Goal: Task Accomplishment & Management: Manage account settings

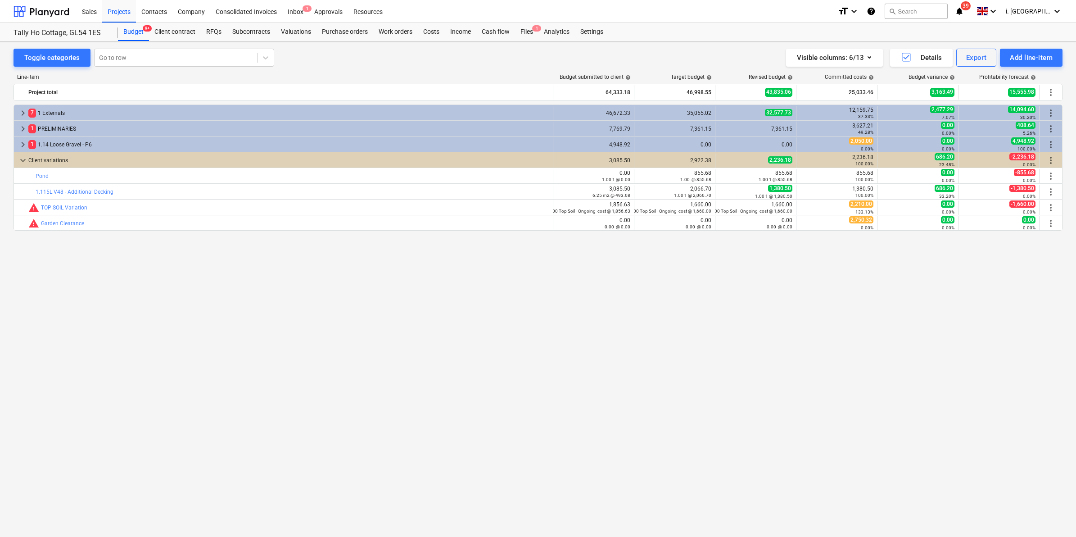
drag, startPoint x: 187, startPoint y: 473, endPoint x: 187, endPoint y: 452, distance: 21.2
click at [187, 473] on div "keyboard_arrow_right 7 1 Externals 46,672.33 35,055.02 32,577.73 12,159.75 37.3…" at bounding box center [538, 301] width 1049 height 395
drag, startPoint x: 528, startPoint y: 26, endPoint x: 524, endPoint y: 29, distance: 4.8
click at [528, 26] on div "Files 1" at bounding box center [526, 32] width 23 height 18
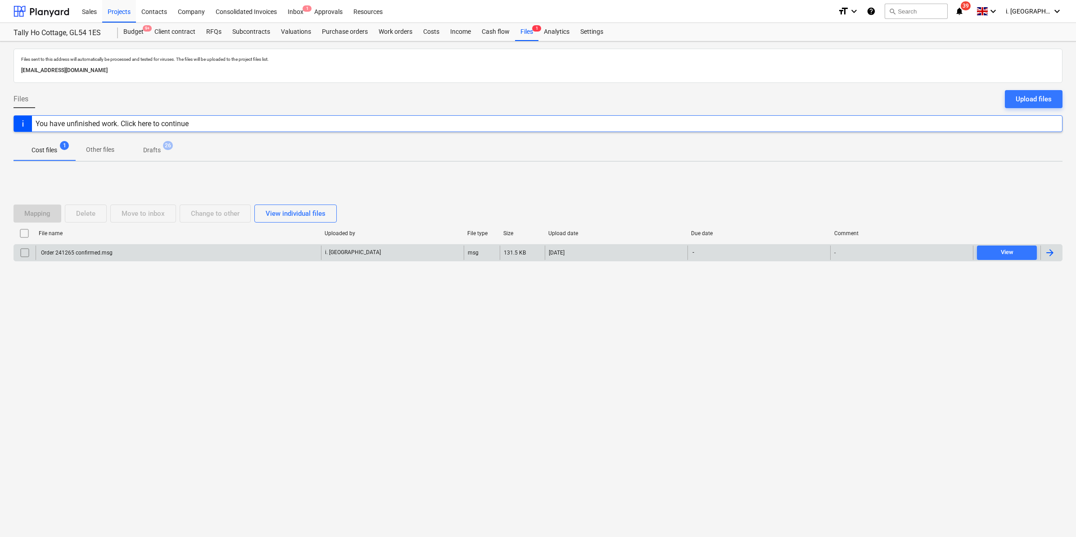
click at [80, 255] on div "Order 241265 confirmed.msg" at bounding box center [76, 252] width 73 height 6
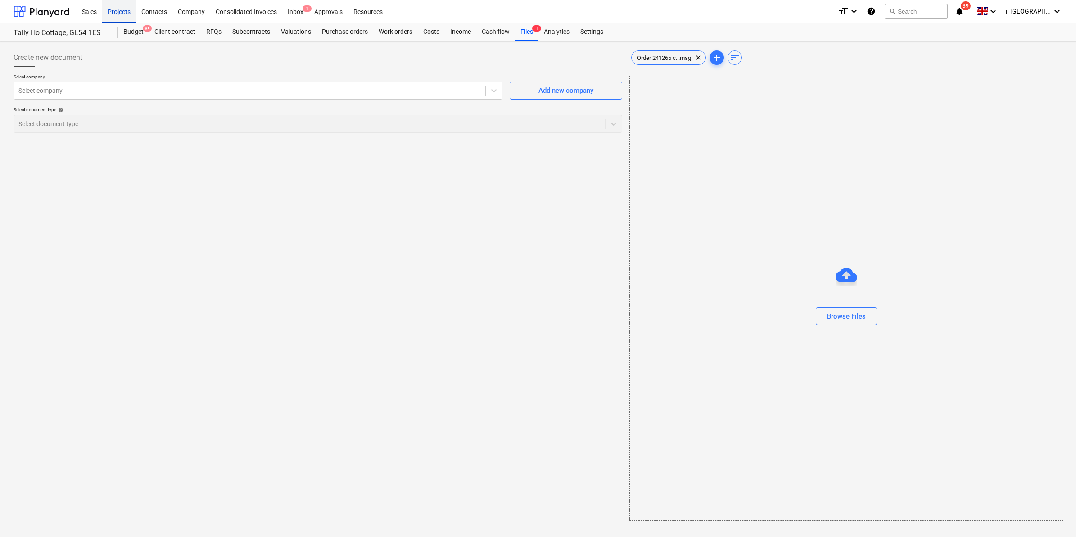
click at [110, 14] on div "Projects" at bounding box center [119, 11] width 34 height 23
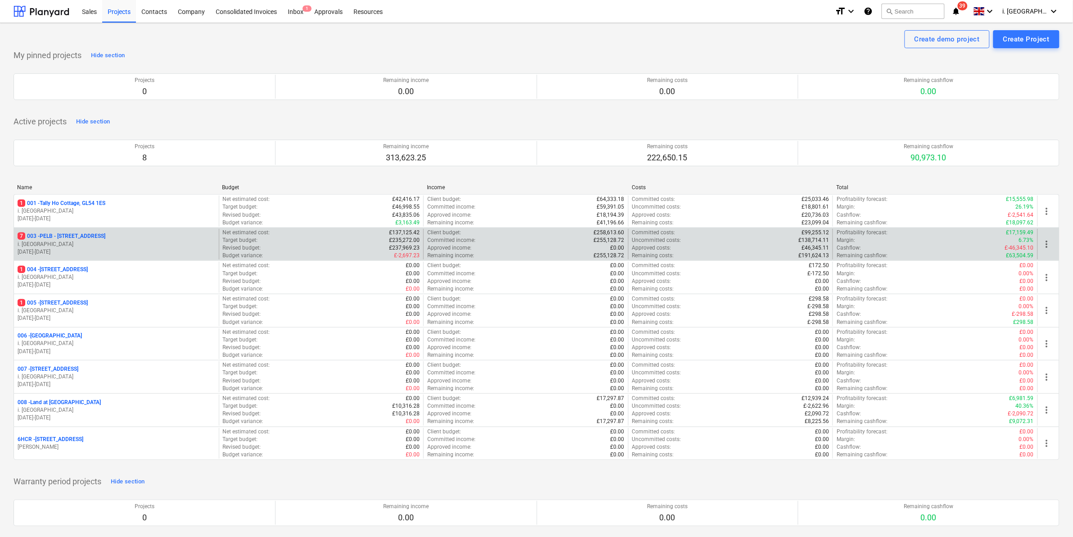
click at [104, 235] on p "7 003 - PELB - Castle lane, Moreton Valence, GL2 7NE" at bounding box center [62, 236] width 88 height 8
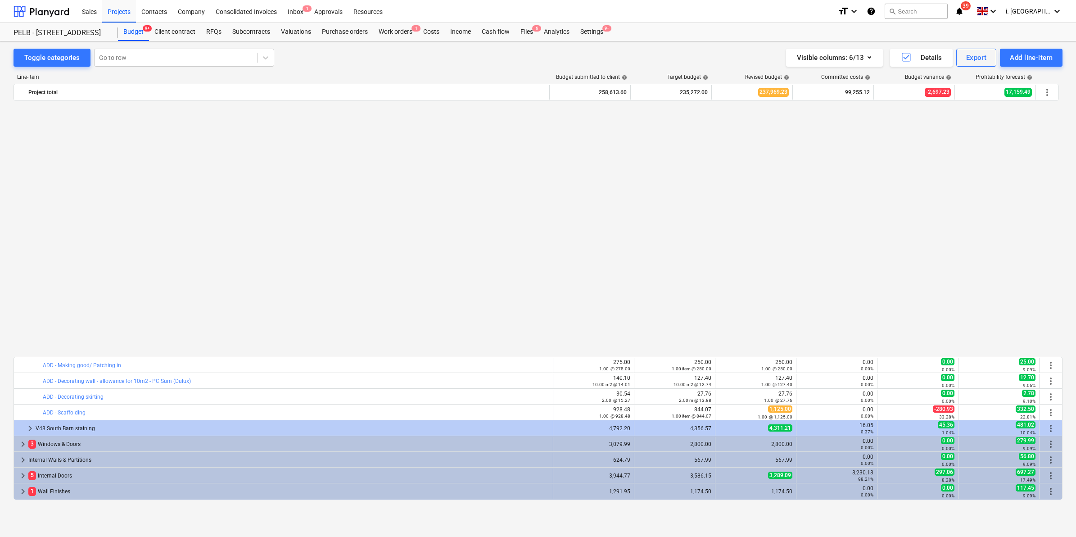
scroll to position [579, 0]
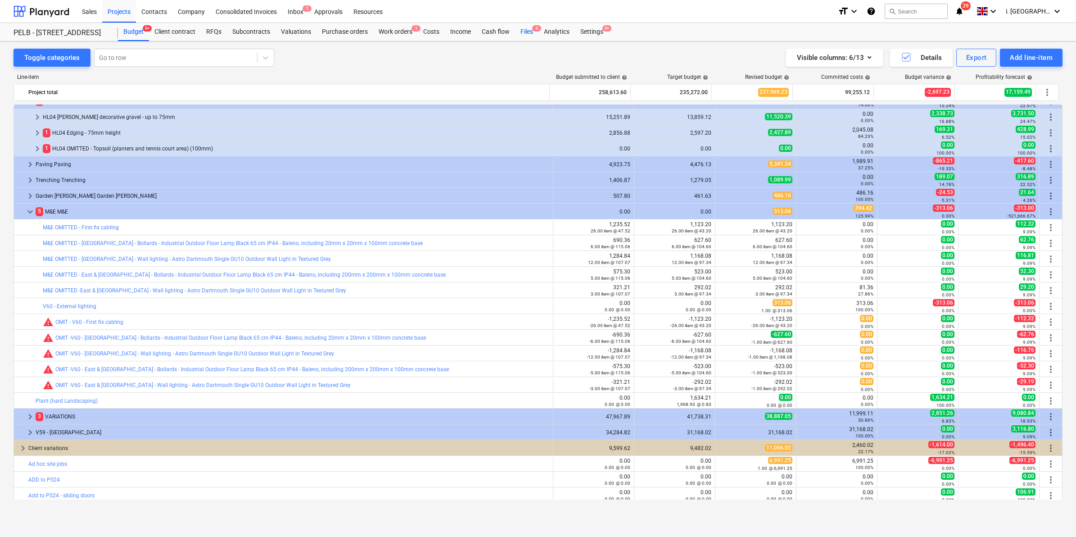
click at [525, 32] on div "Files 6" at bounding box center [526, 32] width 23 height 18
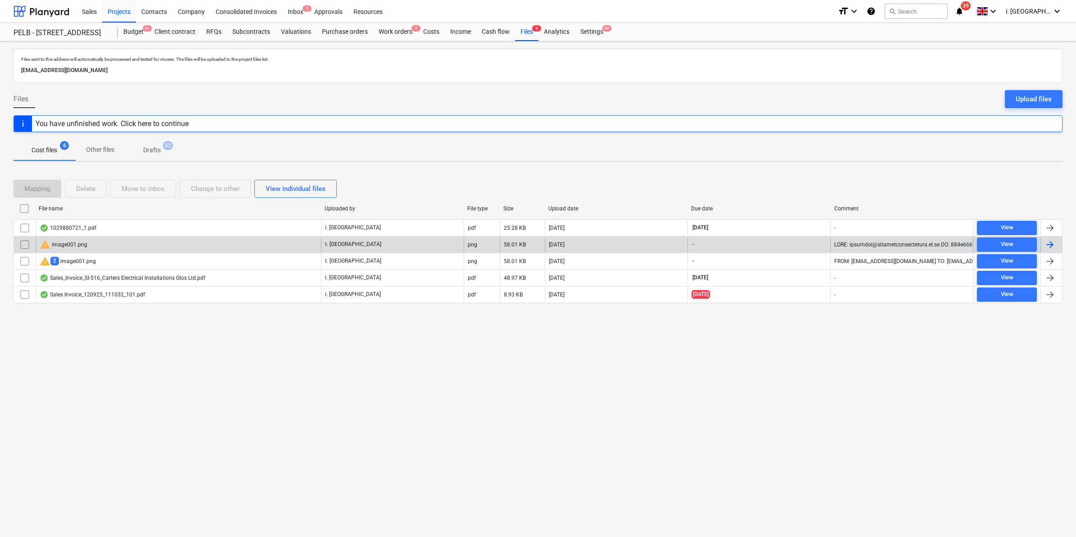
click at [61, 248] on div "warning image001.png" at bounding box center [64, 244] width 48 height 11
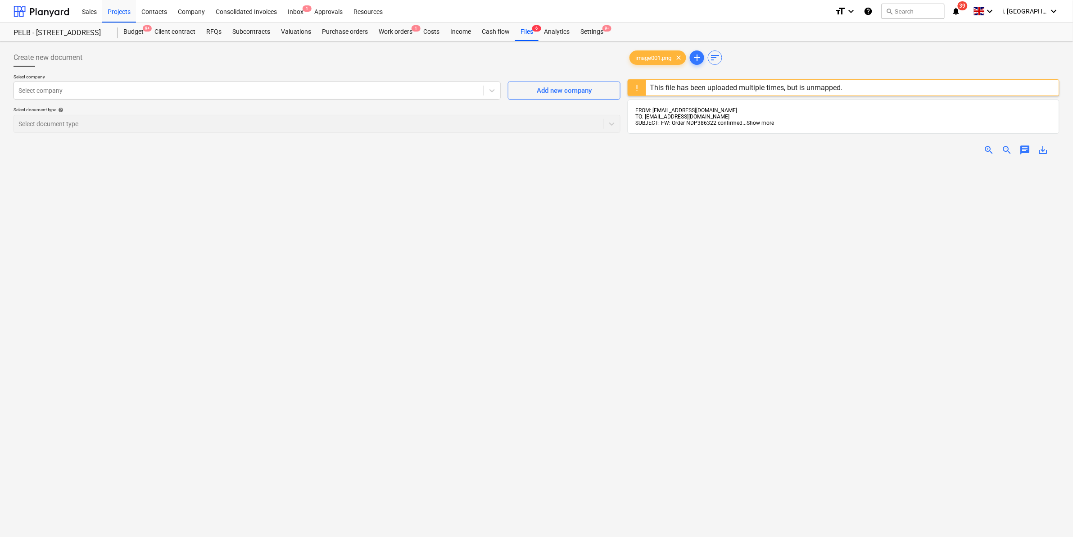
click at [763, 122] on span "Show more" at bounding box center [759, 123] width 27 height 6
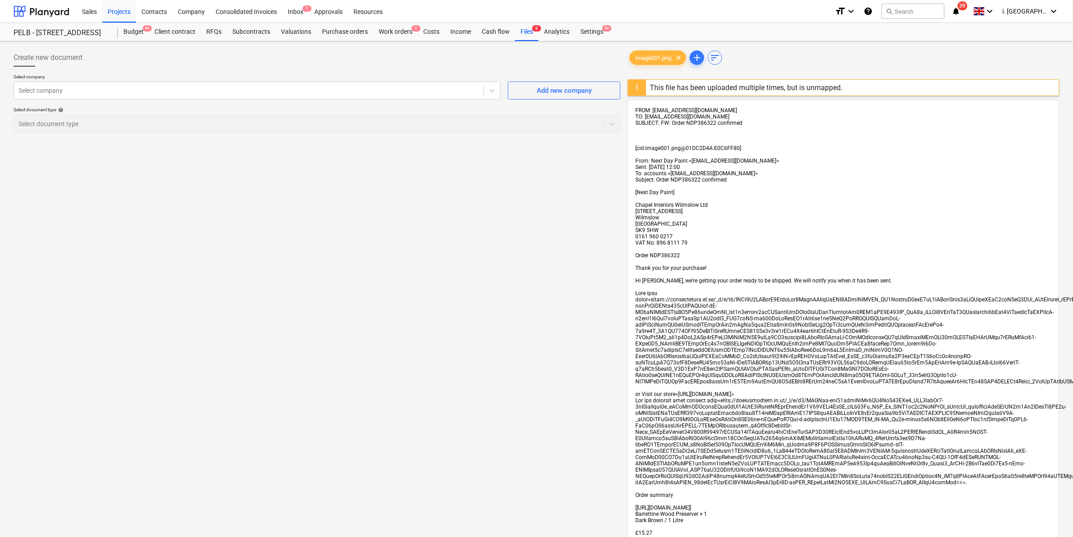
click at [726, 88] on div "This file has been uploaded multiple times, but is unmapped." at bounding box center [745, 87] width 193 height 9
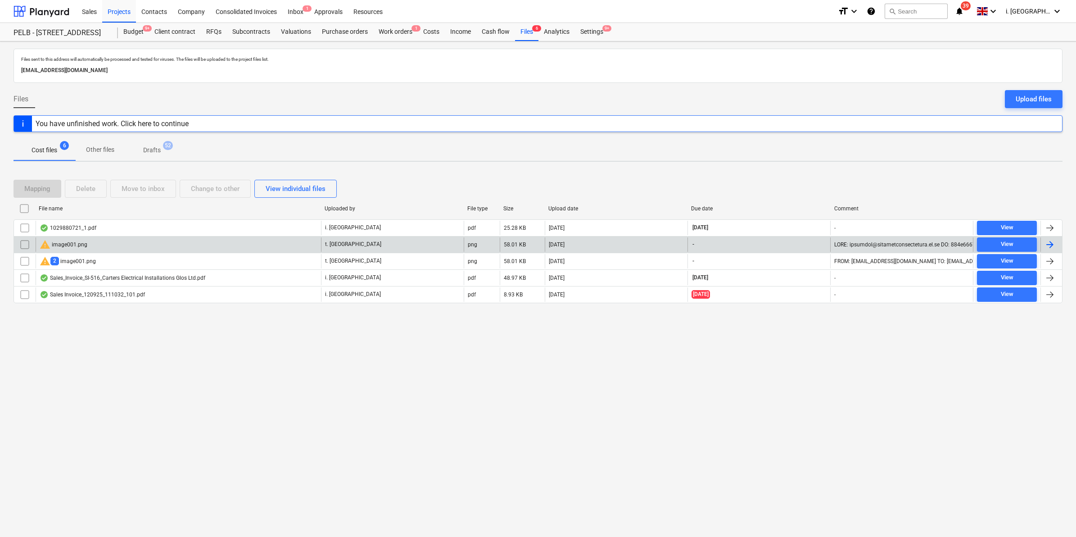
click at [167, 244] on div "warning image001.png" at bounding box center [178, 244] width 285 height 14
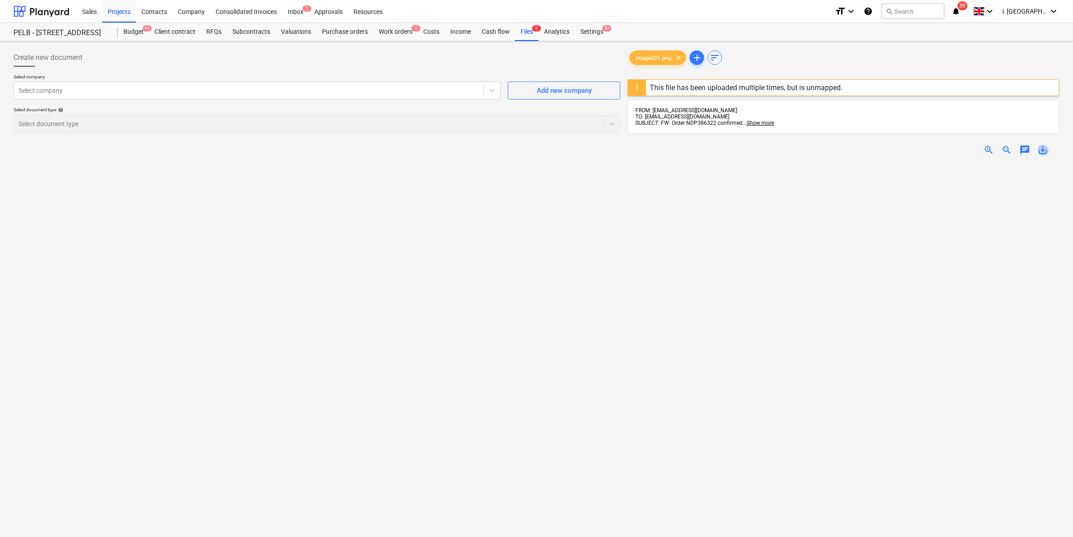
click at [1043, 152] on span "save_alt" at bounding box center [1042, 149] width 11 height 11
drag, startPoint x: 635, startPoint y: 183, endPoint x: 640, endPoint y: 87, distance: 96.4
click at [635, 183] on div at bounding box center [843, 417] width 432 height 511
click at [653, 56] on span "image001.png" at bounding box center [653, 57] width 47 height 7
click at [647, 59] on span "image001.png" at bounding box center [653, 57] width 47 height 7
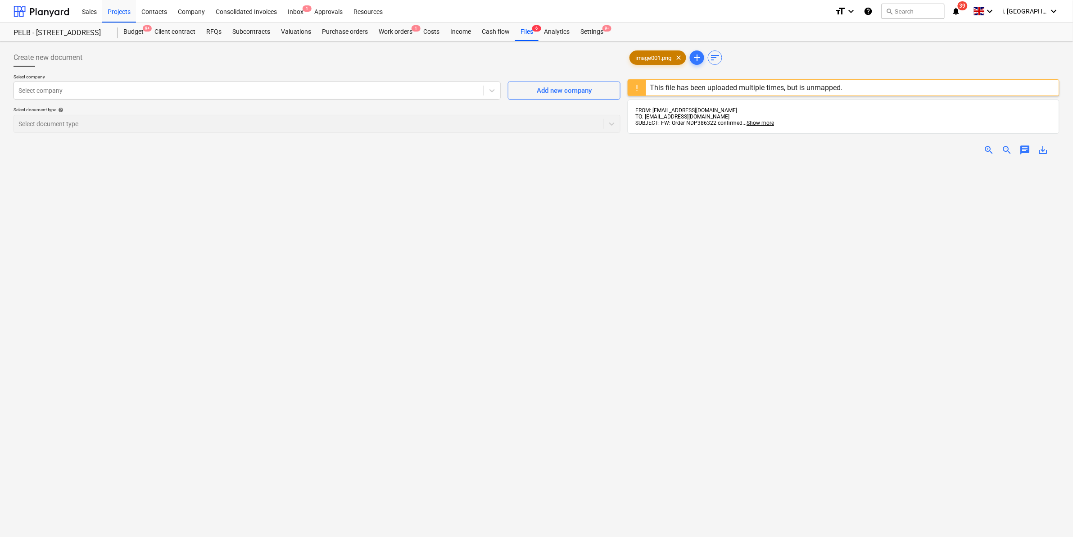
click at [647, 60] on span "image001.png" at bounding box center [653, 57] width 47 height 7
click at [691, 121] on span "SUBJECT: FW: Order NDP386322 confirmed" at bounding box center [688, 123] width 107 height 6
click at [709, 125] on span "SUBJECT: FW: Order NDP386322 confirmed" at bounding box center [688, 123] width 107 height 6
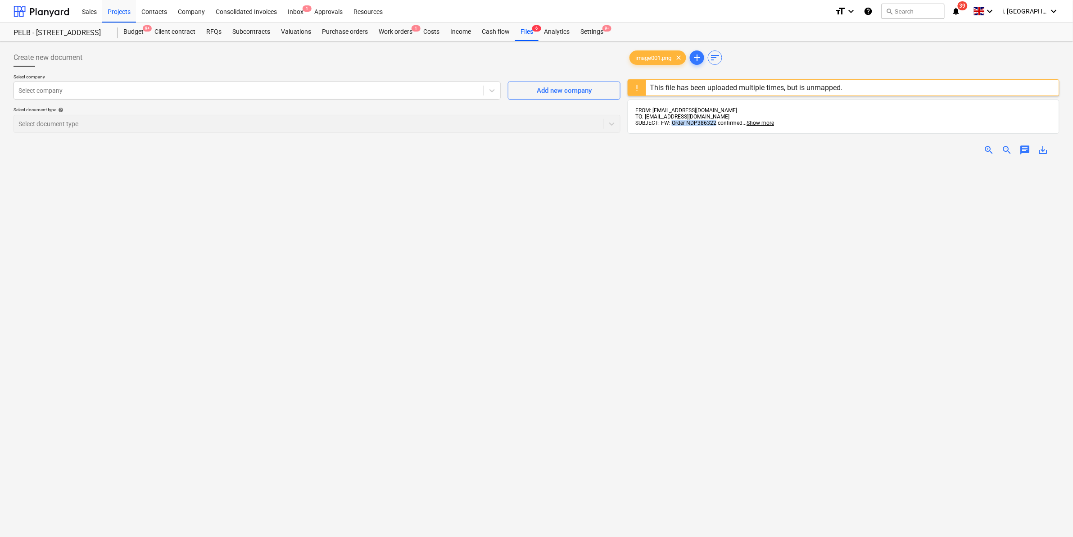
drag, startPoint x: 672, startPoint y: 121, endPoint x: 716, endPoint y: 122, distance: 43.7
click at [716, 122] on span "SUBJECT: FW: Order NDP386322 confirmed" at bounding box center [688, 123] width 107 height 6
copy span "Order NDP386322"
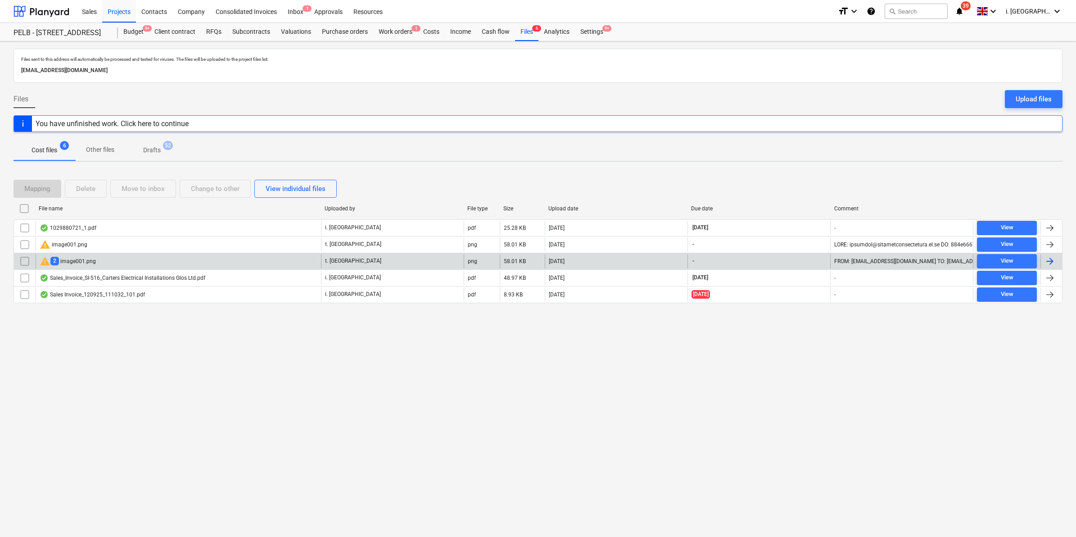
click at [62, 260] on div "warning 2 image001.png" at bounding box center [68, 261] width 56 height 11
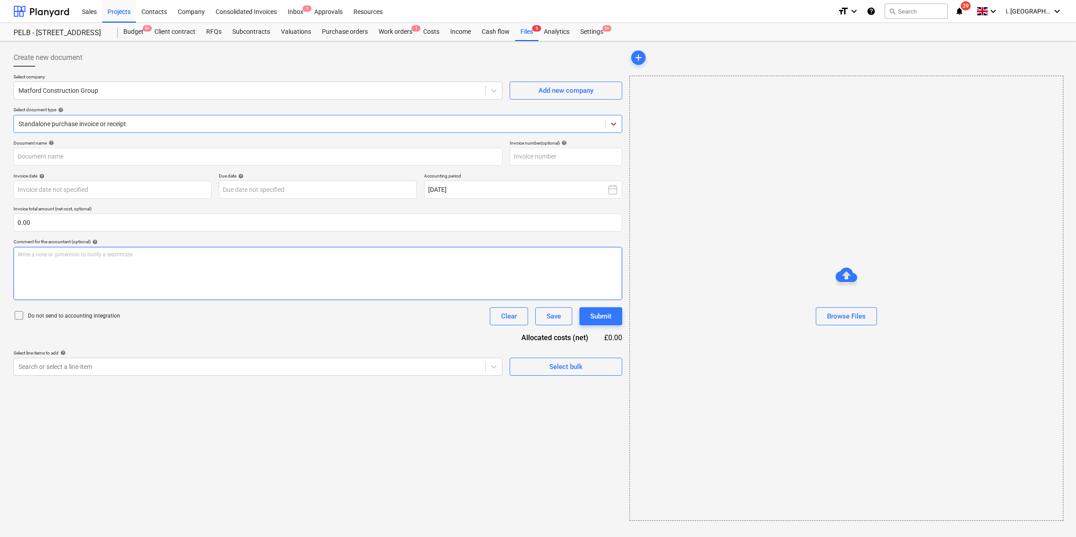
type input "INV620546"
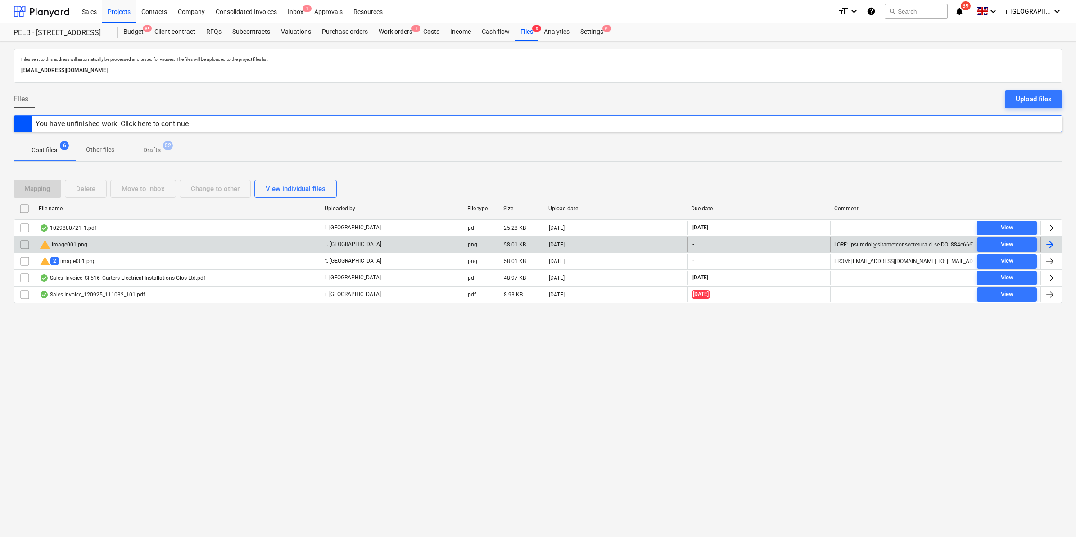
click at [21, 243] on input "checkbox" at bounding box center [25, 244] width 14 height 14
click at [81, 186] on div "Delete" at bounding box center [85, 189] width 19 height 12
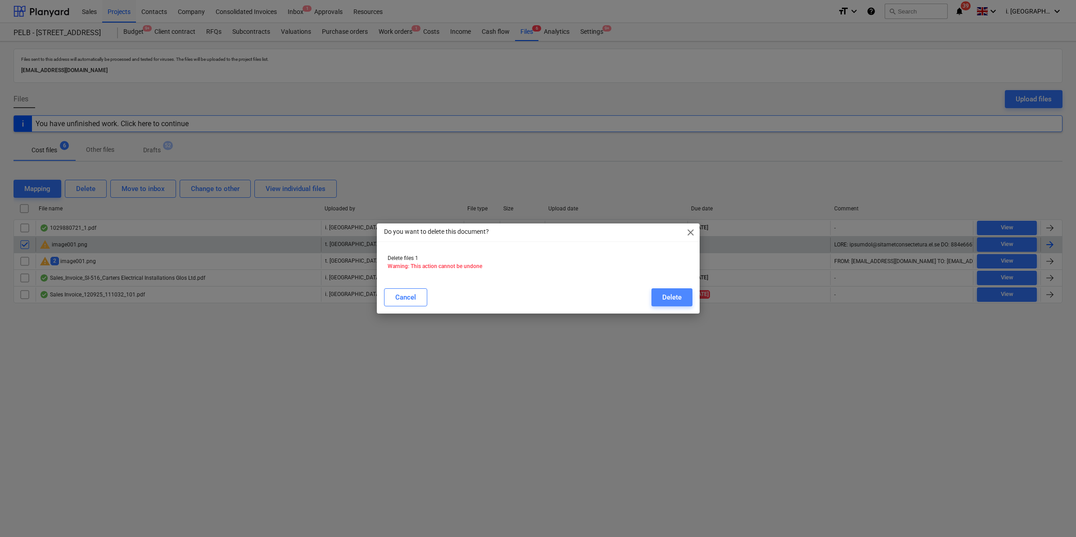
click at [669, 298] on div "Delete" at bounding box center [671, 297] width 19 height 12
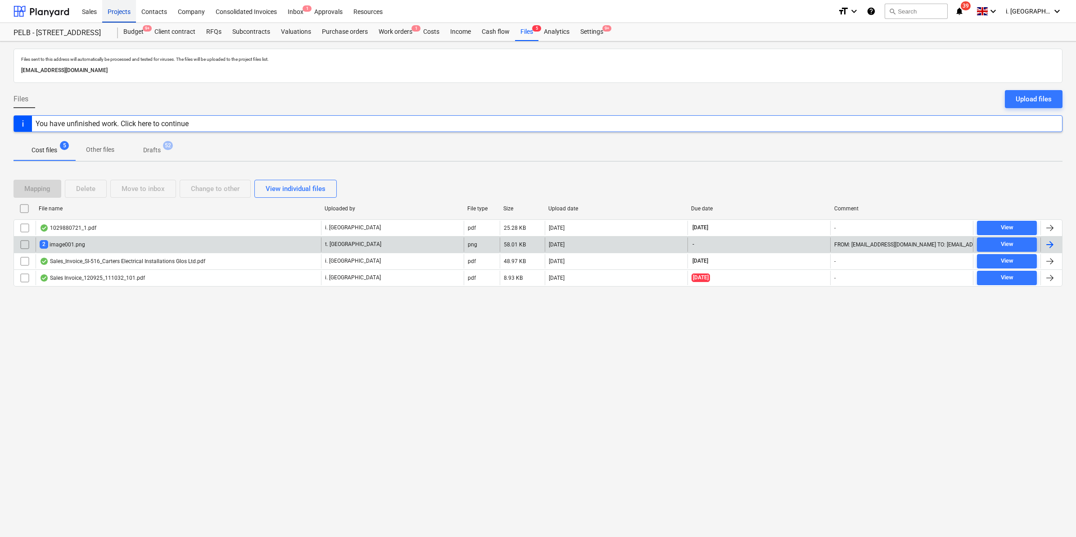
click at [118, 16] on div "Projects" at bounding box center [119, 11] width 34 height 23
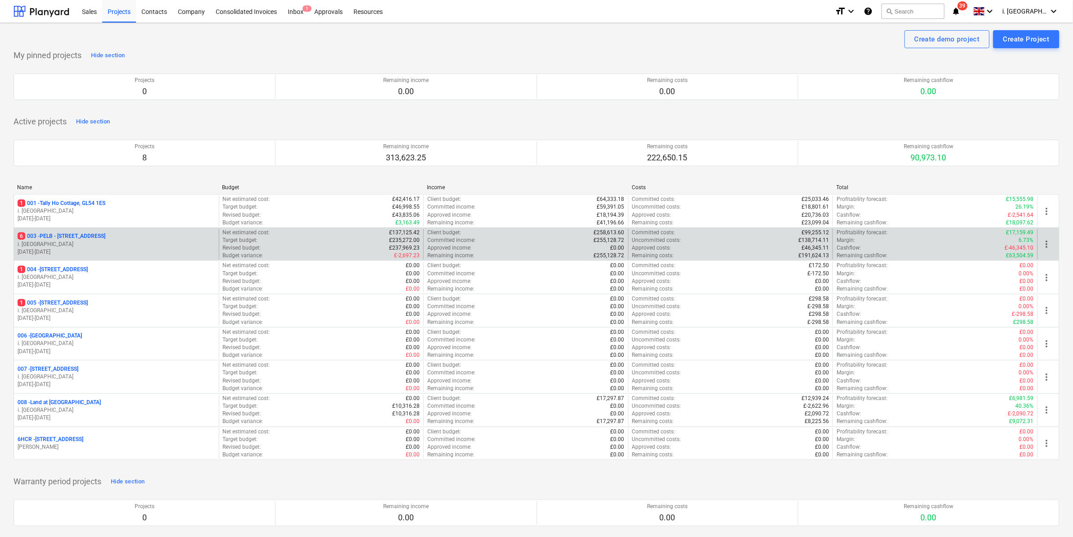
click at [44, 243] on p "i. [GEOGRAPHIC_DATA]" at bounding box center [117, 244] width 198 height 8
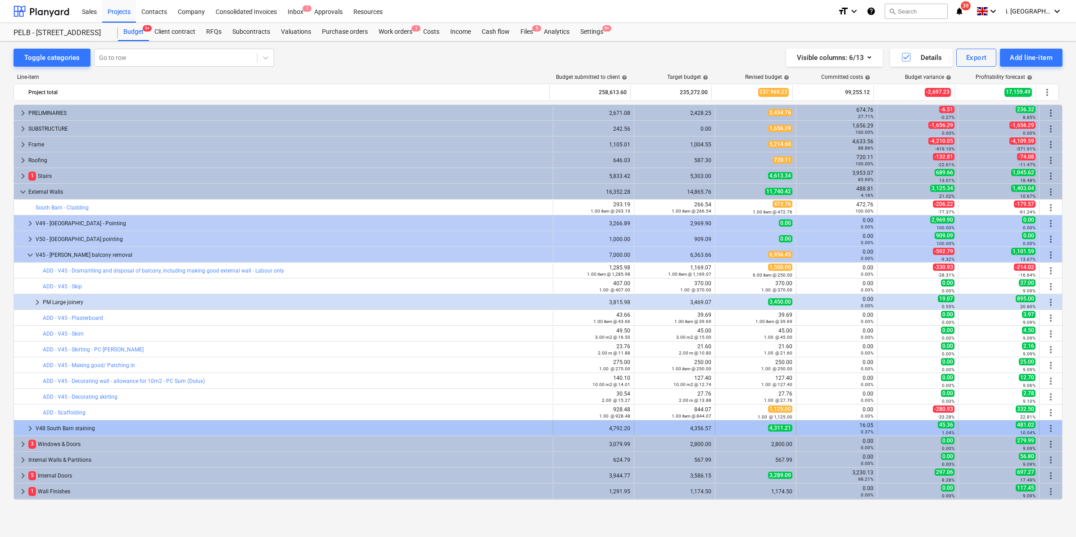
click at [29, 427] on span "keyboard_arrow_right" at bounding box center [30, 428] width 11 height 11
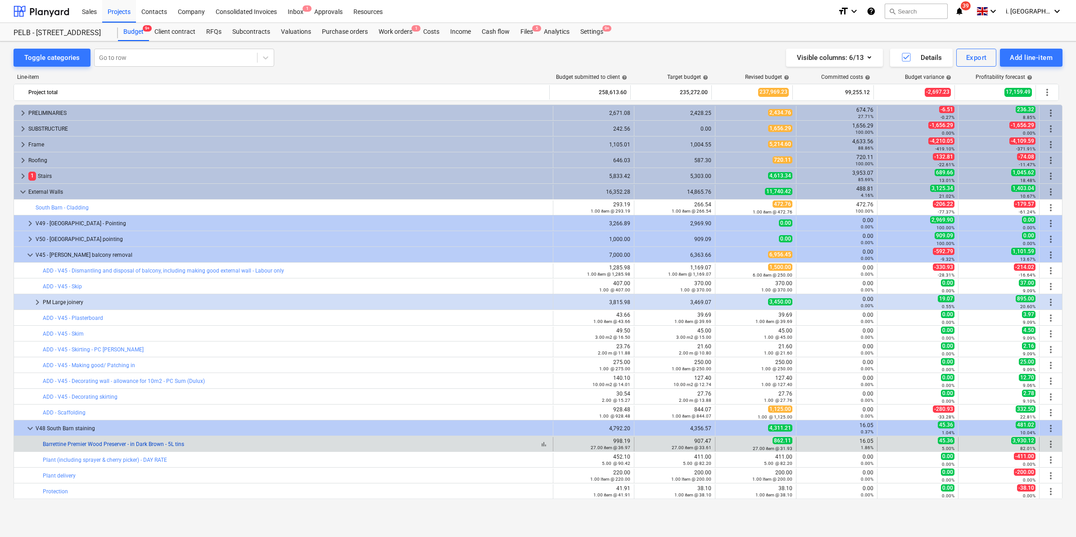
click at [166, 445] on link "Barrettine Premier Wood Preserver - in Dark Brown - 5L tins" at bounding box center [113, 444] width 141 height 6
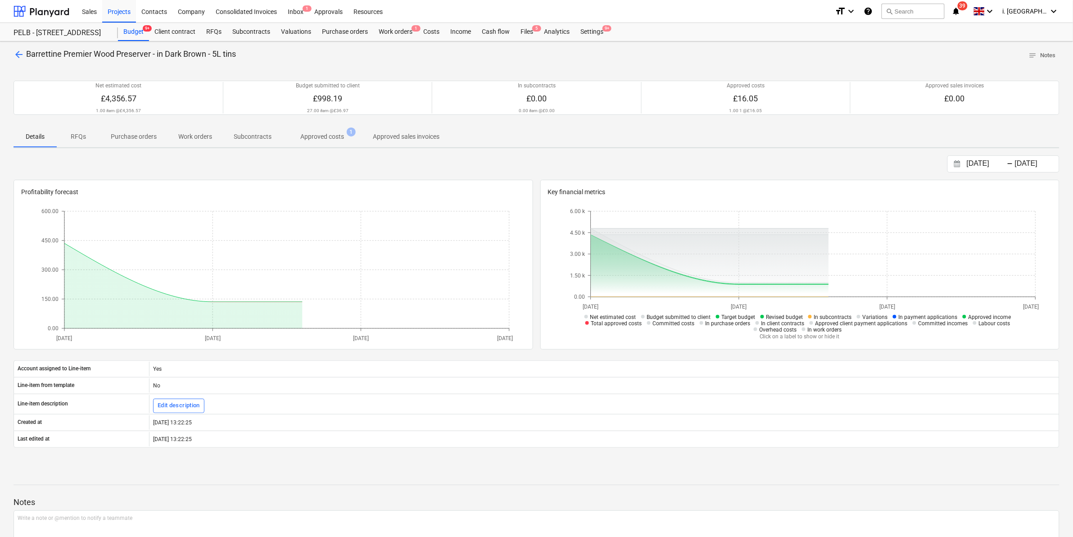
click at [319, 129] on span "Approved costs 1" at bounding box center [322, 136] width 80 height 16
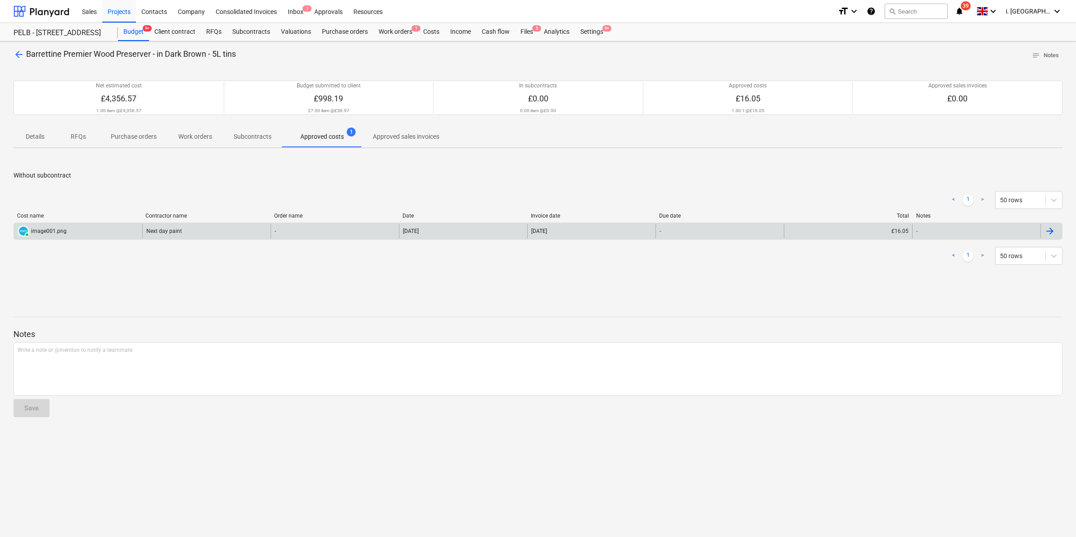
click at [63, 231] on div "image001.png" at bounding box center [49, 231] width 36 height 6
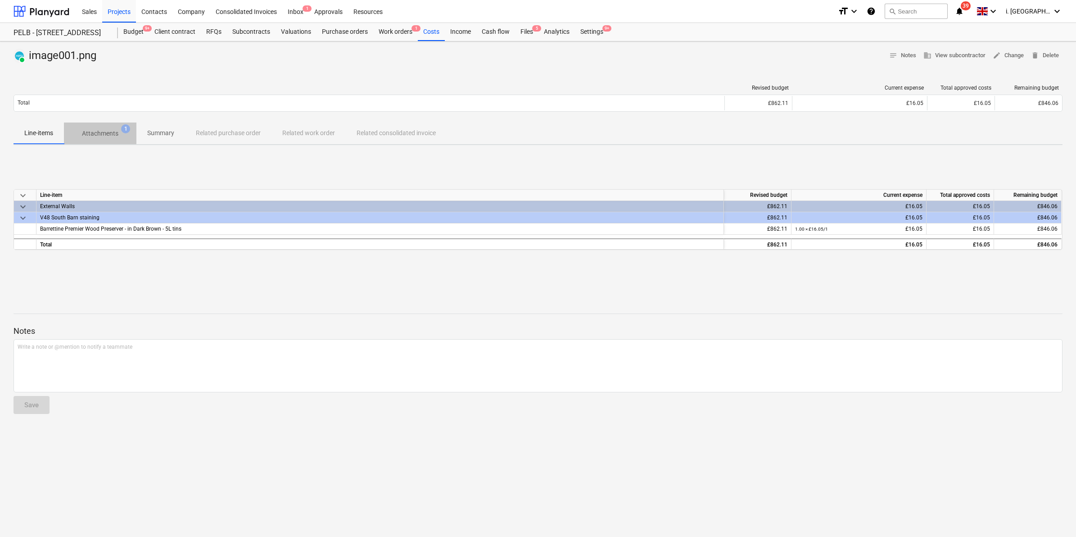
click at [109, 126] on span "Attachments 1" at bounding box center [100, 133] width 72 height 16
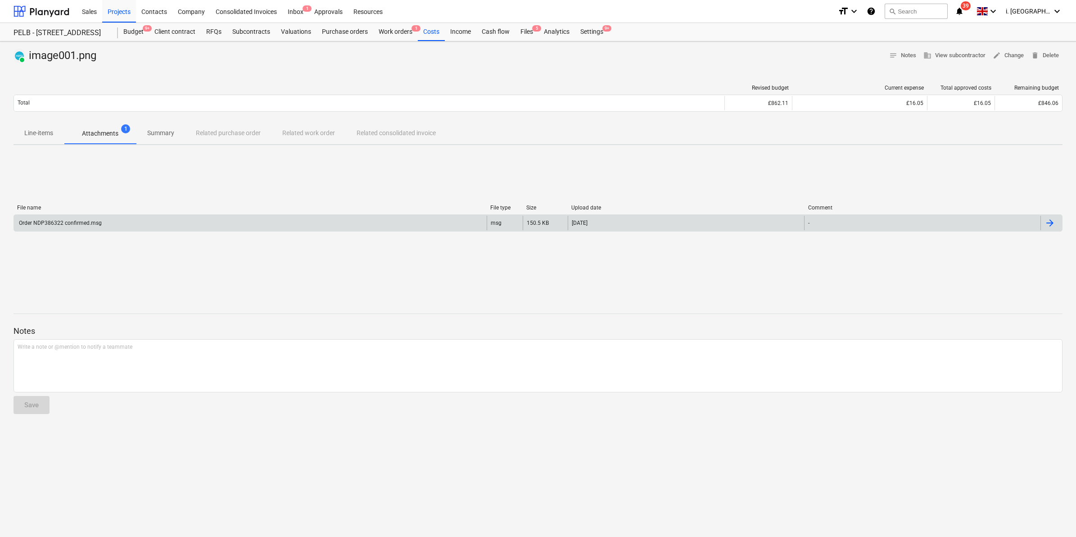
click at [73, 217] on div "Order NDP386322 confirmed.msg" at bounding box center [250, 223] width 473 height 14
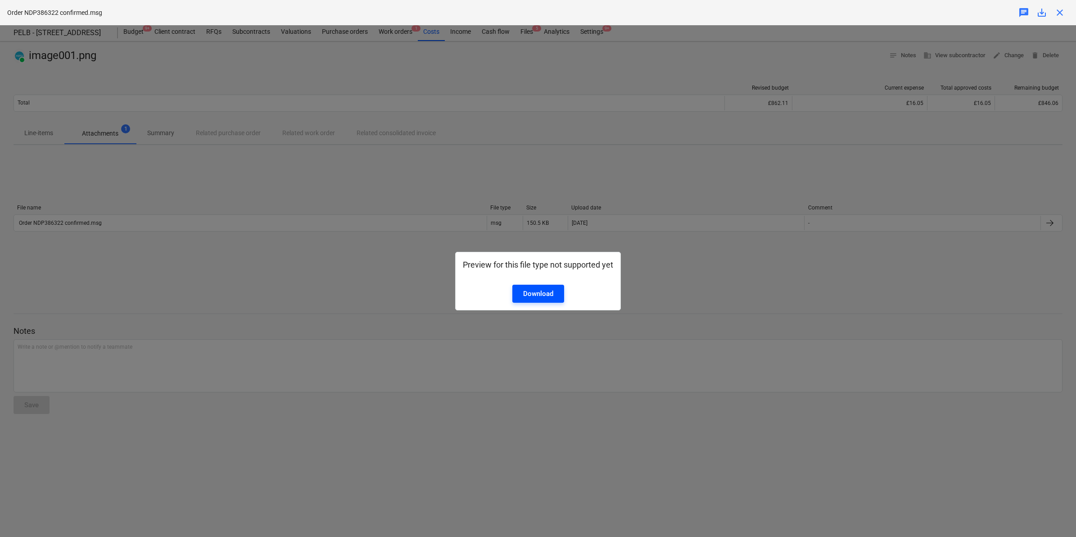
click at [555, 291] on link "Download" at bounding box center [538, 293] width 52 height 18
drag, startPoint x: 361, startPoint y: 313, endPoint x: 449, endPoint y: 241, distance: 113.6
click at [361, 313] on div "Preview for this file type not supported yet Download" at bounding box center [538, 280] width 1076 height 511
click at [215, 168] on div "Preview for this file type not supported yet Download" at bounding box center [538, 280] width 1076 height 511
click at [1063, 13] on span "close" at bounding box center [1059, 12] width 11 height 11
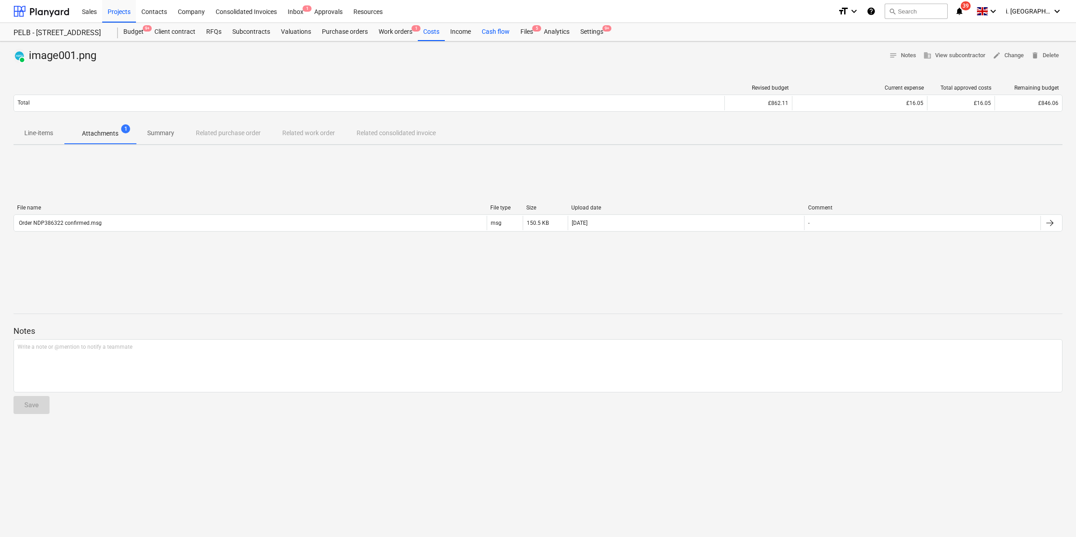
drag, startPoint x: 517, startPoint y: 32, endPoint x: 509, endPoint y: 39, distance: 10.8
click at [517, 32] on div "Files 5" at bounding box center [526, 32] width 23 height 18
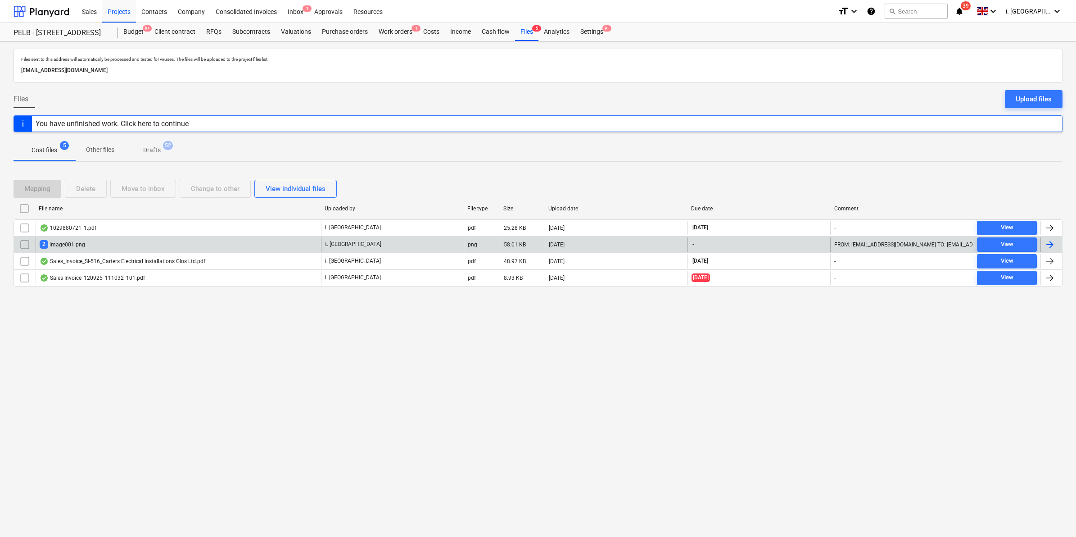
click at [59, 248] on div "2 image001.png" at bounding box center [62, 244] width 45 height 9
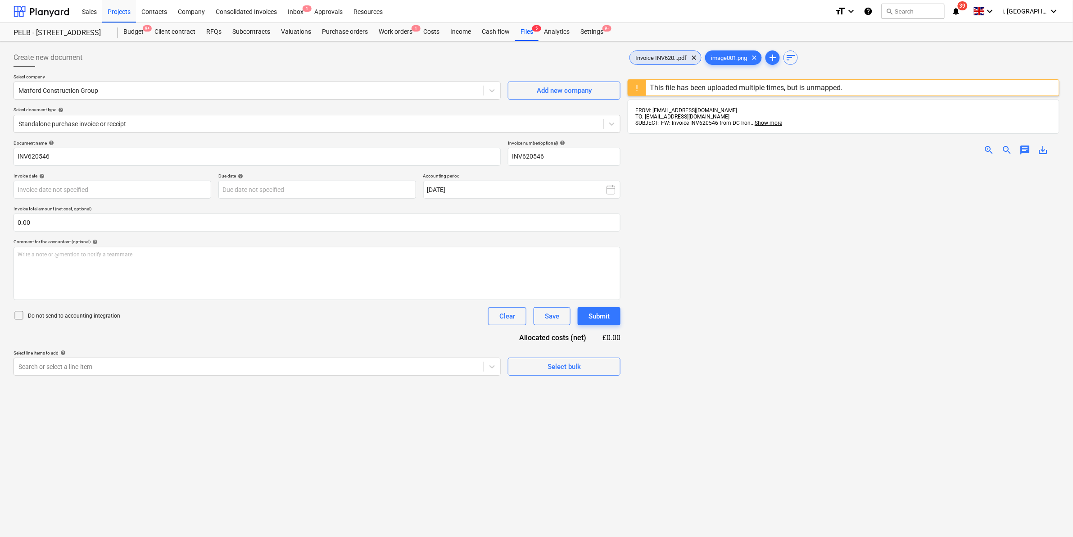
click at [674, 59] on span "Invoice INV620...pdf" at bounding box center [661, 57] width 62 height 7
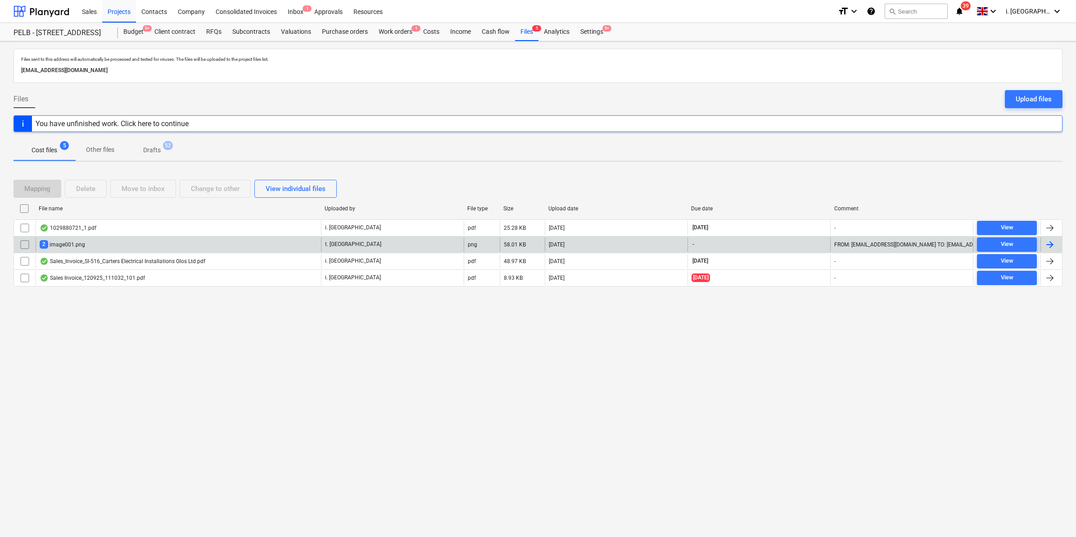
click at [179, 251] on div "2 image001.png" at bounding box center [178, 244] width 285 height 14
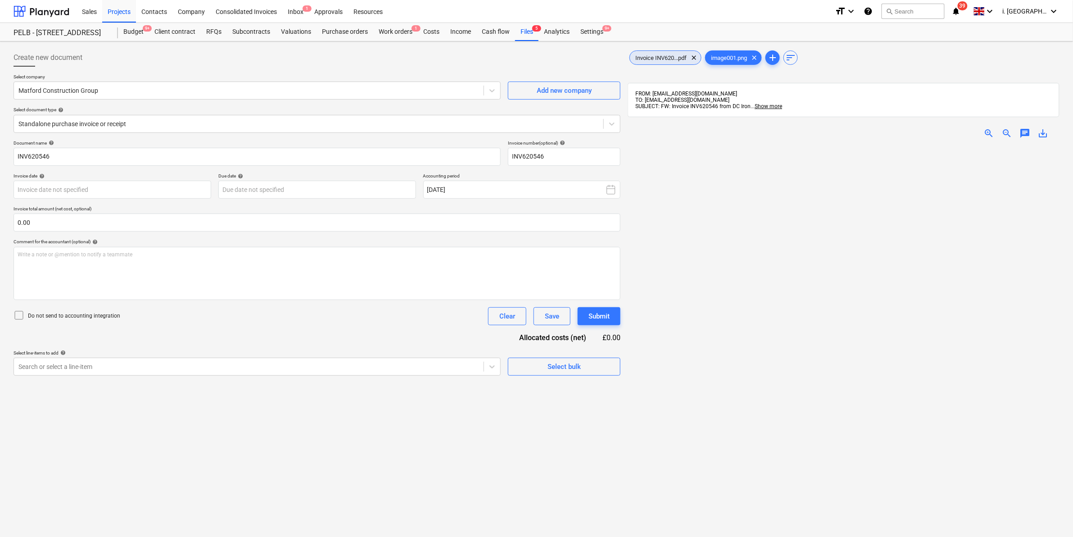
click at [685, 59] on span "Invoice INV620...pdf" at bounding box center [661, 57] width 62 height 7
click at [486, 414] on div "Create new document Select company Matford Construction Group Add new company S…" at bounding box center [317, 353] width 614 height 616
click at [394, 32] on div "Work orders 1" at bounding box center [395, 32] width 45 height 18
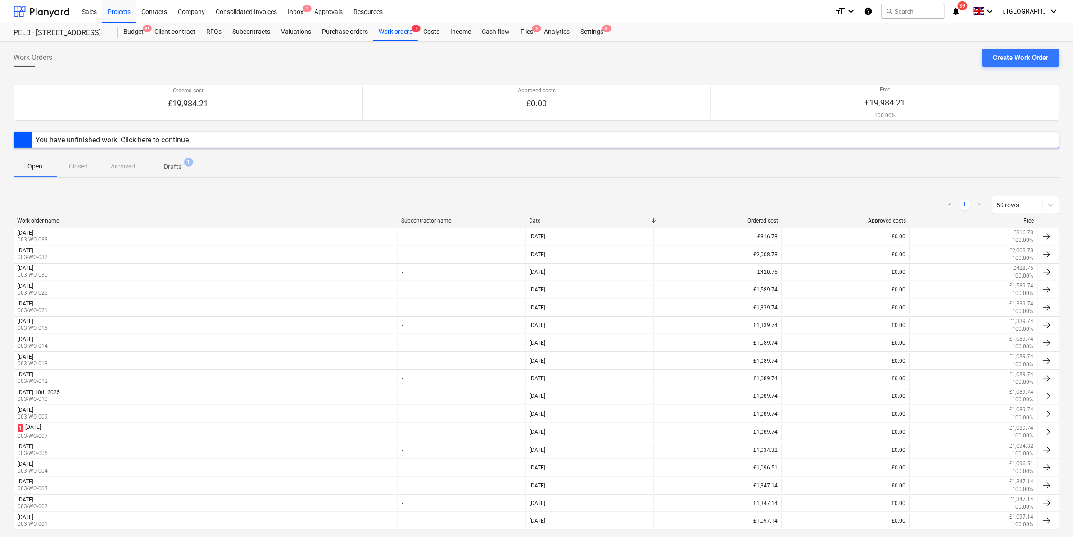
click at [181, 161] on span "Drafts 1" at bounding box center [173, 166] width 54 height 16
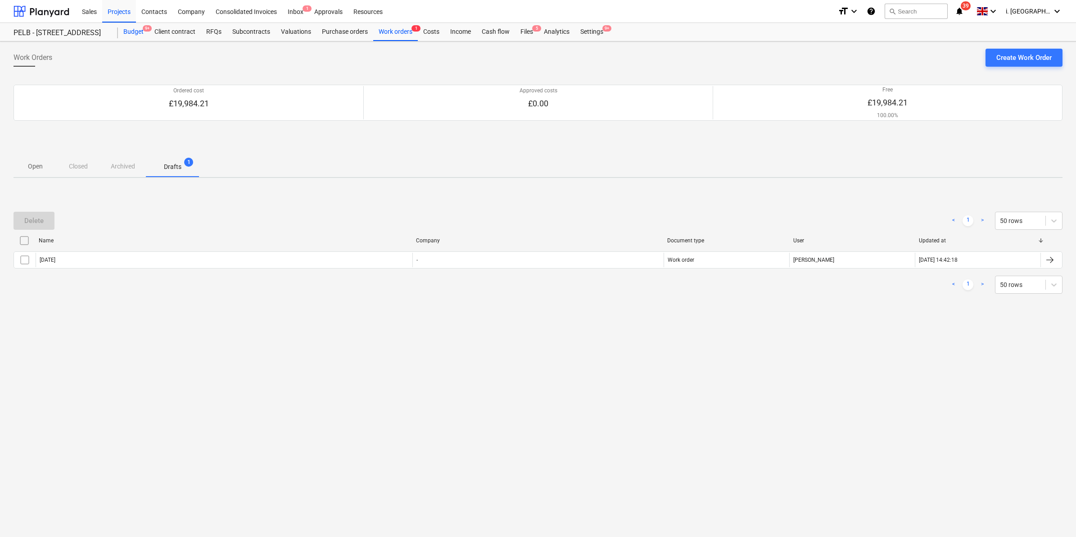
click at [127, 32] on div "Budget 9+" at bounding box center [133, 32] width 31 height 18
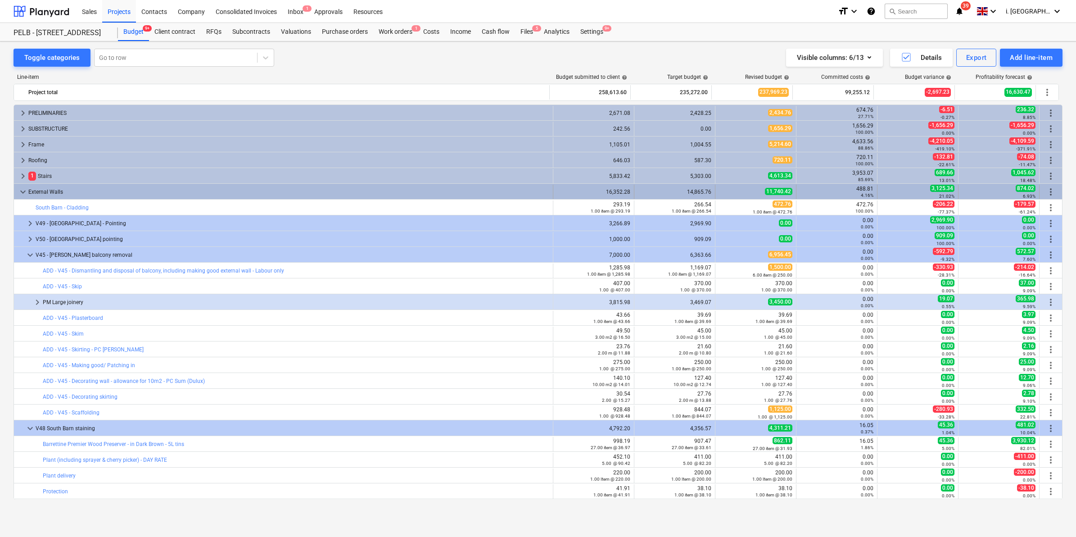
click at [23, 194] on span "keyboard_arrow_down" at bounding box center [23, 191] width 11 height 11
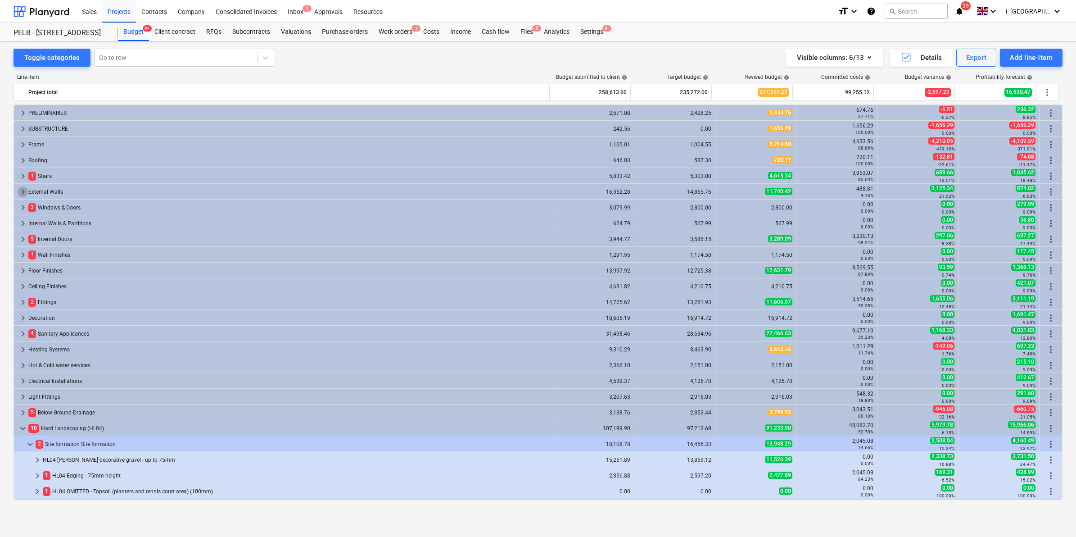
click at [23, 194] on span "keyboard_arrow_right" at bounding box center [23, 191] width 11 height 11
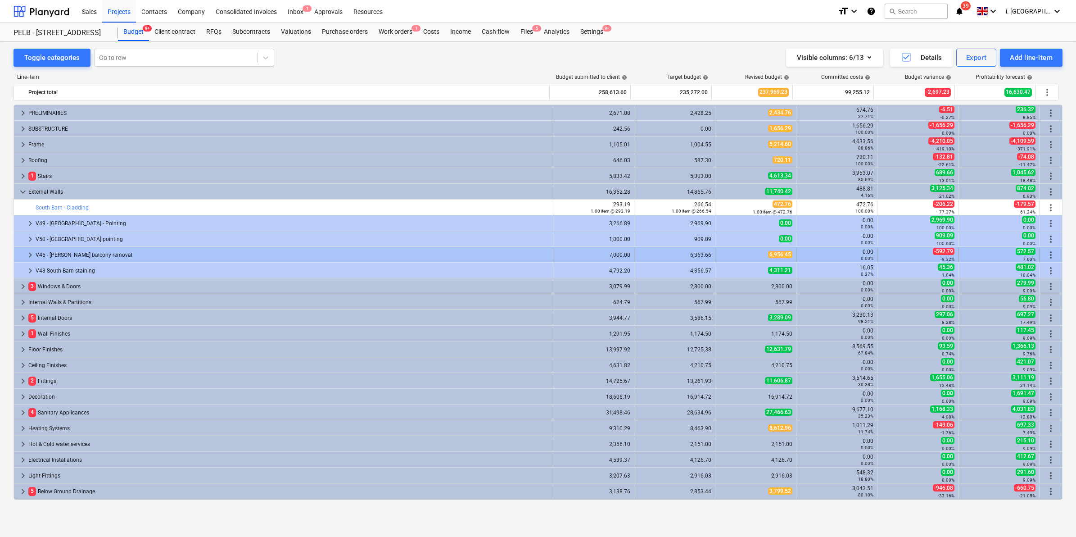
click at [25, 250] on span "keyboard_arrow_right" at bounding box center [30, 254] width 11 height 11
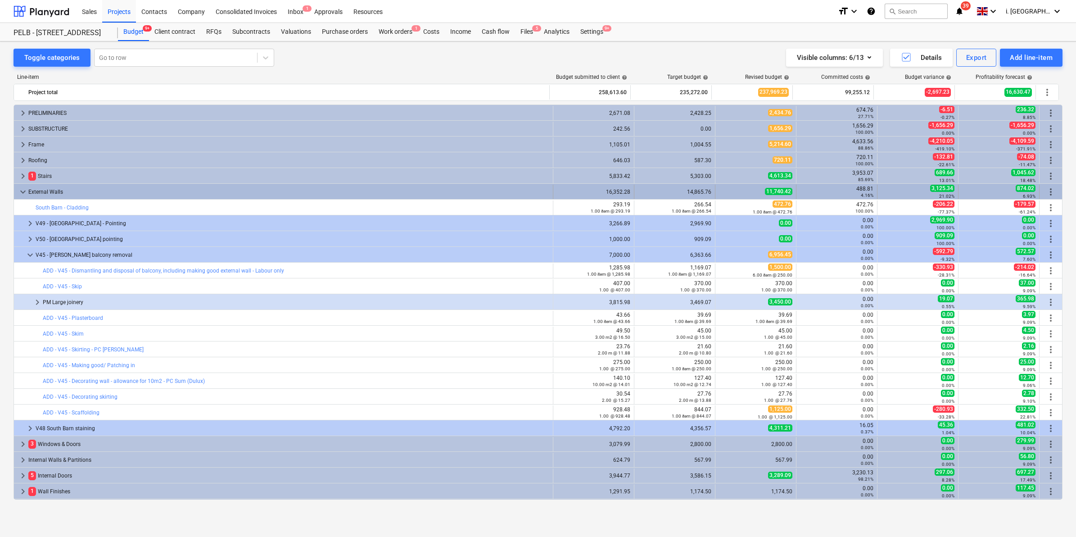
click at [23, 191] on span "keyboard_arrow_down" at bounding box center [23, 191] width 11 height 11
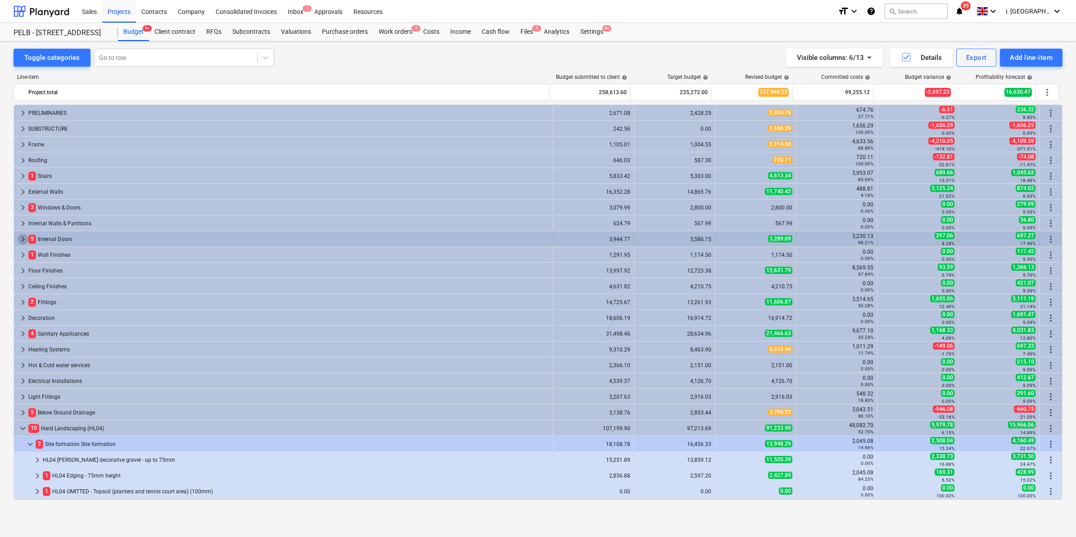
click at [26, 240] on span "keyboard_arrow_right" at bounding box center [23, 239] width 11 height 11
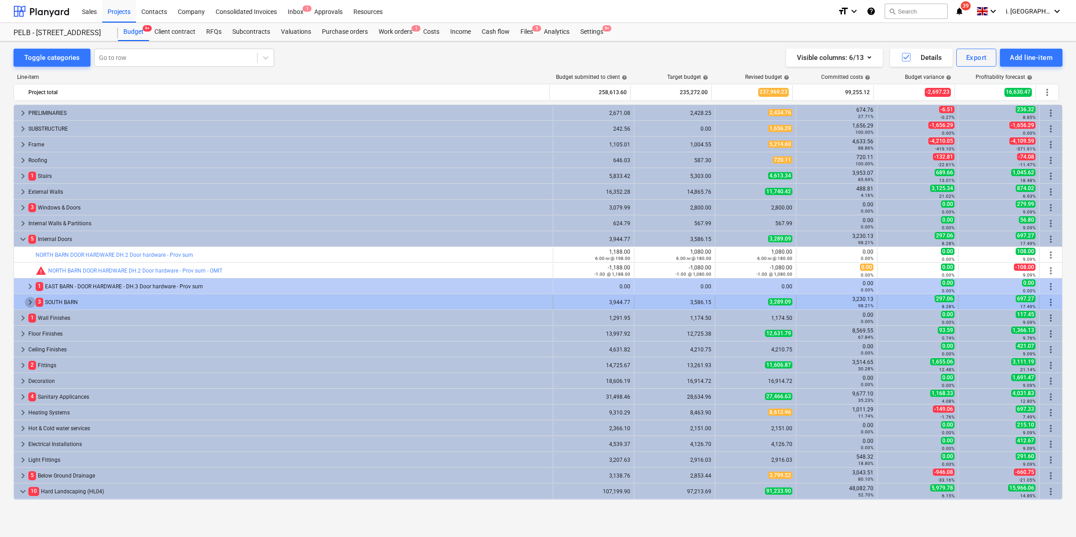
click at [28, 302] on span "keyboard_arrow_right" at bounding box center [30, 302] width 11 height 11
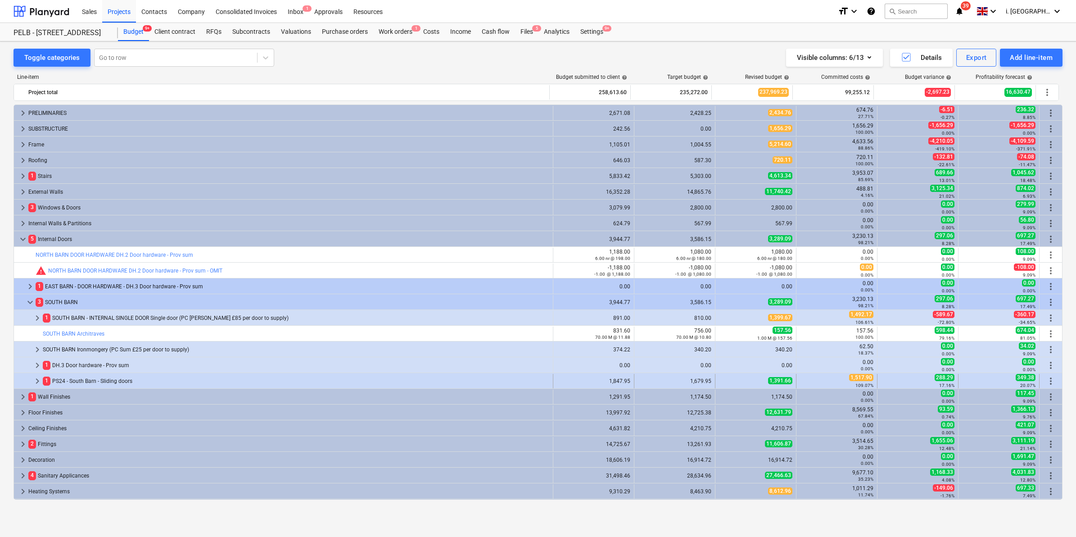
click at [38, 382] on span "keyboard_arrow_right" at bounding box center [37, 380] width 11 height 11
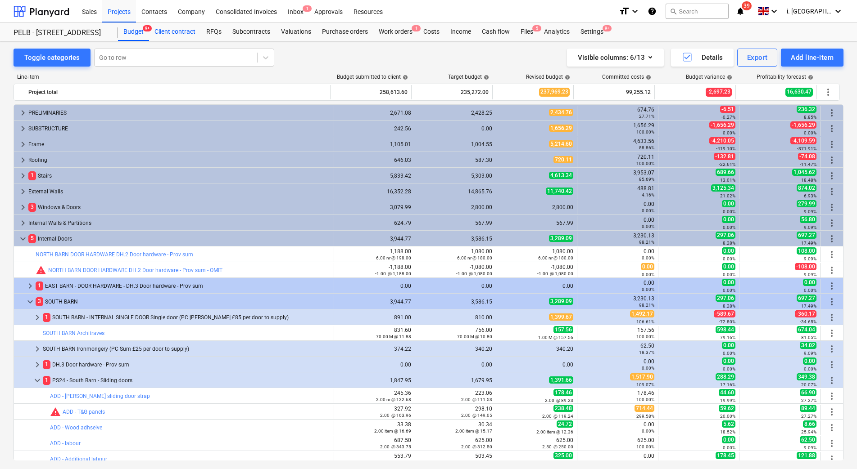
click at [158, 29] on div "Client contract" at bounding box center [175, 32] width 52 height 18
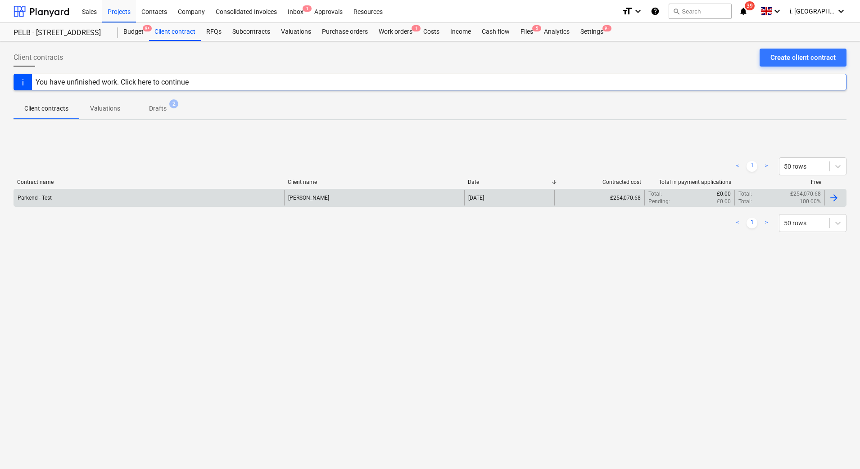
click at [67, 203] on div "Parkend - Test" at bounding box center [149, 197] width 270 height 15
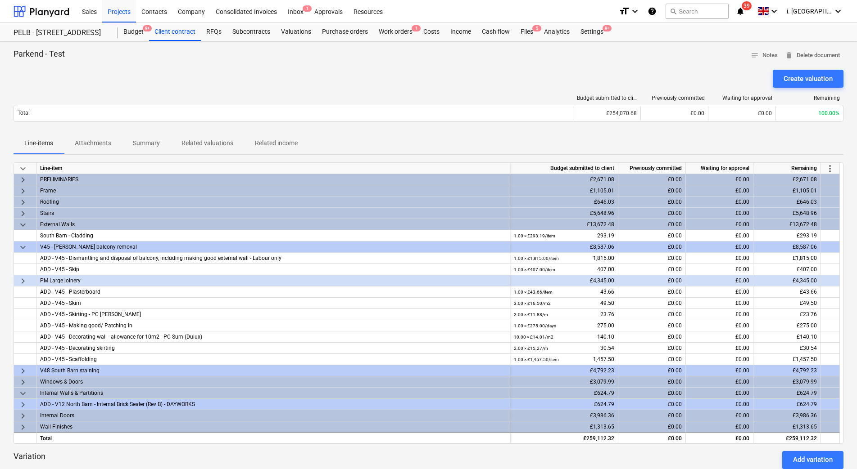
click at [19, 224] on span "keyboard_arrow_down" at bounding box center [23, 225] width 11 height 11
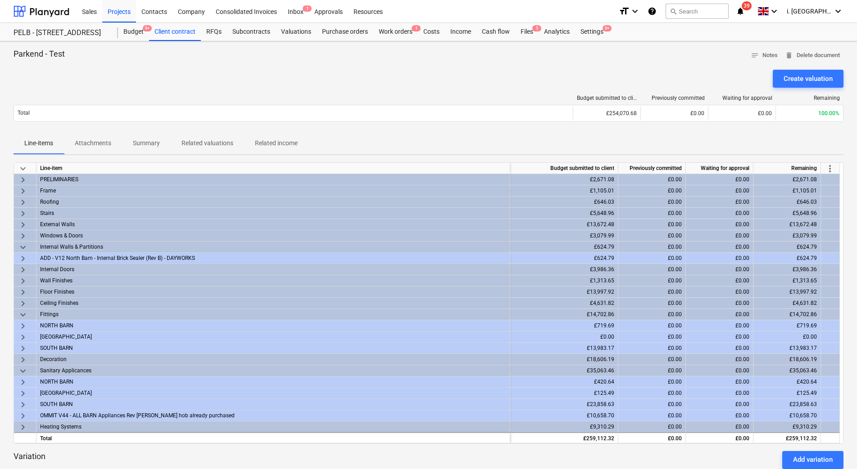
click at [23, 268] on span "keyboard_arrow_right" at bounding box center [23, 270] width 11 height 11
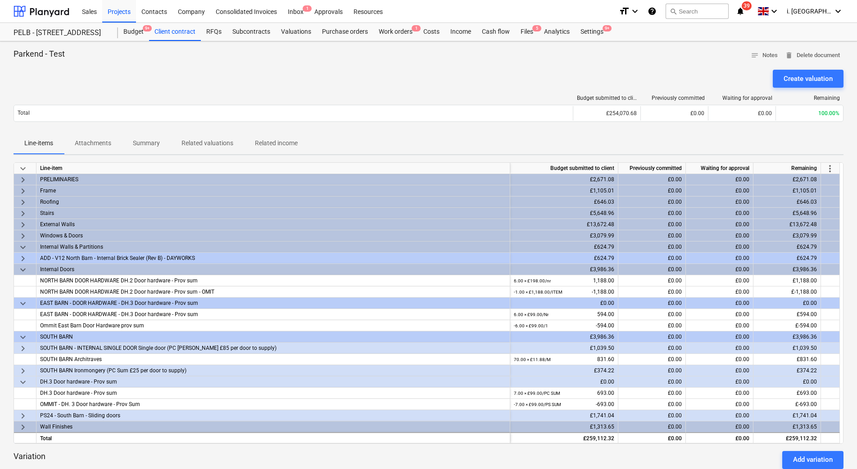
click at [27, 415] on span "keyboard_arrow_right" at bounding box center [23, 416] width 11 height 11
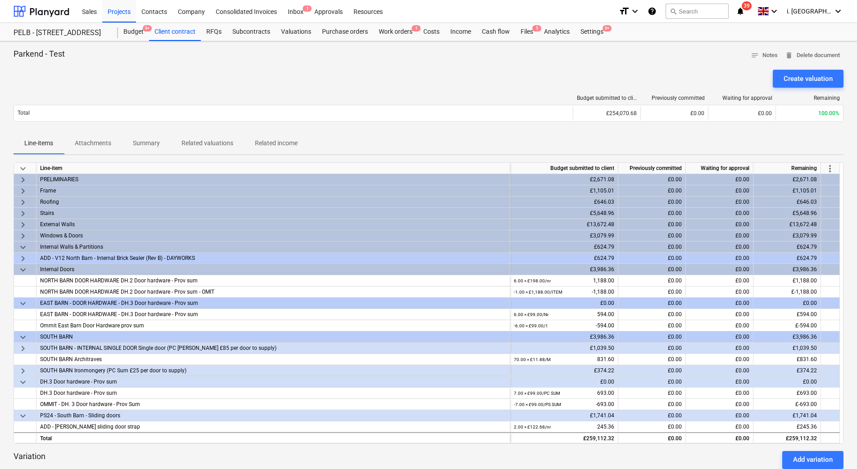
click at [24, 234] on span "keyboard_arrow_right" at bounding box center [23, 236] width 11 height 11
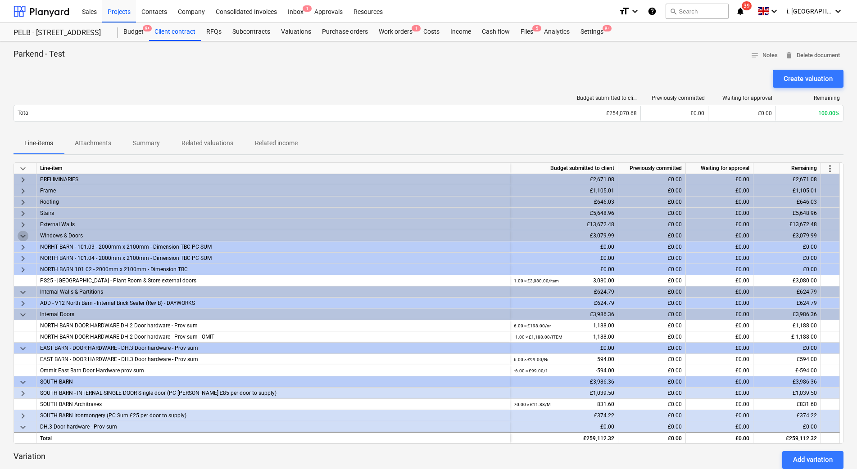
click at [23, 236] on span "keyboard_arrow_down" at bounding box center [23, 236] width 11 height 11
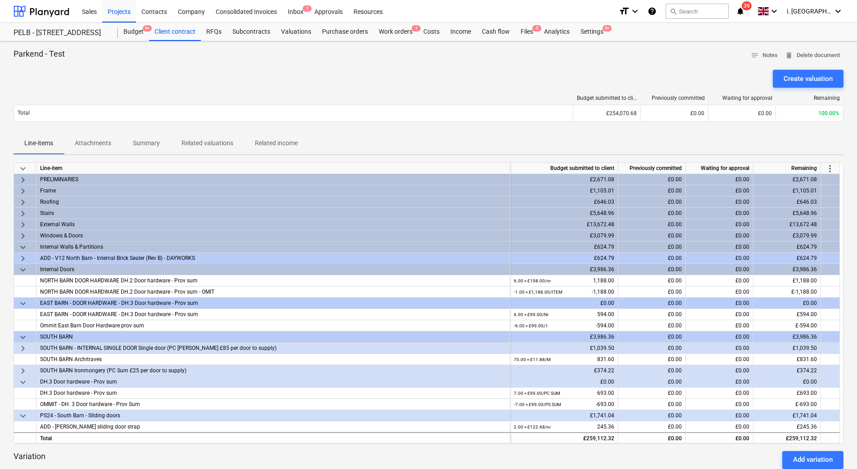
click at [22, 268] on span "keyboard_arrow_down" at bounding box center [23, 270] width 11 height 11
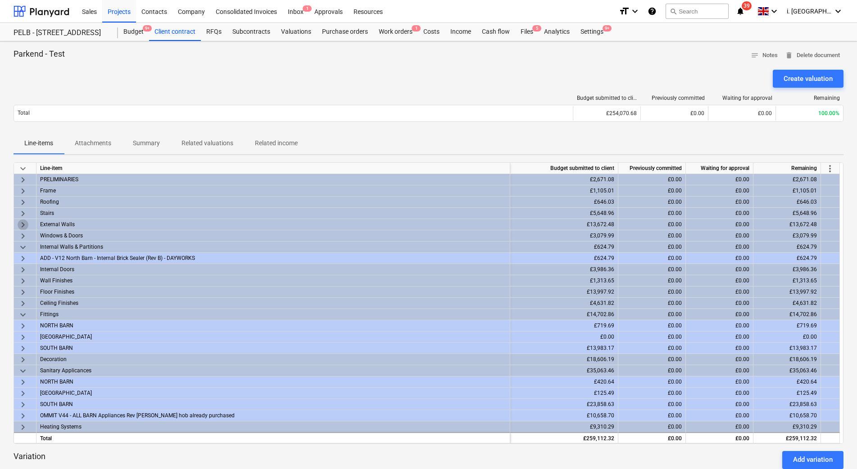
click at [23, 228] on span "keyboard_arrow_right" at bounding box center [23, 225] width 11 height 11
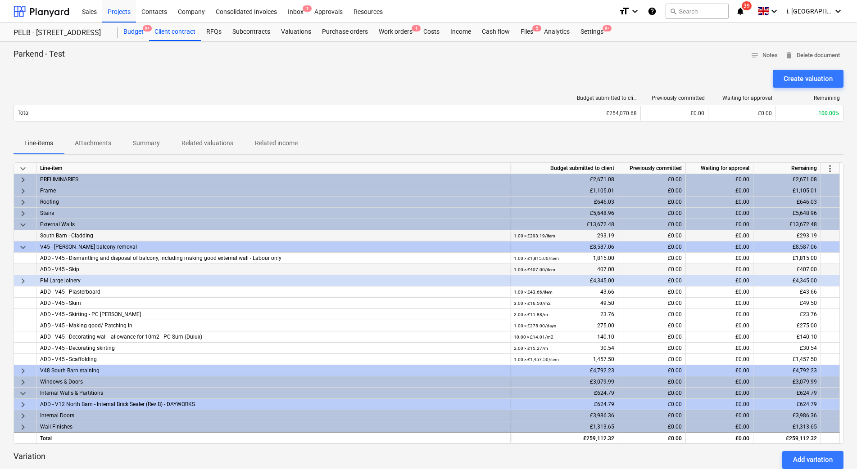
click at [124, 32] on div "Budget 9+" at bounding box center [133, 32] width 31 height 18
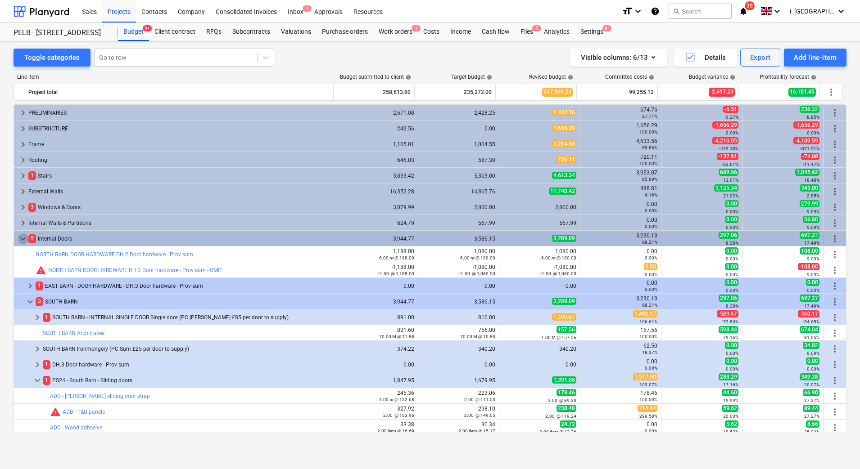
click at [20, 237] on span "keyboard_arrow_down" at bounding box center [23, 239] width 11 height 11
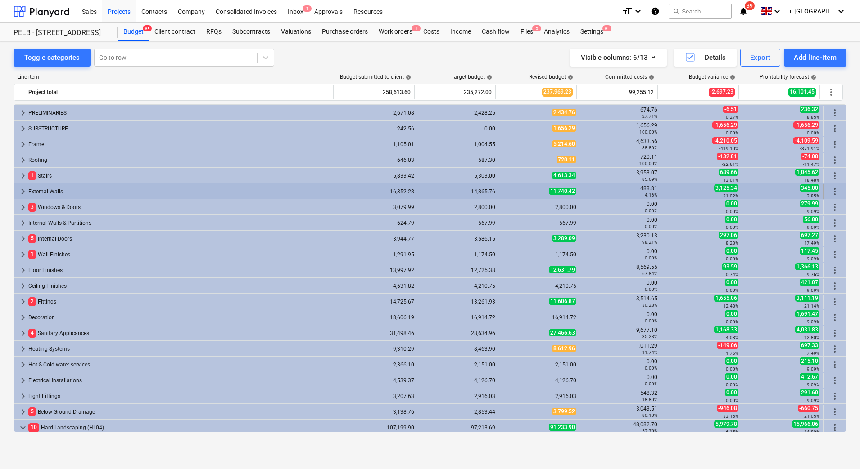
click at [16, 192] on div "keyboard_arrow_right External Walls" at bounding box center [175, 192] width 323 height 14
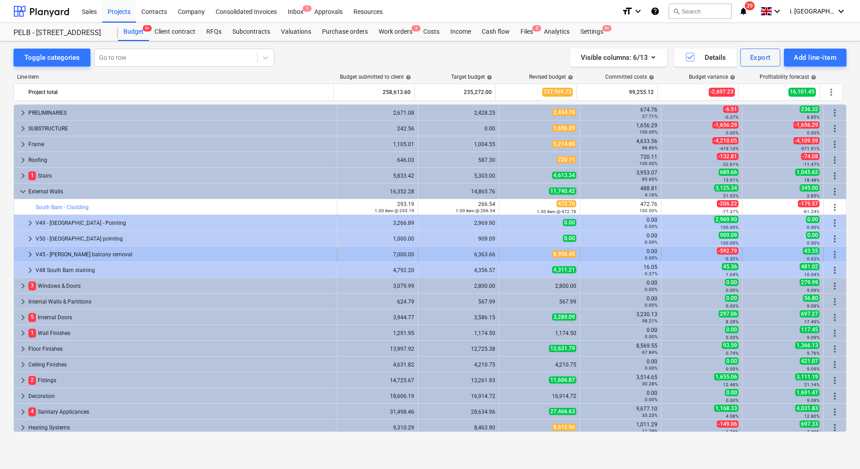
click at [25, 253] on span "keyboard_arrow_right" at bounding box center [30, 254] width 11 height 11
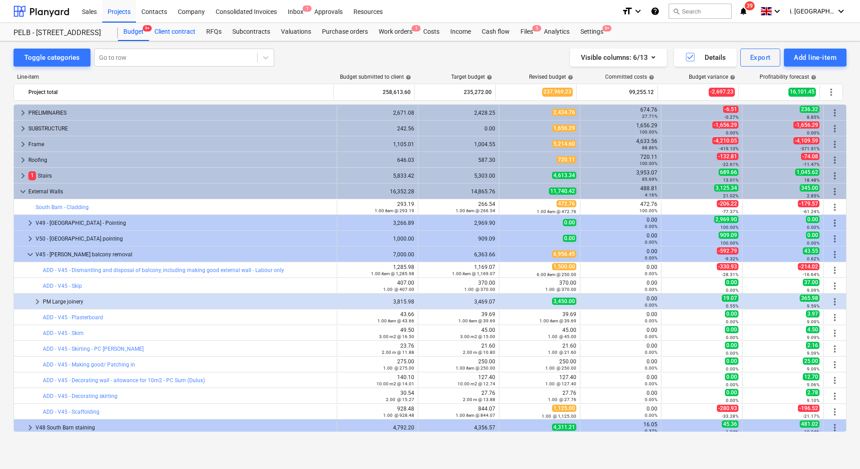
click at [171, 33] on div "Client contract" at bounding box center [175, 32] width 52 height 18
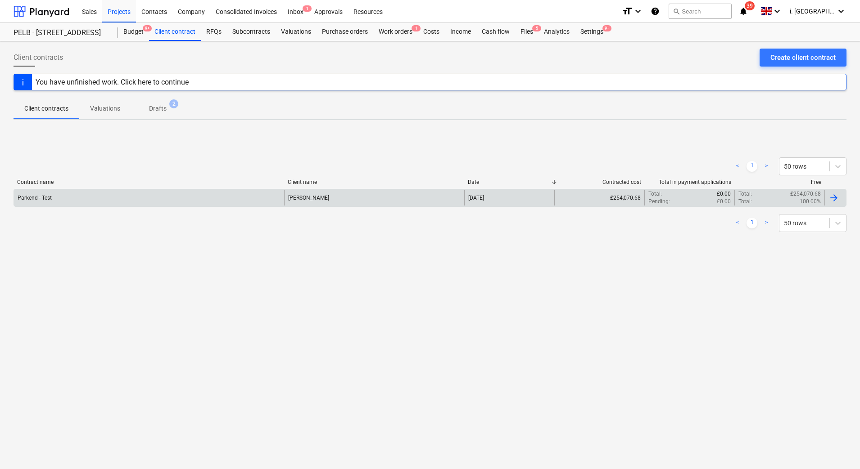
click at [67, 197] on div "Parkend - Test" at bounding box center [149, 197] width 270 height 15
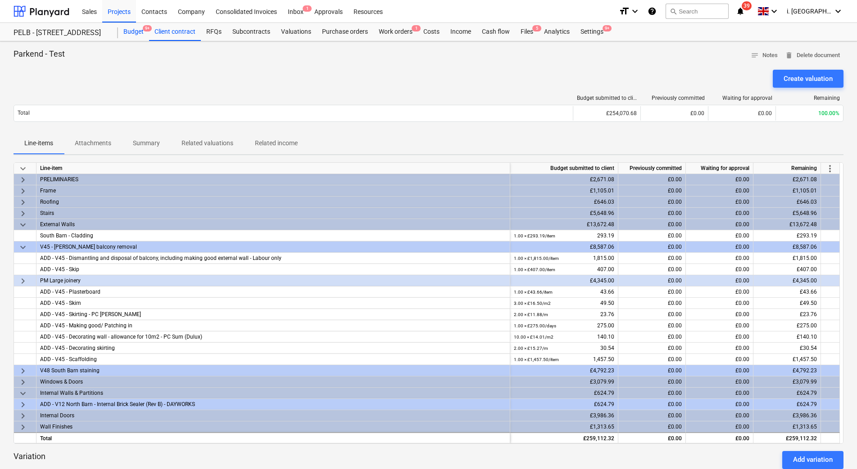
click at [130, 32] on div "Budget 9+" at bounding box center [133, 32] width 31 height 18
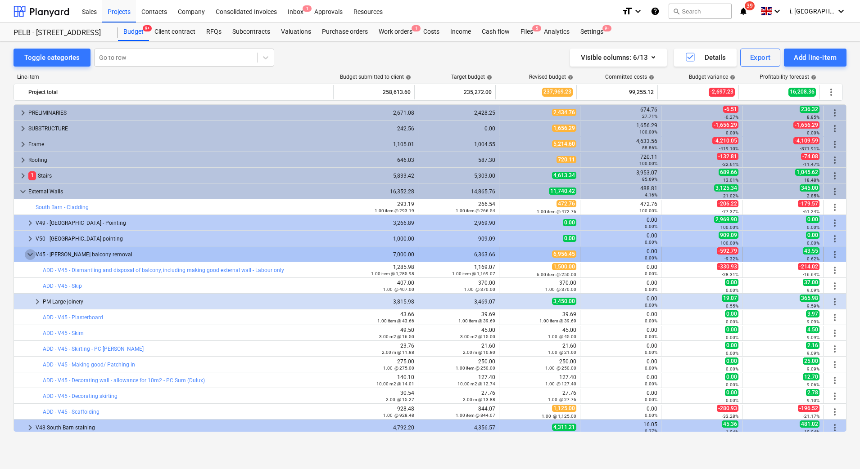
click at [33, 257] on span "keyboard_arrow_down" at bounding box center [30, 254] width 11 height 11
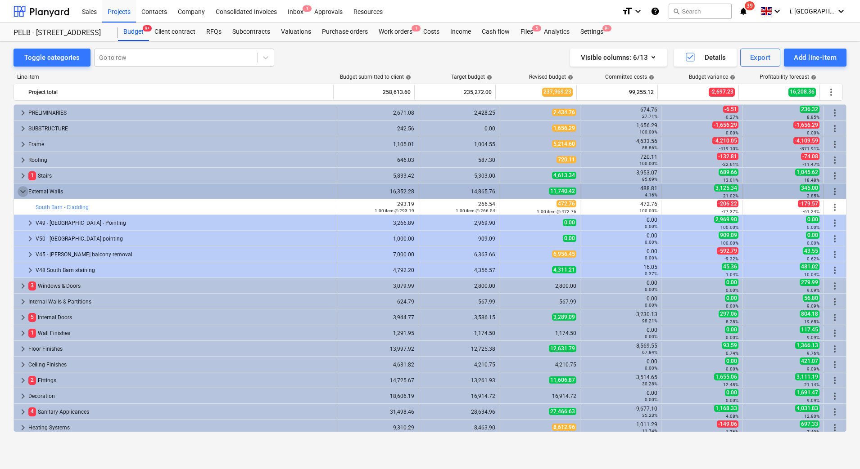
click at [22, 189] on span "keyboard_arrow_down" at bounding box center [23, 191] width 11 height 11
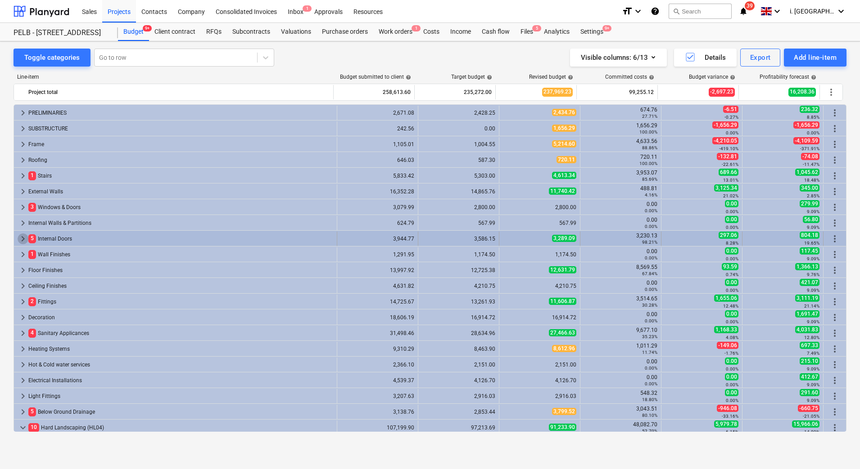
click at [24, 238] on span "keyboard_arrow_right" at bounding box center [23, 239] width 11 height 11
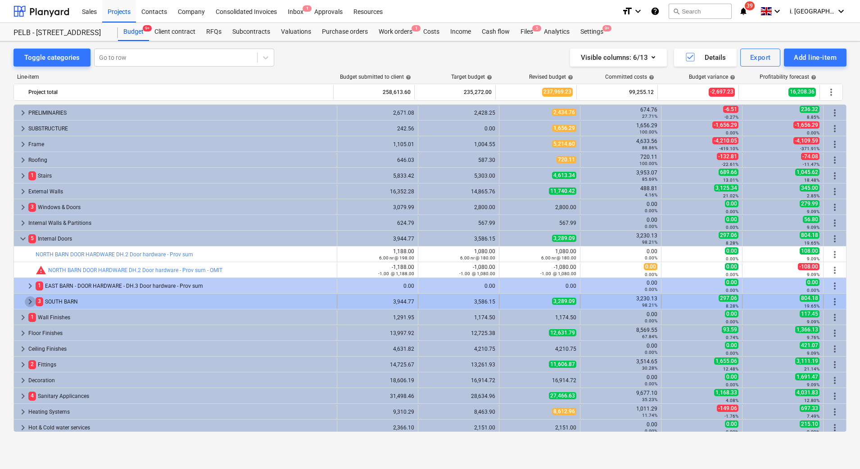
click at [34, 301] on span "keyboard_arrow_right" at bounding box center [30, 302] width 11 height 11
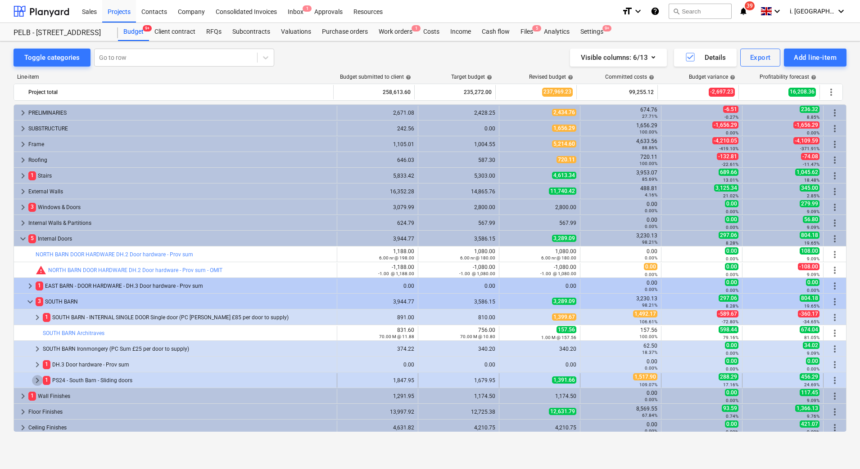
click at [35, 382] on span "keyboard_arrow_right" at bounding box center [37, 380] width 11 height 11
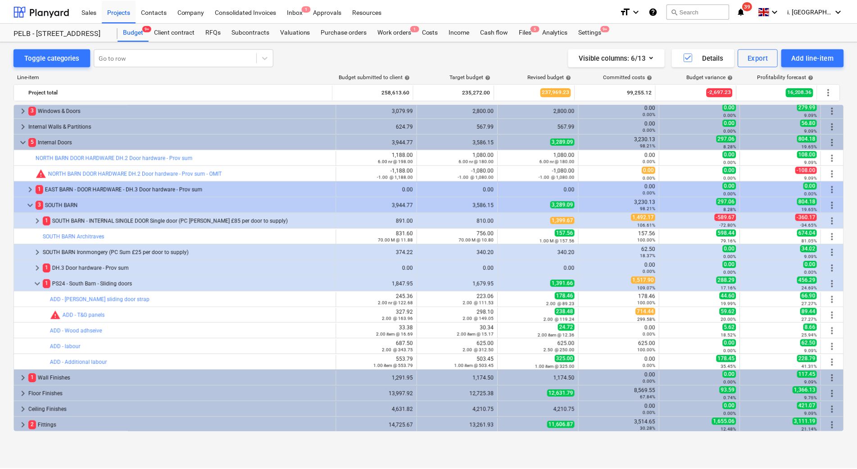
scroll to position [99, 0]
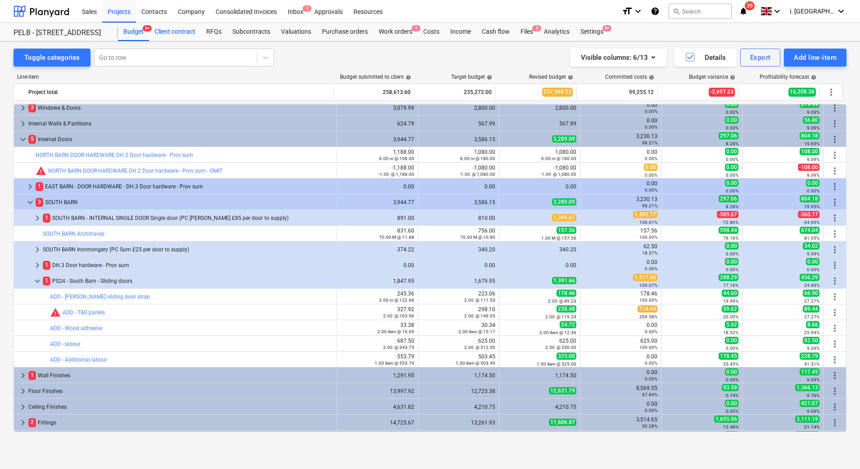
click at [171, 36] on div "Client contract" at bounding box center [175, 32] width 52 height 18
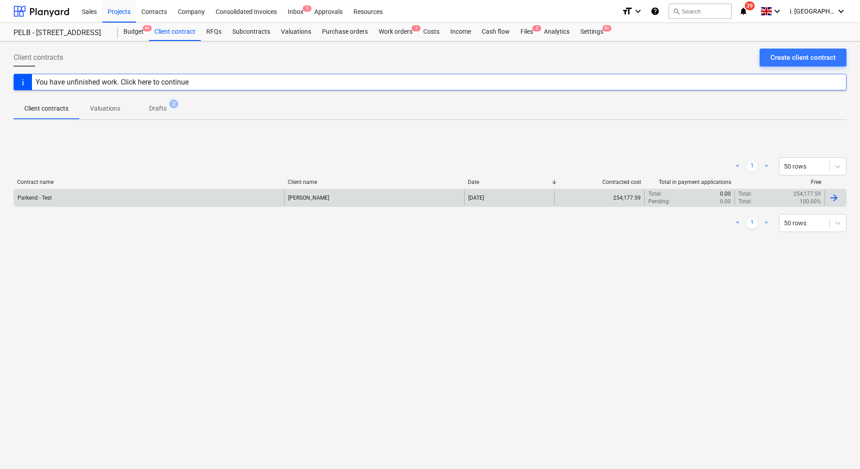
click at [71, 196] on div "Parkend - Test" at bounding box center [149, 197] width 270 height 15
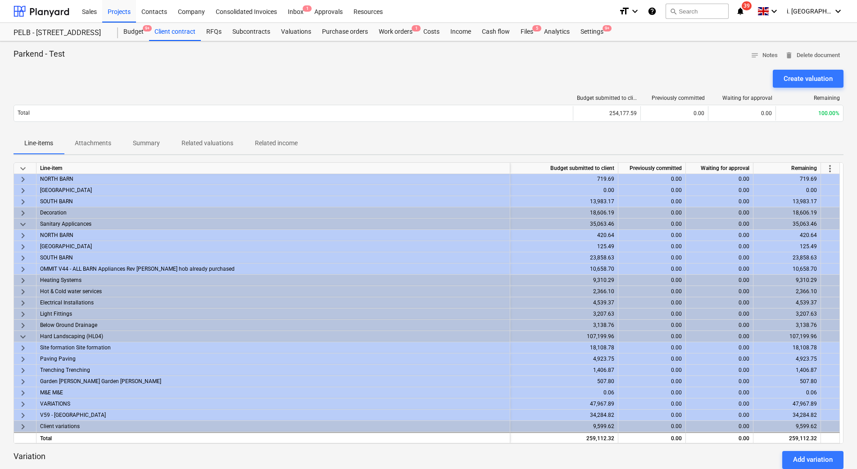
scroll to position [411, 0]
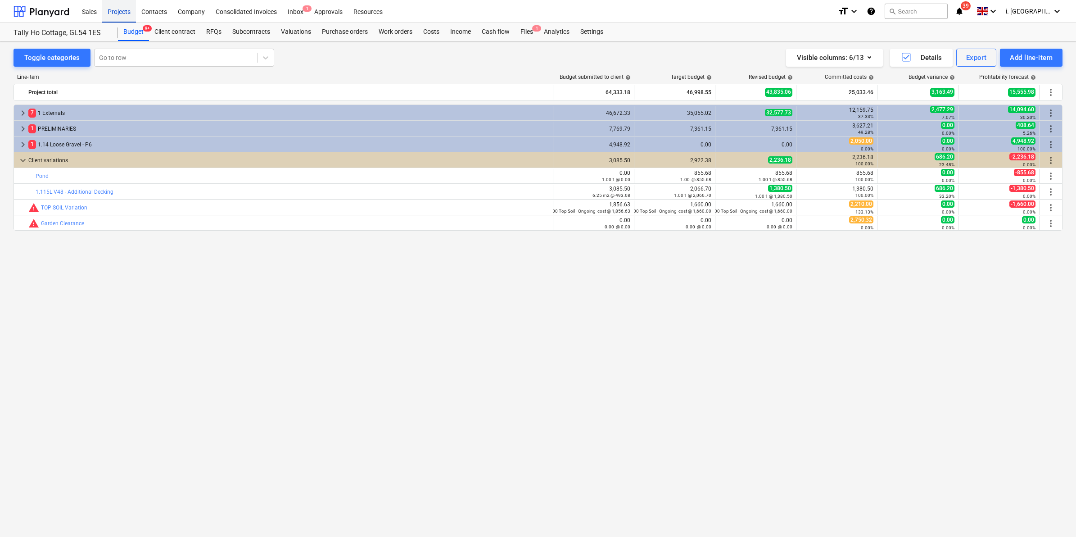
click at [131, 14] on div "Projects" at bounding box center [119, 11] width 34 height 23
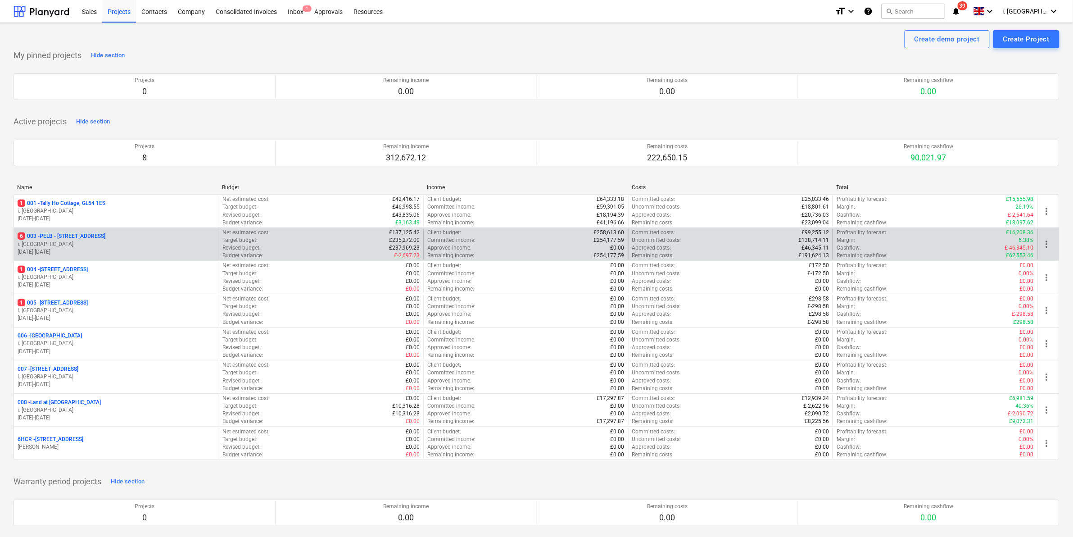
click at [94, 234] on p "6 003 - PELB - [GEOGRAPHIC_DATA], [GEOGRAPHIC_DATA], GL2 7NE" at bounding box center [62, 236] width 88 height 8
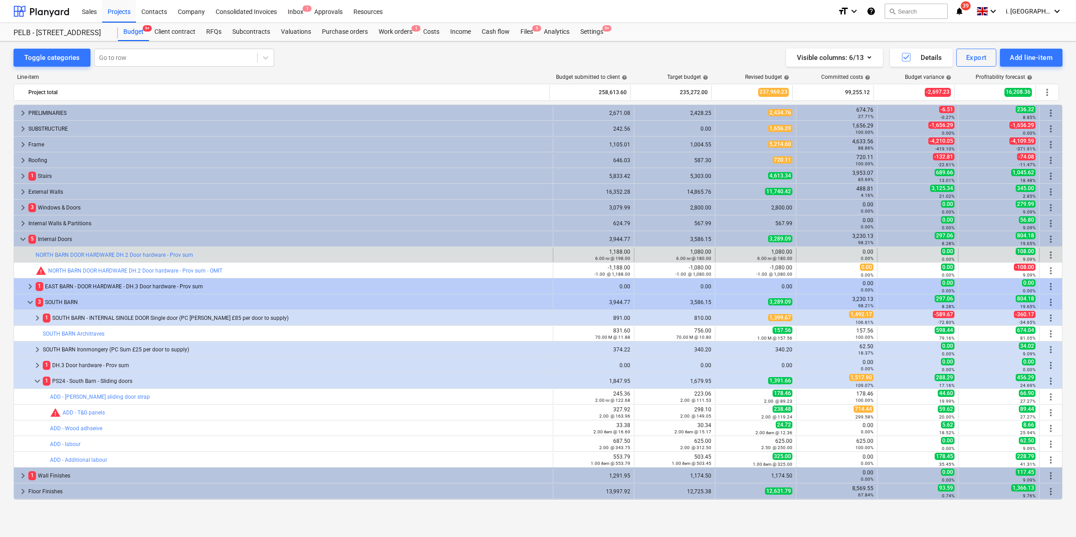
scroll to position [99, 0]
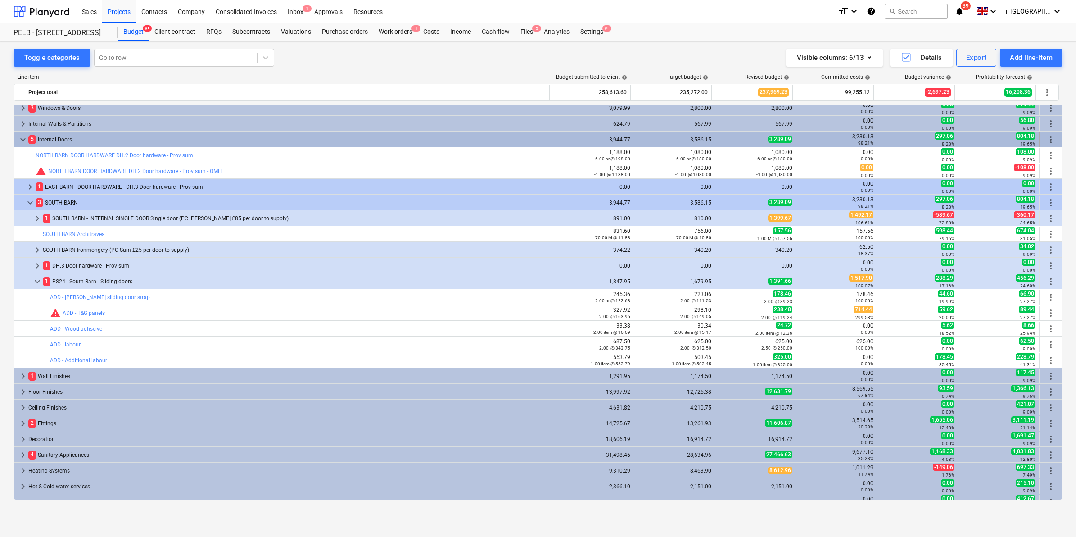
click at [18, 136] on span "keyboard_arrow_down" at bounding box center [23, 139] width 11 height 11
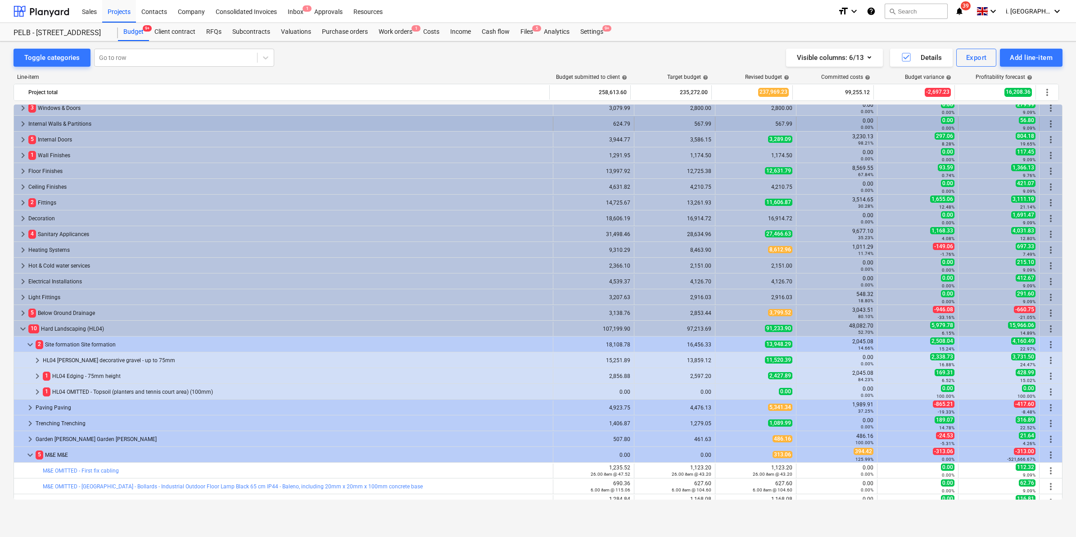
scroll to position [0, 0]
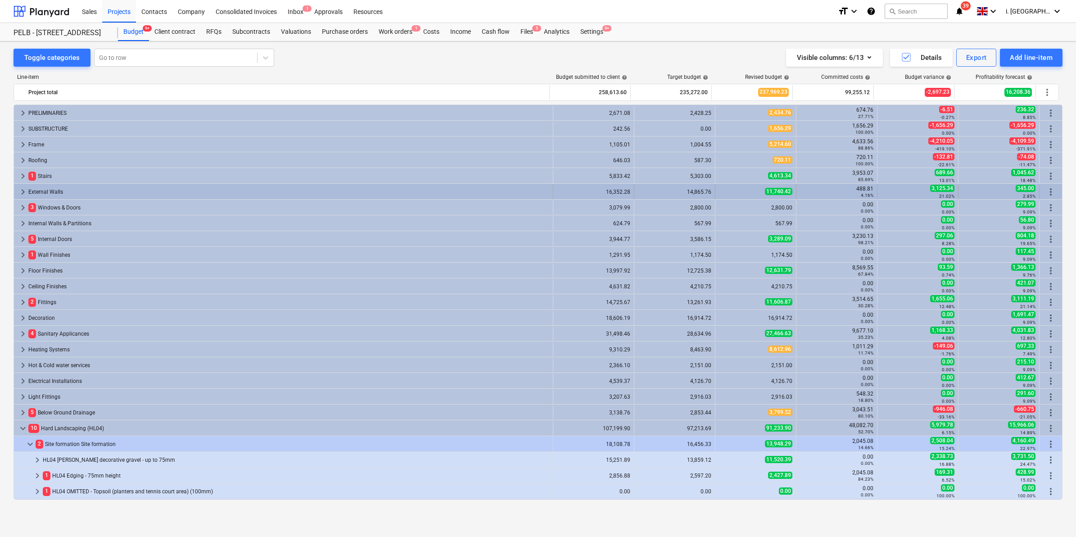
click at [18, 191] on span "keyboard_arrow_right" at bounding box center [23, 191] width 11 height 11
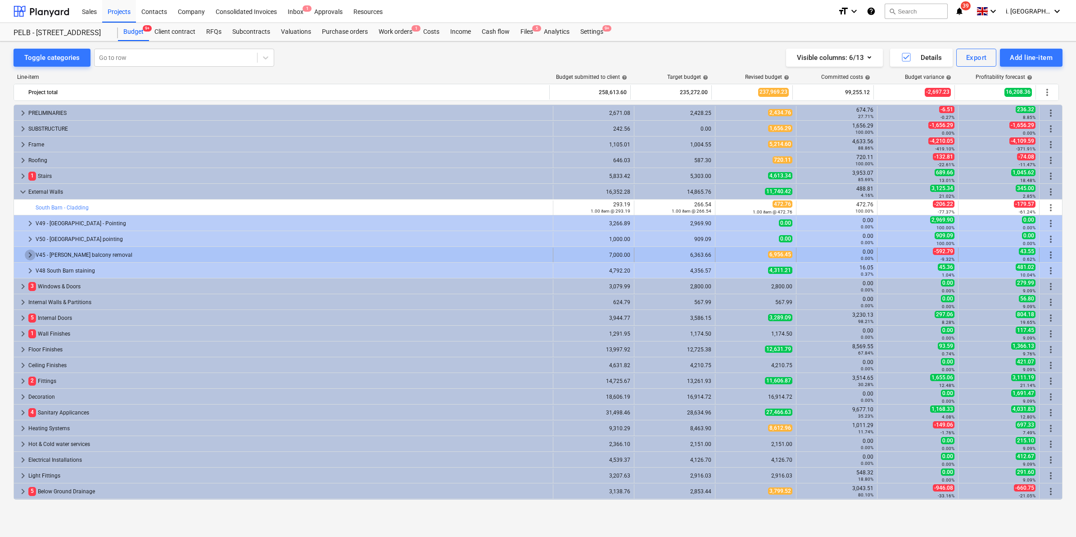
click at [25, 257] on span "keyboard_arrow_right" at bounding box center [30, 254] width 11 height 11
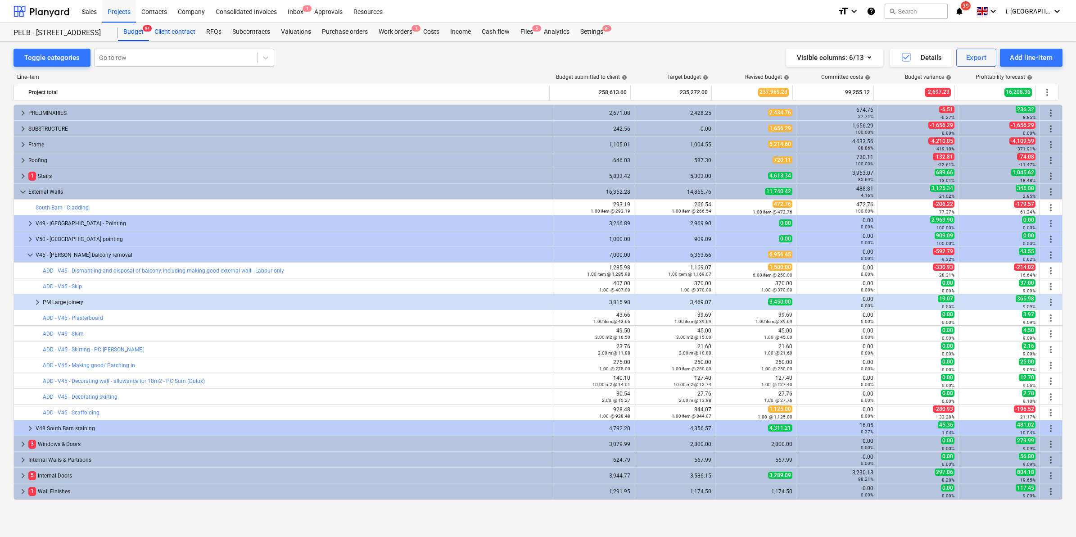
click at [179, 33] on div "Client contract" at bounding box center [175, 32] width 52 height 18
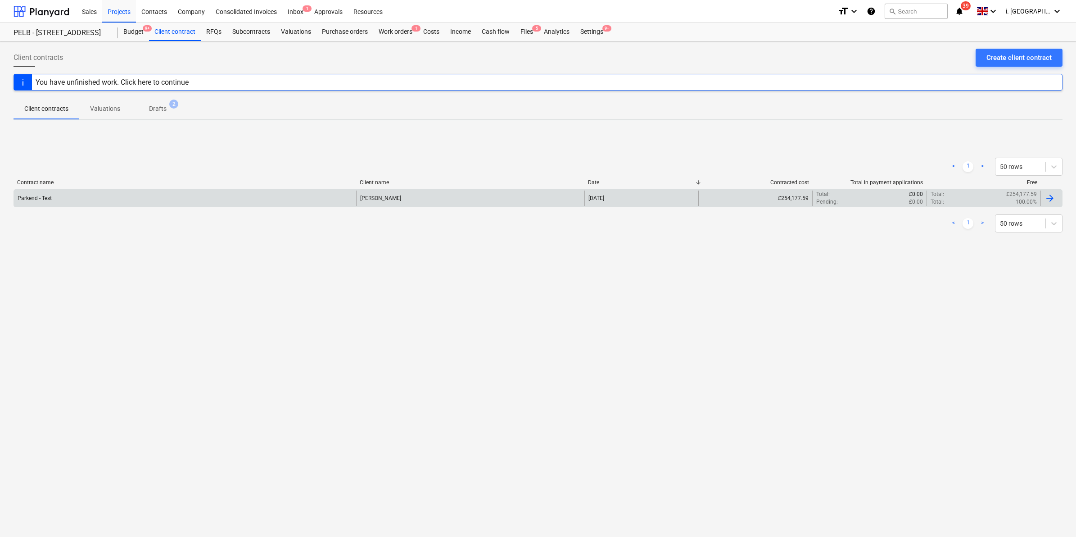
click at [64, 199] on div "Parkend - Test" at bounding box center [185, 197] width 342 height 15
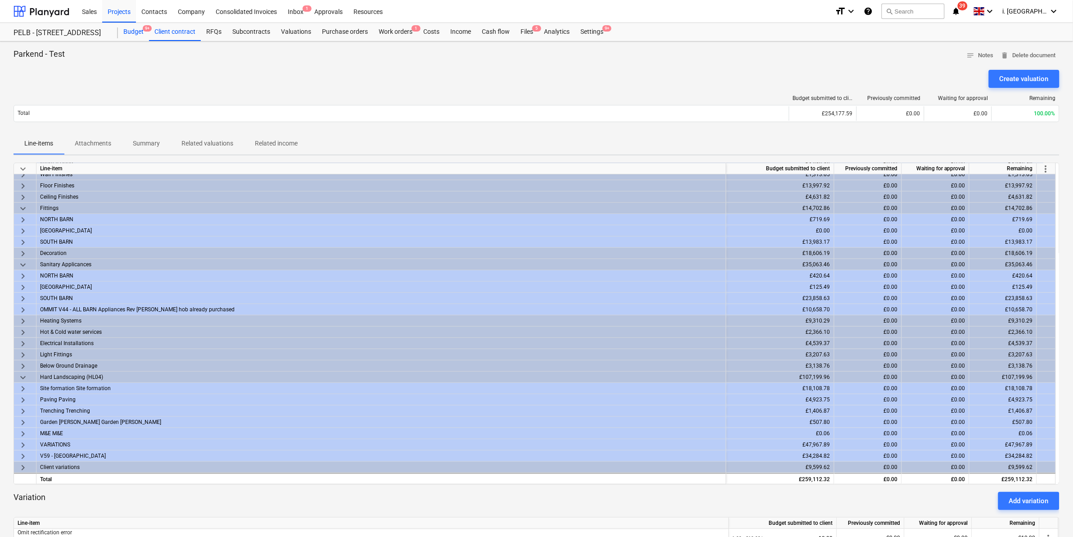
click at [131, 28] on div "Budget 9+" at bounding box center [133, 32] width 31 height 18
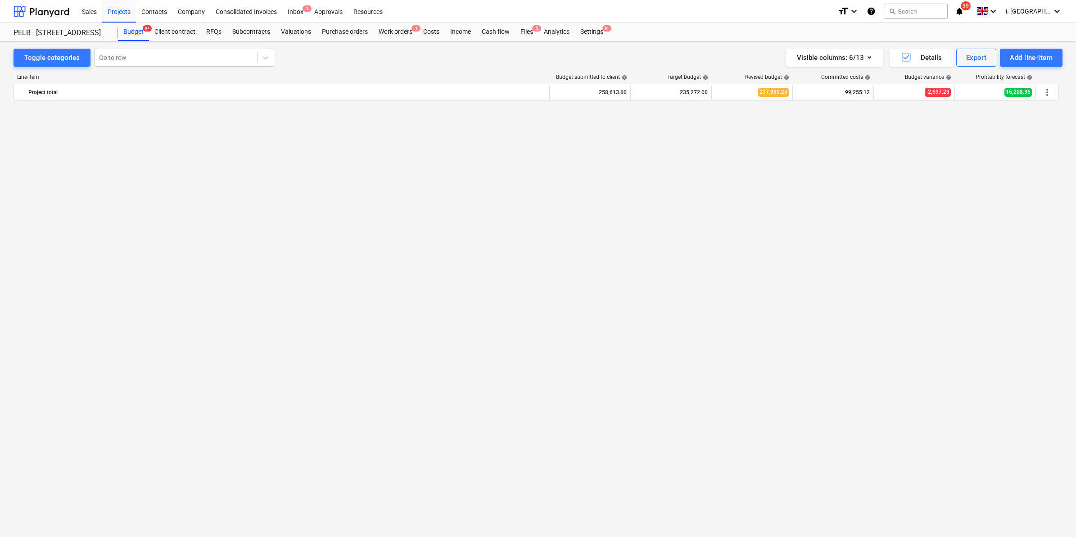
scroll to position [597, 0]
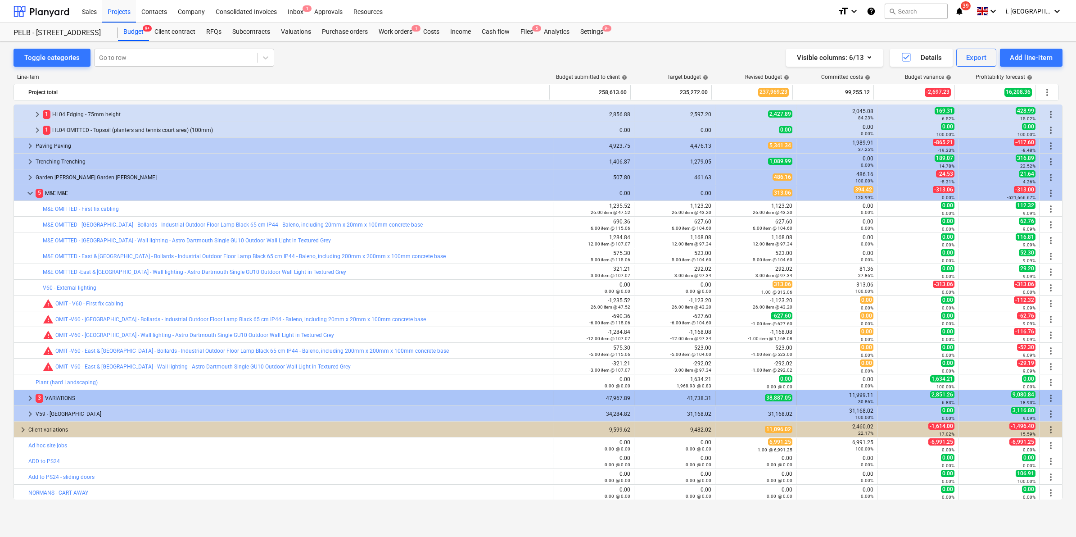
click at [28, 393] on span "keyboard_arrow_right" at bounding box center [30, 397] width 11 height 11
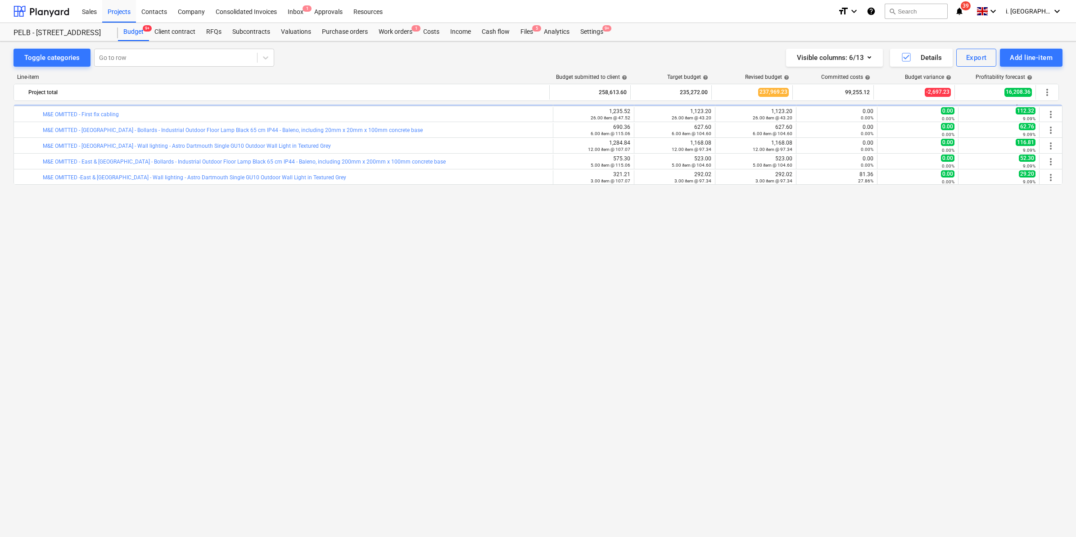
scroll to position [347, 0]
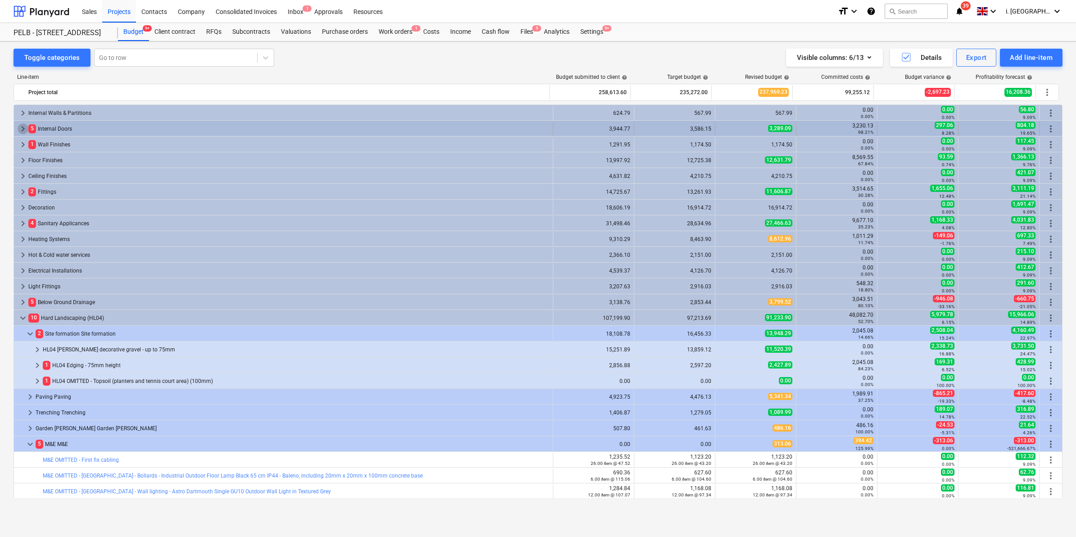
click at [22, 132] on span "keyboard_arrow_right" at bounding box center [23, 128] width 11 height 11
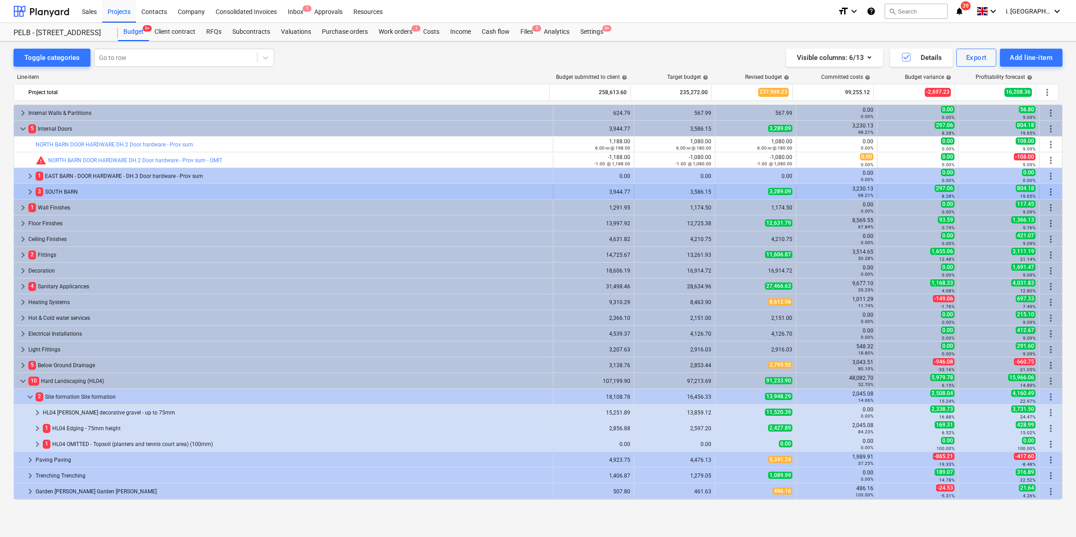
click at [26, 192] on span "keyboard_arrow_right" at bounding box center [30, 191] width 11 height 11
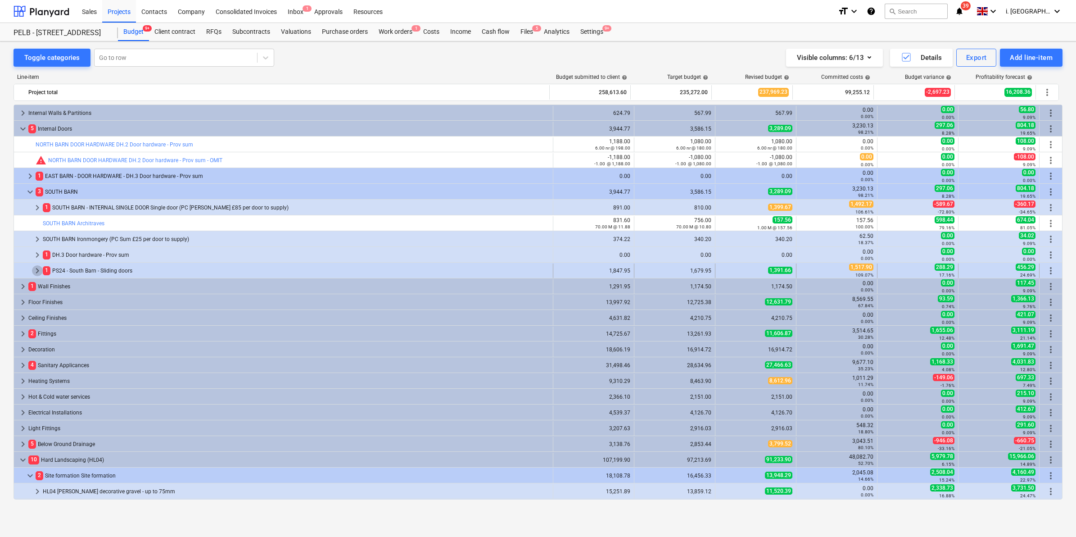
click at [34, 271] on span "keyboard_arrow_right" at bounding box center [37, 270] width 11 height 11
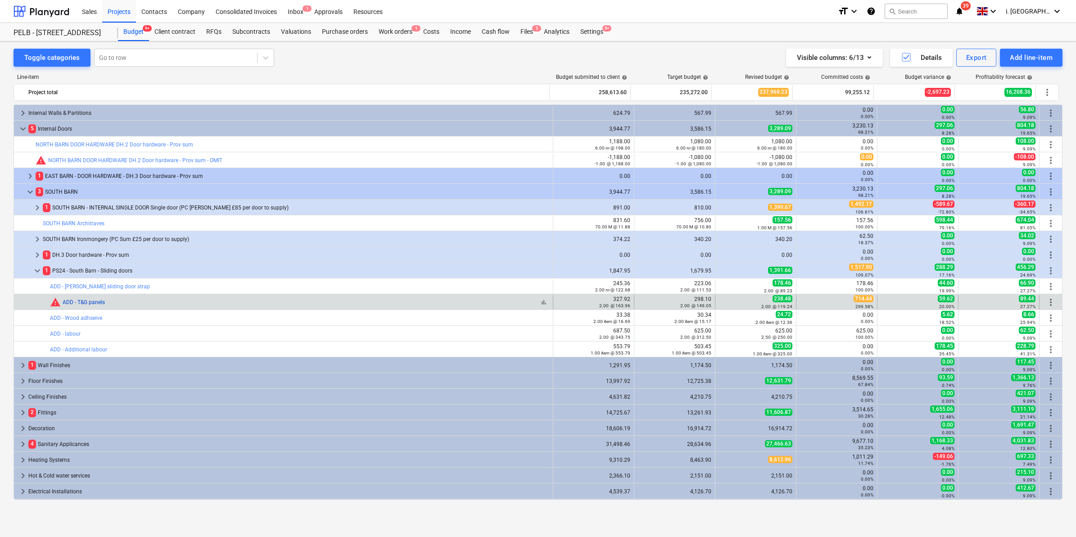
click at [82, 304] on link "ADD - T&G panels" at bounding box center [84, 302] width 42 height 6
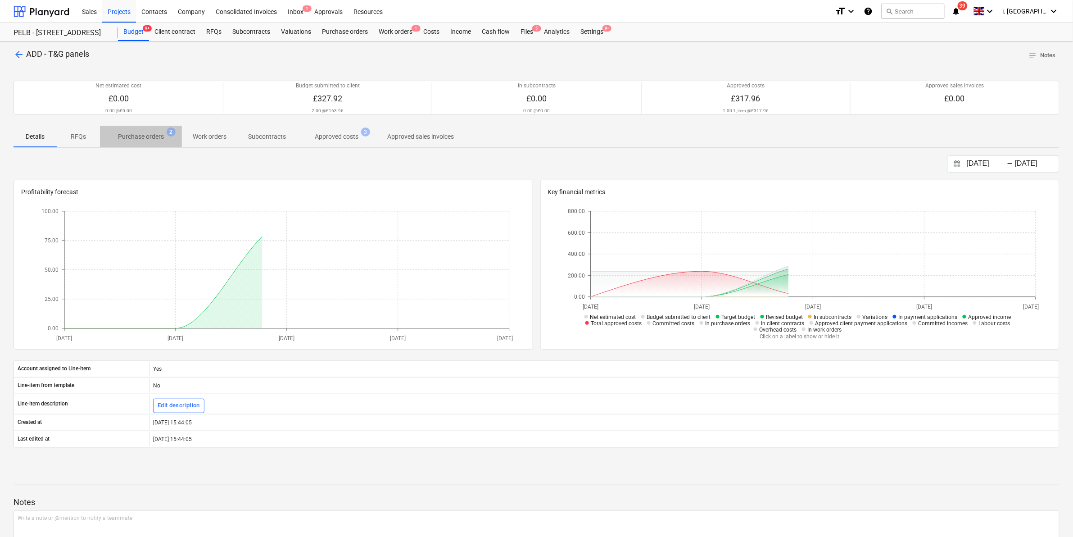
click at [147, 135] on p "Purchase orders" at bounding box center [141, 136] width 46 height 9
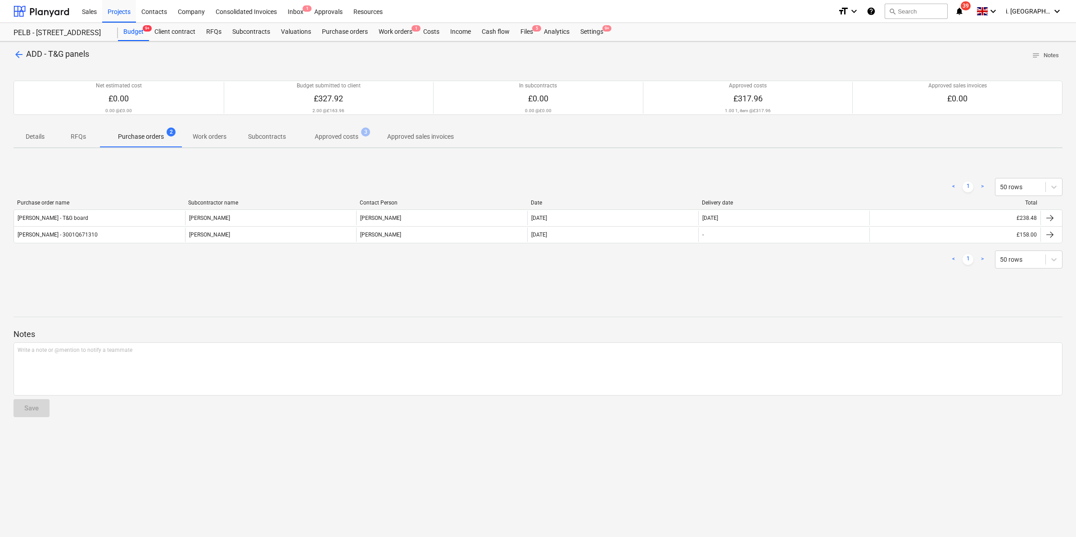
click at [223, 133] on p "Work orders" at bounding box center [210, 136] width 34 height 9
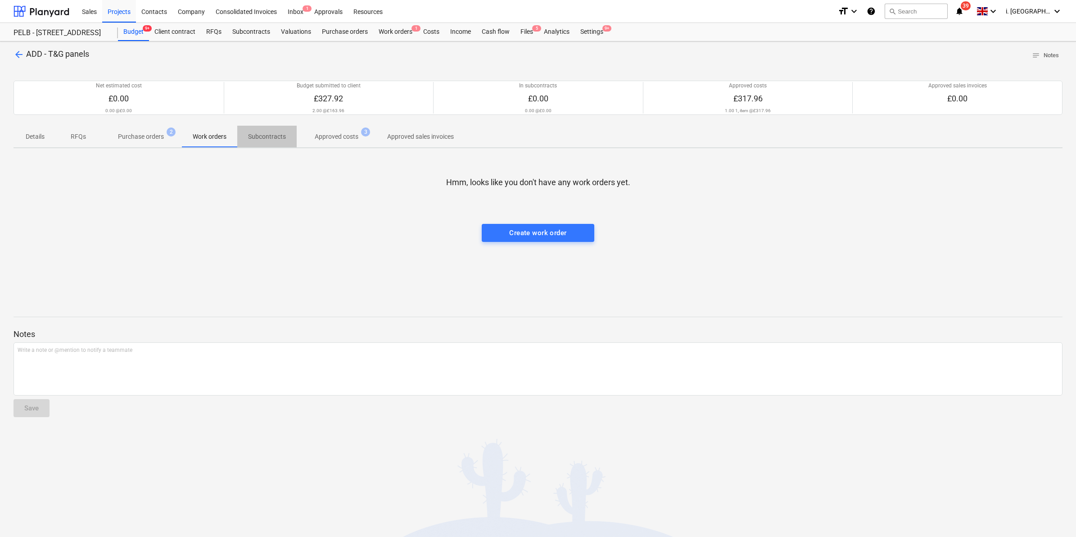
click at [278, 140] on p "Subcontracts" at bounding box center [267, 136] width 38 height 9
click at [321, 140] on p "Approved costs" at bounding box center [337, 136] width 44 height 9
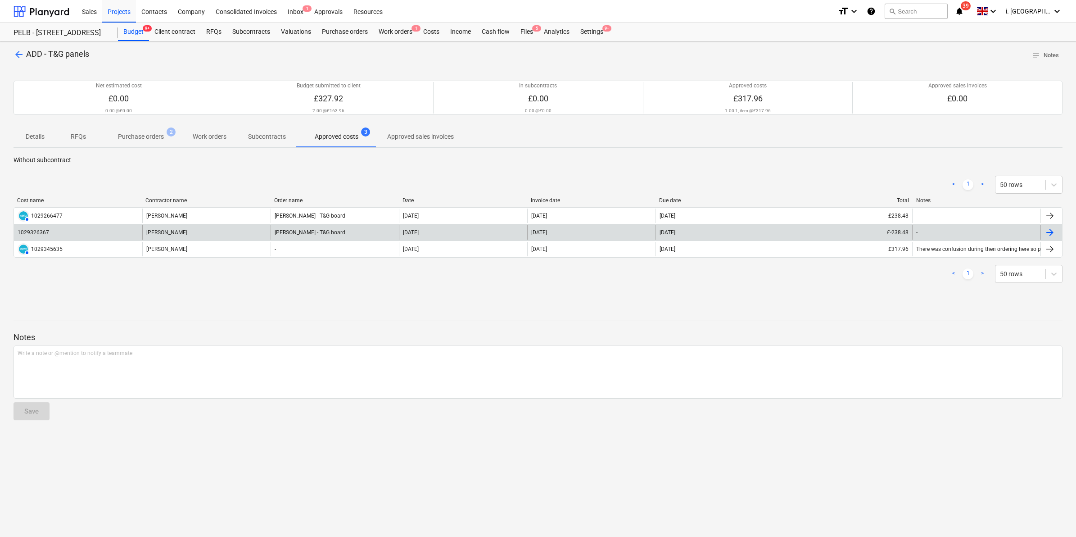
click at [365, 232] on div "Travis Perkins - T&G board" at bounding box center [335, 232] width 128 height 14
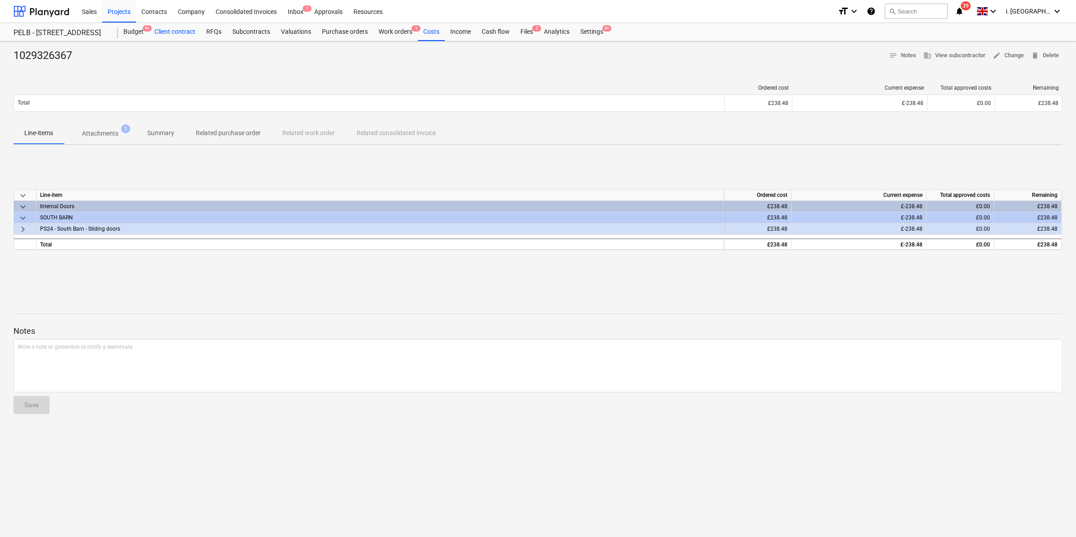
click at [180, 32] on div "Client contract" at bounding box center [175, 32] width 52 height 18
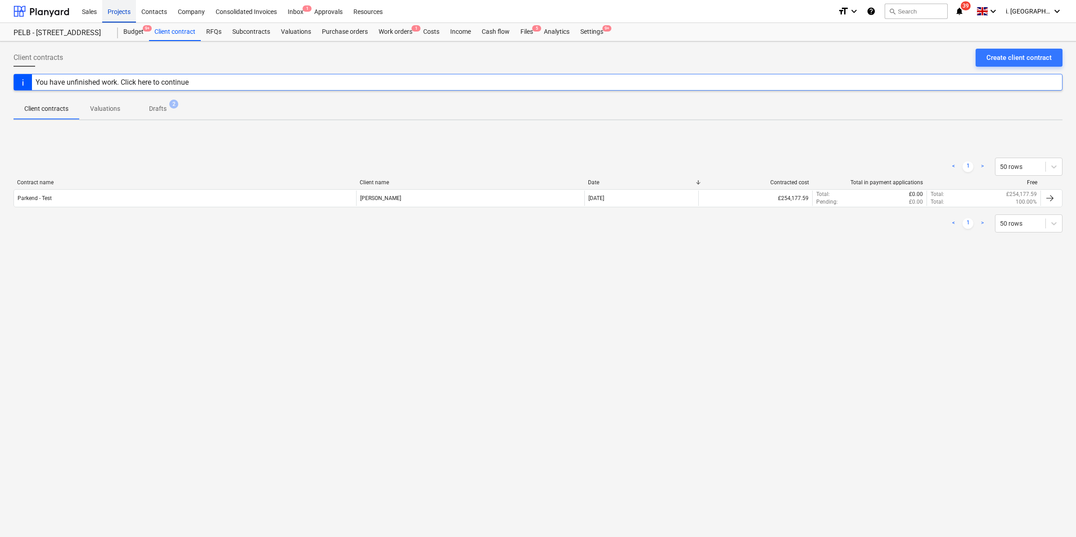
click at [119, 17] on div "Projects" at bounding box center [119, 11] width 34 height 23
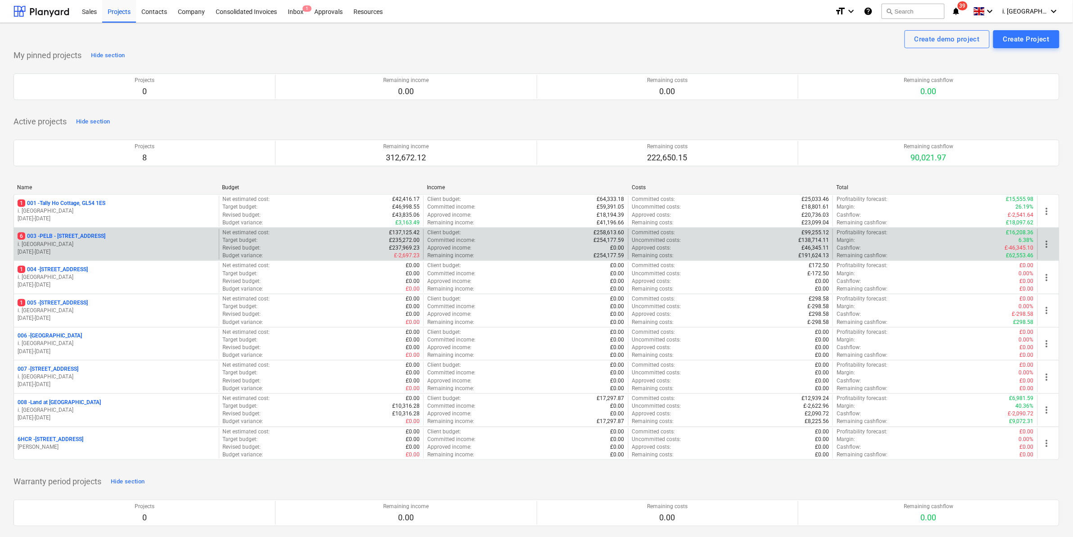
click at [139, 243] on p "i. [GEOGRAPHIC_DATA]" at bounding box center [117, 244] width 198 height 8
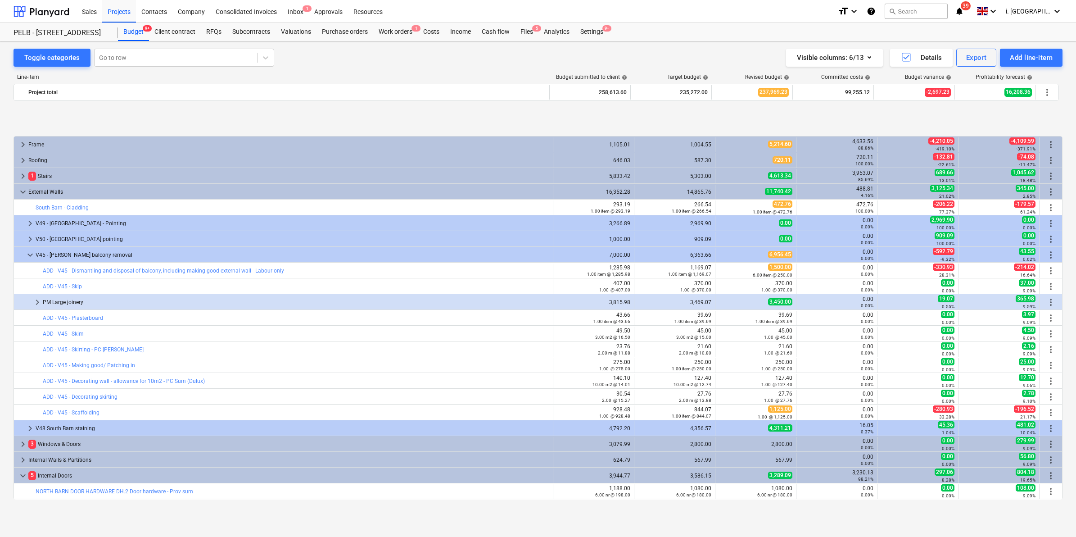
scroll to position [347, 0]
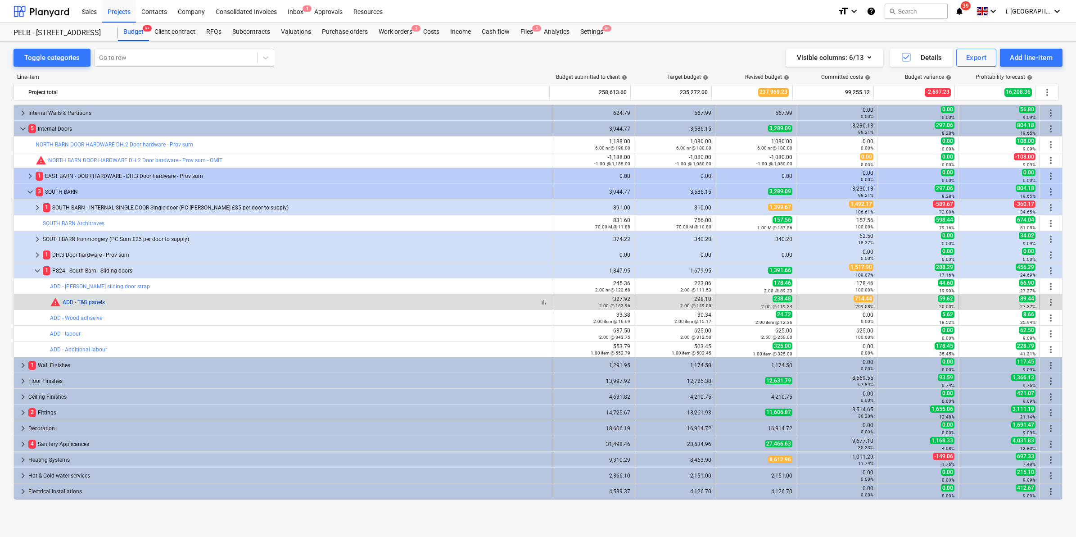
click at [82, 304] on link "ADD - T&G panels" at bounding box center [84, 302] width 42 height 6
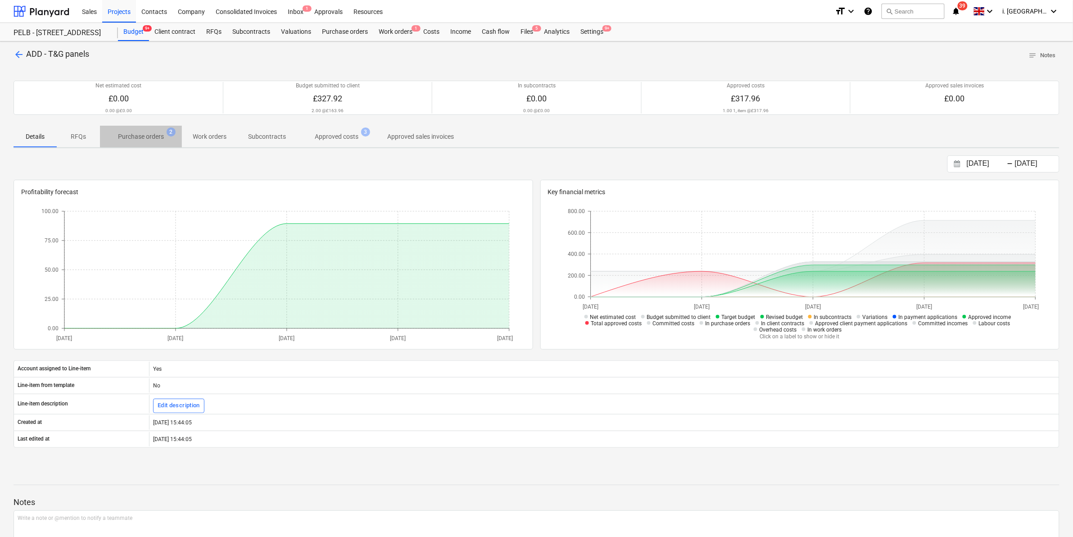
click at [153, 133] on p "Purchase orders" at bounding box center [141, 136] width 46 height 9
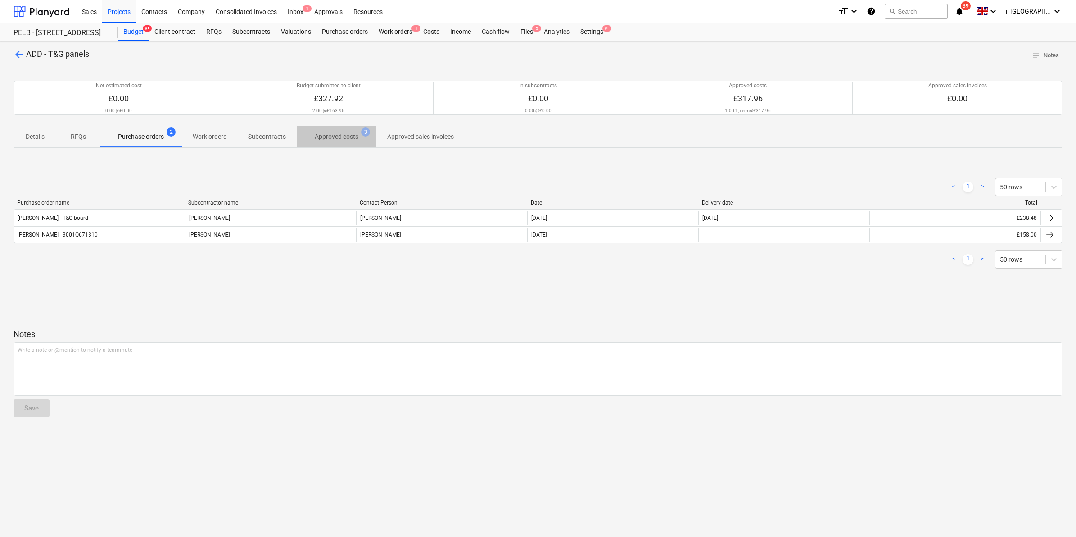
click at [330, 134] on p "Approved costs" at bounding box center [337, 136] width 44 height 9
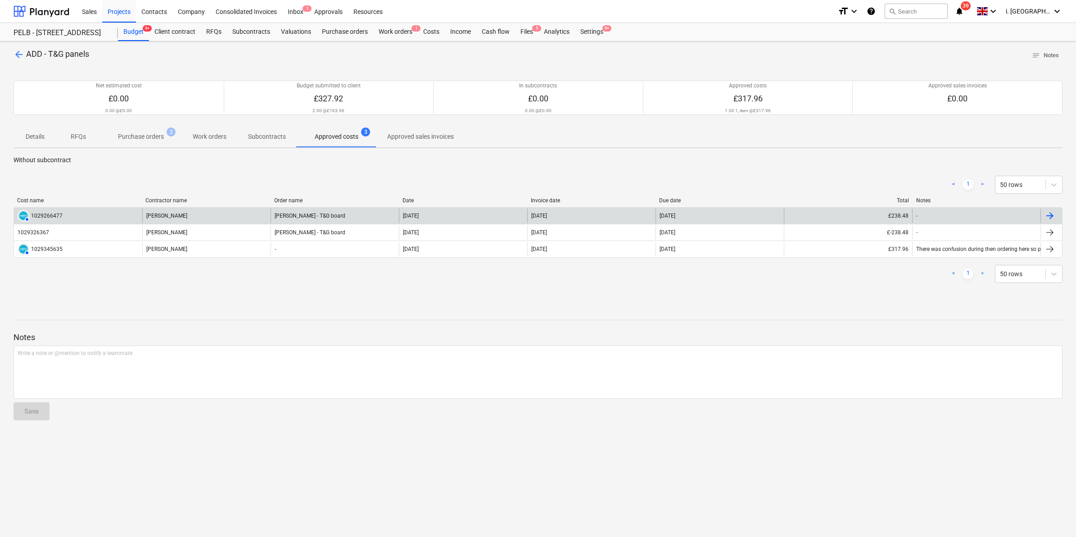
click at [84, 216] on div "AUTHORISED 1029266477" at bounding box center [78, 215] width 128 height 14
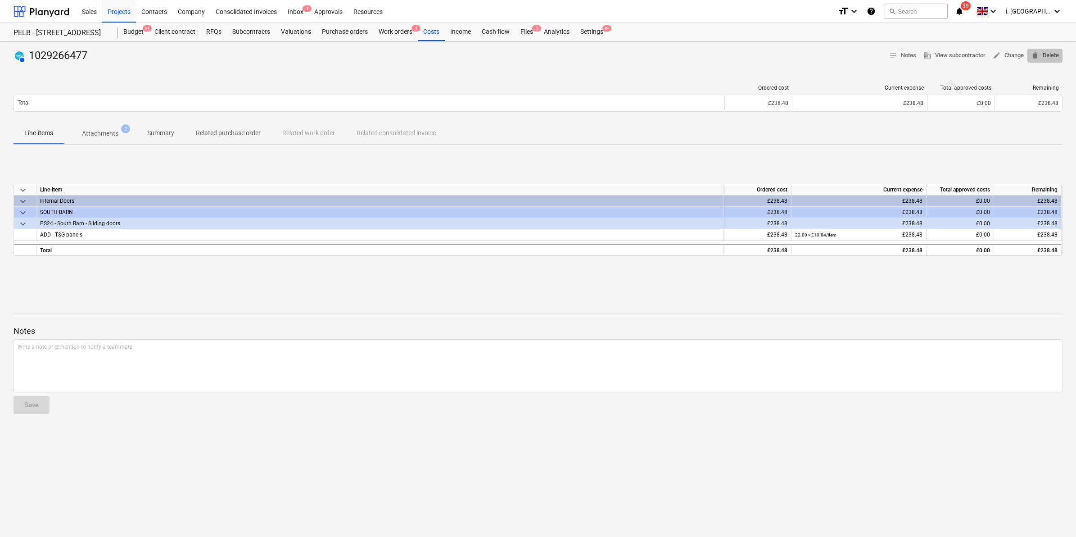
click at [1052, 57] on span "delete Delete" at bounding box center [1045, 55] width 28 height 10
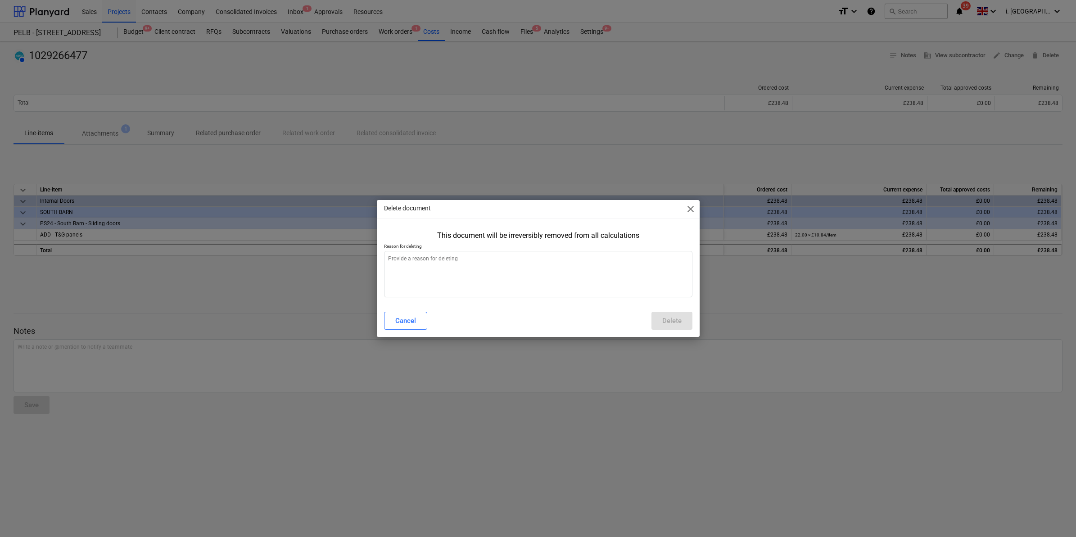
type textarea "x"
click at [452, 274] on textarea at bounding box center [538, 274] width 308 height 46
type textarea "c"
type textarea "x"
type textarea "cr"
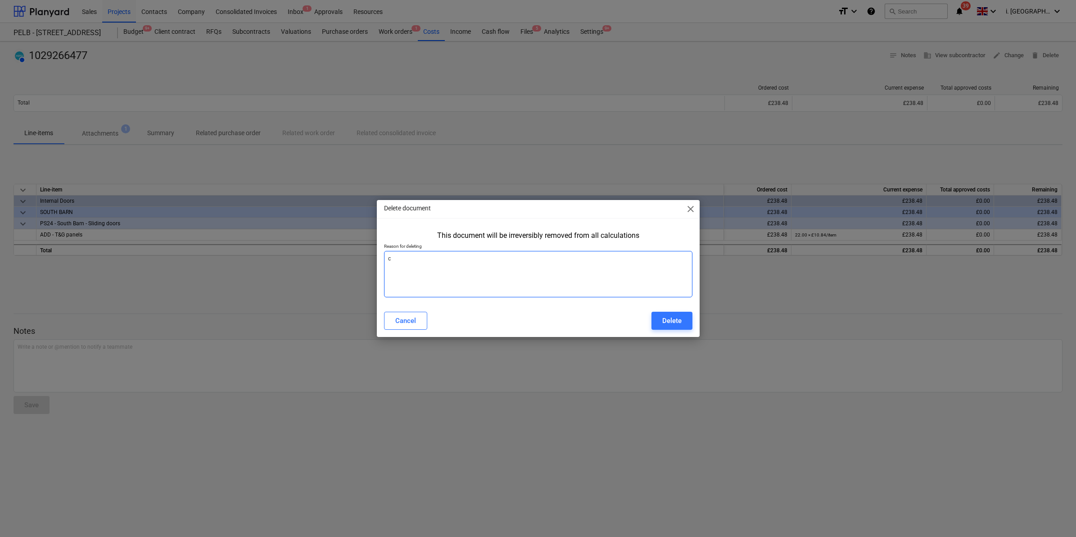
type textarea "x"
type textarea "cre"
type textarea "x"
type textarea "cref"
type textarea "x"
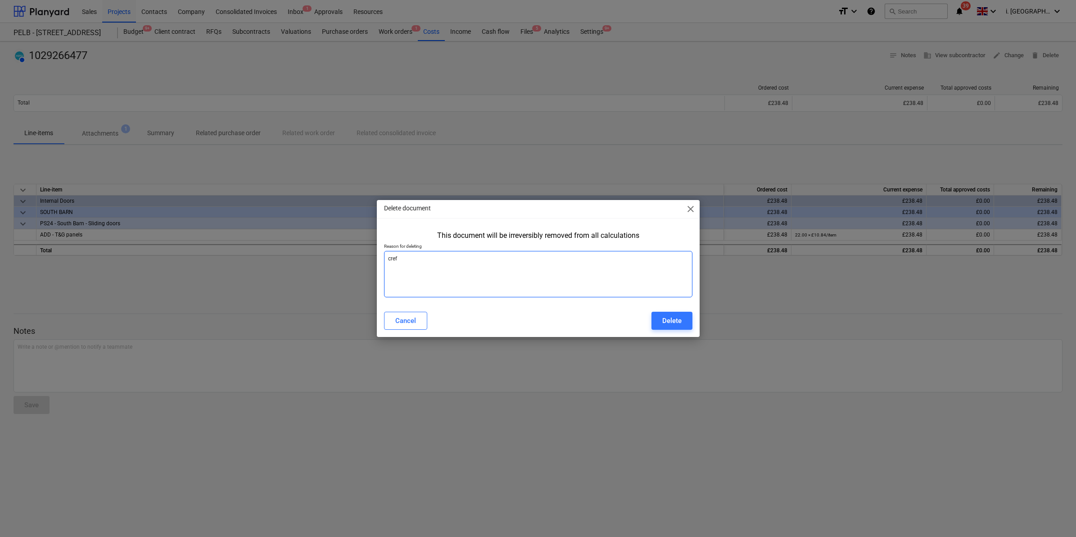
type textarea "crefi"
type textarea "x"
type textarea "crefit"
type textarea "x"
type textarea "crefite"
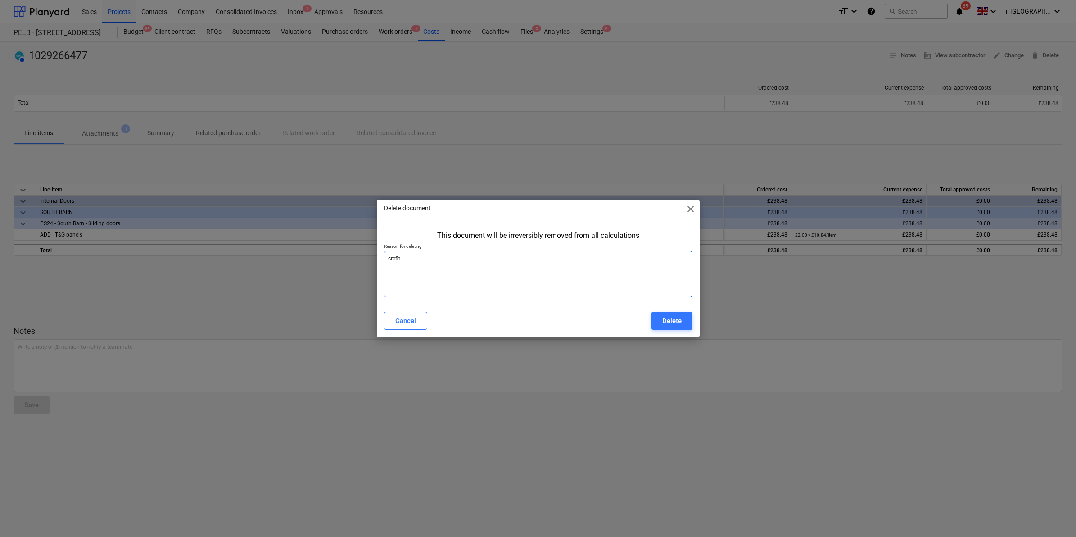
type textarea "x"
type textarea "crefited"
type textarea "x"
type textarea "crefited"
type textarea "x"
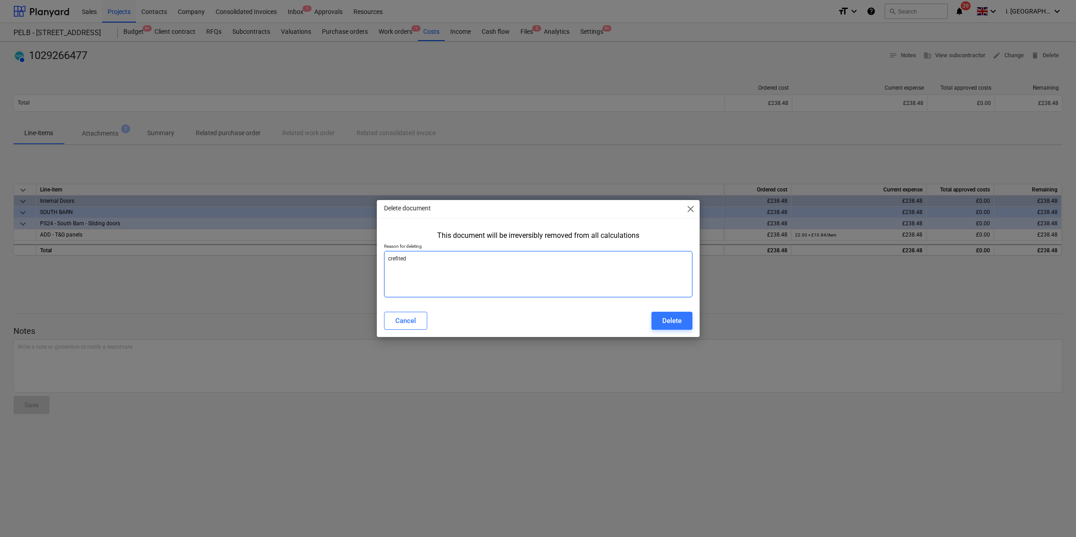
type textarea "crefited b"
type textarea "x"
type textarea "crefited ba"
type textarea "x"
type textarea "crefited bac"
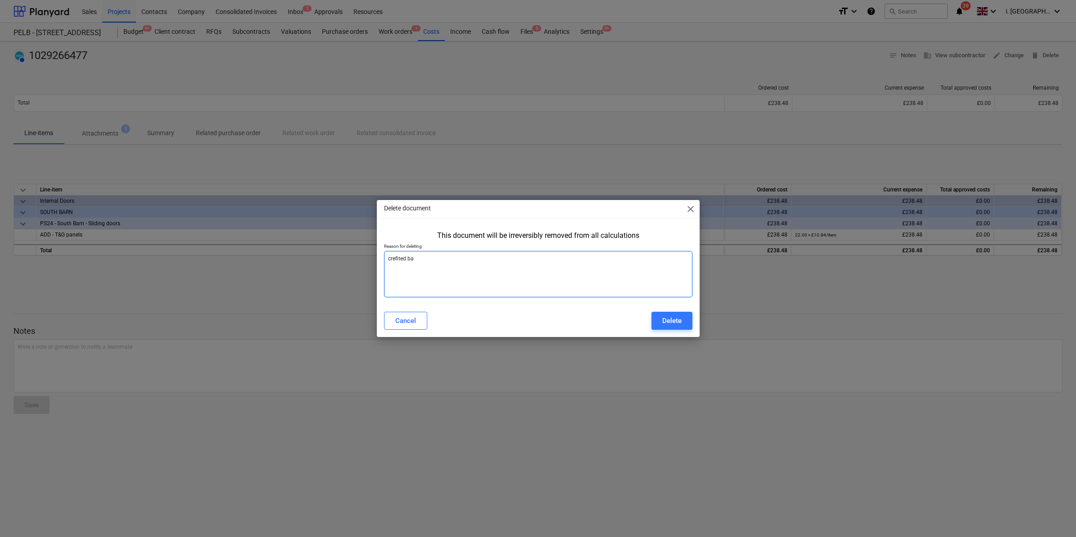
type textarea "x"
type textarea "crefited back"
type textarea "x"
type textarea "crefited bac"
type textarea "x"
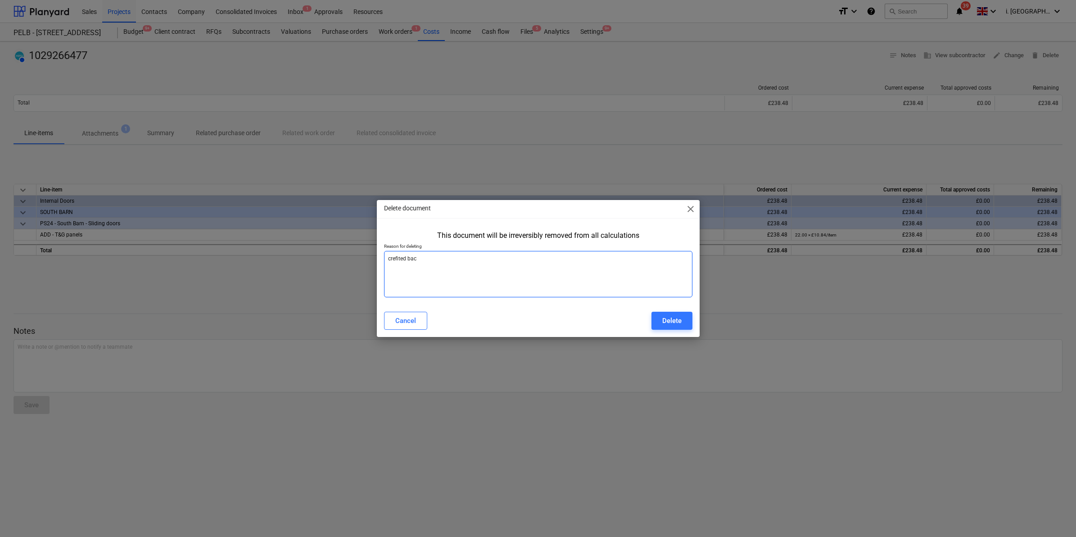
type textarea "crefited ba"
type textarea "x"
type textarea "crefited b"
type textarea "x"
type textarea "crefited"
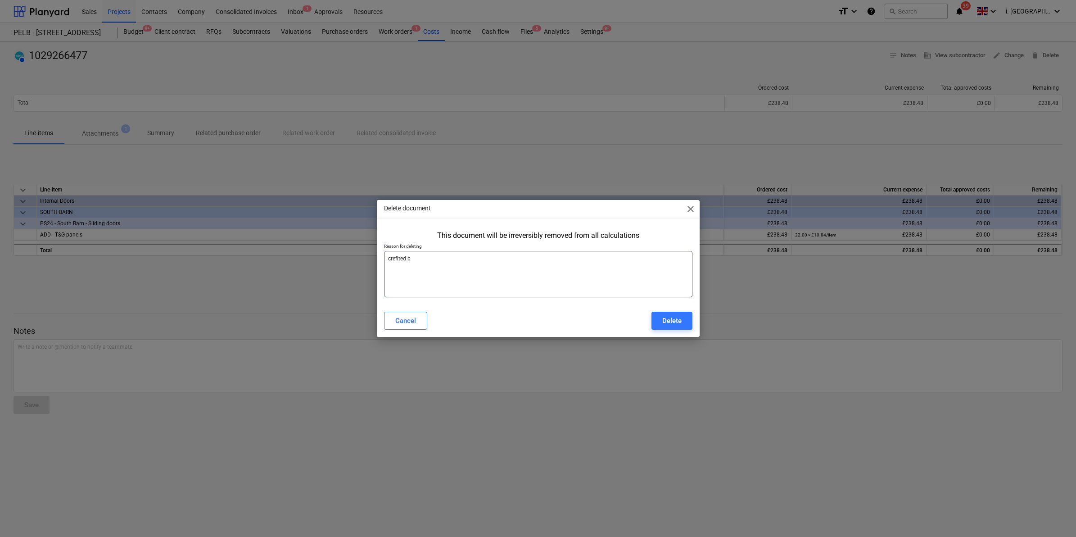
type textarea "x"
type textarea "crefited"
type textarea "x"
type textarea "crefite"
type textarea "x"
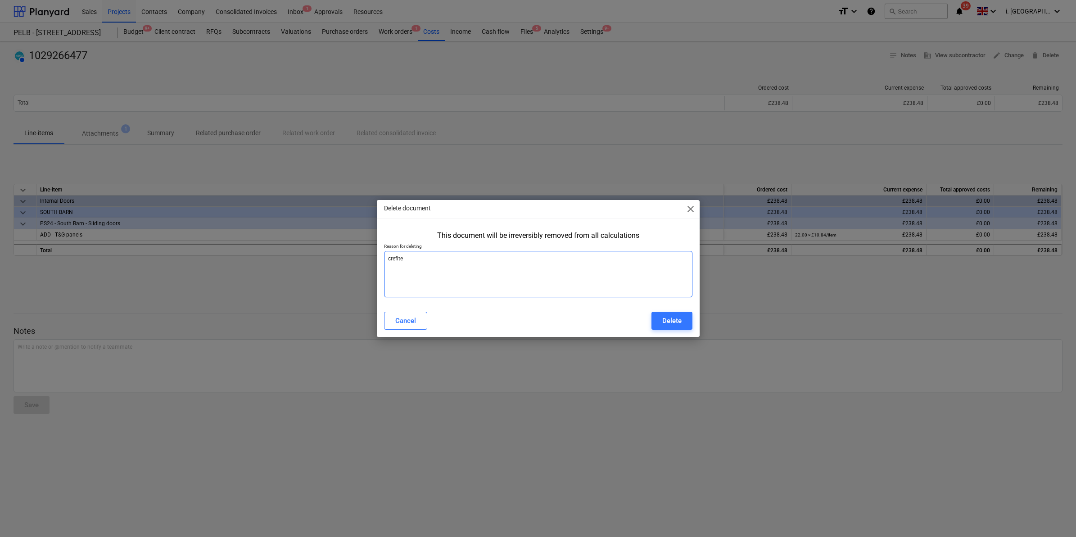
type textarea "crefit"
type textarea "x"
type textarea "crefi"
type textarea "x"
type textarea "cref"
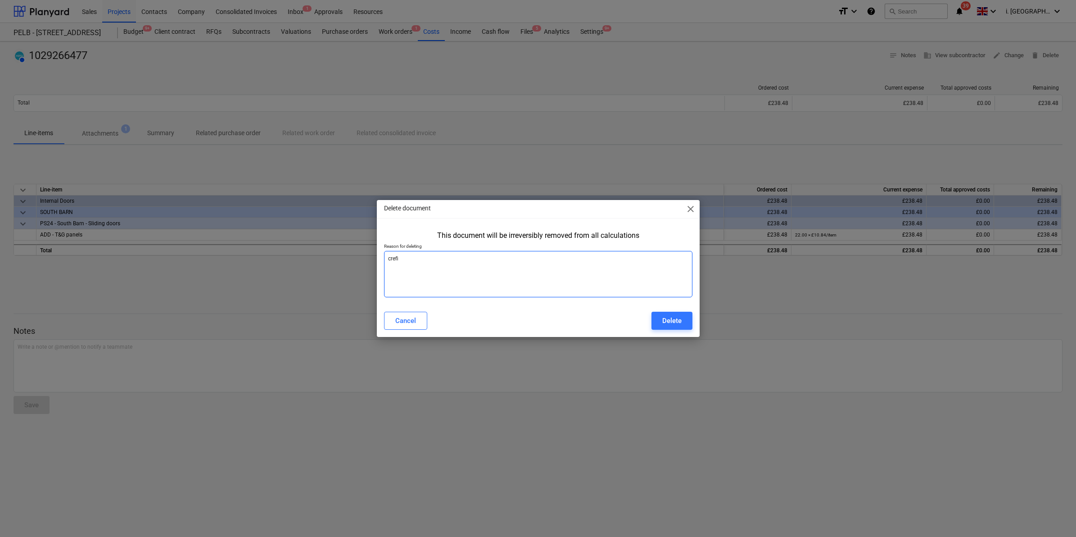
type textarea "x"
type textarea "cre"
type textarea "x"
type textarea "cred"
type textarea "x"
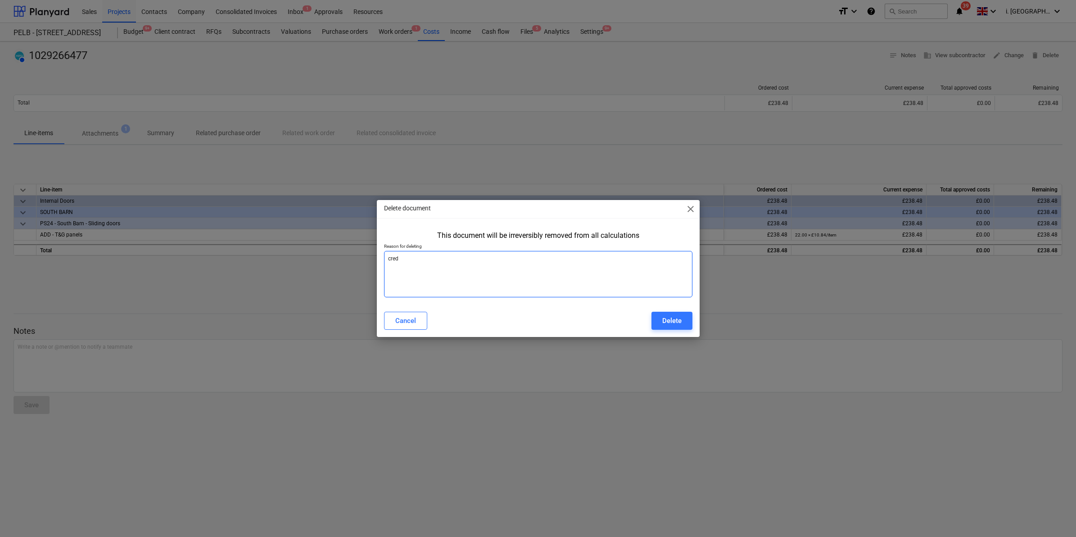
type textarea "credi"
type textarea "x"
type textarea "credit"
type textarea "x"
type textarea "credite"
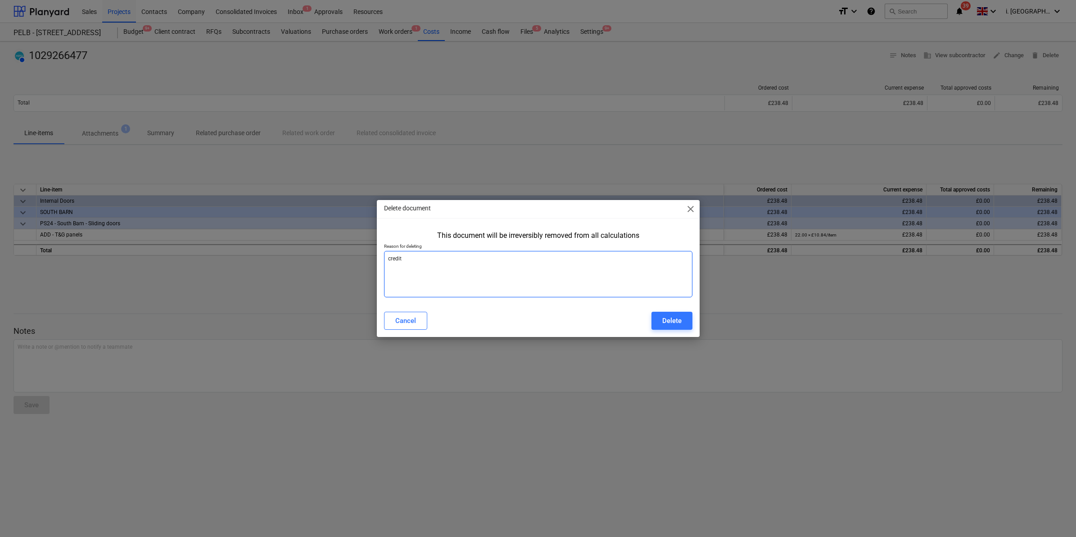
type textarea "x"
type textarea "credited"
type textarea "x"
type textarea "credited"
type textarea "x"
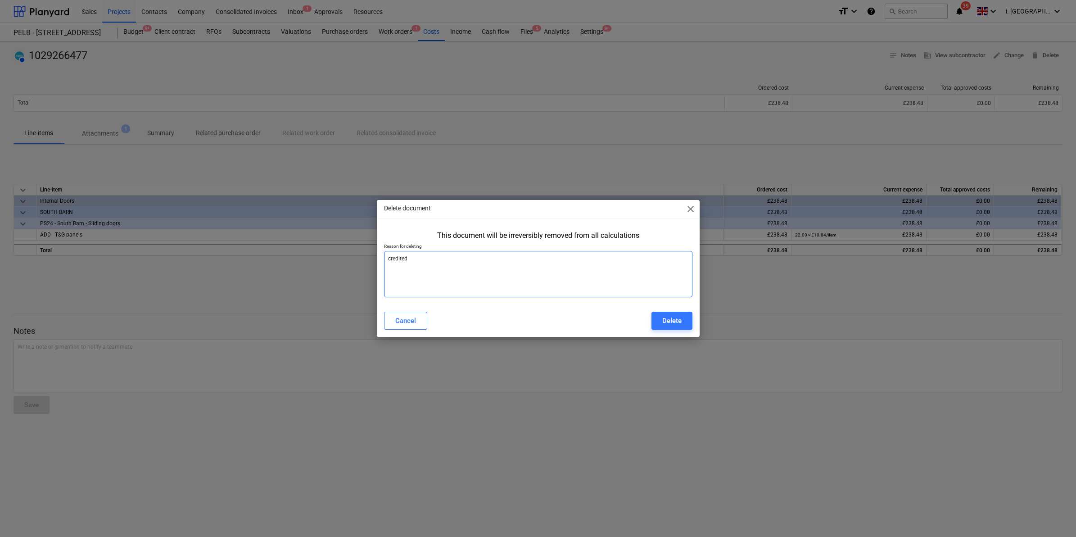
type textarea "credited b"
type textarea "x"
type textarea "credited ba"
type textarea "x"
type textarea "credited bac"
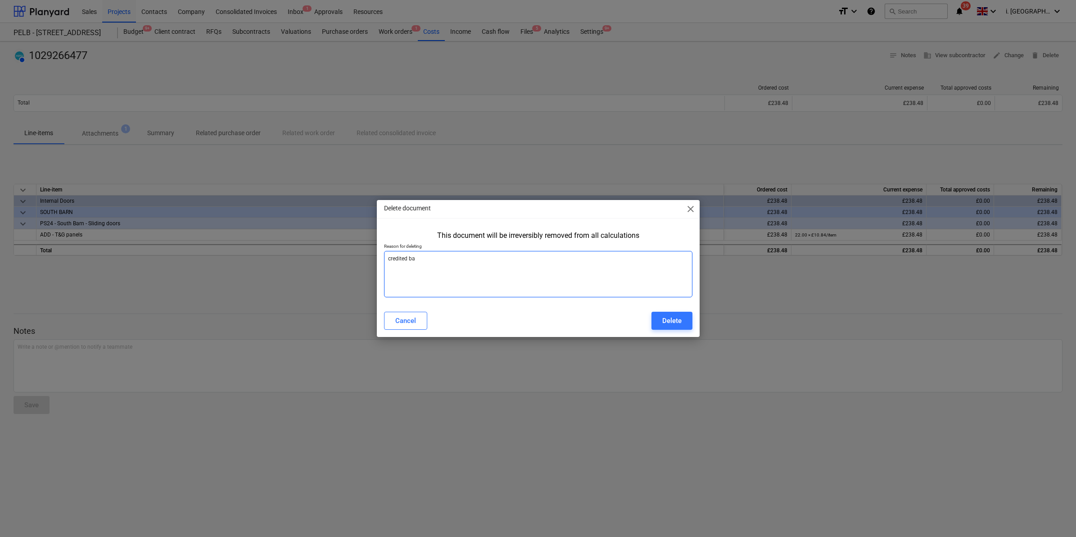
type textarea "x"
type textarea "credited back"
type textarea "x"
type textarea "credited back"
click at [672, 316] on div "Delete" at bounding box center [671, 321] width 19 height 12
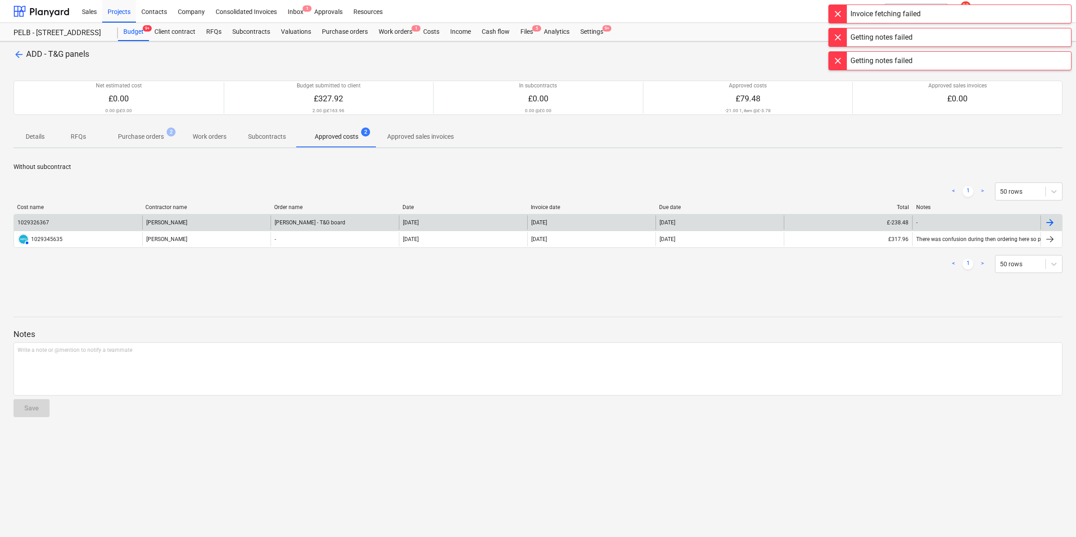
click at [396, 227] on div "Travis Perkins - T&G board" at bounding box center [335, 222] width 128 height 14
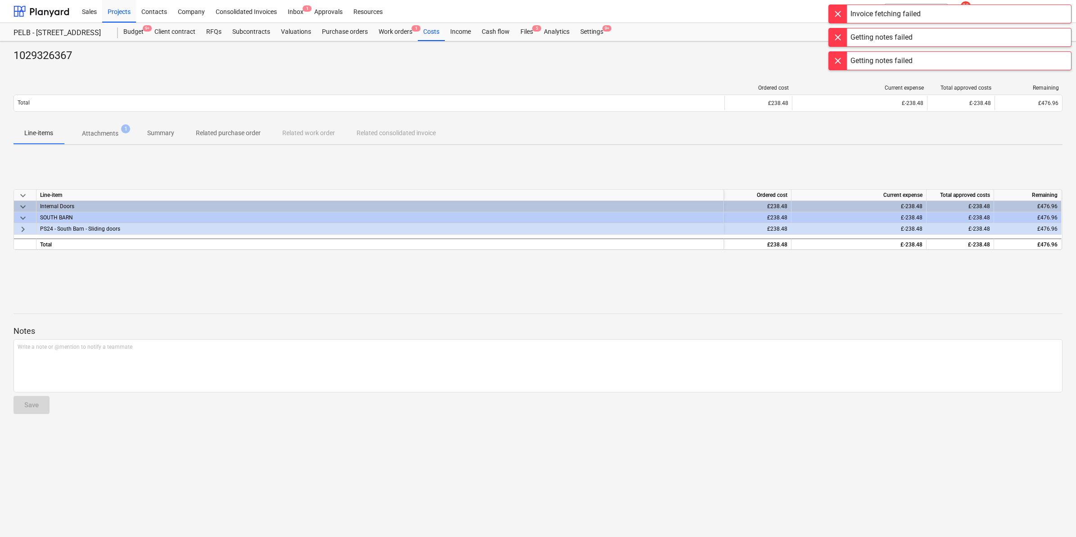
drag, startPoint x: 882, startPoint y: 138, endPoint x: 886, endPoint y: 135, distance: 4.8
click at [883, 138] on div "Line-items Attachments 1 Summary Related purchase order Related work order Rela…" at bounding box center [538, 133] width 1049 height 22
click at [829, 13] on div at bounding box center [838, 14] width 18 height 18
click at [835, 14] on div at bounding box center [838, 14] width 18 height 18
click at [835, 17] on div at bounding box center [838, 14] width 18 height 18
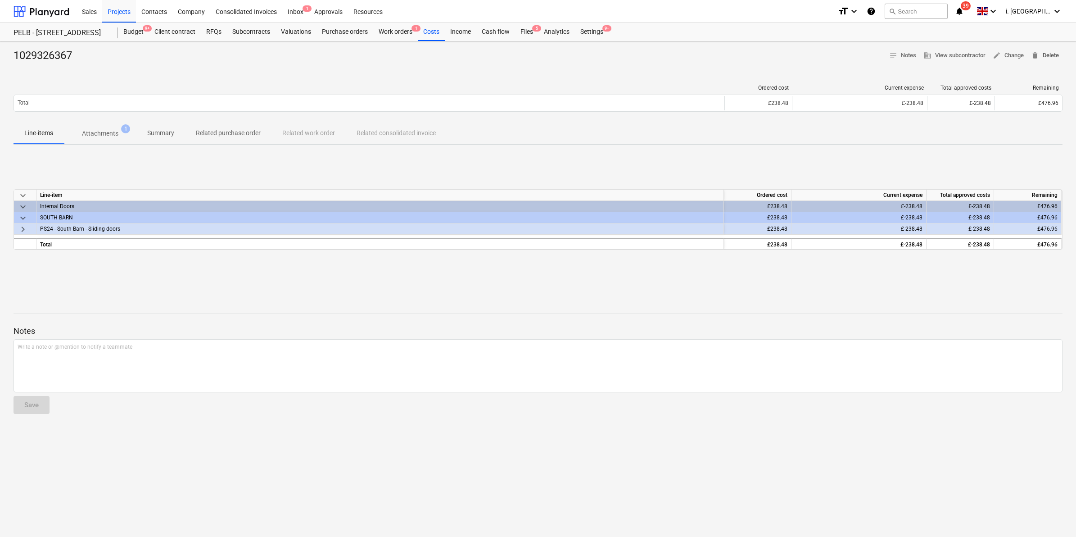
click at [1049, 55] on span "delete Delete" at bounding box center [1045, 55] width 28 height 10
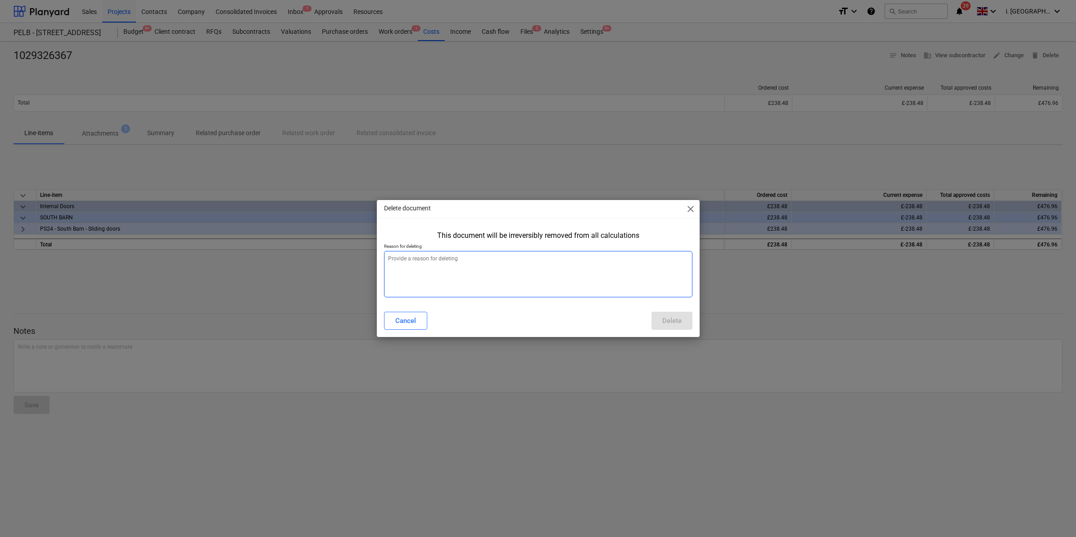
click at [601, 281] on textarea at bounding box center [538, 274] width 308 height 46
type textarea "x"
type textarea "c"
type textarea "x"
type textarea "cr"
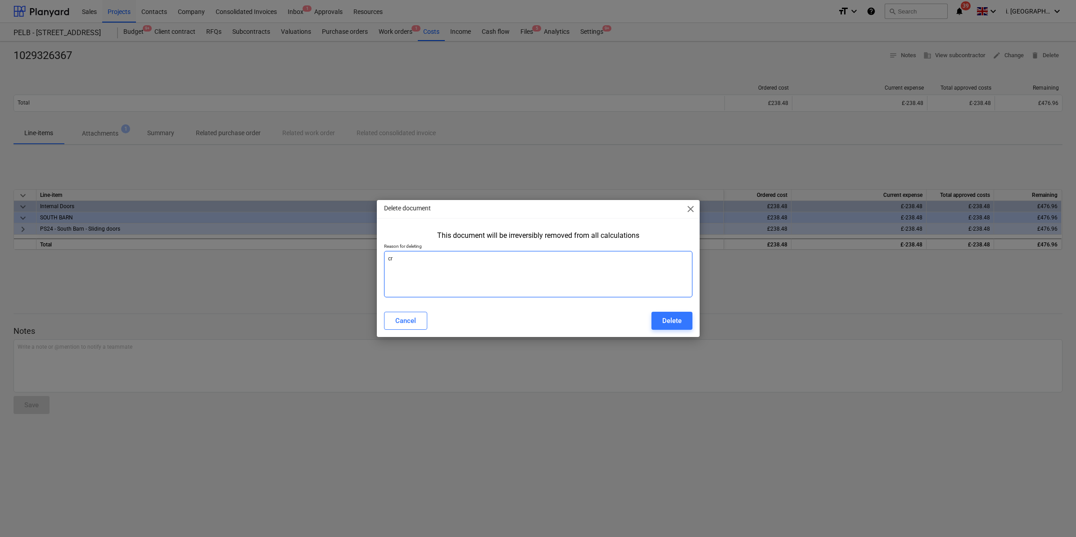
type textarea "x"
type textarea "cre"
type textarea "x"
type textarea "cred"
type textarea "x"
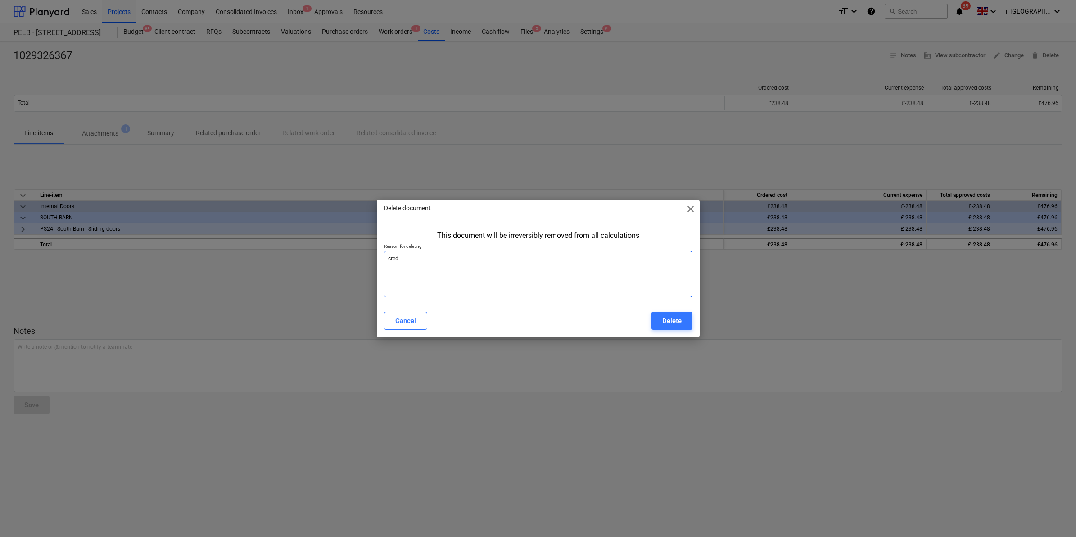
type textarea "credi"
type textarea "x"
type textarea "credit"
type textarea "x"
type textarea "credite"
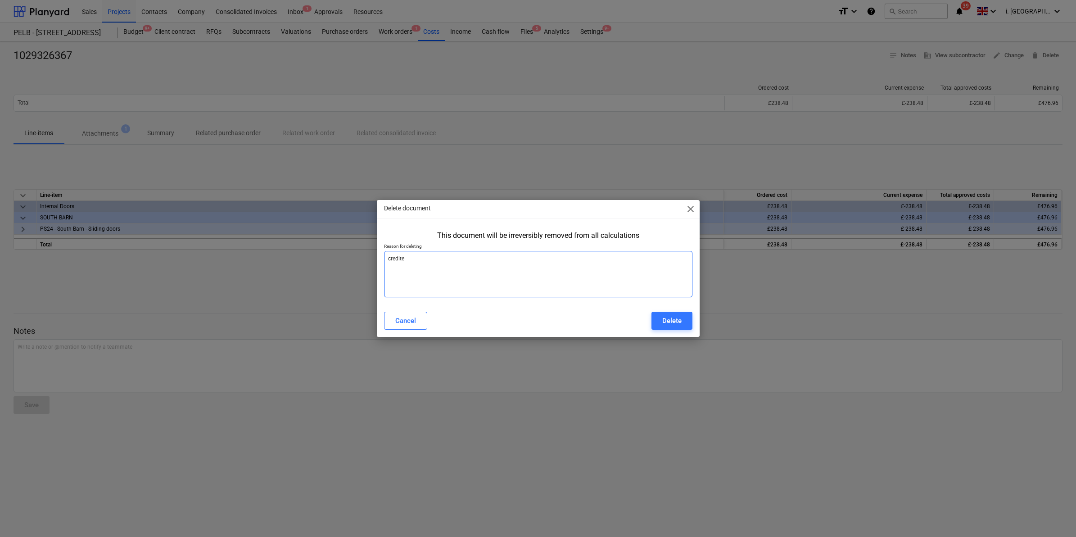
type textarea "x"
type textarea "credited"
type textarea "x"
type textarea "credited"
type textarea "x"
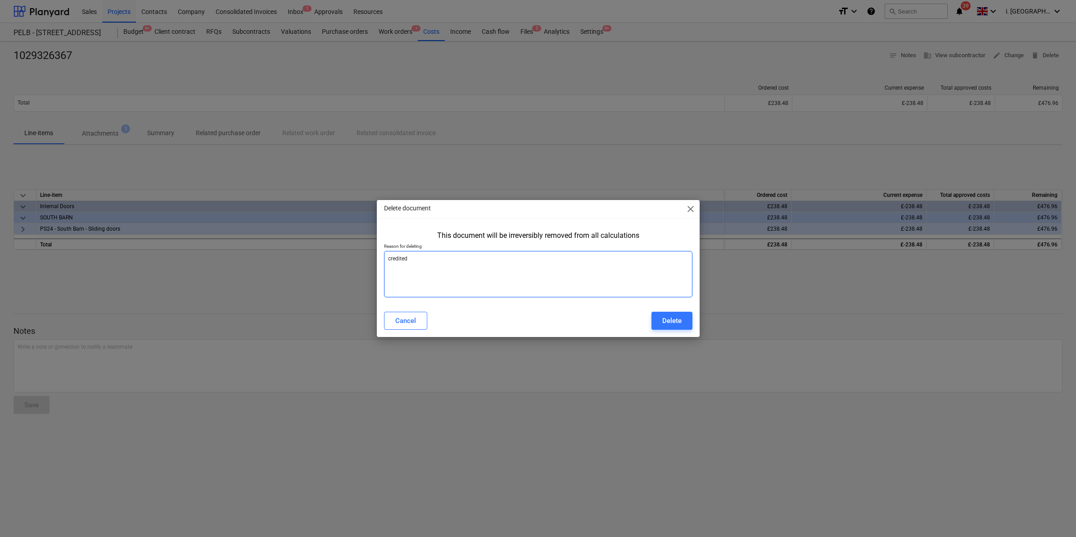
type textarea "credited b"
type textarea "x"
type textarea "credited ba"
type textarea "x"
type textarea "credited back"
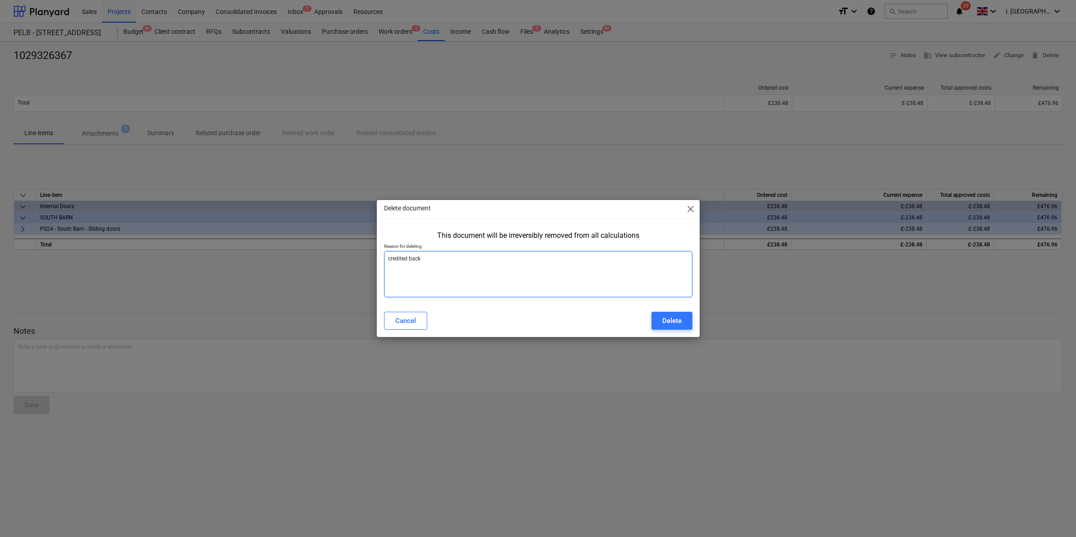
type textarea "x"
type textarea "credited back"
click at [673, 325] on div "Delete" at bounding box center [671, 321] width 19 height 12
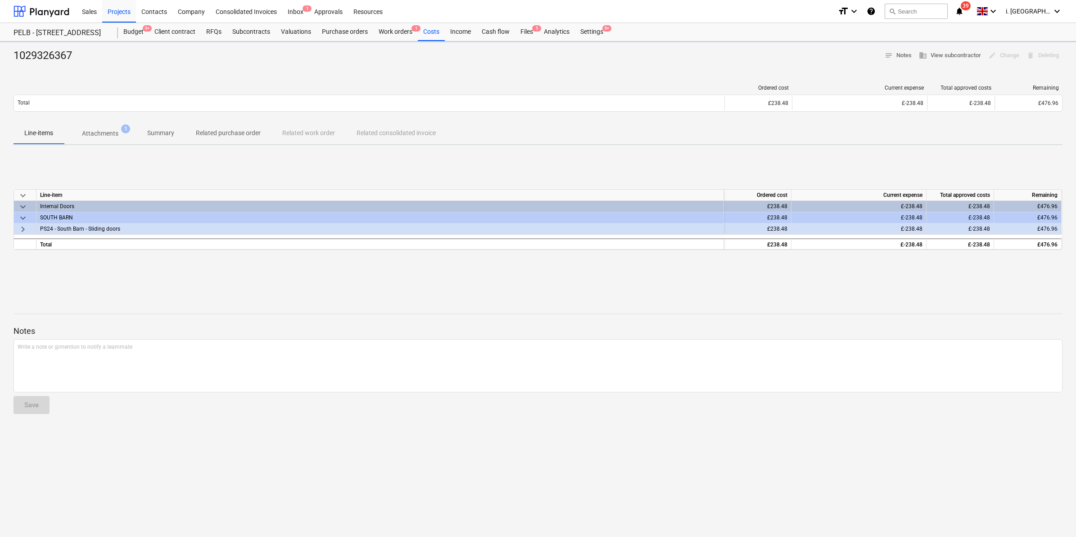
type textarea "x"
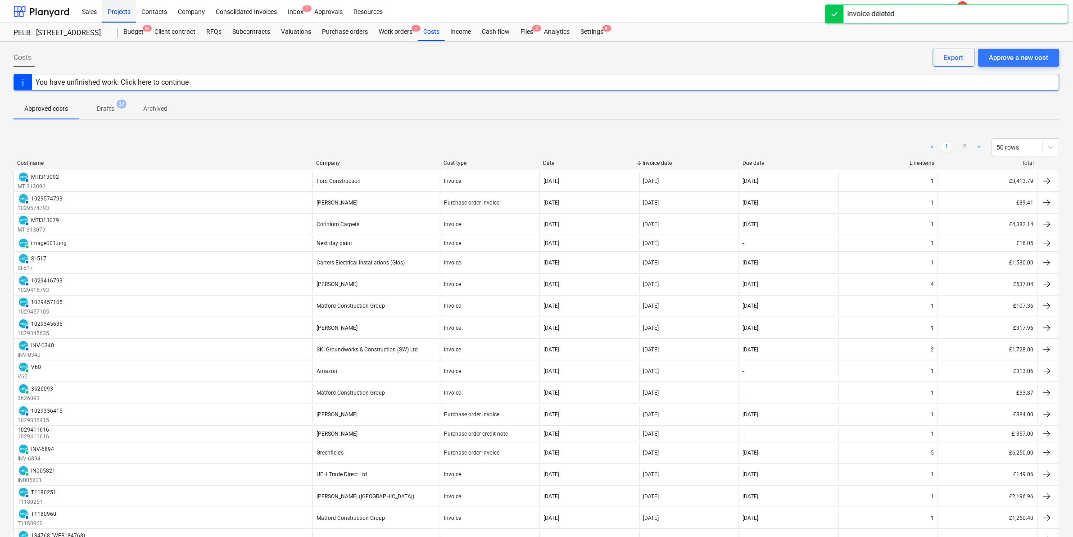
click at [109, 14] on div "Projects" at bounding box center [119, 11] width 34 height 23
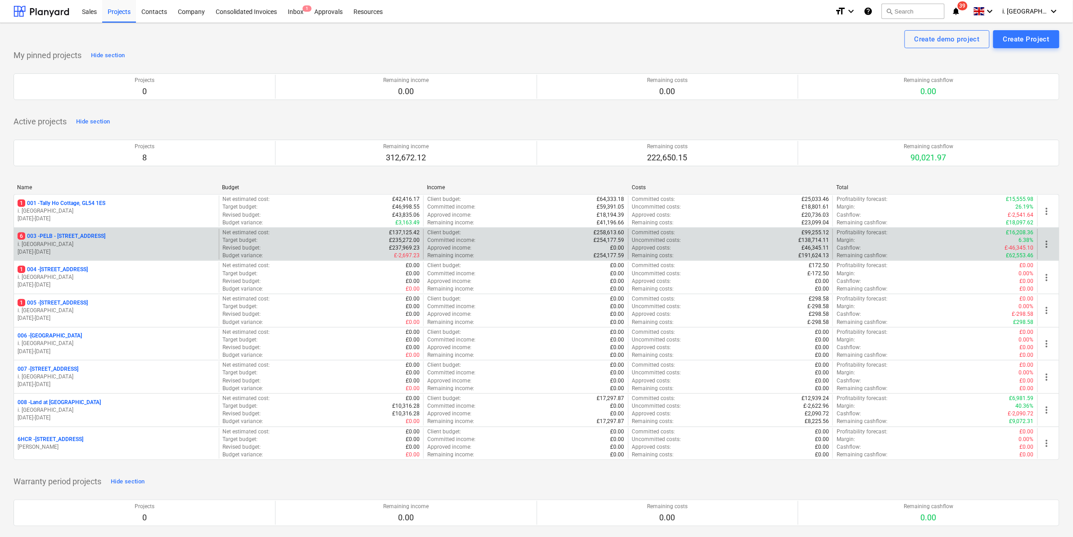
click at [101, 241] on p "i. [GEOGRAPHIC_DATA]" at bounding box center [117, 244] width 198 height 8
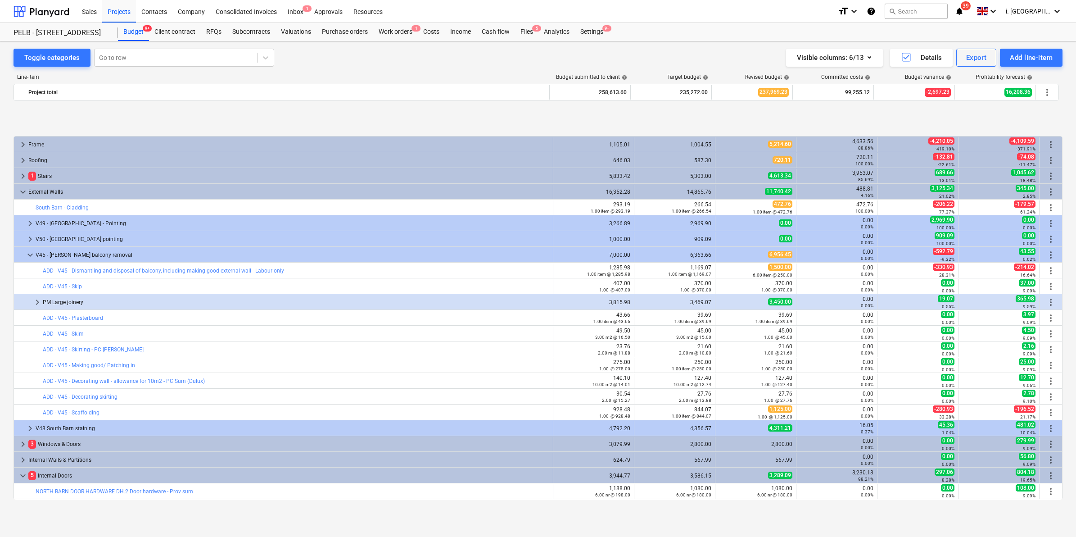
scroll to position [347, 0]
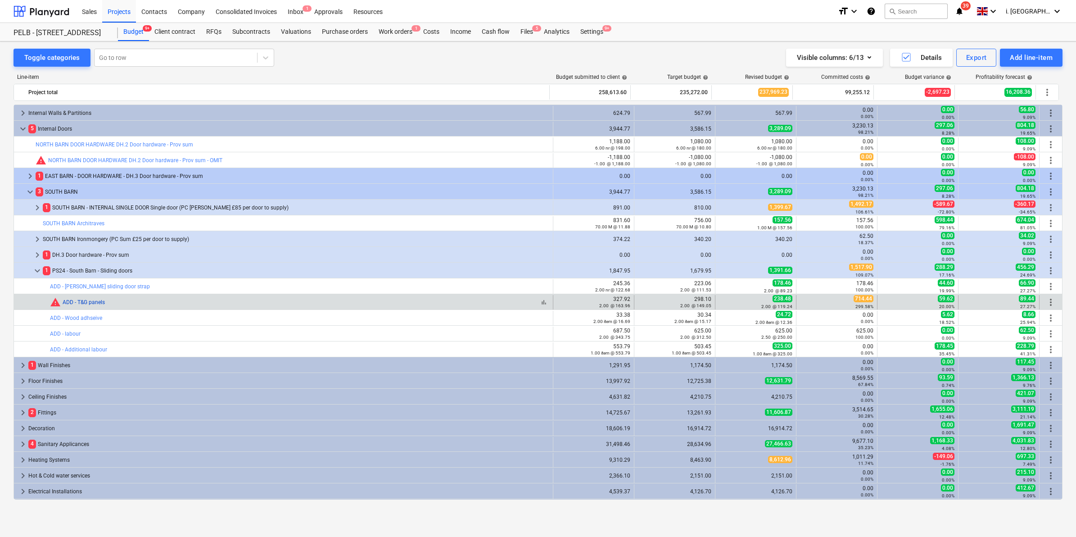
click at [70, 302] on link "ADD - T&G panels" at bounding box center [84, 302] width 42 height 6
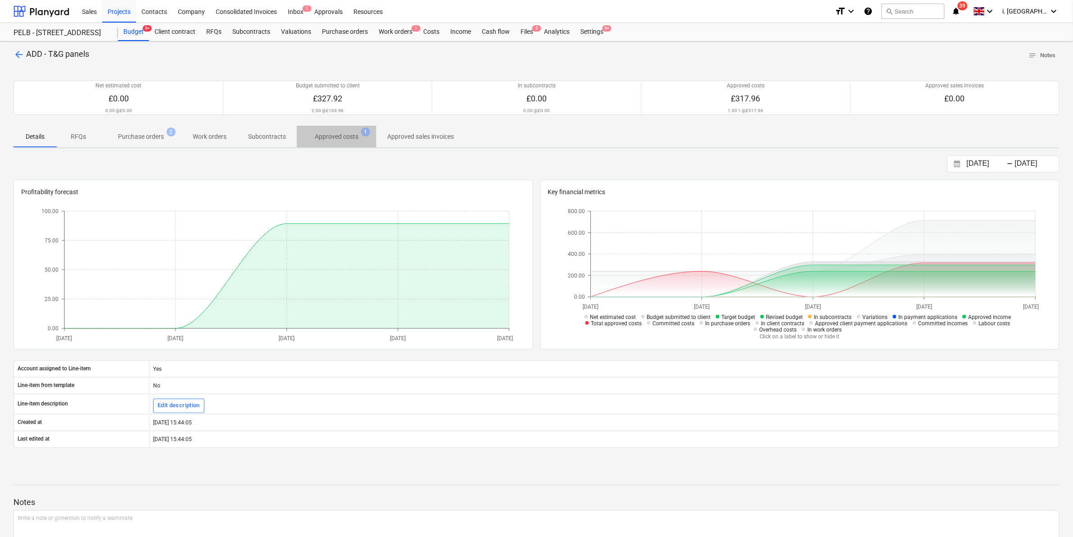
click at [342, 135] on p "Approved costs" at bounding box center [337, 136] width 44 height 9
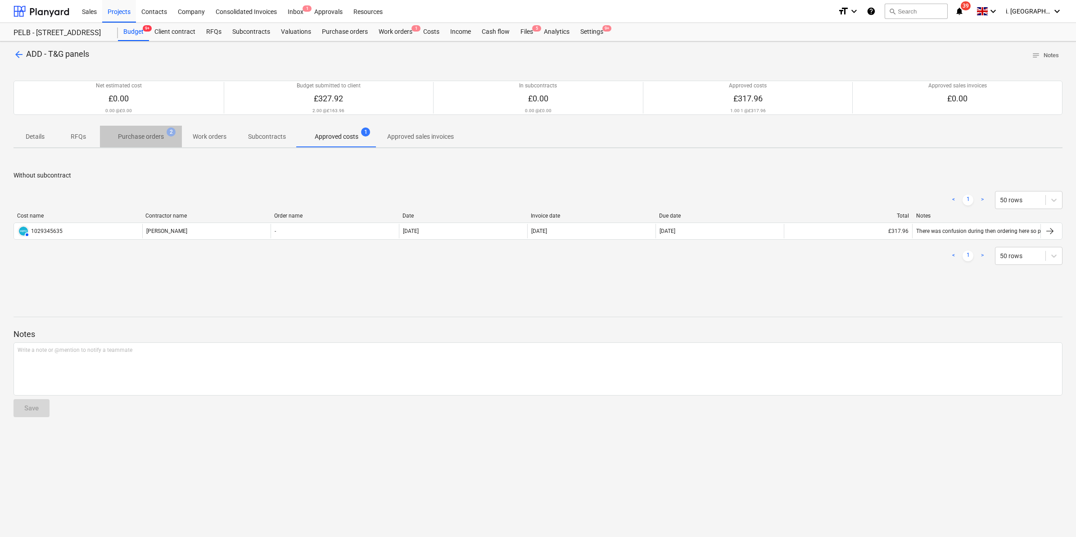
click at [153, 133] on p "Purchase orders" at bounding box center [141, 136] width 46 height 9
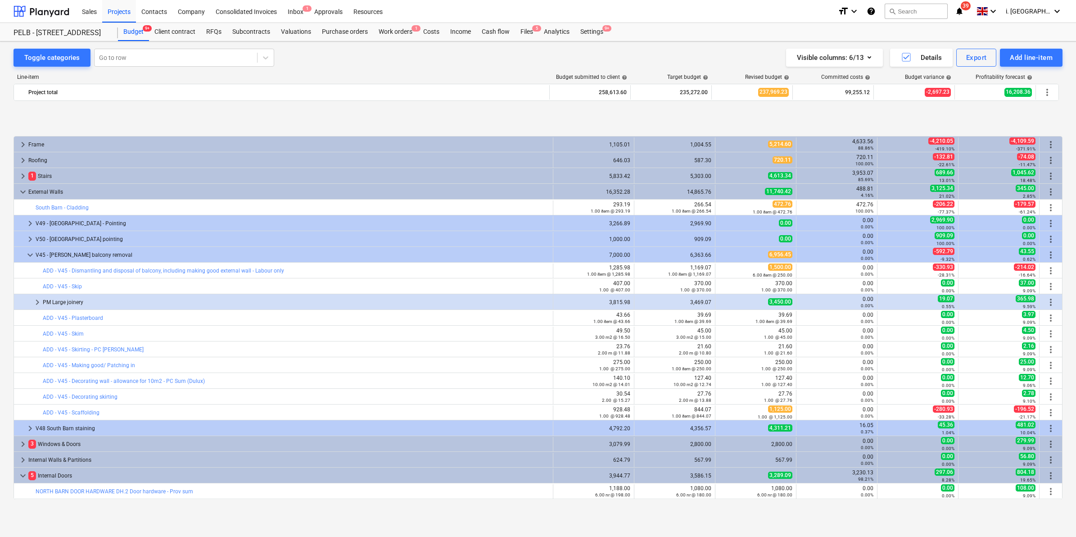
scroll to position [347, 0]
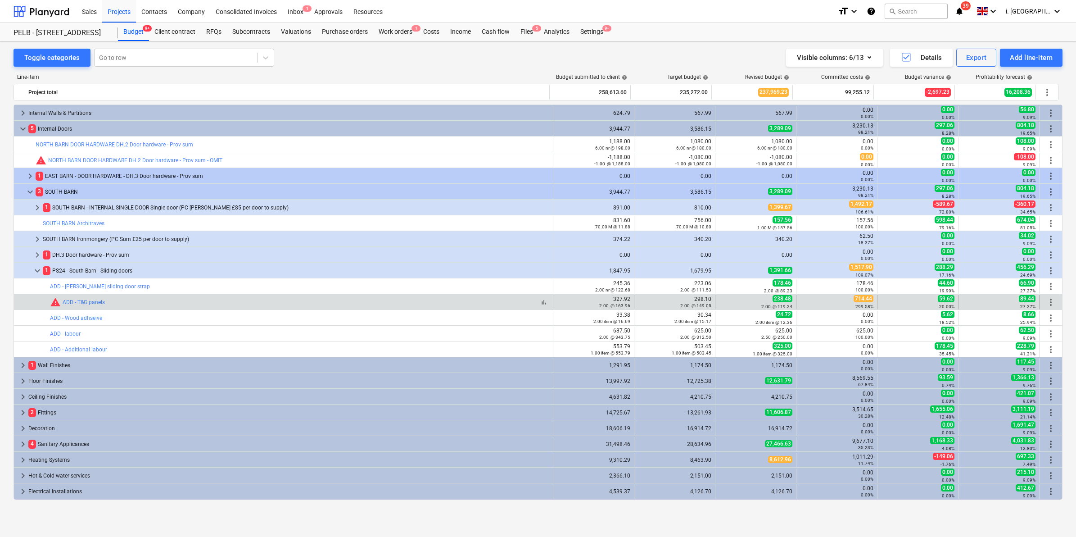
click at [88, 305] on div "warning ADD - T&G panels" at bounding box center [77, 302] width 55 height 11
click at [86, 302] on link "ADD - T&G panels" at bounding box center [84, 302] width 42 height 6
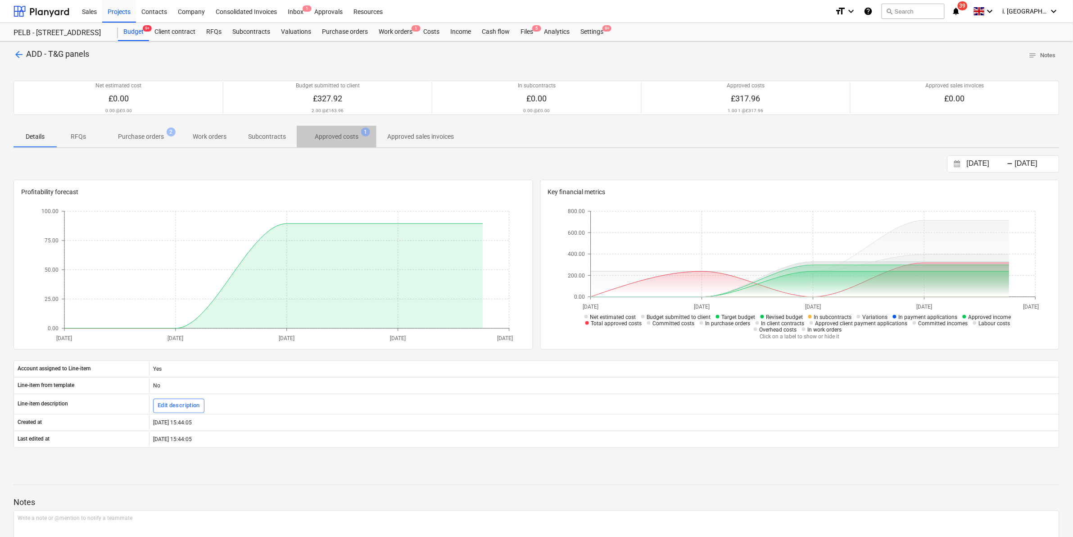
click at [331, 137] on p "Approved costs" at bounding box center [337, 136] width 44 height 9
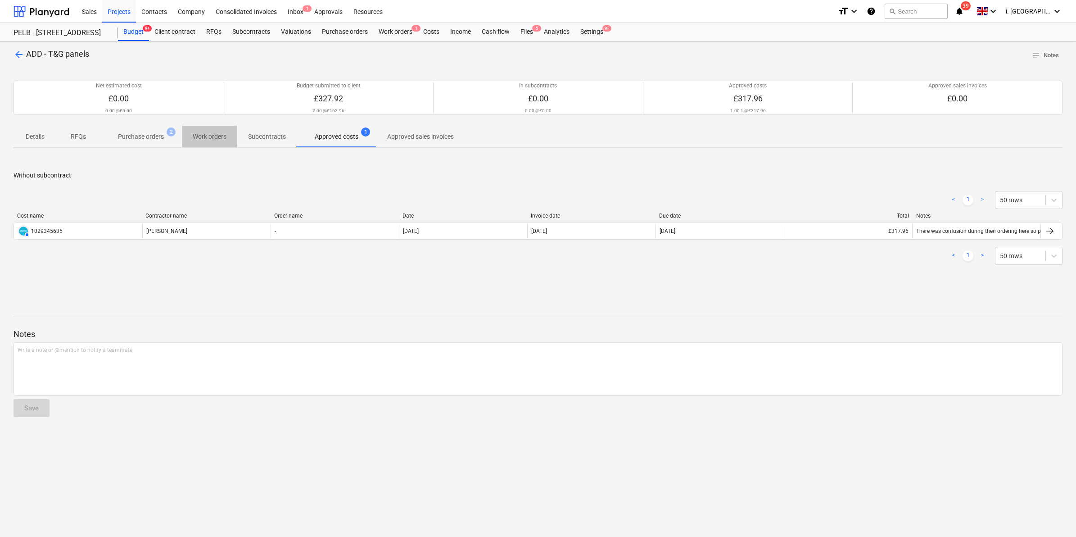
click at [212, 136] on p "Work orders" at bounding box center [210, 136] width 34 height 9
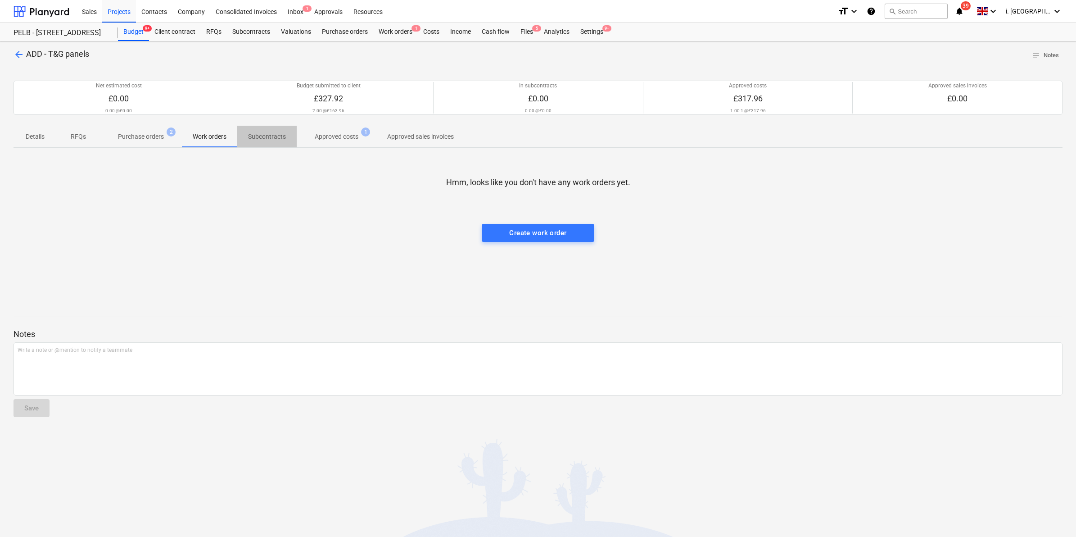
click at [268, 131] on span "Subcontracts" at bounding box center [266, 136] width 59 height 15
click at [98, 133] on span "RFQs" at bounding box center [78, 136] width 43 height 15
click at [54, 135] on span "Details" at bounding box center [35, 136] width 43 height 15
click at [114, 14] on div "Projects" at bounding box center [119, 11] width 34 height 23
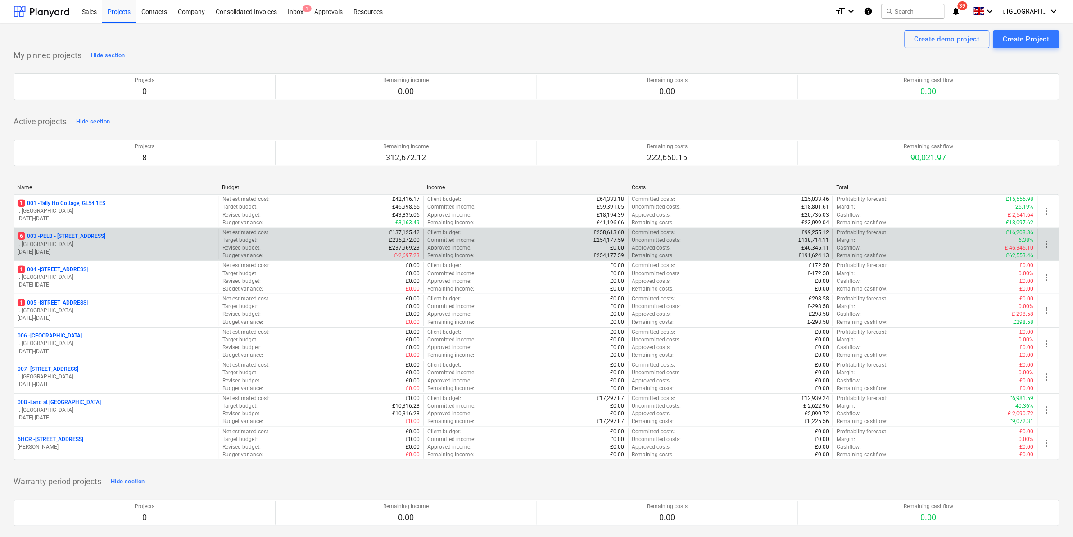
click at [105, 236] on p "6 003 - PELB - [GEOGRAPHIC_DATA], [GEOGRAPHIC_DATA], GL2 7NE" at bounding box center [62, 236] width 88 height 8
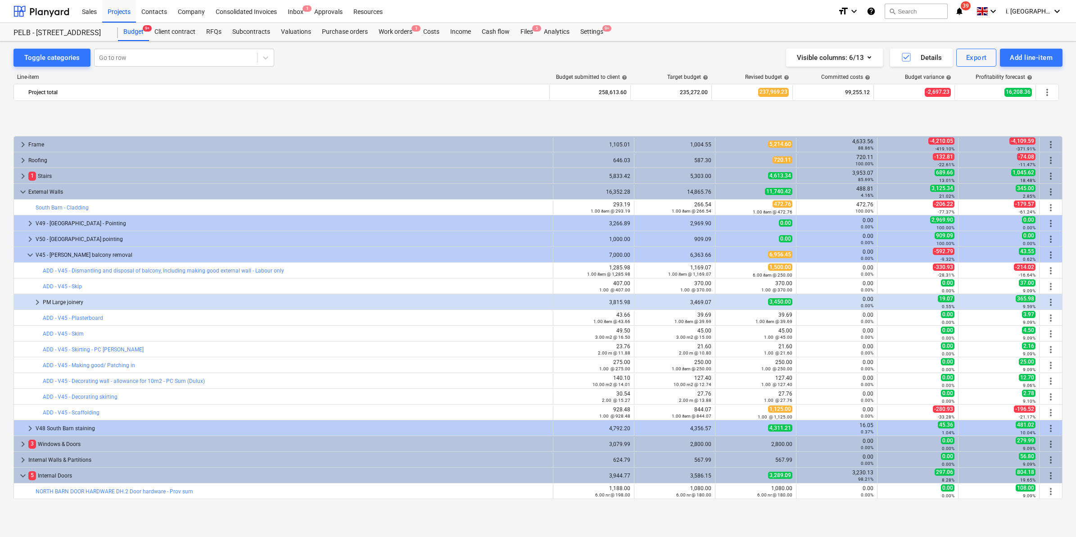
scroll to position [347, 0]
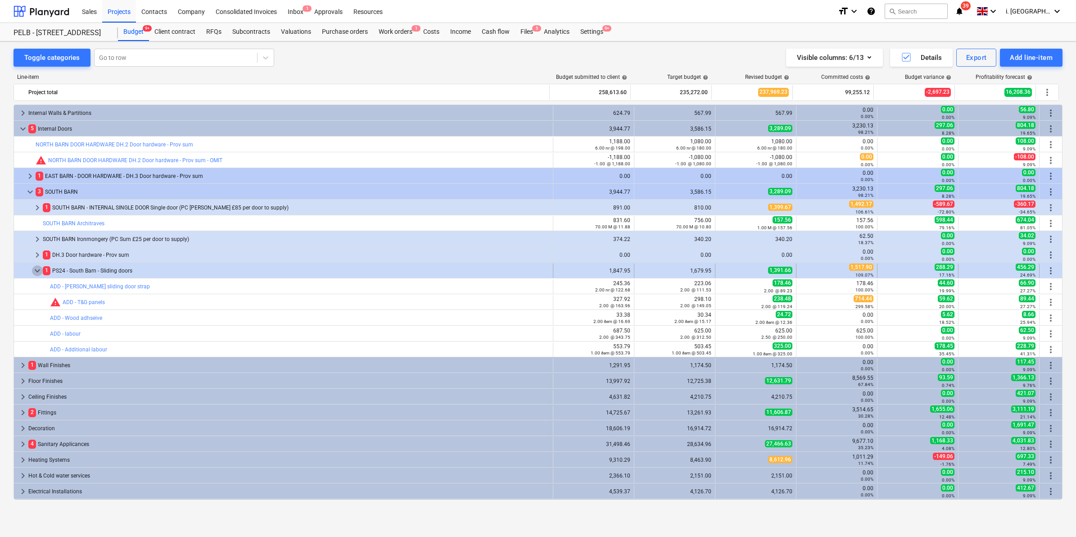
click at [35, 267] on span "keyboard_arrow_down" at bounding box center [37, 270] width 11 height 11
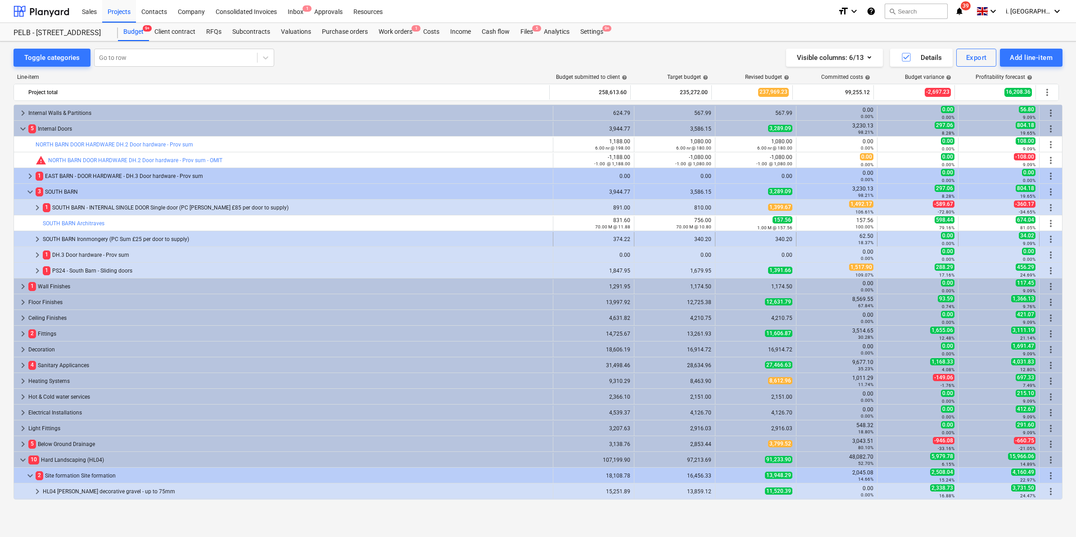
click at [32, 240] on span "keyboard_arrow_right" at bounding box center [37, 239] width 11 height 11
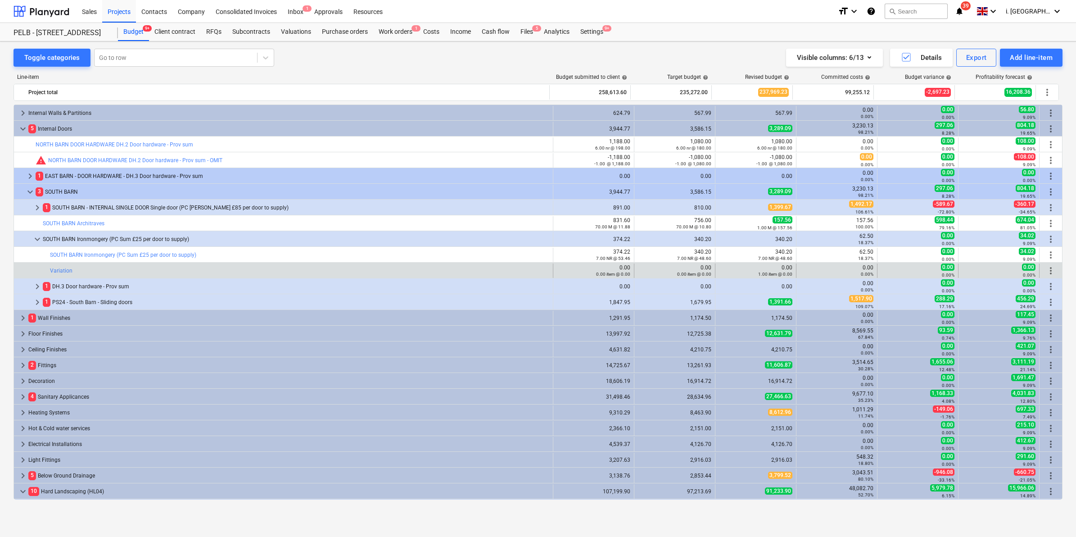
click at [1049, 271] on span "more_vert" at bounding box center [1050, 270] width 11 height 11
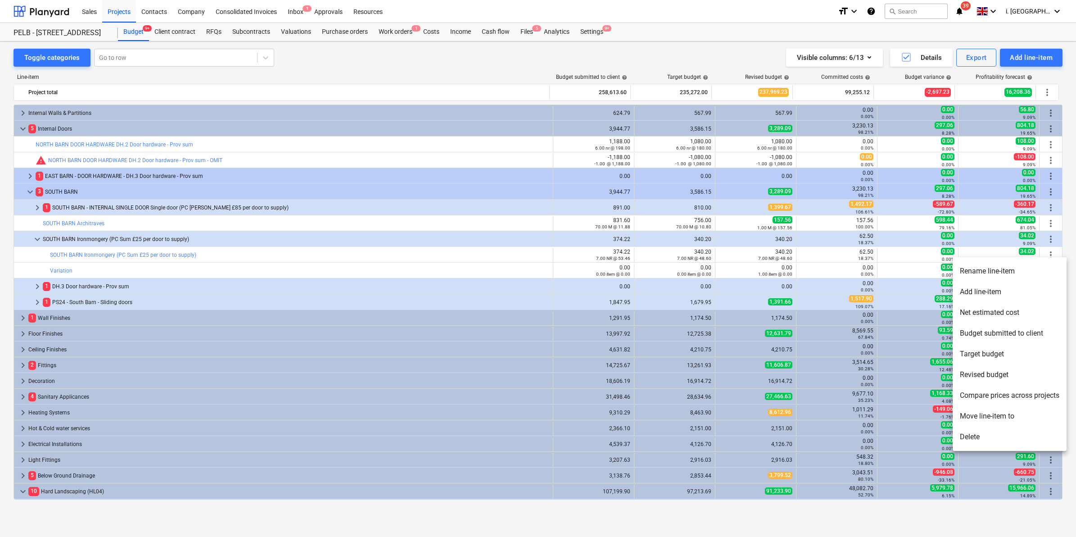
click at [991, 435] on li "Delete" at bounding box center [1009, 436] width 114 height 21
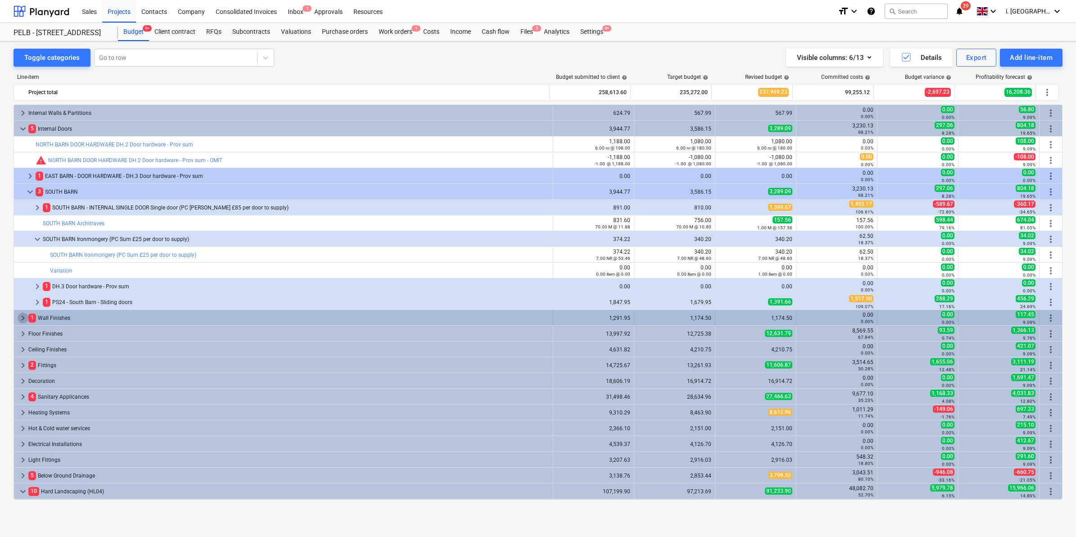
click at [24, 315] on span "keyboard_arrow_right" at bounding box center [23, 317] width 11 height 11
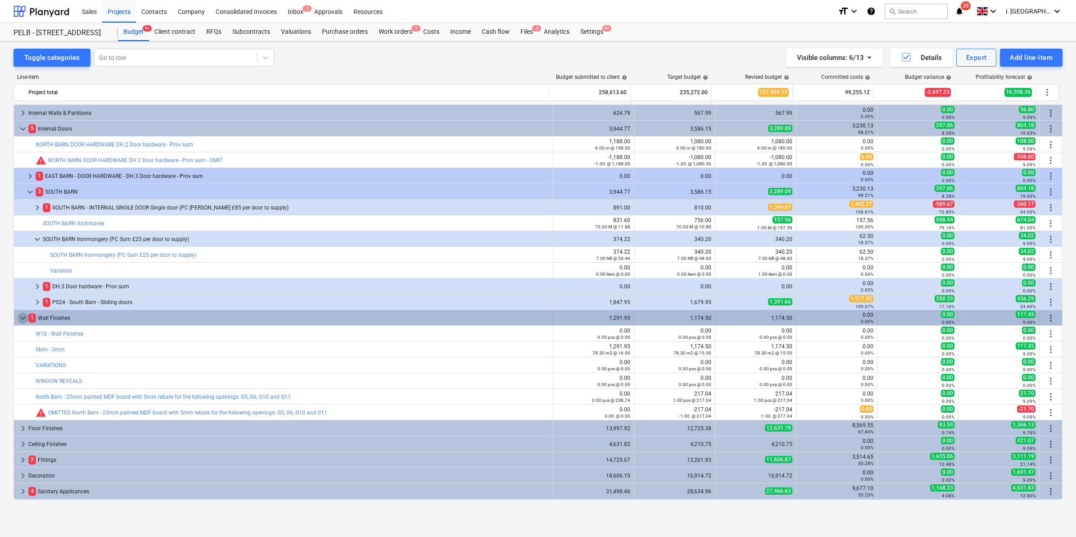
click at [23, 316] on span "keyboard_arrow_down" at bounding box center [23, 317] width 11 height 11
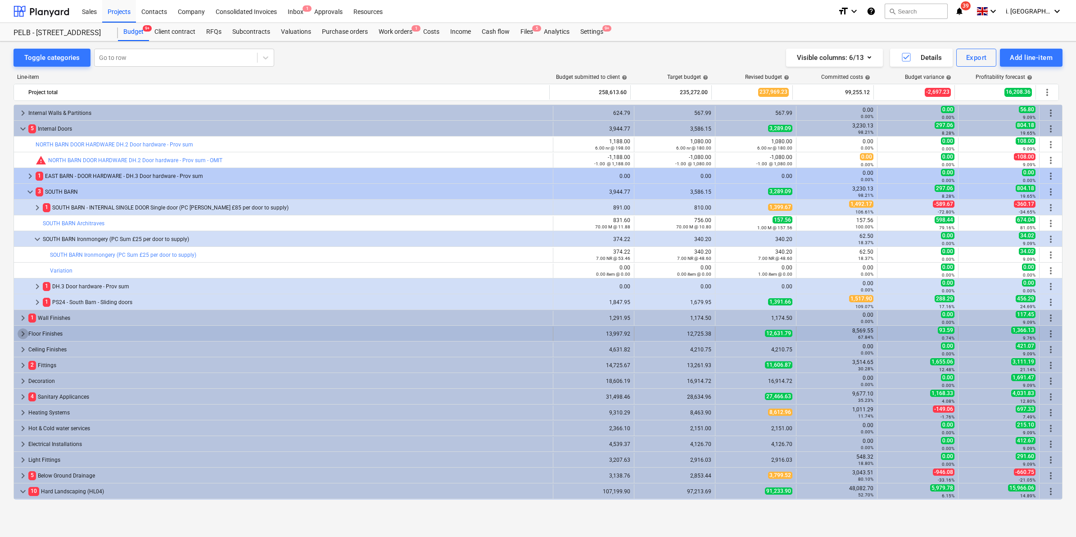
click at [18, 334] on span "keyboard_arrow_right" at bounding box center [23, 333] width 11 height 11
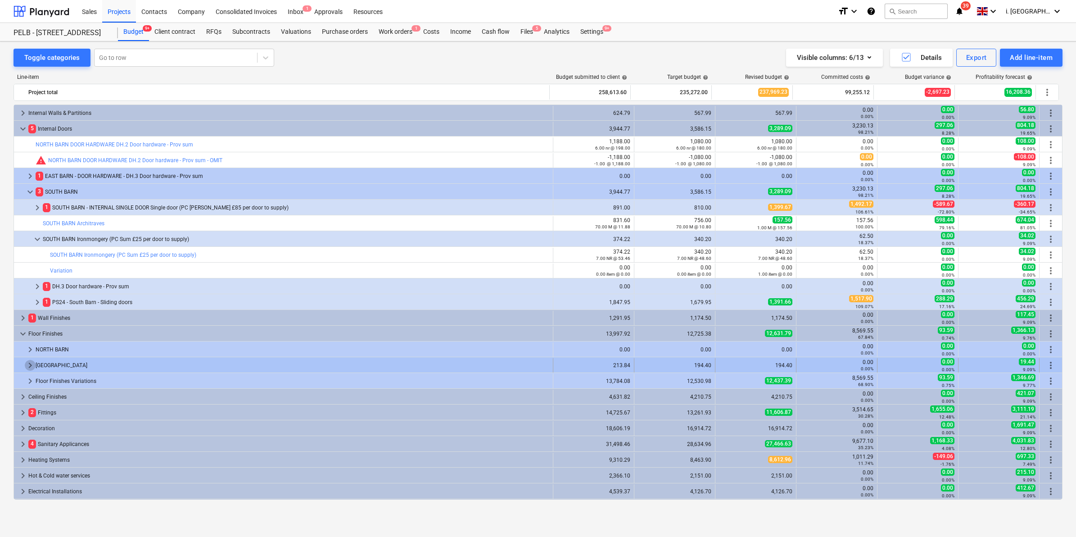
click at [28, 365] on span "keyboard_arrow_right" at bounding box center [30, 365] width 11 height 11
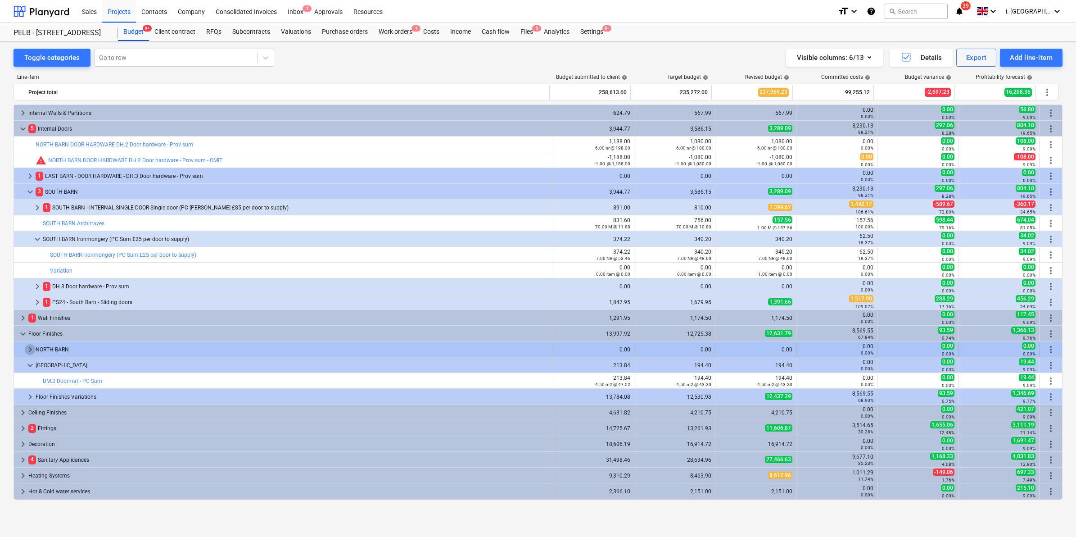
click at [26, 347] on span "keyboard_arrow_right" at bounding box center [30, 349] width 11 height 11
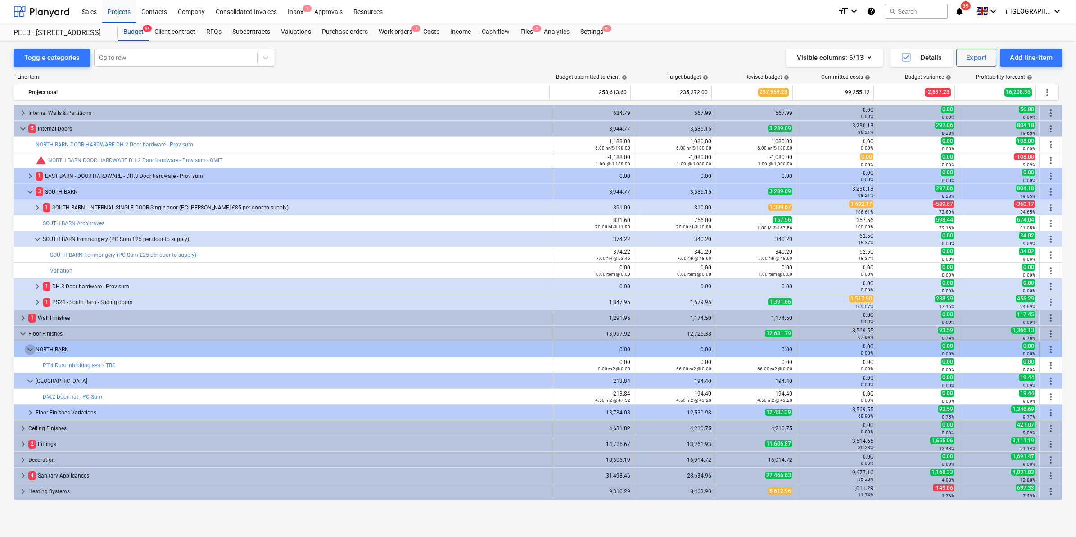
click at [26, 349] on span "keyboard_arrow_down" at bounding box center [30, 349] width 11 height 11
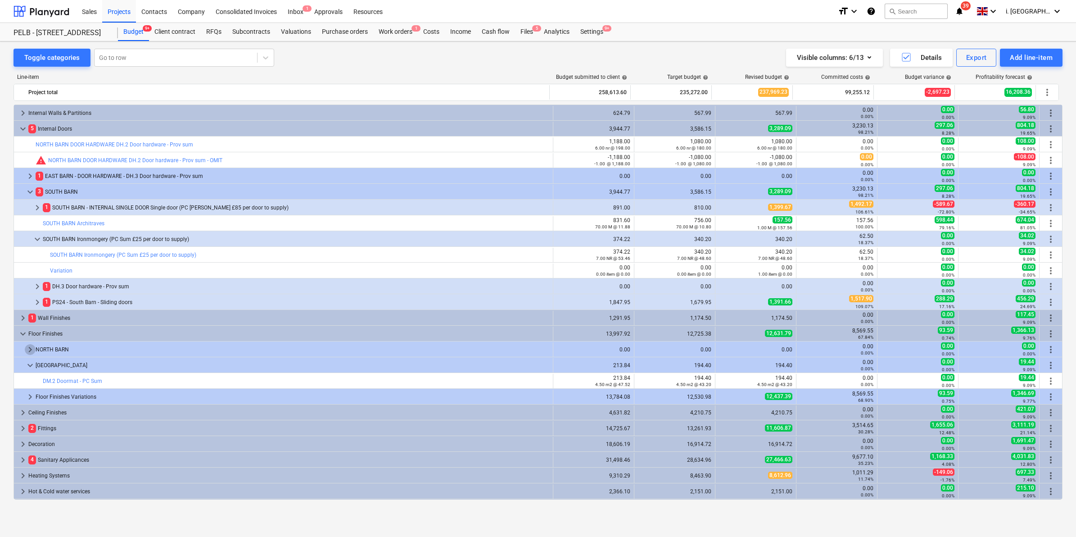
click at [26, 349] on span "keyboard_arrow_right" at bounding box center [30, 349] width 11 height 11
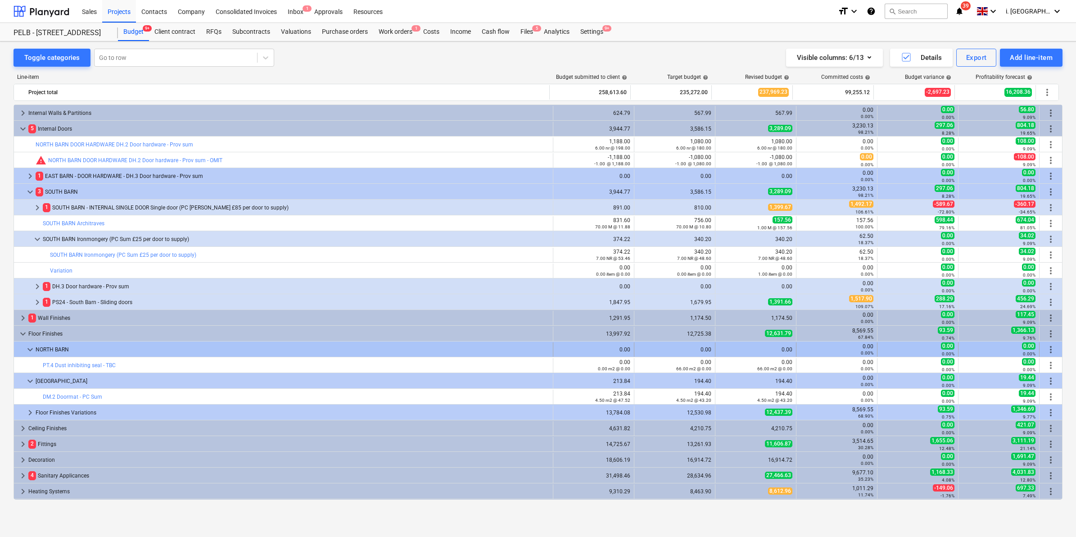
click at [23, 348] on div at bounding box center [21, 349] width 7 height 14
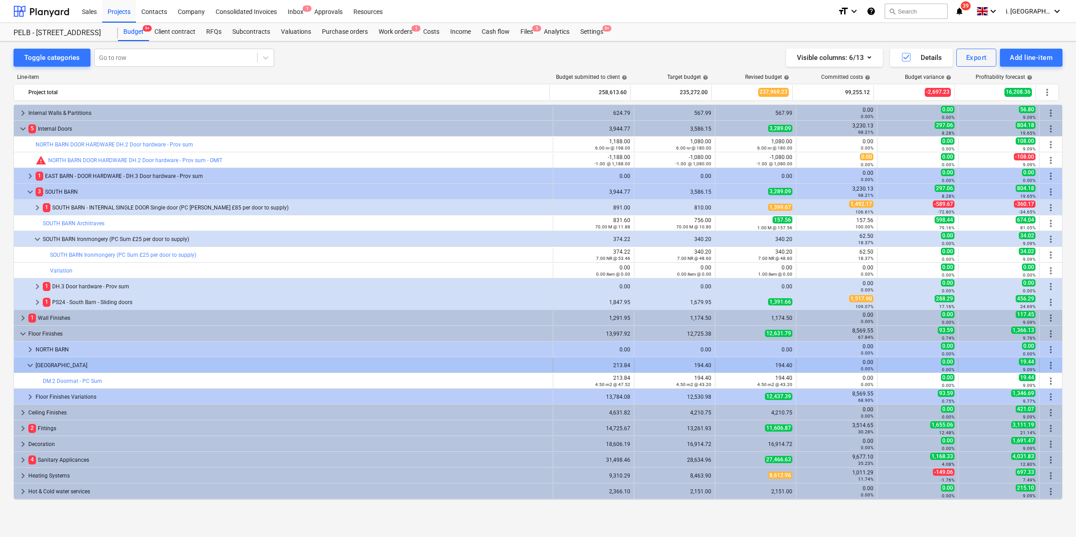
click at [26, 368] on span "keyboard_arrow_down" at bounding box center [30, 365] width 11 height 11
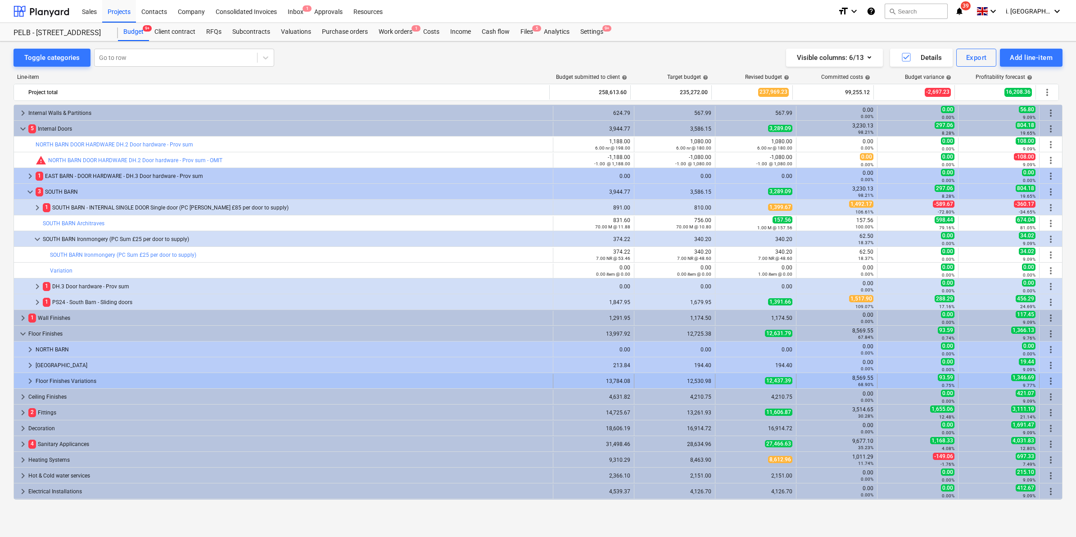
click at [25, 377] on span "keyboard_arrow_right" at bounding box center [30, 380] width 11 height 11
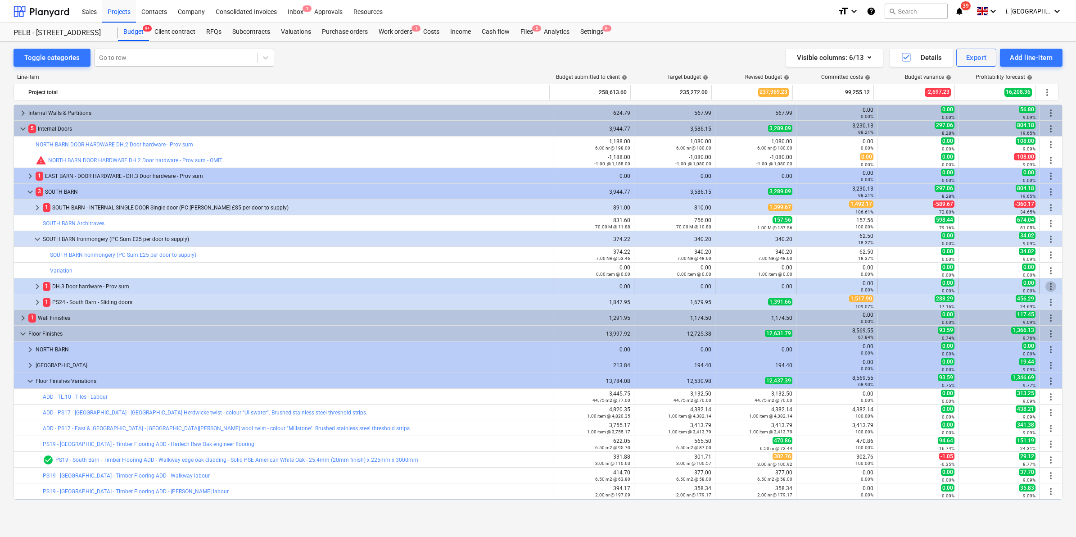
click at [1052, 289] on span "more_vert" at bounding box center [1050, 286] width 11 height 11
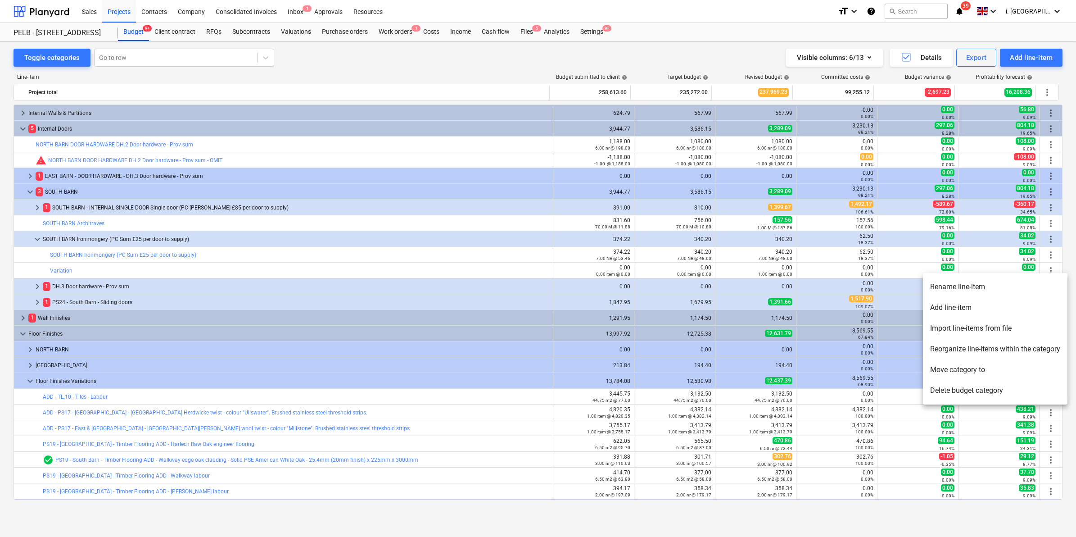
click at [1063, 250] on div at bounding box center [538, 268] width 1076 height 537
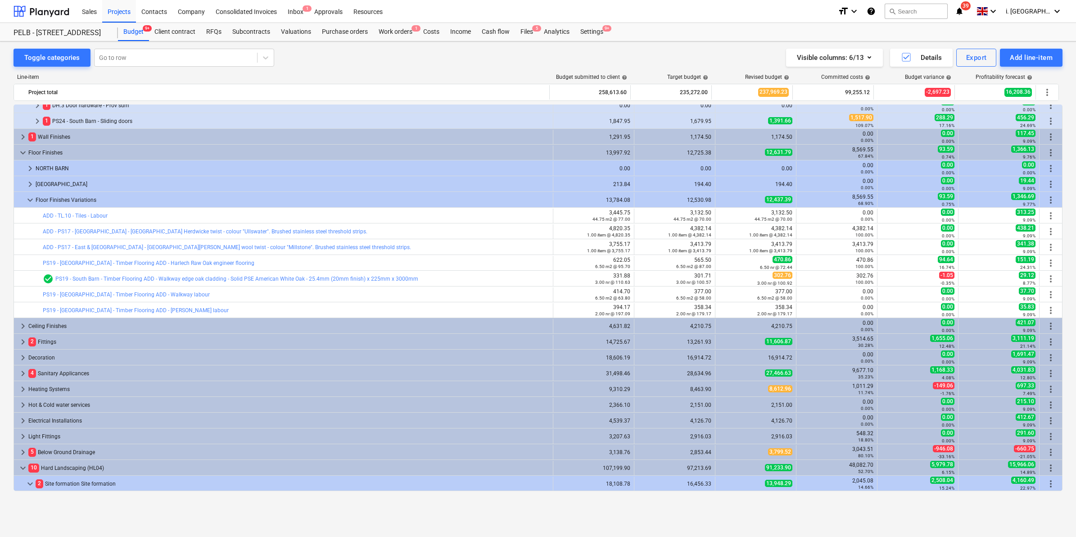
scroll to position [485, 0]
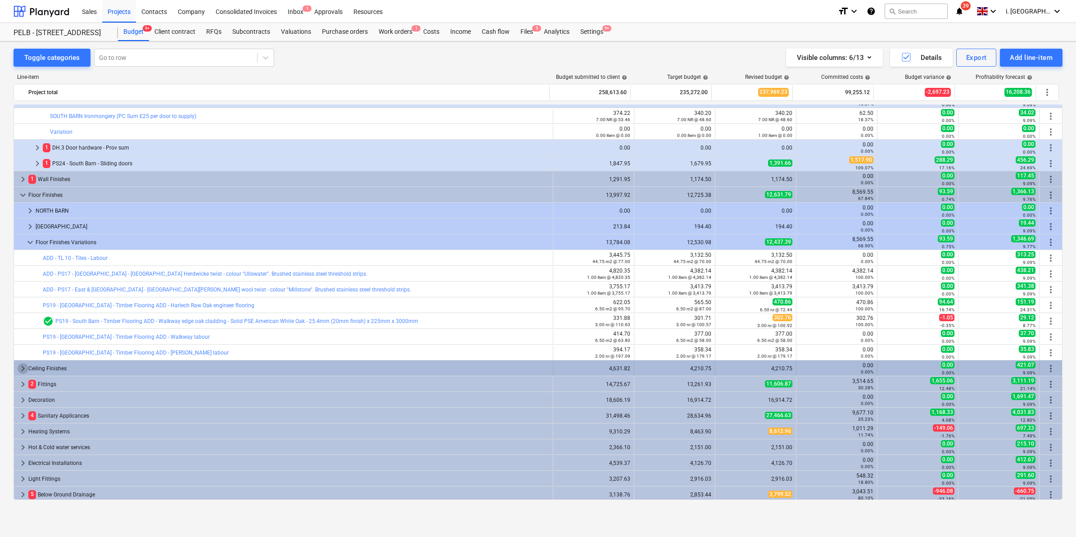
click at [23, 367] on span "keyboard_arrow_right" at bounding box center [23, 368] width 11 height 11
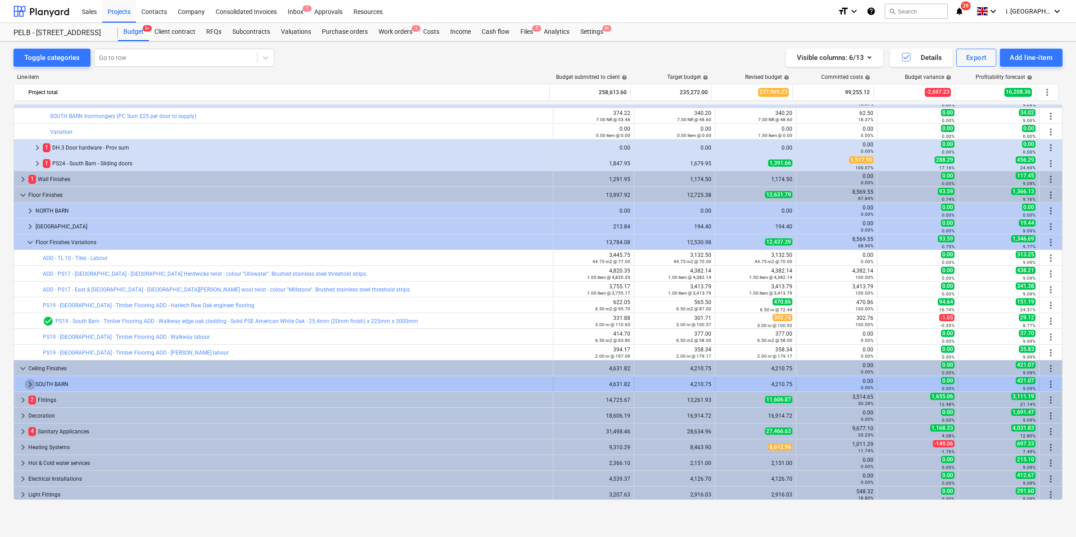
click at [26, 383] on span "keyboard_arrow_right" at bounding box center [30, 384] width 11 height 11
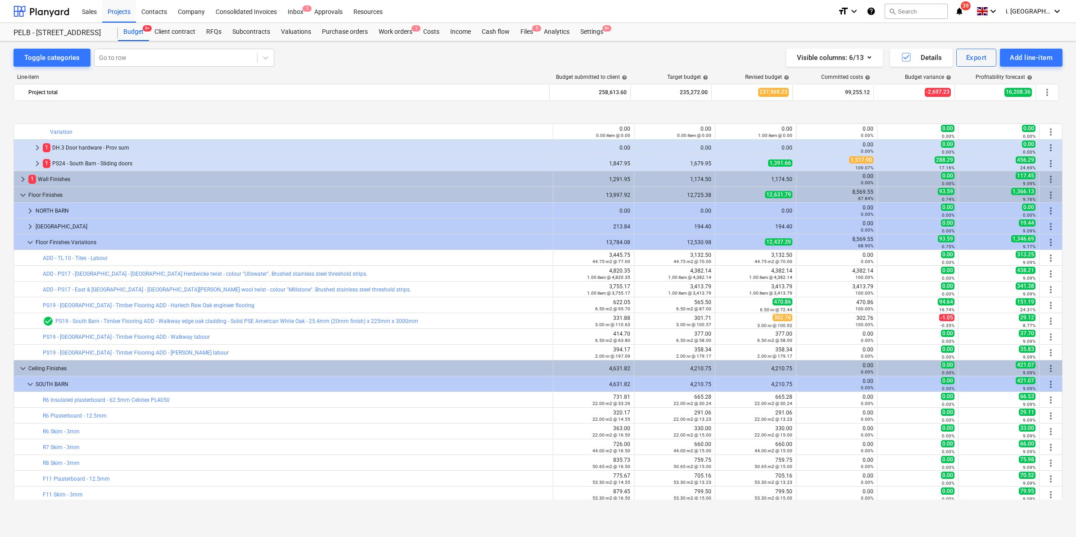
scroll to position [831, 0]
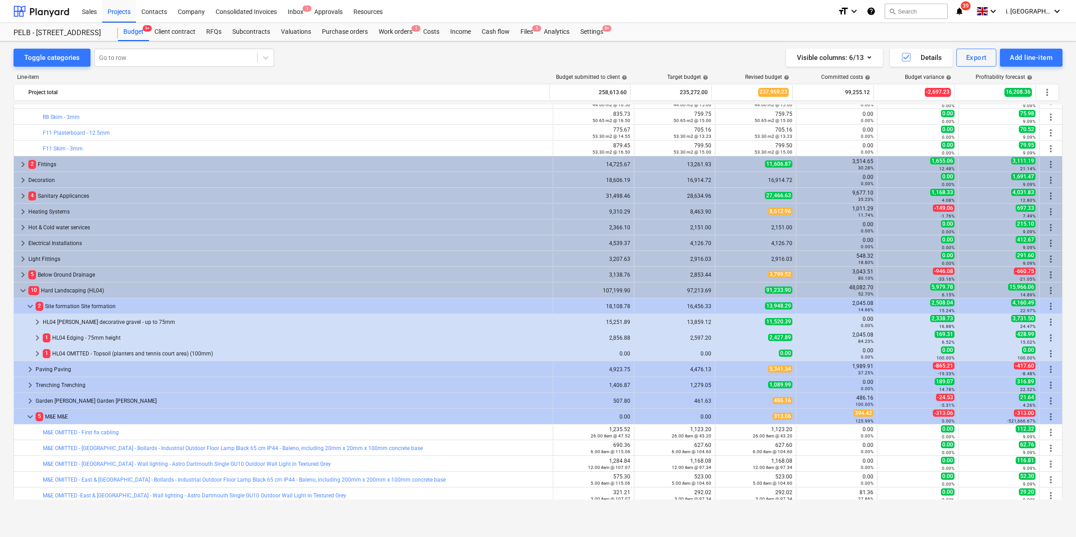
drag, startPoint x: 1062, startPoint y: 354, endPoint x: 1059, endPoint y: 326, distance: 27.7
click at [1059, 326] on div "Toggle categories Go to row Visible columns : 6/13 Details Export Add line-item…" at bounding box center [538, 279] width 1076 height 476
drag, startPoint x: 1059, startPoint y: 326, endPoint x: 1063, endPoint y: 338, distance: 13.0
click at [1063, 338] on div "Toggle categories Go to row Visible columns : 6/13 Details Export Add line-item…" at bounding box center [538, 279] width 1076 height 476
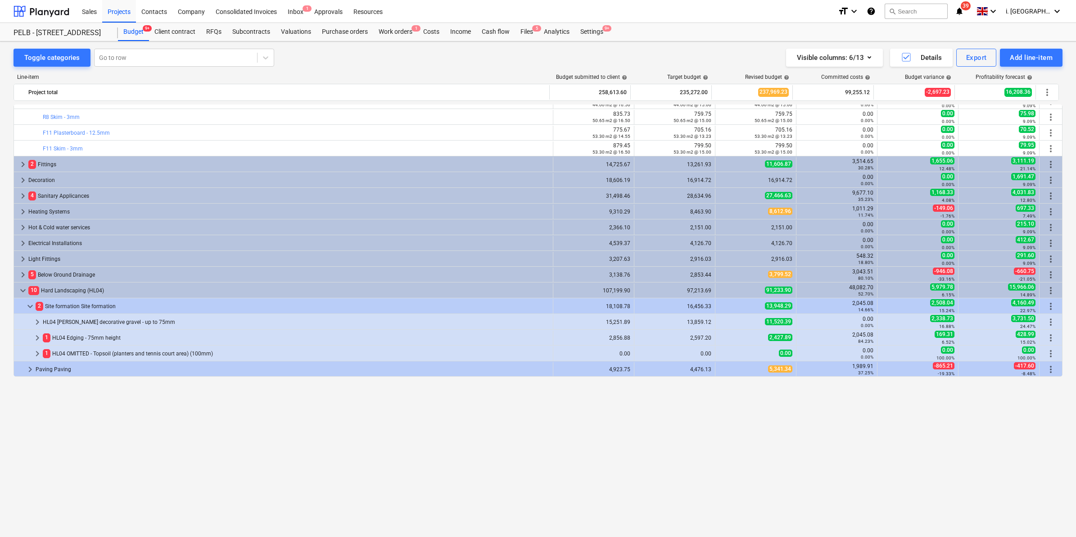
scroll to position [678, 0]
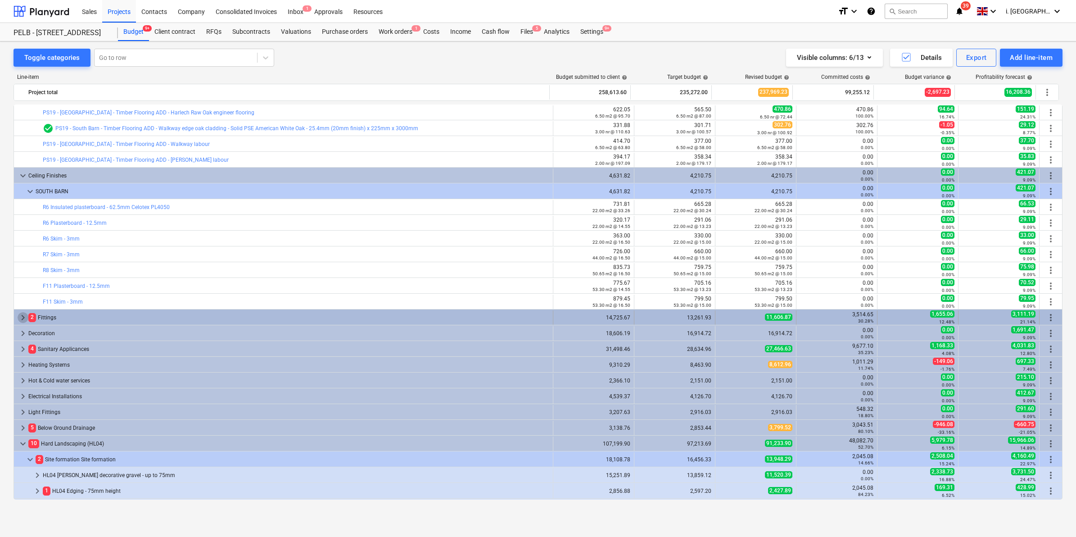
click at [19, 316] on span "keyboard_arrow_right" at bounding box center [23, 317] width 11 height 11
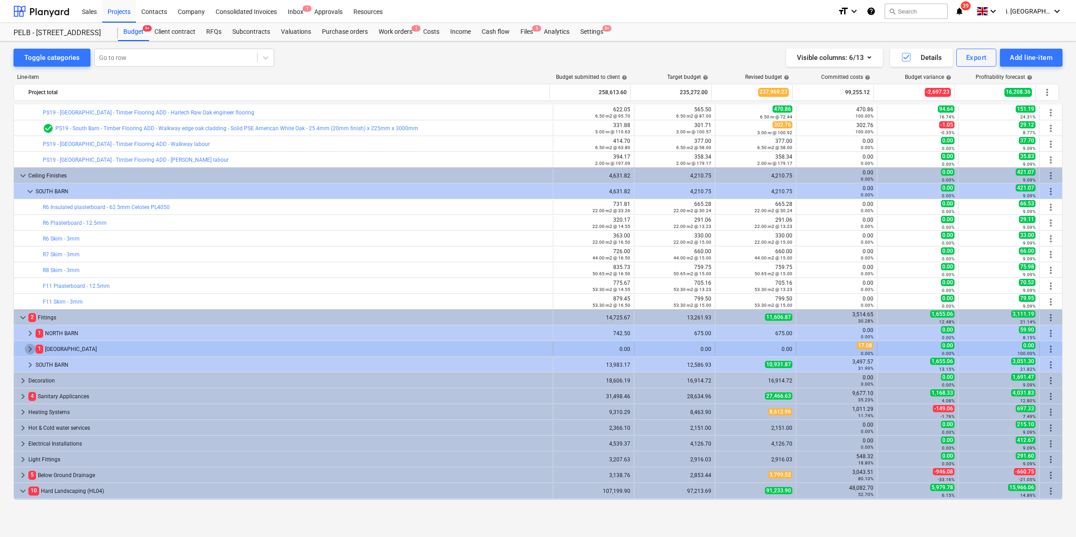
click at [30, 347] on span "keyboard_arrow_right" at bounding box center [30, 348] width 11 height 11
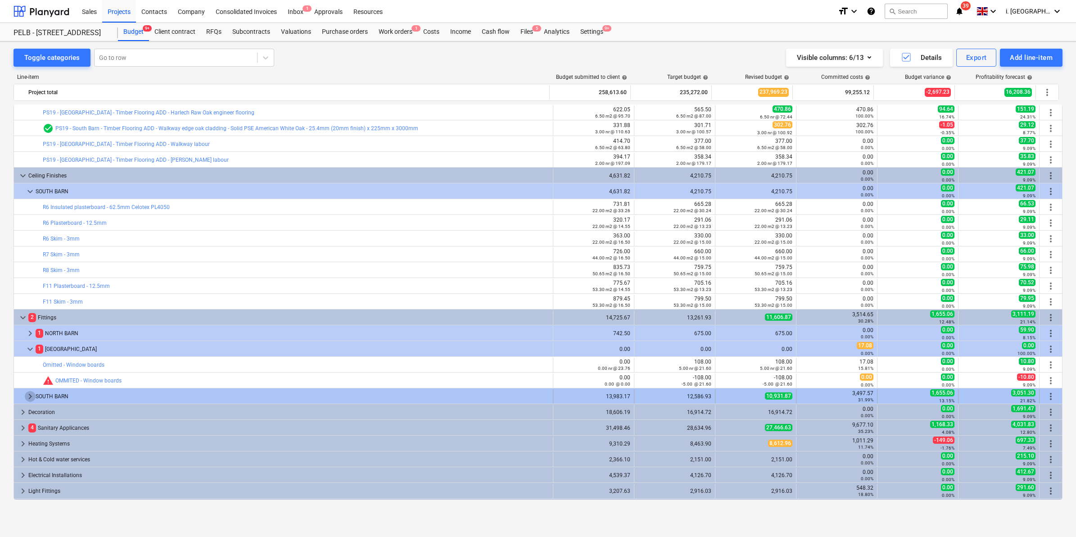
click at [26, 394] on span "keyboard_arrow_right" at bounding box center [30, 396] width 11 height 11
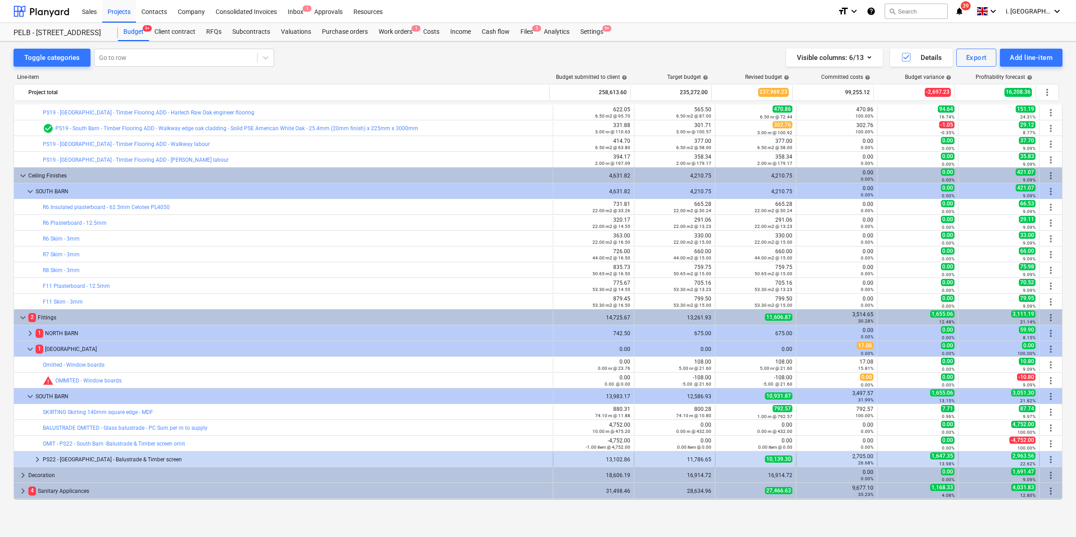
click at [30, 457] on div at bounding box center [25, 459] width 14 height 14
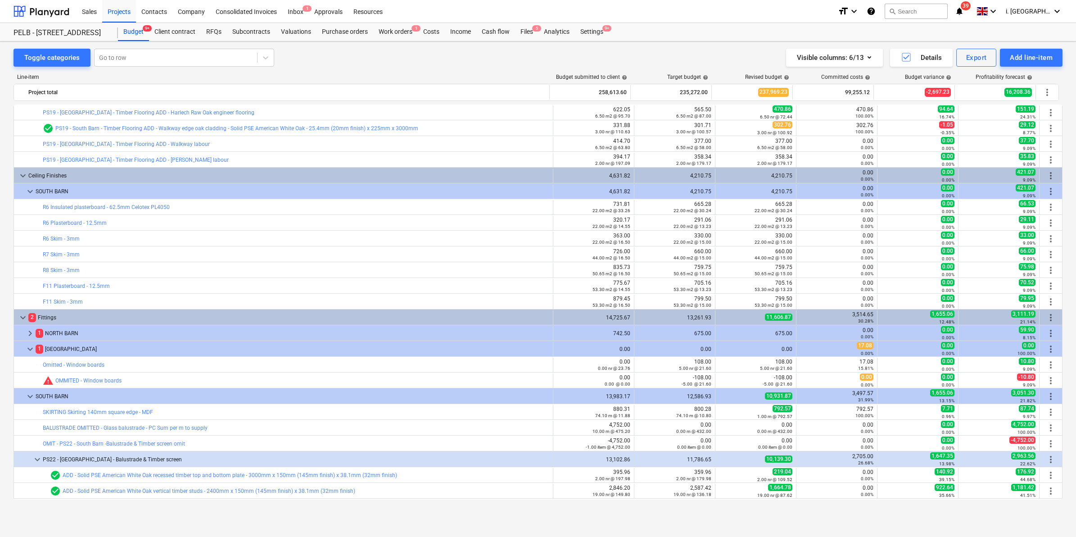
scroll to position [771, 0]
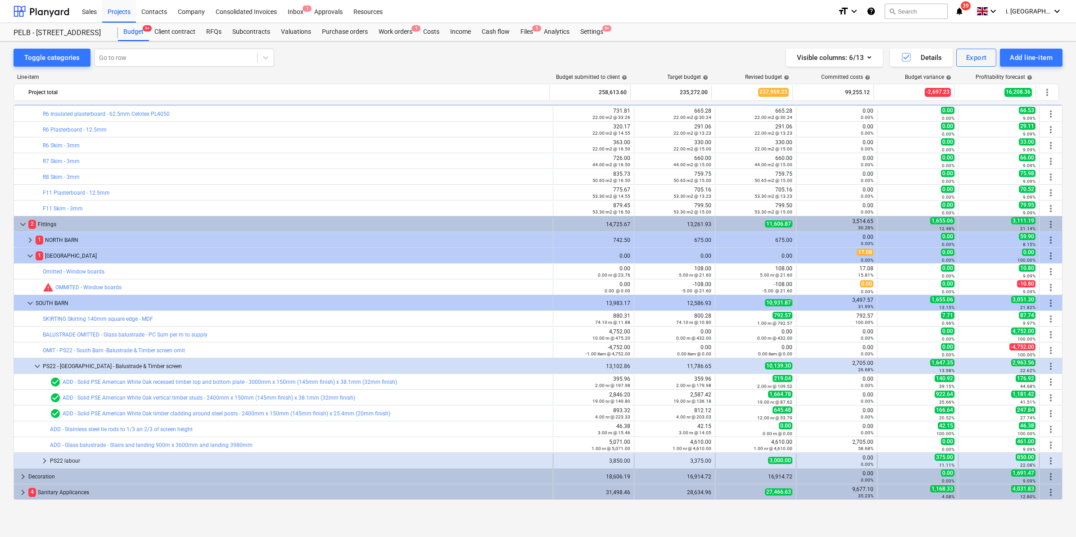
click at [41, 459] on span "keyboard_arrow_right" at bounding box center [44, 460] width 11 height 11
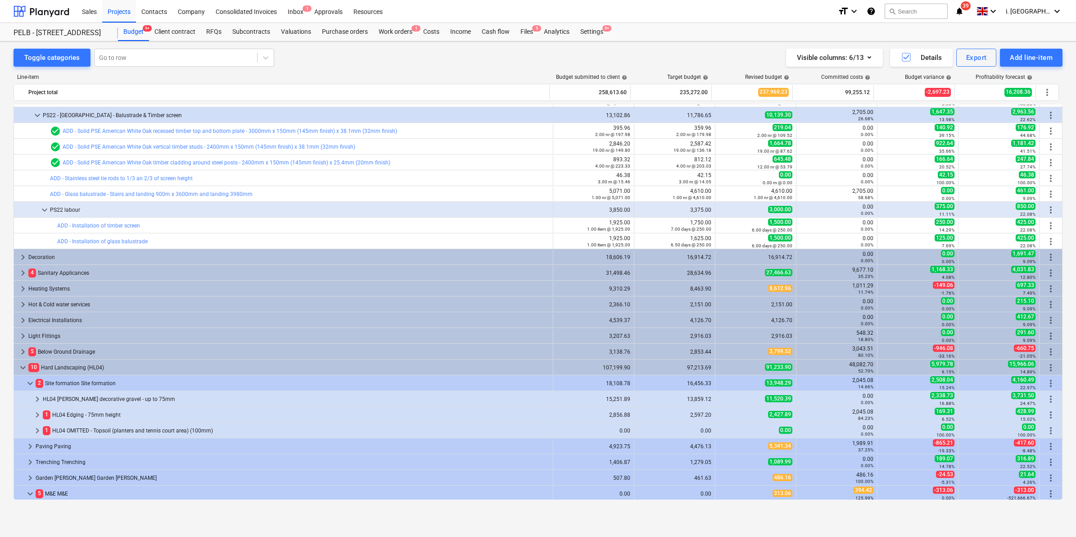
scroll to position [1027, 0]
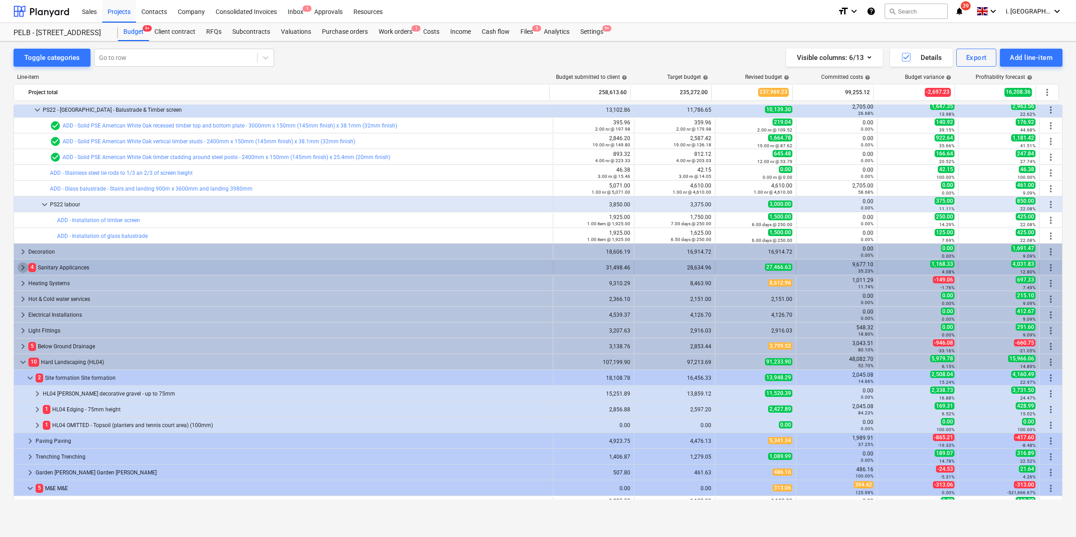
click at [24, 271] on span "keyboard_arrow_right" at bounding box center [23, 267] width 11 height 11
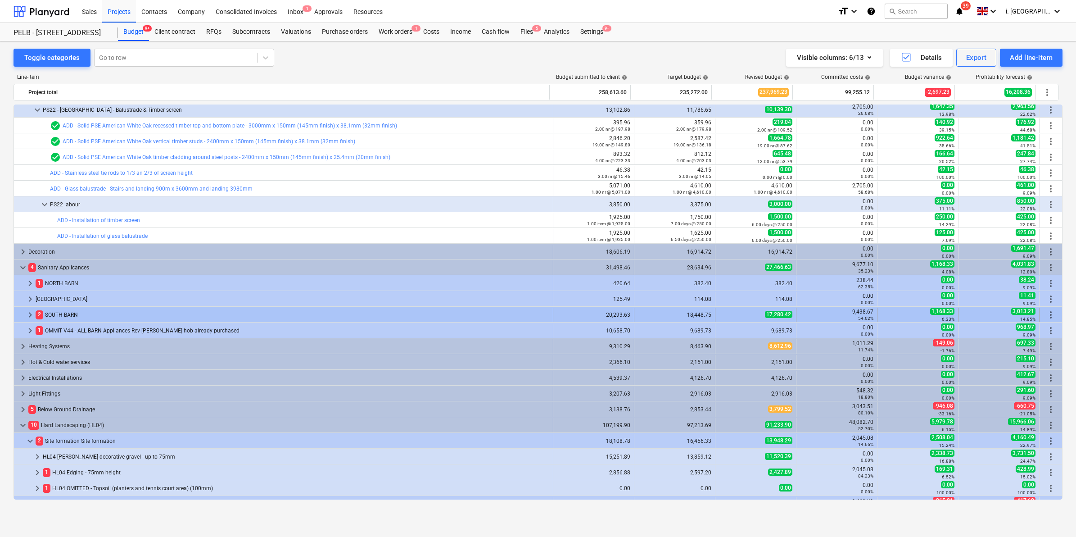
click at [28, 318] on span "keyboard_arrow_right" at bounding box center [30, 314] width 11 height 11
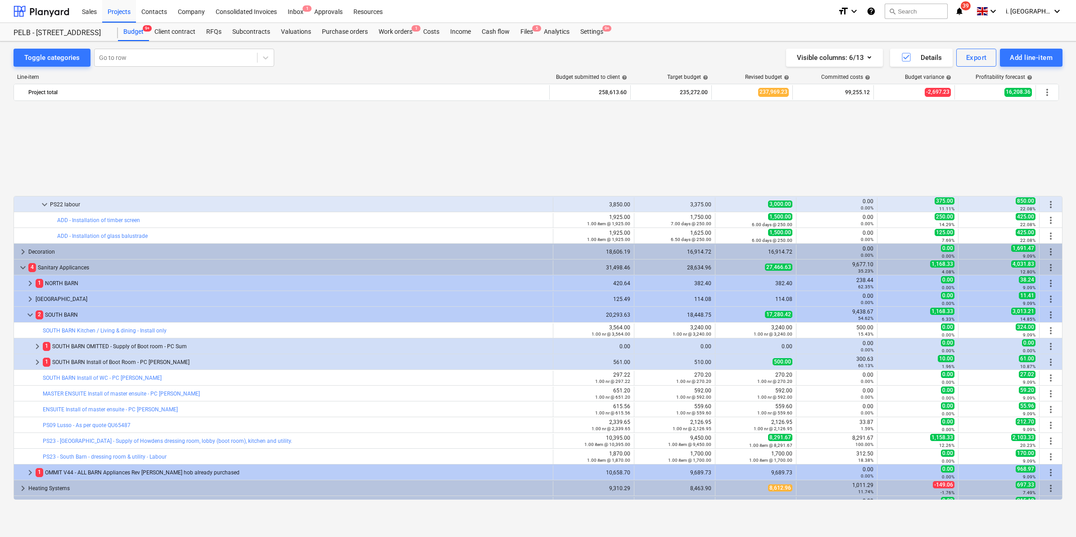
scroll to position [1136, 0]
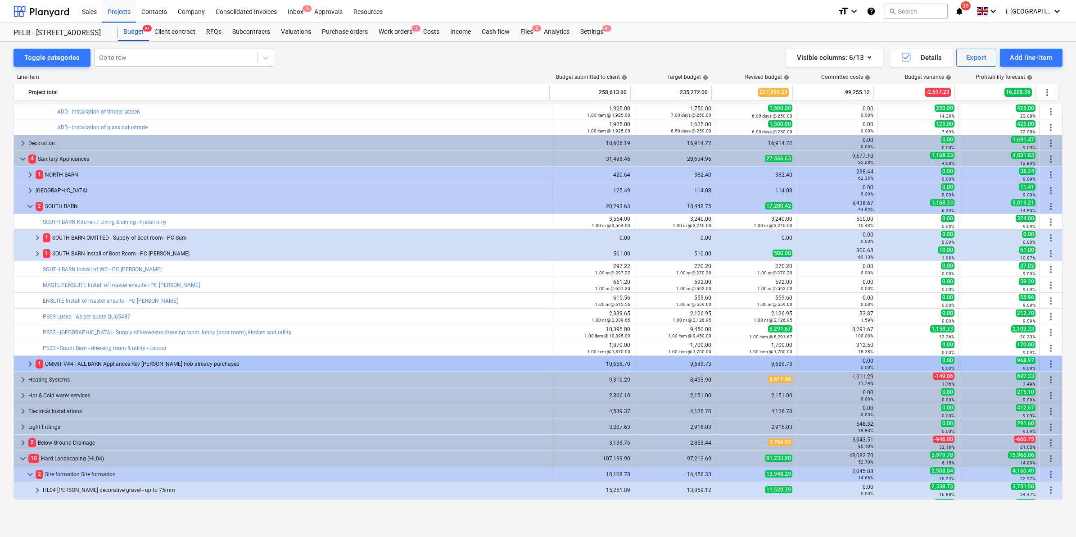
click at [26, 364] on span "keyboard_arrow_right" at bounding box center [30, 363] width 11 height 11
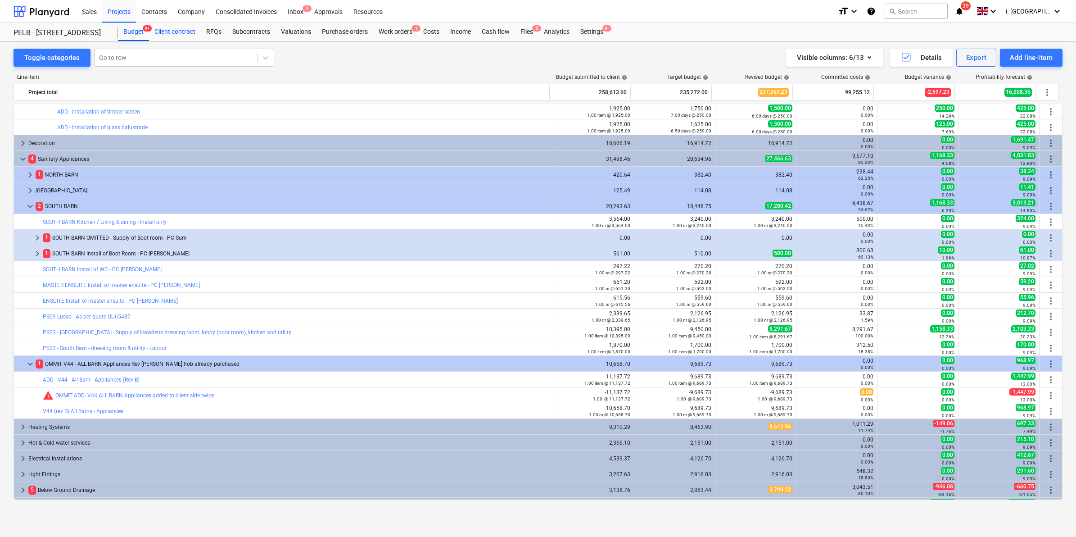
click at [180, 31] on div "Client contract" at bounding box center [175, 32] width 52 height 18
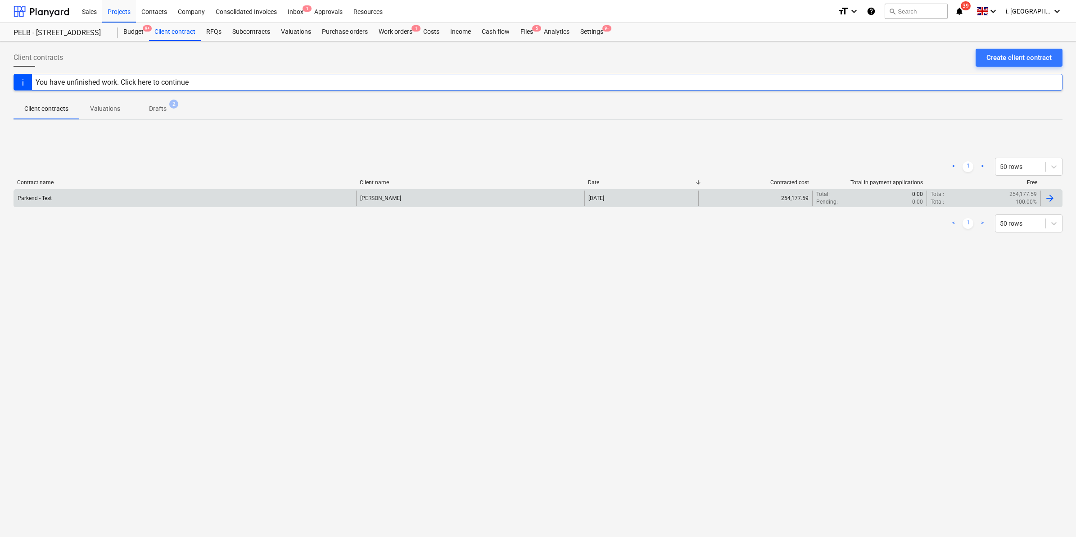
click at [58, 193] on div "Parkend - Test" at bounding box center [185, 197] width 342 height 15
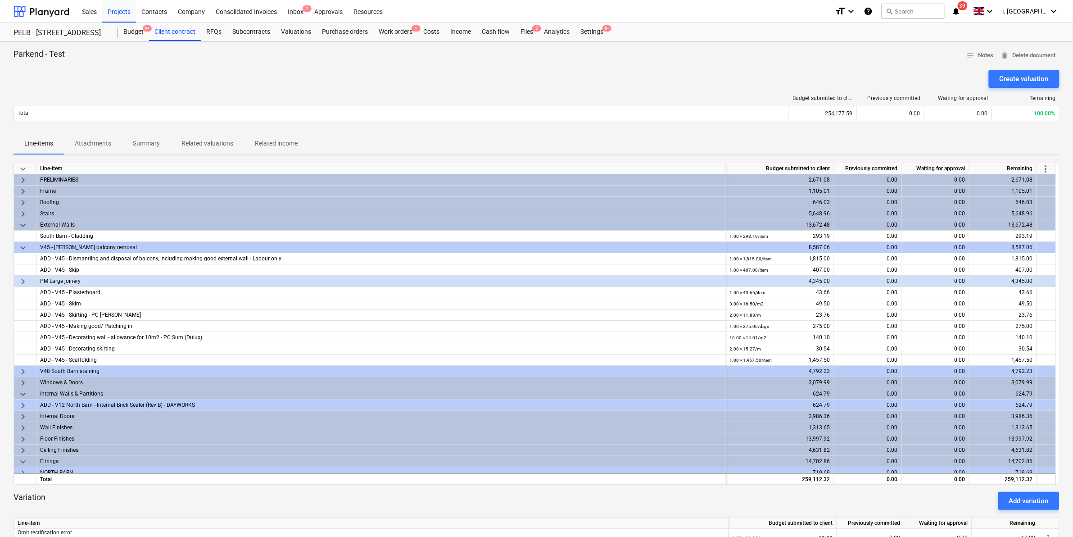
click at [19, 226] on span "keyboard_arrow_down" at bounding box center [23, 225] width 11 height 11
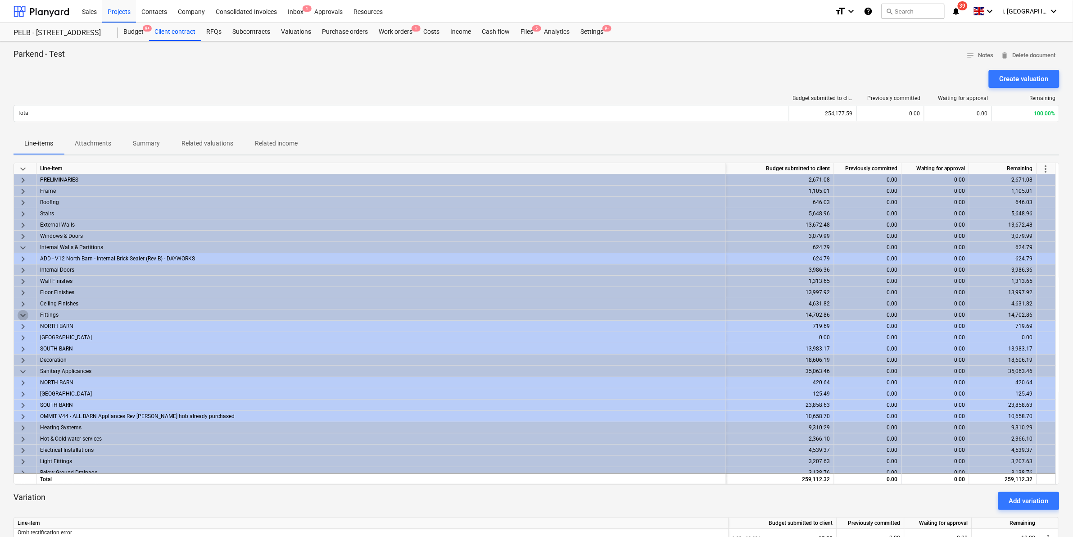
click at [23, 314] on span "keyboard_arrow_down" at bounding box center [23, 315] width 11 height 11
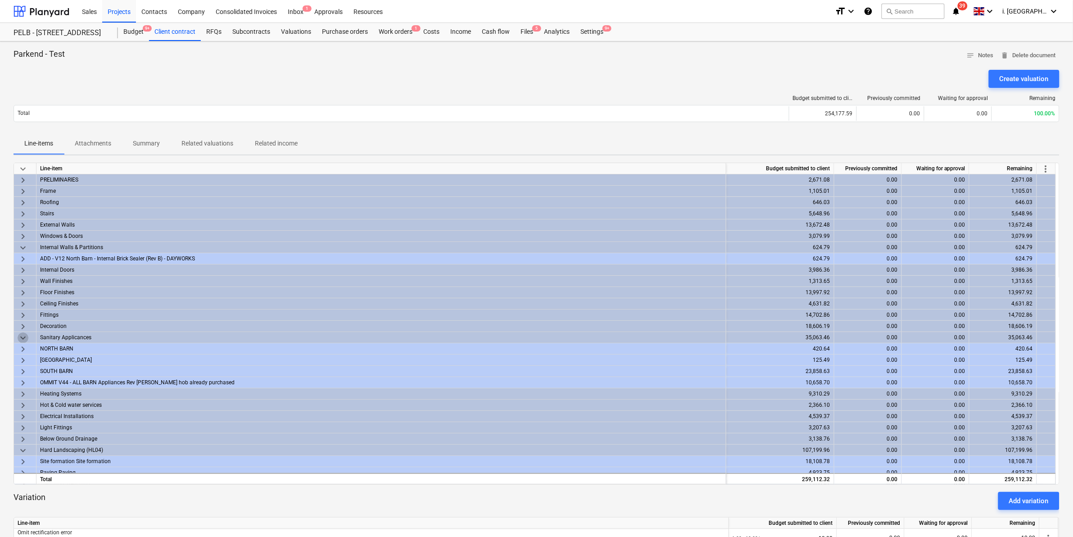
click at [23, 334] on span "keyboard_arrow_down" at bounding box center [23, 337] width 11 height 11
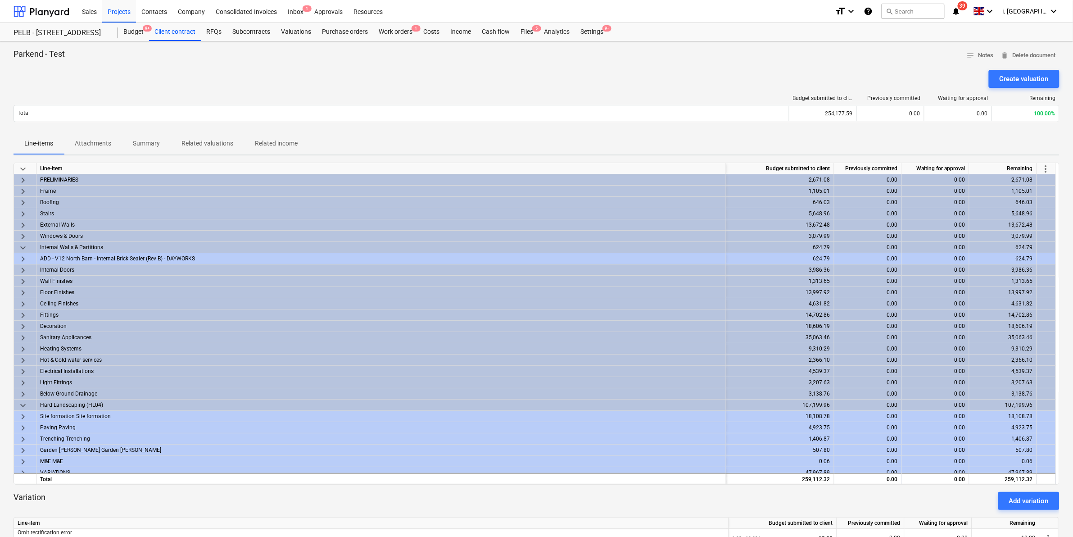
click at [25, 336] on span "keyboard_arrow_right" at bounding box center [23, 337] width 11 height 11
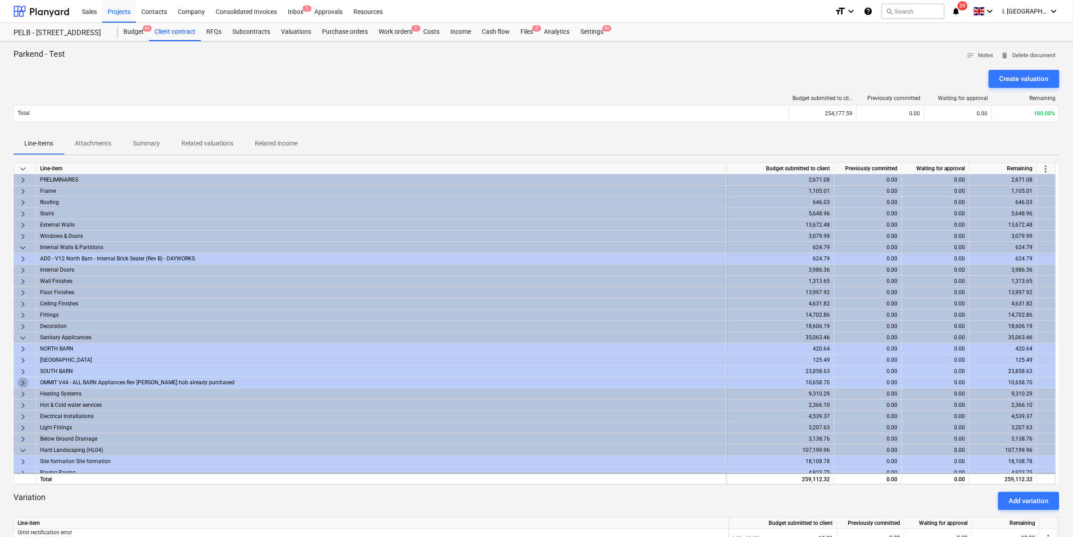
click at [22, 377] on span "keyboard_arrow_right" at bounding box center [23, 382] width 11 height 11
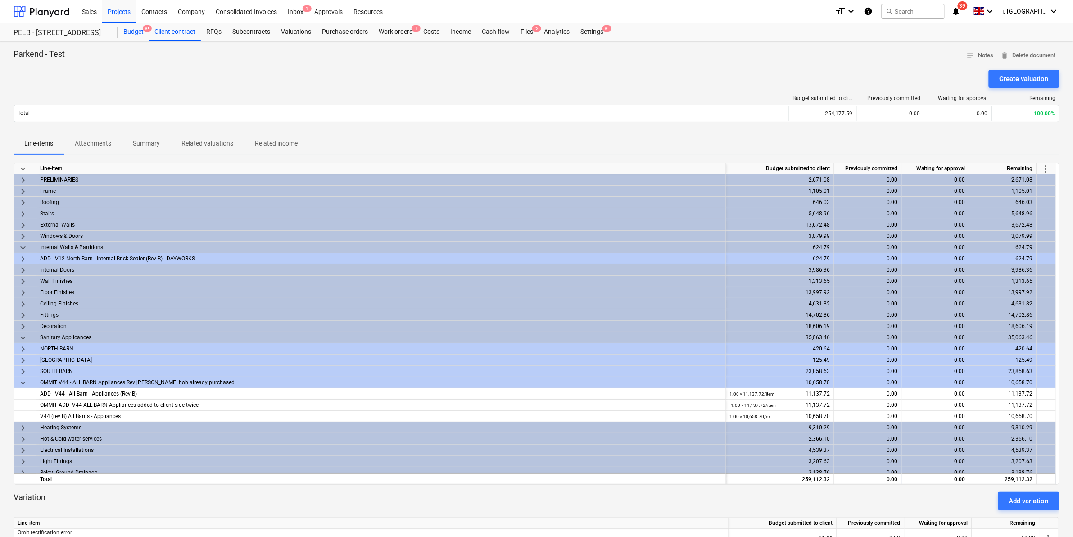
drag, startPoint x: 157, startPoint y: 28, endPoint x: 138, endPoint y: 30, distance: 19.0
click at [157, 28] on div "Client contract" at bounding box center [175, 32] width 52 height 18
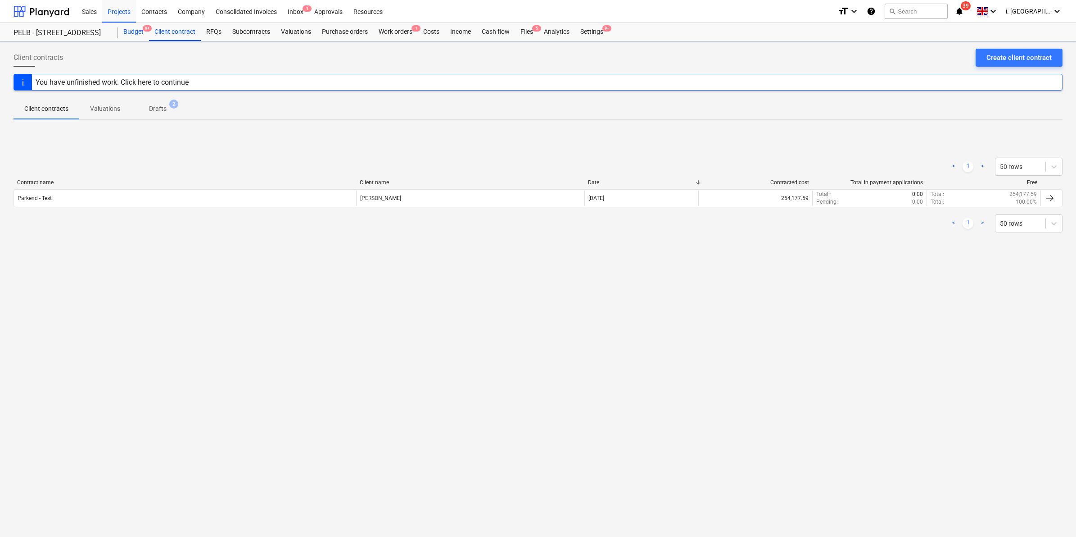
click at [138, 30] on div "Budget 9+" at bounding box center [133, 32] width 31 height 18
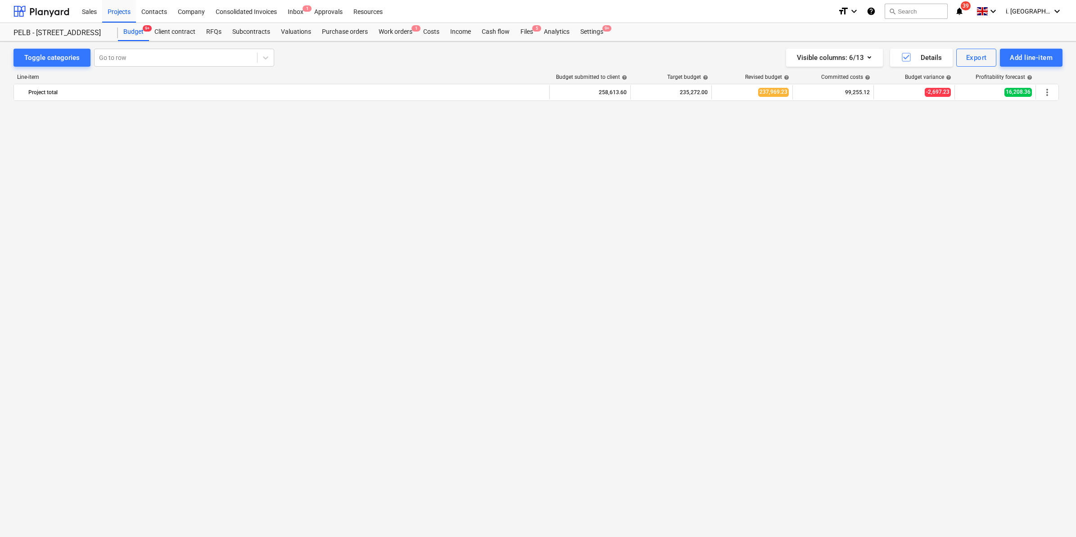
scroll to position [1136, 0]
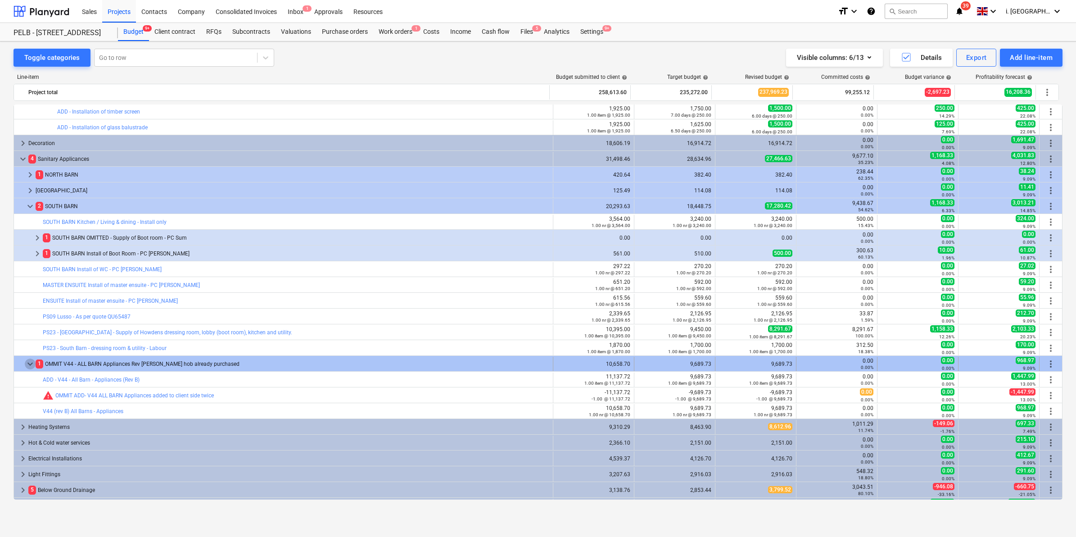
click at [32, 366] on span "keyboard_arrow_down" at bounding box center [30, 363] width 11 height 11
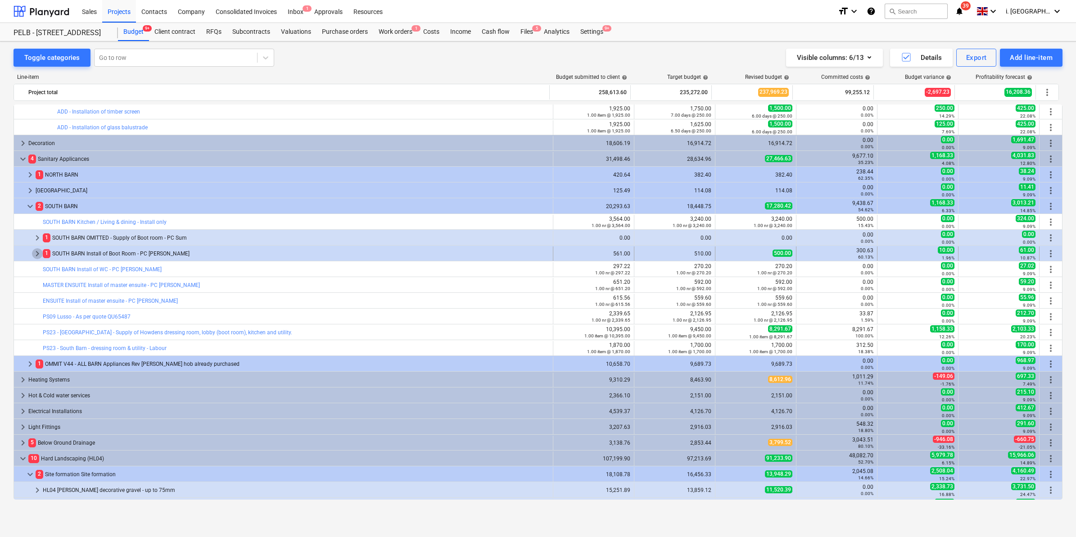
click at [40, 255] on span "keyboard_arrow_right" at bounding box center [37, 253] width 11 height 11
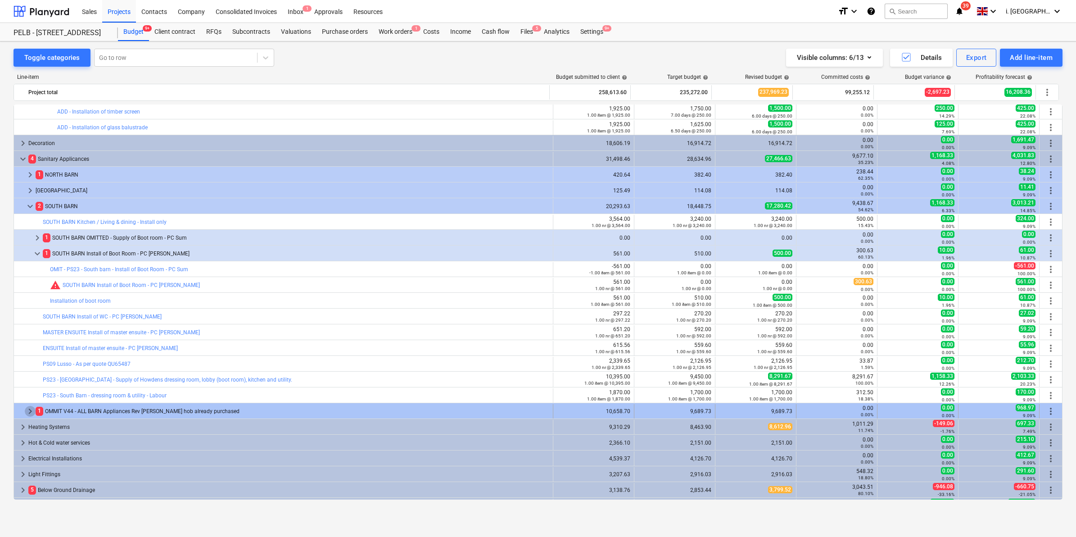
click at [30, 410] on span "keyboard_arrow_right" at bounding box center [30, 411] width 11 height 11
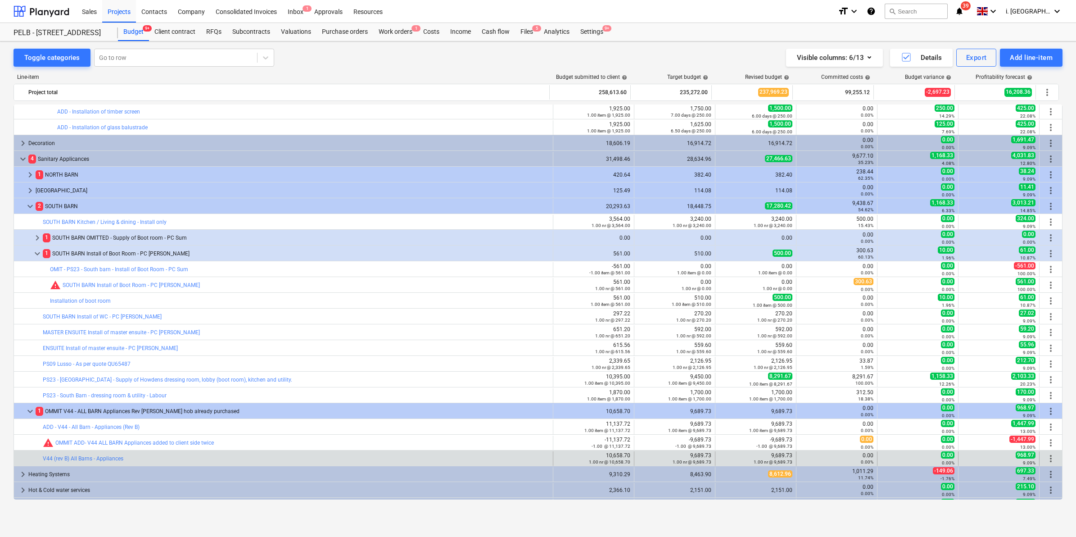
click at [1047, 458] on span "more_vert" at bounding box center [1050, 458] width 11 height 11
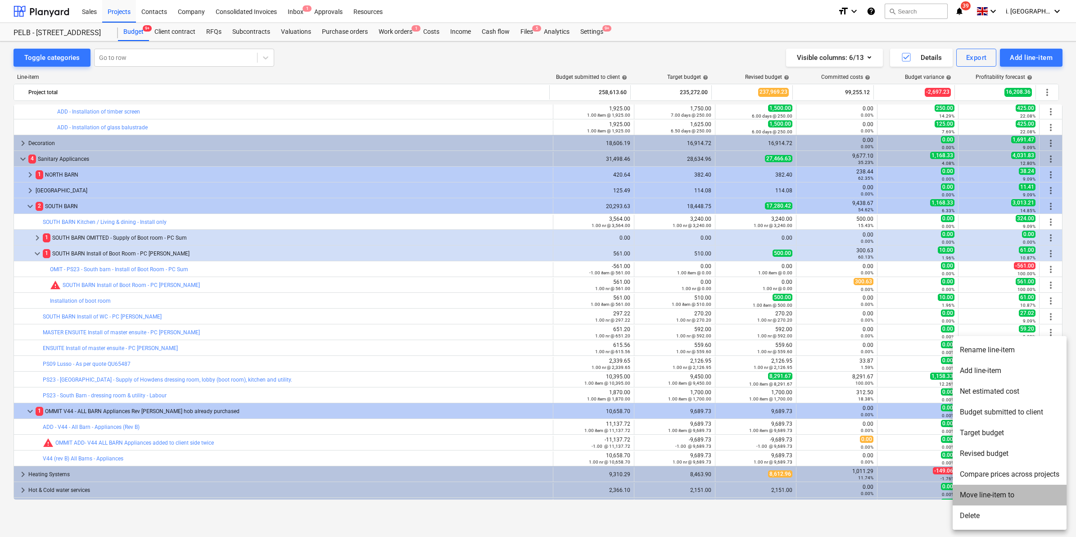
click at [982, 493] on li "Move line-item to" at bounding box center [1009, 494] width 114 height 21
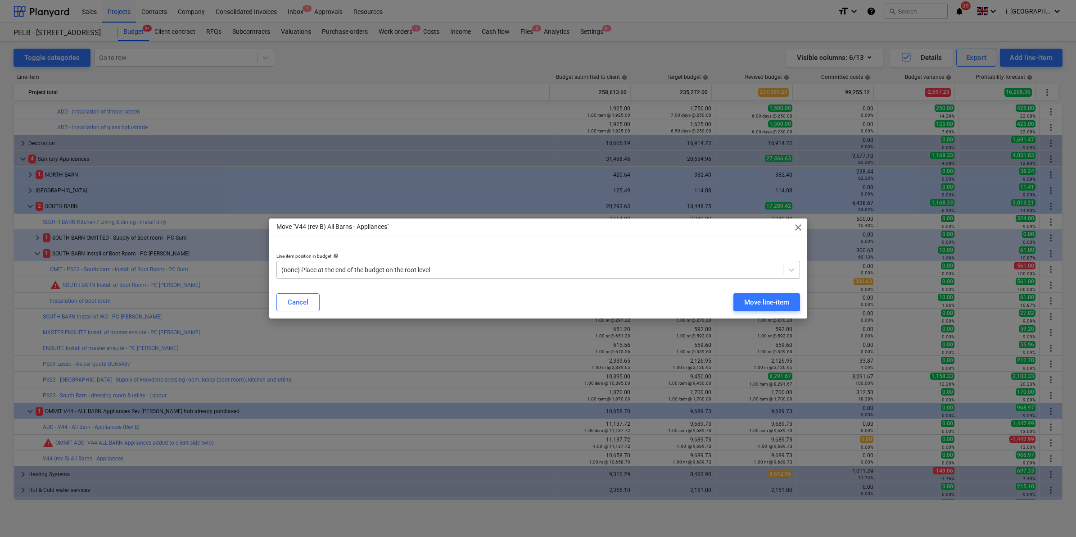
click at [548, 271] on div at bounding box center [529, 269] width 497 height 9
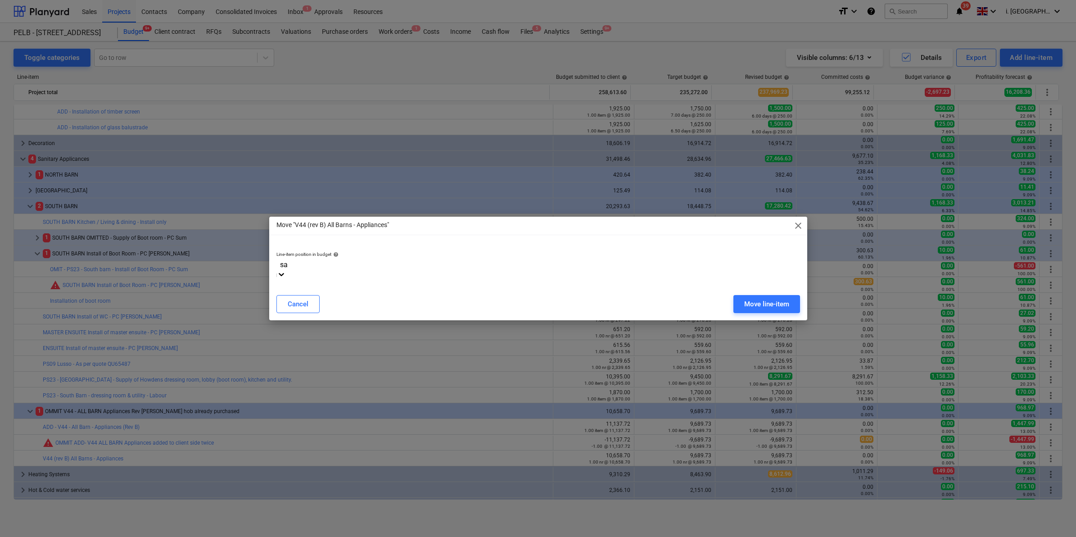
type input "san"
click at [528, 267] on div at bounding box center [538, 264] width 516 height 9
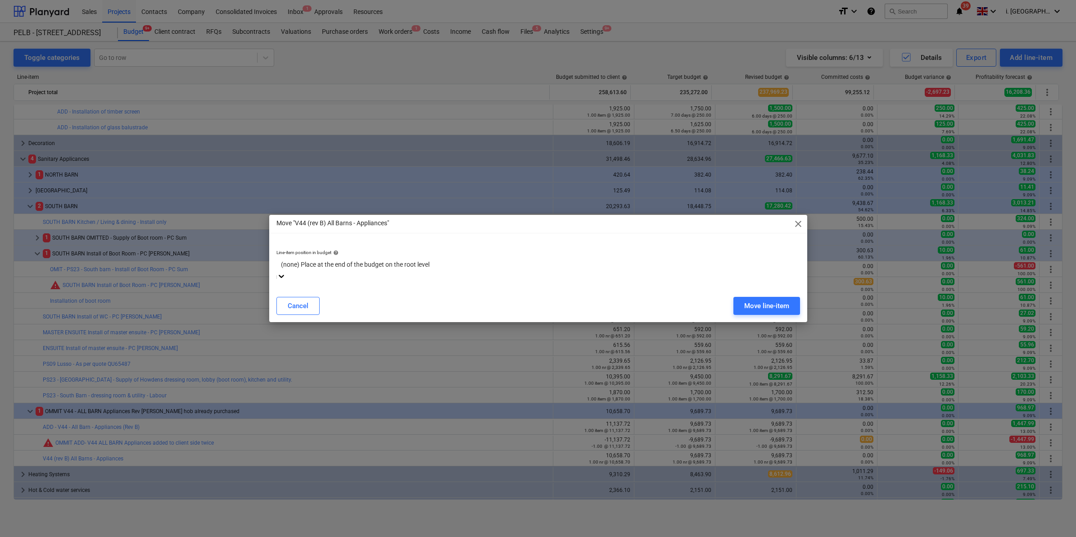
click at [511, 277] on div "(none) Place at the end of the budget on the root level" at bounding box center [537, 269] width 523 height 25
click at [773, 302] on div "Move line-item" at bounding box center [766, 306] width 45 height 12
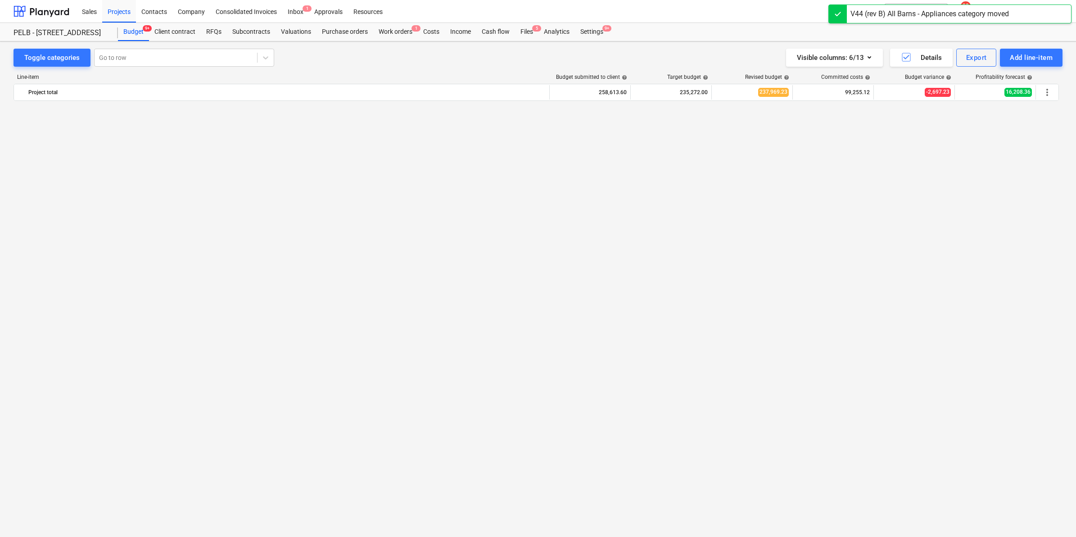
scroll to position [1136, 0]
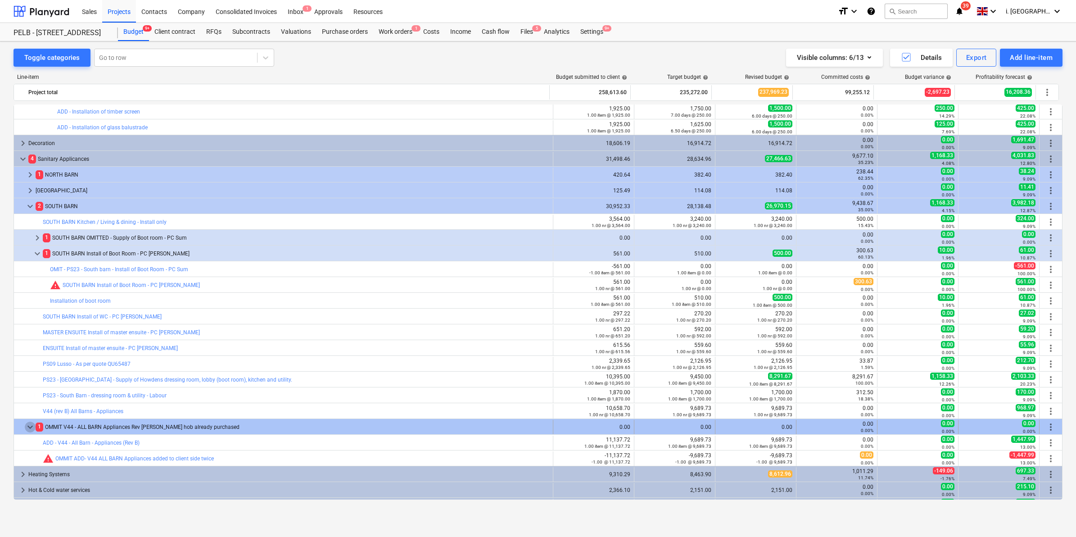
click at [25, 426] on span "keyboard_arrow_down" at bounding box center [30, 426] width 11 height 11
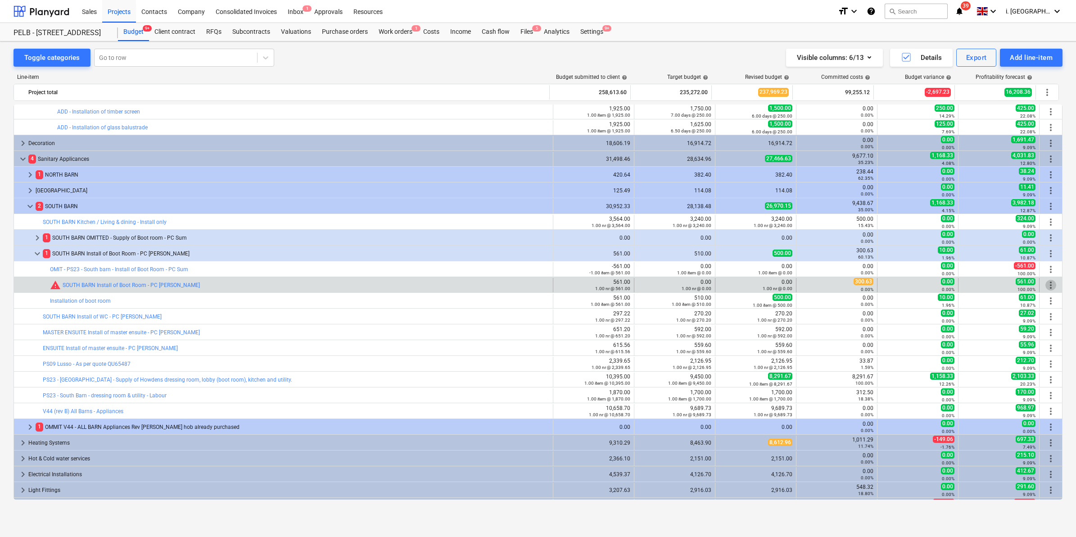
click at [1051, 287] on span "more_vert" at bounding box center [1050, 285] width 11 height 11
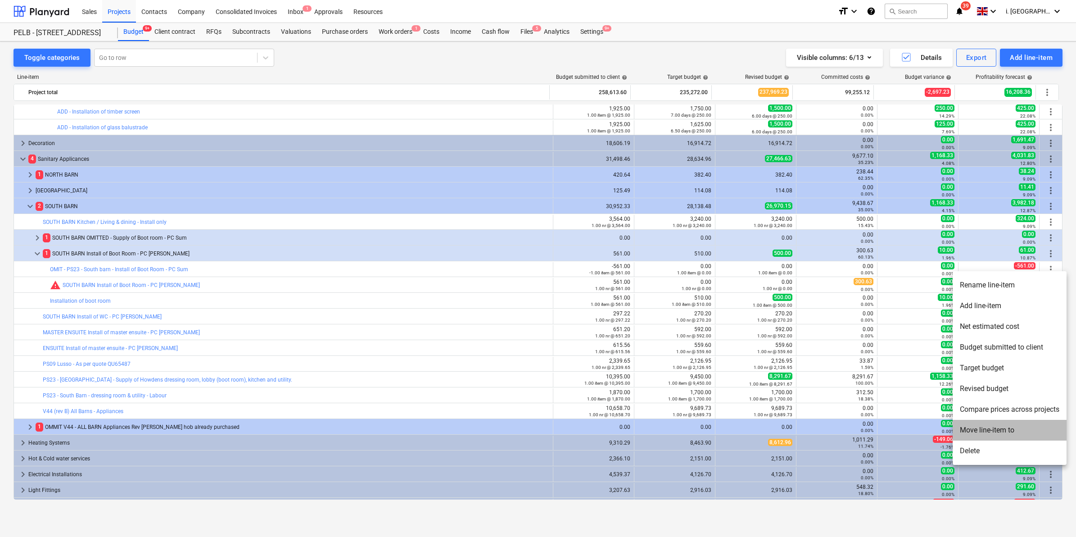
click at [993, 430] on li "Move line-item to" at bounding box center [1009, 429] width 114 height 21
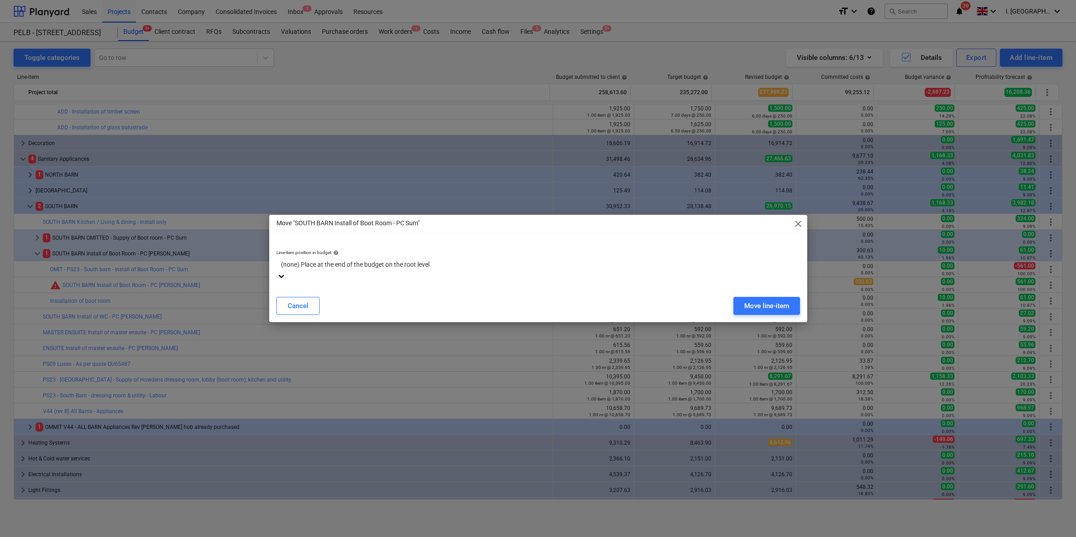
click at [492, 269] on div at bounding box center [538, 264] width 514 height 10
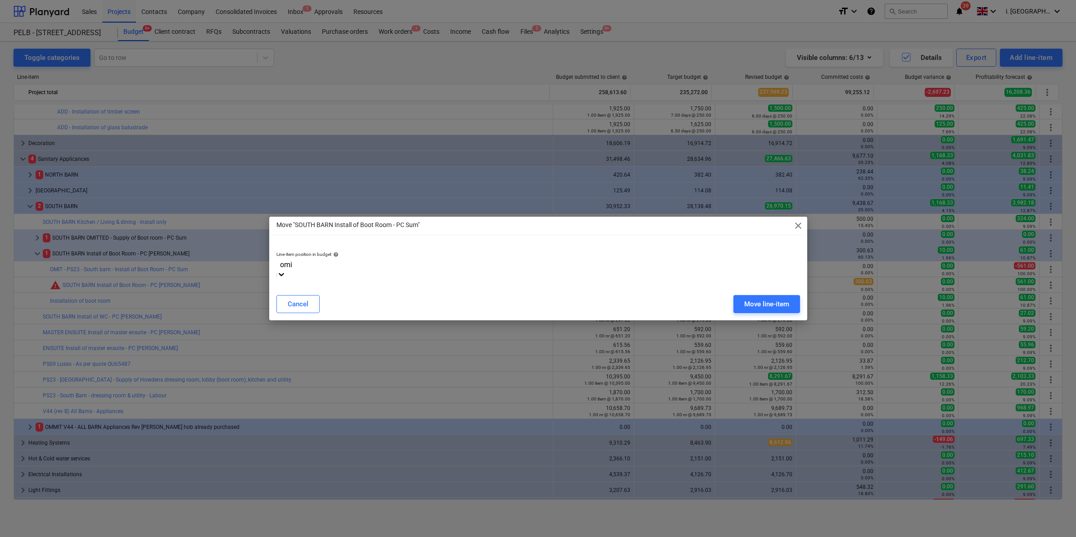
scroll to position [763, 0]
type input "omit - Ps"
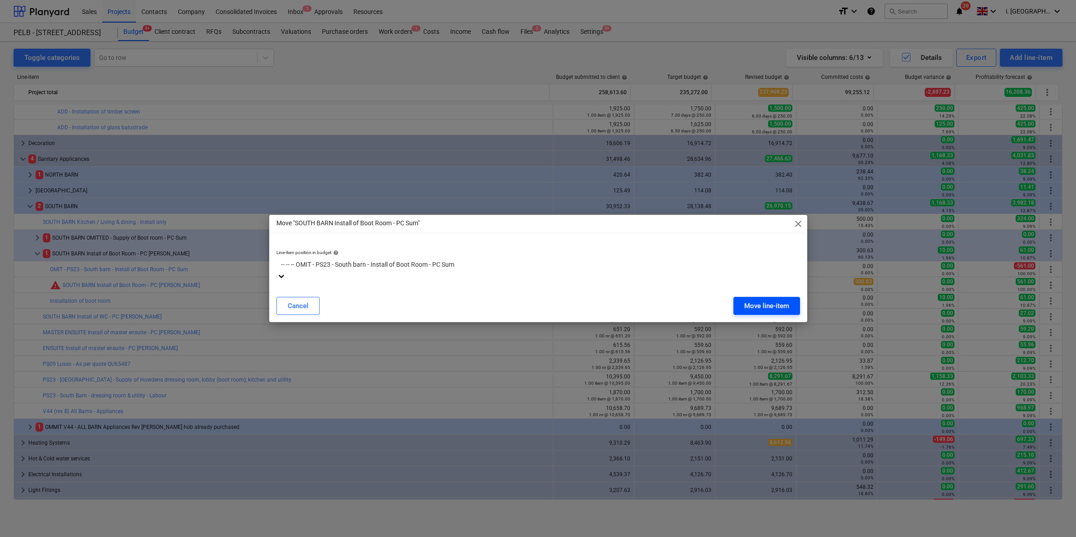
click at [770, 307] on div "Move line-item" at bounding box center [766, 306] width 45 height 12
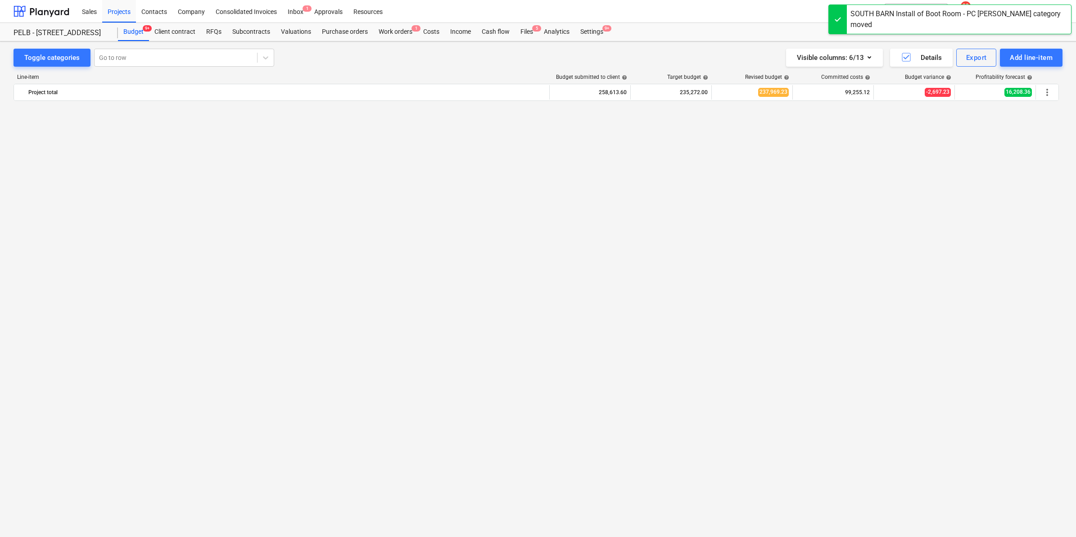
scroll to position [1136, 0]
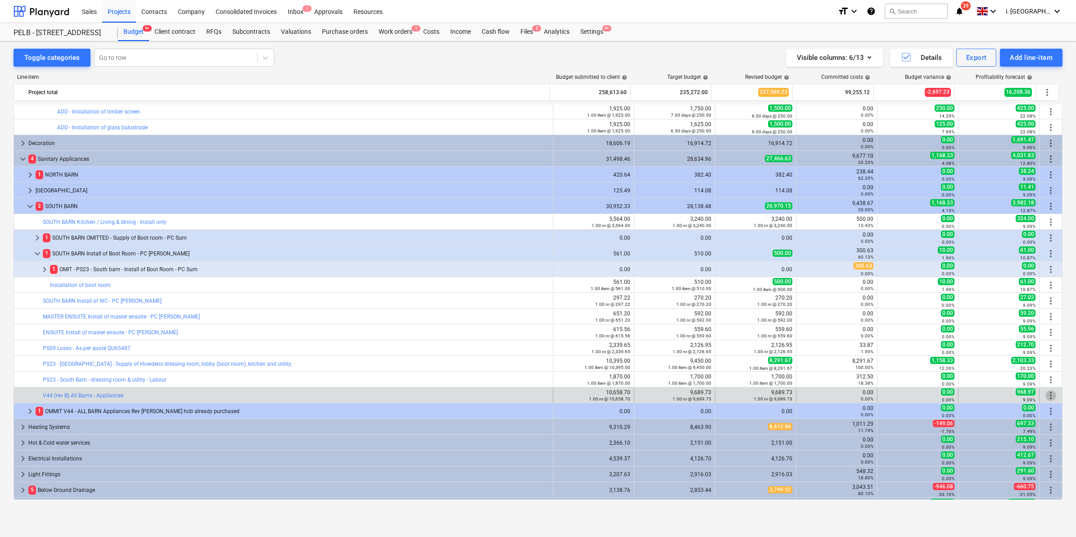
click at [1048, 395] on span "more_vert" at bounding box center [1050, 395] width 11 height 11
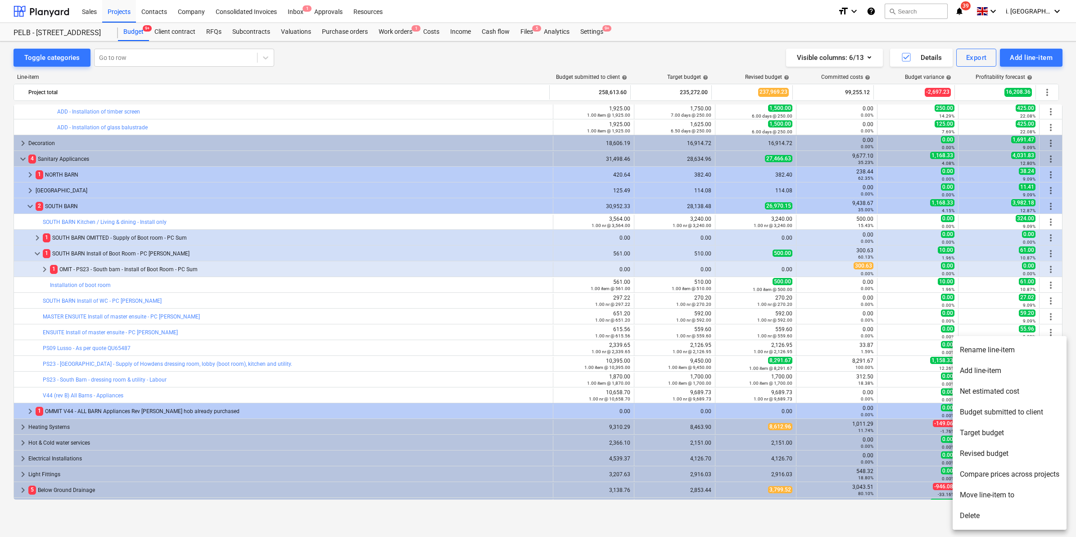
click at [987, 491] on li "Move line-item to" at bounding box center [1009, 494] width 114 height 21
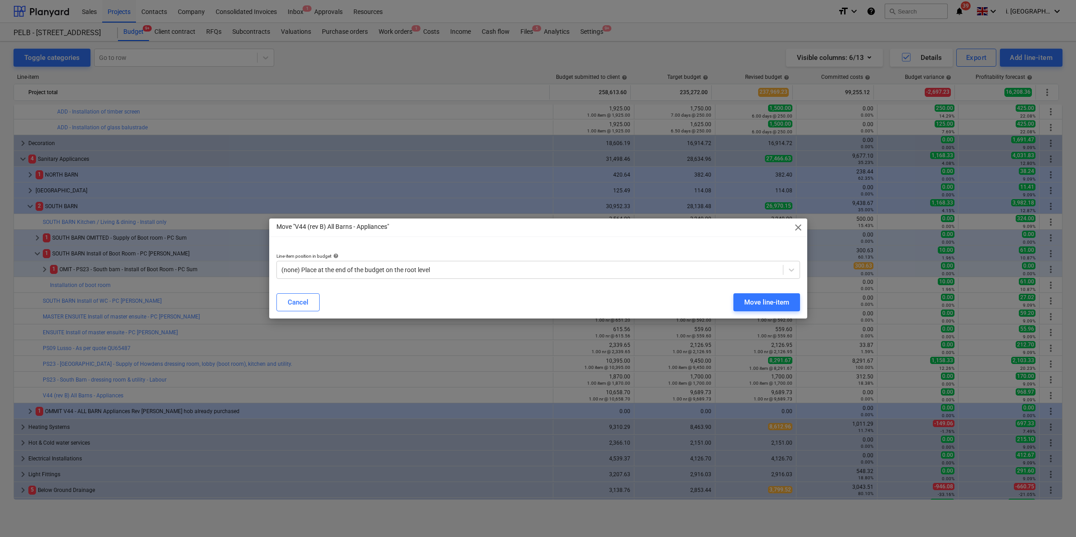
click at [798, 225] on span "close" at bounding box center [798, 227] width 11 height 11
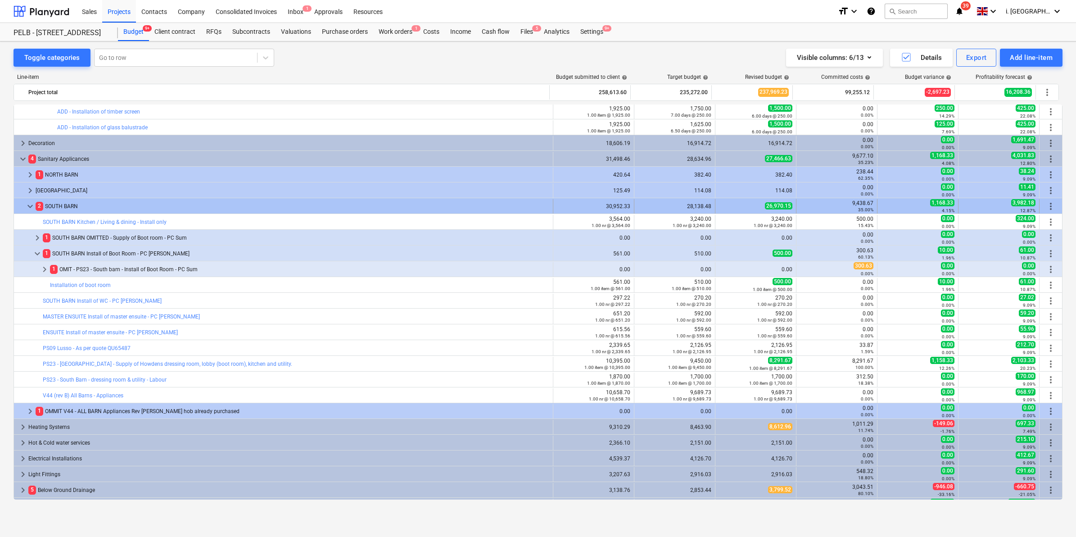
click at [1046, 203] on span "more_vert" at bounding box center [1050, 206] width 11 height 11
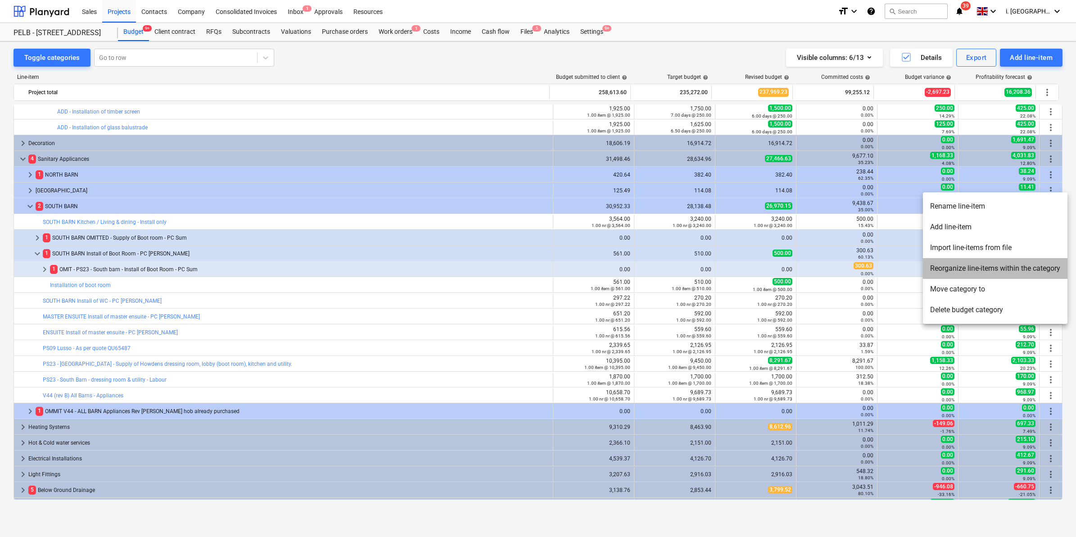
click at [961, 263] on li "Reorganize line-items within the category" at bounding box center [995, 268] width 144 height 21
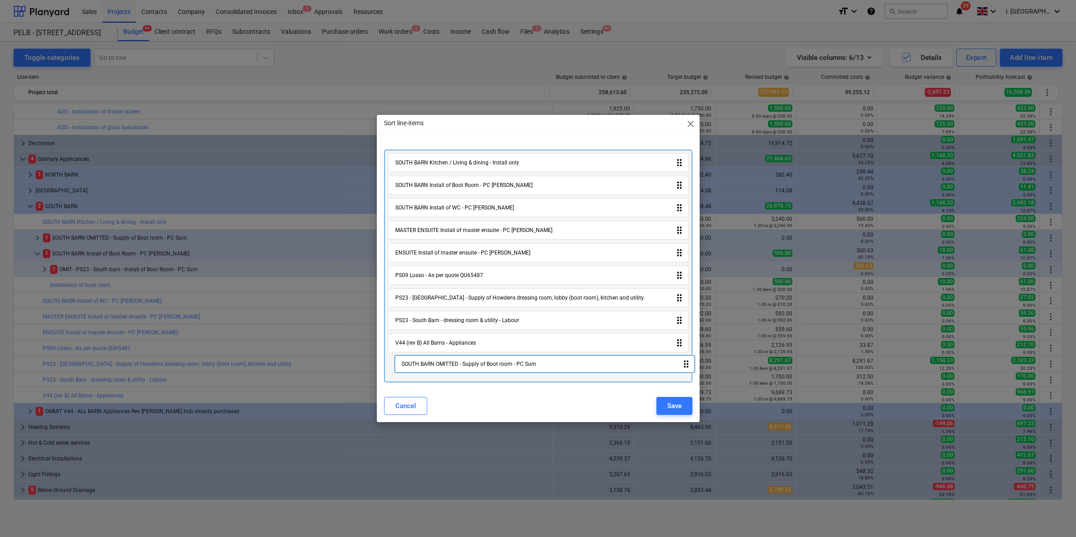
drag, startPoint x: 676, startPoint y: 185, endPoint x: 683, endPoint y: 368, distance: 182.9
click at [683, 368] on div "SOUTH BARN Kitchen / Living & dining - Install only drag_indicator SOUTH BARN O…" at bounding box center [538, 265] width 308 height 232
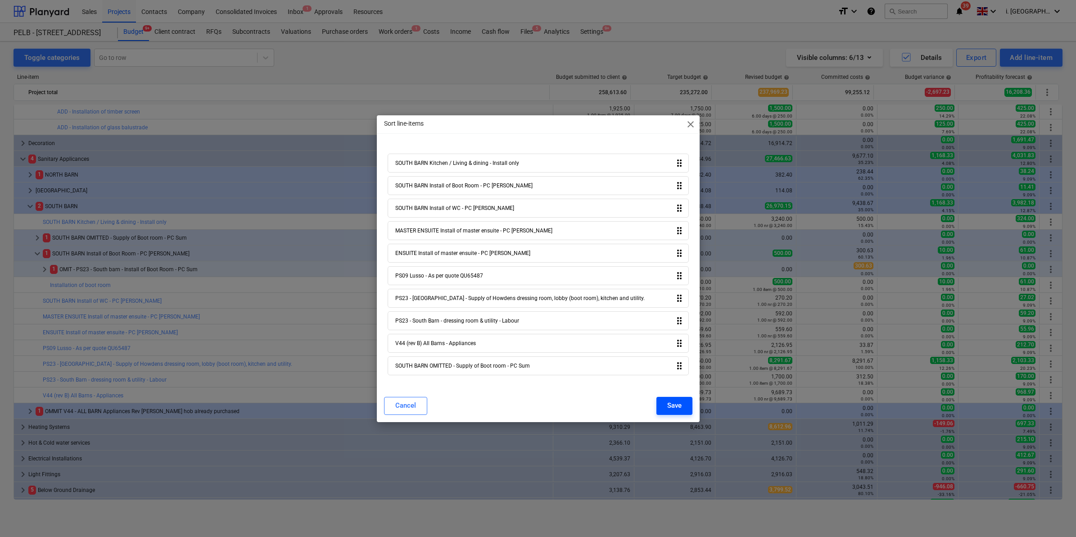
click at [674, 402] on div "Save" at bounding box center [674, 405] width 14 height 12
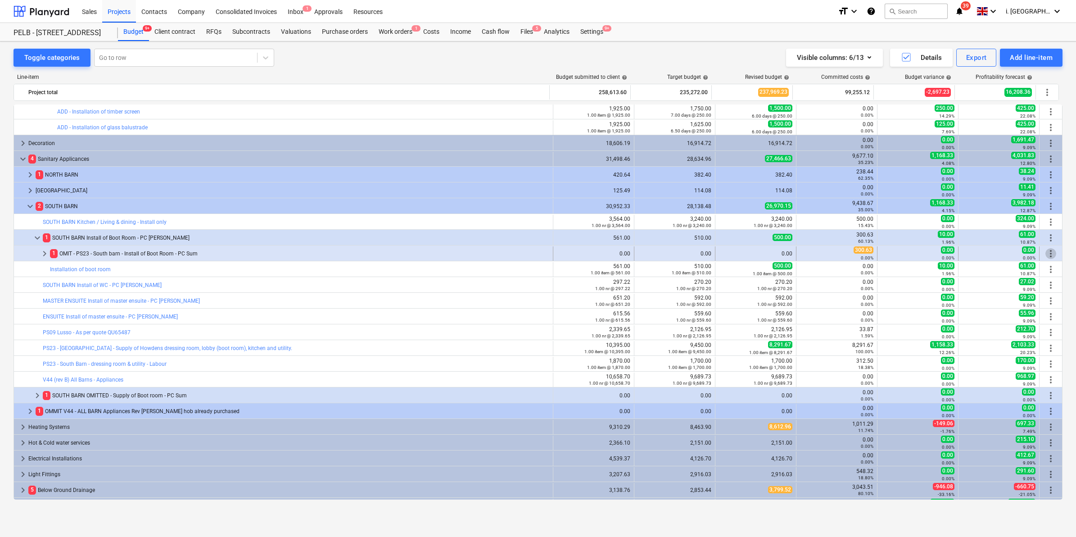
click at [1047, 256] on span "more_vert" at bounding box center [1050, 253] width 11 height 11
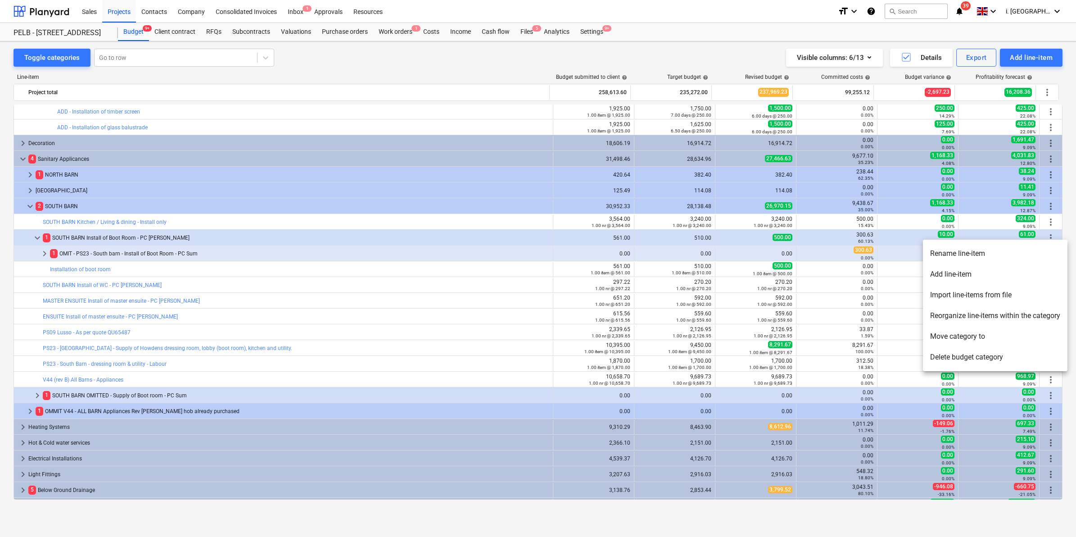
drag, startPoint x: 338, startPoint y: 232, endPoint x: 347, endPoint y: 228, distance: 10.3
click at [339, 232] on div at bounding box center [538, 268] width 1076 height 537
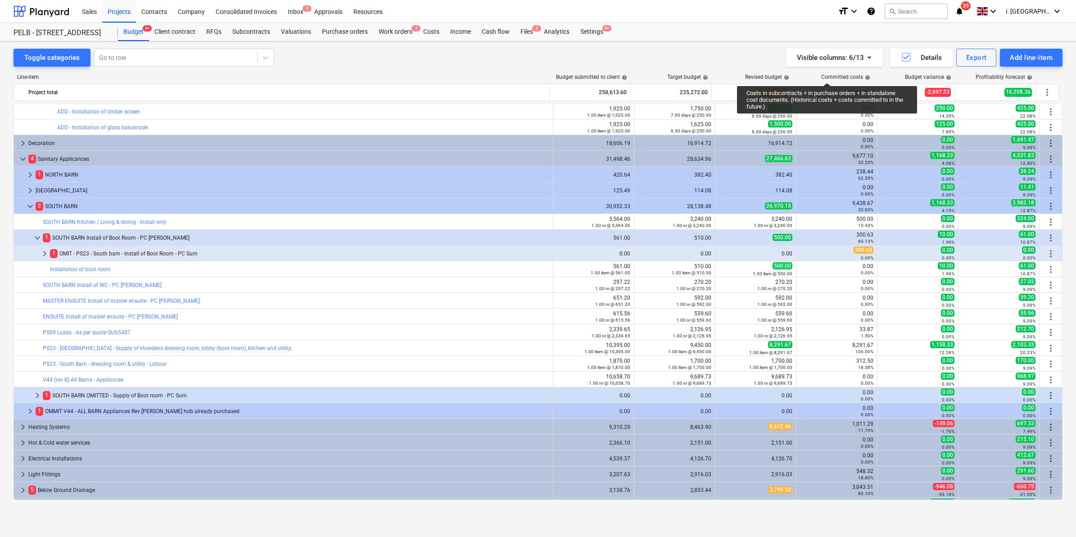
click at [827, 75] on div "Committed costs help" at bounding box center [845, 77] width 49 height 6
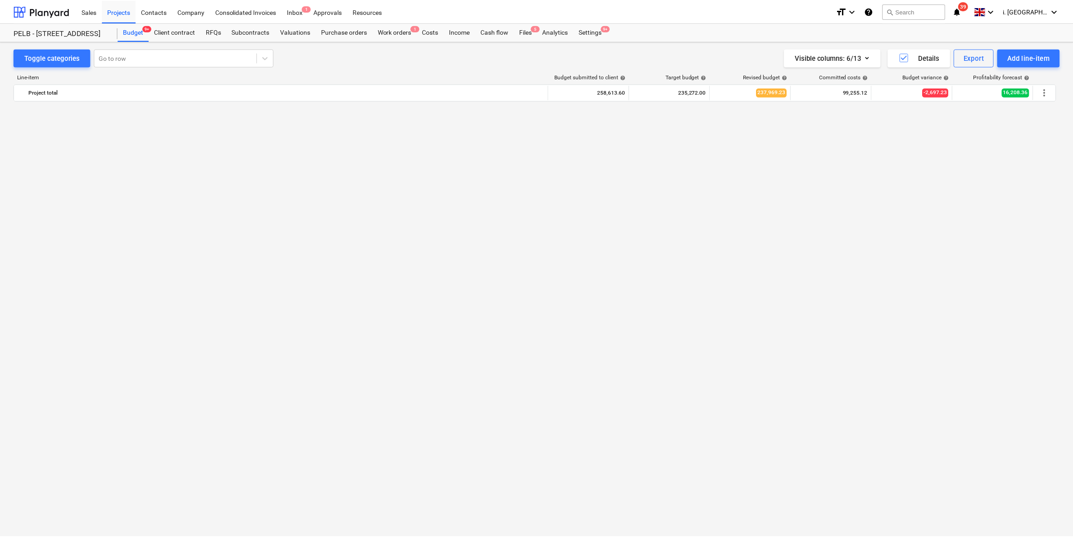
scroll to position [0, 0]
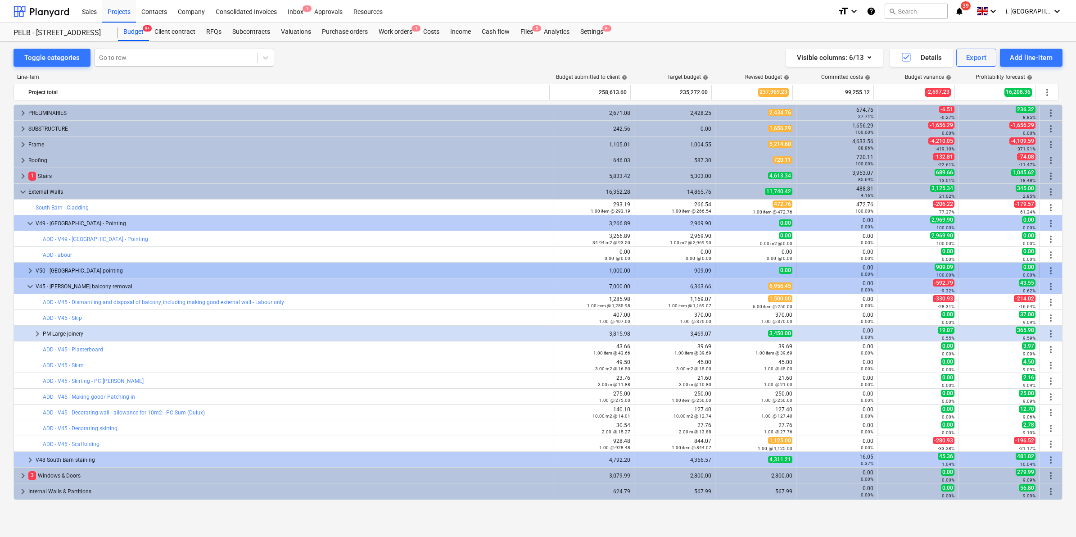
click at [28, 270] on span "keyboard_arrow_right" at bounding box center [30, 270] width 11 height 11
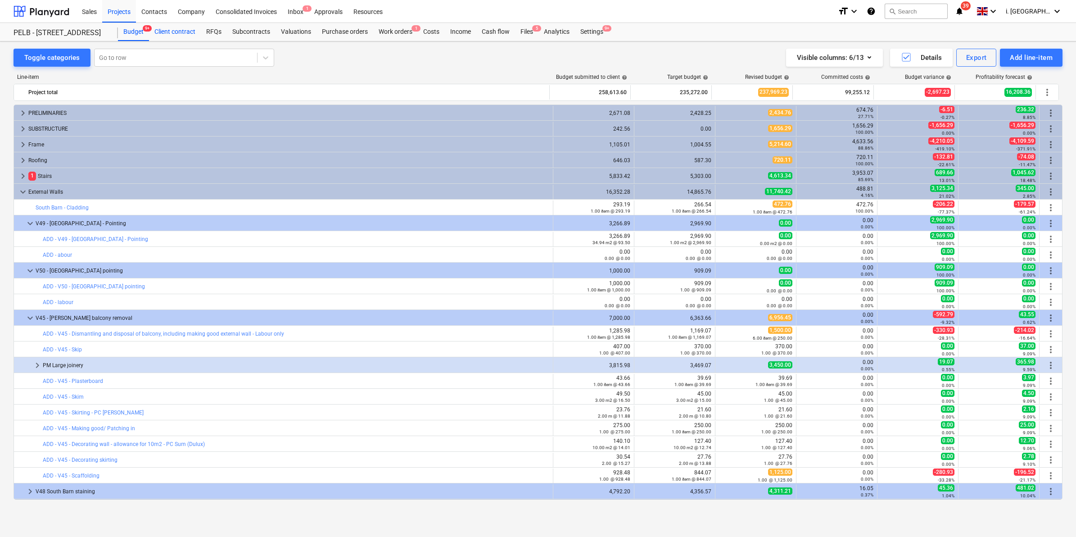
click at [167, 35] on div "Client contract" at bounding box center [175, 32] width 52 height 18
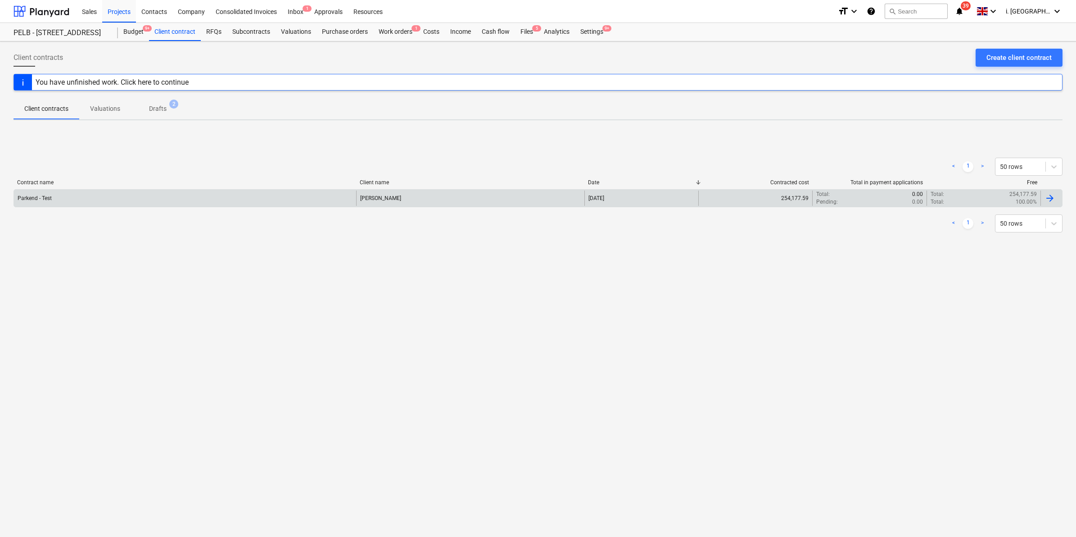
click at [50, 202] on div "Parkend - Test" at bounding box center [185, 197] width 342 height 15
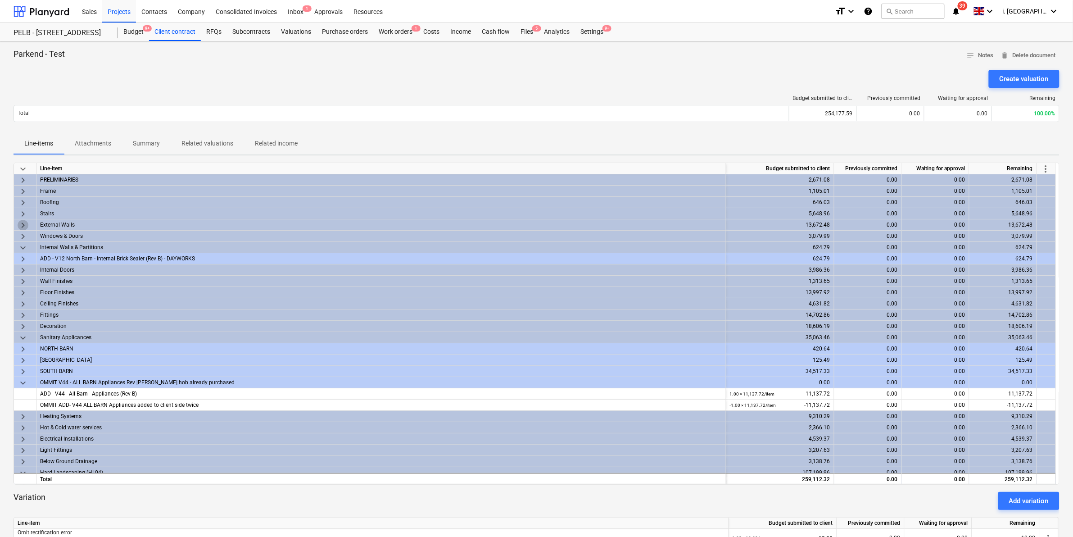
click at [20, 226] on span "keyboard_arrow_right" at bounding box center [23, 225] width 11 height 11
drag, startPoint x: 115, startPoint y: 10, endPoint x: 106, endPoint y: 14, distance: 9.5
click at [115, 10] on div "Projects" at bounding box center [119, 11] width 34 height 23
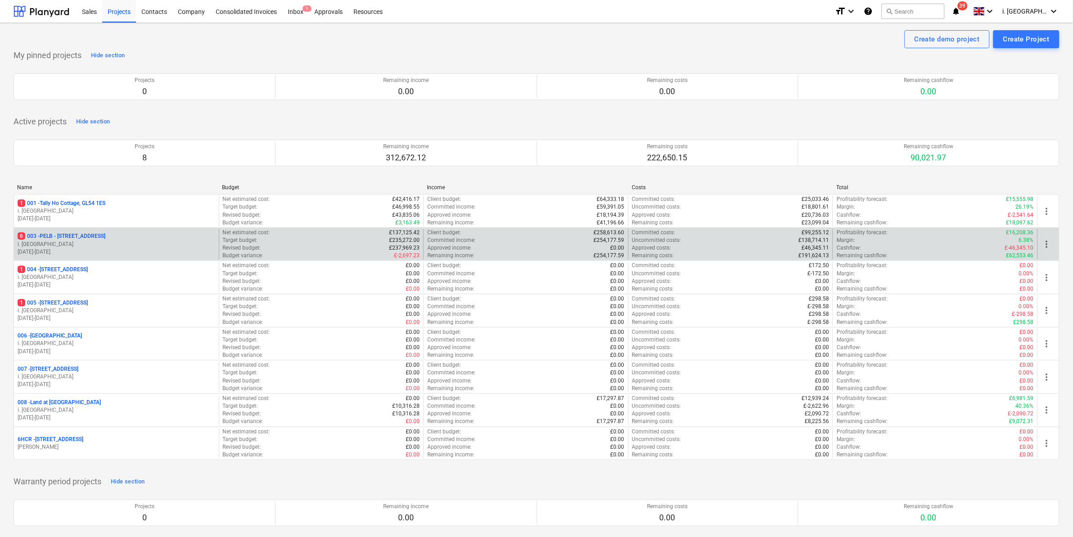
click at [110, 232] on div "6 003 - PELB - Castle lane, Moreton Valence, GL2 7NE i. montvydaite 01.09.2025 …" at bounding box center [116, 244] width 205 height 31
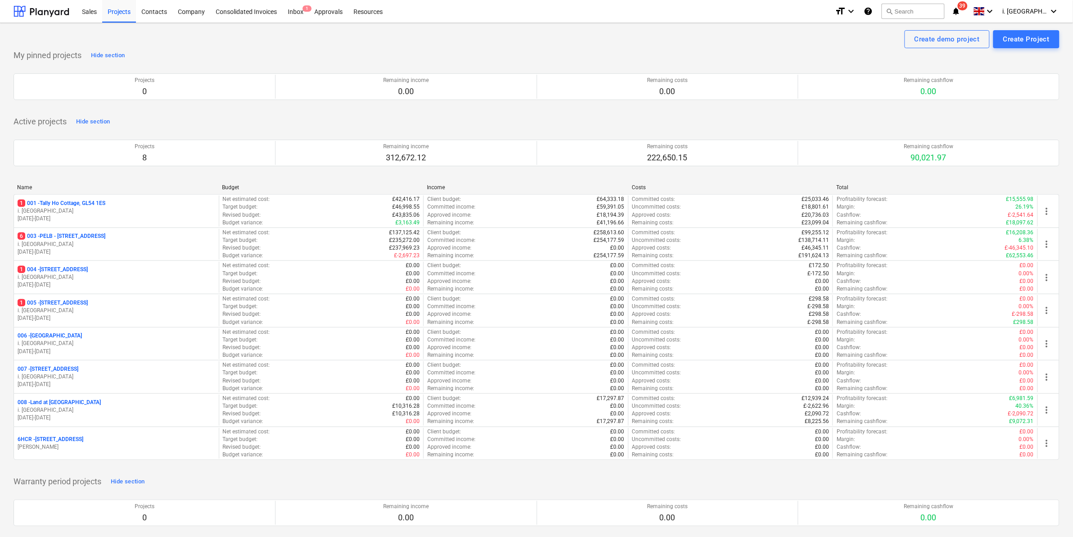
click at [160, 243] on p "i. [GEOGRAPHIC_DATA]" at bounding box center [117, 244] width 198 height 8
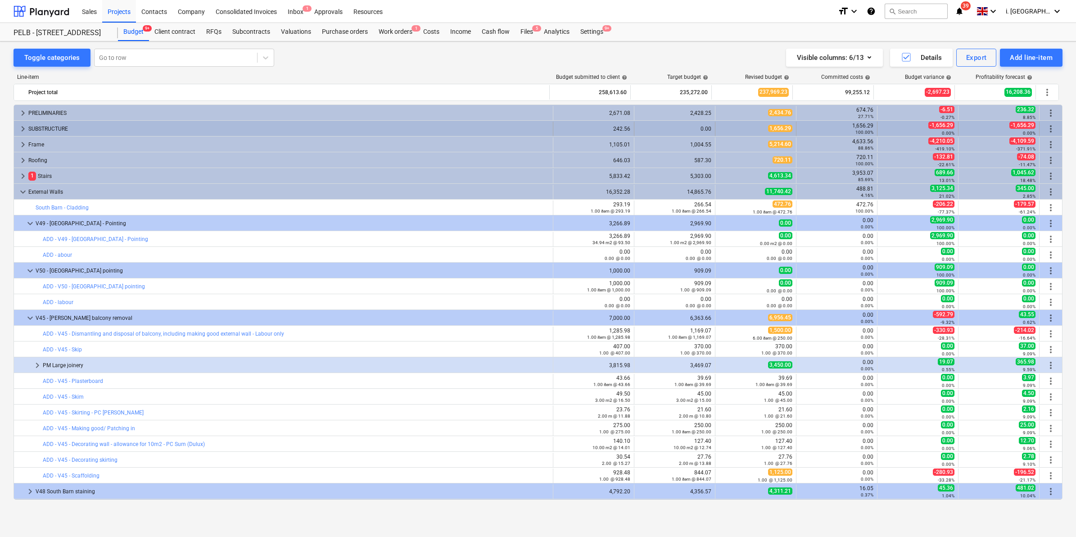
click at [65, 131] on div "SUBSTRUCTURE" at bounding box center [288, 129] width 521 height 14
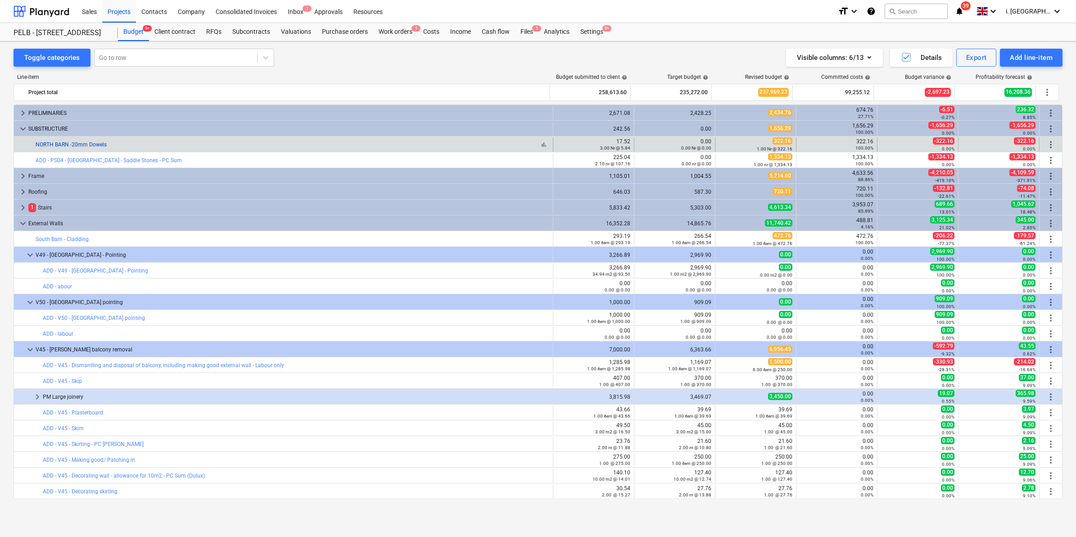
click at [97, 145] on link "NORTH BARN -20mm Dowels" at bounding box center [71, 144] width 71 height 6
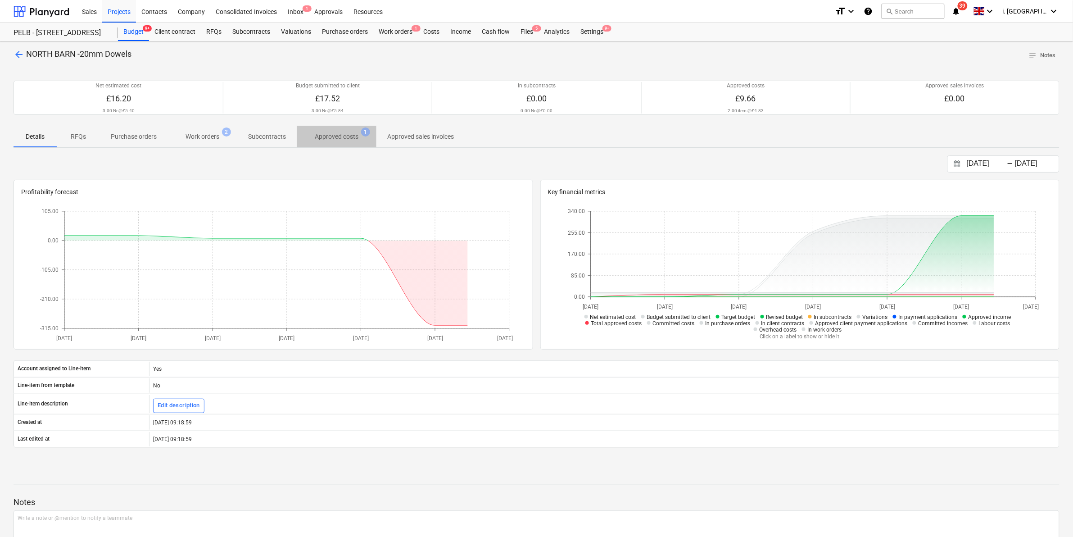
click at [325, 134] on p "Approved costs" at bounding box center [337, 136] width 44 height 9
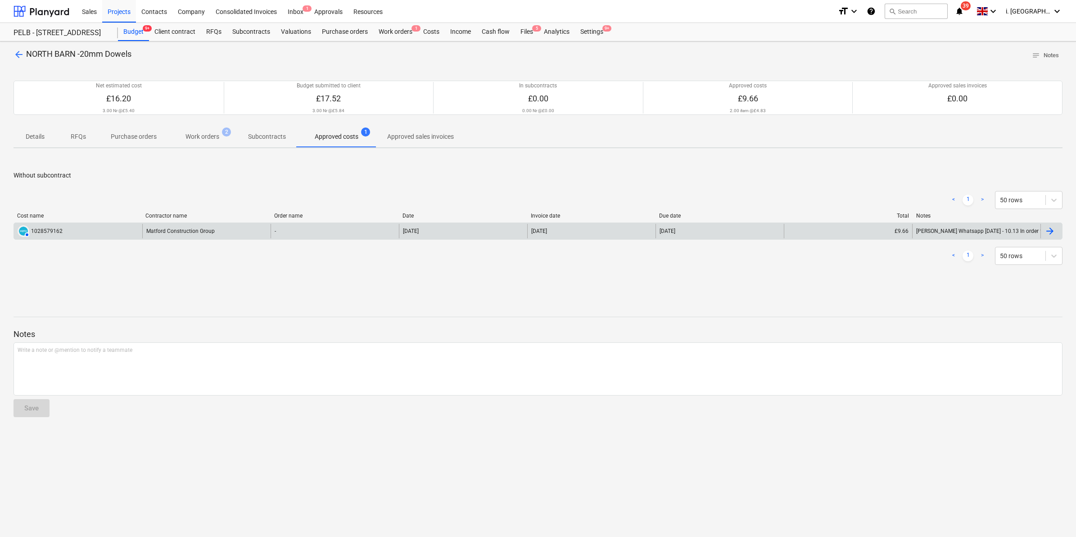
click at [186, 232] on div "Matford Construction Group" at bounding box center [206, 231] width 128 height 14
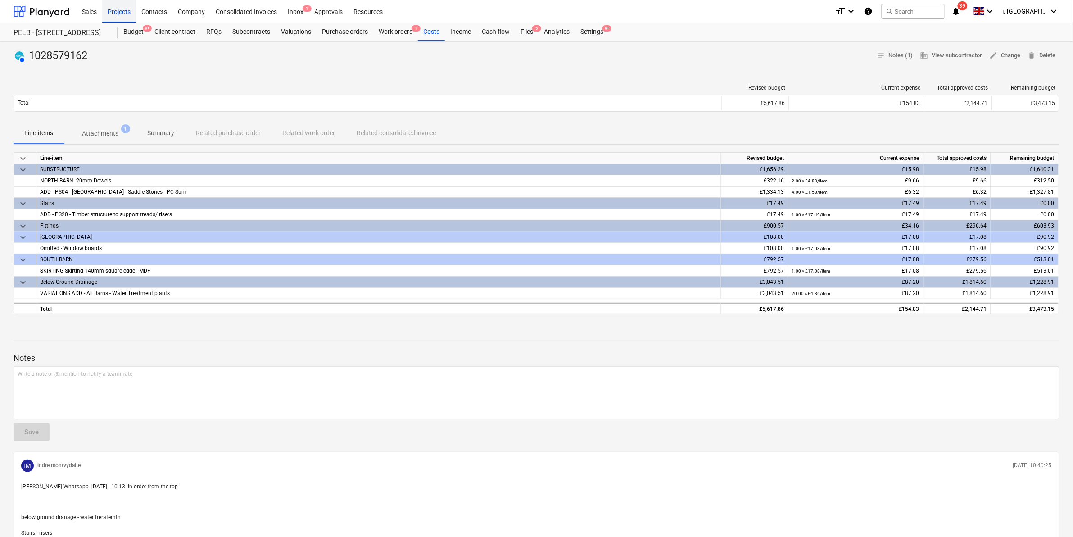
click at [119, 17] on div "Projects" at bounding box center [119, 11] width 34 height 23
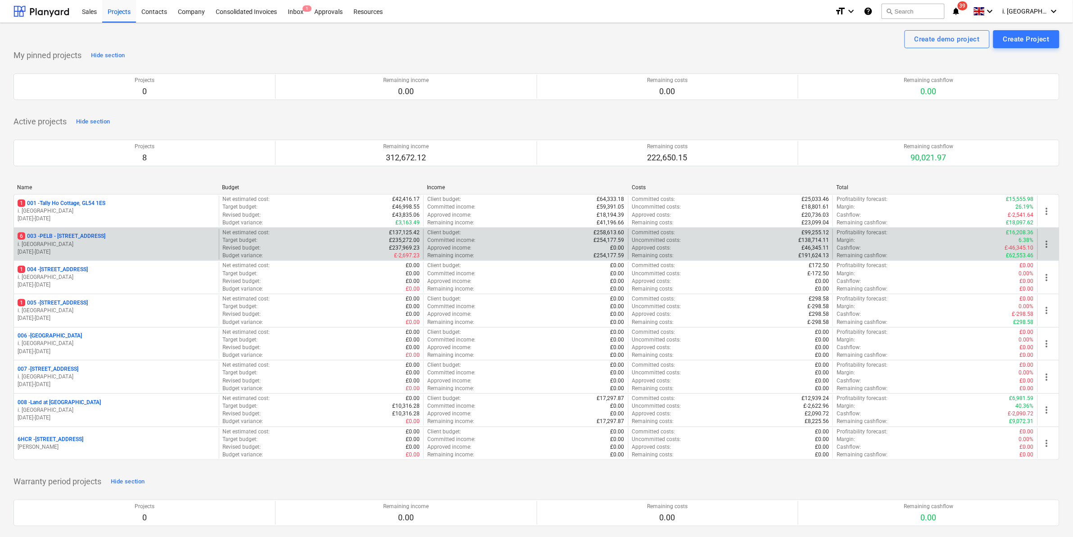
click at [105, 234] on p "6 003 - PELB - Castle lane, Moreton Valence, GL2 7NE" at bounding box center [62, 236] width 88 height 8
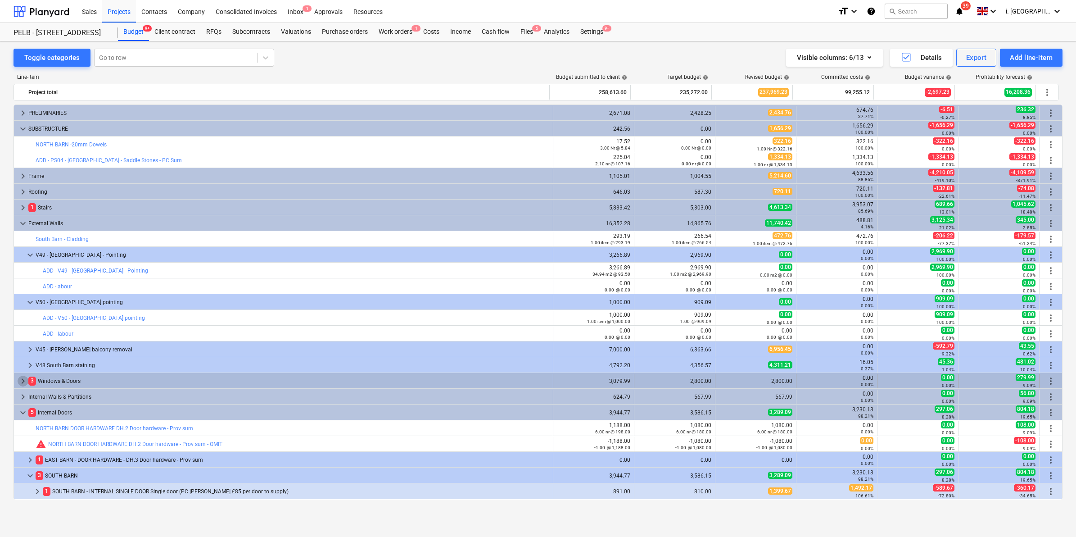
click at [23, 380] on span "keyboard_arrow_right" at bounding box center [23, 380] width 11 height 11
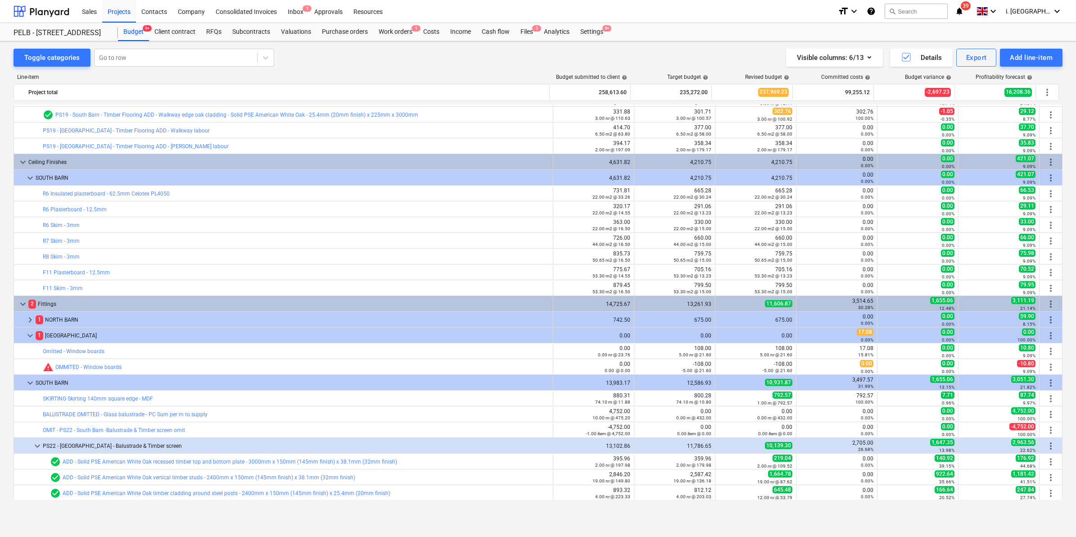
scroll to position [345, 0]
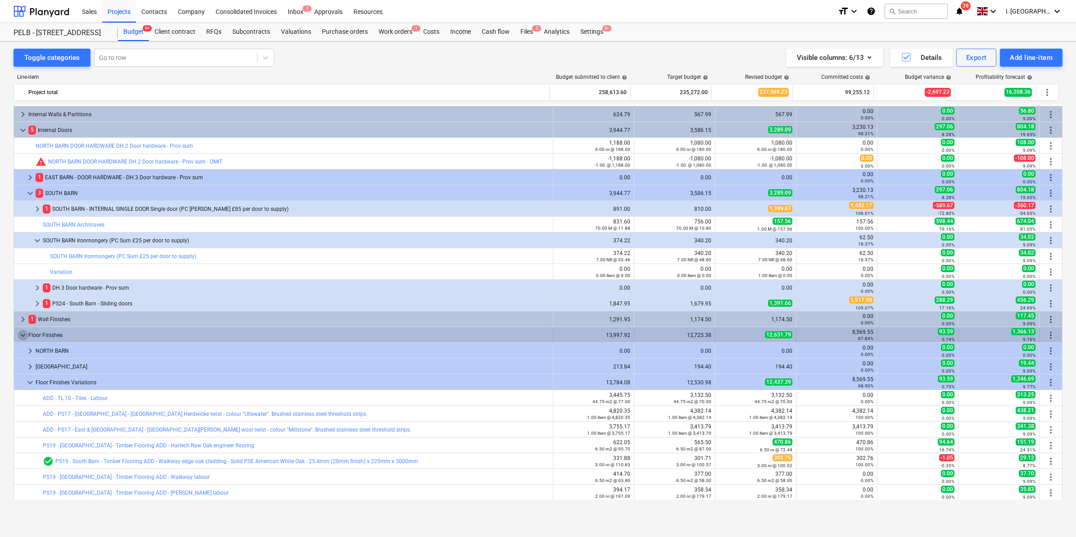
click at [23, 334] on span "keyboard_arrow_down" at bounding box center [23, 334] width 11 height 11
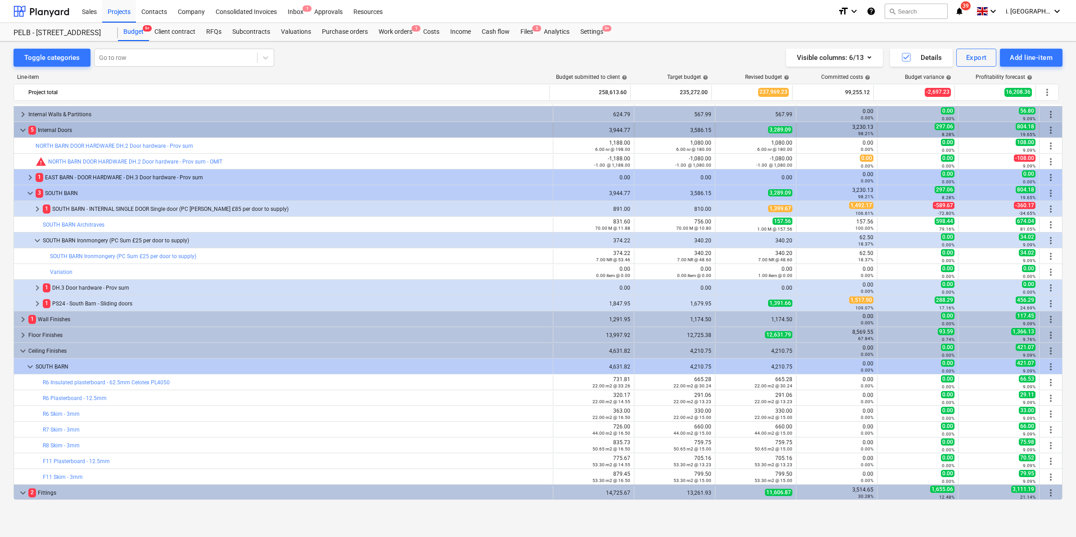
click at [15, 131] on div "keyboard_arrow_down 5 Internal Doors" at bounding box center [283, 130] width 539 height 14
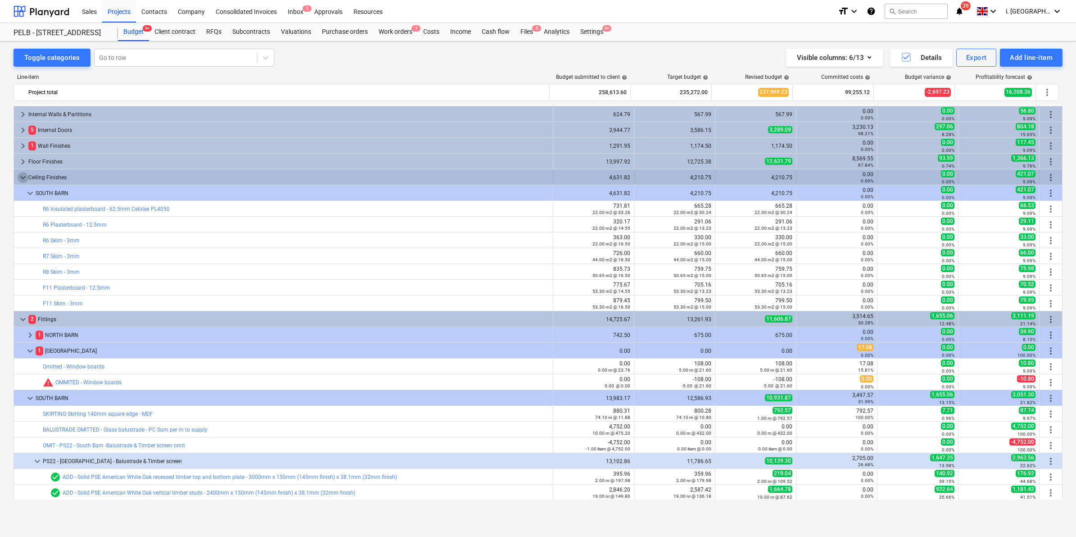
click at [23, 177] on span "keyboard_arrow_down" at bounding box center [23, 177] width 11 height 11
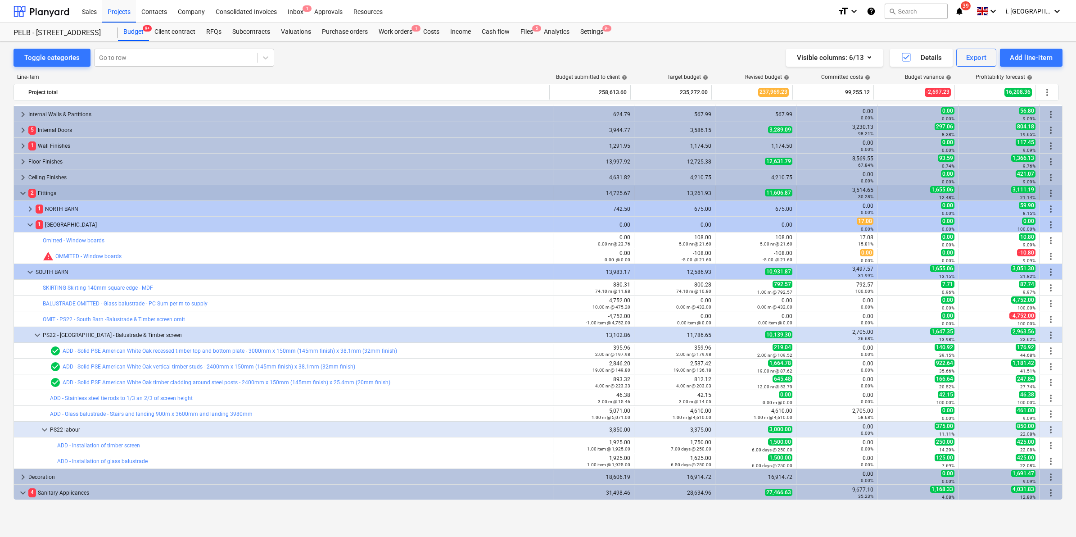
click at [25, 191] on span "keyboard_arrow_down" at bounding box center [23, 193] width 11 height 11
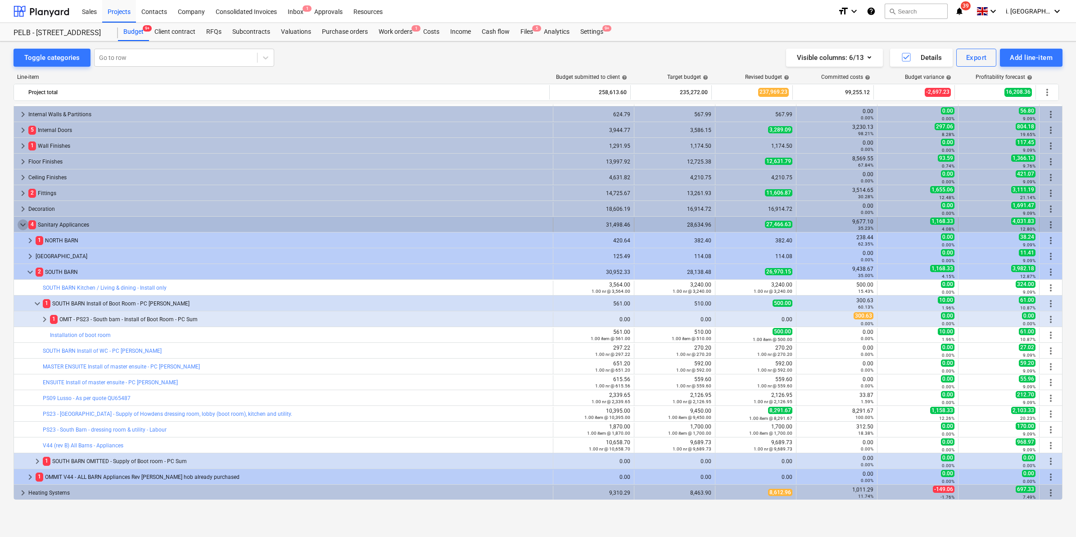
click at [19, 222] on span "keyboard_arrow_down" at bounding box center [23, 224] width 11 height 11
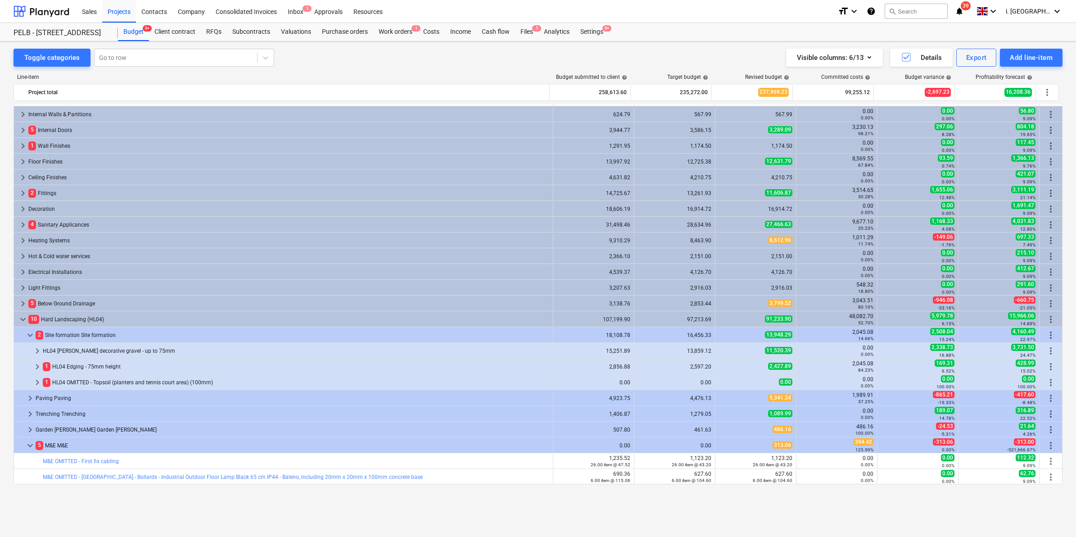
scroll to position [0, 0]
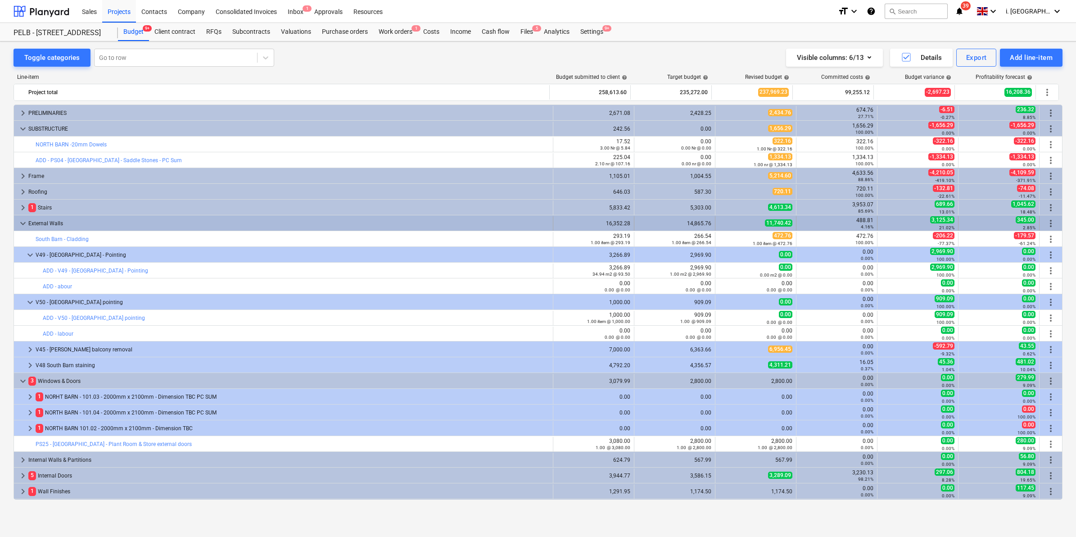
click at [22, 221] on span "keyboard_arrow_down" at bounding box center [23, 223] width 11 height 11
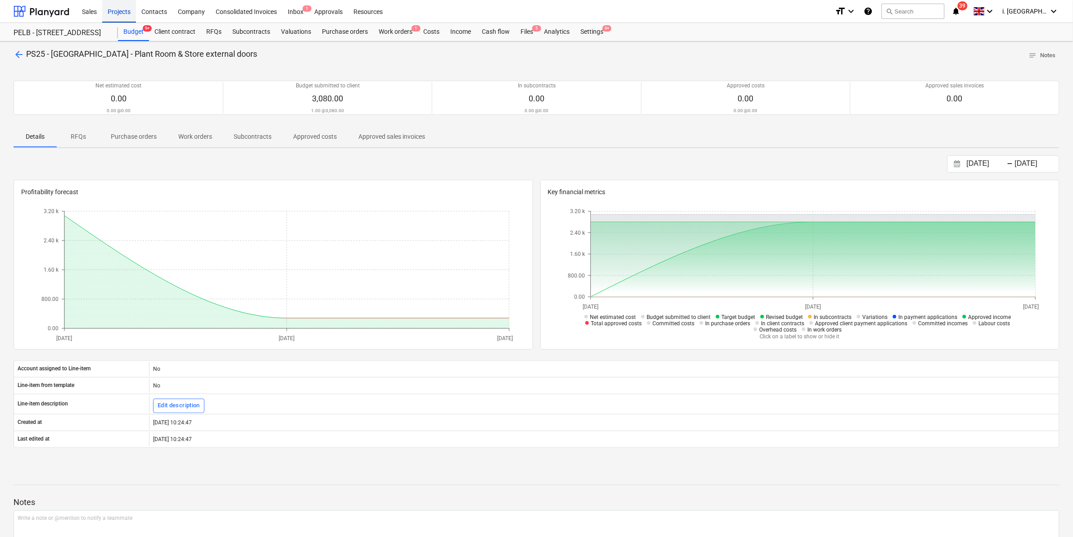
click at [107, 13] on div "Projects" at bounding box center [119, 11] width 34 height 23
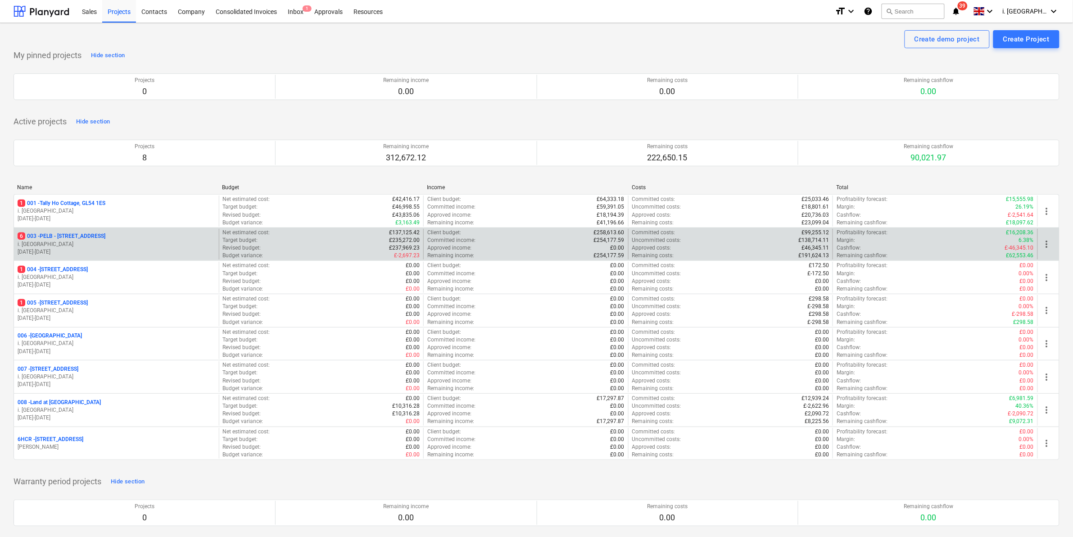
click at [105, 239] on p "6 003 - PELB - Castle lane, Moreton Valence, GL2 7NE" at bounding box center [62, 236] width 88 height 8
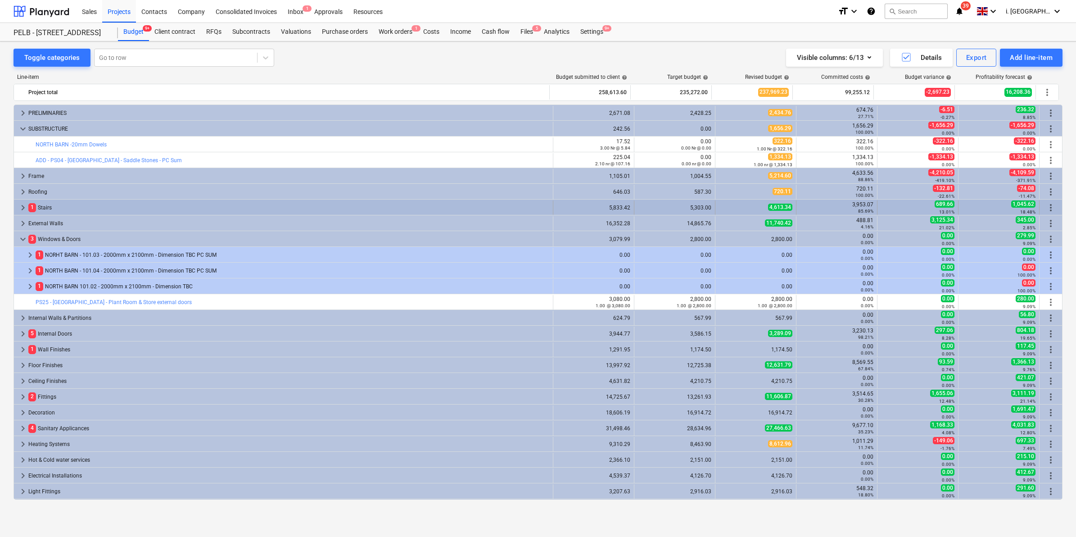
click at [21, 205] on span "keyboard_arrow_right" at bounding box center [23, 207] width 11 height 11
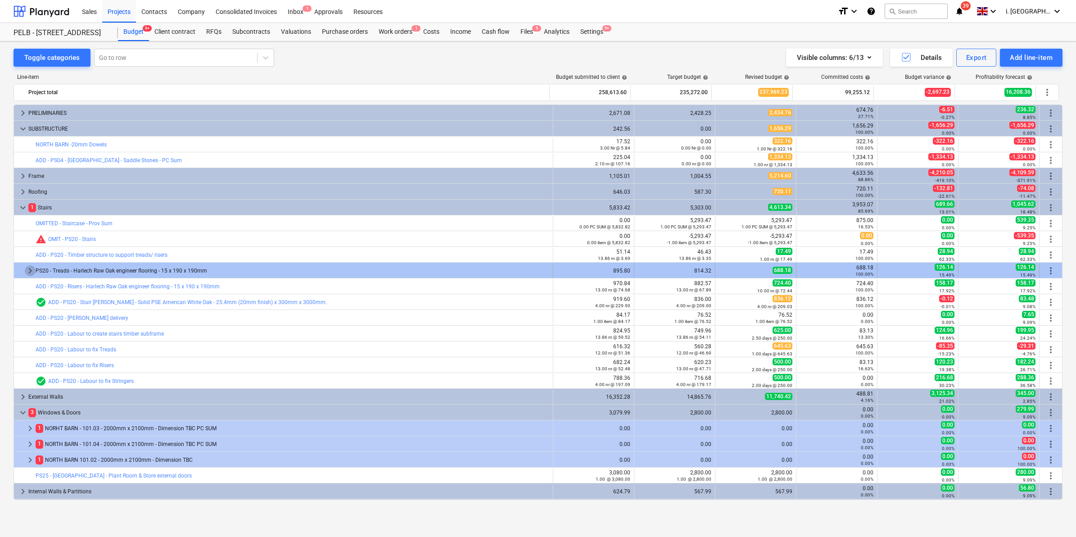
click at [30, 268] on span "keyboard_arrow_right" at bounding box center [30, 270] width 11 height 11
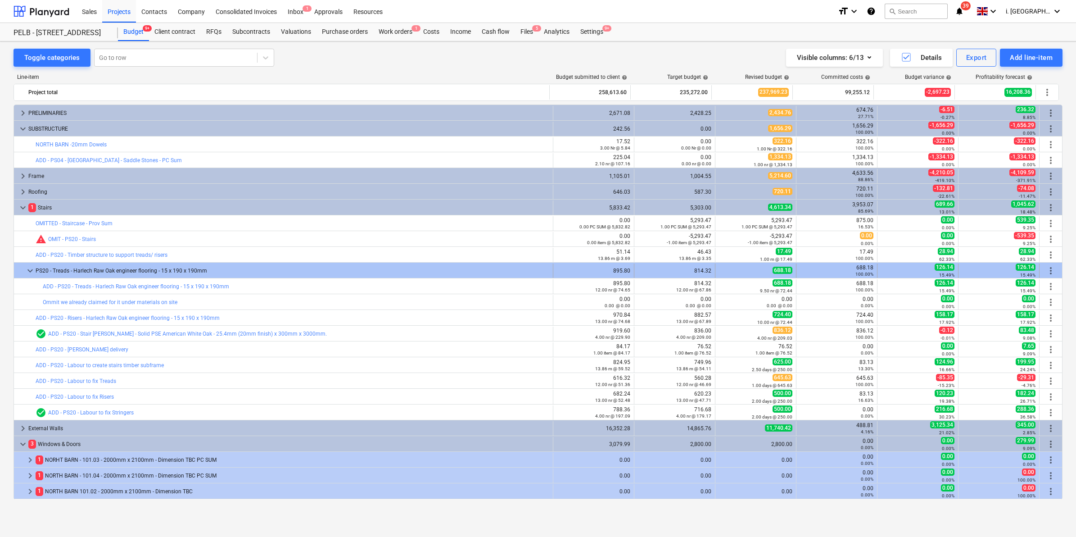
click at [30, 275] on span "keyboard_arrow_down" at bounding box center [30, 270] width 11 height 11
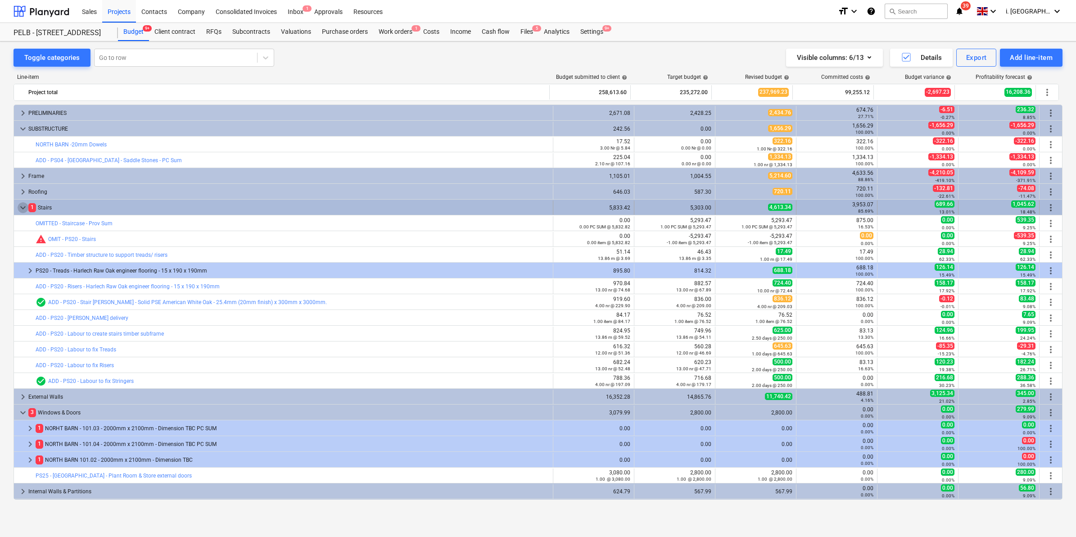
click at [21, 207] on span "keyboard_arrow_down" at bounding box center [23, 207] width 11 height 11
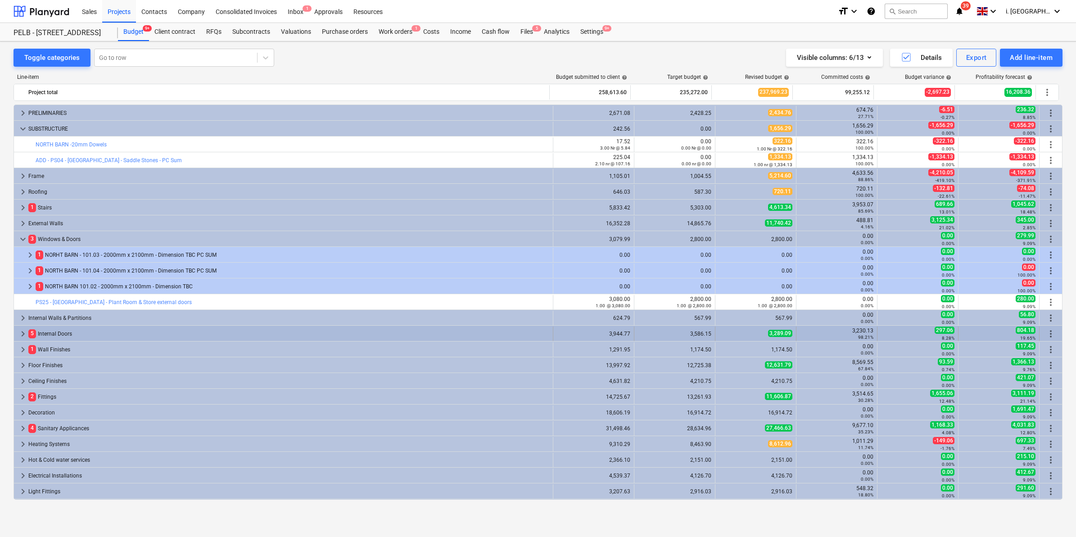
click at [23, 335] on span "keyboard_arrow_right" at bounding box center [23, 333] width 11 height 11
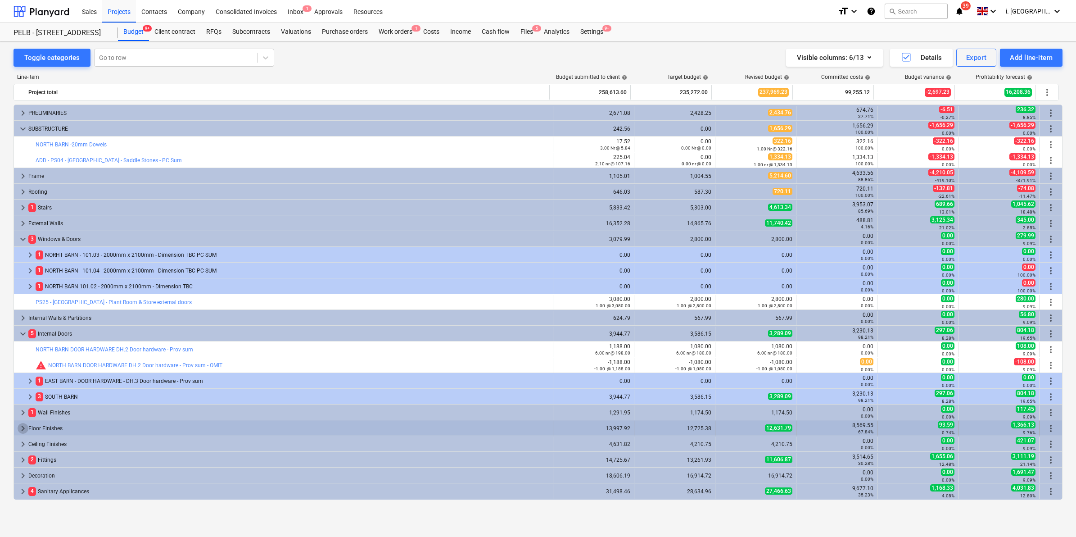
click at [23, 431] on span "keyboard_arrow_right" at bounding box center [23, 428] width 11 height 11
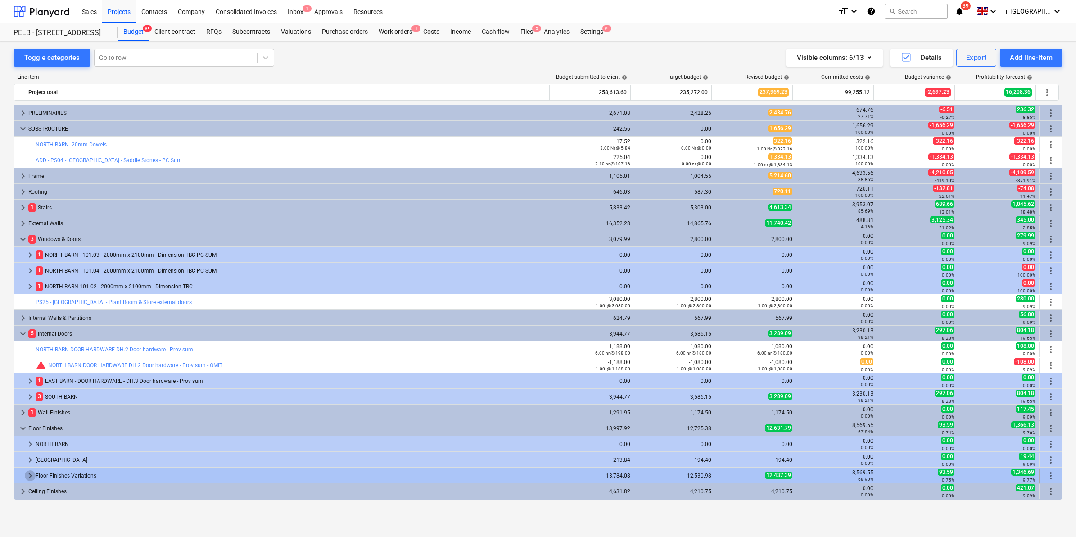
click at [27, 474] on span "keyboard_arrow_right" at bounding box center [30, 475] width 11 height 11
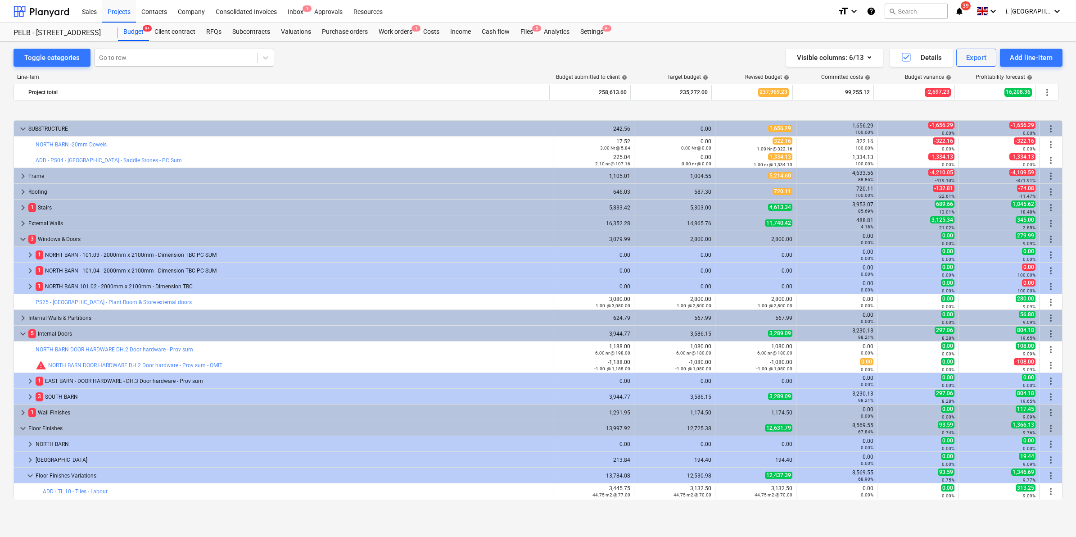
scroll to position [345, 0]
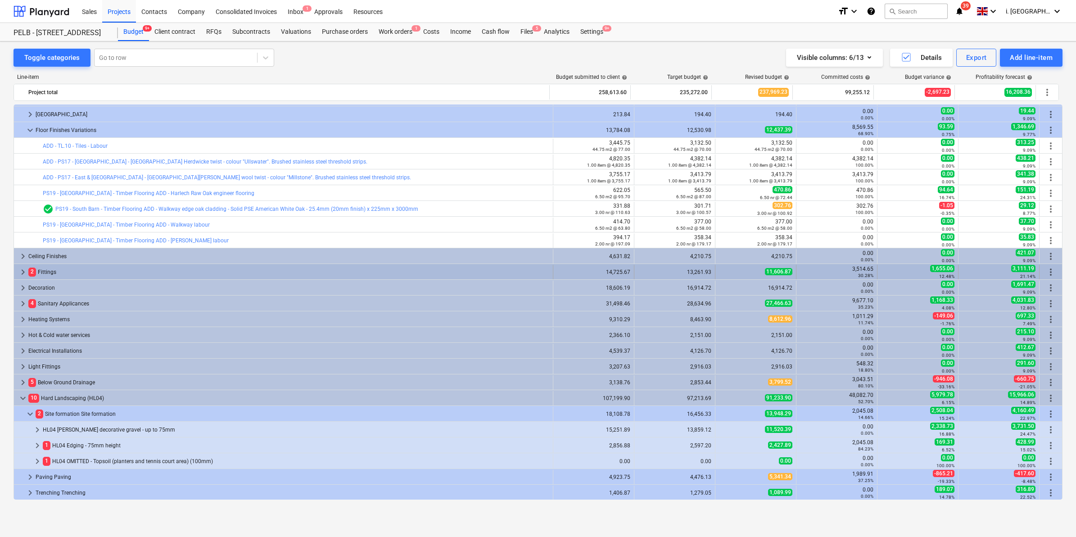
click at [17, 274] on div "keyboard_arrow_right 2 Fittings" at bounding box center [283, 272] width 539 height 14
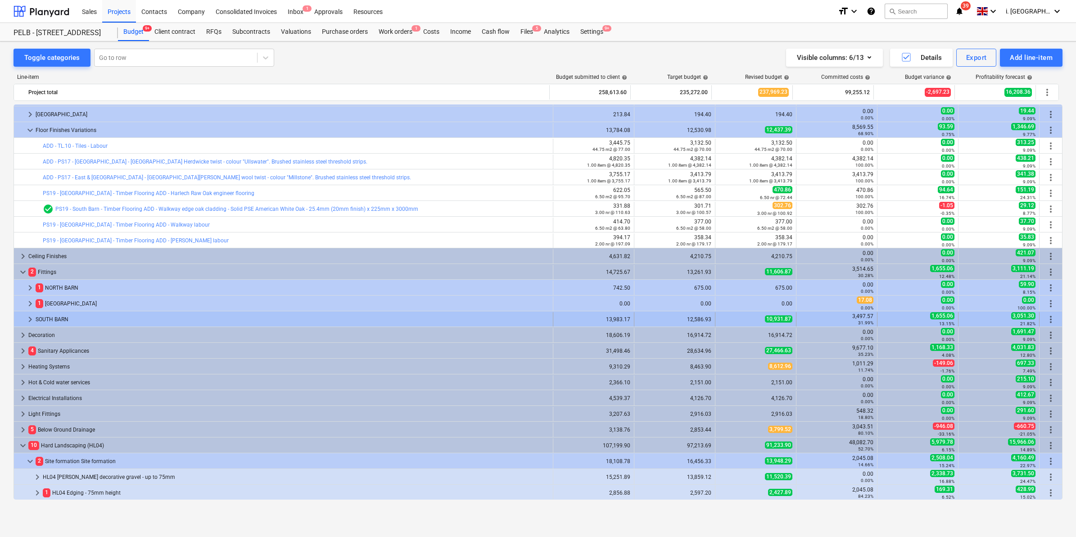
click at [23, 320] on div at bounding box center [21, 319] width 7 height 14
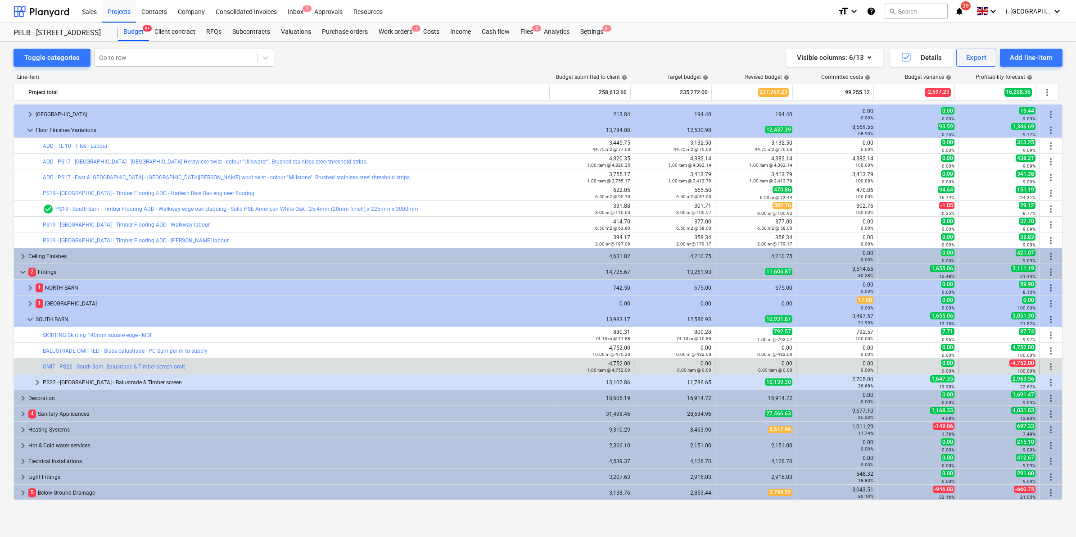
click at [1051, 367] on span "more_vert" at bounding box center [1050, 366] width 11 height 11
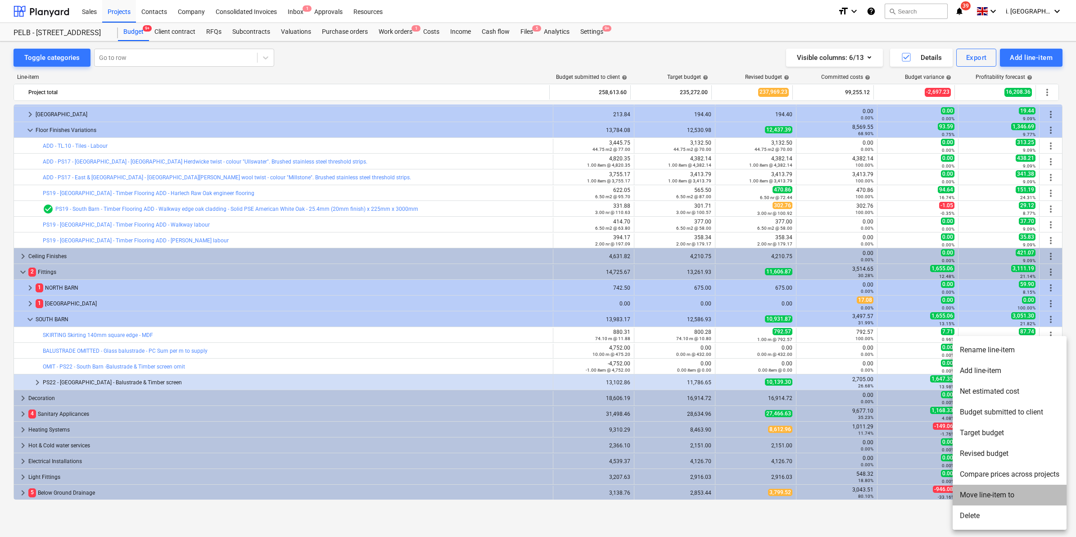
click at [1007, 488] on li "Move line-item to" at bounding box center [1009, 494] width 114 height 21
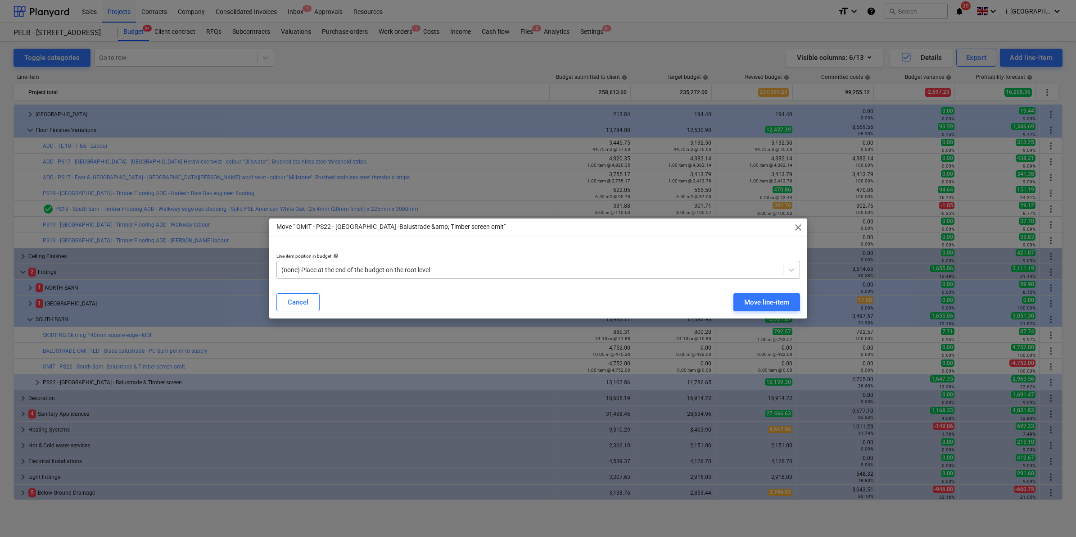
click at [498, 266] on div at bounding box center [529, 269] width 497 height 9
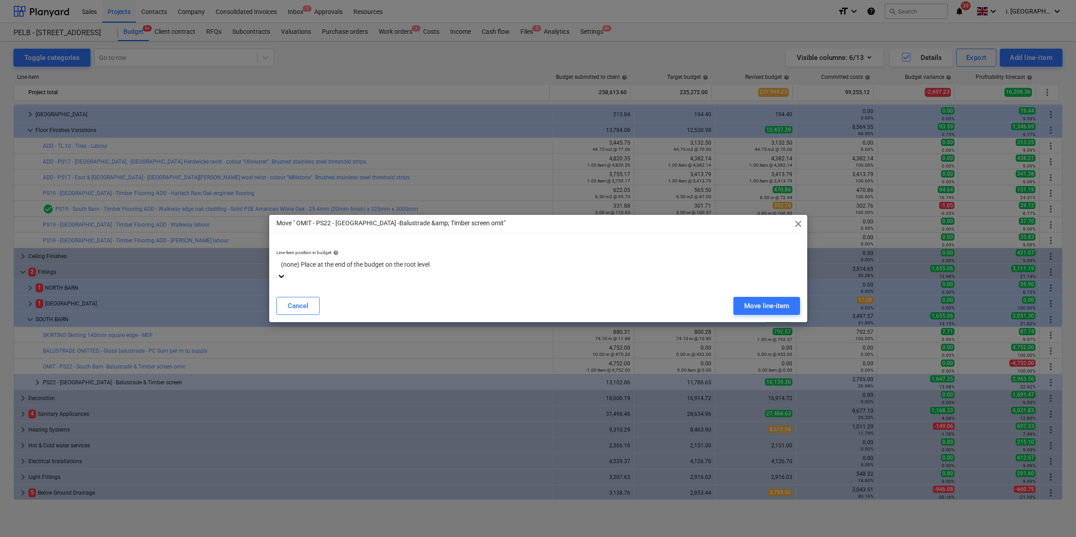
scroll to position [2008, 0]
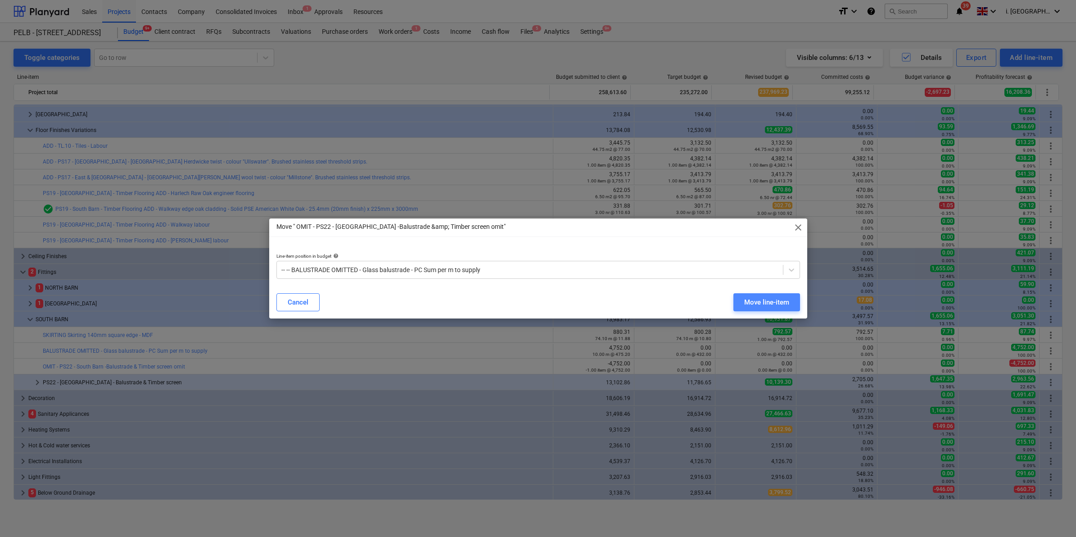
click at [754, 300] on div "Move line-item" at bounding box center [766, 302] width 45 height 12
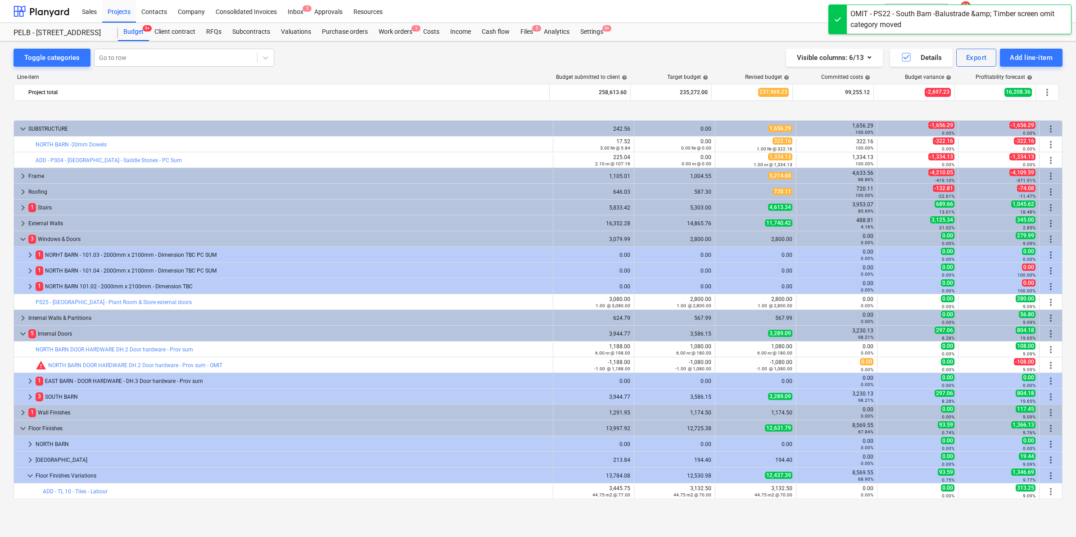
scroll to position [345, 0]
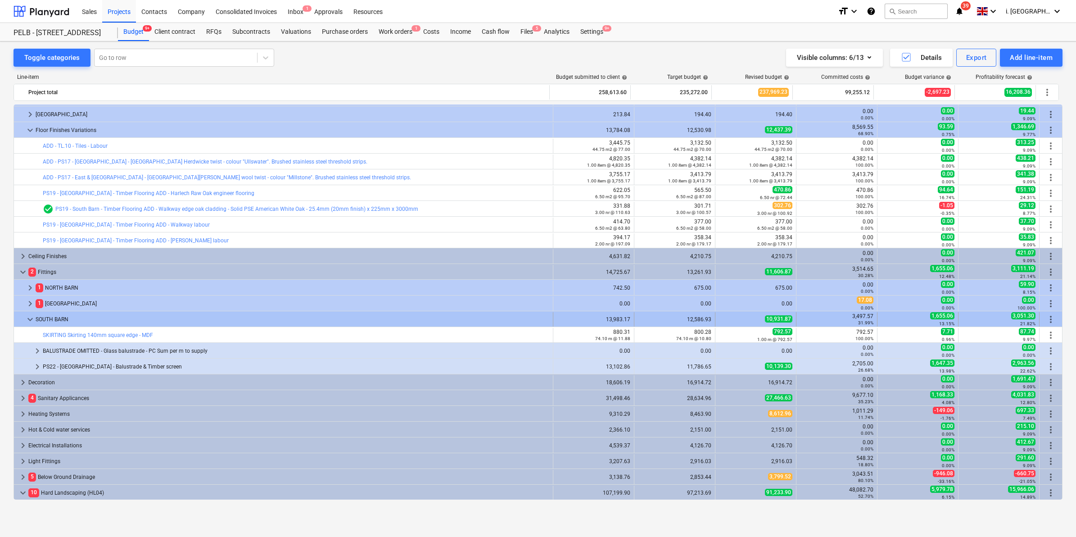
click at [1049, 320] on span "more_vert" at bounding box center [1050, 319] width 11 height 11
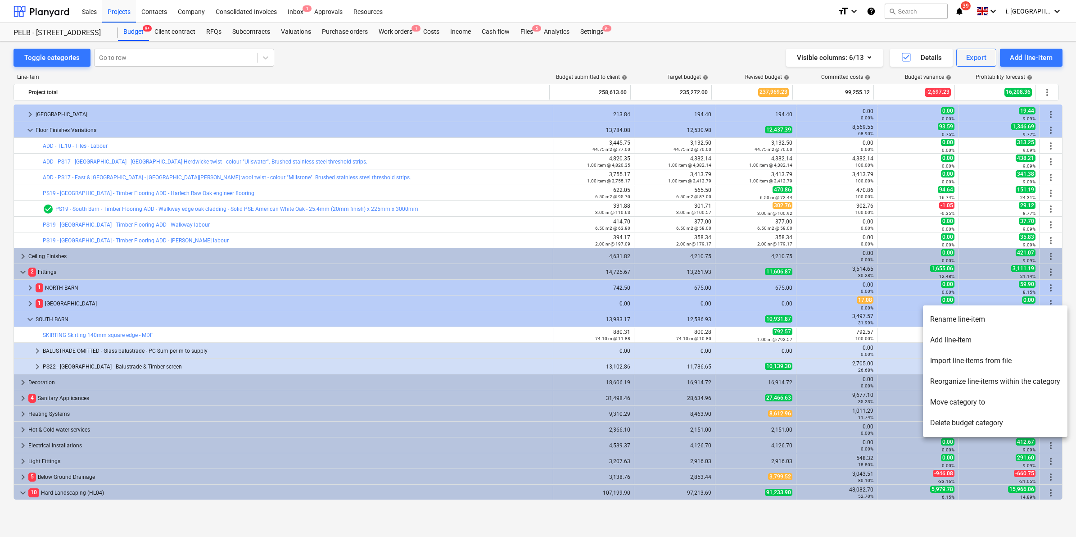
click at [995, 381] on li "Reorganize line-items within the category" at bounding box center [995, 381] width 144 height 21
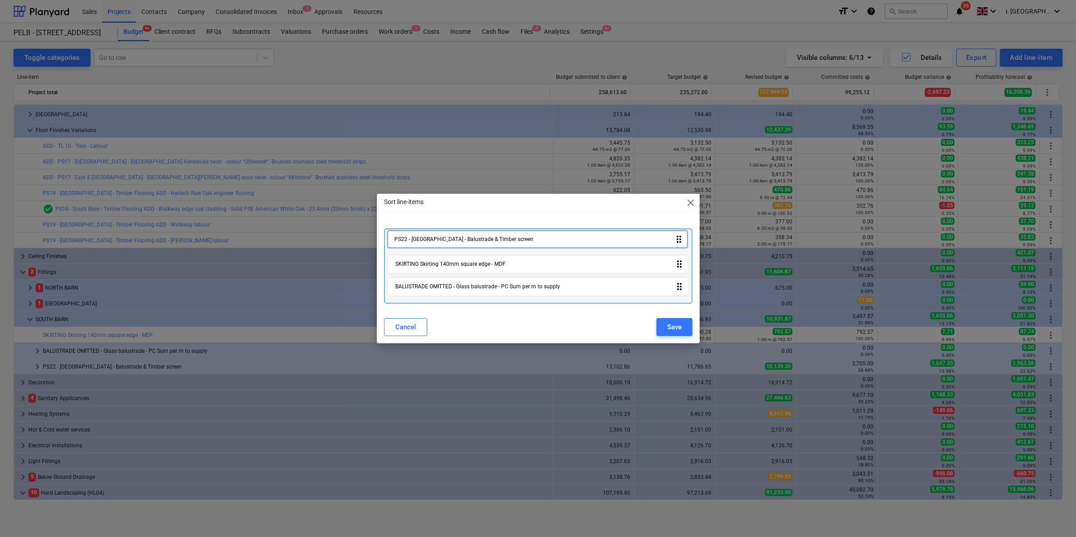
drag, startPoint x: 551, startPoint y: 288, endPoint x: 550, endPoint y: 239, distance: 49.5
click at [550, 239] on div "SKIRTING Skirting 140mm square edge - MDF drag_indicator BALUSTRADE OMITTED - G…" at bounding box center [538, 265] width 308 height 75
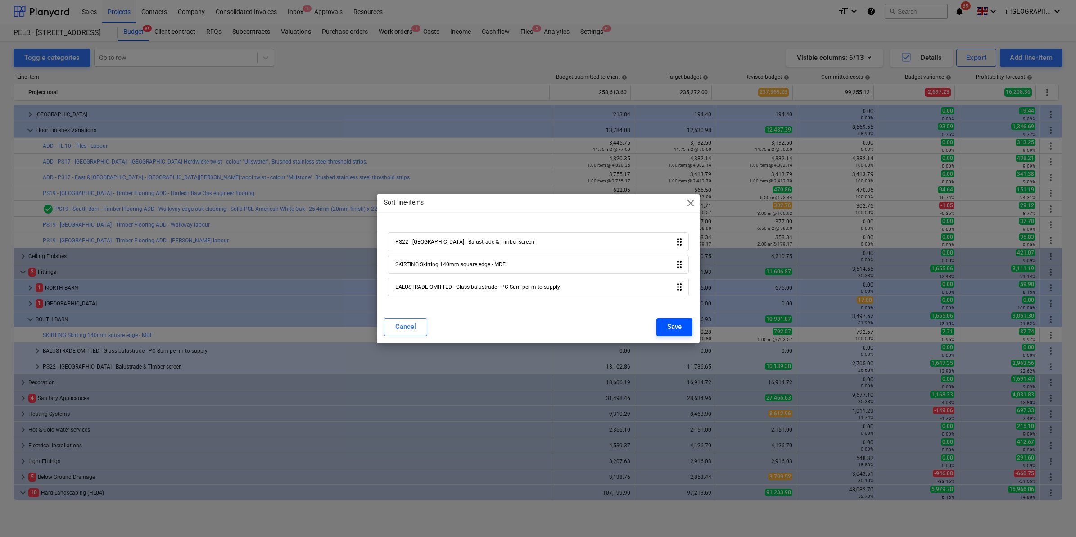
click at [673, 326] on div "Save" at bounding box center [674, 326] width 14 height 12
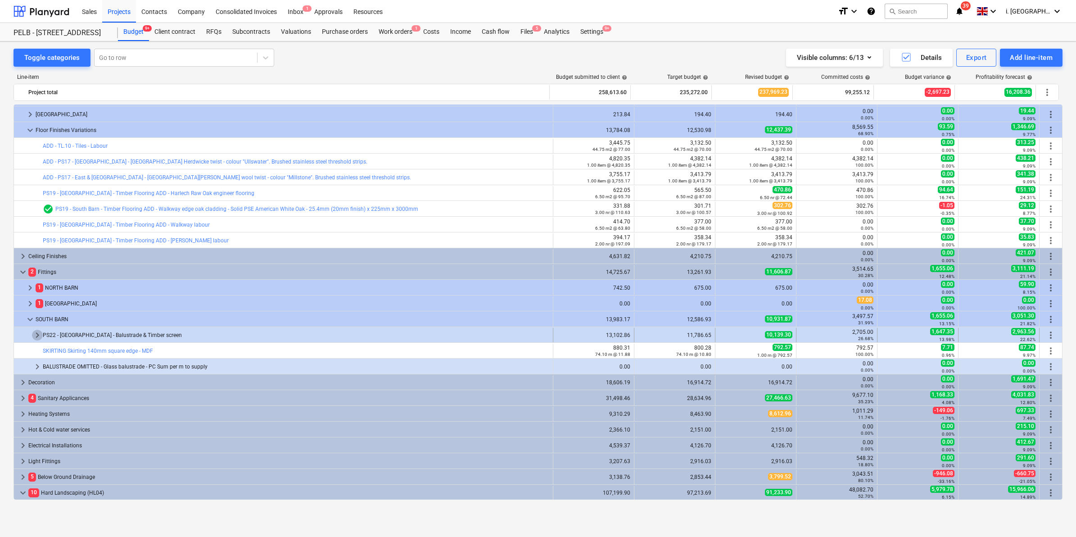
click at [35, 336] on span "keyboard_arrow_right" at bounding box center [37, 334] width 11 height 11
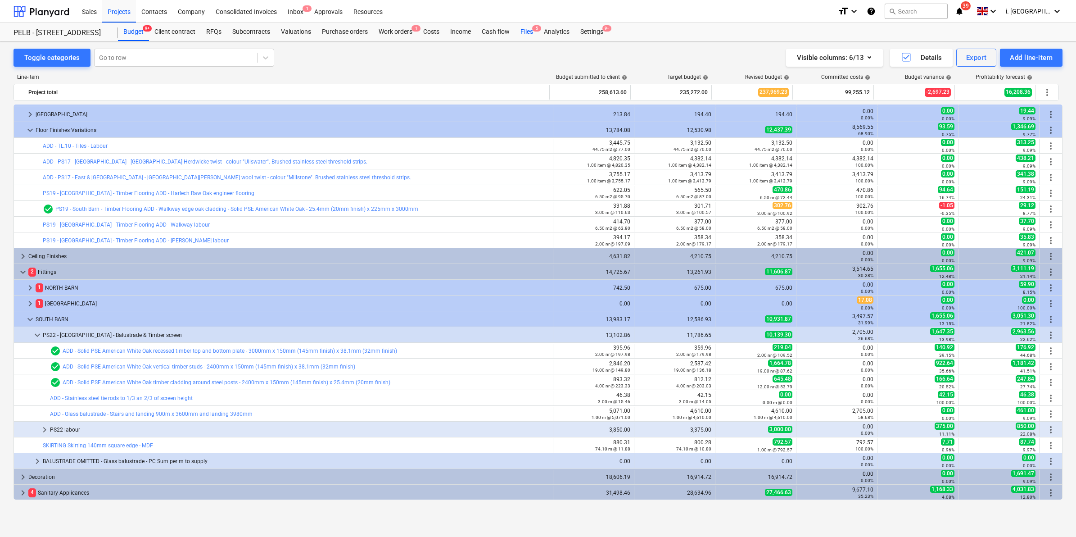
click at [527, 30] on div "Files 5" at bounding box center [526, 32] width 23 height 18
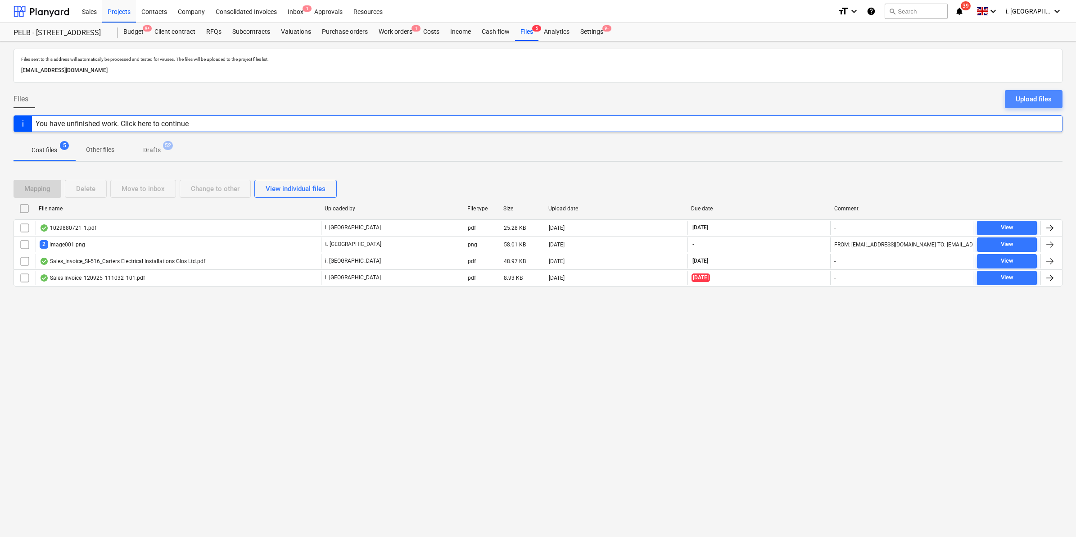
click at [1028, 97] on div "Upload files" at bounding box center [1033, 99] width 36 height 12
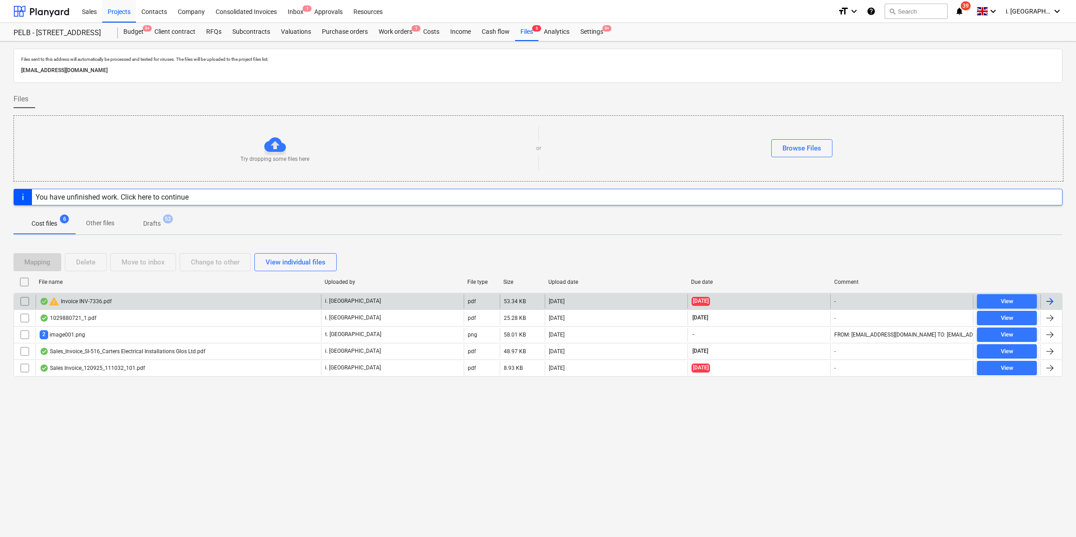
click at [14, 303] on div at bounding box center [25, 301] width 22 height 14
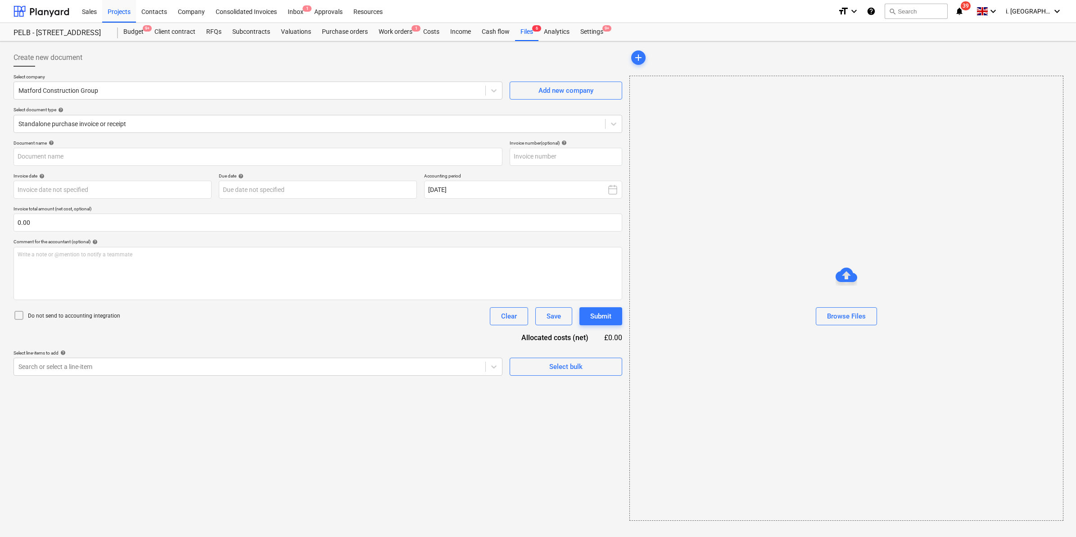
click at [22, 302] on div "Document name help Invoice number (optional) help Invoice date help Press the d…" at bounding box center [318, 257] width 609 height 235
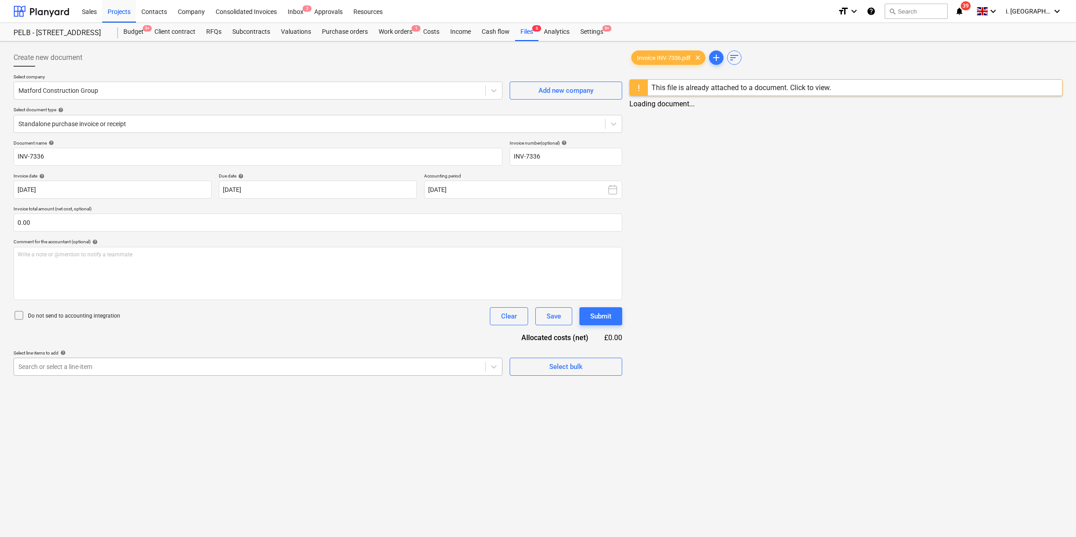
type input "INV-7336"
type input "25 Sep 2025"
drag, startPoint x: 183, startPoint y: 364, endPoint x: 176, endPoint y: 362, distance: 6.4
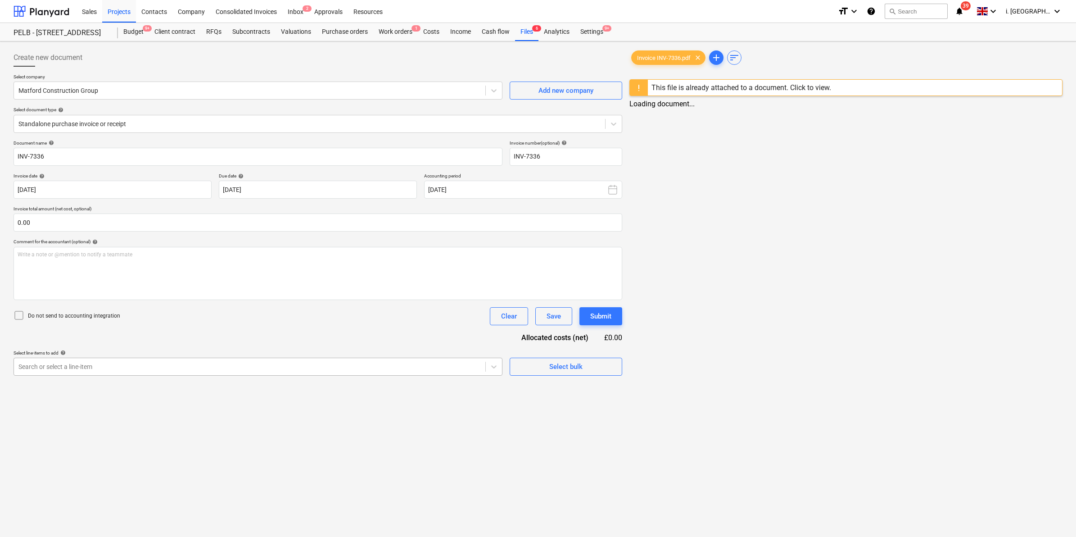
click at [181, 363] on div at bounding box center [249, 366] width 462 height 9
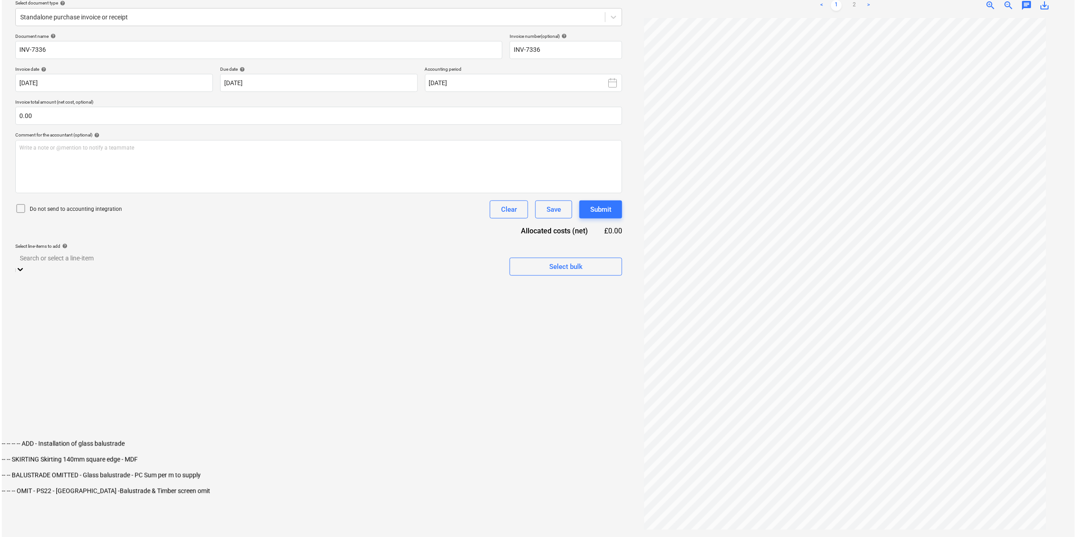
scroll to position [2127, 0]
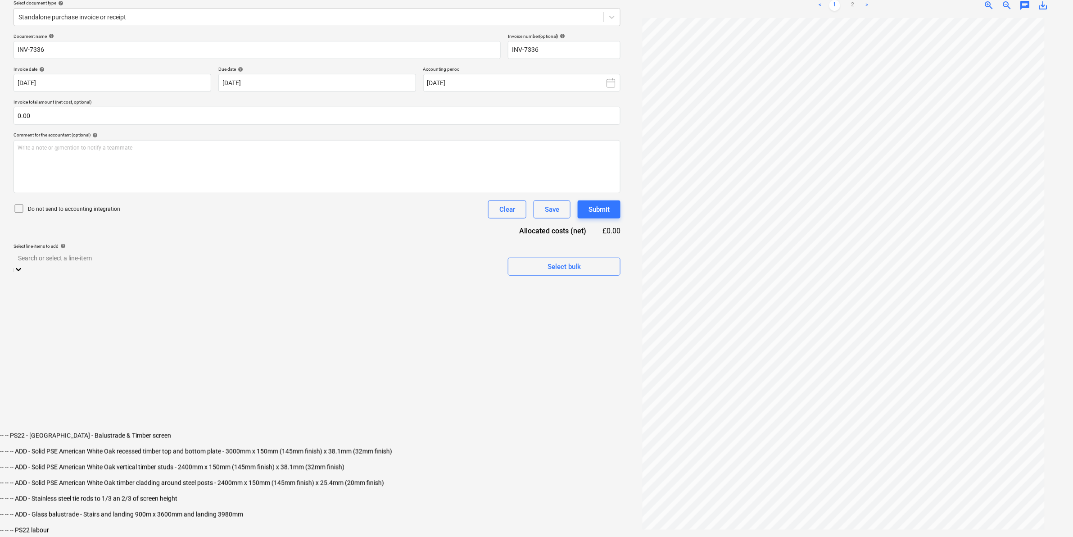
click at [137, 510] on div "-- -- -- ADD - Glass balustrade - Stairs and landing 900m x 3600mm and landing …" at bounding box center [536, 513] width 1073 height 7
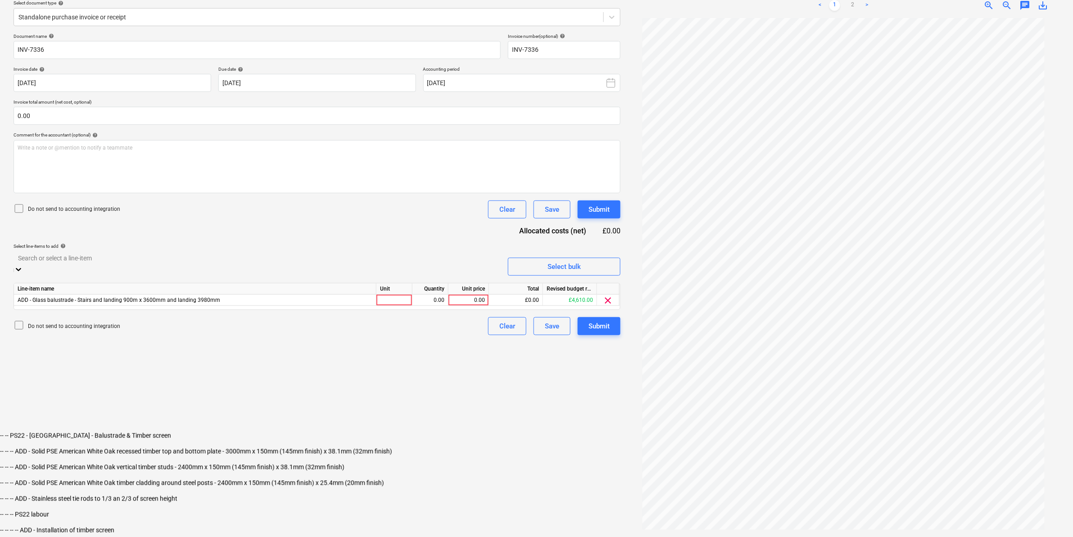
click at [578, 377] on div "Create new document Select company Matford Construction Group Add new company S…" at bounding box center [317, 235] width 614 height 595
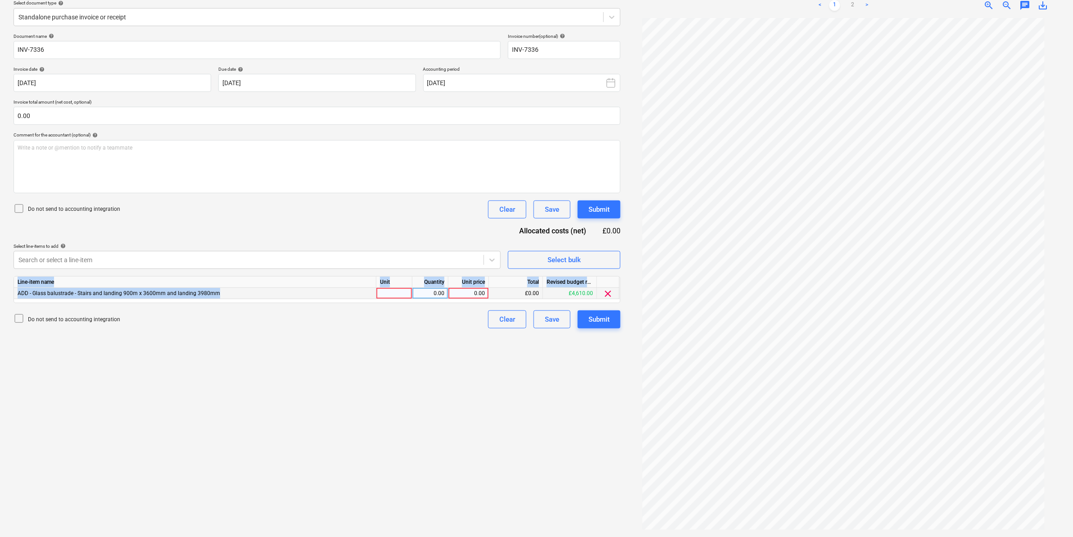
click at [394, 298] on div "Line-item name Unit Quantity Unit price Total Revised budget remaining ADD - Gl…" at bounding box center [317, 289] width 607 height 27
click at [394, 298] on div at bounding box center [394, 293] width 36 height 11
click at [392, 293] on input at bounding box center [394, 293] width 36 height 11
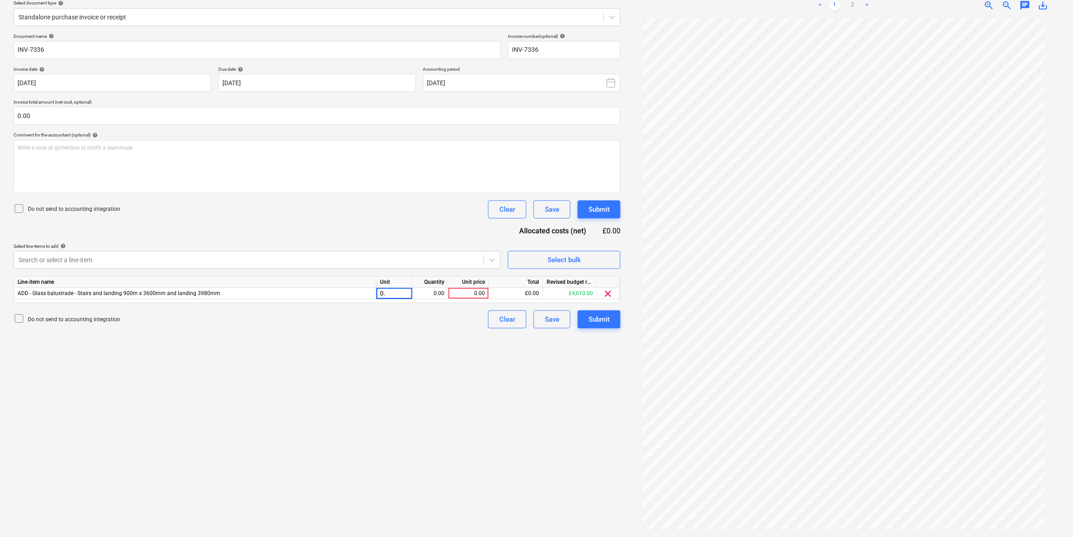
type input "0.5"
click at [442, 290] on div "0.00" at bounding box center [430, 293] width 28 height 11
type input "0.5"
click at [469, 292] on div "0.00" at bounding box center [468, 293] width 33 height 11
type input "4610"
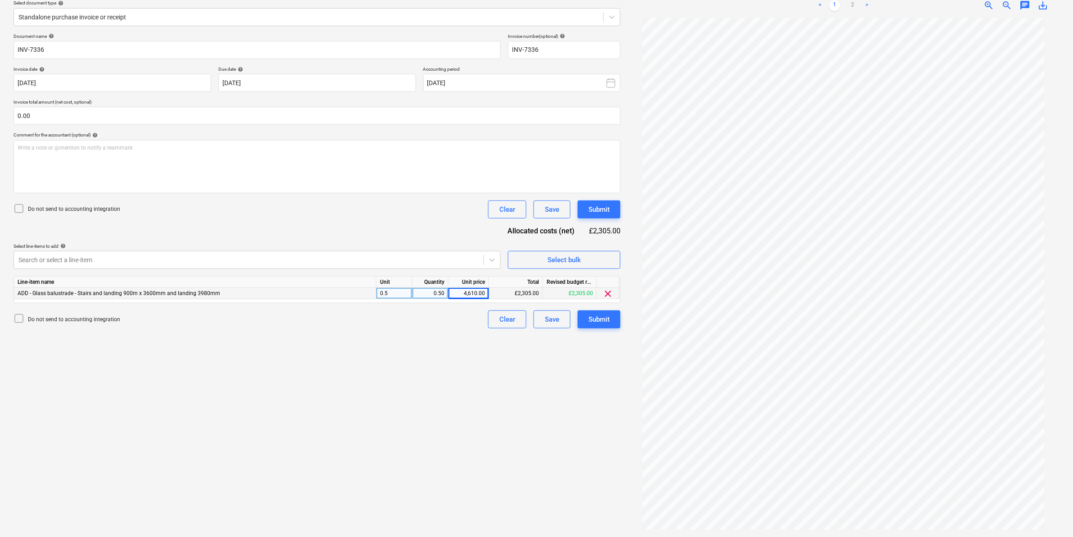
click at [462, 350] on div "Create new document Select company Matford Construction Group Add new company S…" at bounding box center [317, 235] width 614 height 595
click at [390, 293] on div "0.5" at bounding box center [394, 293] width 36 height 11
type input "1"
type input "2705"
click at [609, 317] on div "Submit" at bounding box center [598, 319] width 21 height 12
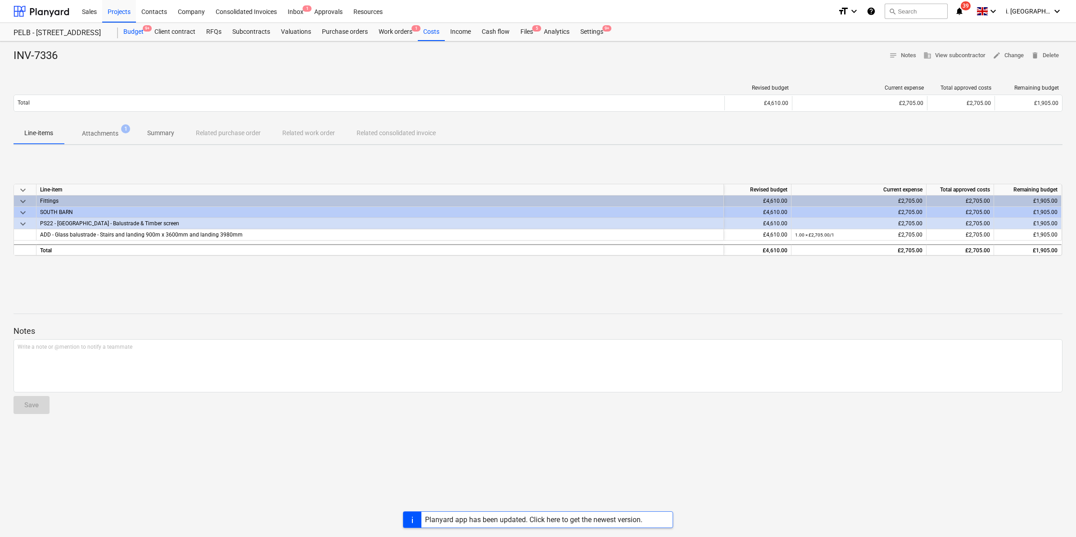
click at [139, 30] on div "Budget 9+" at bounding box center [133, 32] width 31 height 18
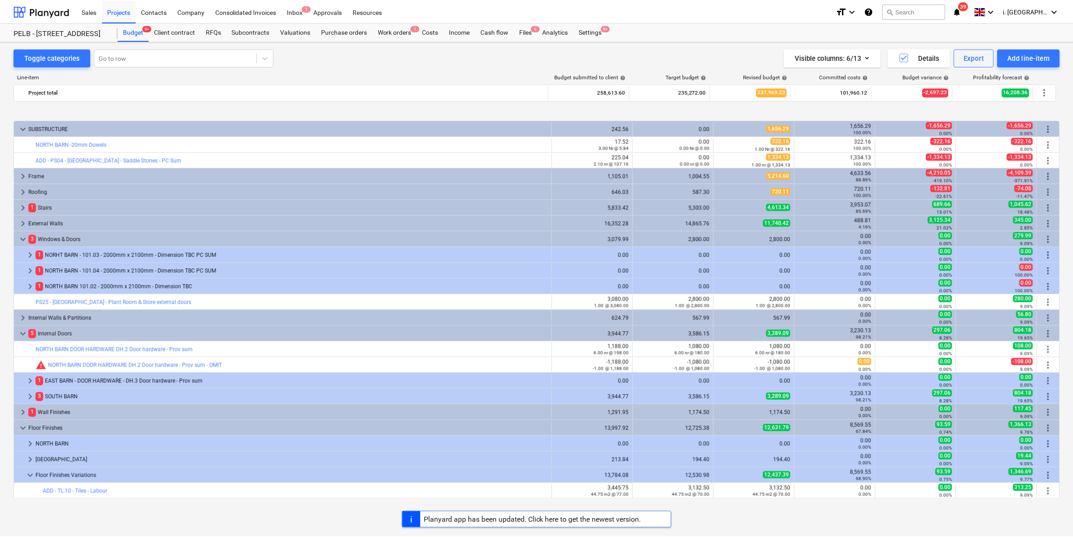
scroll to position [345, 0]
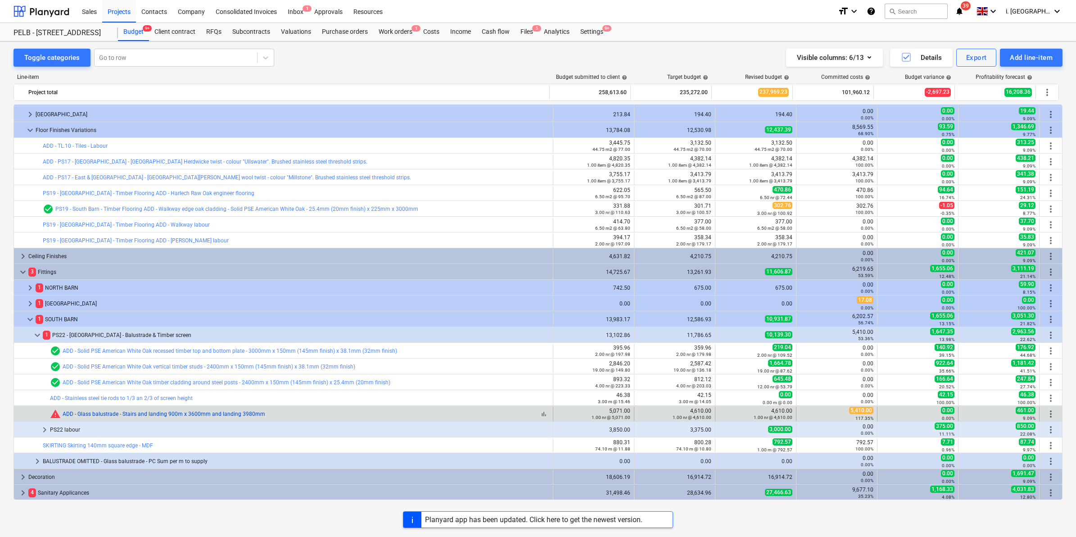
click at [108, 412] on link "ADD - Glass balustrade - Stairs and landing 900m x 3600mm and landing 3980mm" at bounding box center [164, 413] width 203 height 6
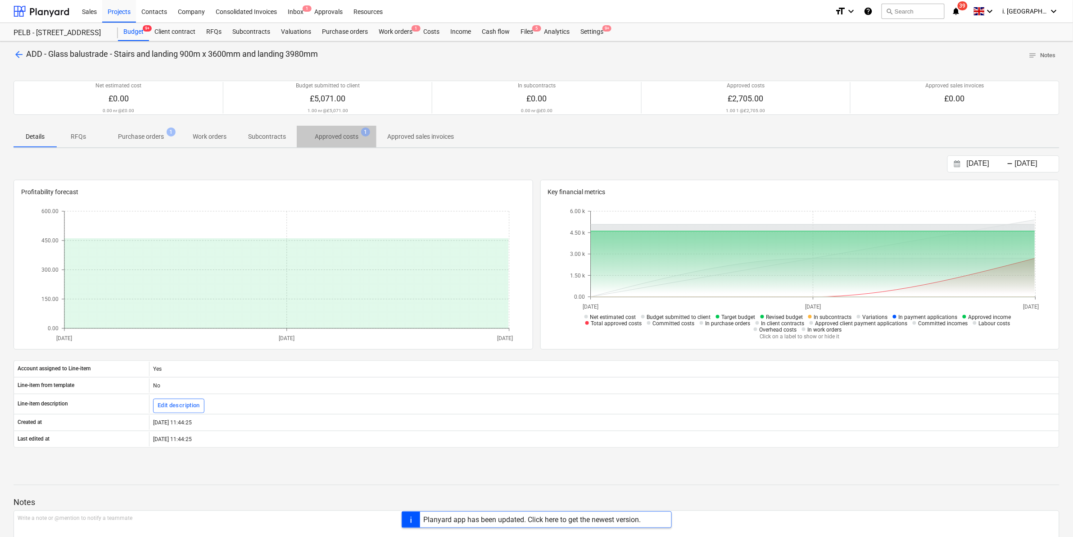
click at [355, 136] on p "Approved costs" at bounding box center [337, 136] width 44 height 9
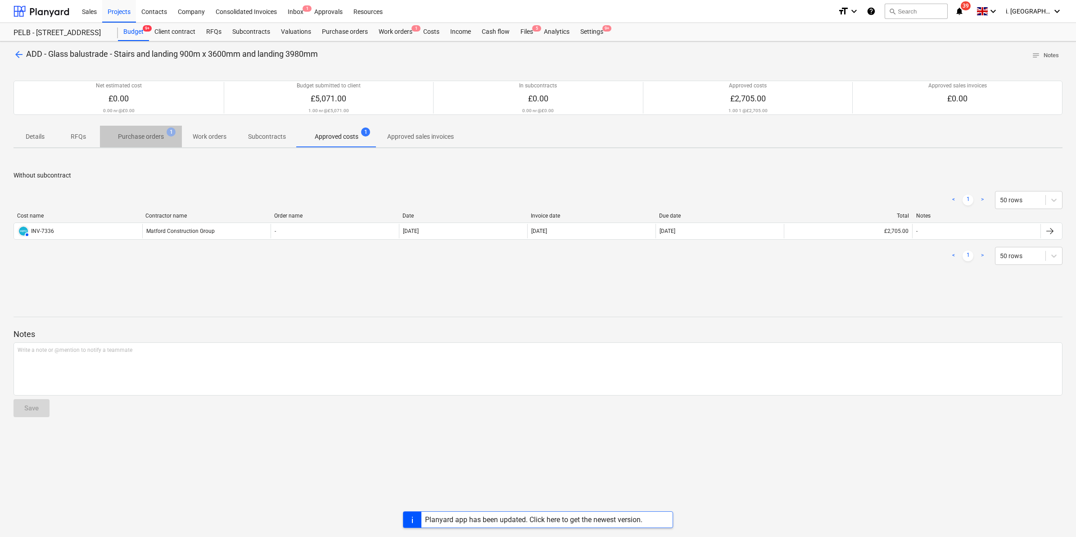
click at [149, 137] on p "Purchase orders" at bounding box center [141, 136] width 46 height 9
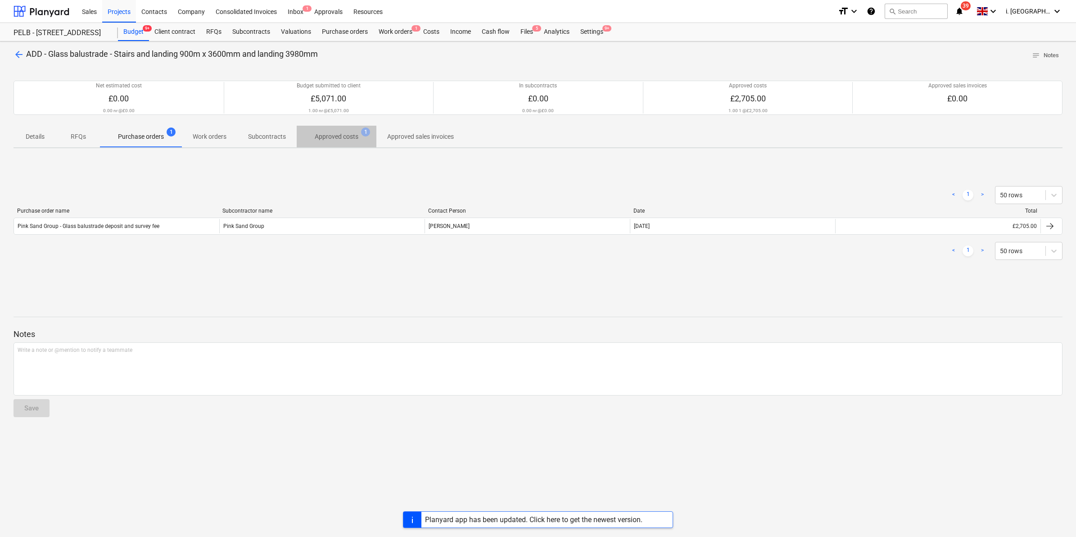
click at [329, 139] on p "Approved costs" at bounding box center [337, 136] width 44 height 9
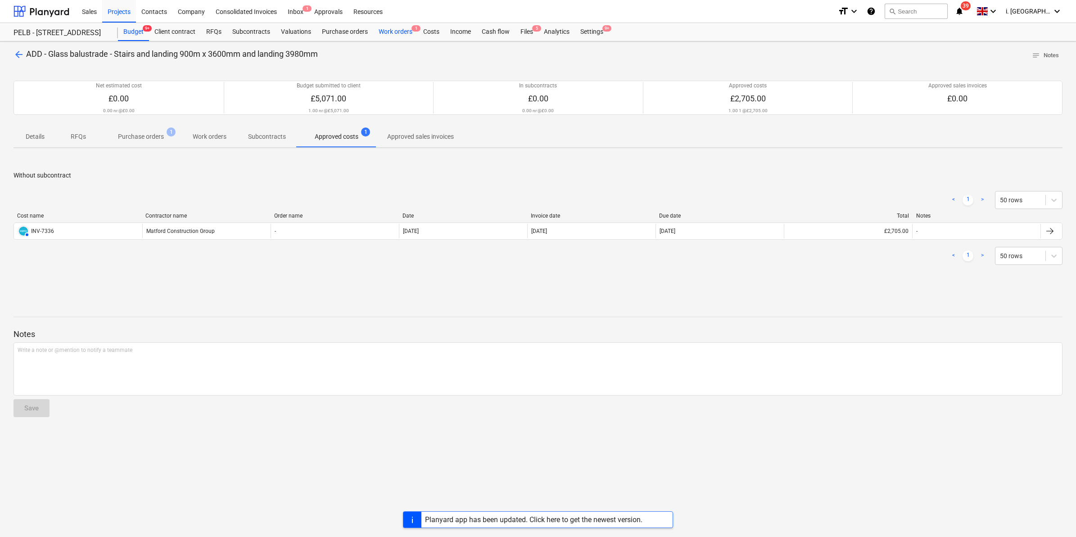
click at [394, 33] on div "Work orders 1" at bounding box center [395, 32] width 45 height 18
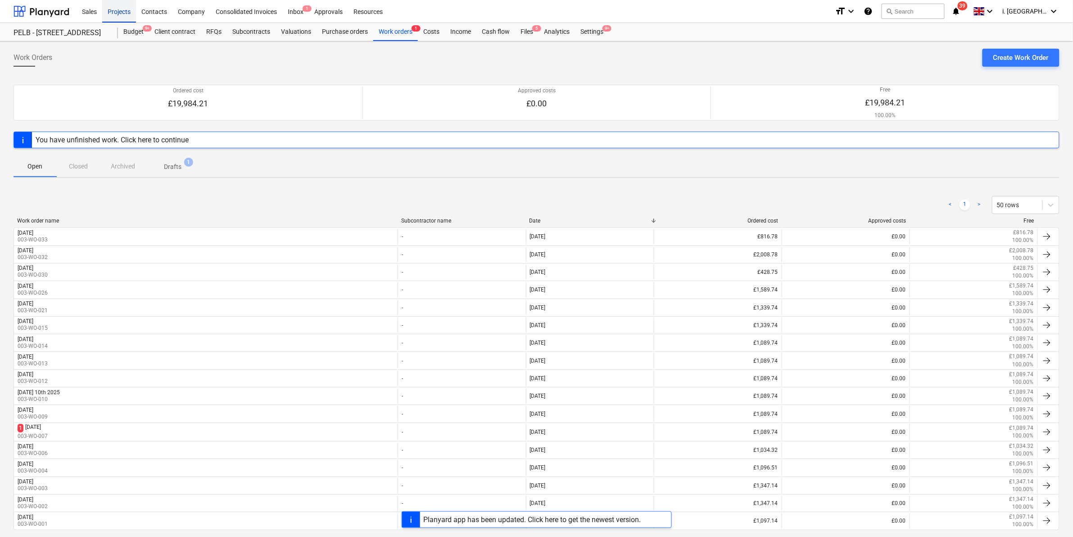
click at [124, 14] on div "Projects" at bounding box center [119, 11] width 34 height 23
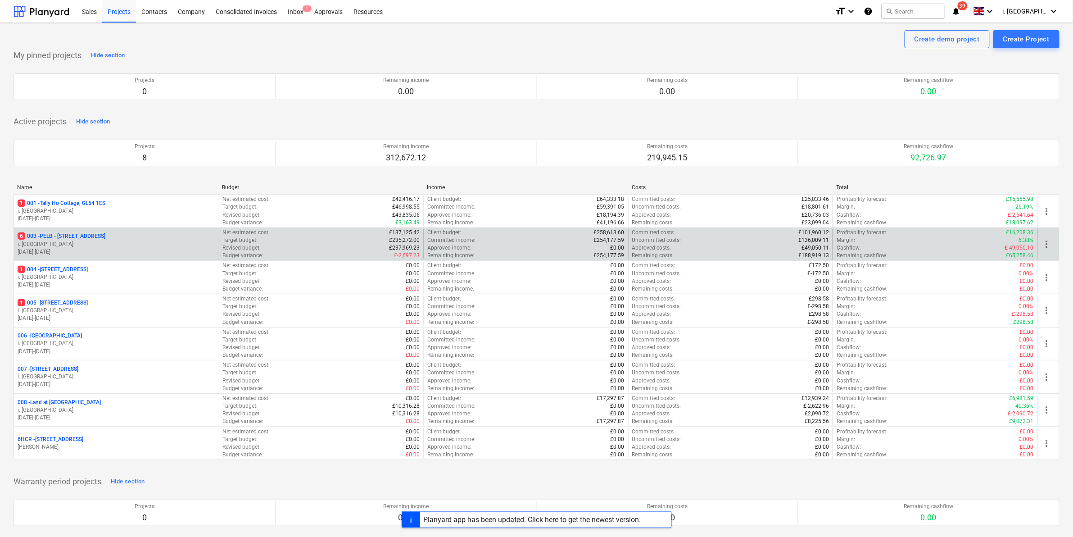
click at [109, 241] on p "i. [GEOGRAPHIC_DATA]" at bounding box center [117, 244] width 198 height 8
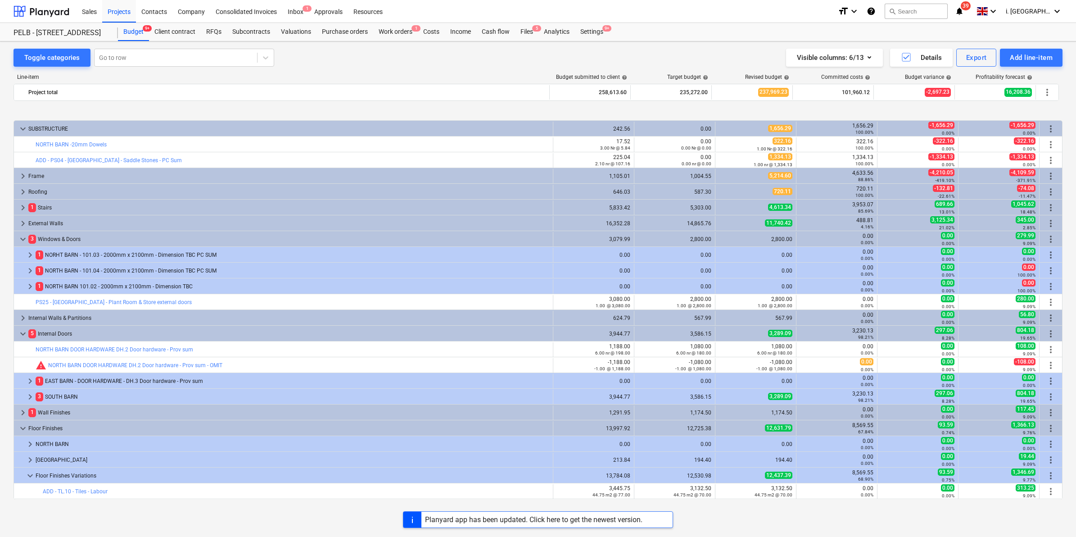
scroll to position [345, 0]
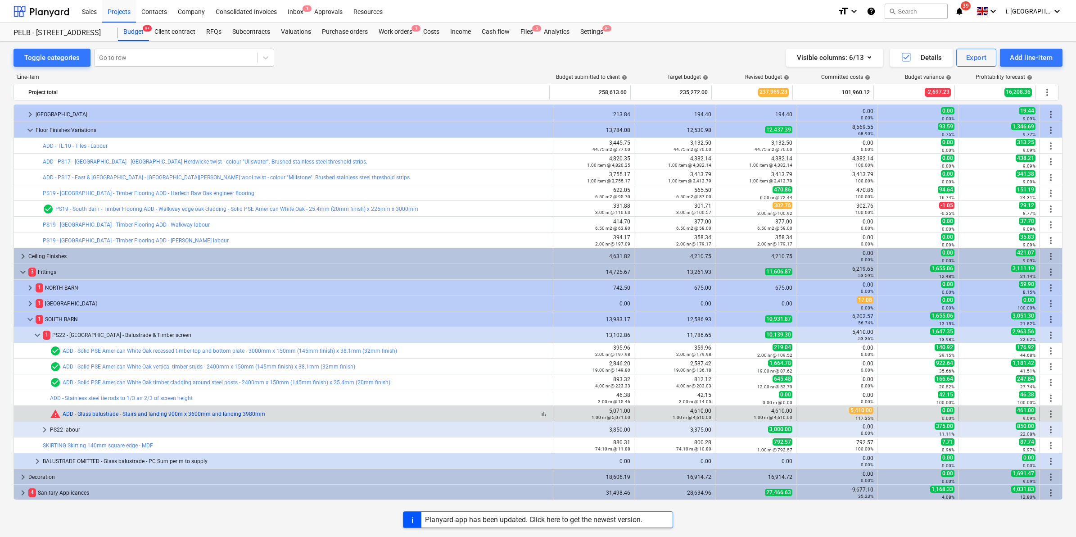
click at [183, 416] on link "ADD - Glass balustrade - Stairs and landing 900m x 3600mm and landing 3980mm" at bounding box center [164, 413] width 203 height 6
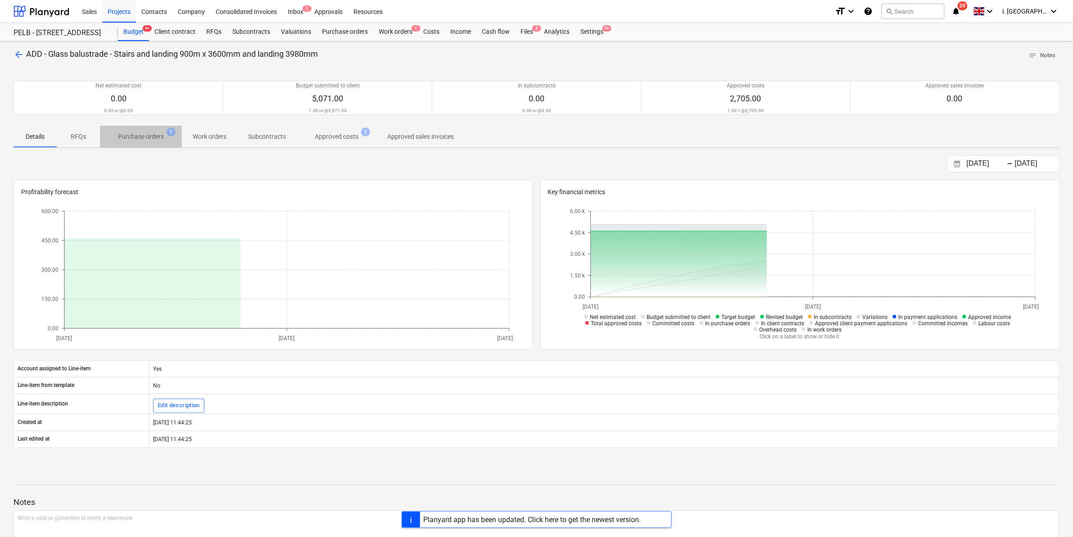
click at [149, 140] on p "Purchase orders" at bounding box center [141, 136] width 46 height 9
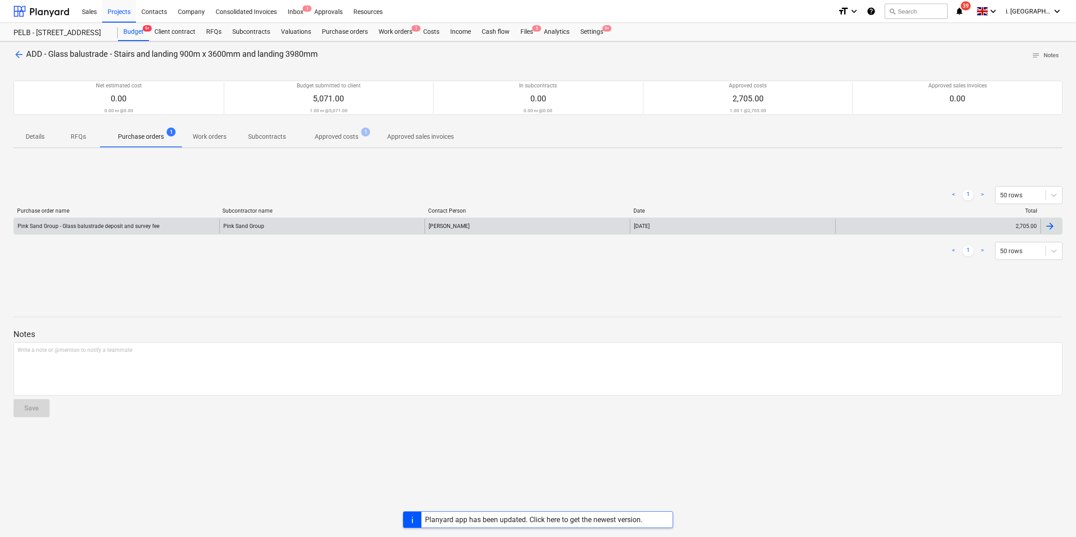
click at [153, 223] on div "Pink Sand Group - Glass balustrade deposit and survey fee" at bounding box center [89, 226] width 142 height 6
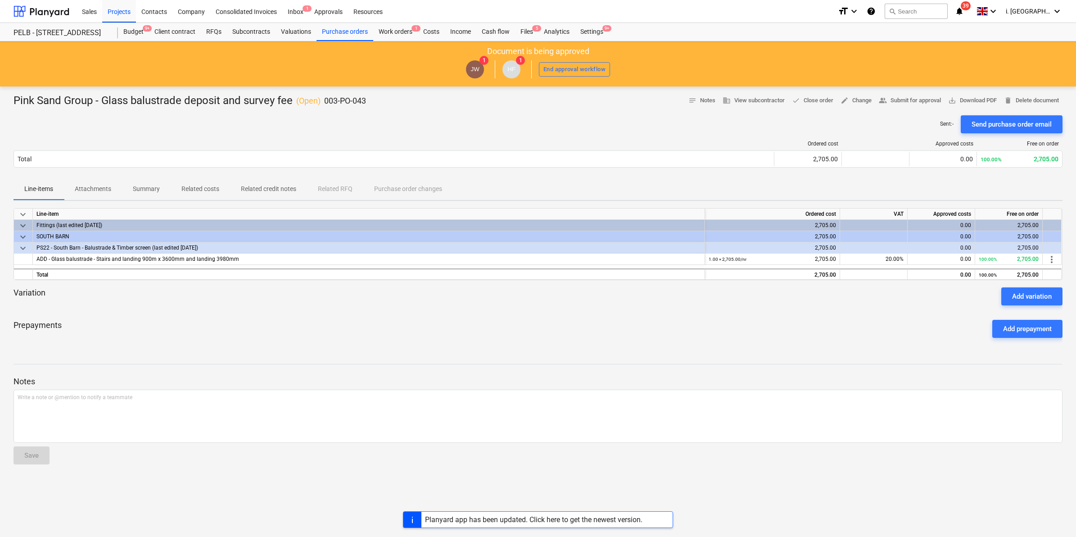
click at [97, 187] on p "Attachments" at bounding box center [93, 188] width 36 height 9
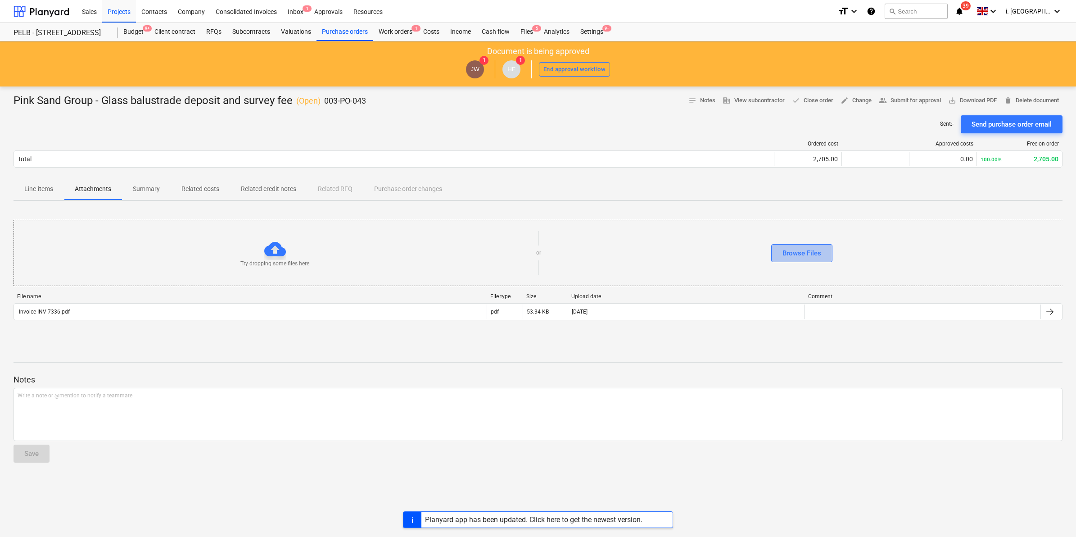
click at [801, 257] on div "Browse Files" at bounding box center [801, 253] width 39 height 12
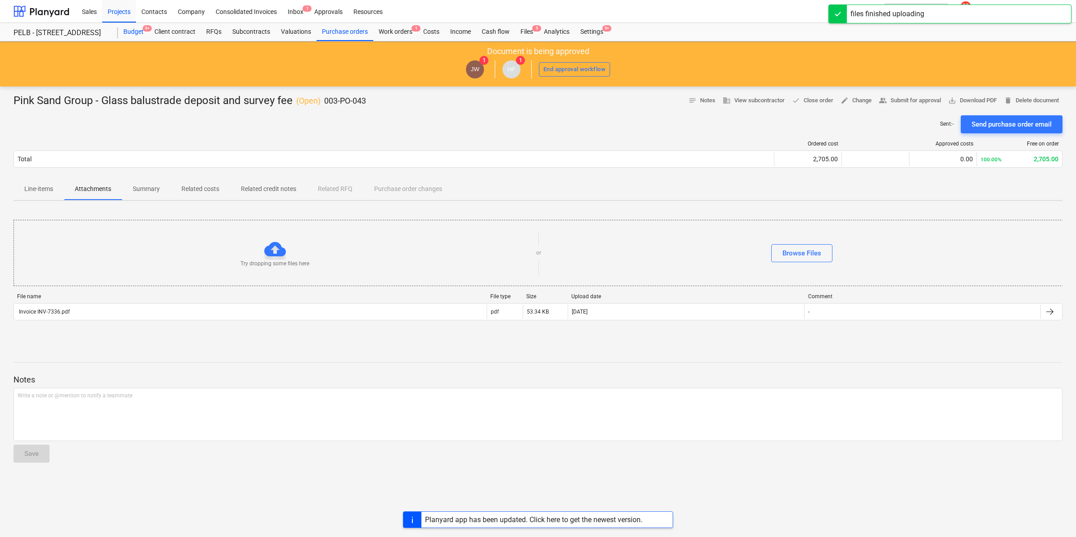
click at [142, 32] on div "Budget 9+" at bounding box center [133, 32] width 31 height 18
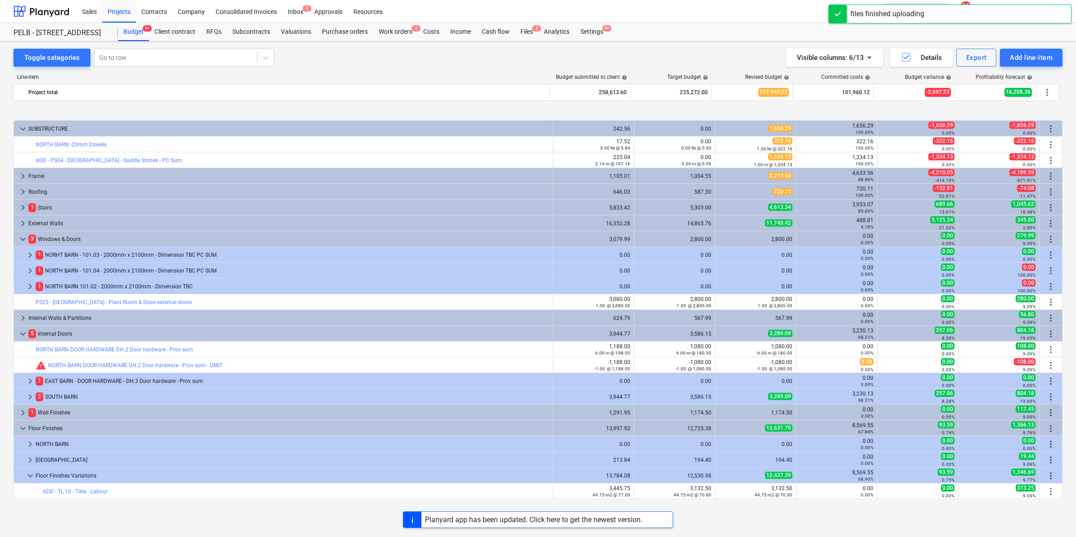
scroll to position [345, 0]
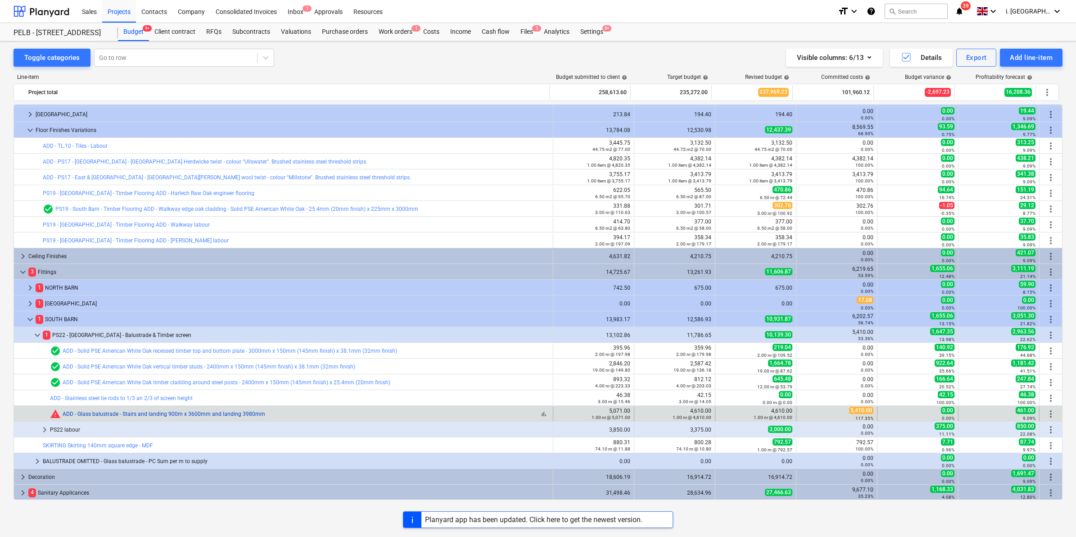
click at [149, 412] on link "ADD - Glass balustrade - Stairs and landing 900m x 3600mm and landing 3980mm" at bounding box center [164, 413] width 203 height 6
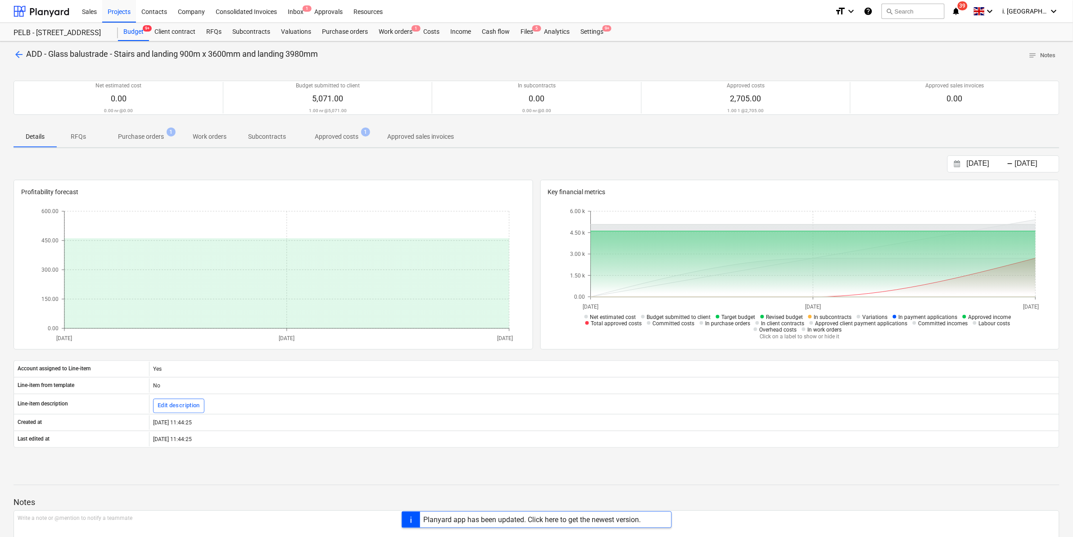
click at [325, 134] on p "Approved costs" at bounding box center [337, 136] width 44 height 9
click at [16, 54] on span "arrow_back" at bounding box center [19, 54] width 11 height 11
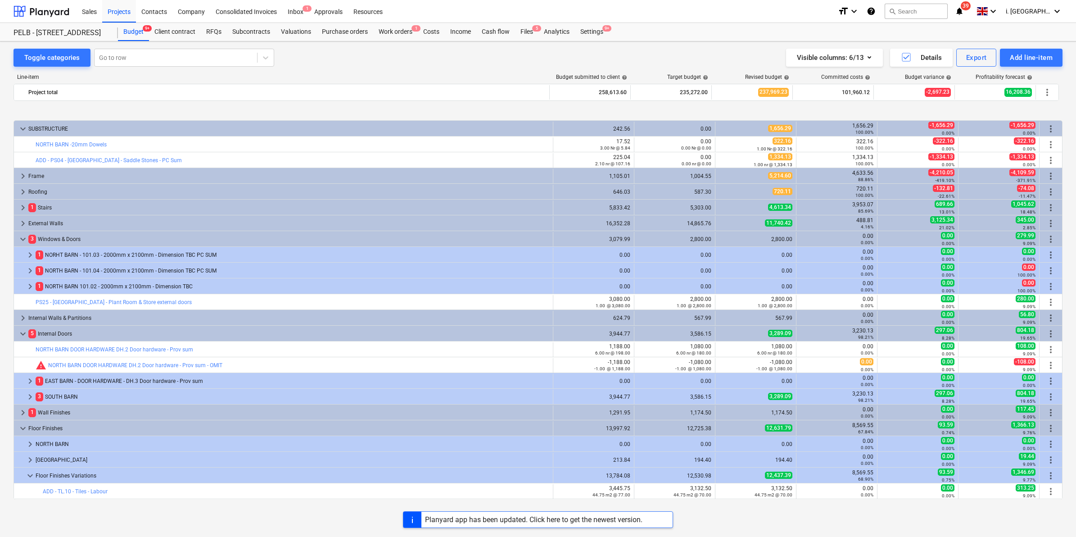
scroll to position [345, 0]
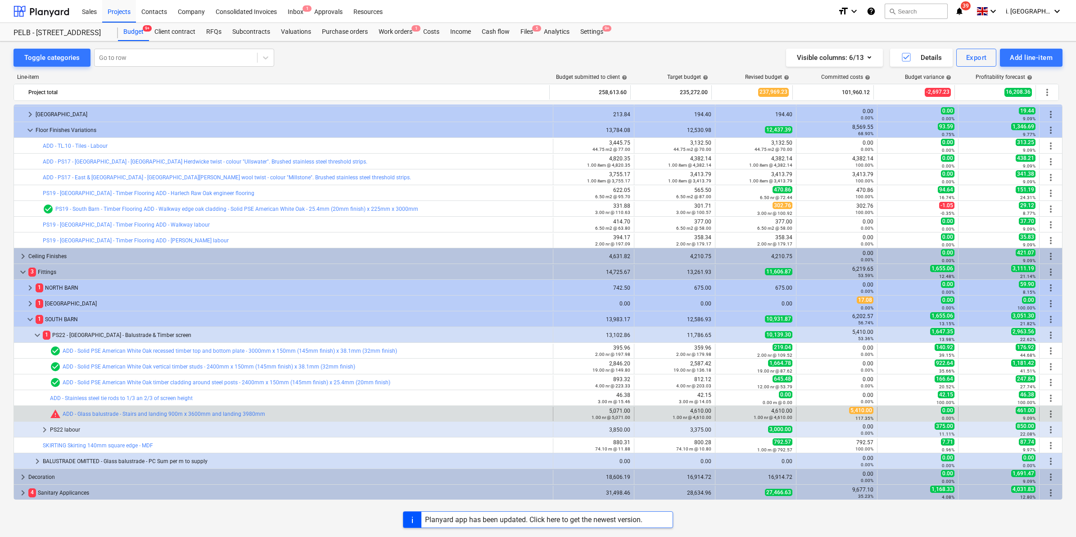
drag, startPoint x: 334, startPoint y: 409, endPoint x: 108, endPoint y: 407, distance: 225.5
click at [722, 411] on span "edit" at bounding box center [724, 413] width 7 height 7
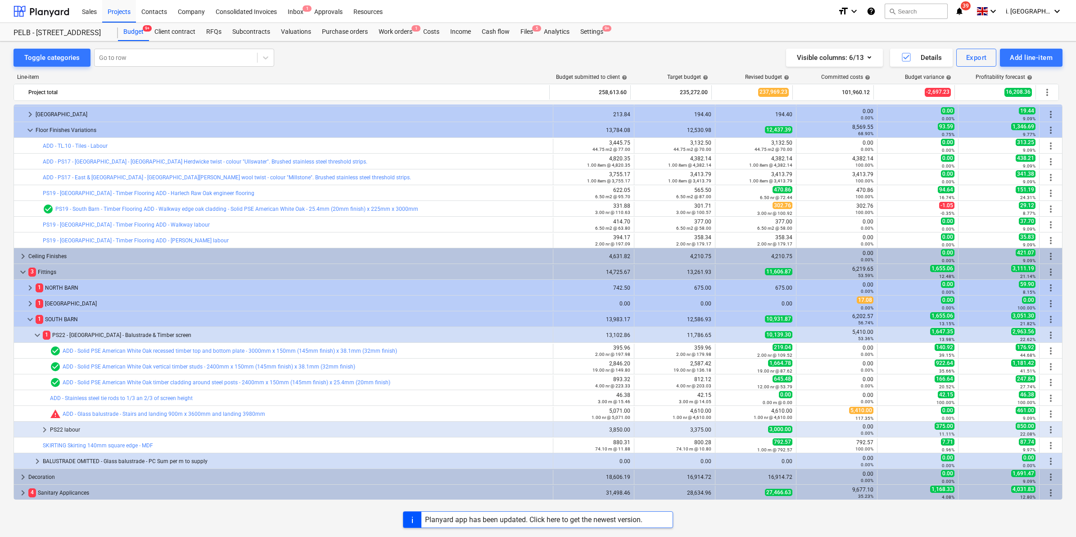
type textarea "x"
type input "1.00"
type input "4,610.00"
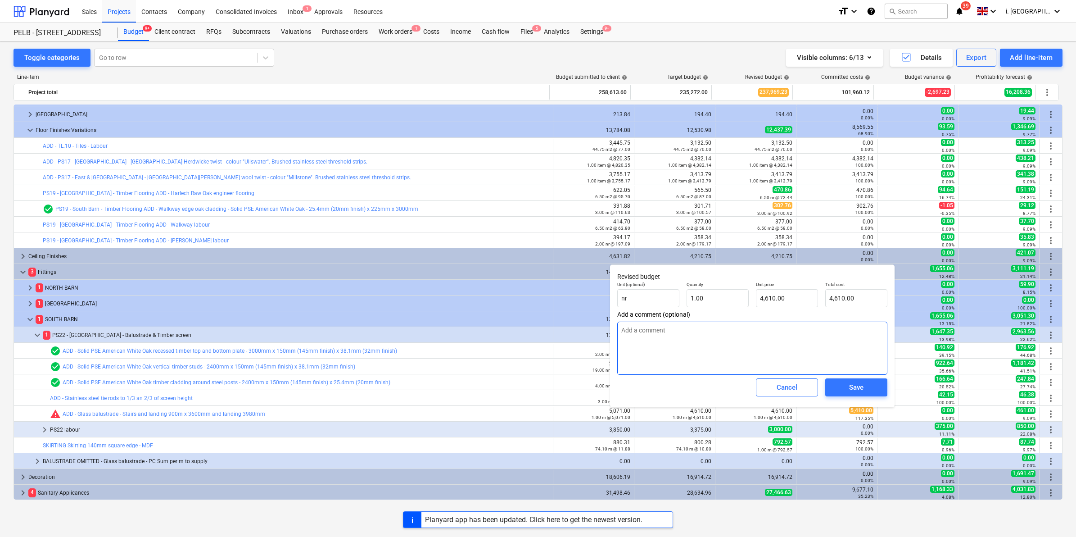
click at [705, 336] on textarea at bounding box center [752, 347] width 270 height 53
type textarea "x"
type textarea "T"
type textarea "x"
type textarea "The"
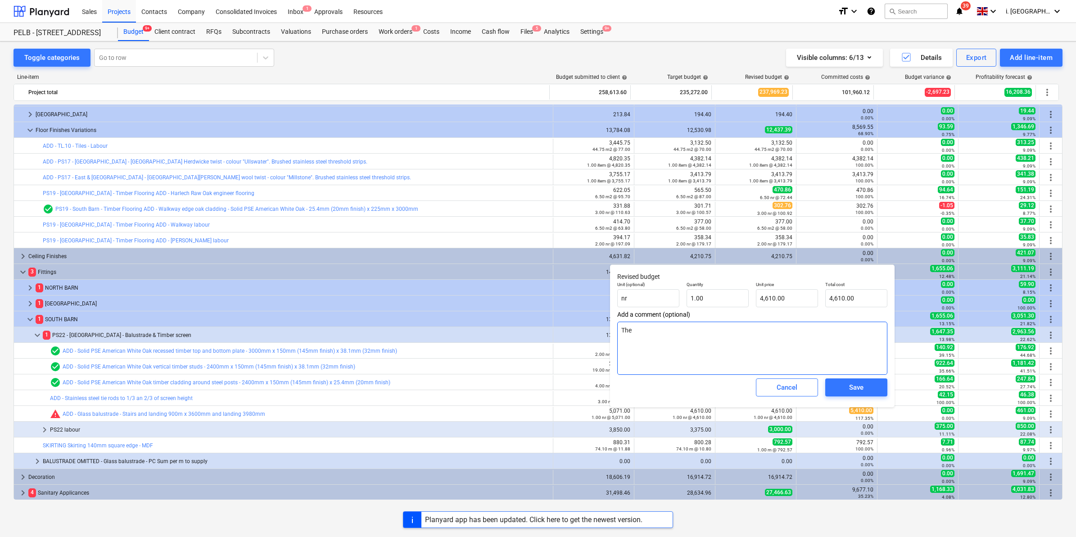
type textarea "x"
type textarea "They"
type textarea "x"
type textarea "They"
type textarea "x"
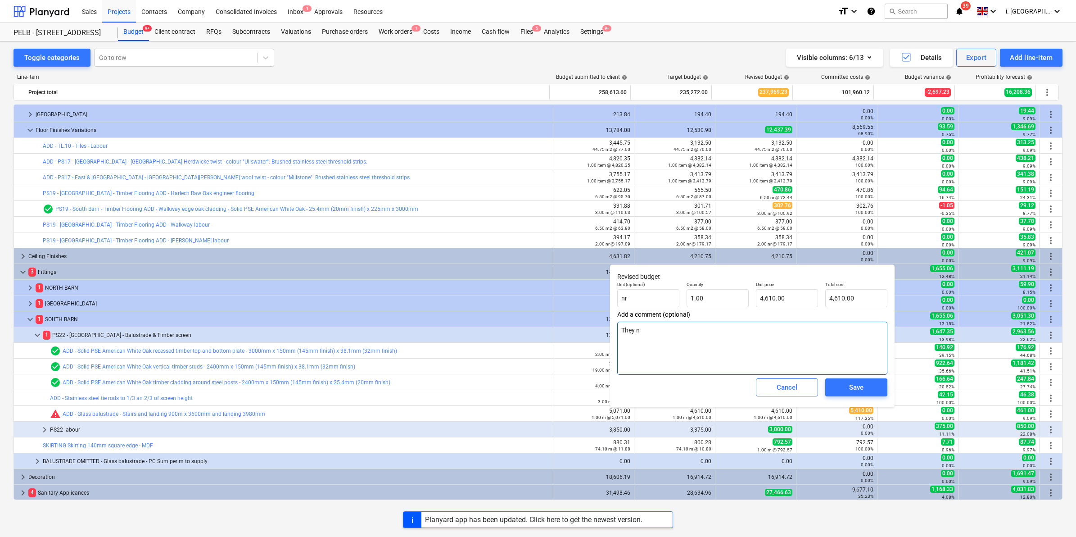
type textarea "They ne"
type textarea "x"
type textarea "They nee"
type textarea "x"
type textarea "They need"
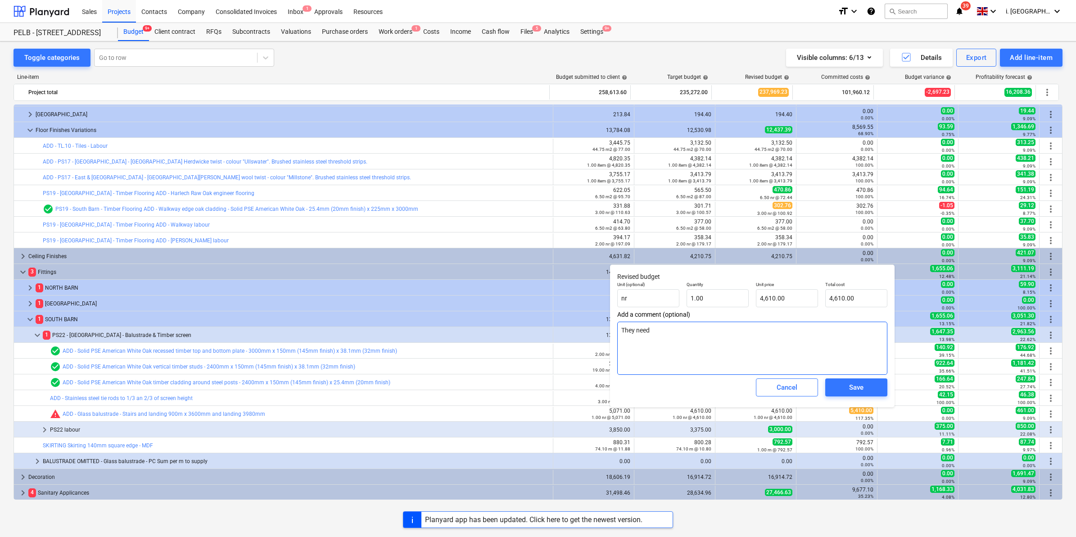
type textarea "x"
type textarea "They need t"
type textarea "x"
type textarea "They need to"
type textarea "x"
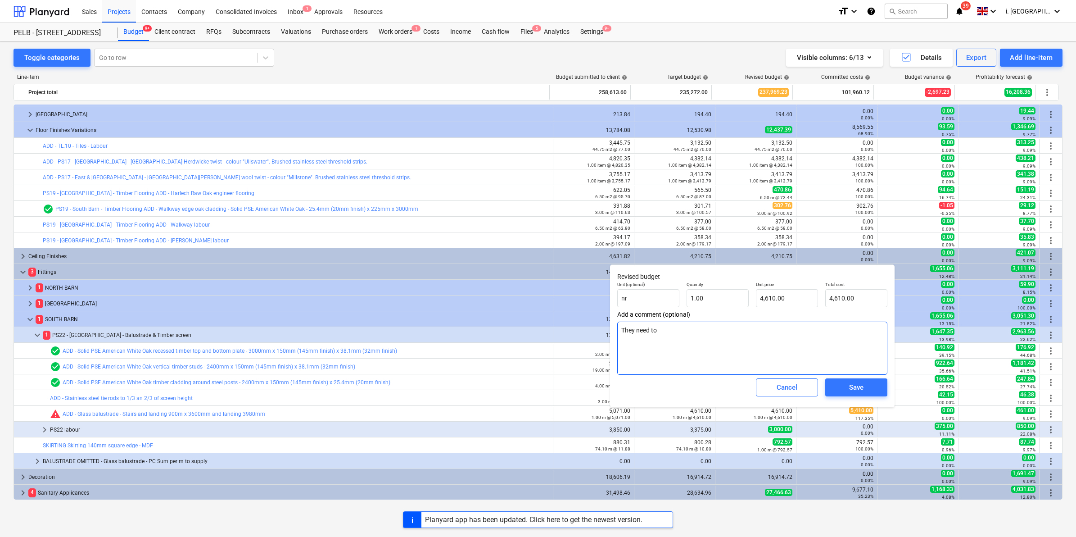
type textarea "They need to"
type textarea "x"
type textarea "They need to r"
type textarea "x"
type textarea "They need to rem"
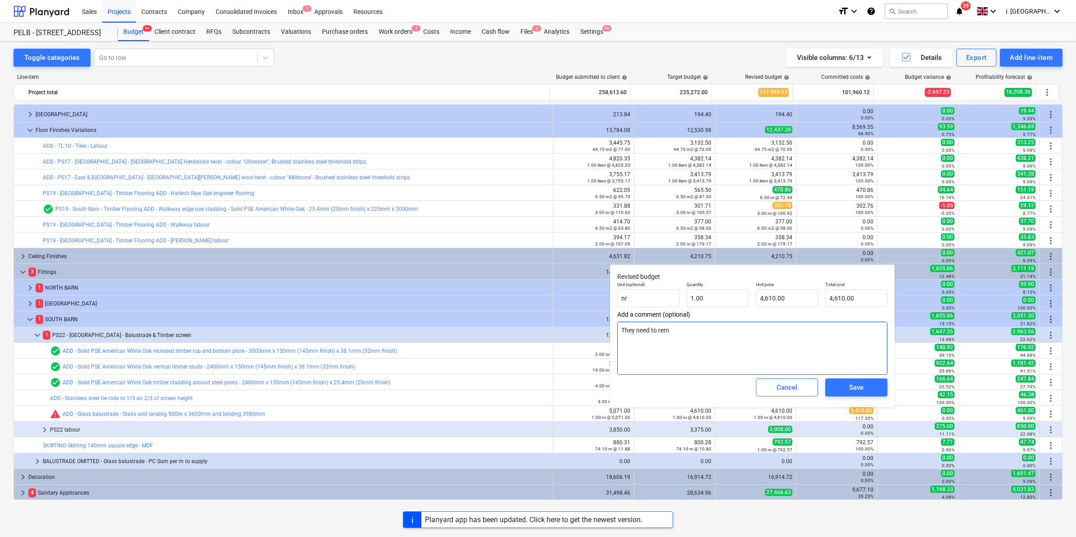
type textarea "x"
type textarea "They need to remo"
type textarea "x"
type textarea "They need to remove"
type textarea "x"
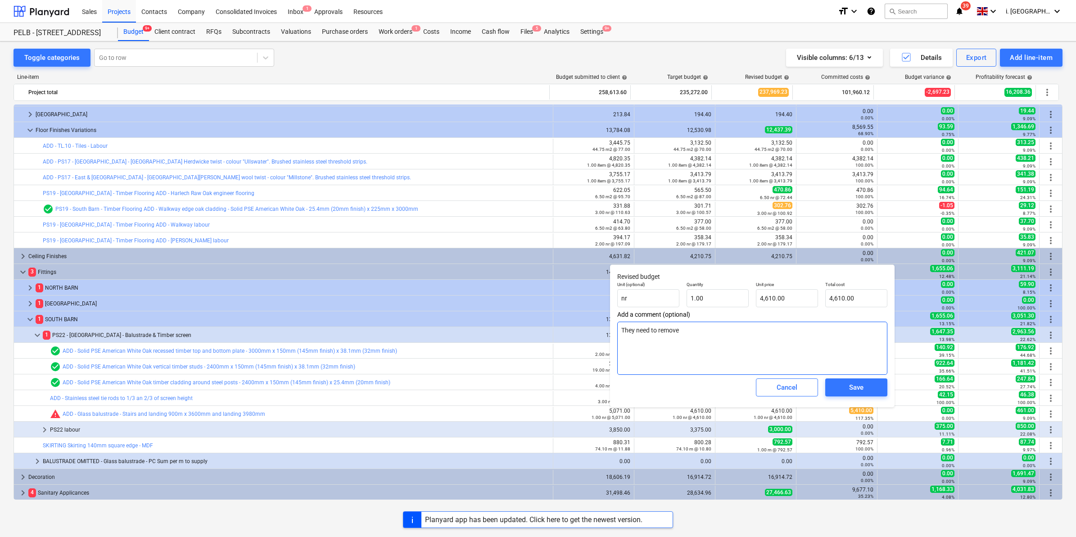
type textarea "They need to remove"
type textarea "x"
type textarea "They need to remove Su"
type textarea "x"
type textarea "They need to remove Sur"
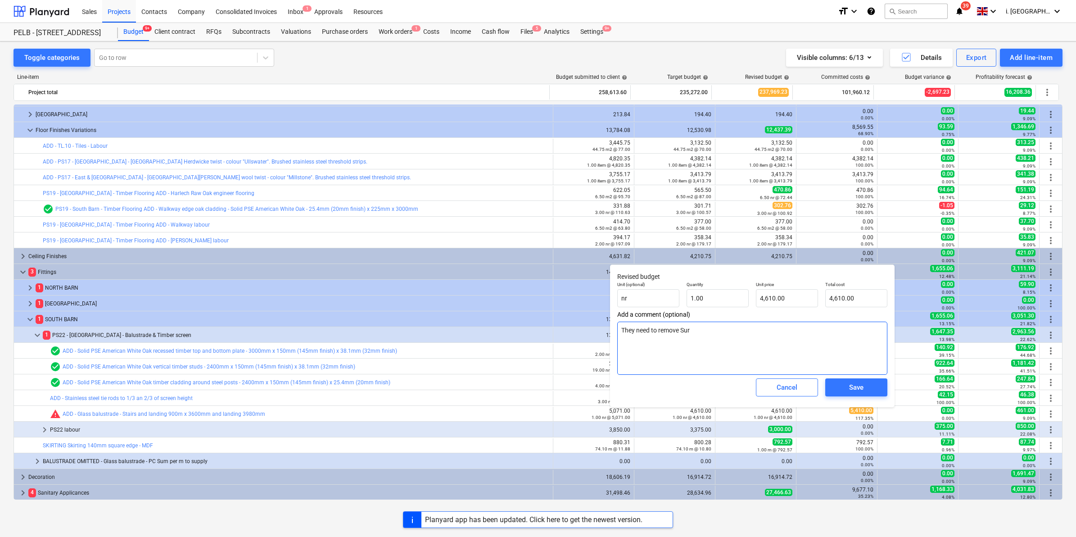
type textarea "x"
type textarea "They need to remove Surve"
type textarea "x"
type textarea "They need to remove Survey"
type textarea "x"
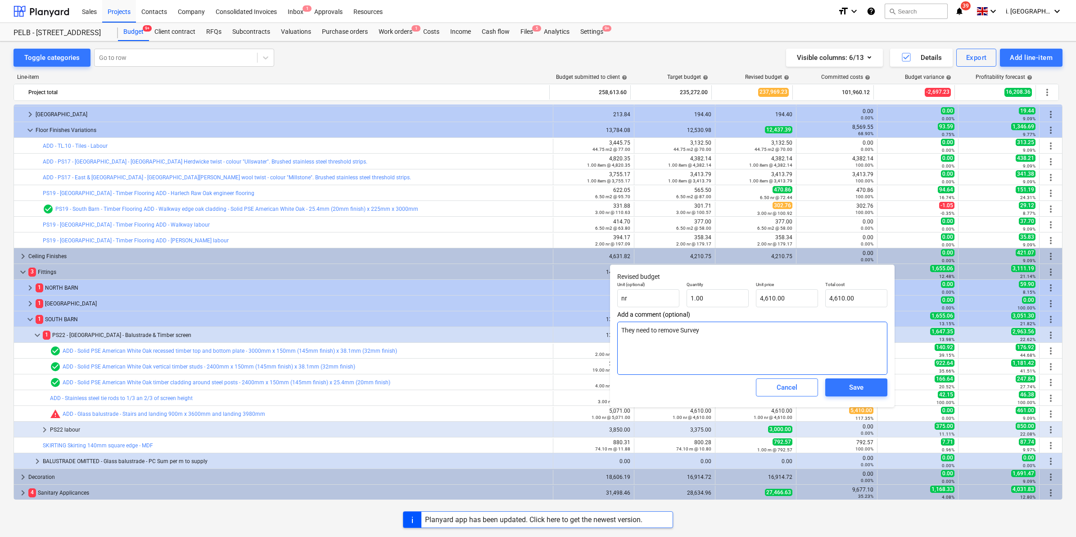
type textarea "They need to remove Survey"
type textarea "x"
type textarea "They need to remove Survey c"
type textarea "x"
type textarea "They need to remove Survey ch"
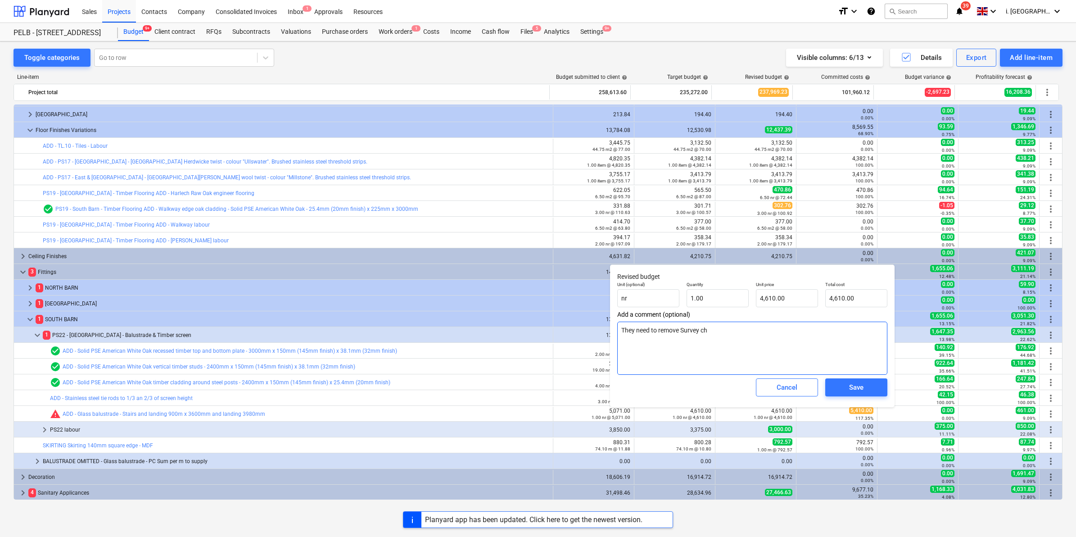
type textarea "x"
type textarea "They need to remove Survey cha"
type textarea "x"
type textarea "They need to remove Survey charg"
type textarea "x"
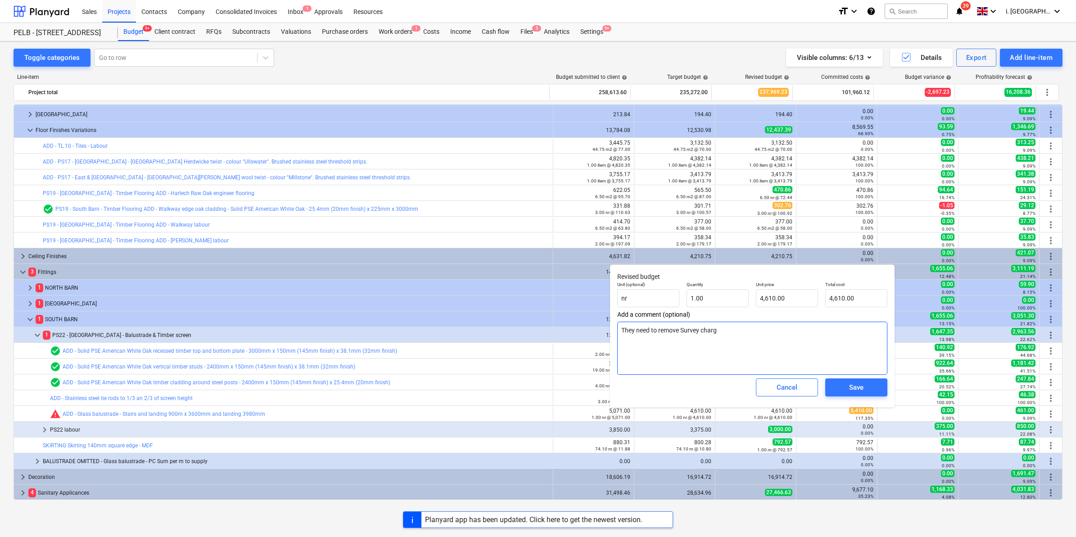
type textarea "They need to remove Survey charge"
type textarea "x"
type textarea "They need to remove Survey charge"
type textarea "x"
type textarea "They need to remove Survey charge f"
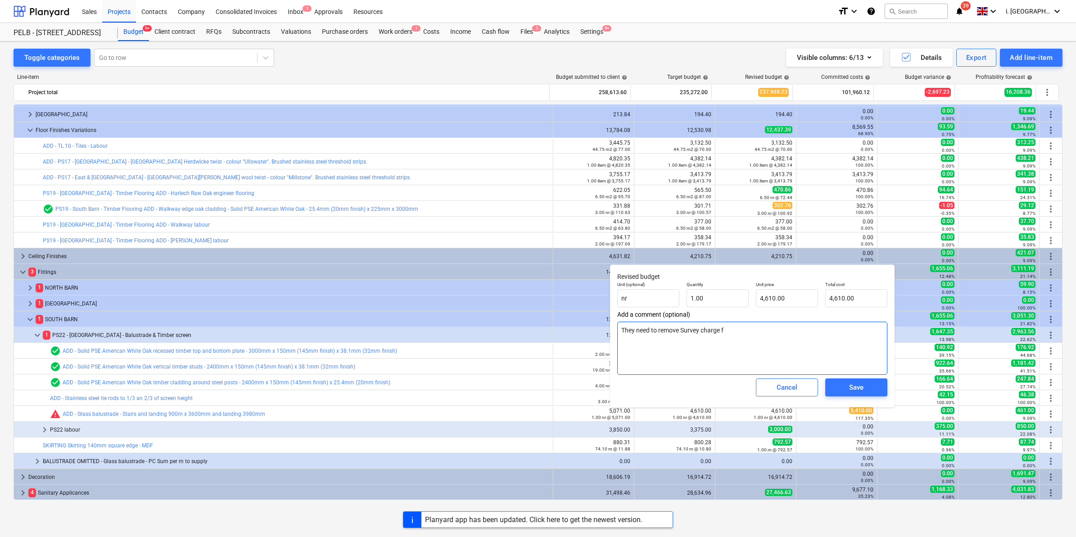
type textarea "x"
type textarea "They need to remove Survey charge fro"
type textarea "x"
type textarea "They need to remove Survey charge from"
type textarea "x"
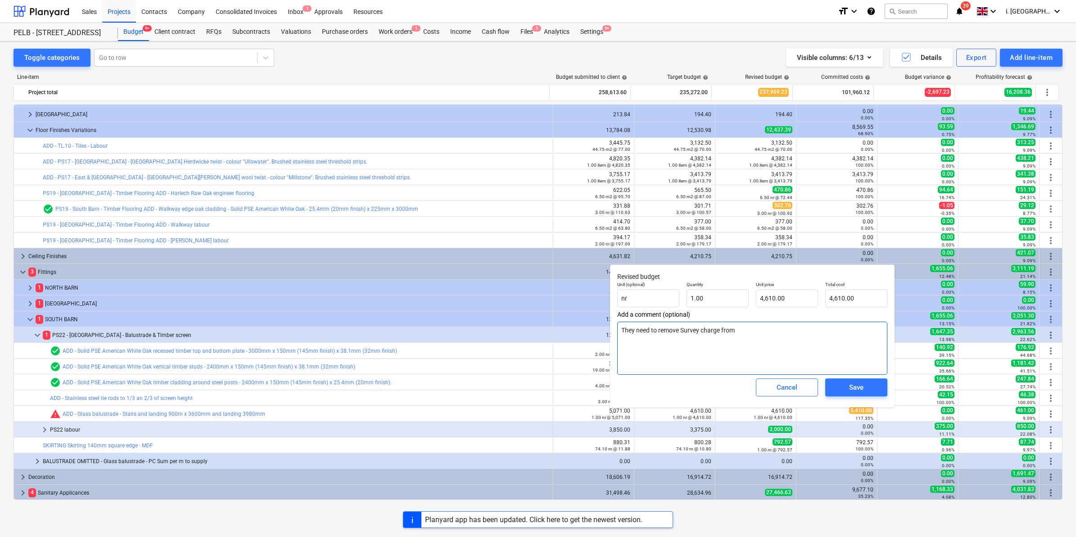
type textarea "They need to remove Survey charge from t"
type textarea "x"
type textarea "They need to remove Survey charge from th"
type textarea "x"
type textarea "They need to remove Survey charge from the"
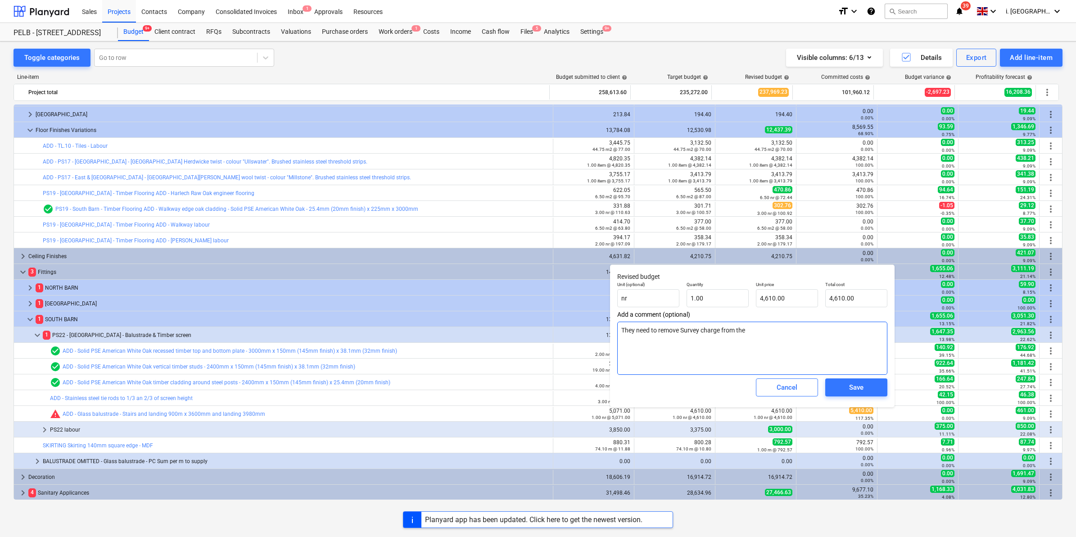
type textarea "x"
type textarea "They need to remove Survey charge from the"
type textarea "x"
type textarea "They need to remove Survey charge from the fi"
type textarea "x"
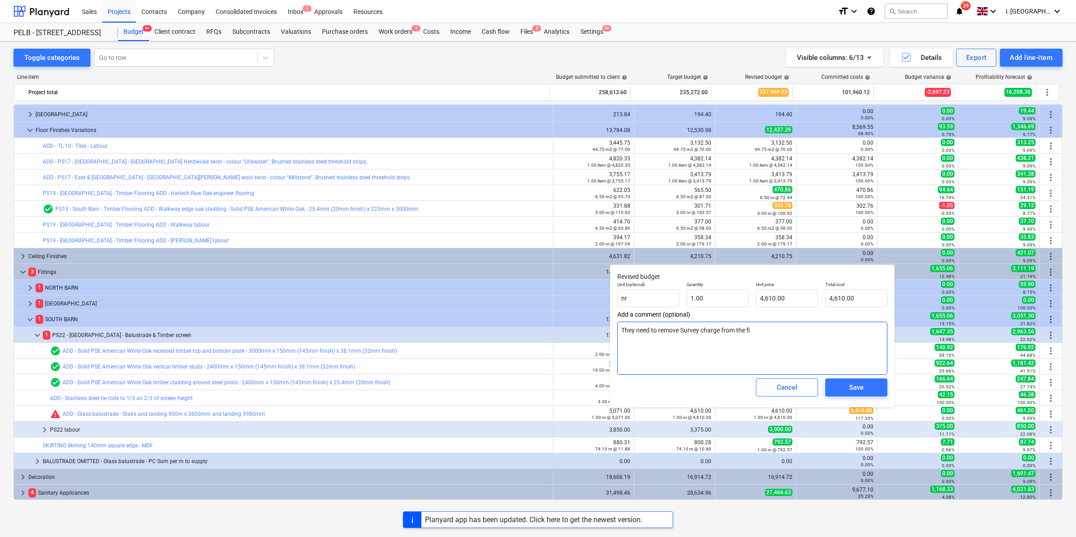
type textarea "They need to remove Survey charge from the fin"
type textarea "x"
type textarea "They need to remove Survey charge from the fina"
type textarea "x"
type textarea "They need to remove Survey charge from the final"
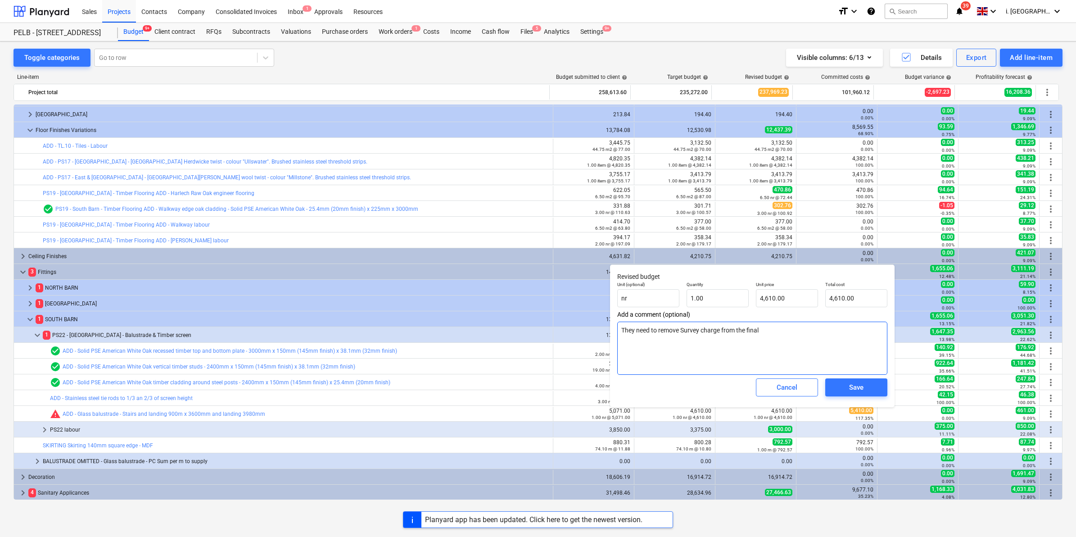
type textarea "x"
type textarea "They need to remove Survey charge from the final"
type textarea "x"
type textarea "They need to remove Survey charge from the final i"
type textarea "x"
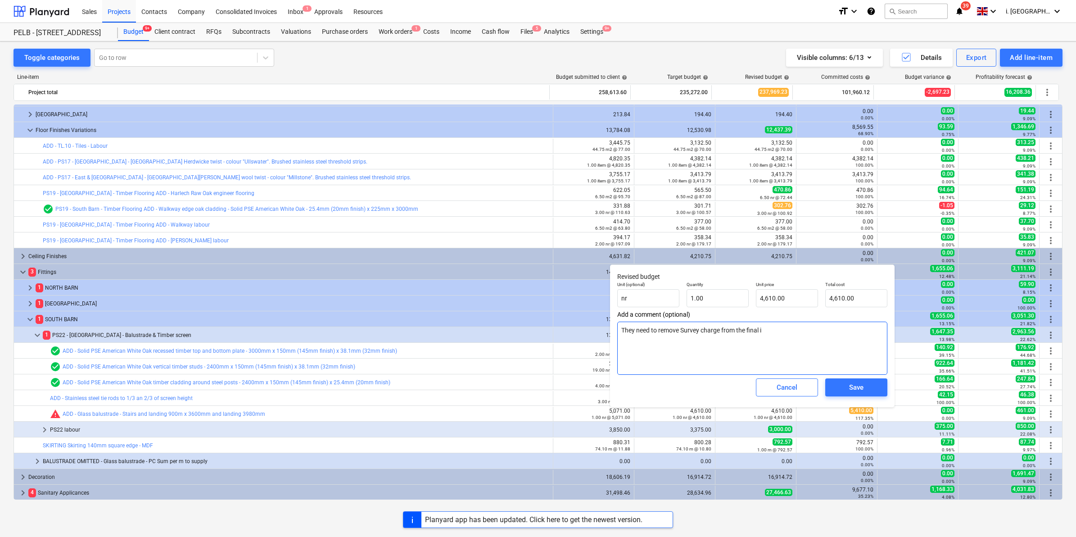
type textarea "They need to remove Survey charge from the final in"
type textarea "x"
type textarea "They need to remove Survey charge from the final invo"
type textarea "x"
type textarea "They need to remove Survey charge from the final invoi"
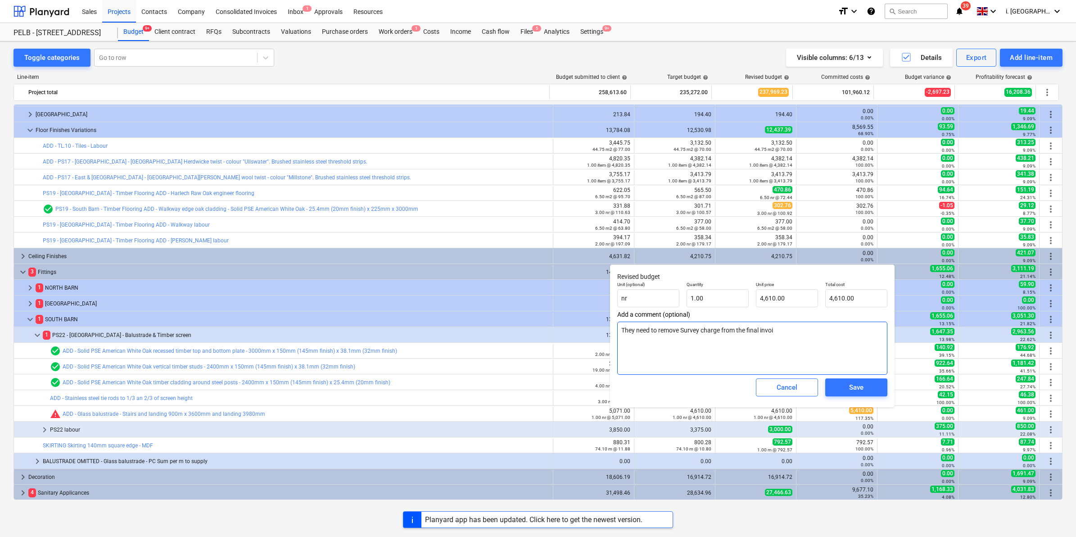
type textarea "x"
type textarea "They need to remove Survey charge from the final invoic"
type textarea "x"
type textarea "They need to remove Survey charge from the final invoice"
click at [845, 386] on span "Save" at bounding box center [856, 387] width 41 height 12
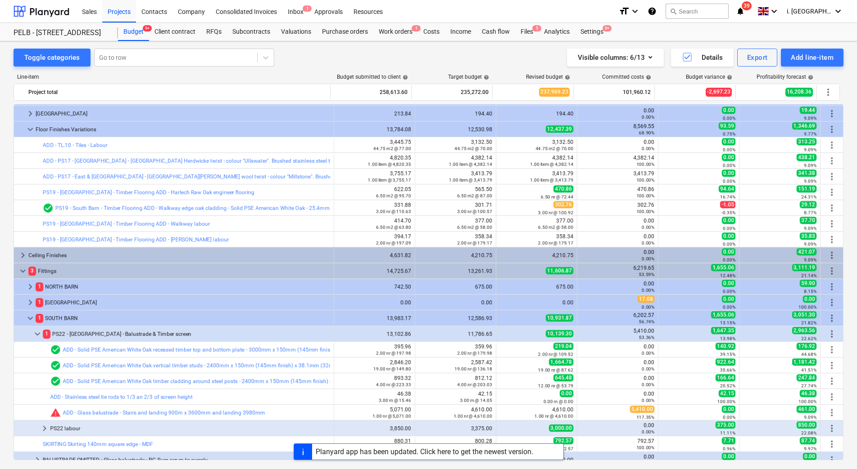
scroll to position [265, 0]
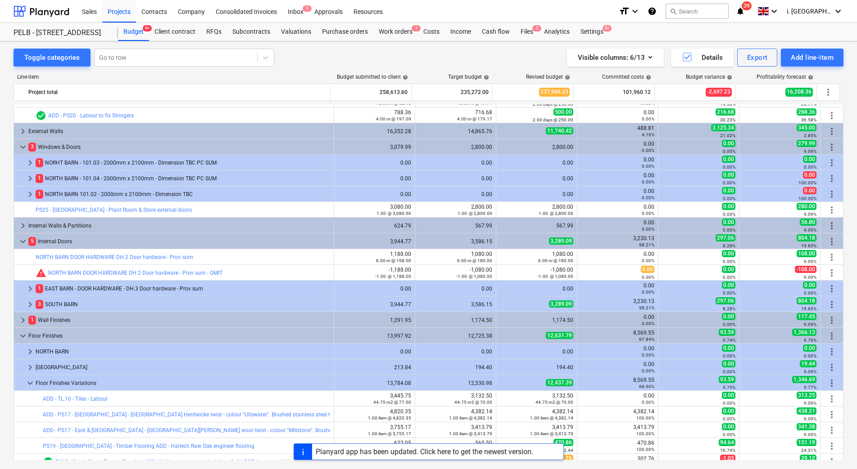
scroll to position [34, 0]
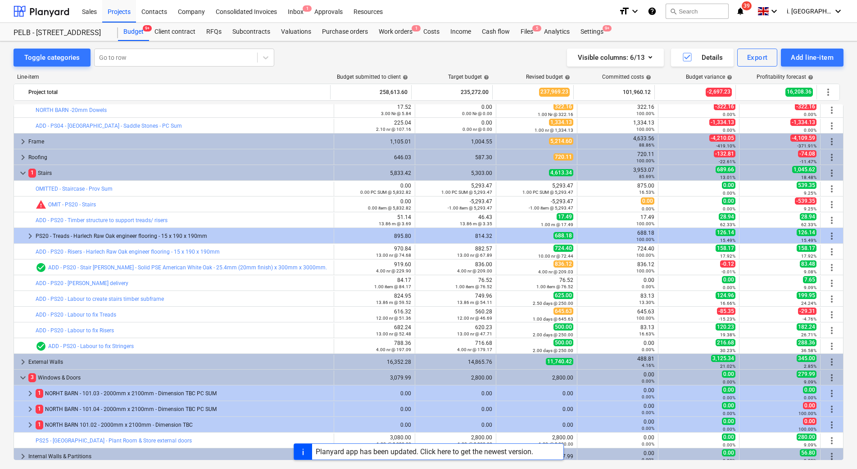
drag, startPoint x: 843, startPoint y: 171, endPoint x: 843, endPoint y: 186, distance: 15.3
click at [843, 186] on div "Toggle categories Go to row Visible columns : 6/13 Details Export Add line-item…" at bounding box center [428, 259] width 857 height 437
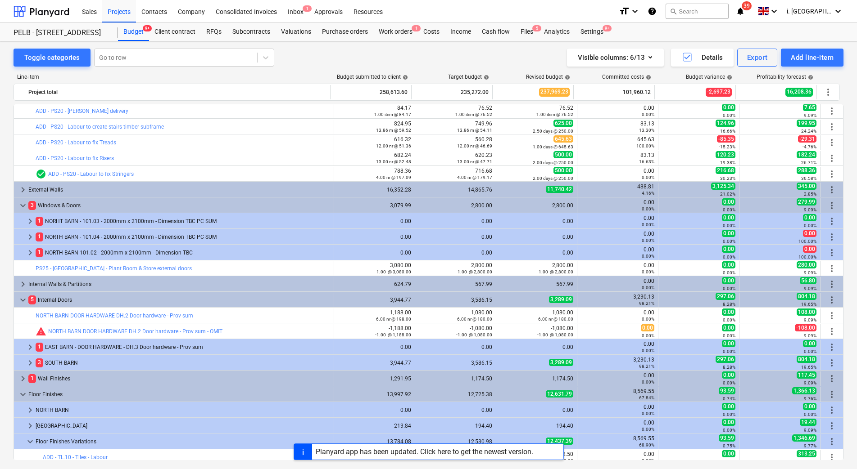
scroll to position [224, 0]
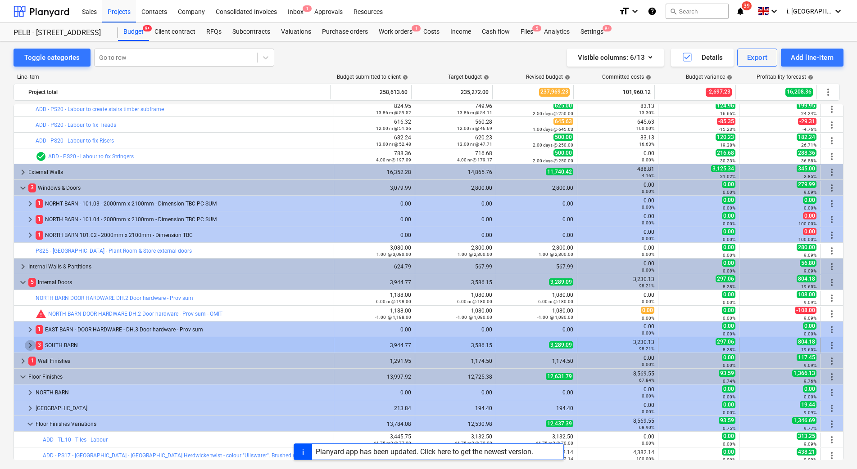
click at [27, 346] on span "keyboard_arrow_right" at bounding box center [30, 345] width 11 height 11
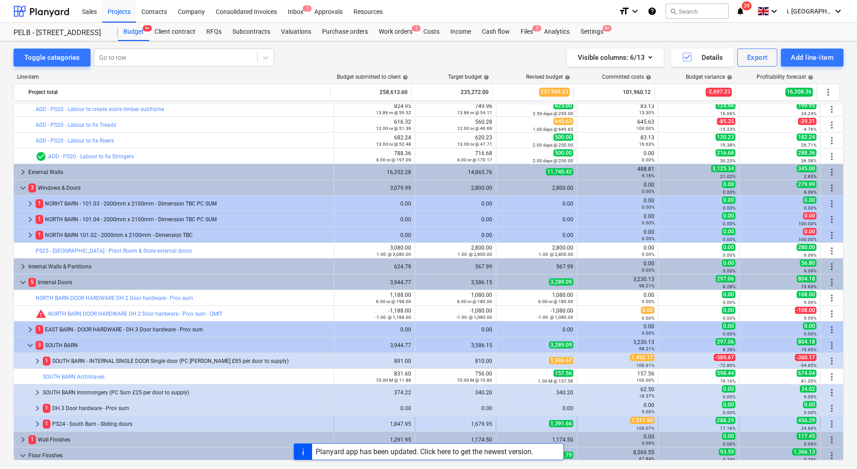
click at [39, 426] on span "keyboard_arrow_right" at bounding box center [37, 424] width 11 height 11
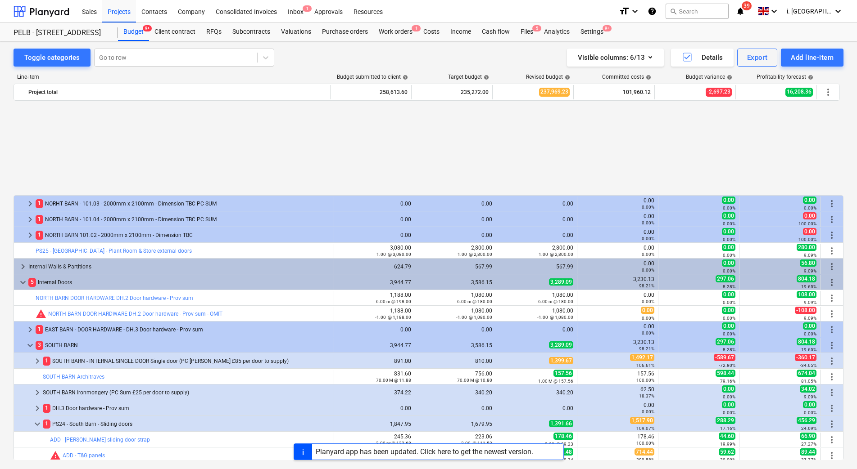
scroll to position [352, 0]
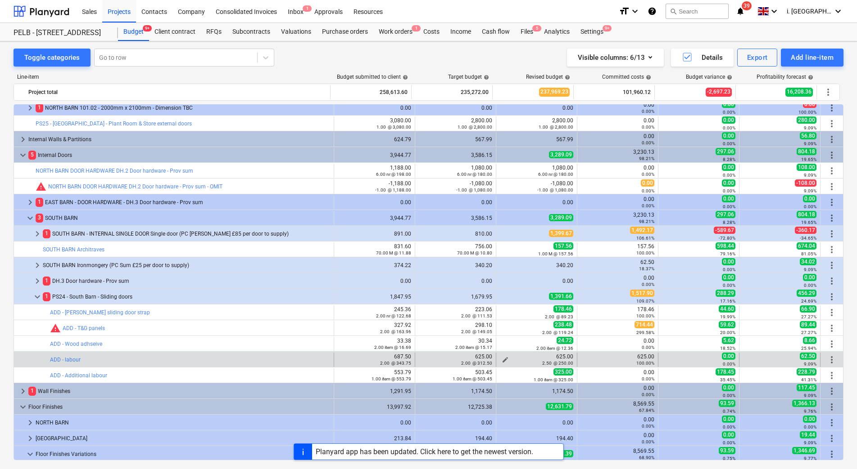
click at [501, 358] on span "edit" at bounding box center [504, 359] width 7 height 7
type textarea "x"
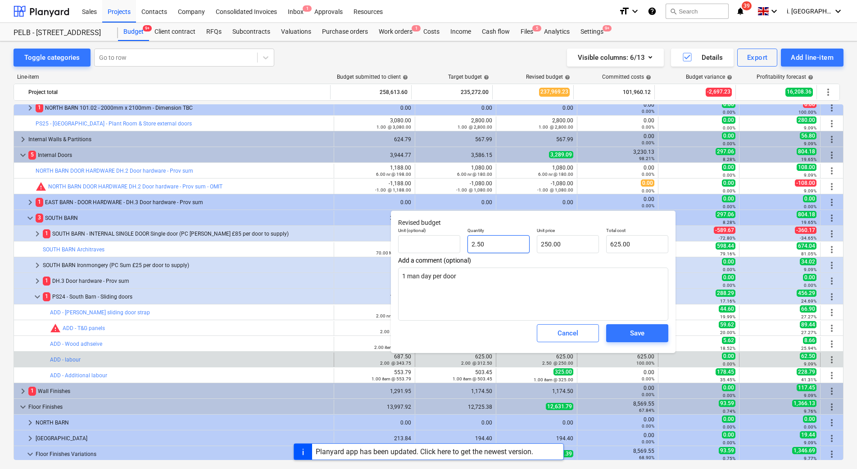
type input "2.5"
click at [487, 248] on input "2.5" at bounding box center [498, 244] width 62 height 18
drag, startPoint x: 487, startPoint y: 248, endPoint x: 467, endPoint y: 244, distance: 20.1
click at [467, 244] on div "Quantity 2.5" at bounding box center [498, 240] width 69 height 33
type textarea "x"
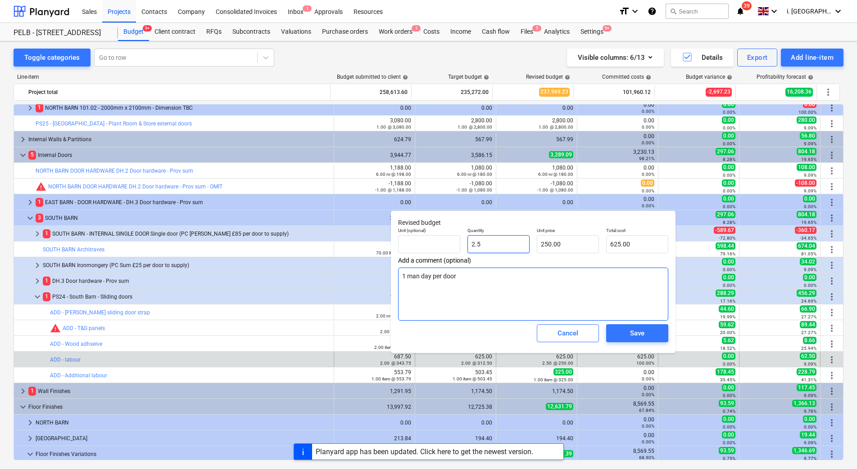
type input "1"
type input "250.00"
type textarea "x"
type input "1."
type textarea "x"
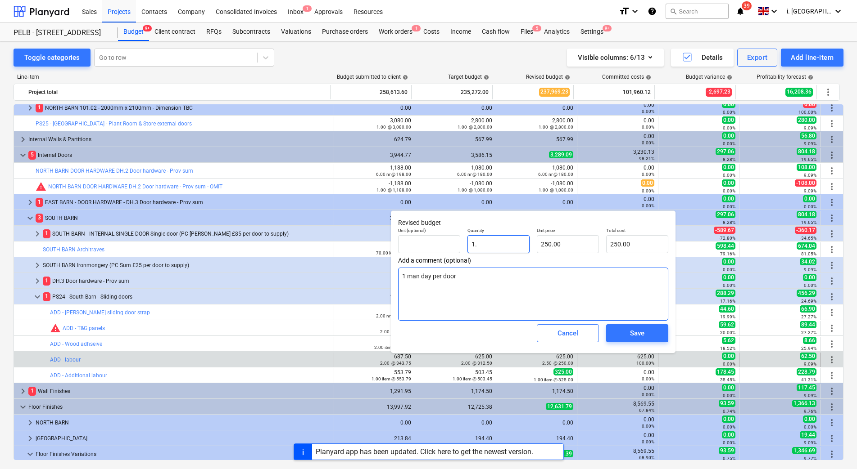
type input "1.5"
type input "375.00"
type textarea "x"
type input "1."
type input "250.00"
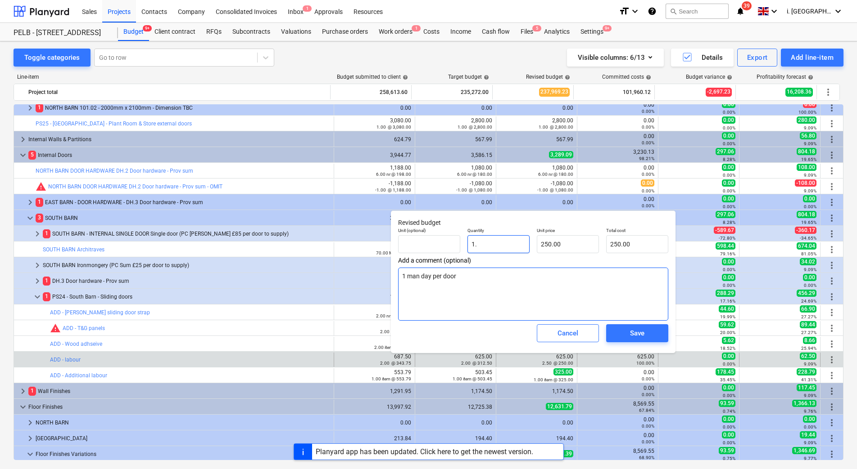
type textarea "x"
type input "1"
type textarea "x"
type input "0.00"
type textarea "x"
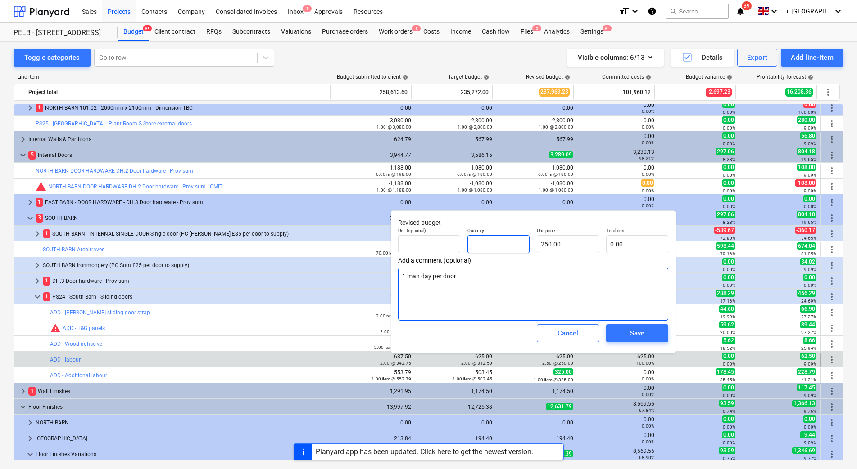
type input "3"
type input "750.00"
type input "3"
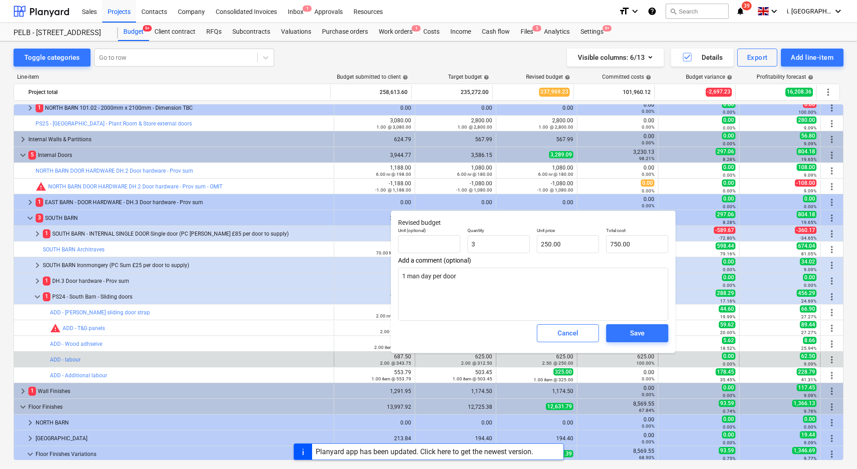
type textarea "x"
type input "3.00"
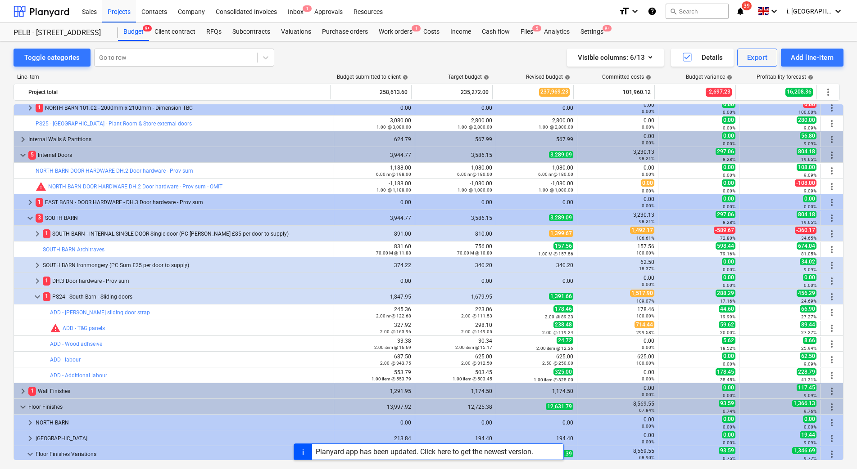
type textarea "x"
type input "3.00"
type input "250.00"
type input "750.00"
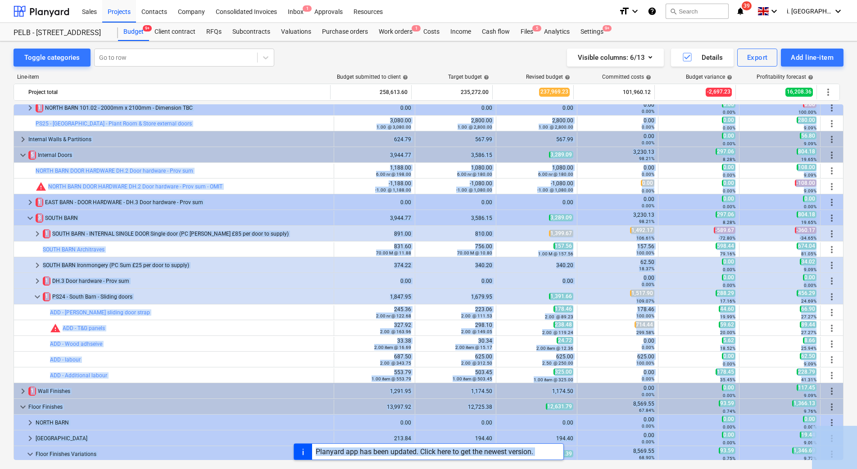
drag, startPoint x: 501, startPoint y: 237, endPoint x: 575, endPoint y: 242, distance: 73.5
click at [208, 43] on input "250.00" at bounding box center [177, 34] width 62 height 18
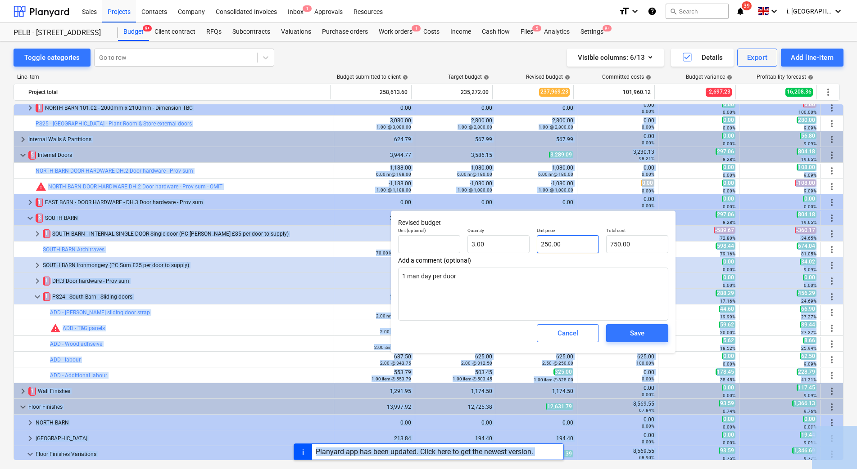
type textarea "x"
type input "250"
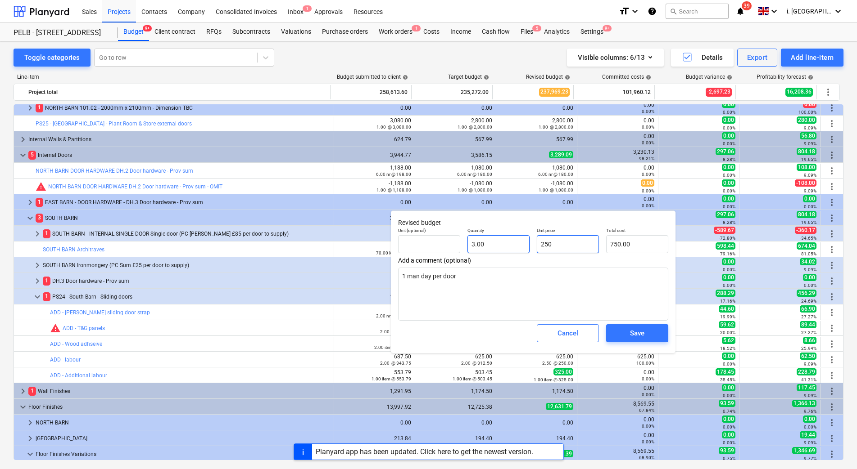
drag, startPoint x: 572, startPoint y: 243, endPoint x: 477, endPoint y: 243, distance: 95.4
click at [477, 243] on div "Unit (optional) Quantity 3.00 Unit price 250 Total cost 750.00" at bounding box center [532, 240] width 277 height 33
type textarea "x"
type input "2"
type input "6.00"
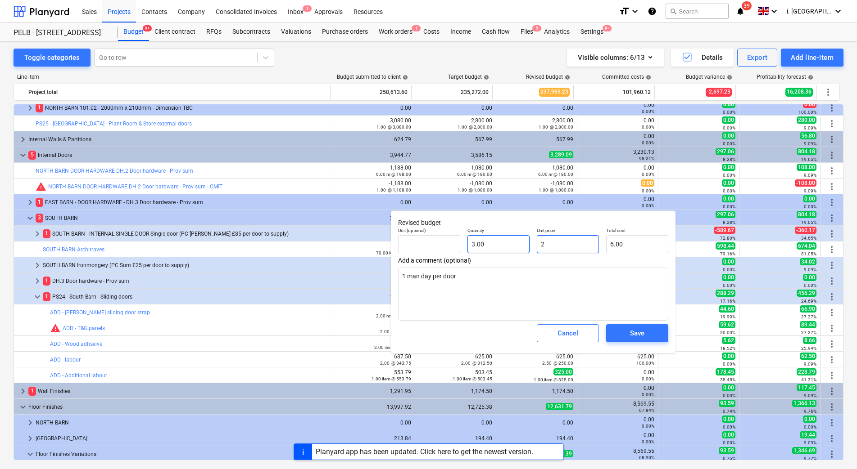
type textarea "x"
type input "27"
type input "81.00"
type textarea "x"
type input "275"
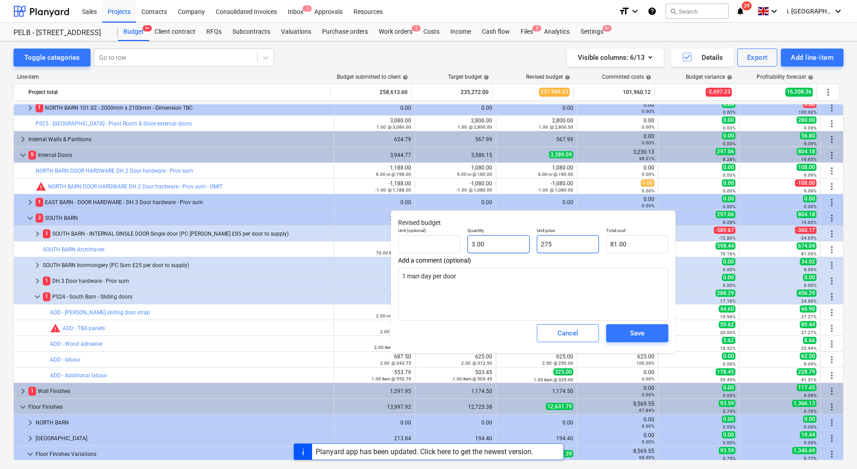
type input "825.00"
type input "275"
type textarea "x"
type input "275.00"
click at [639, 336] on div "Save" at bounding box center [637, 334] width 14 height 12
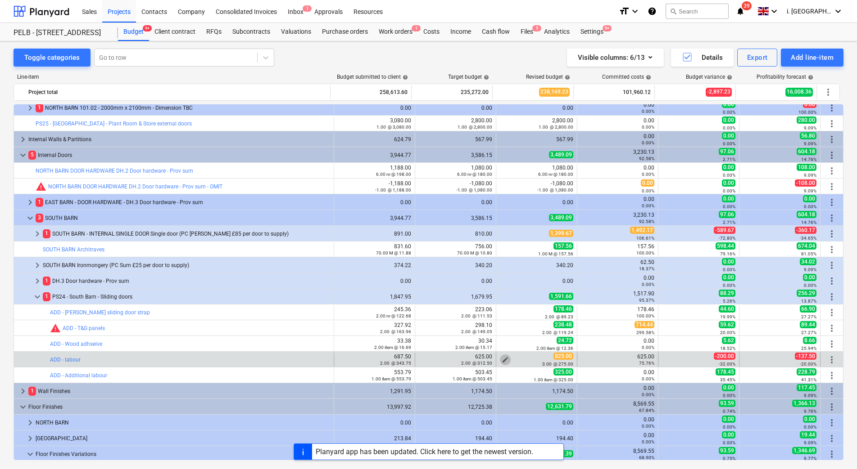
click at [504, 359] on span "edit" at bounding box center [504, 359] width 7 height 7
type textarea "x"
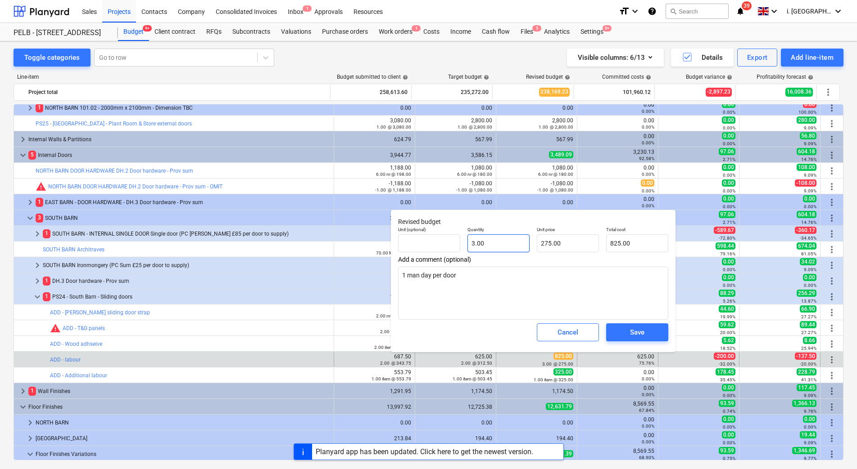
type input "3"
click at [518, 245] on input "3" at bounding box center [498, 243] width 62 height 18
type textarea "x"
type input "0.00"
type textarea "x"
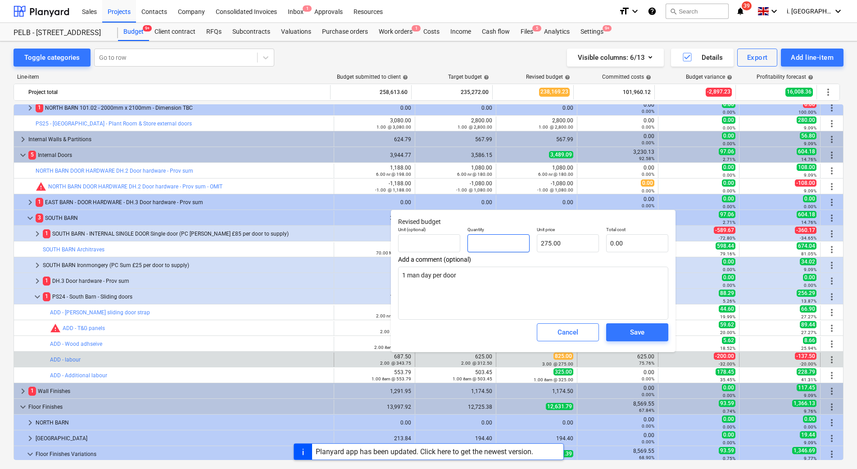
type input "2"
type input "550.00"
type textarea "x"
type input "2."
type textarea "x"
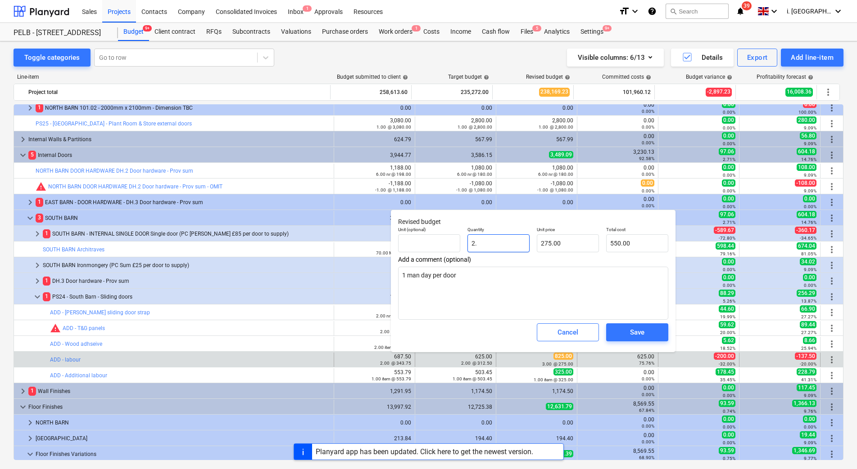
type input "2.5"
type input "687.50"
type textarea "x"
type input "2."
type input "550.00"
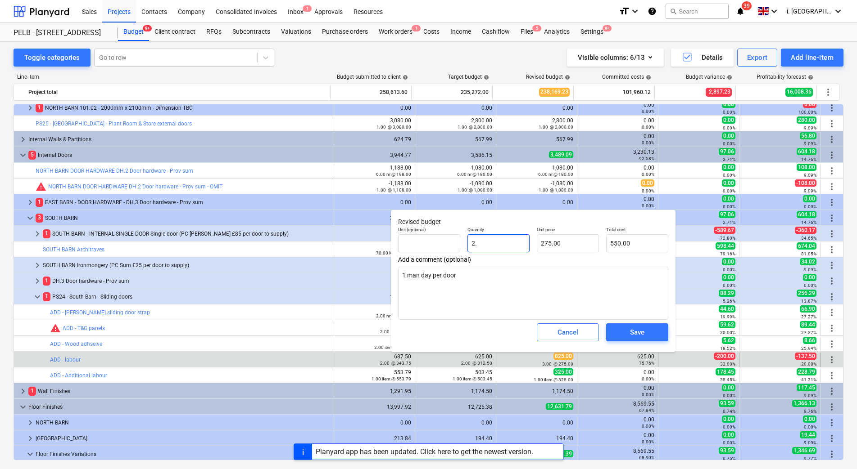
type textarea "x"
type input "2"
type textarea "x"
type input "2.00"
type input "275"
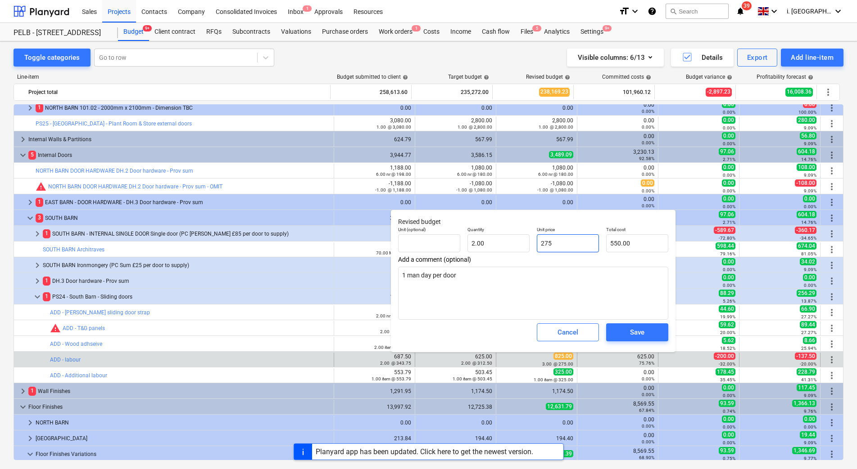
drag, startPoint x: 571, startPoint y: 242, endPoint x: 486, endPoint y: 234, distance: 85.5
click at [486, 234] on div "Unit (optional) Quantity 2.00 Unit price 275 Total cost 550.00" at bounding box center [532, 239] width 277 height 33
type textarea "x"
type input "2"
type input "4.00"
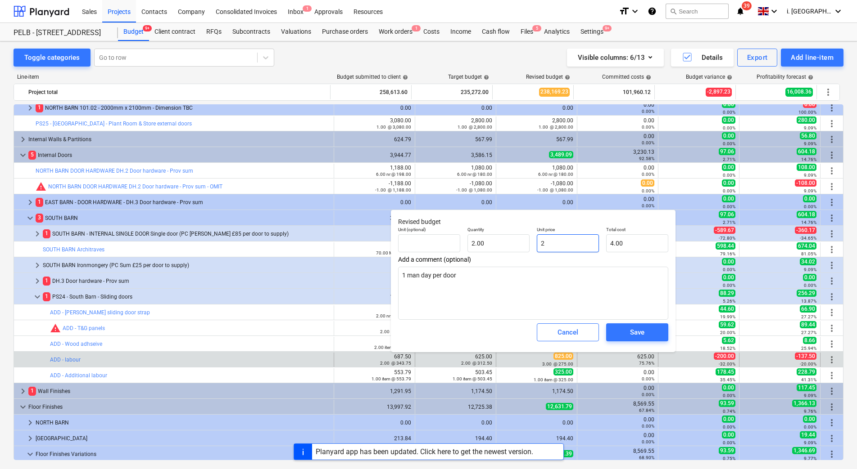
type textarea "x"
type input "25"
type input "50.00"
type textarea "x"
type input "250"
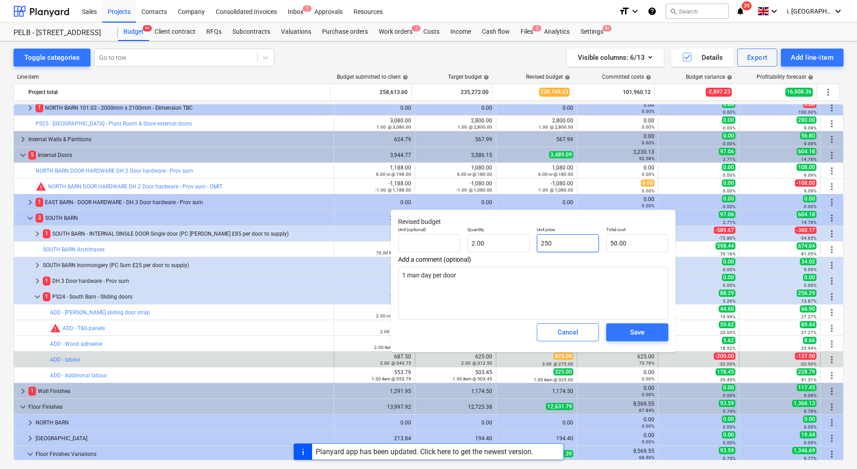
type input "500.00"
type input "250"
type textarea "x"
type input "250.00"
click at [628, 336] on span "Save" at bounding box center [637, 333] width 41 height 12
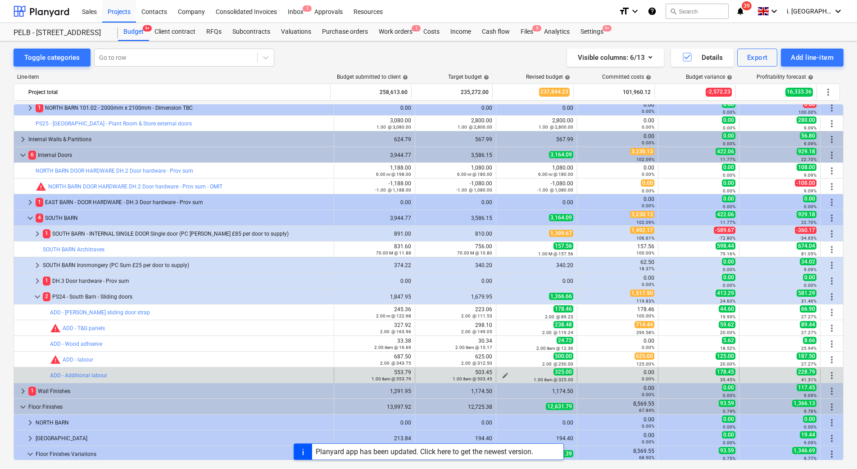
click at [501, 375] on span "edit" at bounding box center [504, 375] width 7 height 7
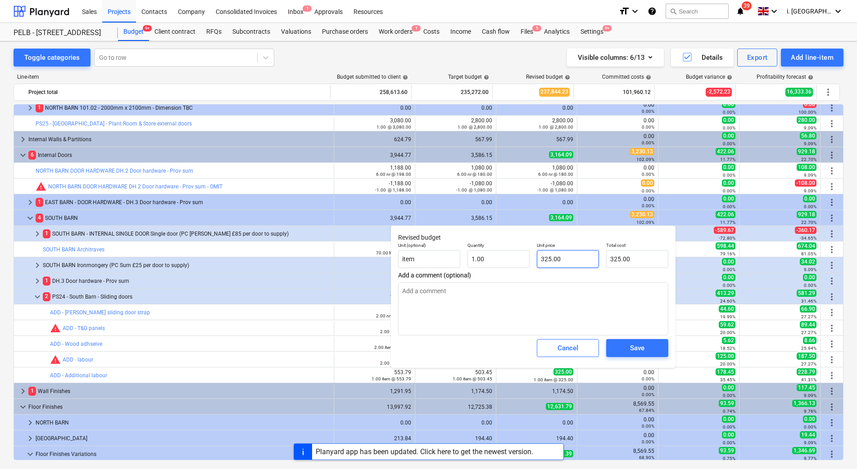
type textarea "x"
type input "325"
drag, startPoint x: 568, startPoint y: 266, endPoint x: 514, endPoint y: 258, distance: 54.1
click at [514, 258] on div "Unit (optional) item Quantity 1.00 Unit price 325 Total cost 325.00" at bounding box center [532, 255] width 277 height 33
type textarea "x"
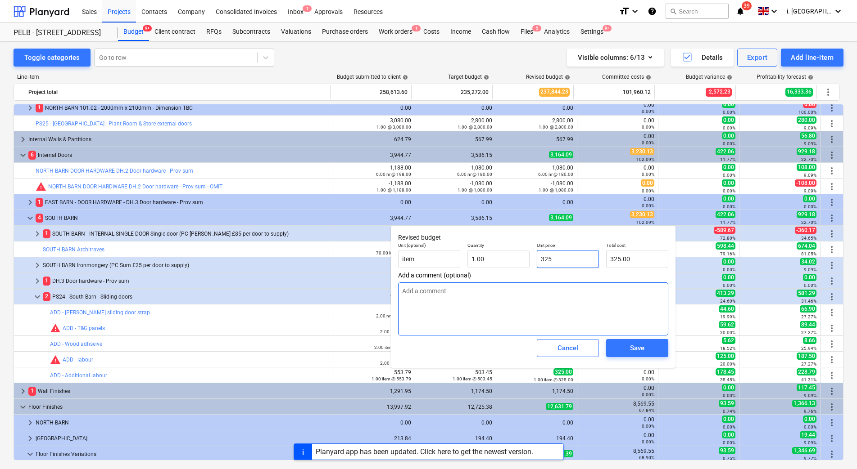
type input "0"
type input "0.00"
type input "0"
type textarea "x"
type input "0.00"
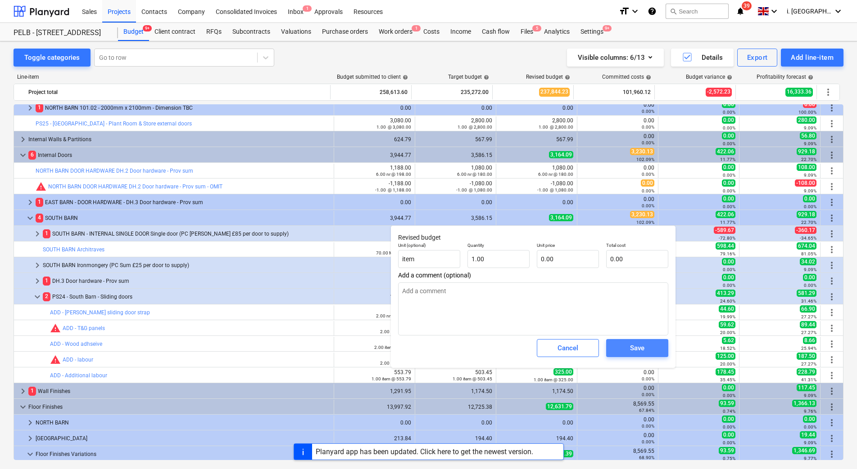
click at [630, 345] on div "Save" at bounding box center [637, 349] width 14 height 12
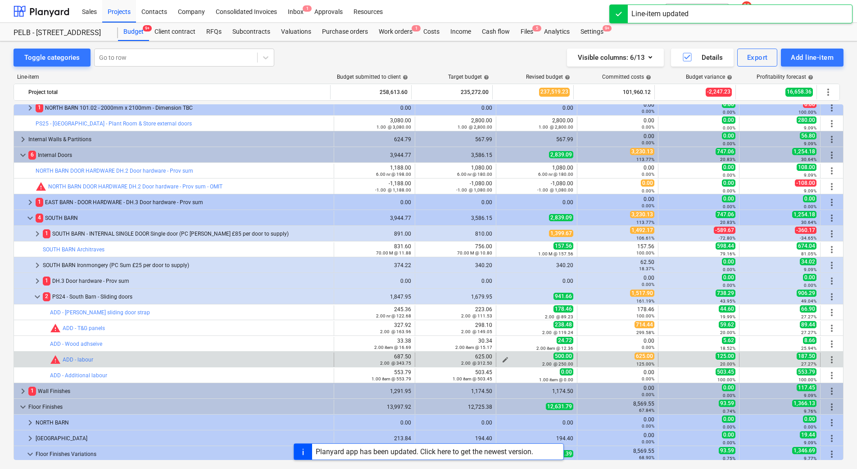
click at [502, 359] on span "edit" at bounding box center [504, 359] width 7 height 7
type textarea "x"
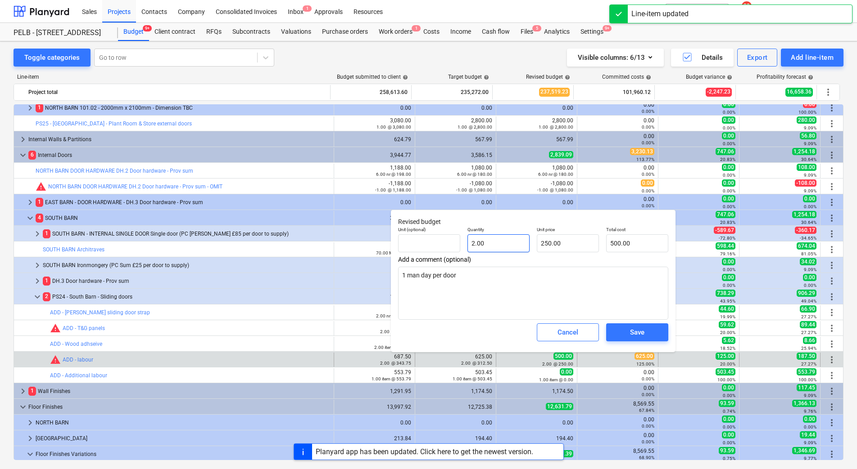
type input "2"
drag, startPoint x: 468, startPoint y: 238, endPoint x: 439, endPoint y: 238, distance: 28.8
click at [441, 238] on div "Unit (optional) Quantity 2 Unit price 250.00 Total cost 500.00" at bounding box center [532, 239] width 277 height 33
type textarea "x"
type input "1"
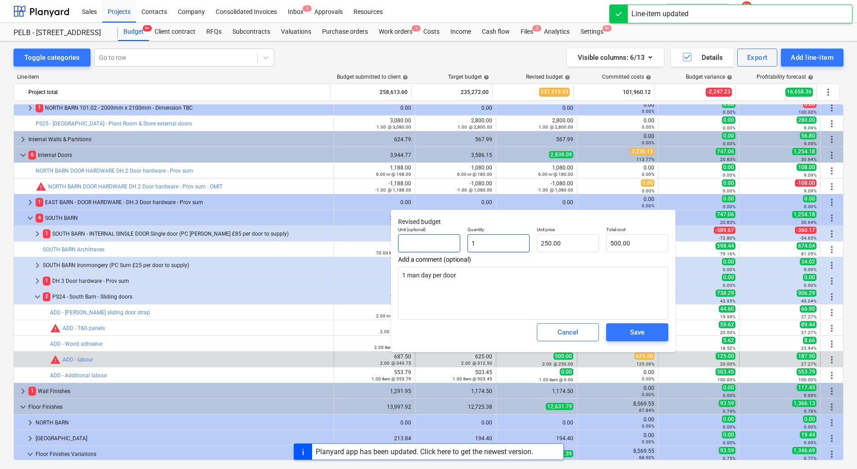
type input "250.00"
type textarea "x"
type input "1."
type textarea "x"
type input "1.5"
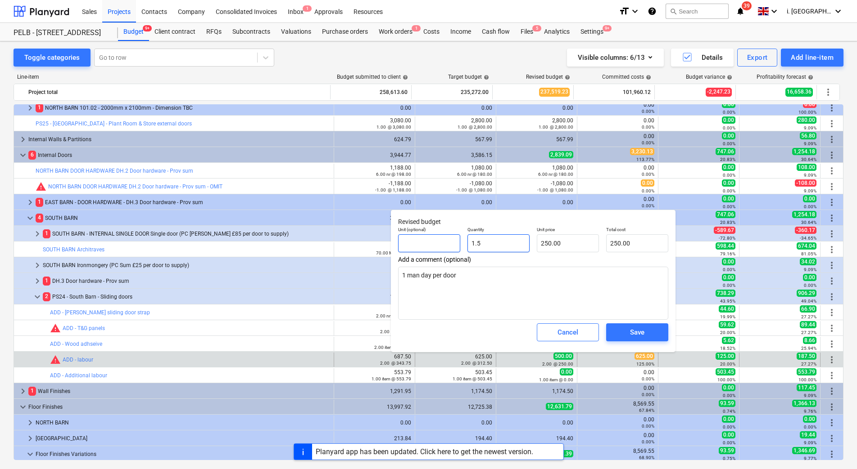
type input "375.00"
type input "1.5"
type textarea "x"
type input "1.50"
type input "250"
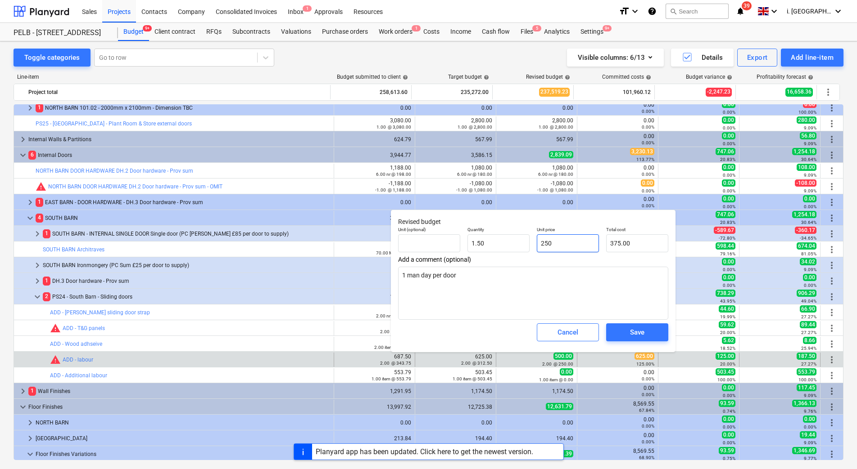
click at [539, 243] on input "250" at bounding box center [568, 243] width 62 height 18
drag, startPoint x: 570, startPoint y: 245, endPoint x: 493, endPoint y: 245, distance: 77.0
click at [498, 245] on div "Unit (optional) Quantity 1.50 Unit price 250 Total cost 375.00" at bounding box center [532, 239] width 277 height 33
type textarea "x"
type input "2"
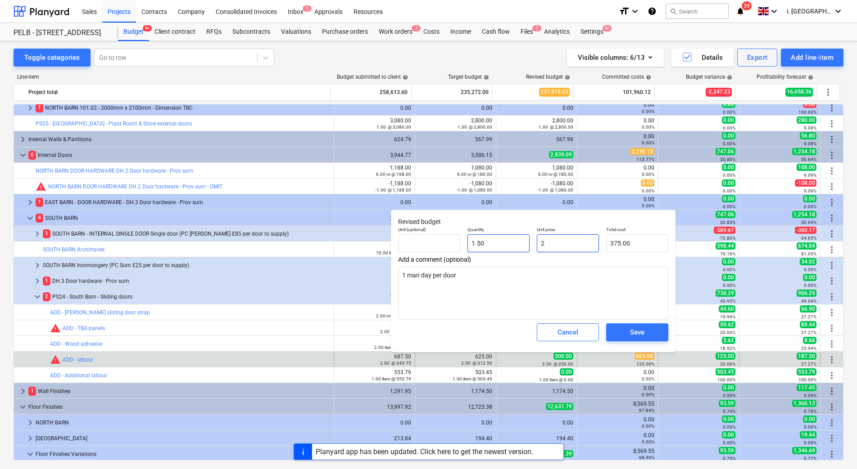
type input "3.00"
type textarea "x"
type input "27"
type input "40.50"
type textarea "x"
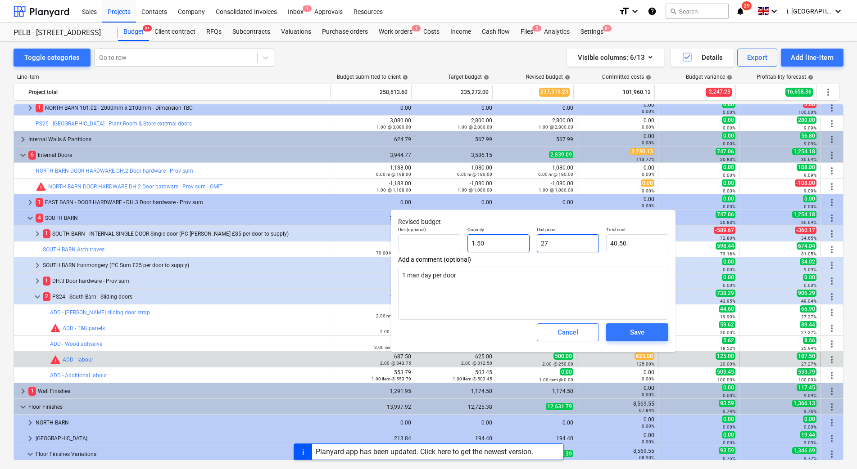
type input "275"
type input "412.50"
type input "275"
type textarea "x"
click at [644, 336] on div "Save" at bounding box center [637, 333] width 14 height 12
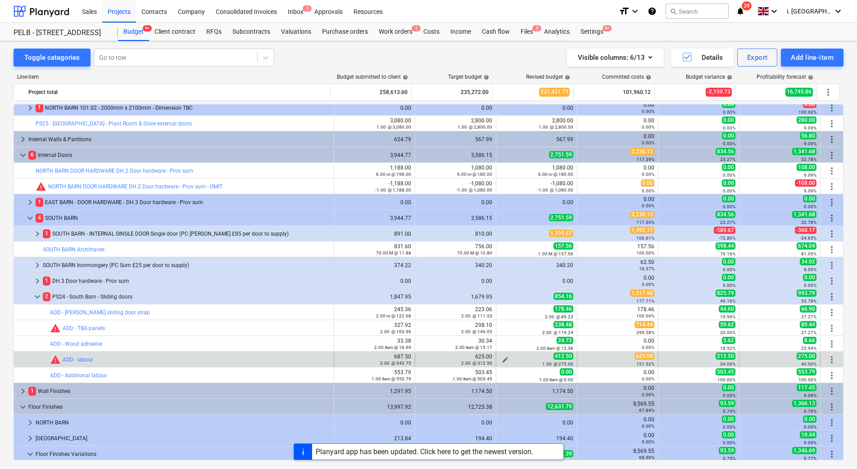
click at [504, 360] on span "edit" at bounding box center [504, 359] width 7 height 7
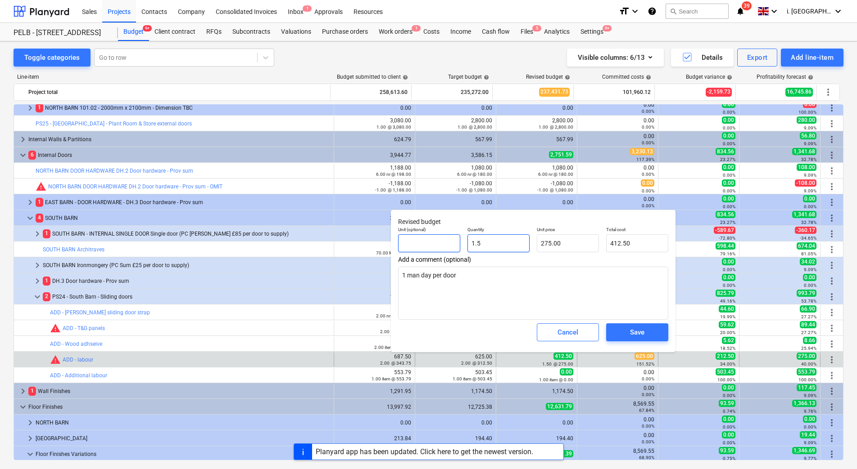
drag, startPoint x: 501, startPoint y: 240, endPoint x: 452, endPoint y: 240, distance: 48.2
click at [452, 240] on div "Unit (optional) Quantity 1.5 Unit price 275.00 Total cost 412.50" at bounding box center [532, 239] width 277 height 33
click at [634, 328] on div "Save" at bounding box center [637, 333] width 14 height 12
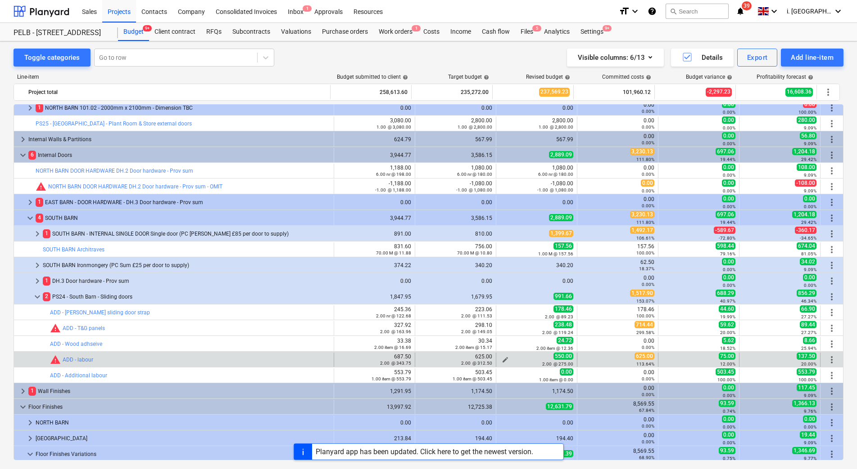
click at [502, 360] on span "edit" at bounding box center [504, 359] width 7 height 7
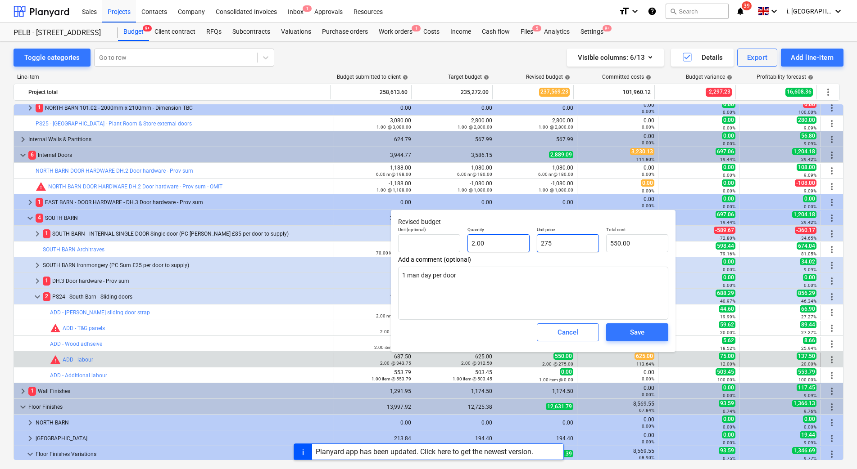
drag, startPoint x: 567, startPoint y: 245, endPoint x: 500, endPoint y: 245, distance: 66.6
click at [500, 245] on div "Unit (optional) Quantity 2.00 Unit price 275 Total cost 550.00" at bounding box center [532, 239] width 277 height 33
click at [499, 245] on input "2" at bounding box center [498, 243] width 62 height 18
click at [646, 329] on span "Save" at bounding box center [637, 333] width 41 height 12
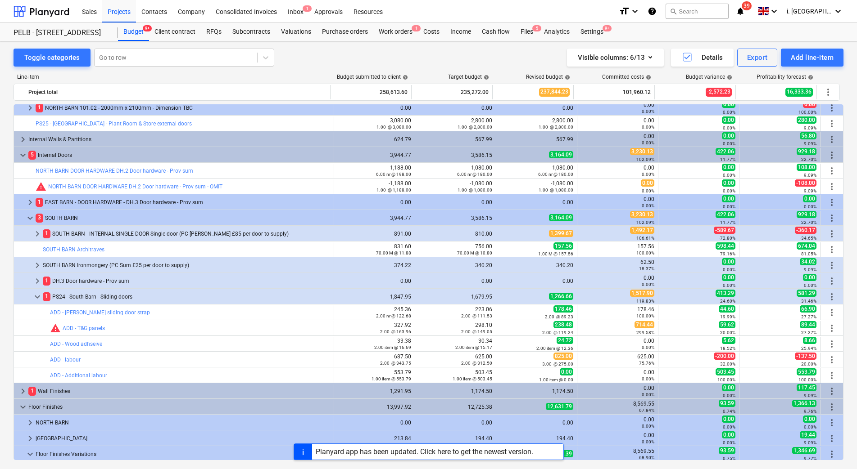
drag, startPoint x: 844, startPoint y: 205, endPoint x: 843, endPoint y: 214, distance: 9.0
click at [843, 214] on div "Toggle categories Go to row Visible columns : 6/13 Details Export Add line-item…" at bounding box center [428, 259] width 857 height 437
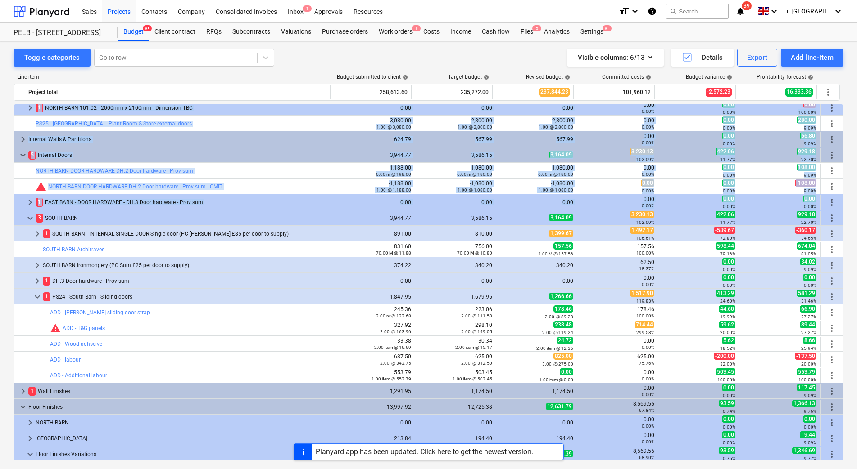
drag, startPoint x: 839, startPoint y: 196, endPoint x: 844, endPoint y: 188, distance: 9.5
click at [844, 188] on div "Toggle categories Go to row Visible columns : 6/13 Details Export Add line-item…" at bounding box center [428, 259] width 857 height 437
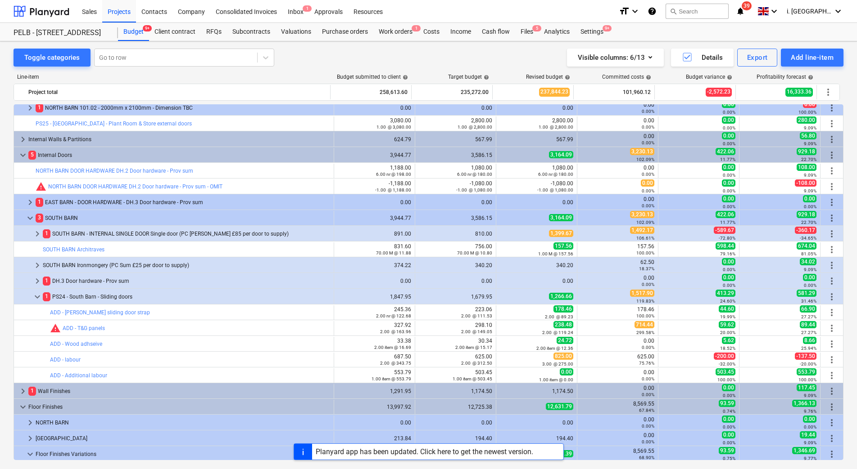
click at [843, 188] on div "Toggle categories Go to row Visible columns : 6/13 Details Export Add line-item…" at bounding box center [428, 259] width 857 height 437
drag, startPoint x: 843, startPoint y: 189, endPoint x: 842, endPoint y: 179, distance: 10.4
click at [842, 179] on div "Toggle categories Go to row Visible columns : 6/13 Details Export Add line-item…" at bounding box center [428, 259] width 857 height 437
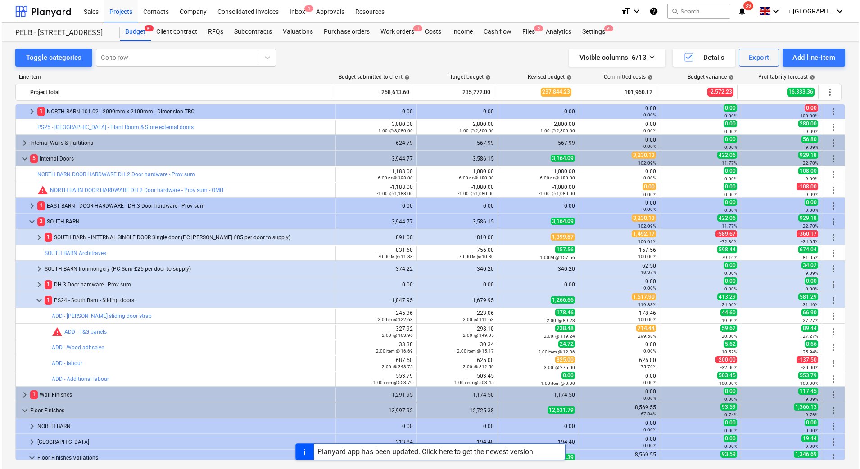
scroll to position [333, 0]
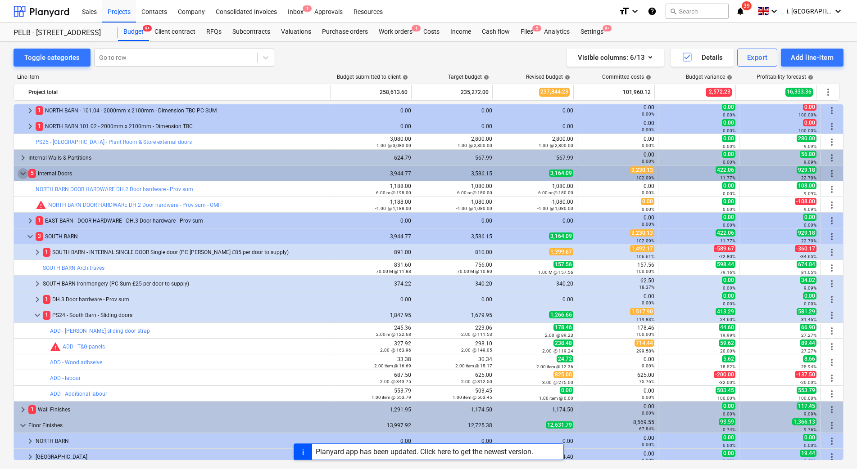
click at [21, 175] on span "keyboard_arrow_down" at bounding box center [23, 173] width 11 height 11
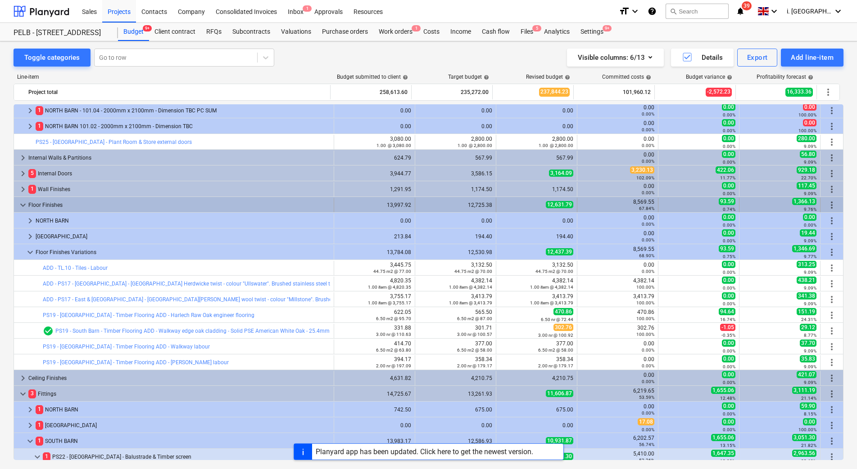
click at [18, 206] on span "keyboard_arrow_down" at bounding box center [23, 205] width 11 height 11
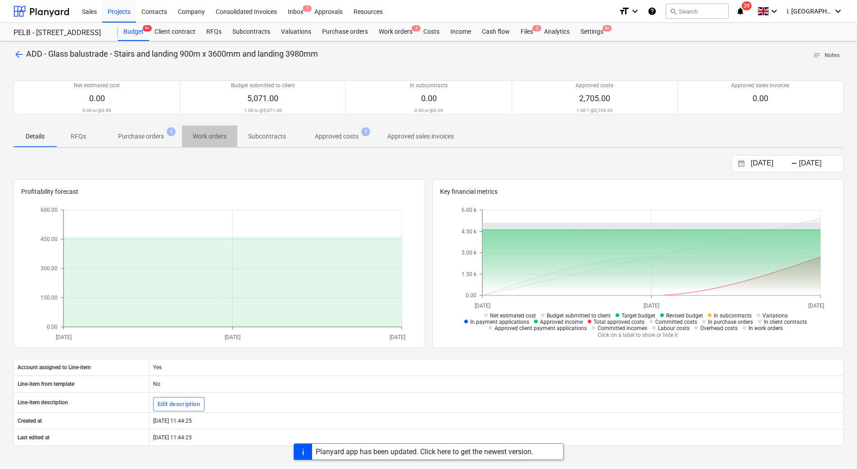
click at [220, 142] on span "Work orders" at bounding box center [209, 136] width 55 height 15
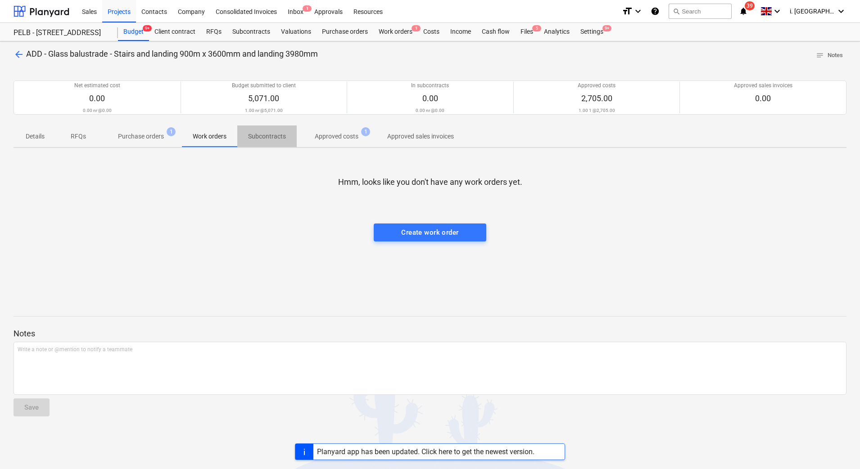
click at [282, 144] on span "Subcontracts" at bounding box center [266, 136] width 59 height 15
click at [219, 142] on span "Work orders" at bounding box center [209, 136] width 55 height 15
click at [444, 237] on div "Create work order" at bounding box center [429, 233] width 57 height 12
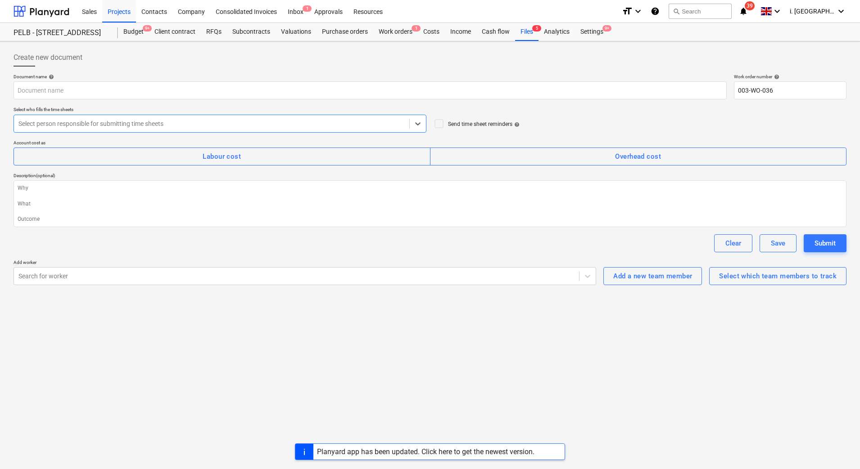
click at [265, 128] on div at bounding box center [211, 123] width 386 height 9
click at [452, 281] on div at bounding box center [296, 276] width 556 height 9
click at [499, 152] on span "Overhead cost" at bounding box center [638, 157] width 397 height 12
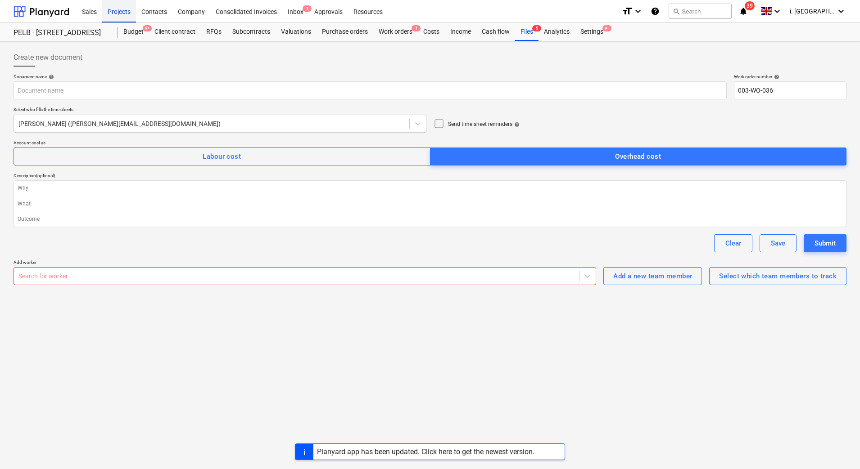
click at [117, 18] on div "Projects" at bounding box center [119, 11] width 34 height 23
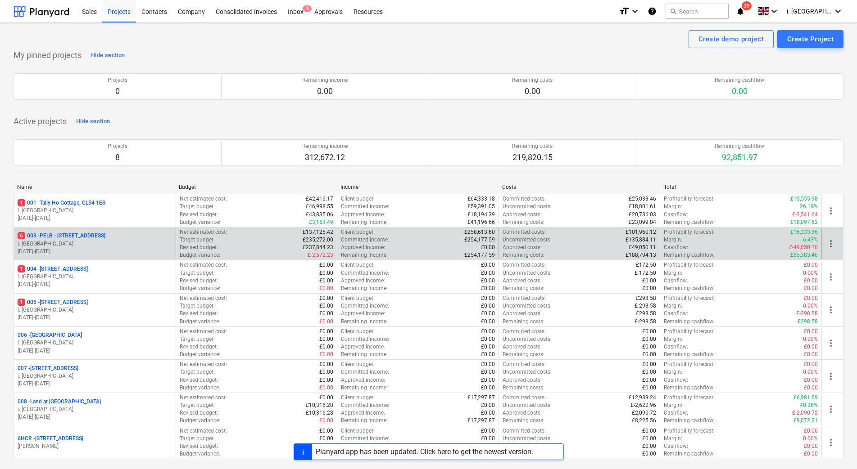
click at [105, 234] on p "6 003 - PELB - Castle lane, Moreton Valence, GL2 7NE" at bounding box center [62, 236] width 88 height 8
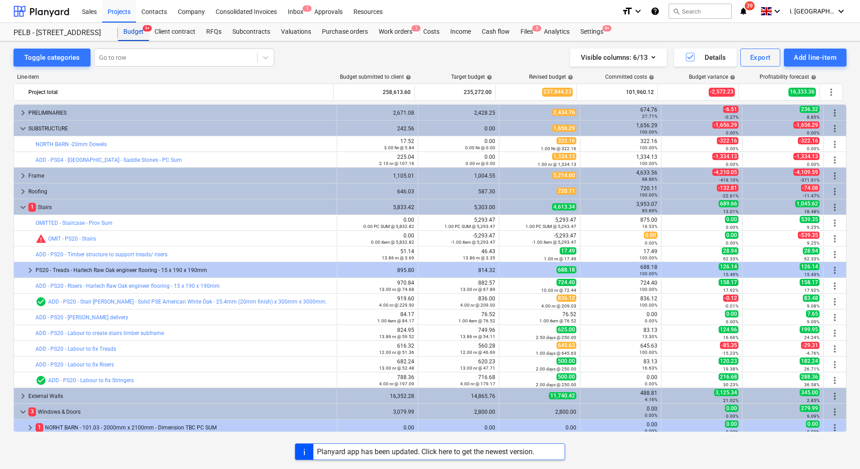
click at [134, 33] on div "Budget 9+" at bounding box center [133, 32] width 31 height 18
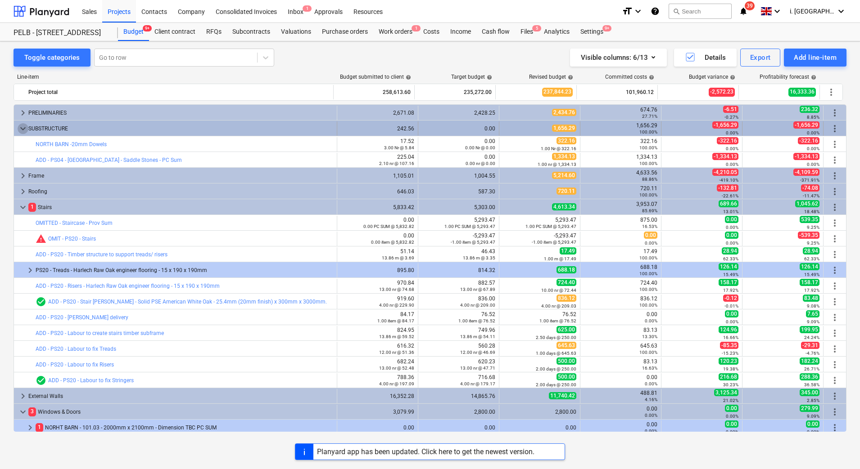
click at [22, 130] on span "keyboard_arrow_down" at bounding box center [23, 128] width 11 height 11
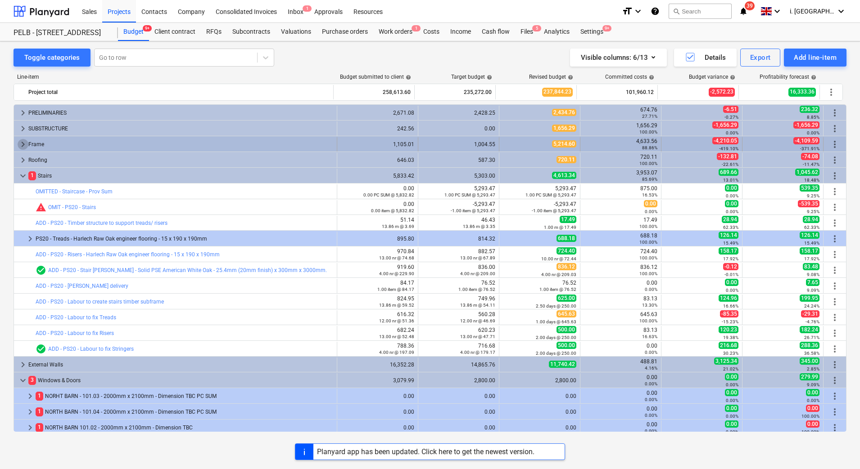
click at [22, 144] on span "keyboard_arrow_right" at bounding box center [23, 144] width 11 height 11
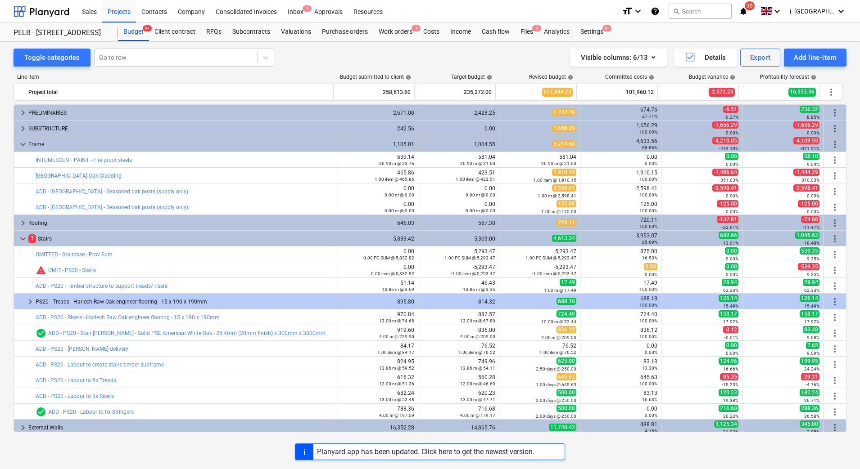
drag, startPoint x: 607, startPoint y: 191, endPoint x: 48, endPoint y: 189, distance: 558.6
click at [54, 189] on link "ADD - North Barn - Seasoned oak posts (supply only)" at bounding box center [112, 192] width 153 height 6
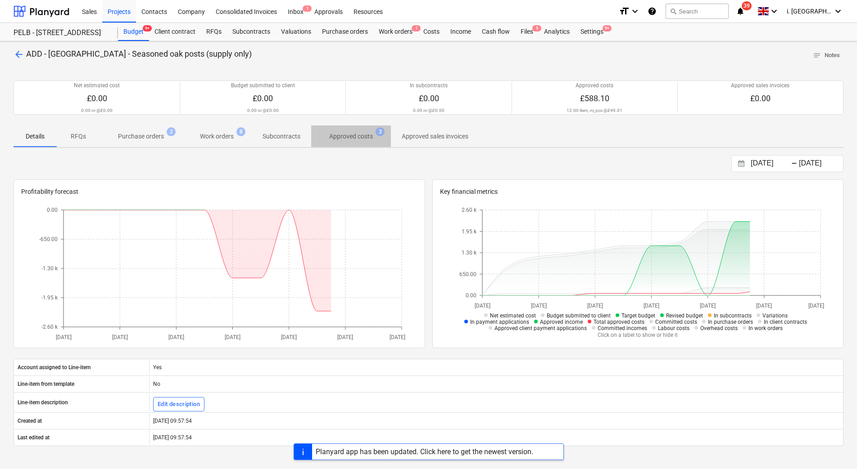
click at [366, 134] on p "Approved costs" at bounding box center [351, 136] width 44 height 9
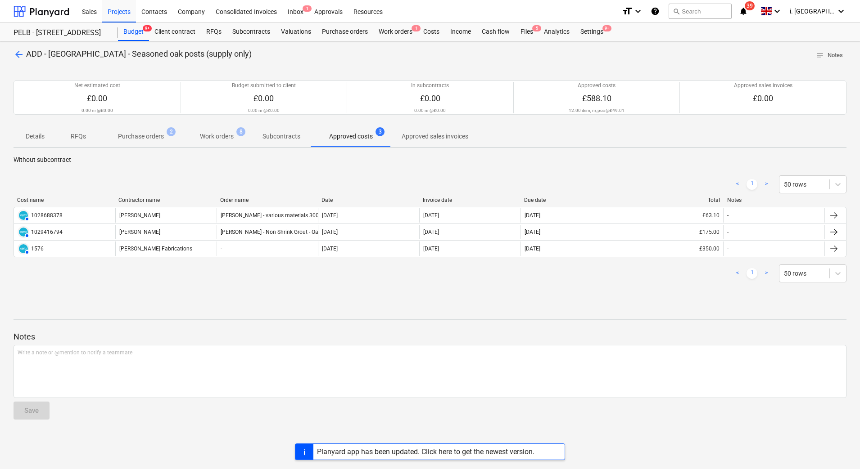
click at [212, 138] on p "Work orders" at bounding box center [217, 136] width 34 height 9
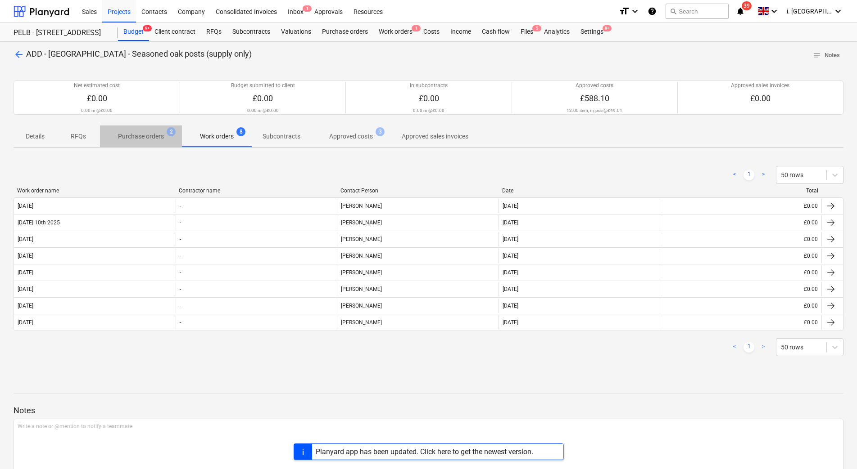
click at [148, 135] on p "Purchase orders" at bounding box center [141, 136] width 46 height 9
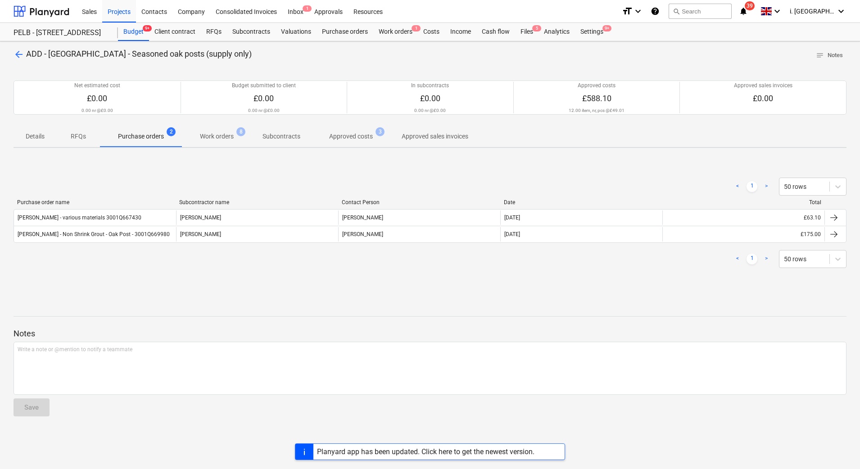
click at [17, 53] on span "arrow_back" at bounding box center [19, 54] width 11 height 11
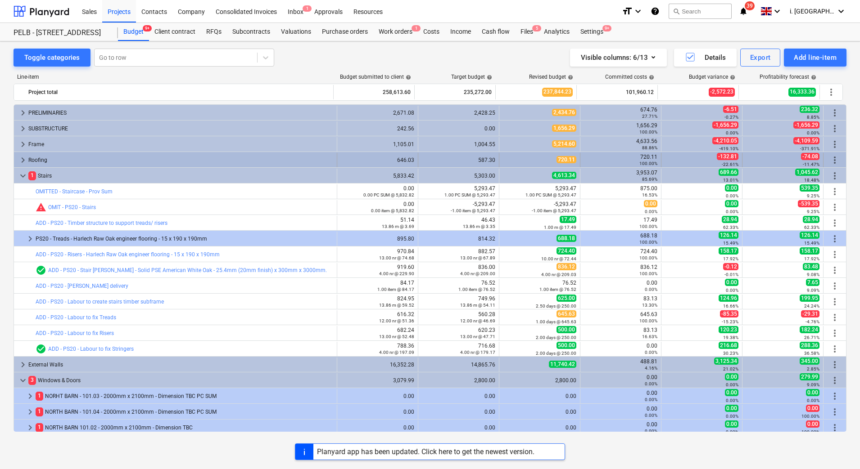
click at [22, 161] on span "keyboard_arrow_right" at bounding box center [23, 160] width 11 height 11
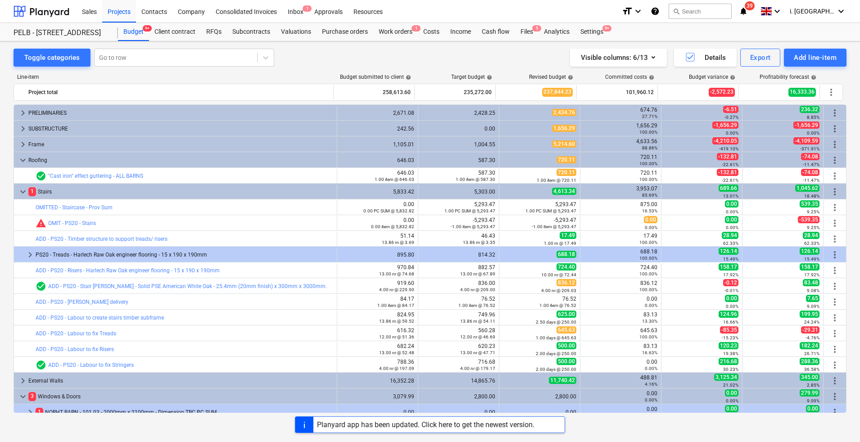
click at [460, 53] on div "Visible columns : 6/13 Details Export Add line-item" at bounding box center [635, 58] width 423 height 18
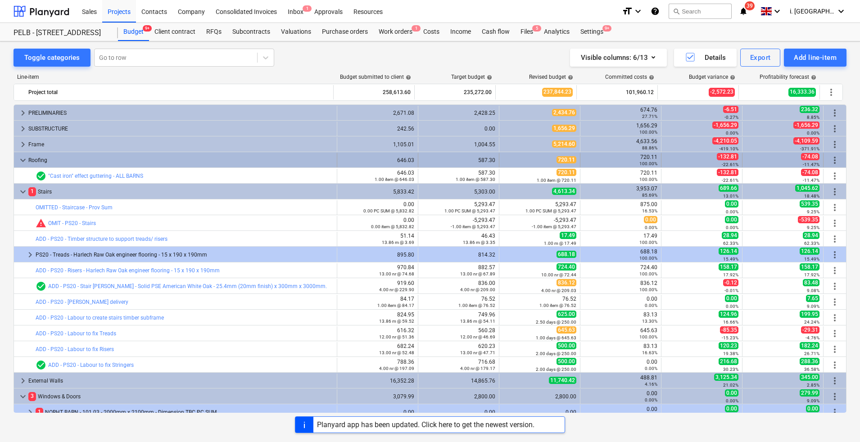
click at [20, 162] on span "keyboard_arrow_down" at bounding box center [23, 160] width 11 height 11
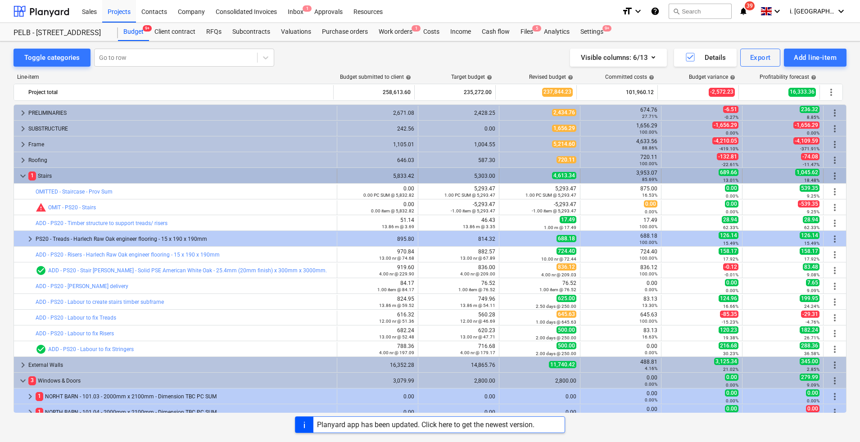
click at [23, 173] on span "keyboard_arrow_down" at bounding box center [23, 176] width 11 height 11
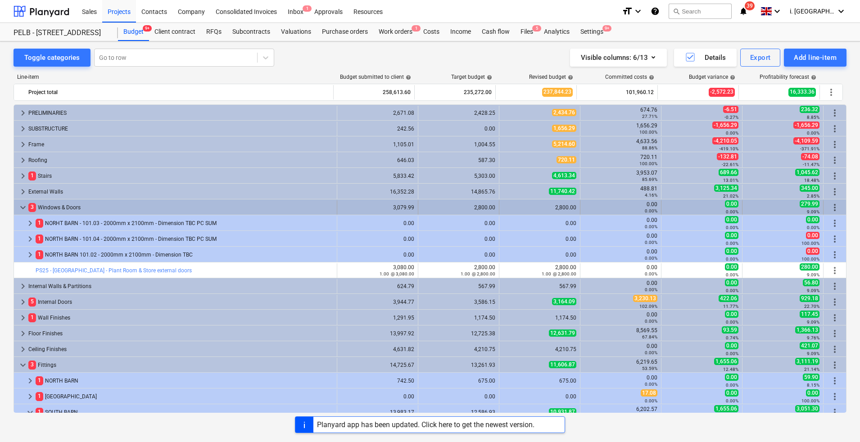
click at [25, 202] on span "keyboard_arrow_down" at bounding box center [23, 207] width 11 height 11
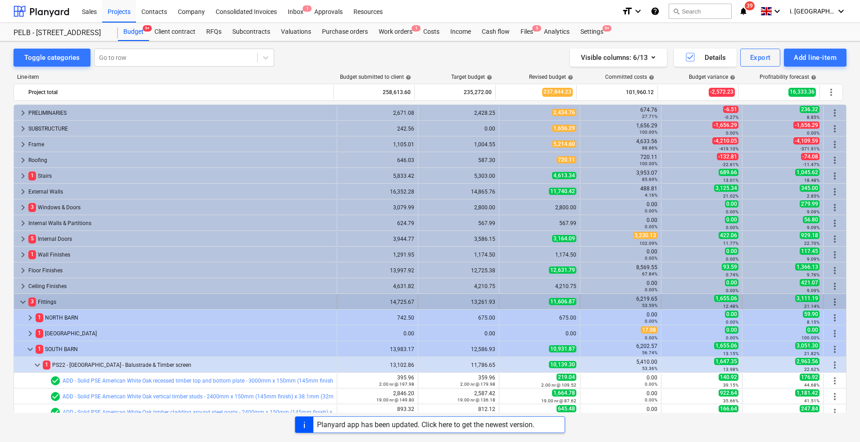
click at [23, 301] on span "keyboard_arrow_down" at bounding box center [23, 302] width 11 height 11
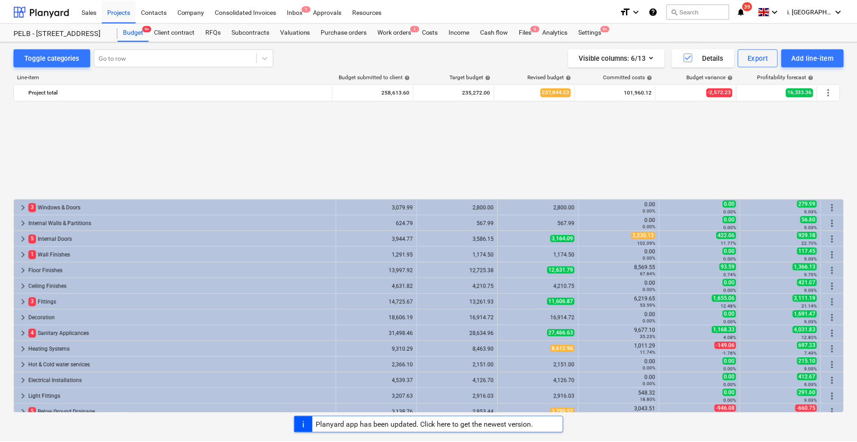
scroll to position [123, 0]
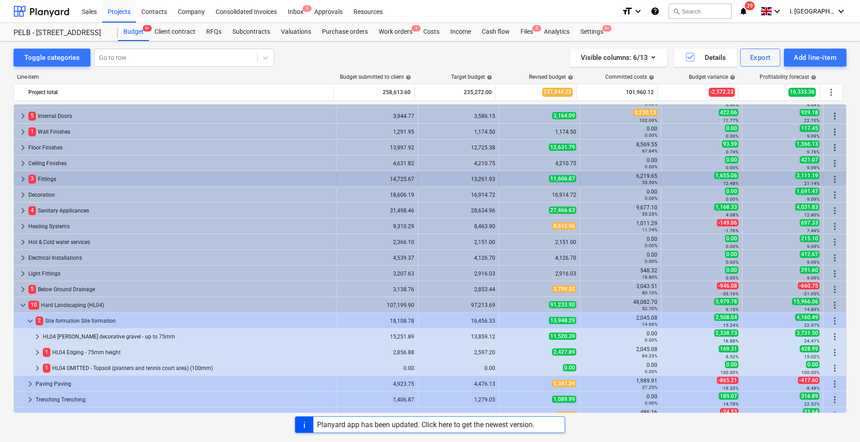
click at [20, 177] on span "keyboard_arrow_right" at bounding box center [23, 179] width 11 height 11
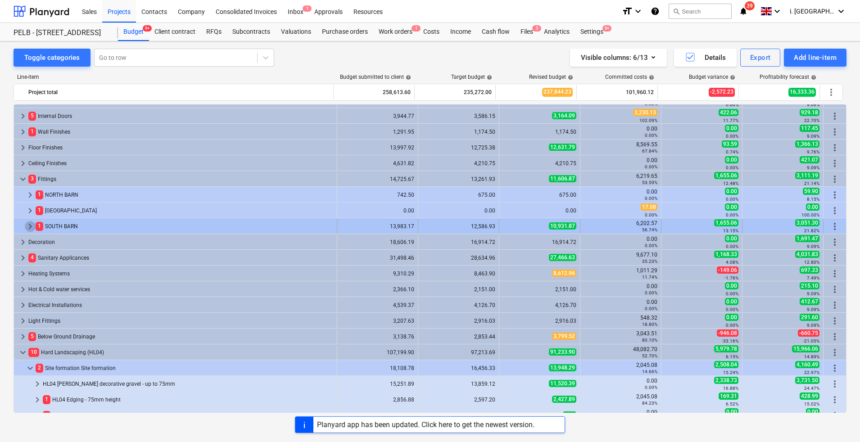
click at [30, 229] on span "keyboard_arrow_right" at bounding box center [30, 226] width 11 height 11
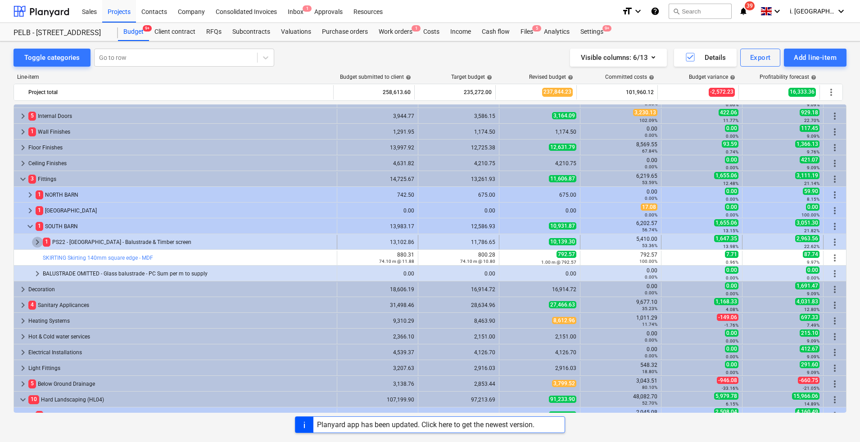
click at [34, 239] on span "keyboard_arrow_right" at bounding box center [37, 242] width 11 height 11
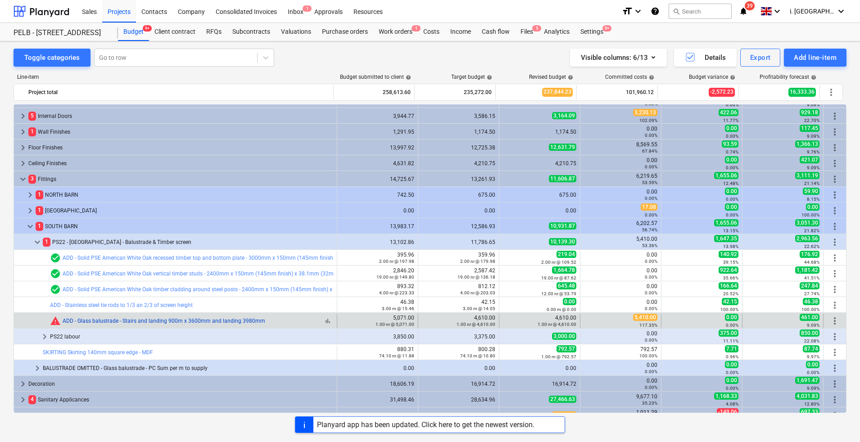
click at [191, 320] on link "ADD - Glass balustrade - Stairs and landing 900m x 3600mm and landing 3980mm" at bounding box center [164, 321] width 203 height 6
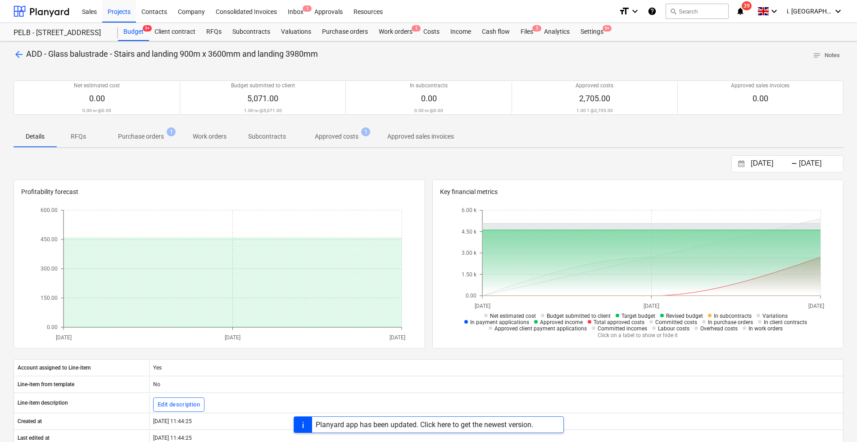
click at [152, 140] on p "Purchase orders" at bounding box center [141, 136] width 46 height 9
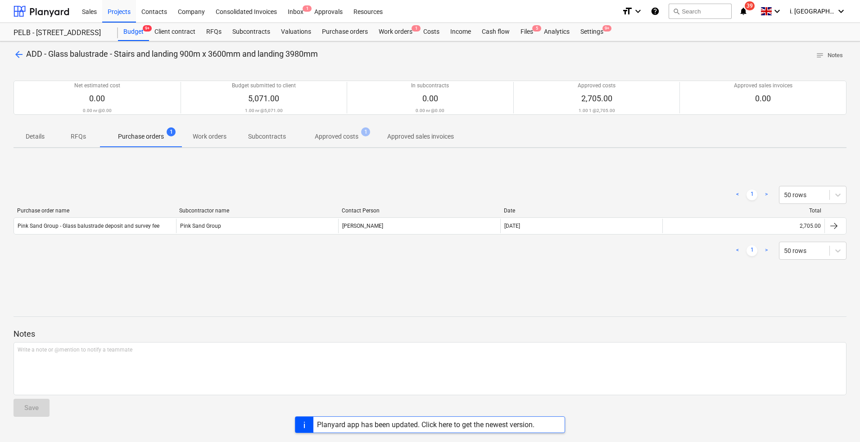
click at [349, 135] on p "Approved costs" at bounding box center [337, 136] width 44 height 9
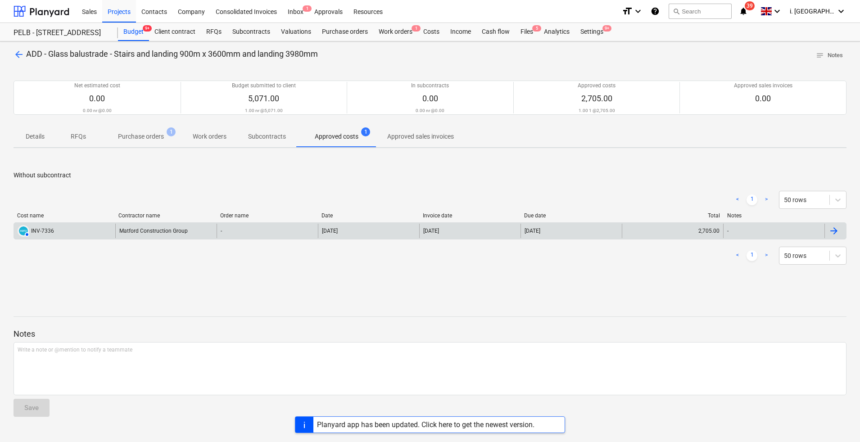
click at [48, 230] on div "INV-7336" at bounding box center [42, 231] width 23 height 6
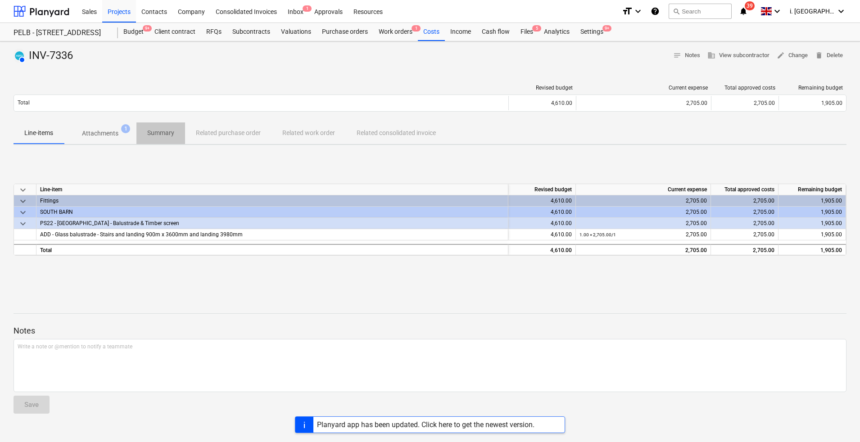
click at [162, 132] on p "Summary" at bounding box center [160, 132] width 27 height 9
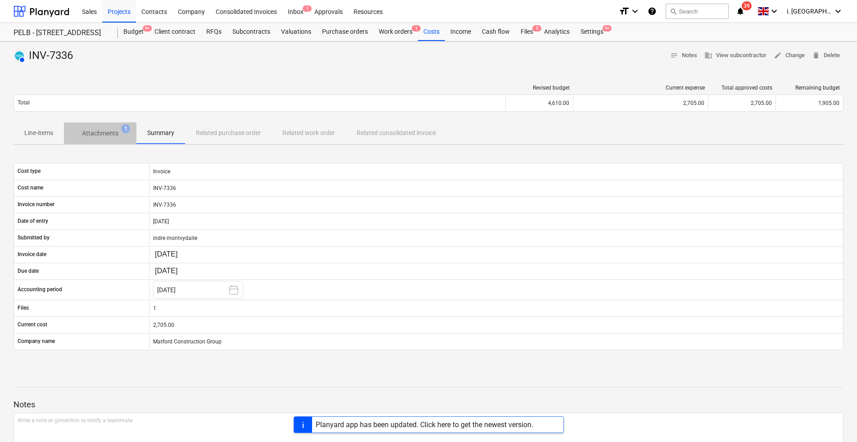
click at [102, 134] on p "Attachments" at bounding box center [100, 133] width 36 height 9
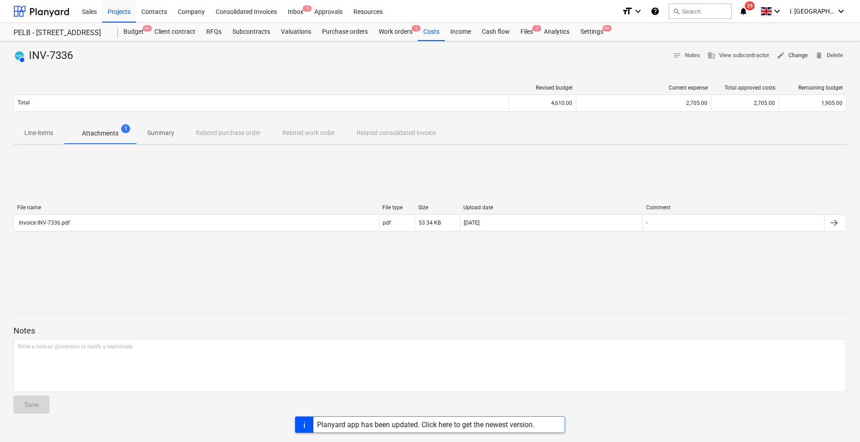
click at [795, 54] on span "edit Change" at bounding box center [791, 55] width 31 height 10
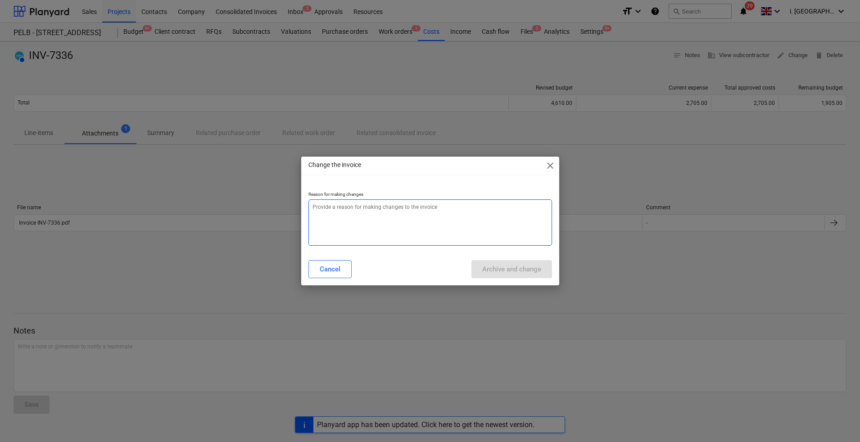
click at [439, 210] on textarea at bounding box center [429, 222] width 243 height 46
click at [520, 267] on div "Archive and change" at bounding box center [511, 269] width 59 height 12
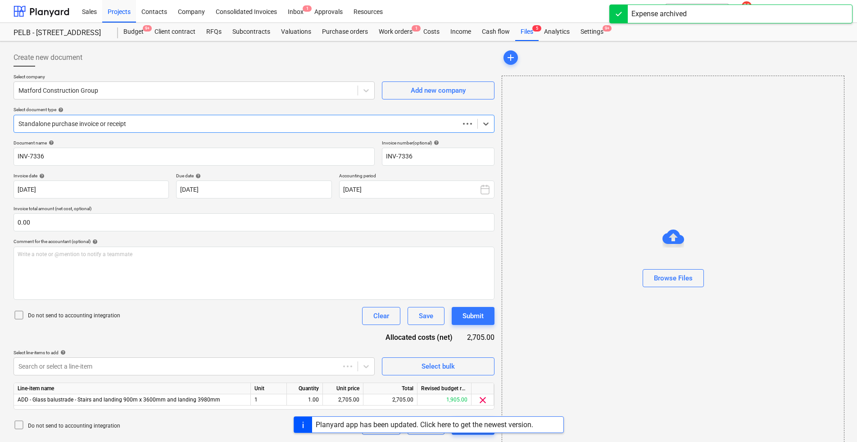
click at [240, 122] on div at bounding box center [236, 123] width 436 height 9
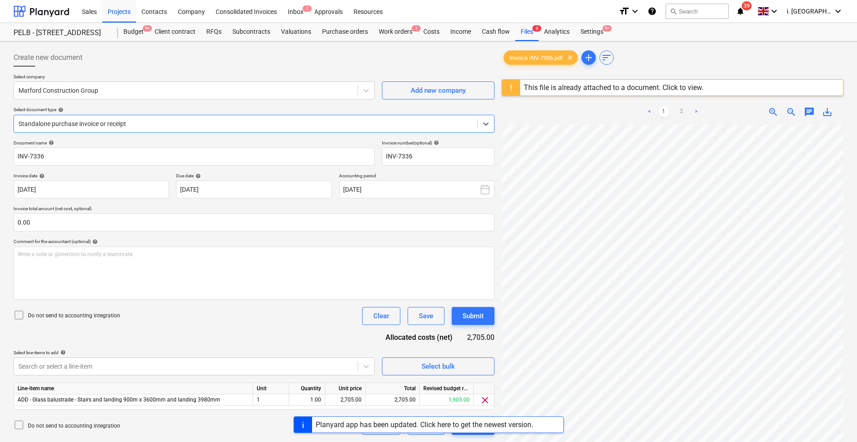
click at [202, 67] on div at bounding box center [254, 70] width 481 height 7
click at [203, 94] on div at bounding box center [185, 90] width 334 height 9
click at [163, 134] on div "Select company option Pink Sand Group , selected. Select is focused ,type to re…" at bounding box center [254, 107] width 481 height 66
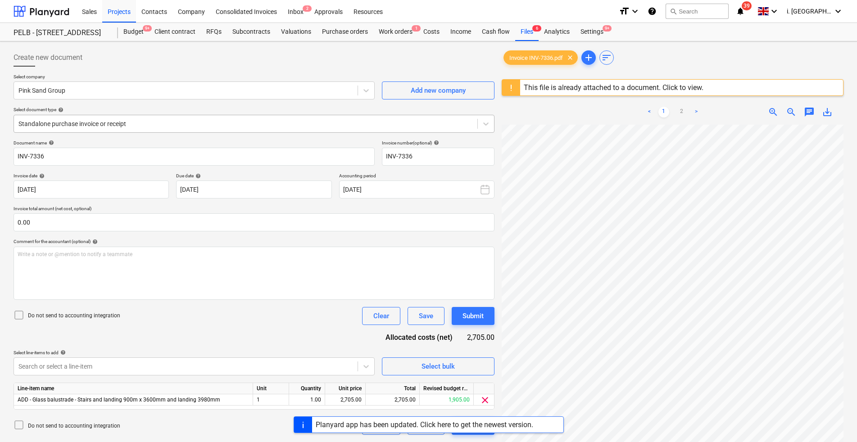
click at [163, 123] on div at bounding box center [245, 123] width 454 height 9
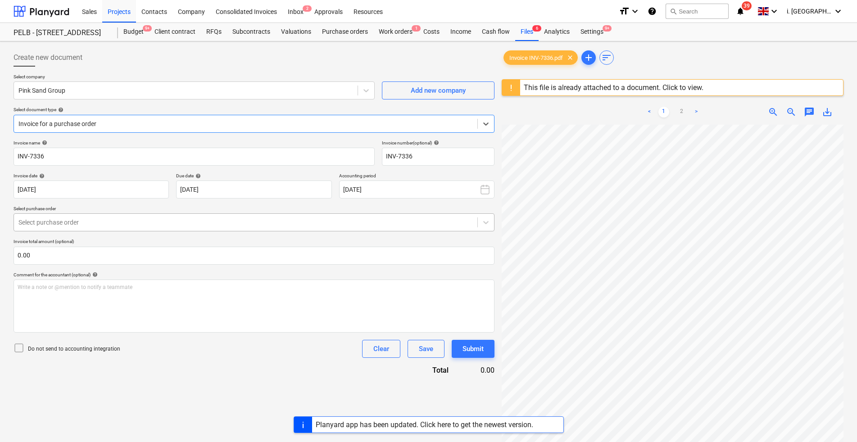
click at [211, 224] on div at bounding box center [245, 222] width 454 height 9
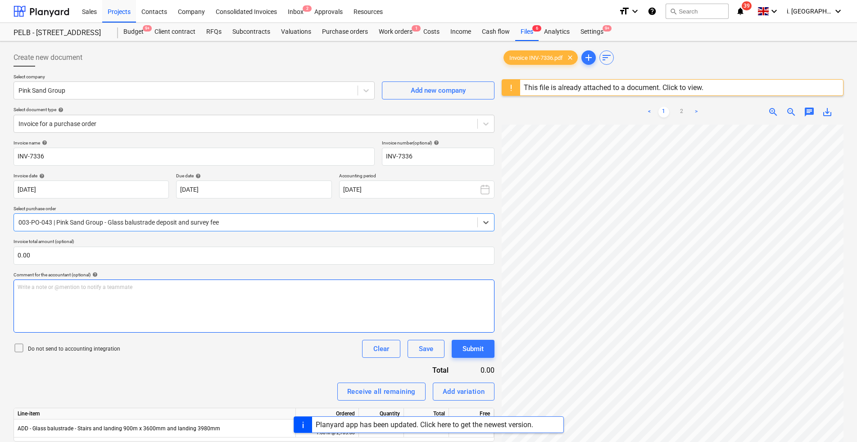
click at [265, 320] on div "Write a note or @mention to notify a teammate ﻿" at bounding box center [254, 306] width 481 height 53
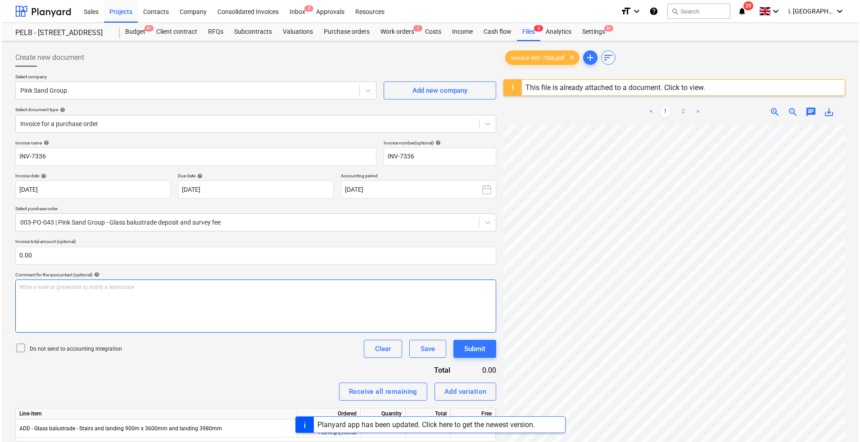
scroll to position [107, 0]
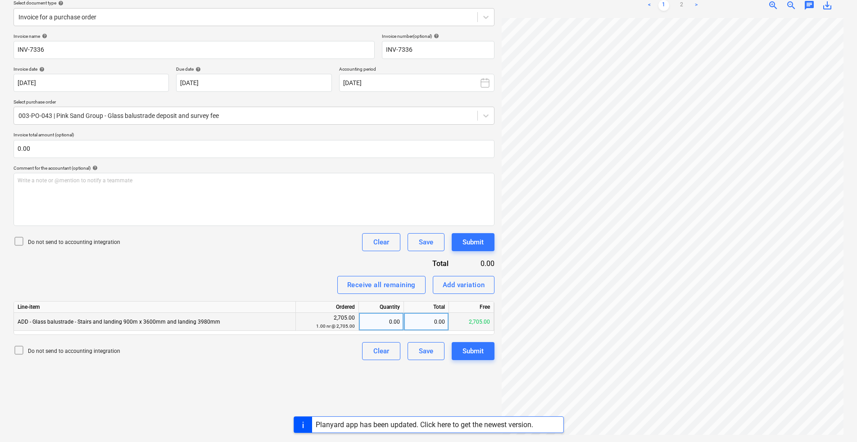
click at [370, 326] on div "0.00" at bounding box center [380, 322] width 37 height 18
click at [491, 353] on button "Submit" at bounding box center [472, 351] width 43 height 18
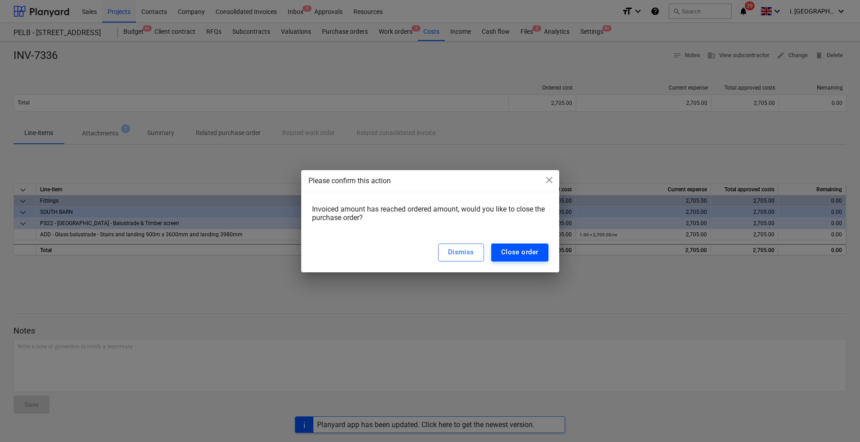
click at [519, 250] on div "Close order" at bounding box center [519, 252] width 37 height 12
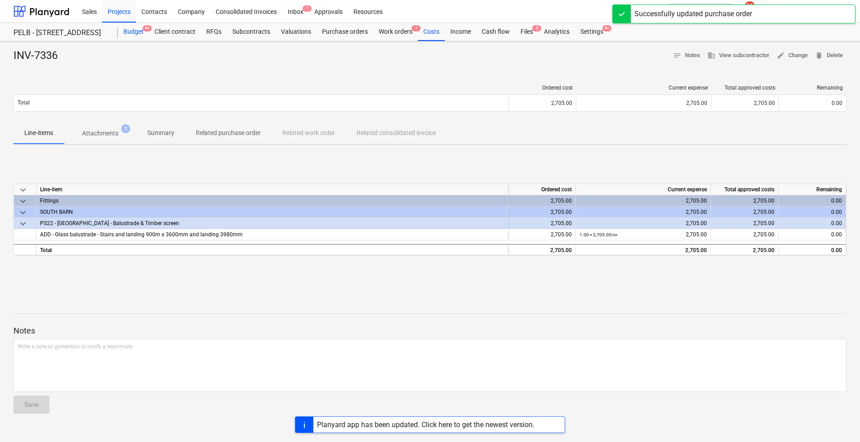
click at [132, 36] on div "Budget 9+" at bounding box center [133, 32] width 31 height 18
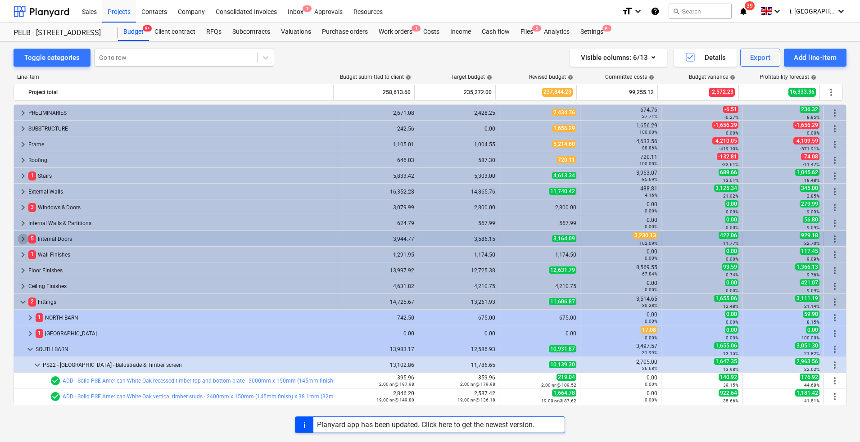
click at [20, 240] on span "keyboard_arrow_right" at bounding box center [23, 239] width 11 height 11
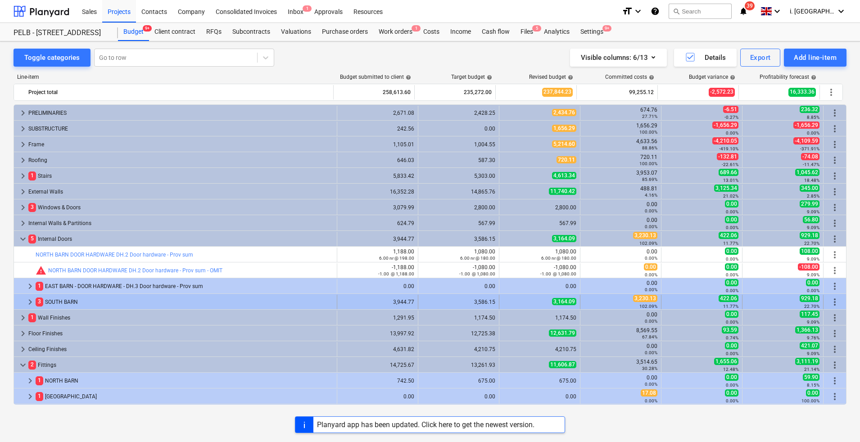
click at [27, 302] on span "keyboard_arrow_right" at bounding box center [30, 302] width 11 height 11
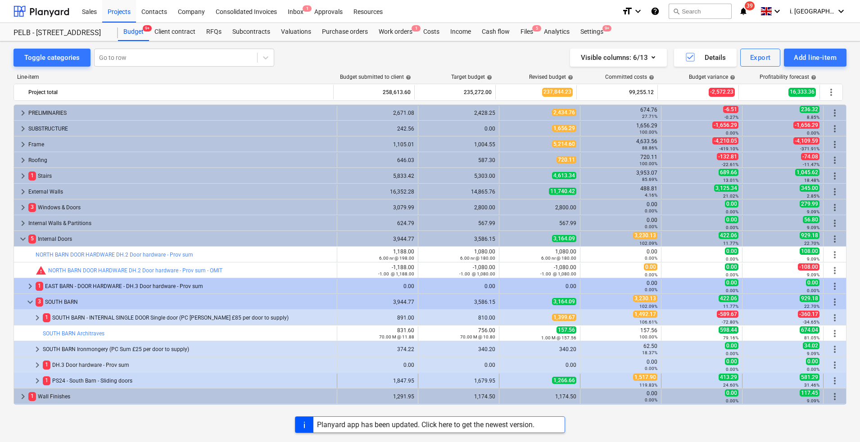
click at [36, 382] on span "keyboard_arrow_right" at bounding box center [37, 380] width 11 height 11
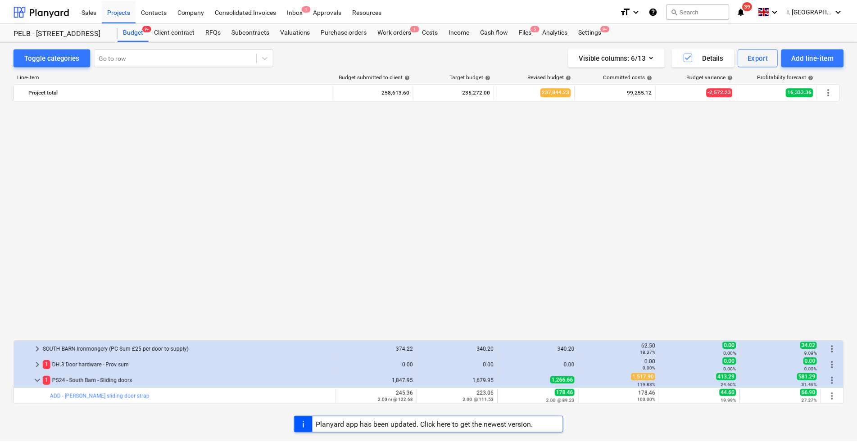
scroll to position [263, 0]
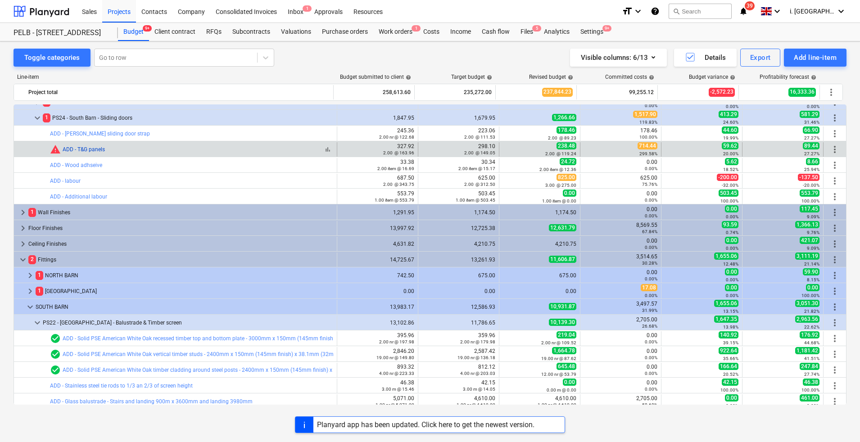
click at [98, 148] on link "ADD - T&G panels" at bounding box center [84, 149] width 42 height 6
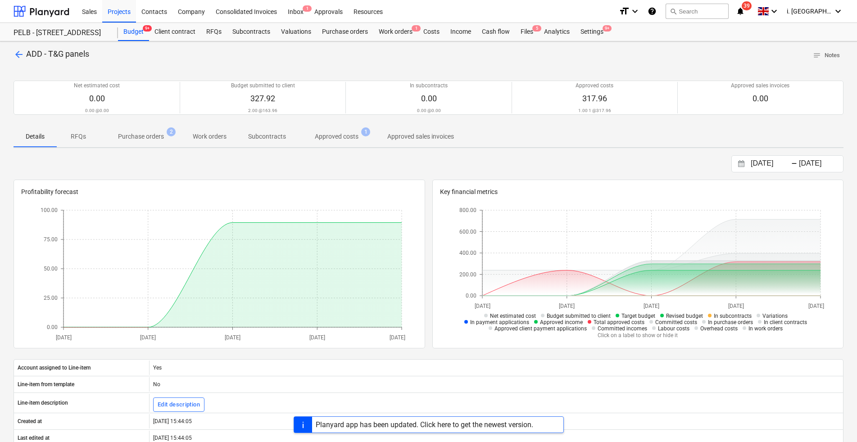
click at [162, 140] on p "Purchase orders" at bounding box center [141, 136] width 46 height 9
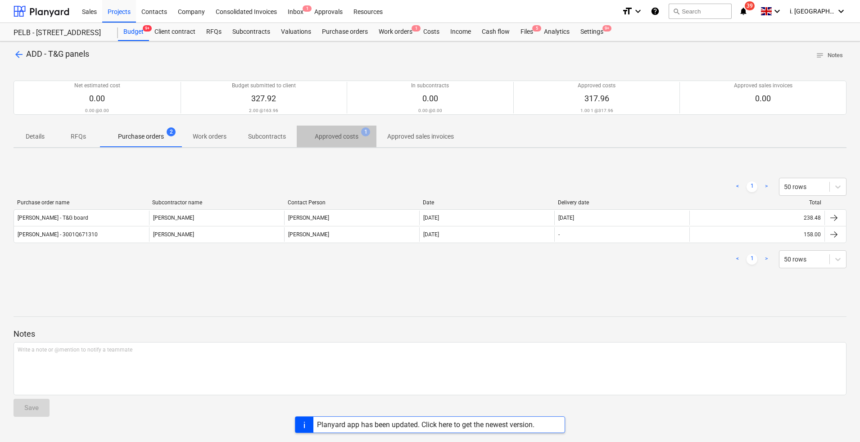
click at [349, 135] on p "Approved costs" at bounding box center [337, 136] width 44 height 9
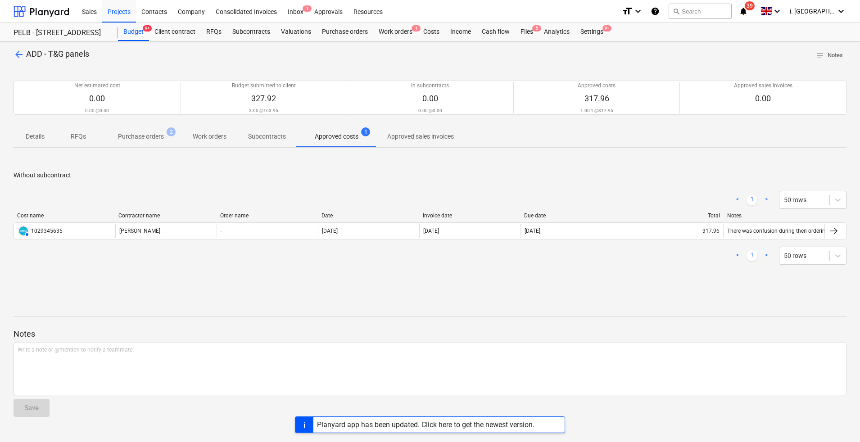
click at [166, 133] on span "Purchase orders 2" at bounding box center [141, 136] width 60 height 9
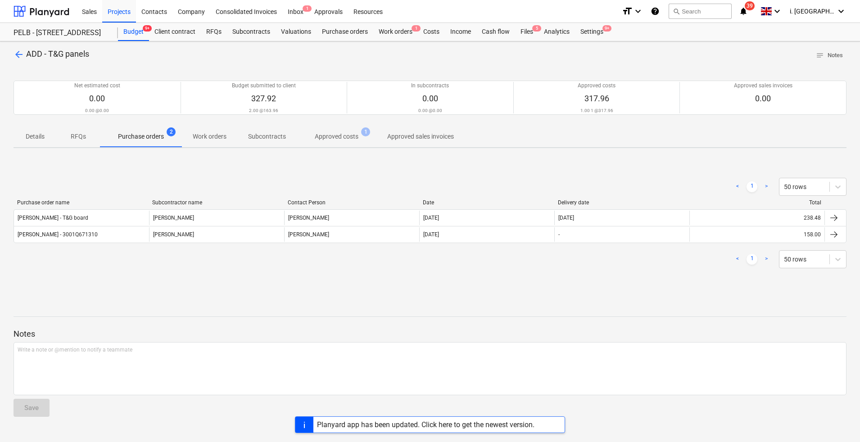
click at [343, 141] on p "Approved costs" at bounding box center [337, 136] width 44 height 9
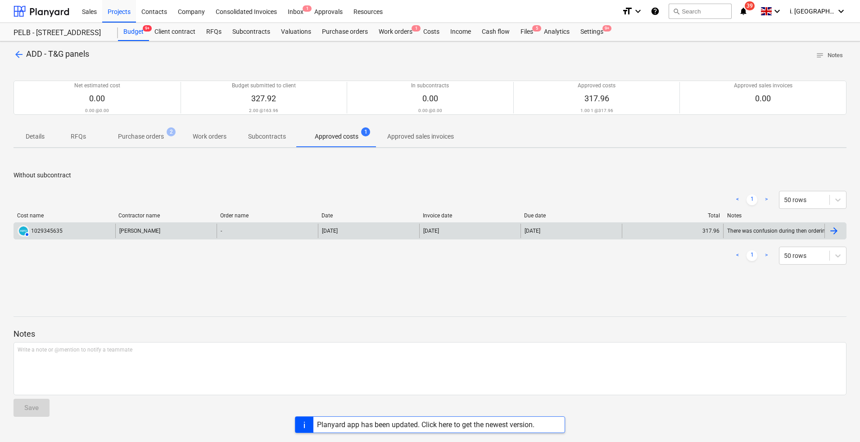
click at [140, 230] on div "[PERSON_NAME]" at bounding box center [165, 231] width 101 height 14
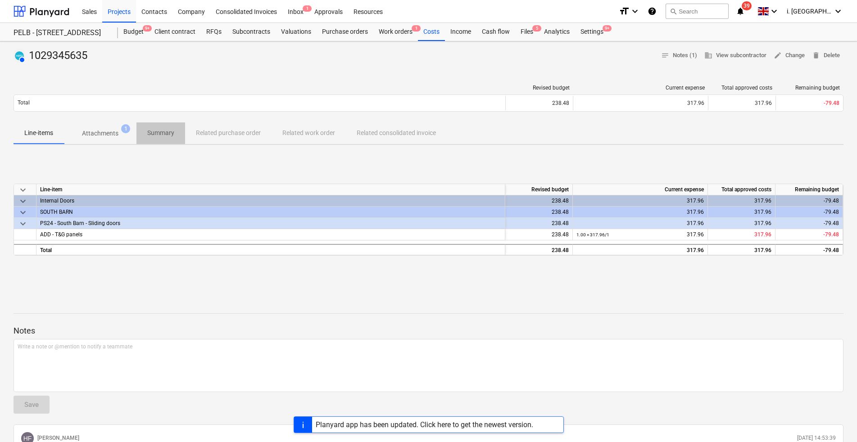
click at [161, 132] on p "Summary" at bounding box center [160, 132] width 27 height 9
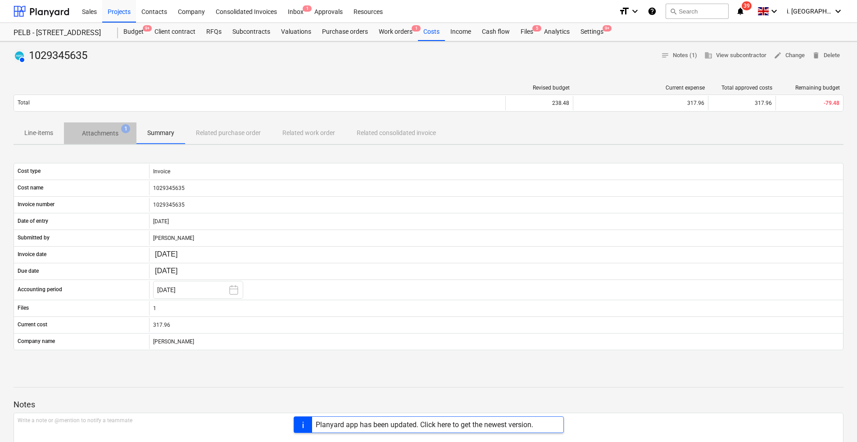
click at [110, 136] on p "Attachments" at bounding box center [100, 133] width 36 height 9
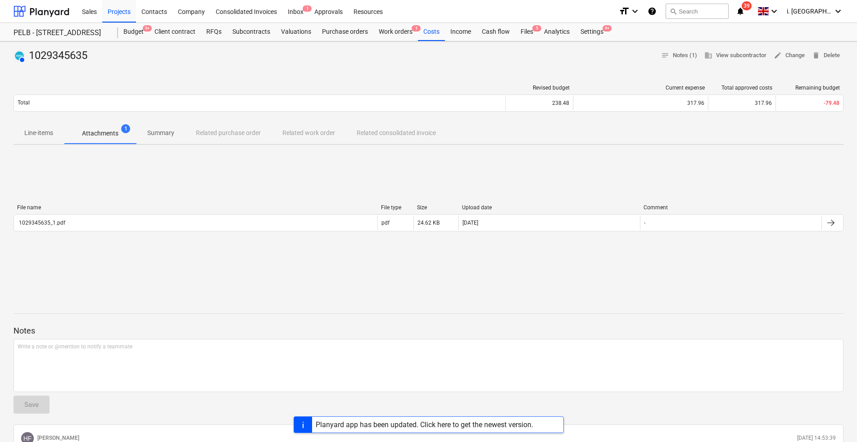
click at [148, 135] on p "Summary" at bounding box center [160, 132] width 27 height 9
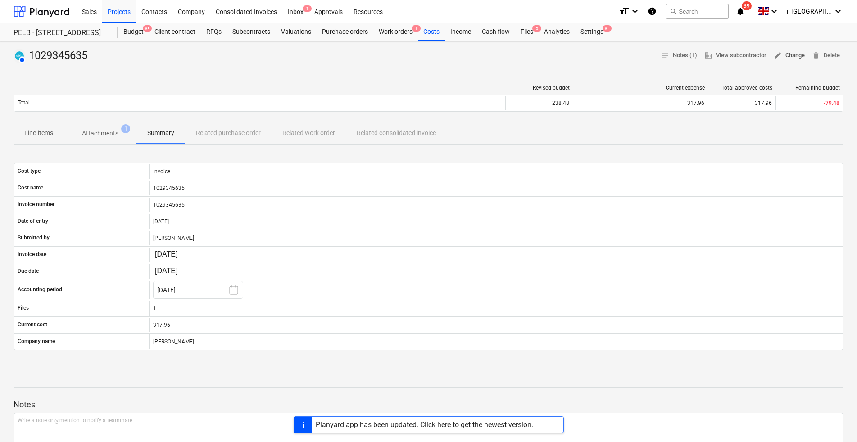
click at [789, 52] on span "edit Change" at bounding box center [788, 55] width 31 height 10
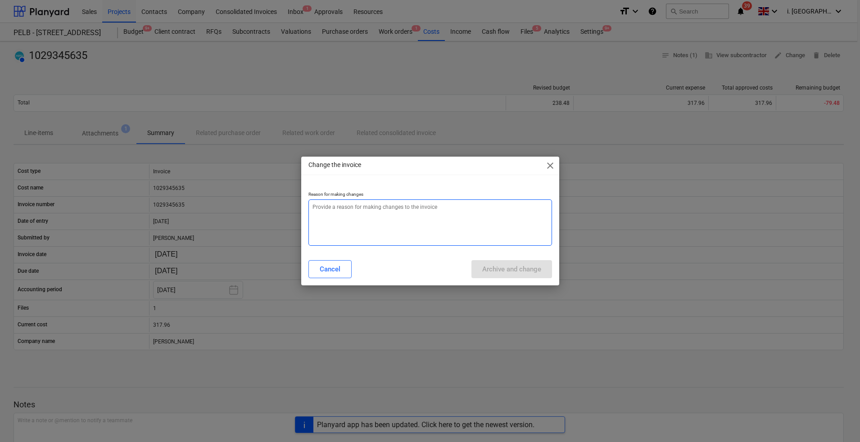
click at [460, 221] on textarea at bounding box center [429, 222] width 243 height 46
click at [543, 265] on button "Archive and change" at bounding box center [511, 269] width 81 height 18
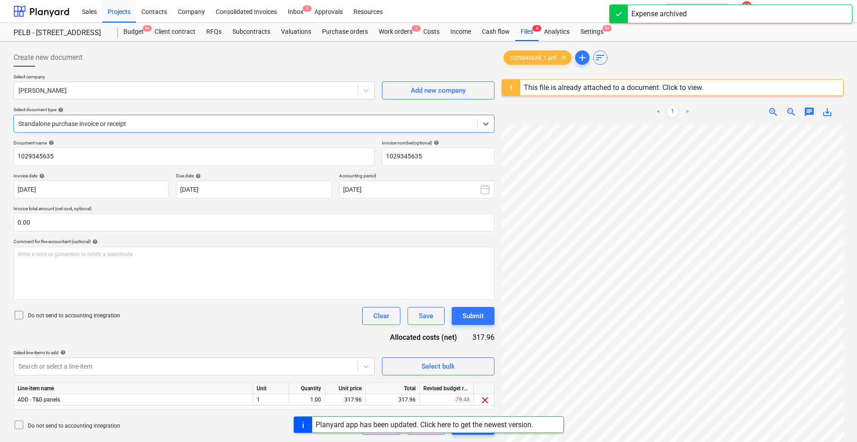
click at [237, 122] on div at bounding box center [245, 123] width 454 height 9
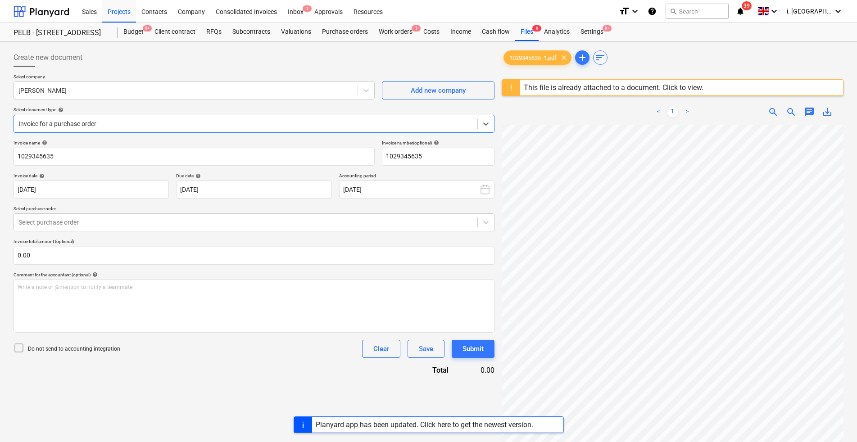
click at [268, 340] on div "Do not send to accounting integration Clear Save Submit" at bounding box center [254, 349] width 481 height 18
click at [221, 250] on input "text" at bounding box center [254, 256] width 481 height 18
click at [221, 223] on div at bounding box center [245, 222] width 454 height 9
click at [239, 221] on div at bounding box center [245, 222] width 454 height 9
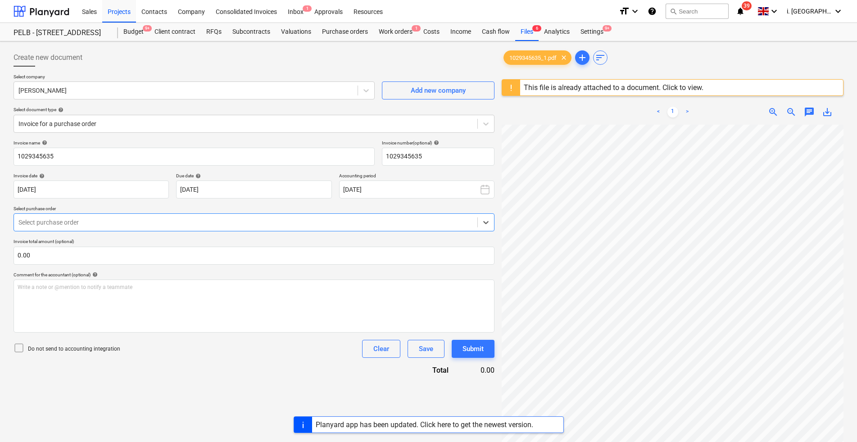
click at [325, 320] on div "Write a note or @mention to notify a teammate ﻿" at bounding box center [254, 306] width 481 height 53
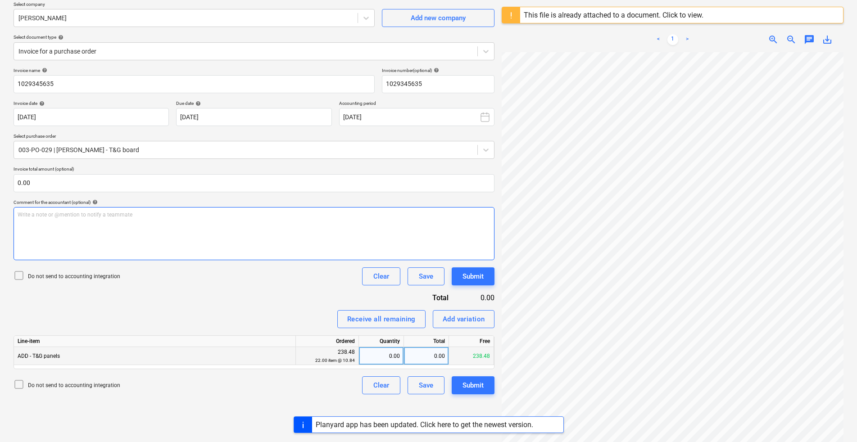
scroll to position [107, 0]
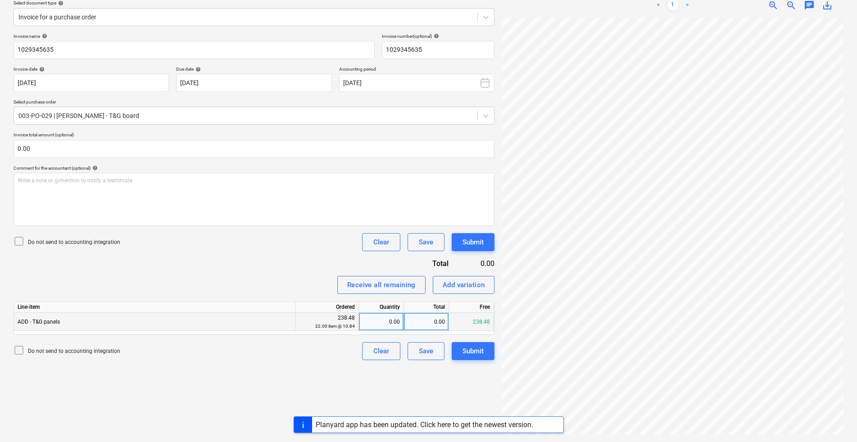
click at [378, 325] on div "0.00" at bounding box center [380, 322] width 37 height 18
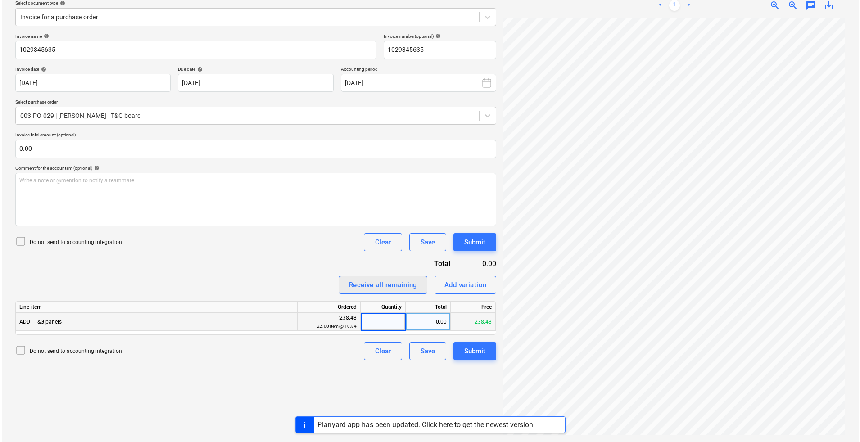
scroll to position [0, 0]
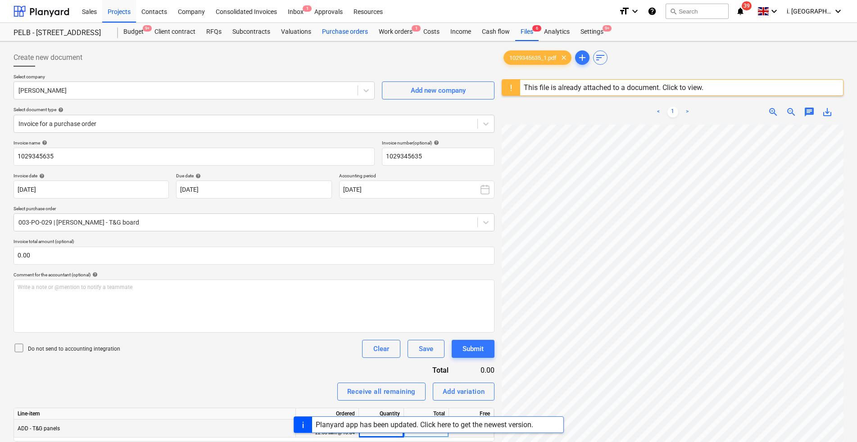
click at [346, 30] on div "Purchase orders" at bounding box center [344, 32] width 57 height 18
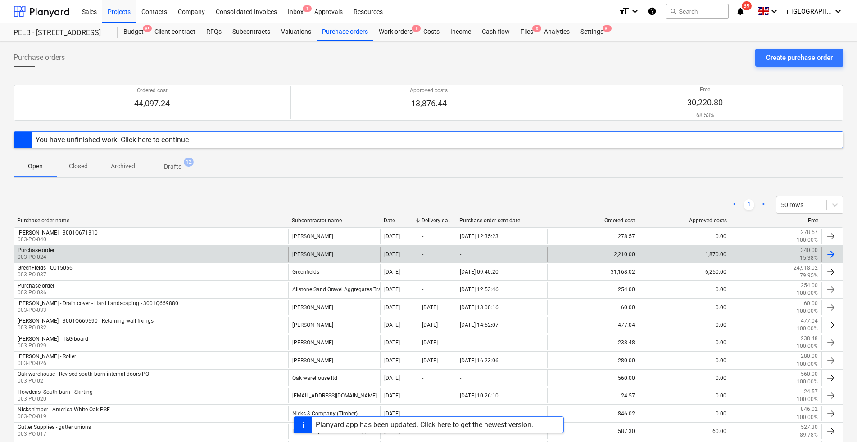
click at [121, 247] on div "Purchase order 003-PO-024" at bounding box center [151, 254] width 274 height 15
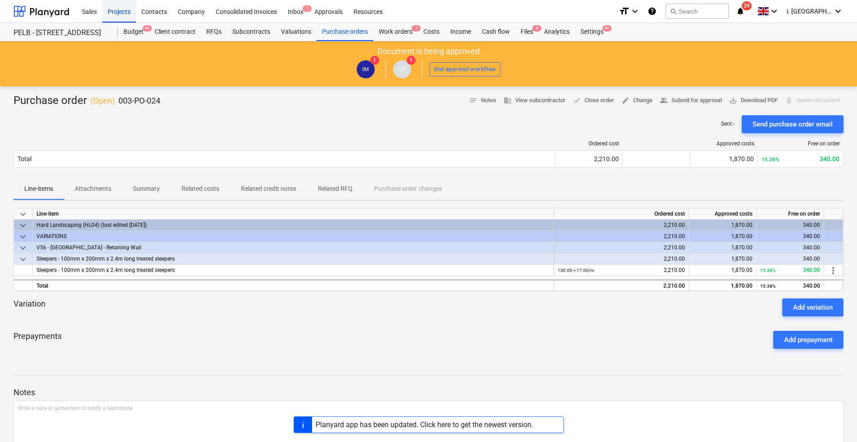
click at [113, 14] on div "Projects" at bounding box center [119, 11] width 34 height 23
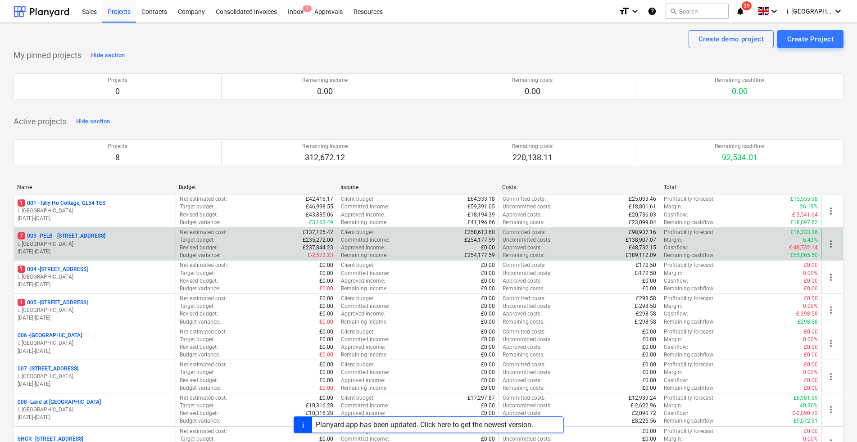
click at [84, 241] on p "i. [GEOGRAPHIC_DATA]" at bounding box center [95, 244] width 154 height 8
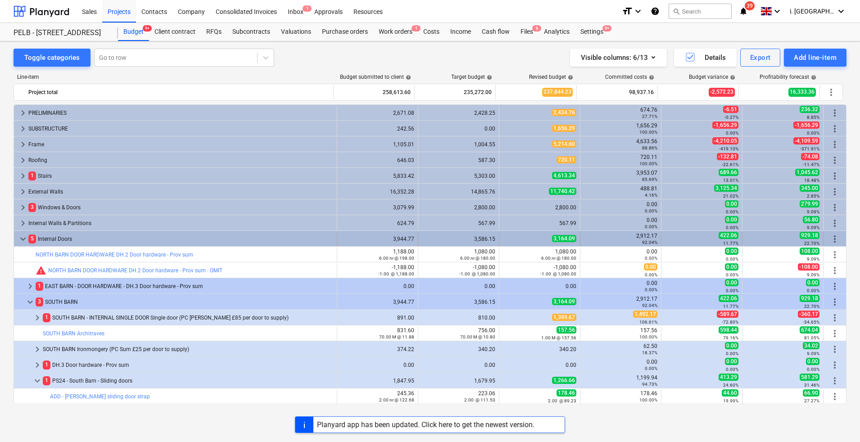
click at [20, 239] on span "keyboard_arrow_down" at bounding box center [23, 239] width 11 height 11
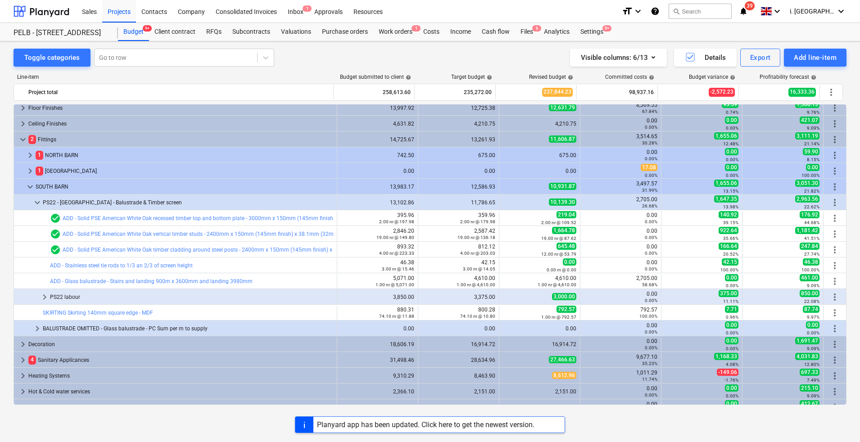
scroll to position [156, 0]
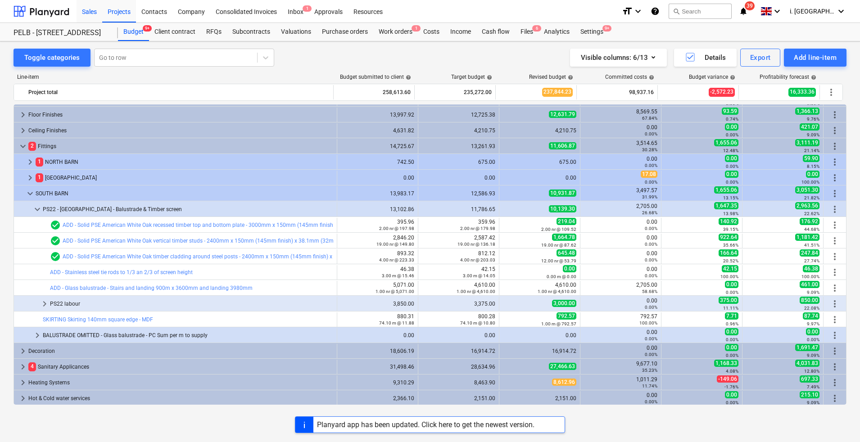
click at [90, 10] on div "Sales" at bounding box center [90, 11] width 26 height 23
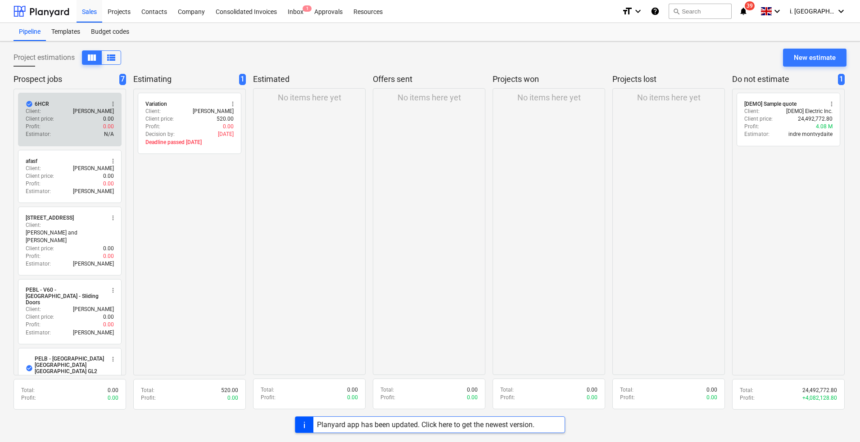
click at [75, 118] on div "Client price : 0.00" at bounding box center [70, 119] width 88 height 8
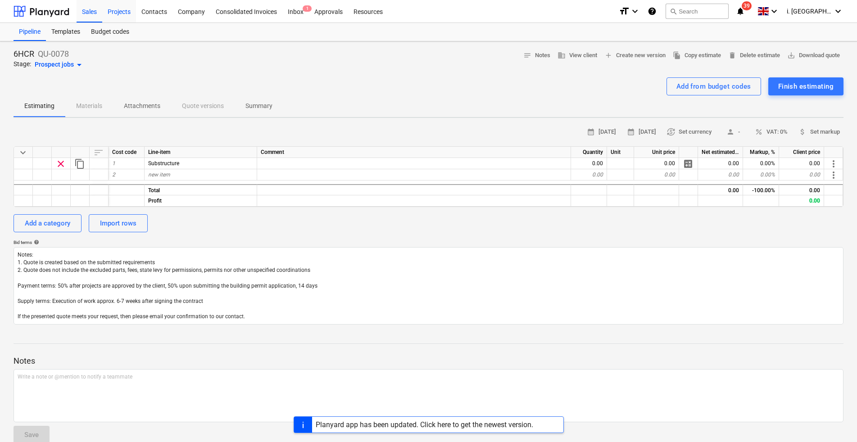
click at [119, 10] on div "Projects" at bounding box center [119, 11] width 34 height 23
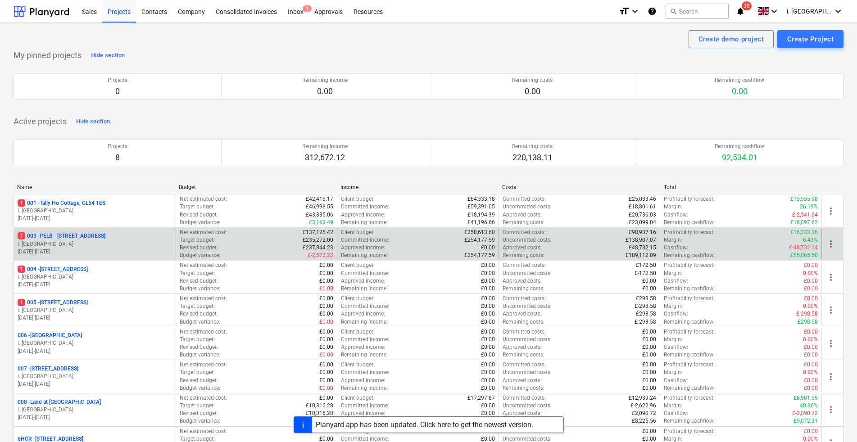
click at [88, 236] on p "7 003 - PELB - [GEOGRAPHIC_DATA], [GEOGRAPHIC_DATA], GL2 7NE" at bounding box center [62, 236] width 88 height 8
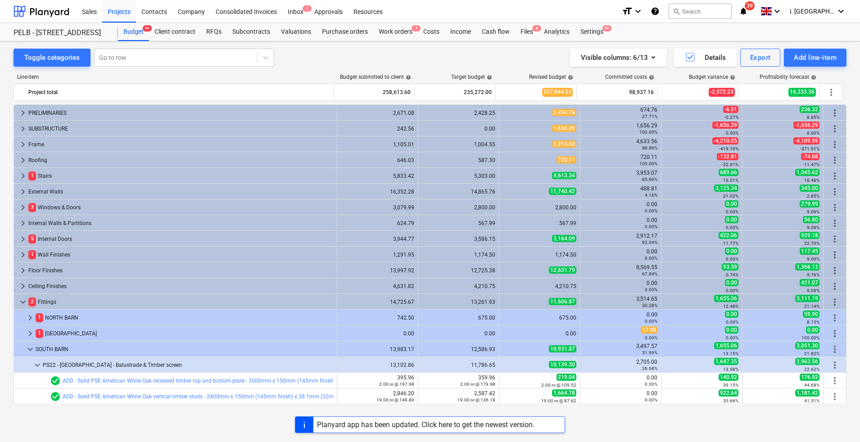
scroll to position [156, 0]
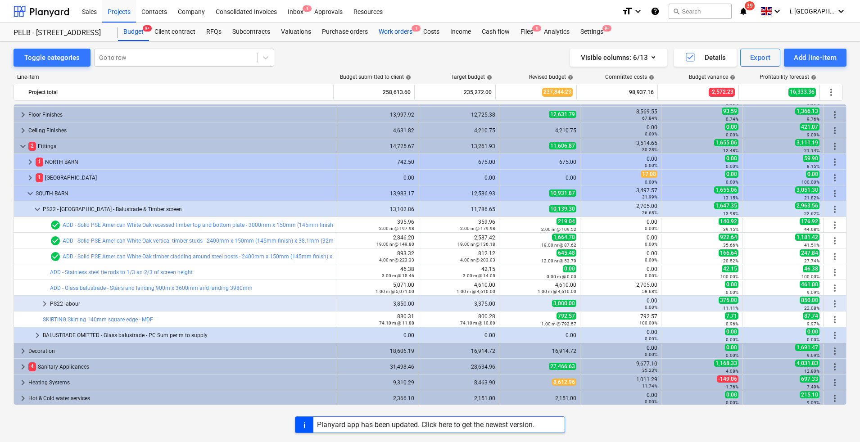
click at [383, 35] on div "Work orders 1" at bounding box center [395, 32] width 45 height 18
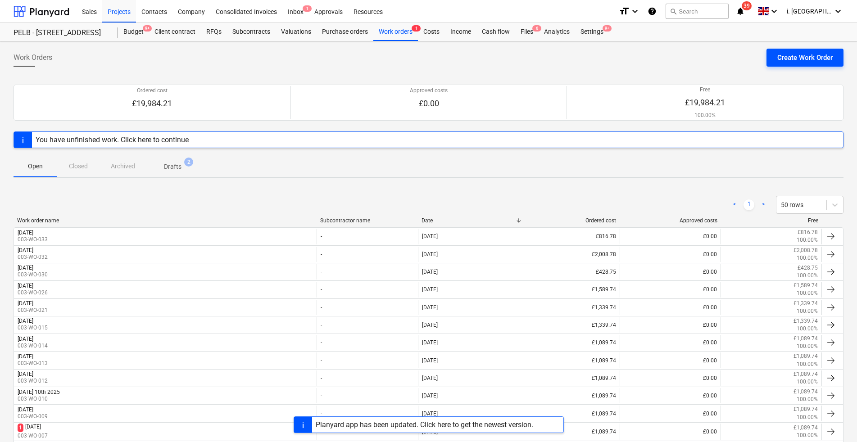
click at [784, 64] on button "Create Work Order" at bounding box center [804, 58] width 77 height 18
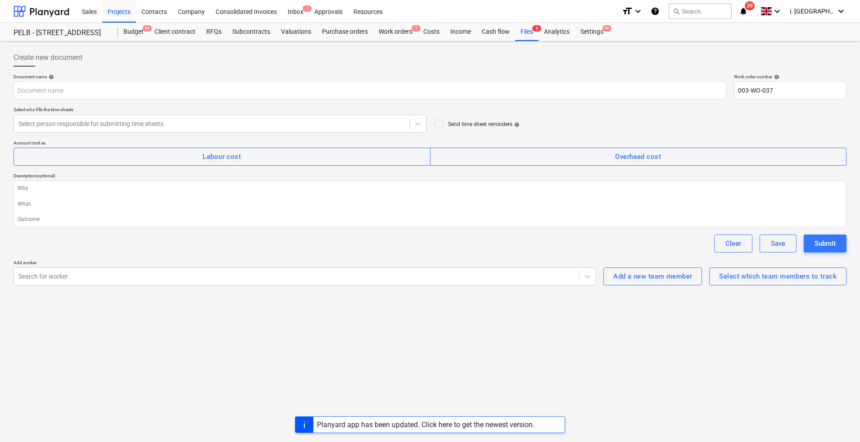
click at [212, 136] on div "Document name help Work order number help 003-WO-037 Select who fills the time …" at bounding box center [430, 180] width 833 height 212
click at [213, 124] on div at bounding box center [211, 123] width 386 height 9
drag, startPoint x: 171, startPoint y: 212, endPoint x: 174, endPoint y: 229, distance: 16.4
click at [171, 214] on textarea at bounding box center [430, 203] width 833 height 47
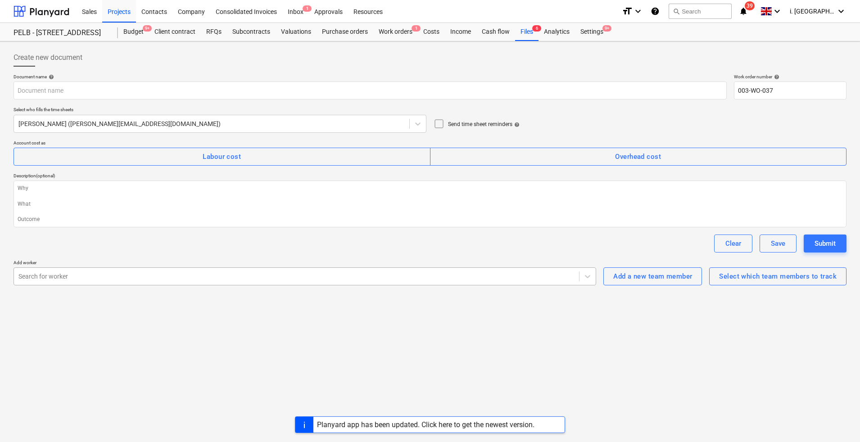
click at [151, 278] on div at bounding box center [296, 276] width 556 height 9
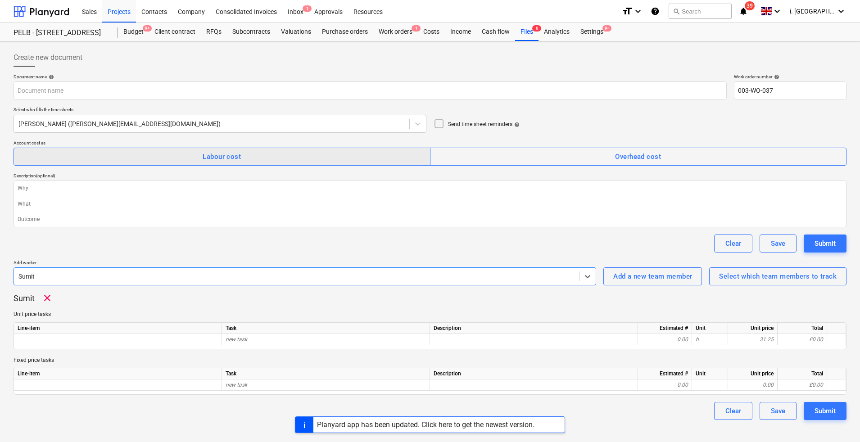
click at [339, 161] on span "Labour cost" at bounding box center [221, 157] width 397 height 12
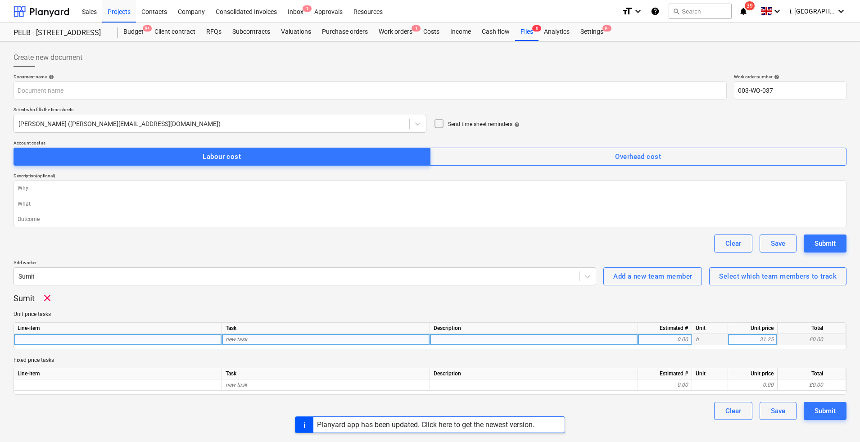
click at [189, 343] on div at bounding box center [118, 347] width 200 height 27
drag, startPoint x: 356, startPoint y: 263, endPoint x: 360, endPoint y: 262, distance: 4.7
click at [356, 262] on p "Add worker" at bounding box center [305, 264] width 582 height 8
click at [295, 328] on div "Task" at bounding box center [326, 328] width 208 height 11
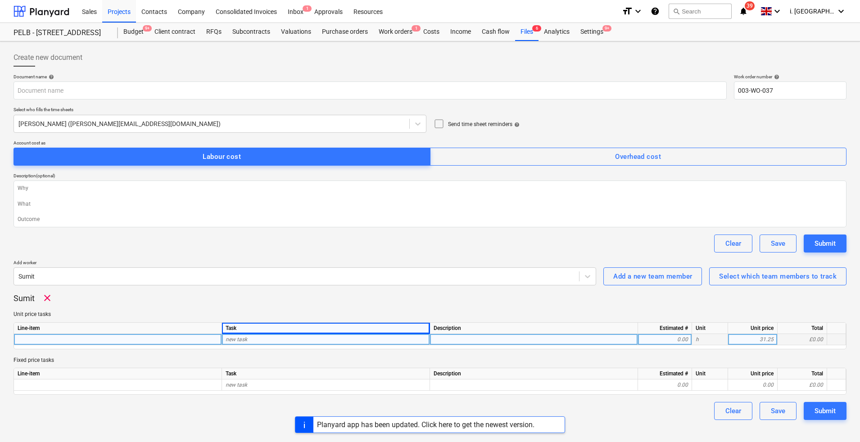
click at [181, 333] on div "Line-item" at bounding box center [118, 328] width 208 height 11
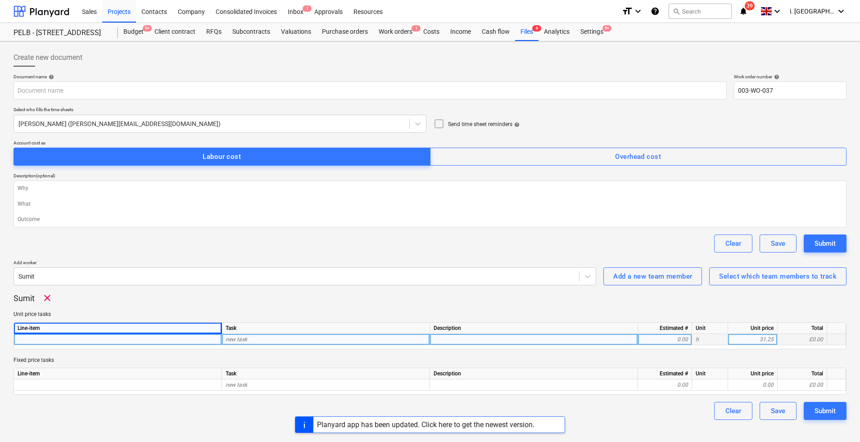
click at [194, 344] on div at bounding box center [118, 347] width 200 height 27
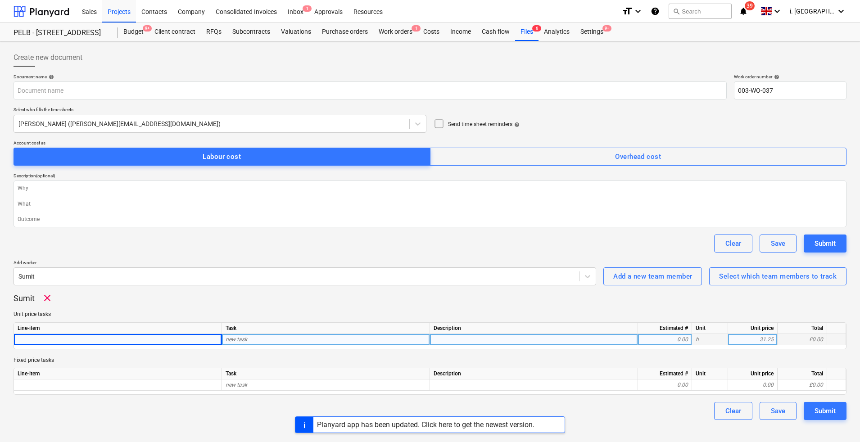
scroll to position [4913, 0]
click at [171, 302] on div "Sumit clear" at bounding box center [430, 298] width 833 height 11
click at [121, 335] on div at bounding box center [118, 347] width 200 height 27
drag, startPoint x: 284, startPoint y: 307, endPoint x: 286, endPoint y: 312, distance: 5.9
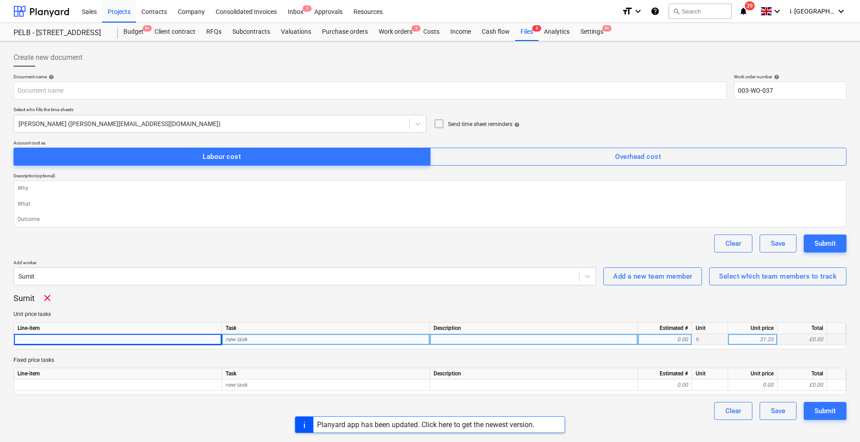
click at [286, 312] on div "Sumit clear Unit price tasks Line-item Task Description Estimated # Unit Unit p…" at bounding box center [430, 344] width 833 height 102
click at [387, 38] on div "Work orders 1" at bounding box center [395, 32] width 45 height 18
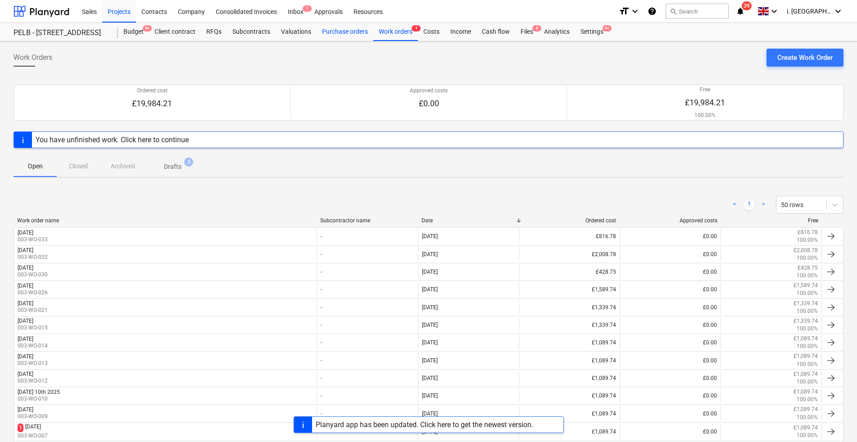
click at [331, 32] on div "Purchase orders" at bounding box center [344, 32] width 57 height 18
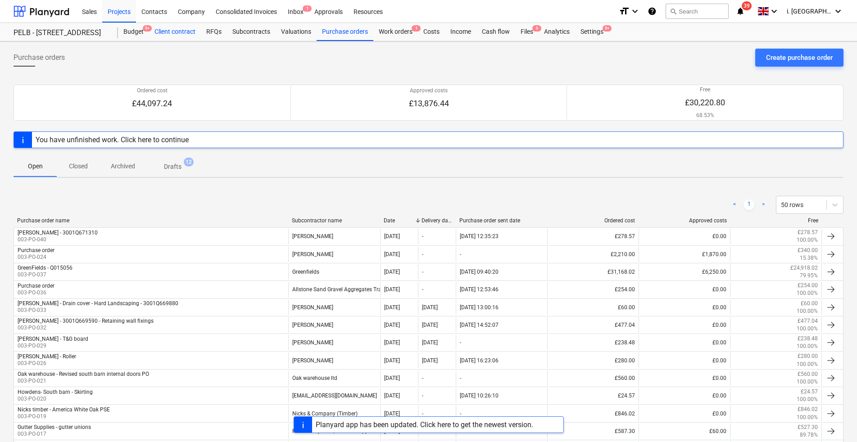
click at [170, 35] on div "Client contract" at bounding box center [175, 32] width 52 height 18
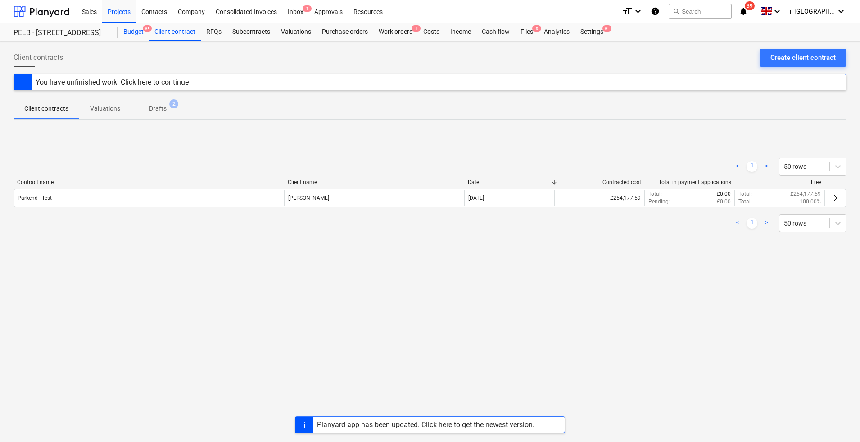
click at [129, 32] on div "Budget 9+" at bounding box center [133, 32] width 31 height 18
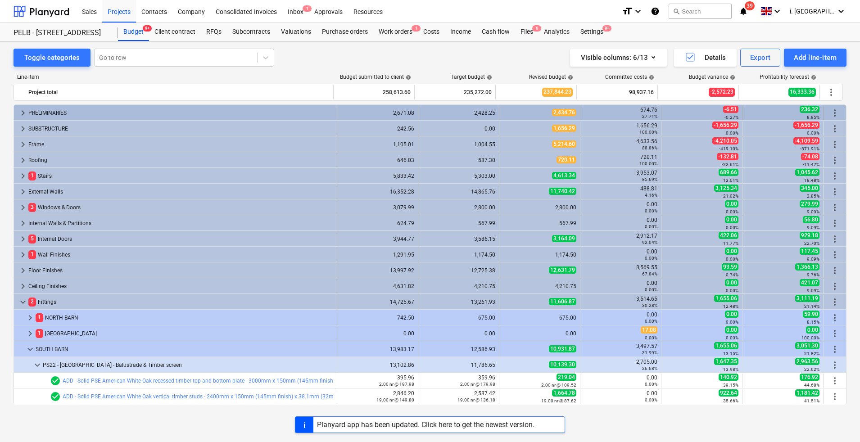
click at [54, 113] on div "PRELIMINARIES" at bounding box center [180, 113] width 305 height 14
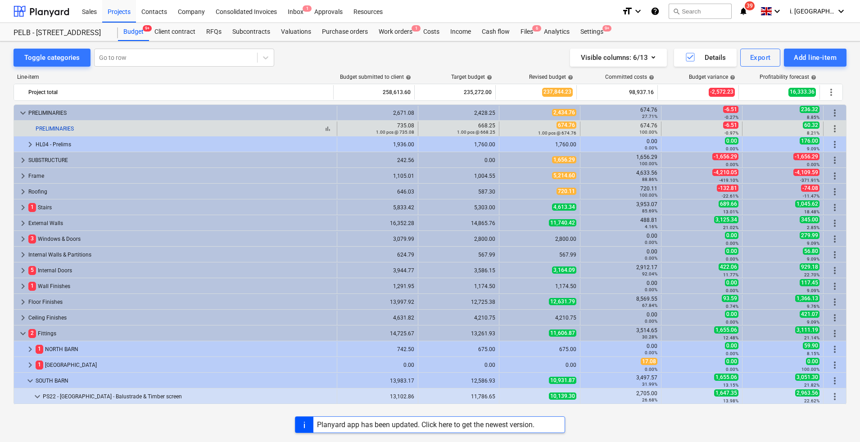
click at [62, 130] on link "PRELIMINARIES" at bounding box center [55, 129] width 38 height 6
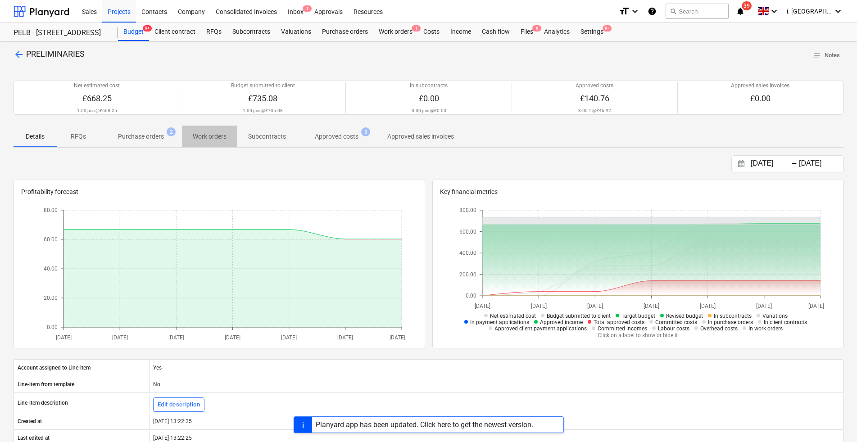
click at [209, 138] on p "Work orders" at bounding box center [210, 136] width 34 height 9
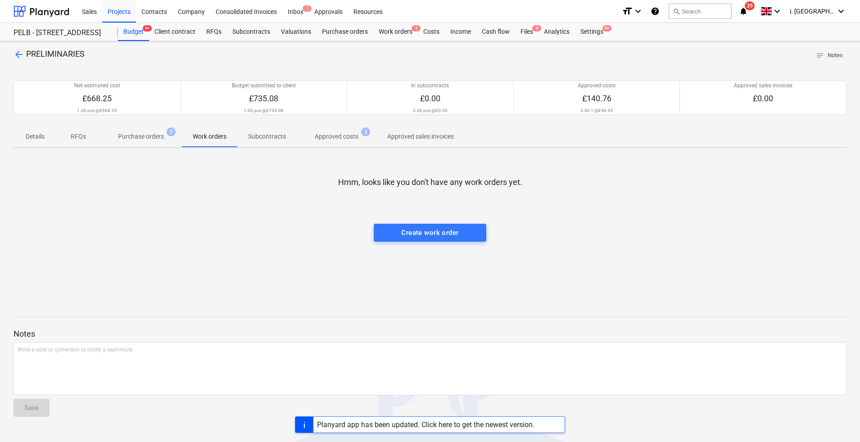
click at [221, 141] on p "Work orders" at bounding box center [210, 136] width 34 height 9
click at [430, 235] on div "Create work order" at bounding box center [429, 233] width 57 height 12
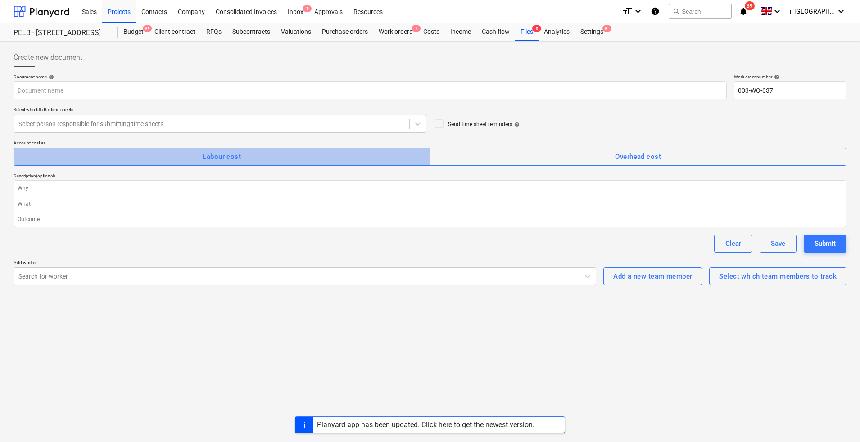
click at [213, 159] on div "Labour cost" at bounding box center [222, 157] width 38 height 12
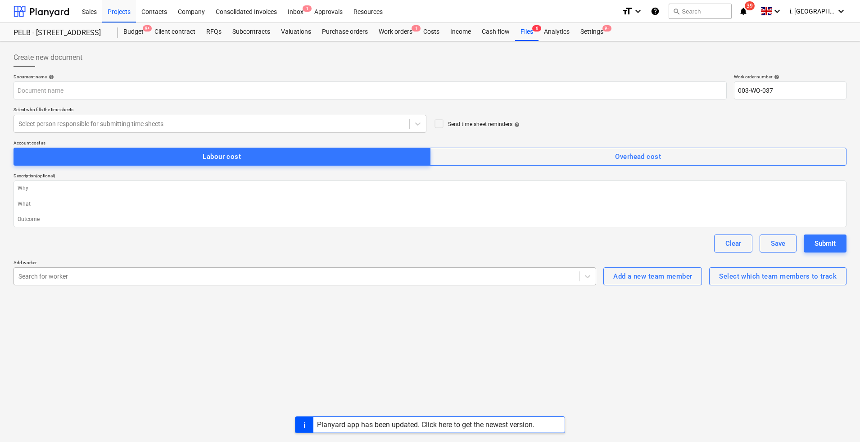
click at [241, 273] on div at bounding box center [296, 276] width 556 height 9
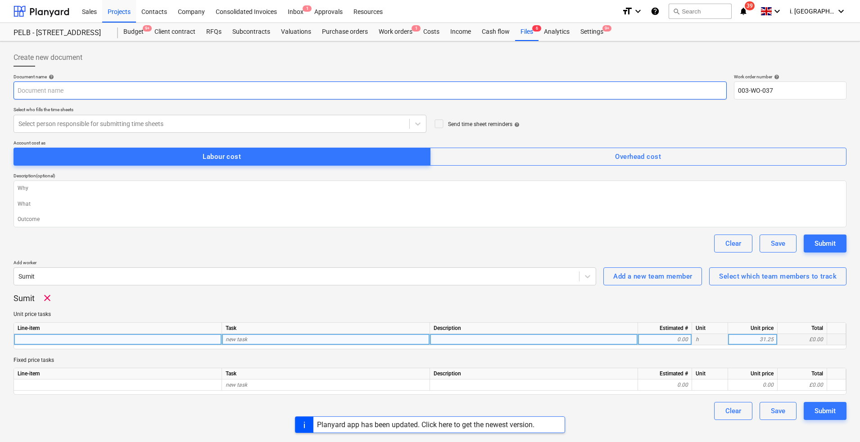
click at [193, 90] on input "text" at bounding box center [370, 90] width 713 height 18
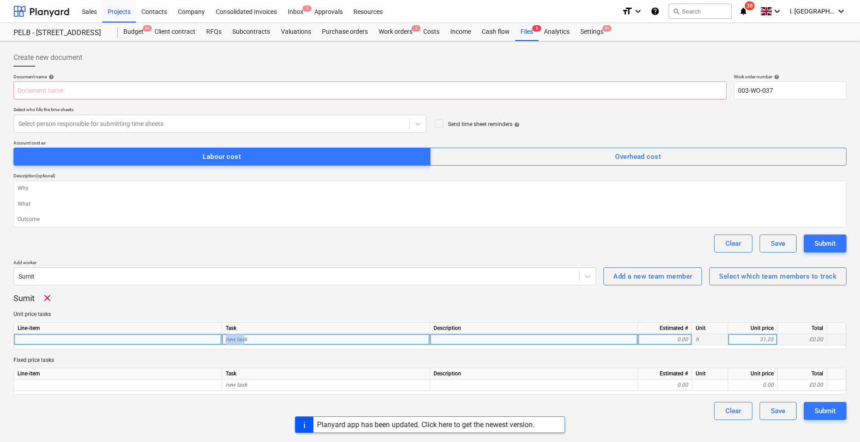
drag, startPoint x: 221, startPoint y: 339, endPoint x: 244, endPoint y: 336, distance: 23.6
click at [0, 0] on div "new task 0.00 h 31.25 £0.00" at bounding box center [0, 0] width 0 height 0
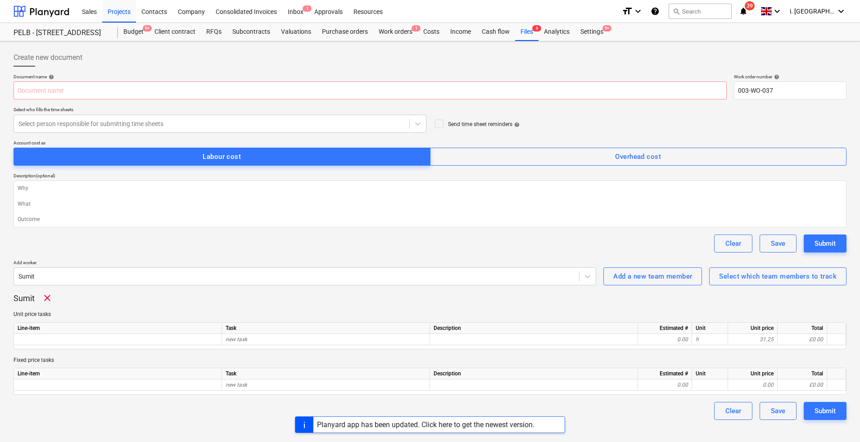
drag, startPoint x: 244, startPoint y: 336, endPoint x: 223, endPoint y: 326, distance: 23.8
click at [0, 0] on div "Line-item Task Description Estimated # Unit Unit price Total" at bounding box center [0, 0] width 0 height 0
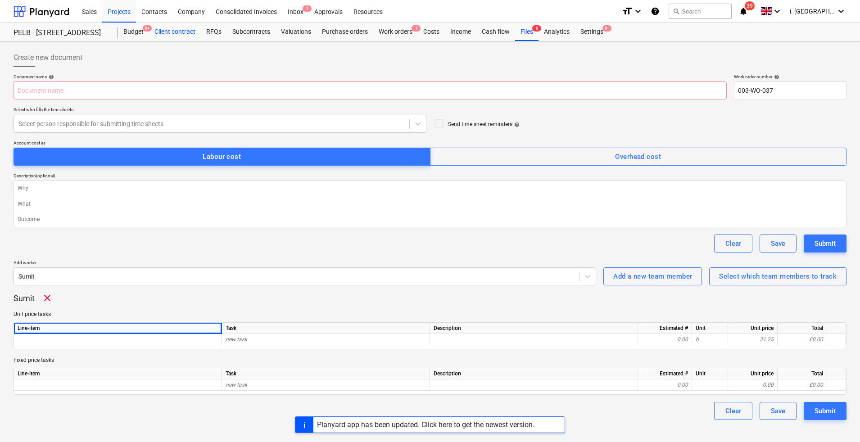
click at [178, 28] on div "Client contract" at bounding box center [175, 32] width 52 height 18
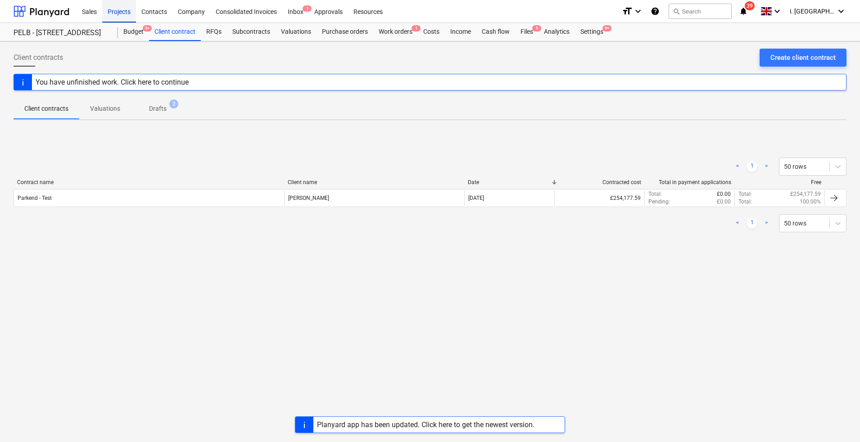
click at [112, 8] on div "Projects" at bounding box center [119, 11] width 34 height 23
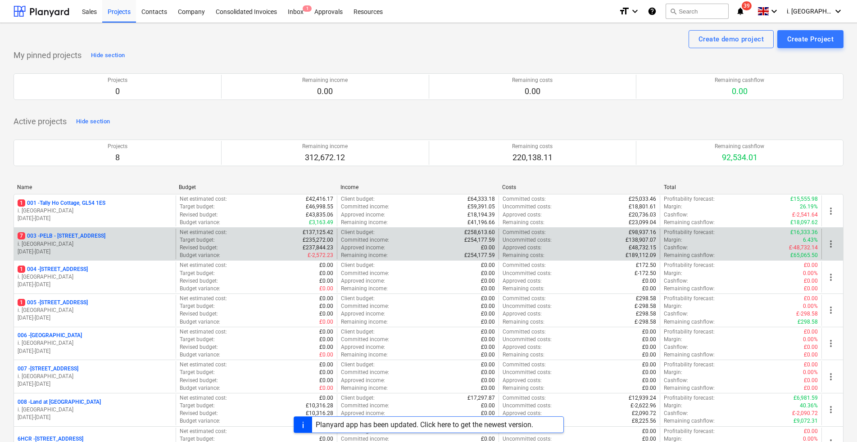
click at [90, 240] on p "7 003 - PELB - [GEOGRAPHIC_DATA], [GEOGRAPHIC_DATA], GL2 7NE" at bounding box center [62, 236] width 88 height 8
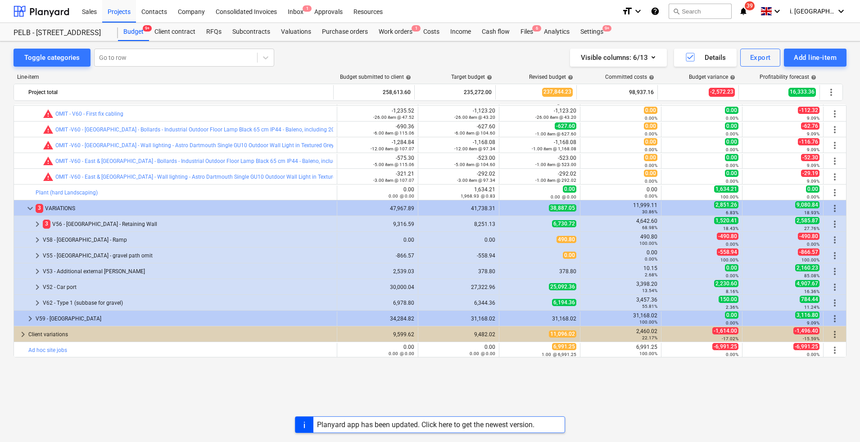
scroll to position [508, 0]
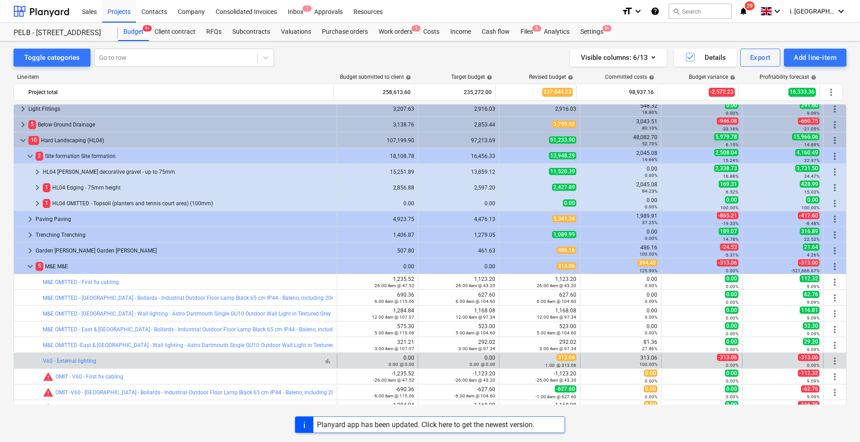
drag, startPoint x: 39, startPoint y: 359, endPoint x: 139, endPoint y: 357, distance: 100.4
click at [139, 357] on div "bar_chart V60 - External lighting" at bounding box center [175, 361] width 323 height 14
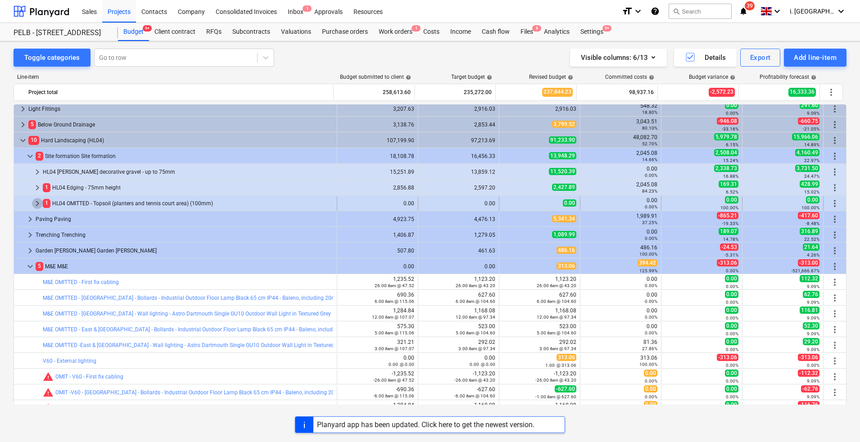
click at [39, 202] on span "keyboard_arrow_right" at bounding box center [37, 203] width 11 height 11
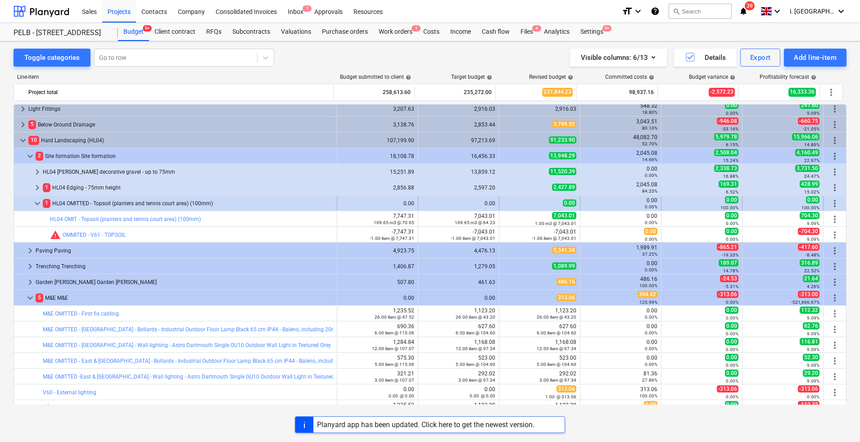
click at [35, 207] on span "keyboard_arrow_down" at bounding box center [37, 203] width 11 height 11
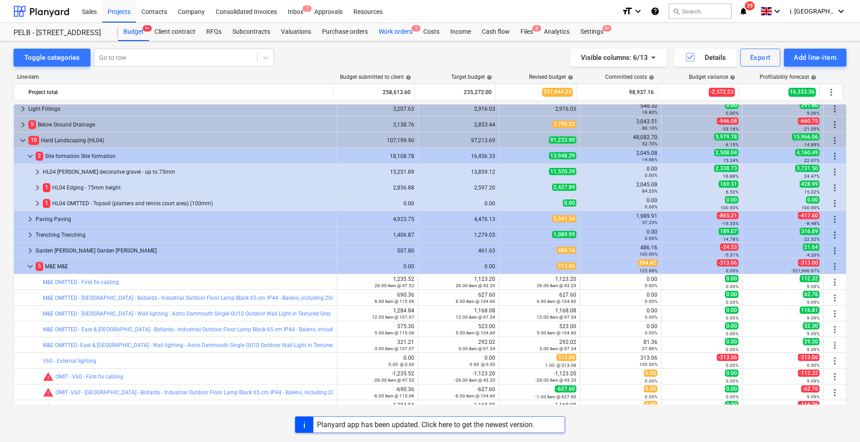
click at [387, 35] on div "Work orders 1" at bounding box center [395, 32] width 45 height 18
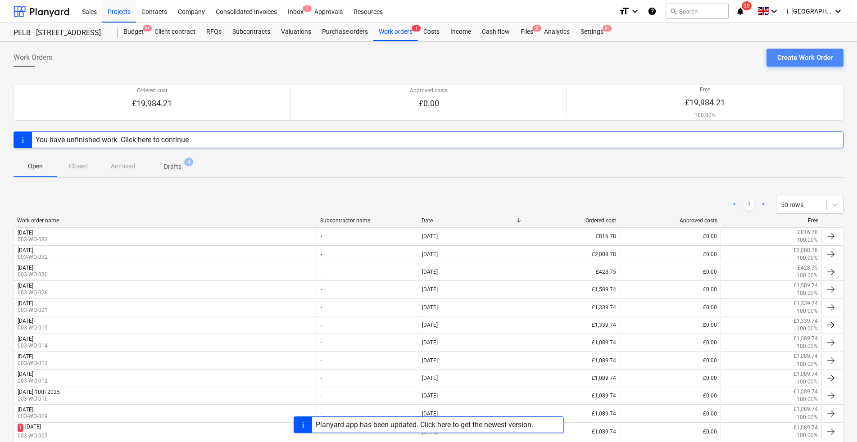
click at [783, 65] on button "Create Work Order" at bounding box center [804, 58] width 77 height 18
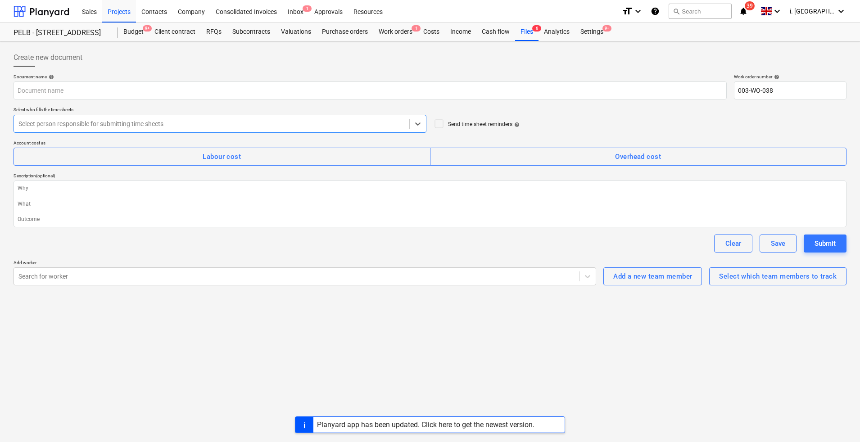
click at [155, 127] on div at bounding box center [211, 123] width 386 height 9
click at [156, 284] on div "Search for worker" at bounding box center [305, 276] width 582 height 18
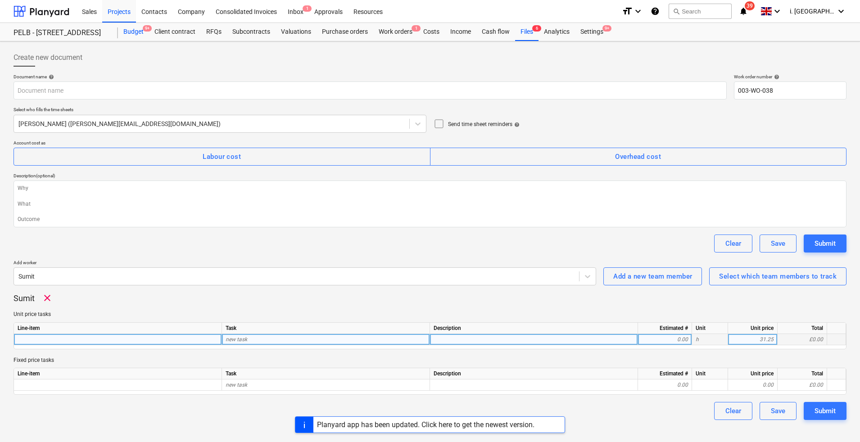
click at [138, 36] on div "Budget 9+" at bounding box center [133, 32] width 31 height 18
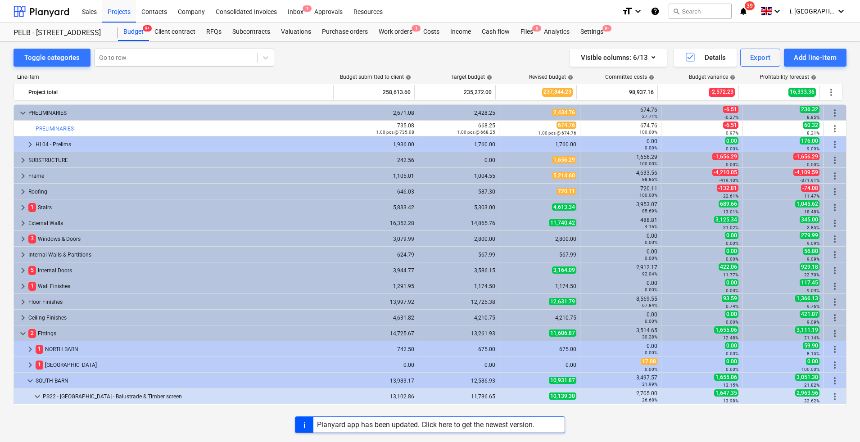
scroll to position [263, 0]
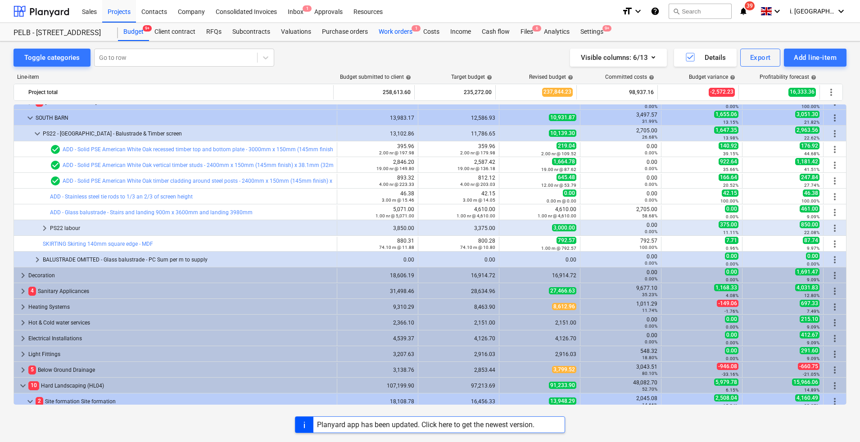
click at [403, 25] on div "Work orders 1" at bounding box center [395, 32] width 45 height 18
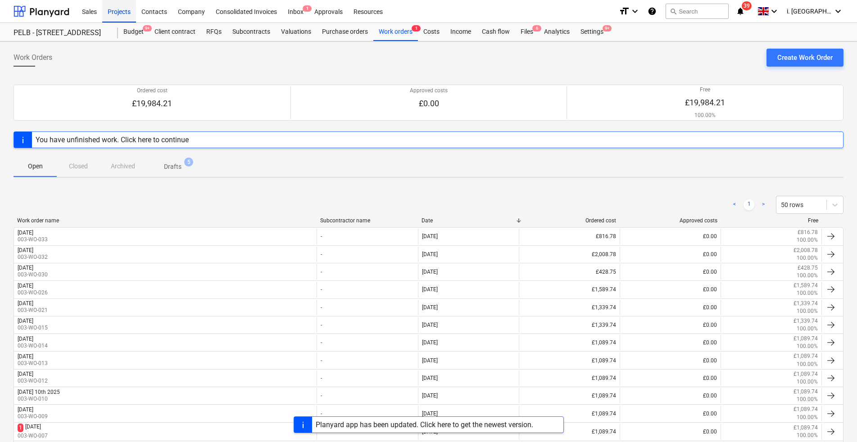
click at [116, 5] on div "Projects" at bounding box center [119, 11] width 34 height 23
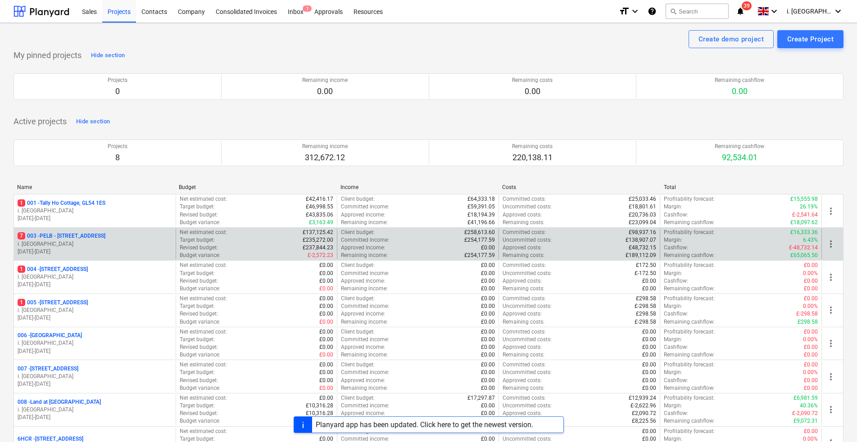
click at [82, 245] on p "i. [GEOGRAPHIC_DATA]" at bounding box center [95, 244] width 154 height 8
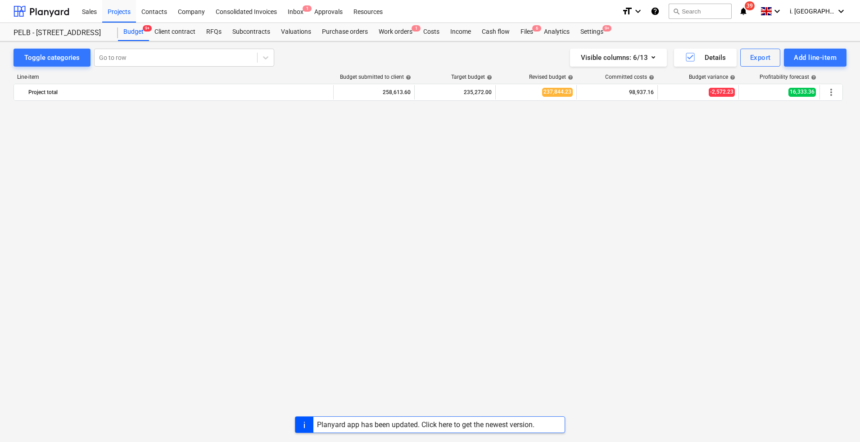
scroll to position [771, 0]
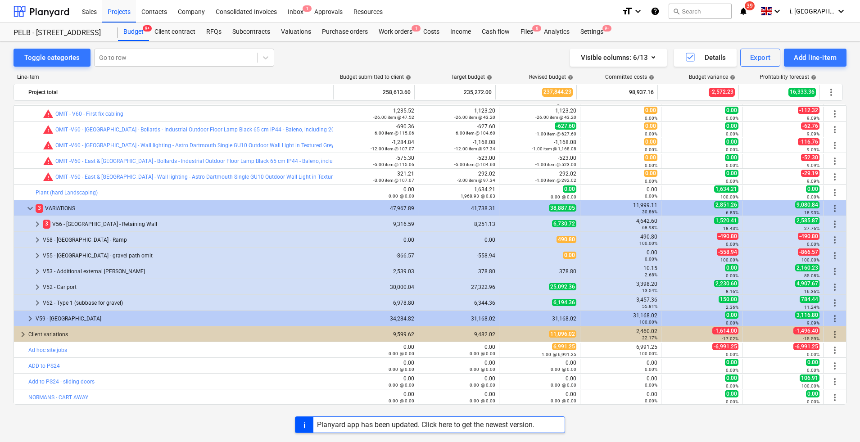
click at [466, 429] on div "Planyard app has been updated. Click here to get the newest version." at bounding box center [425, 425] width 225 height 16
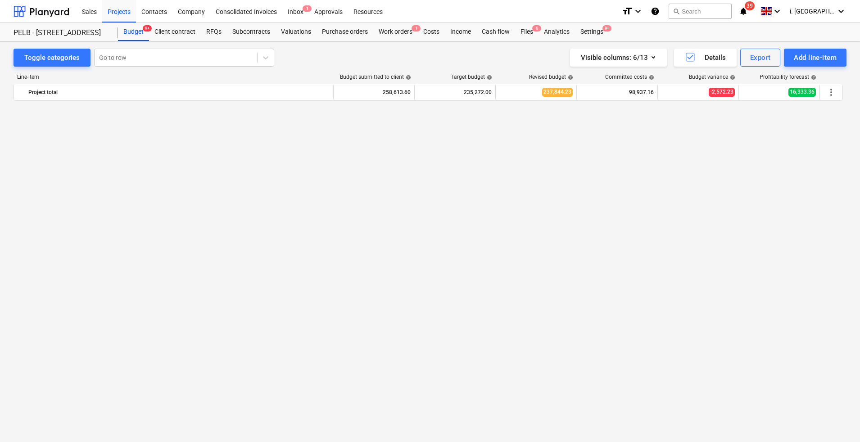
scroll to position [771, 0]
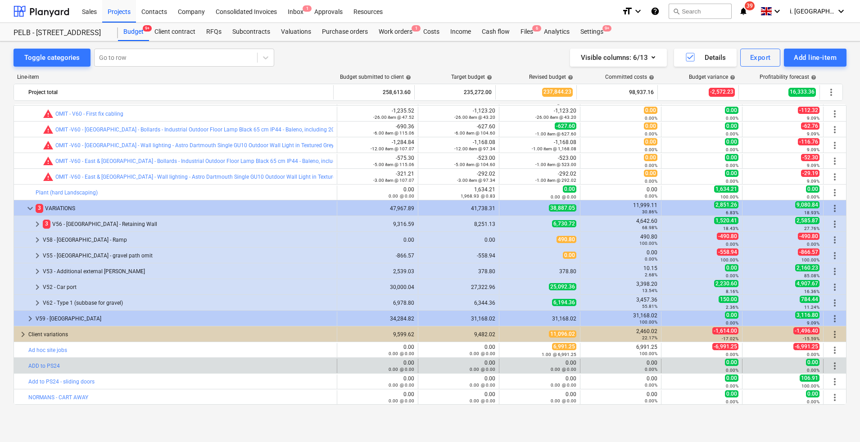
click at [831, 366] on span "more_vert" at bounding box center [834, 366] width 11 height 11
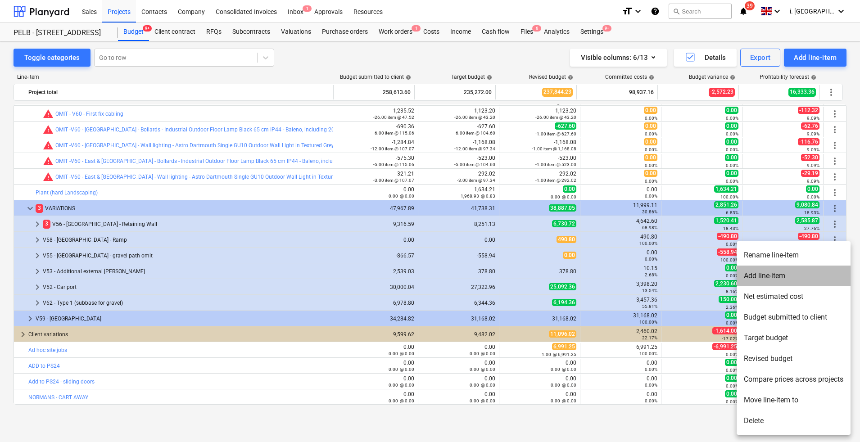
click at [765, 276] on li "Add line-item" at bounding box center [793, 276] width 114 height 21
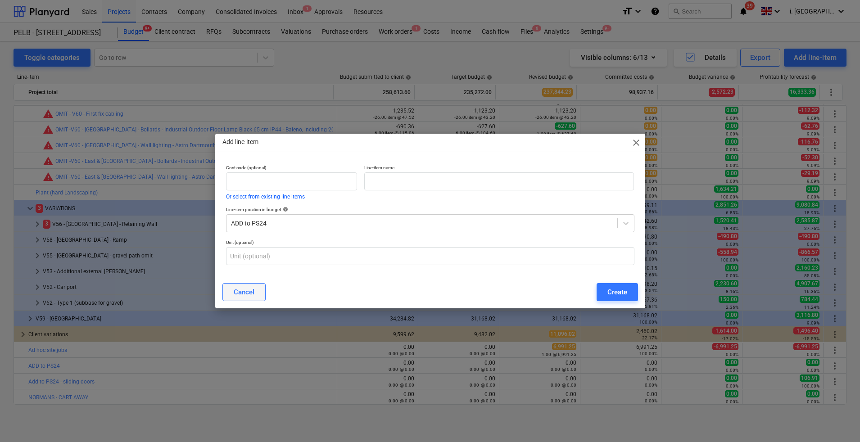
click at [244, 291] on div "Cancel" at bounding box center [244, 292] width 21 height 12
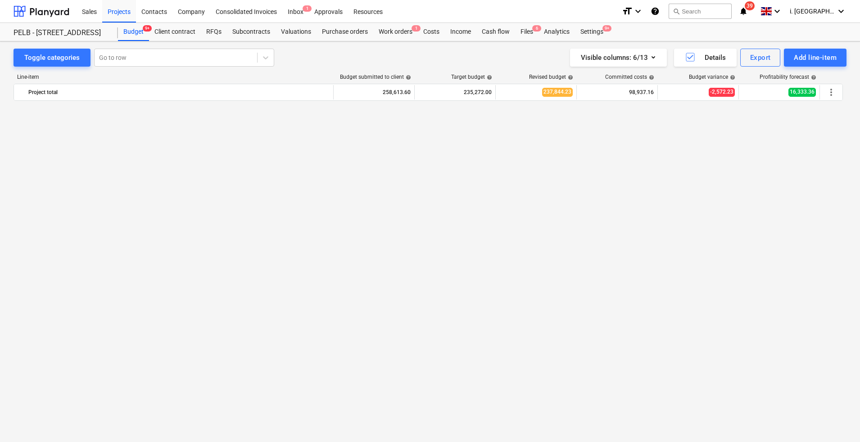
scroll to position [0, 0]
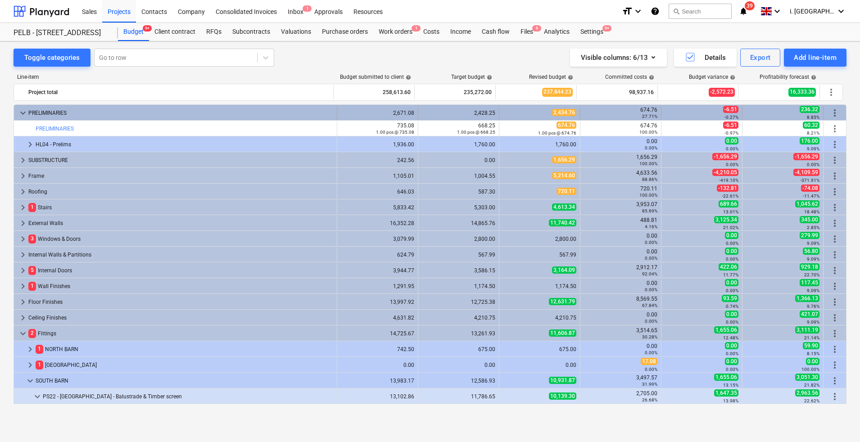
click at [18, 112] on span "keyboard_arrow_down" at bounding box center [23, 113] width 11 height 11
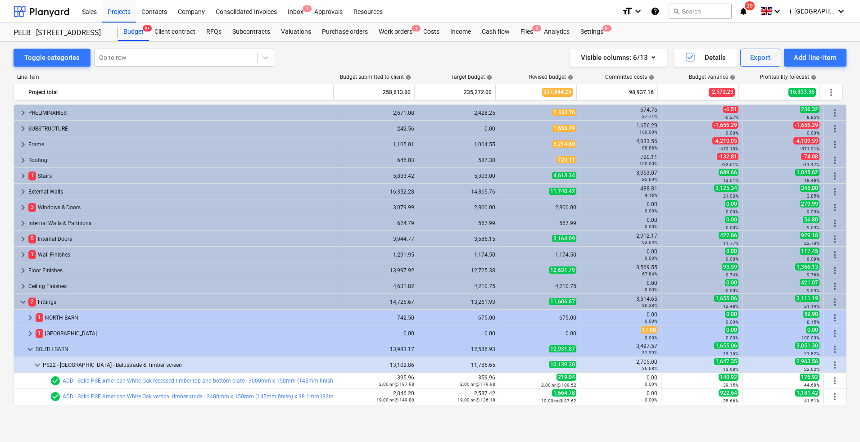
scroll to position [263, 0]
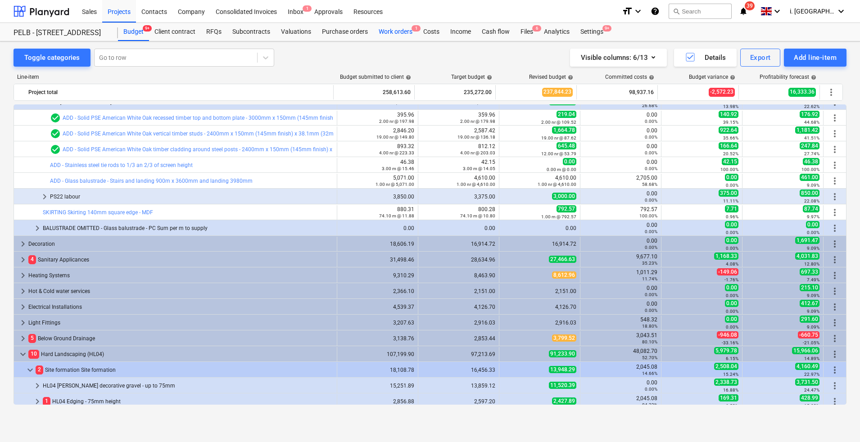
click at [393, 38] on div "Work orders 1" at bounding box center [395, 32] width 45 height 18
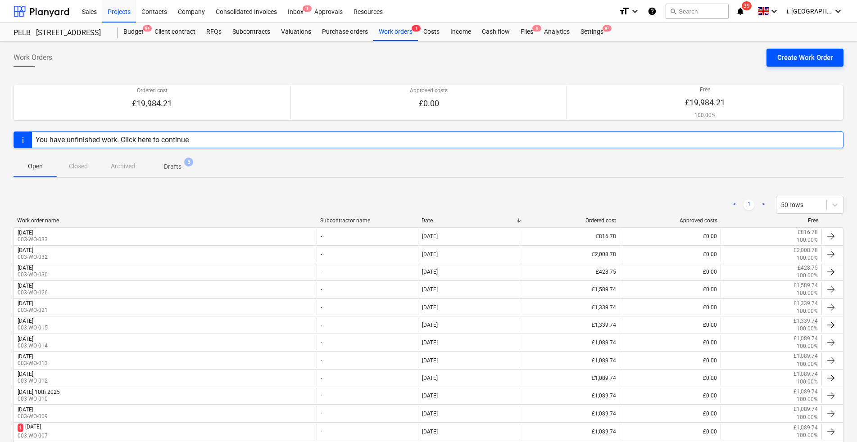
click at [787, 66] on button "Create Work Order" at bounding box center [804, 58] width 77 height 18
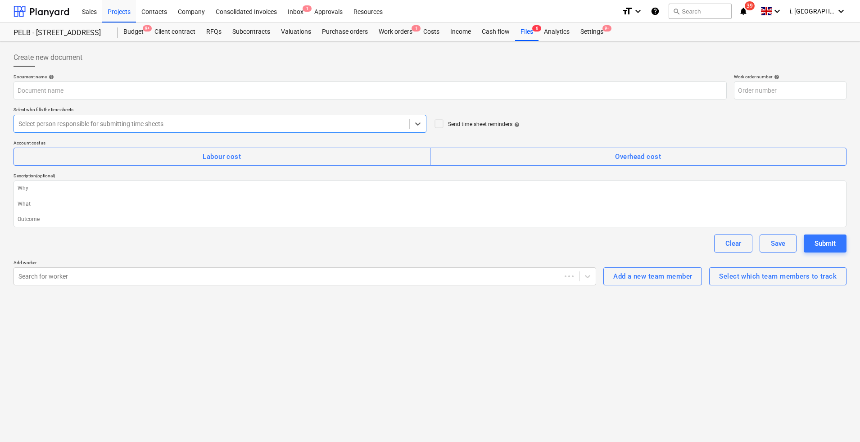
type textarea "x"
type input "003-WO-040"
click at [230, 130] on div "Select person responsible for submitting time sheets" at bounding box center [220, 124] width 413 height 18
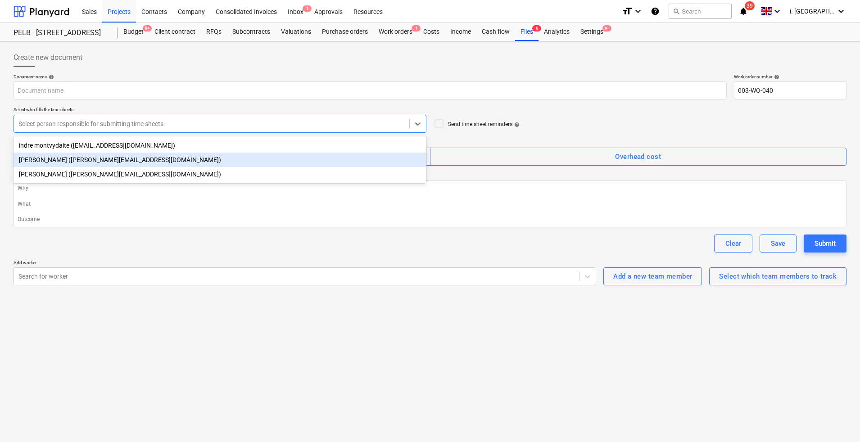
click at [229, 158] on div "[PERSON_NAME] ([PERSON_NAME][EMAIL_ADDRESS][DOMAIN_NAME])" at bounding box center [220, 160] width 413 height 14
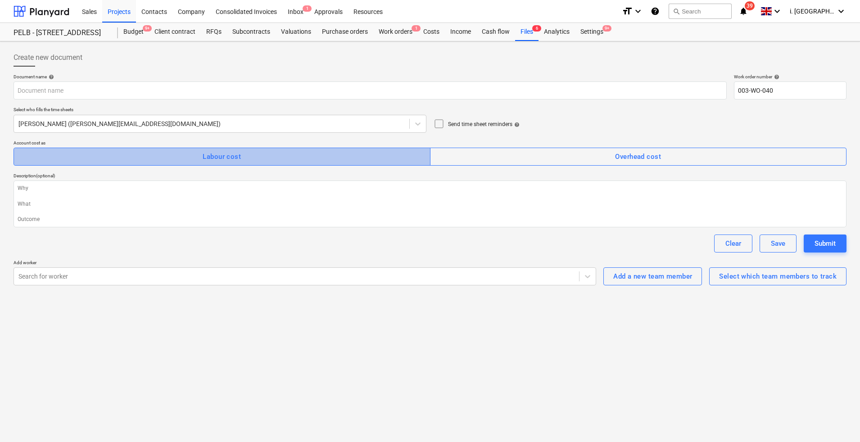
click at [164, 149] on button "Labour cost" at bounding box center [222, 157] width 417 height 18
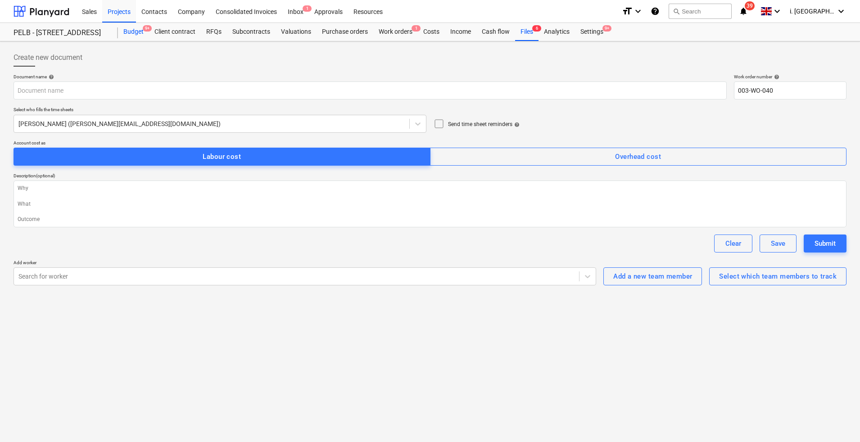
click at [131, 30] on div "Budget 9+" at bounding box center [133, 32] width 31 height 18
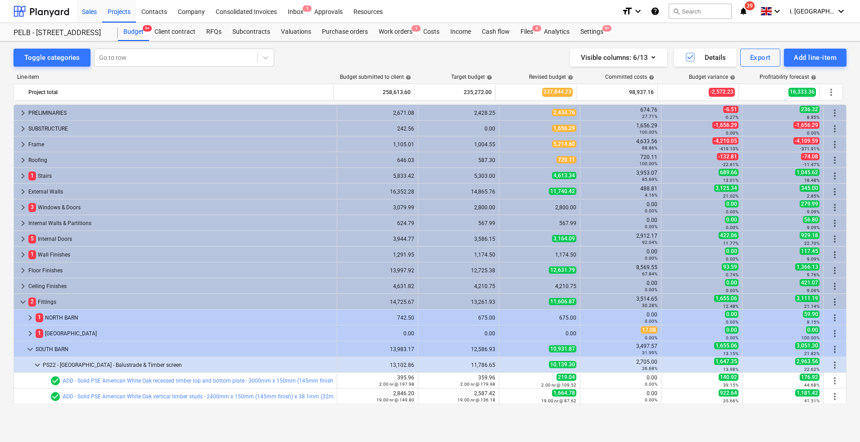
click at [83, 11] on div "Sales" at bounding box center [90, 11] width 26 height 23
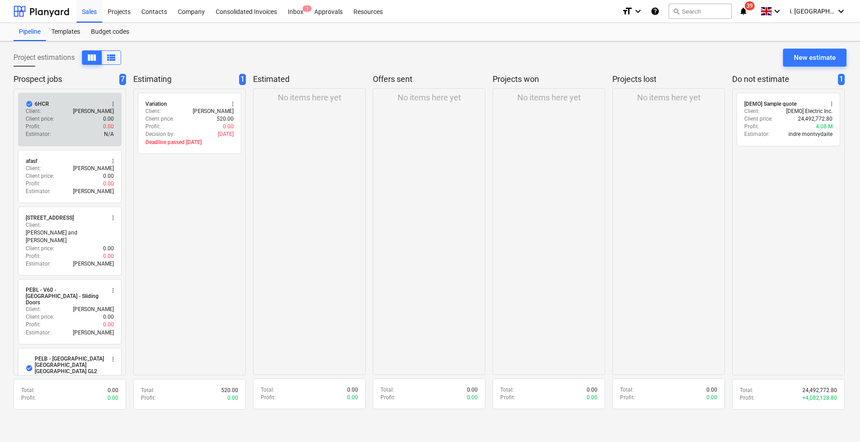
click at [61, 111] on div "Client : [PERSON_NAME]" at bounding box center [70, 112] width 88 height 8
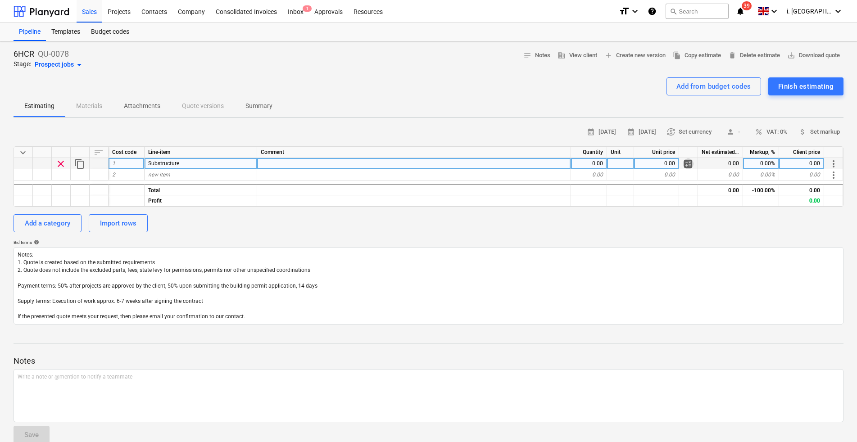
click at [685, 163] on span "calculate" at bounding box center [687, 163] width 11 height 11
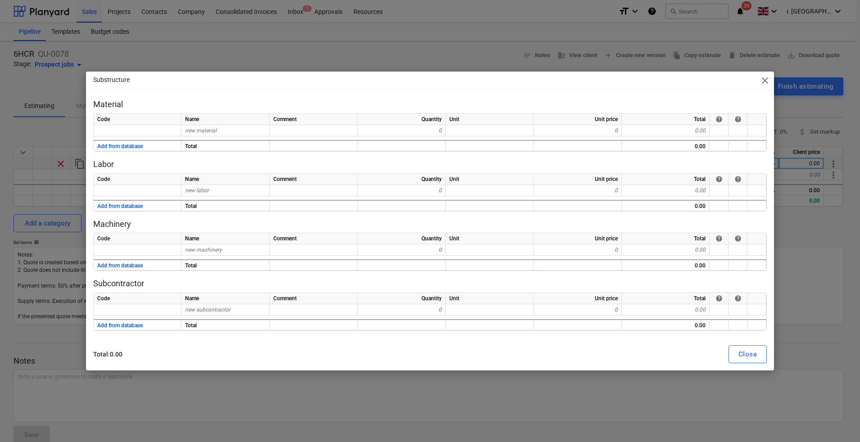
click at [766, 81] on span "close" at bounding box center [764, 80] width 11 height 11
type textarea "x"
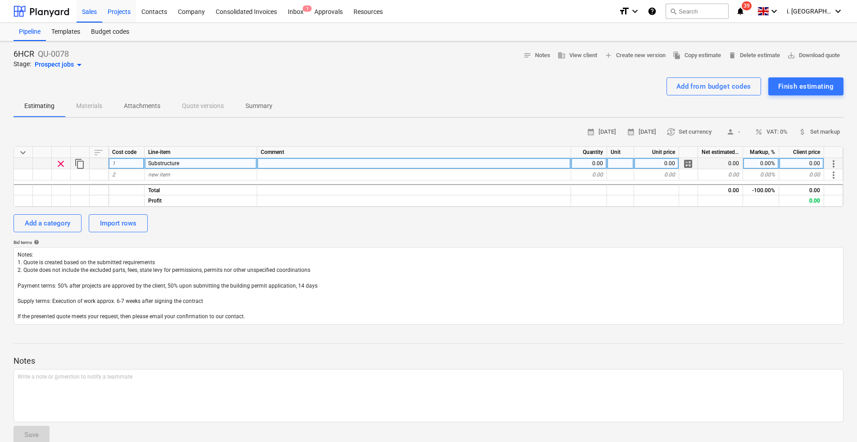
click at [118, 17] on div "Projects" at bounding box center [119, 11] width 34 height 23
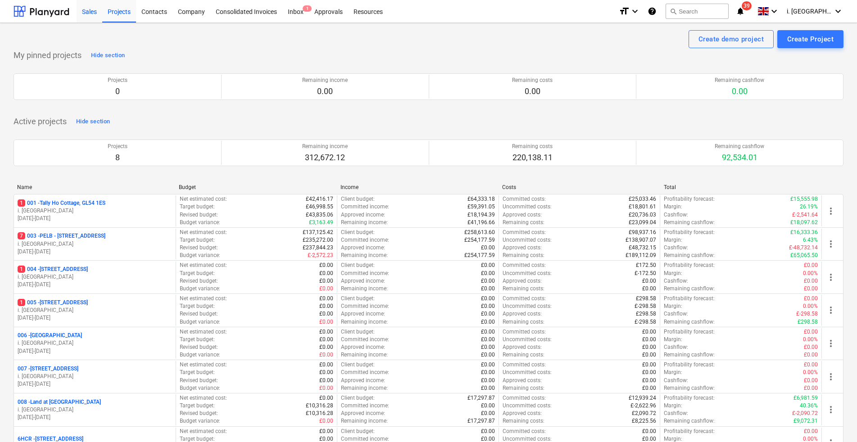
click at [90, 17] on div "Sales" at bounding box center [90, 11] width 26 height 23
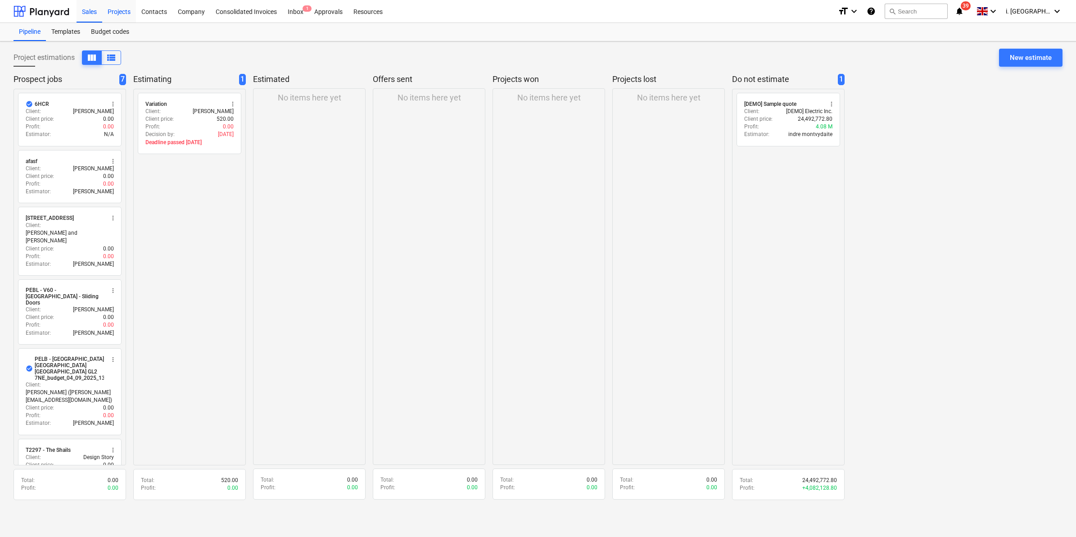
click at [126, 8] on div "Projects" at bounding box center [119, 11] width 34 height 23
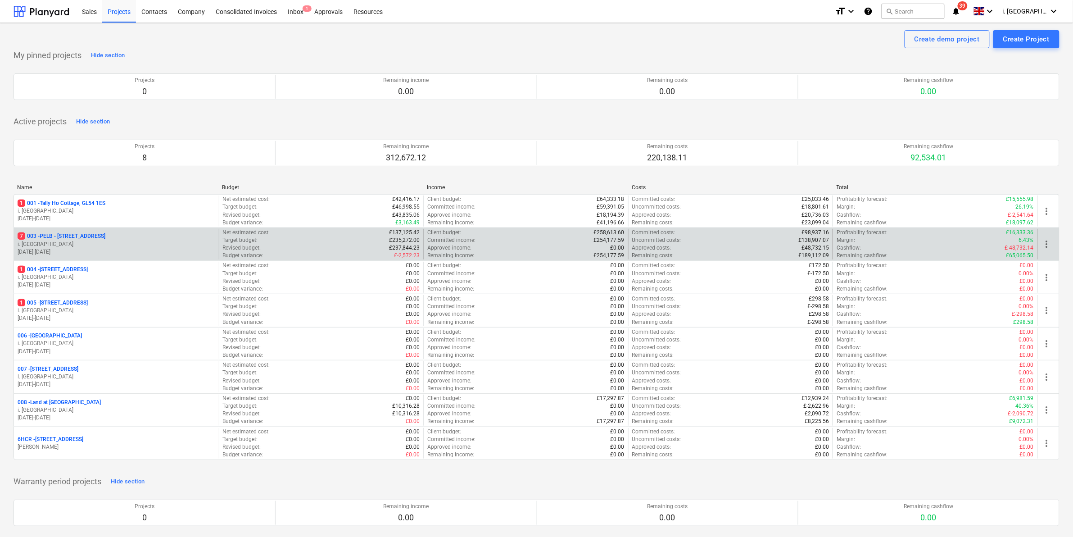
click at [79, 255] on p "[DATE] - [DATE]" at bounding box center [117, 252] width 198 height 8
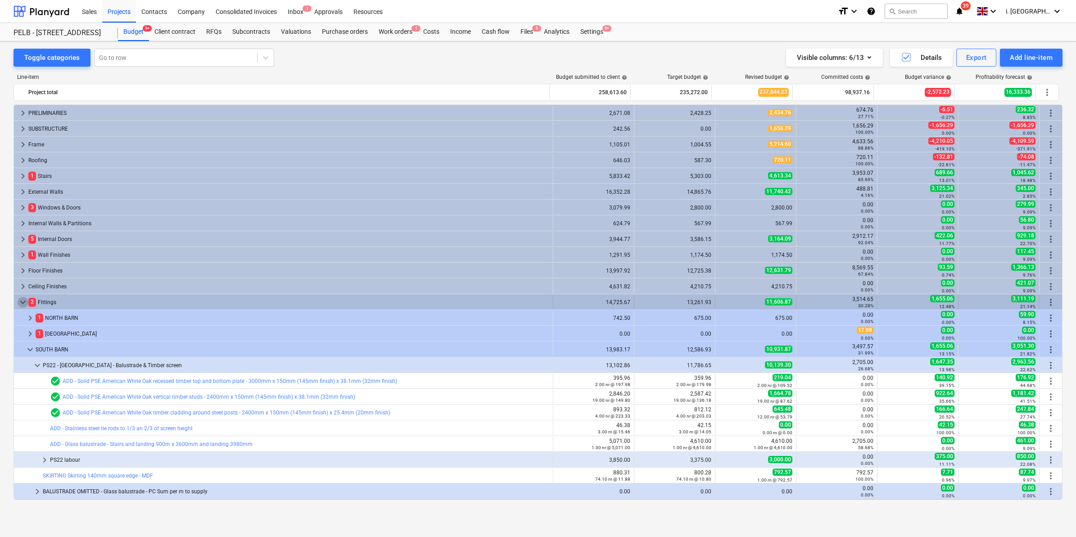
click at [21, 300] on span "keyboard_arrow_down" at bounding box center [23, 302] width 11 height 11
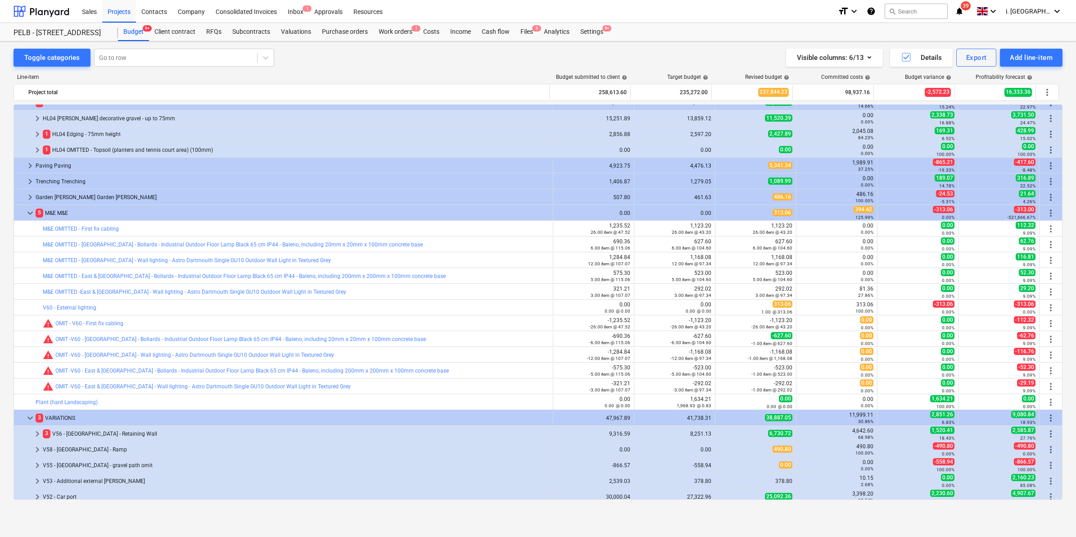
scroll to position [338, 0]
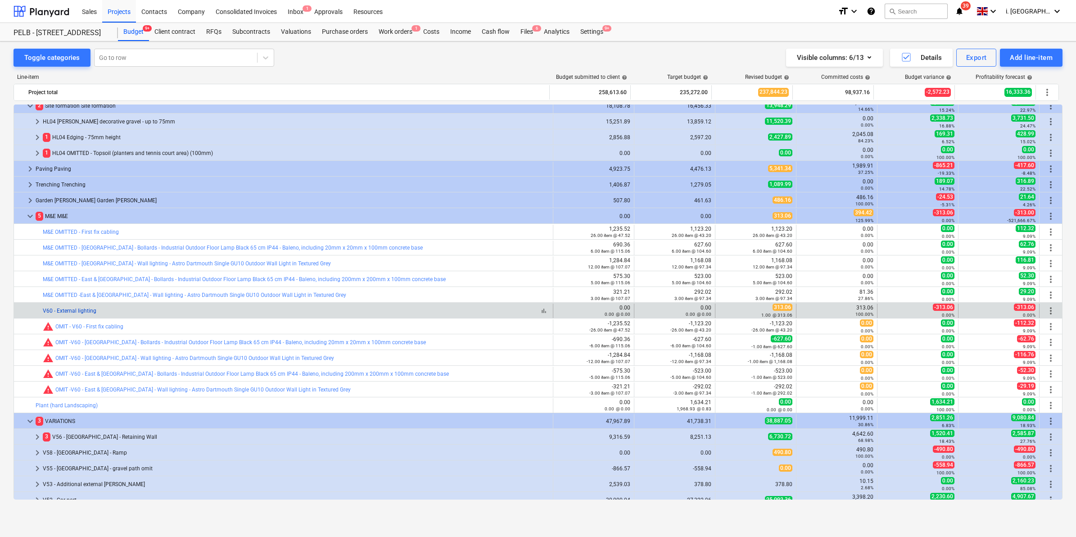
click at [76, 313] on link "V60 - External lighting" at bounding box center [70, 310] width 54 height 6
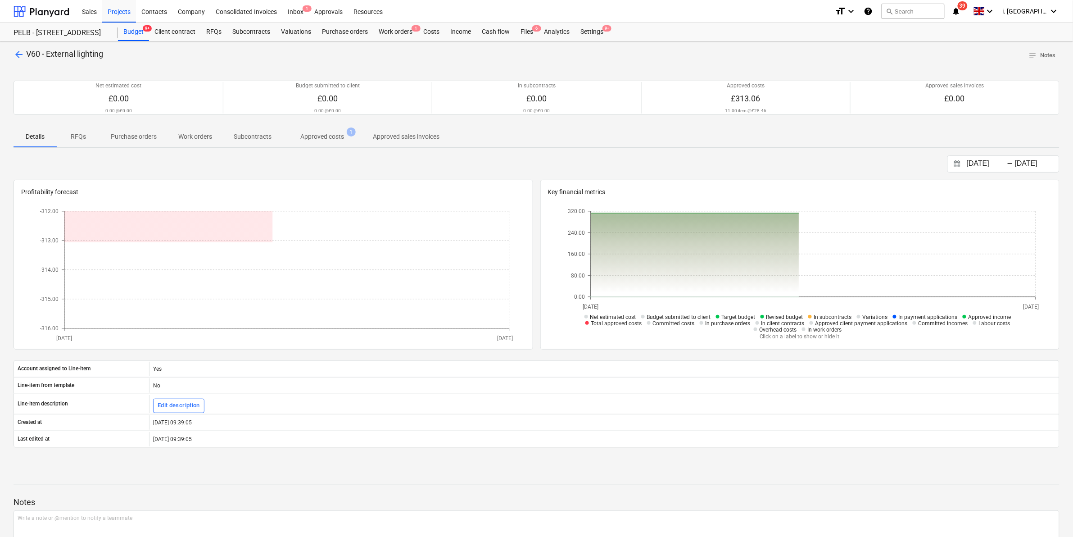
click at [320, 140] on p "Approved costs" at bounding box center [322, 136] width 44 height 9
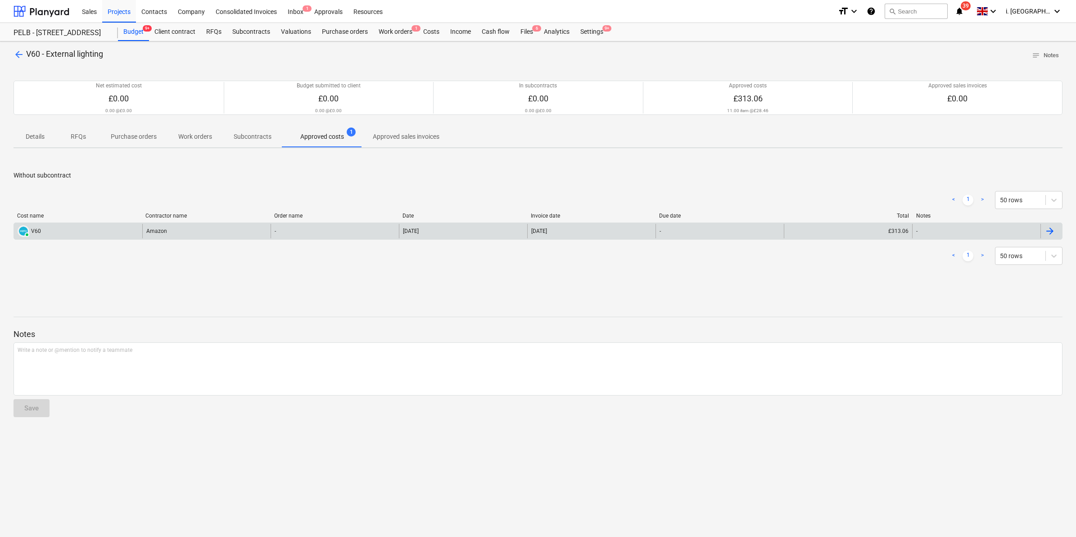
click at [41, 232] on div "V60" at bounding box center [36, 231] width 10 height 6
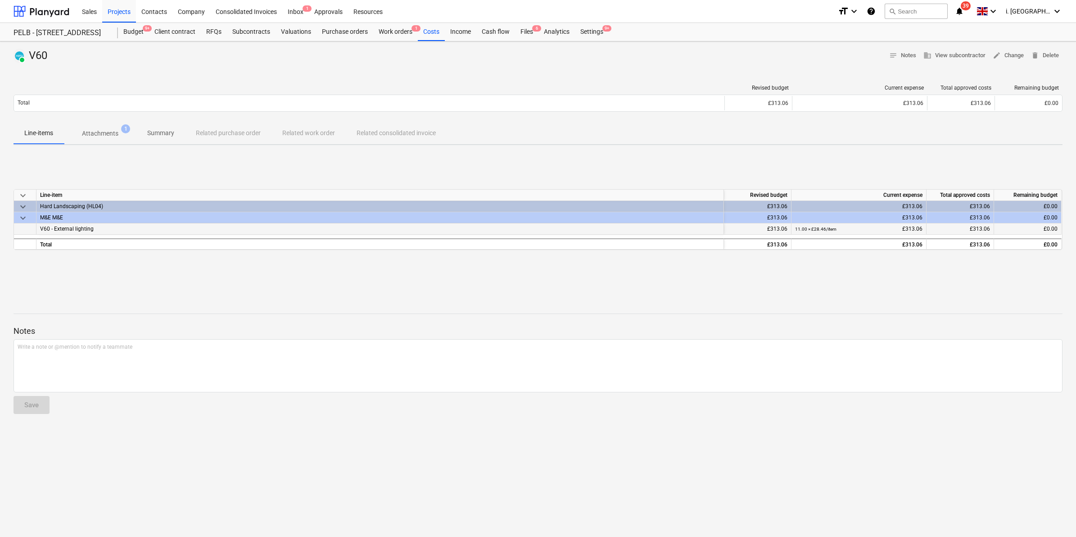
click at [611, 225] on div "V60 - External lighting" at bounding box center [379, 228] width 687 height 11
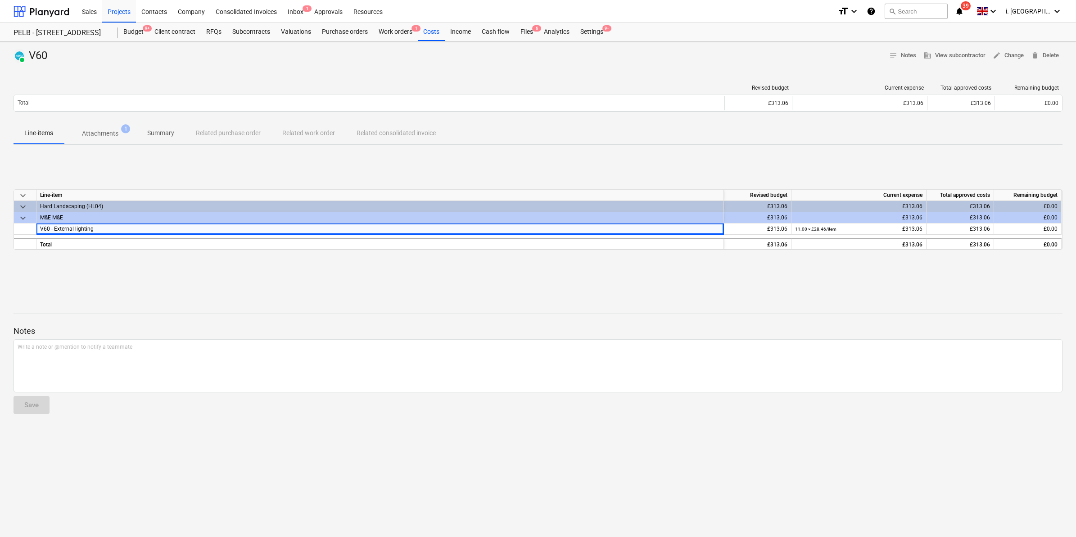
click at [110, 128] on span "Attachments 1" at bounding box center [100, 133] width 72 height 16
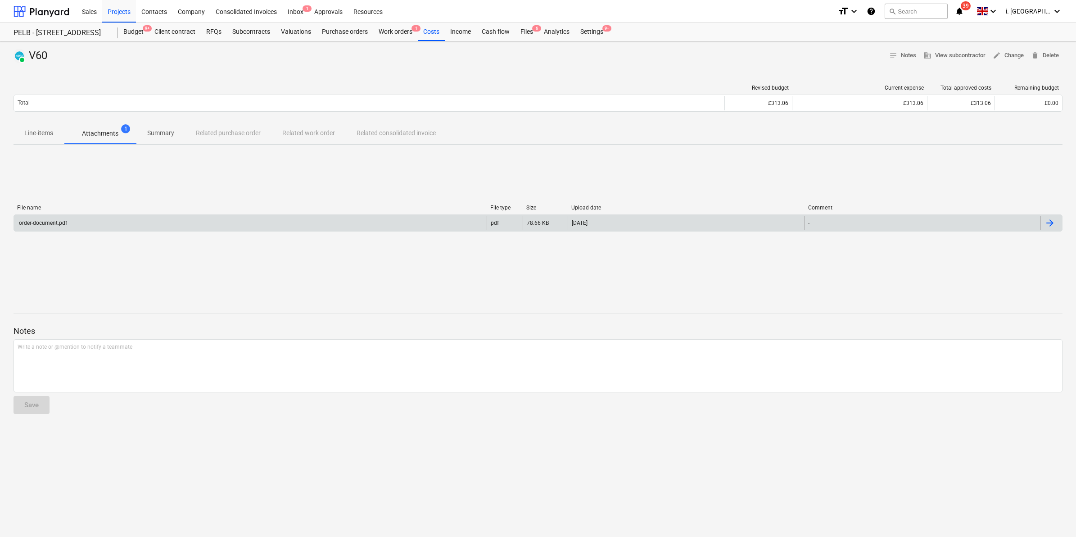
click at [73, 223] on div "order-document.pdf" at bounding box center [250, 223] width 473 height 14
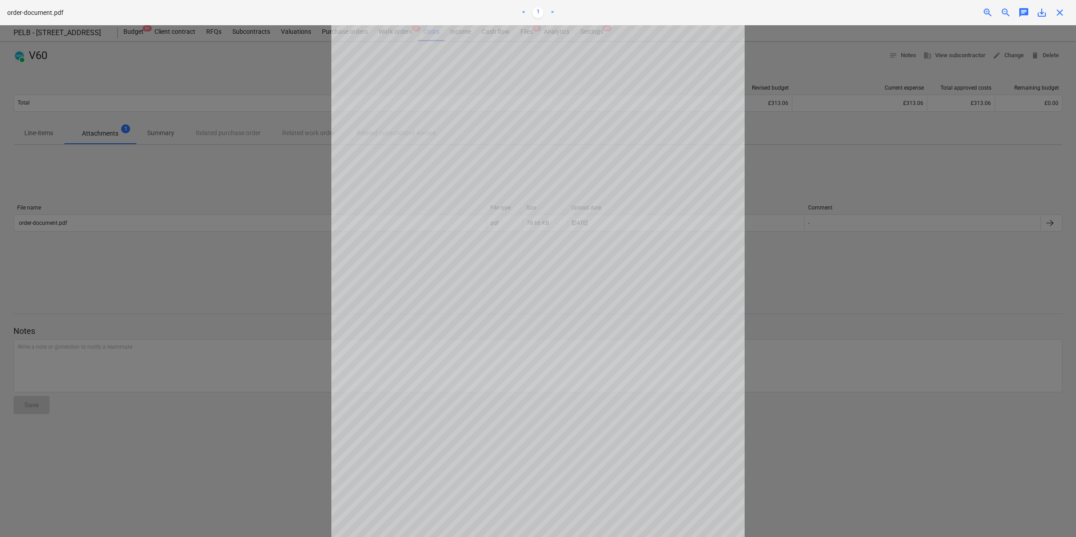
drag, startPoint x: 293, startPoint y: 125, endPoint x: 176, endPoint y: 98, distance: 120.5
click at [292, 125] on div at bounding box center [538, 280] width 1076 height 511
drag, startPoint x: 1058, startPoint y: 13, endPoint x: 808, endPoint y: 25, distance: 250.1
click at [859, 14] on div "close" at bounding box center [1060, 12] width 18 height 11
click at [859, 14] on span "close" at bounding box center [1059, 12] width 11 height 11
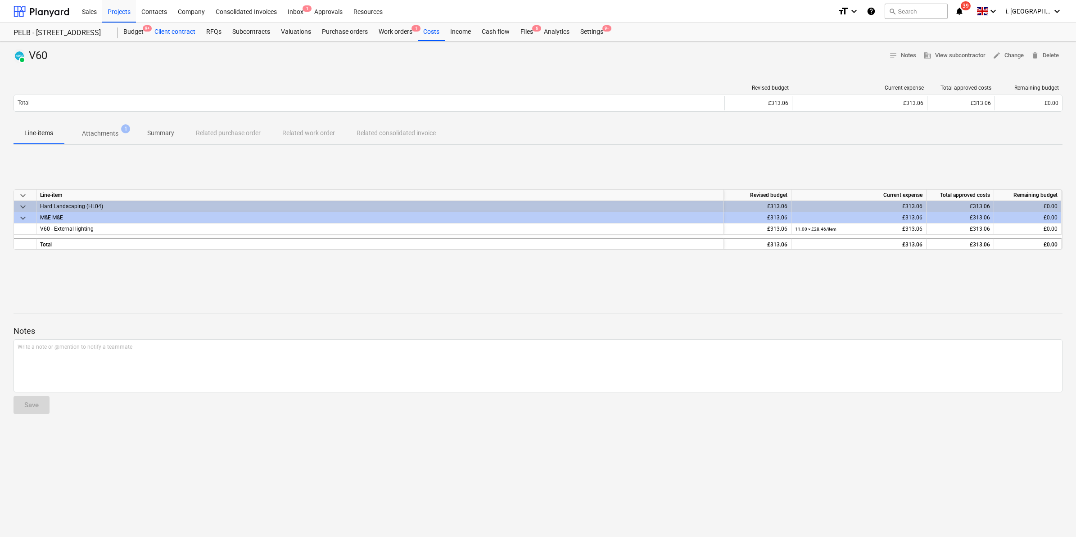
click at [162, 30] on div "Client contract" at bounding box center [175, 32] width 52 height 18
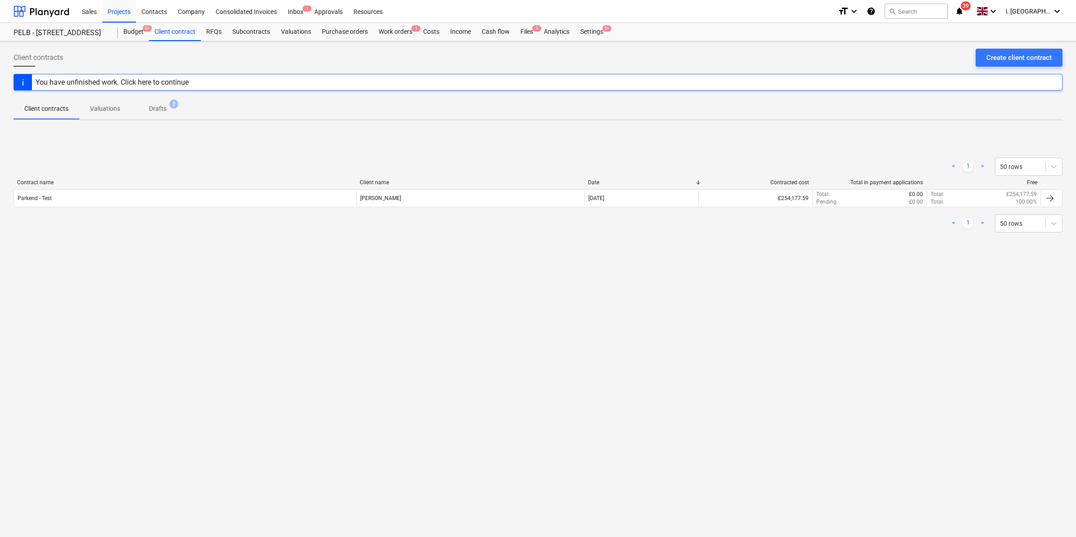
click at [104, 111] on p "Valuations" at bounding box center [105, 108] width 30 height 9
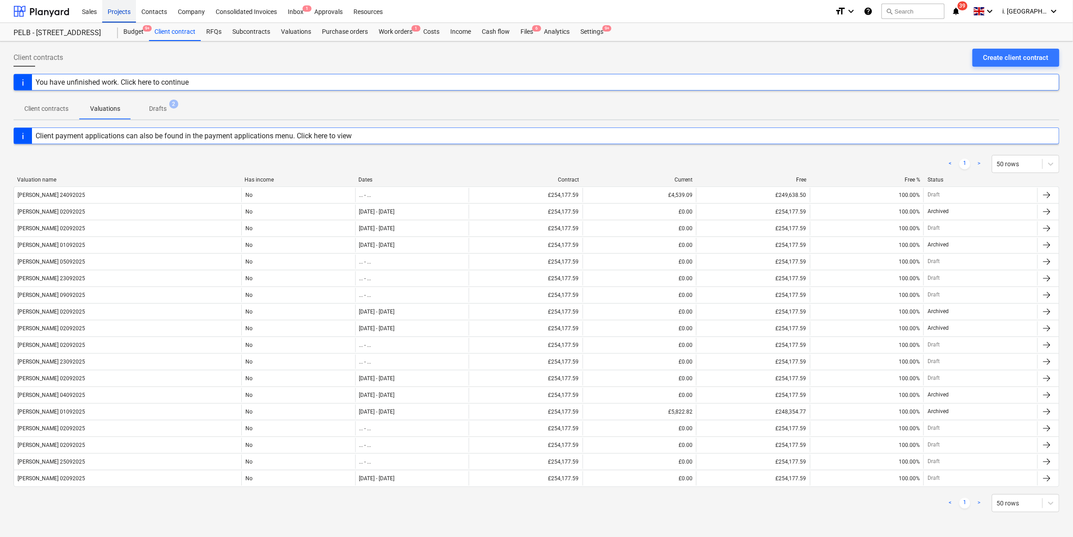
click at [119, 13] on div "Projects" at bounding box center [119, 11] width 34 height 23
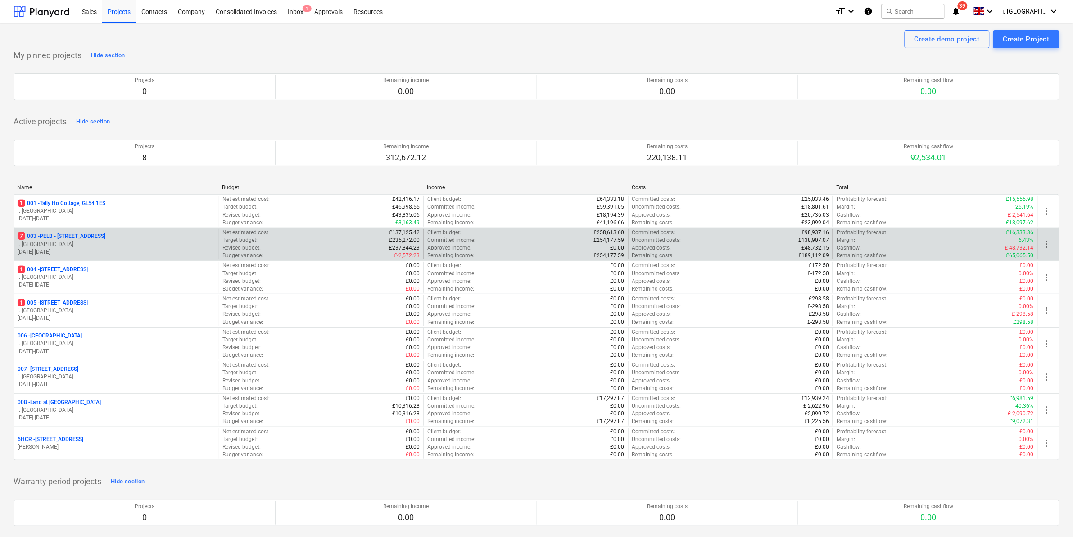
click at [73, 234] on p "7 003 - PELB - [GEOGRAPHIC_DATA], [GEOGRAPHIC_DATA], GL2 7NE" at bounding box center [62, 236] width 88 height 8
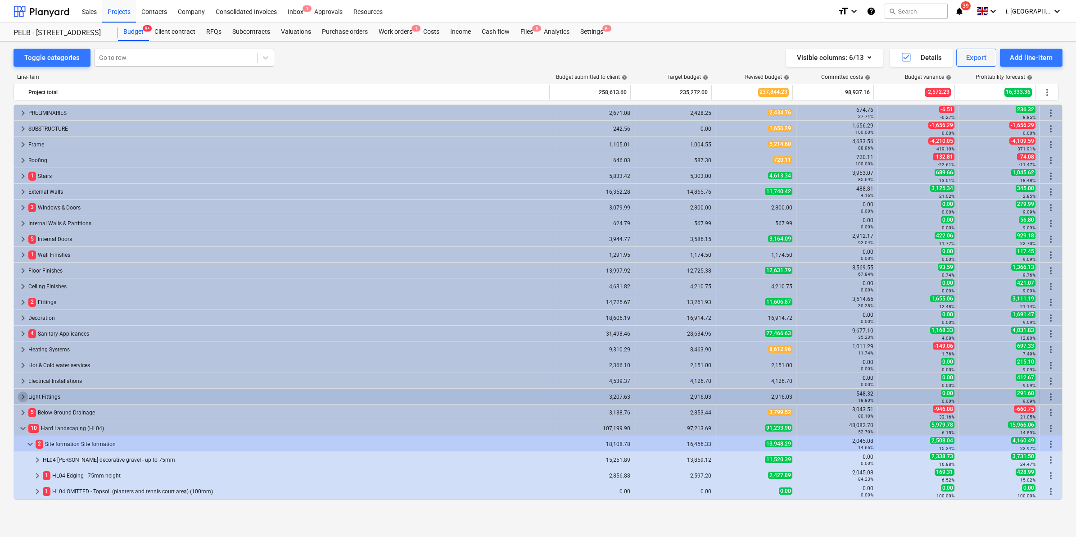
click at [25, 396] on span "keyboard_arrow_right" at bounding box center [23, 396] width 11 height 11
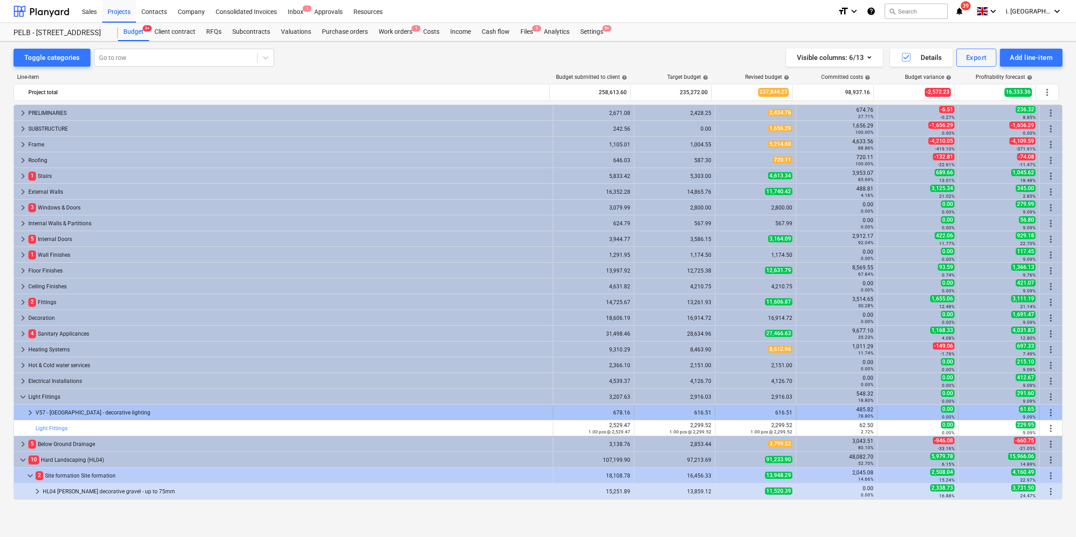
click at [113, 410] on div "V57 - [GEOGRAPHIC_DATA] - decorative lighting" at bounding box center [293, 412] width 514 height 14
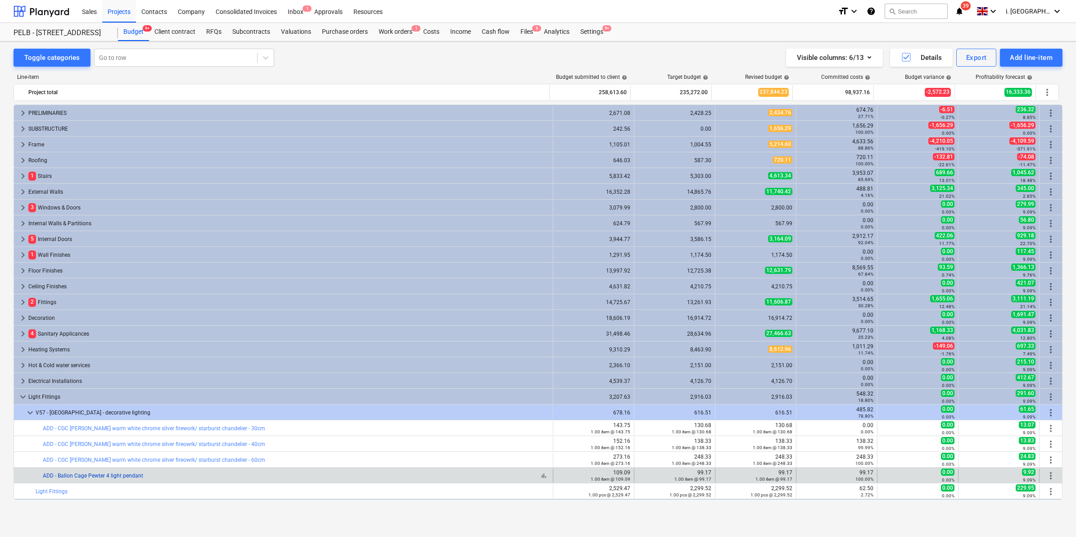
click at [126, 442] on link "ADD - Ballon Cage Pewter 4 light pendant" at bounding box center [93, 475] width 100 height 6
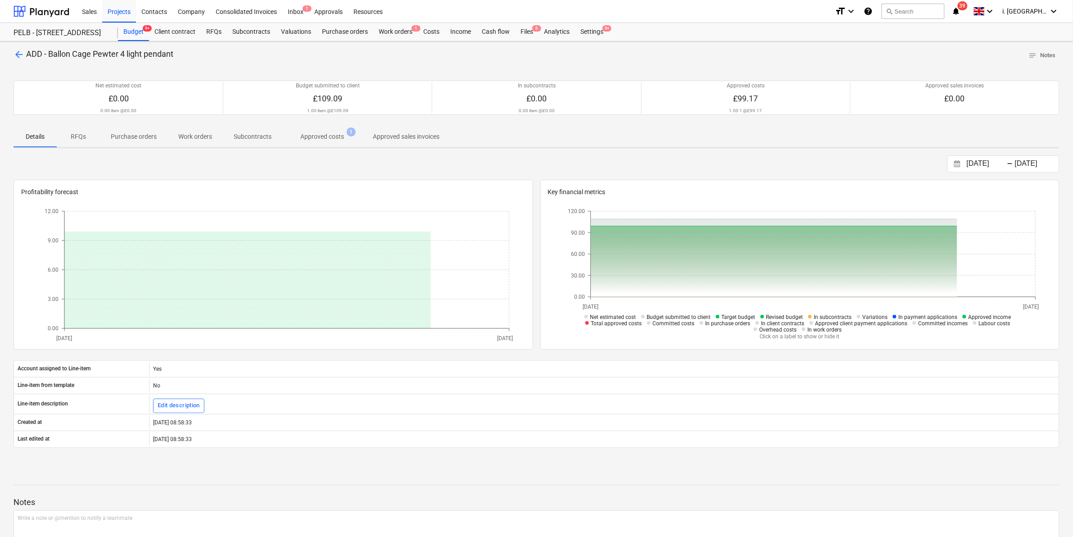
click at [309, 140] on p "Approved costs" at bounding box center [322, 136] width 44 height 9
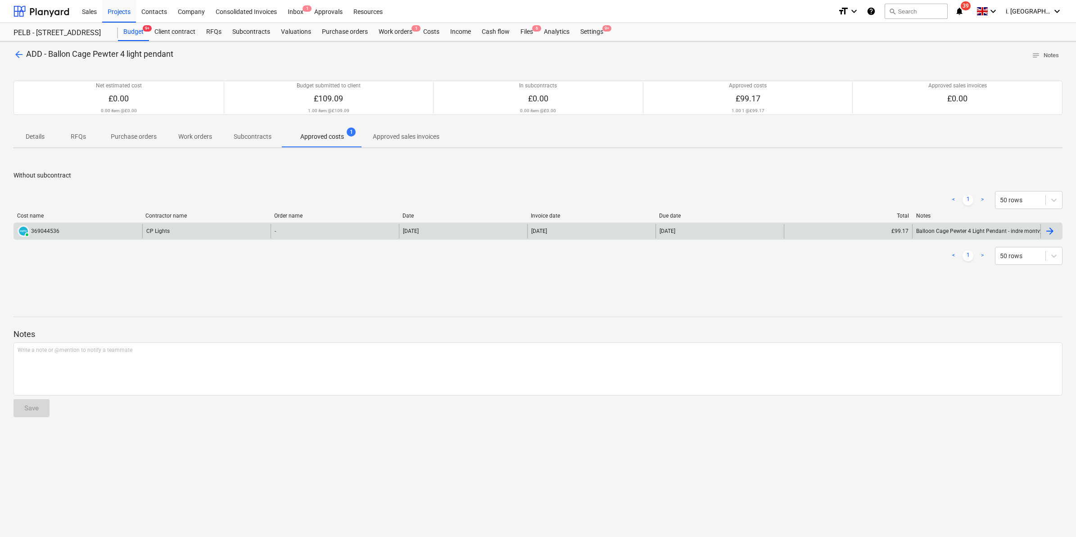
click at [82, 228] on div "PAID 369044536" at bounding box center [78, 231] width 128 height 14
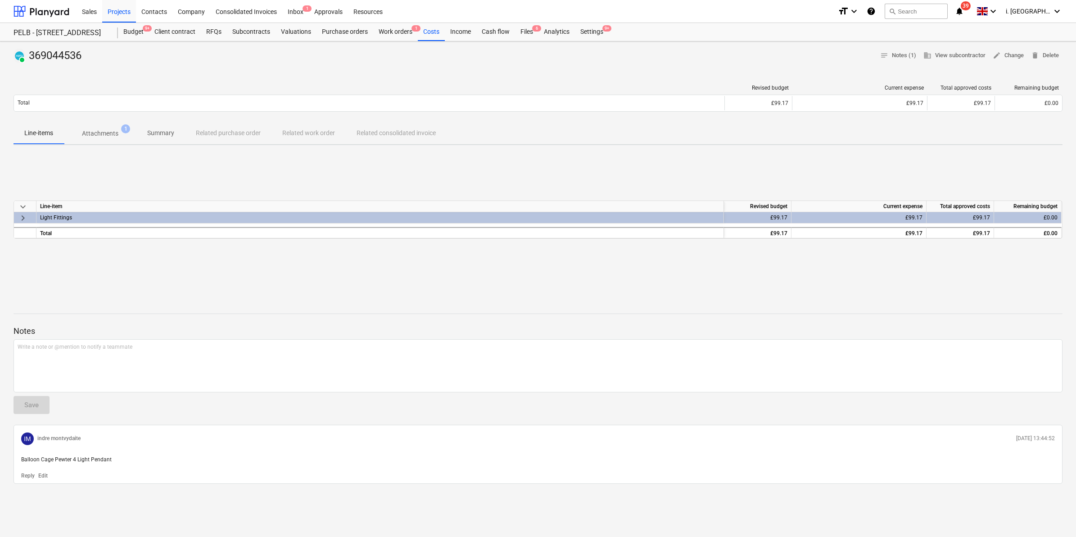
click at [104, 124] on button "Attachments 1" at bounding box center [100, 133] width 72 height 22
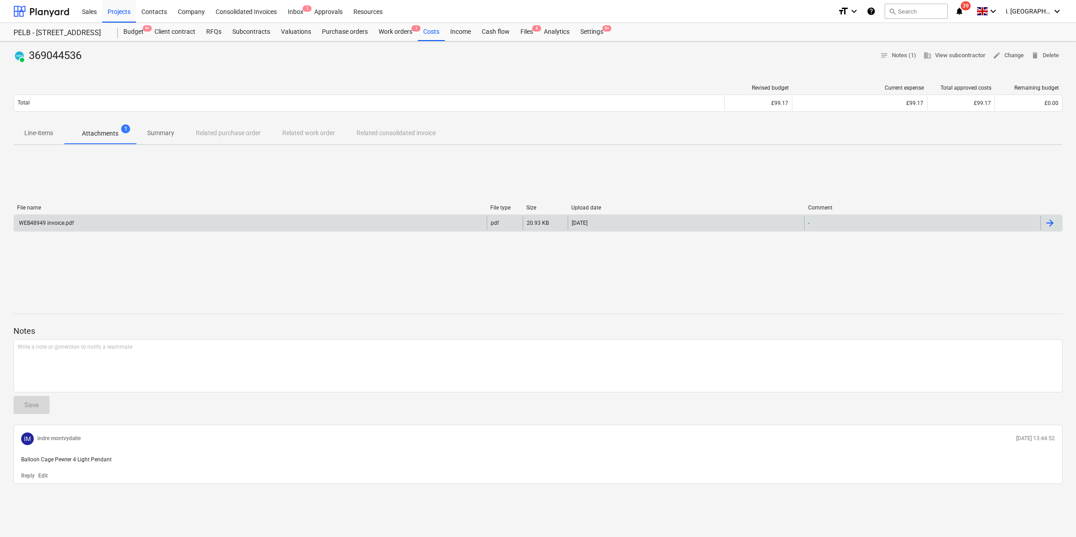
click at [50, 221] on div "WEB48949 invoice.pdf" at bounding box center [46, 223] width 56 height 6
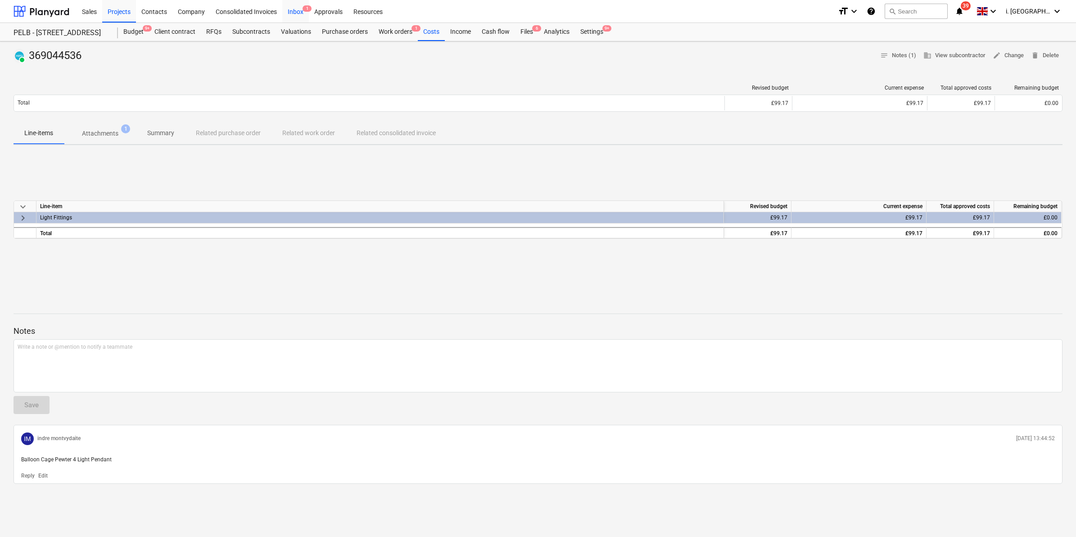
click at [291, 16] on div "Inbox 1" at bounding box center [295, 11] width 27 height 23
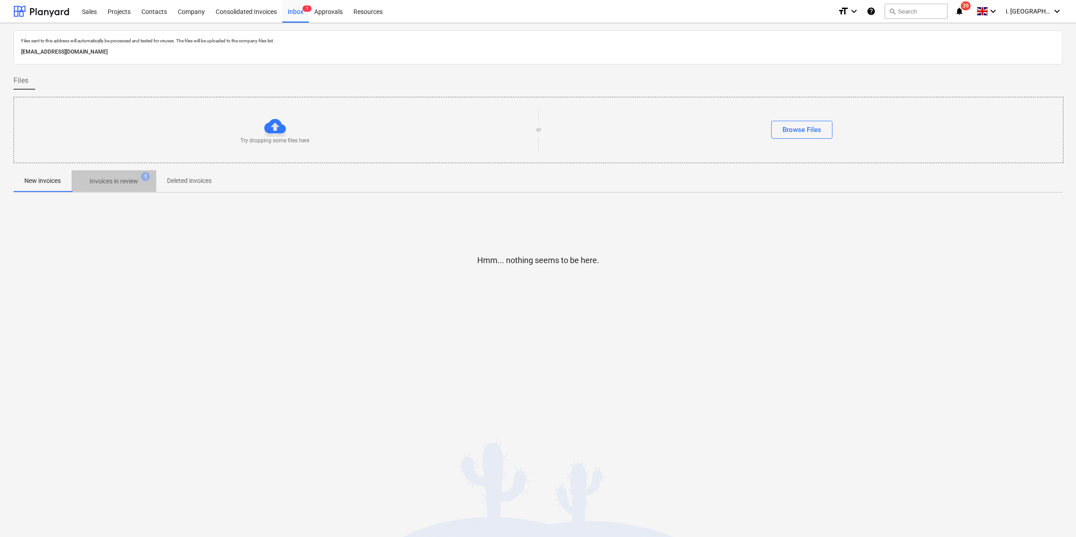
click at [144, 188] on span "Invoices in review 1" at bounding box center [114, 181] width 85 height 16
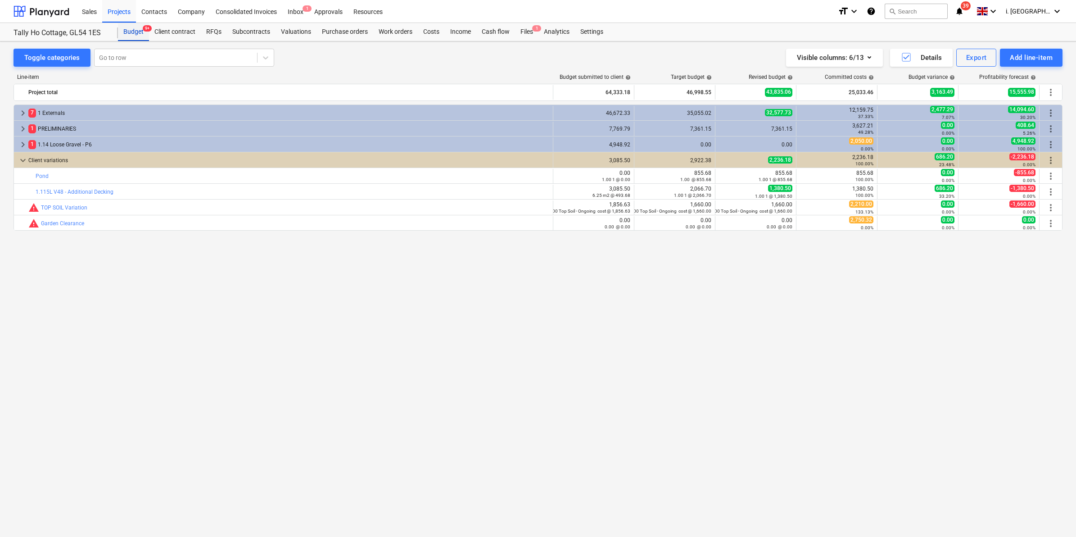
click at [135, 26] on div "Budget 9+" at bounding box center [133, 32] width 31 height 18
drag, startPoint x: 122, startPoint y: 14, endPoint x: 120, endPoint y: 19, distance: 5.3
click at [122, 14] on div "Projects" at bounding box center [119, 11] width 34 height 23
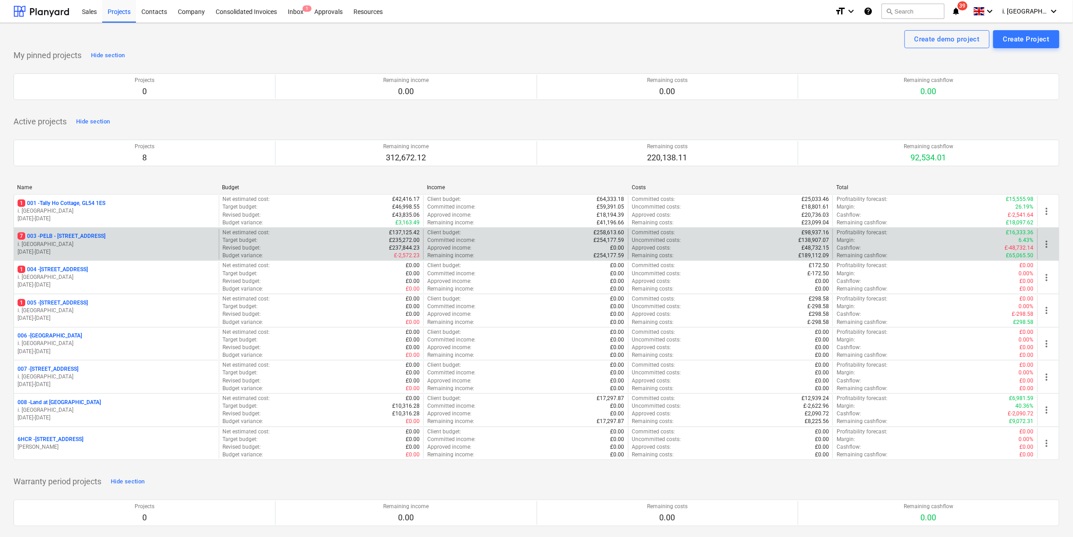
click at [61, 233] on p "7 003 - PELB - [GEOGRAPHIC_DATA], [GEOGRAPHIC_DATA], GL2 7NE" at bounding box center [62, 236] width 88 height 8
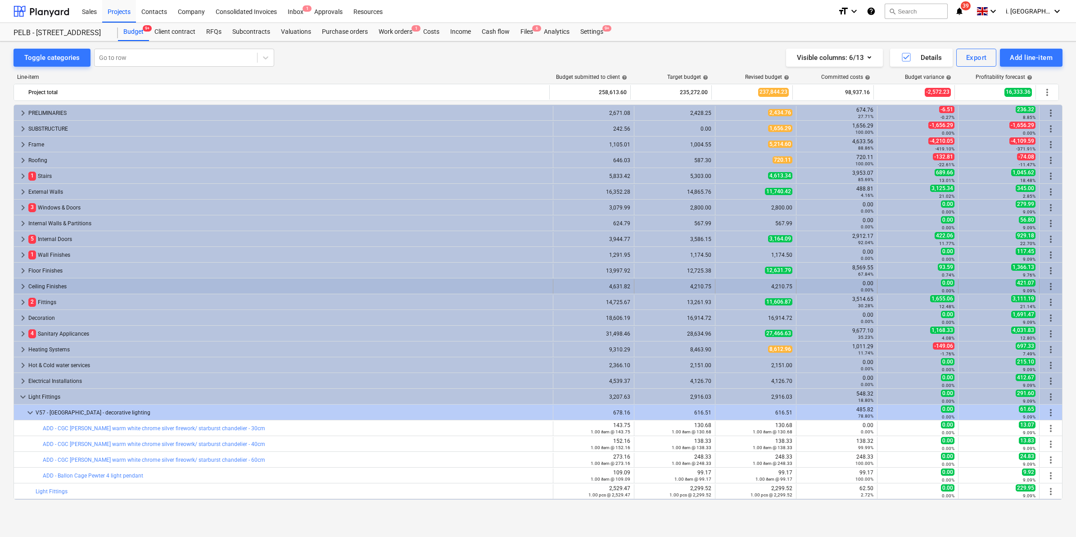
click at [25, 287] on span "keyboard_arrow_right" at bounding box center [23, 286] width 11 height 11
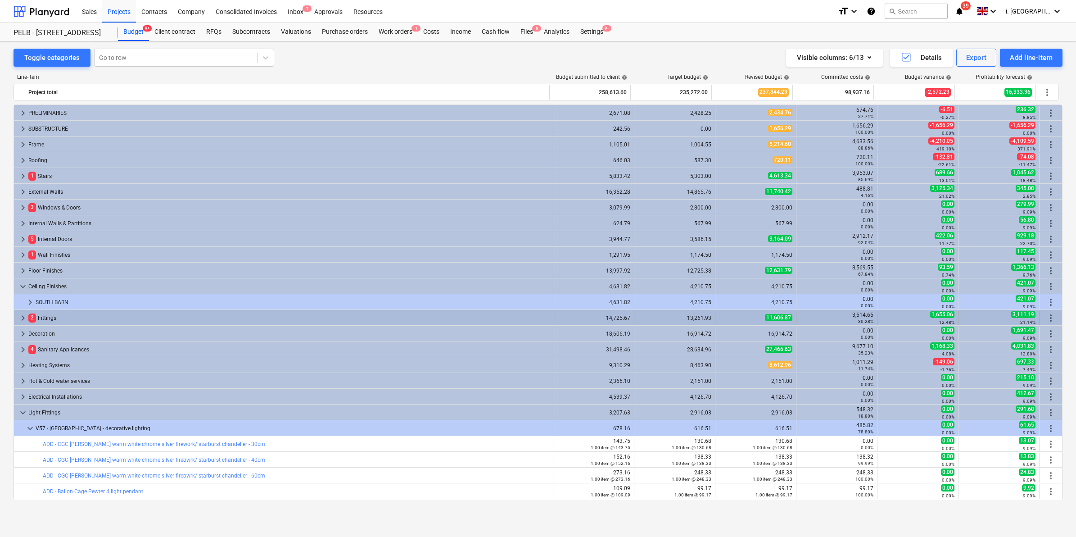
click at [23, 319] on span "keyboard_arrow_right" at bounding box center [23, 317] width 11 height 11
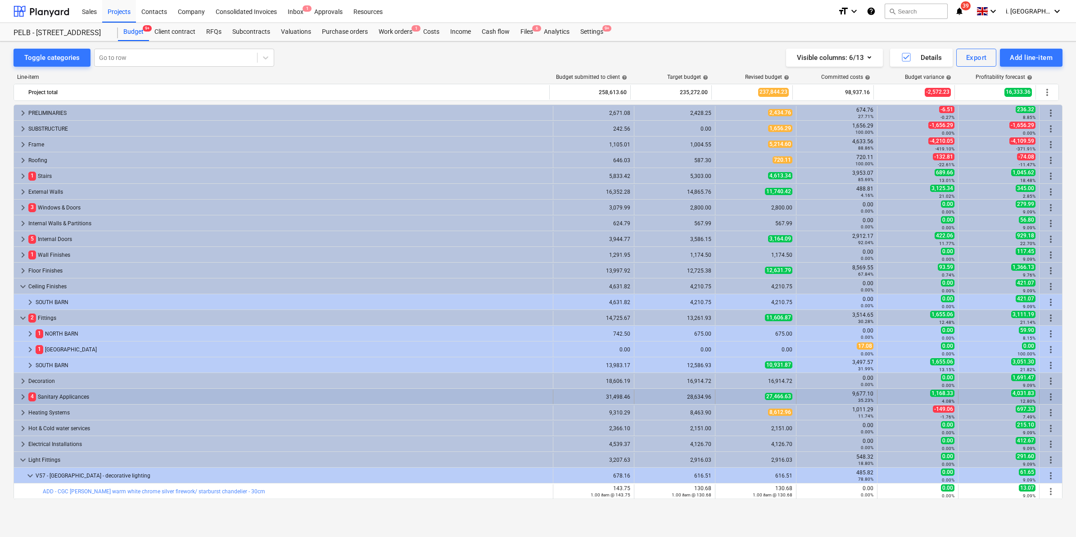
click at [21, 397] on span "keyboard_arrow_right" at bounding box center [23, 396] width 11 height 11
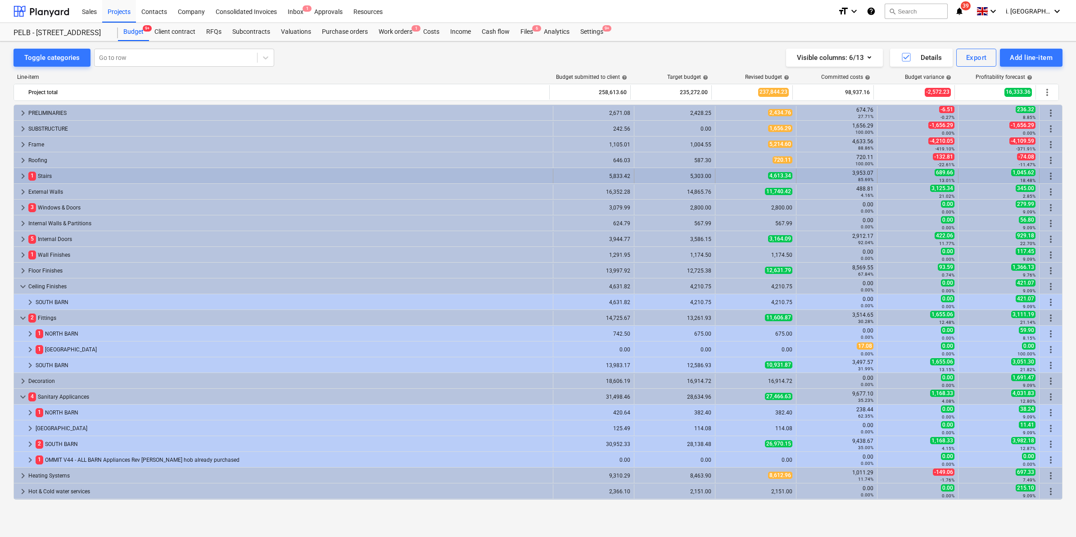
click at [21, 177] on span "keyboard_arrow_right" at bounding box center [23, 176] width 11 height 11
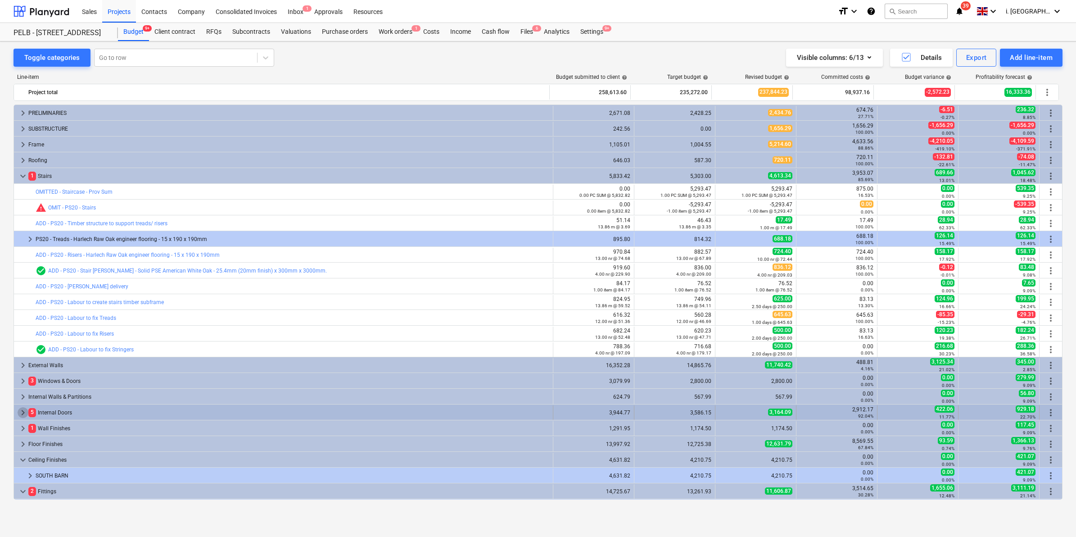
click at [19, 415] on span "keyboard_arrow_right" at bounding box center [23, 412] width 11 height 11
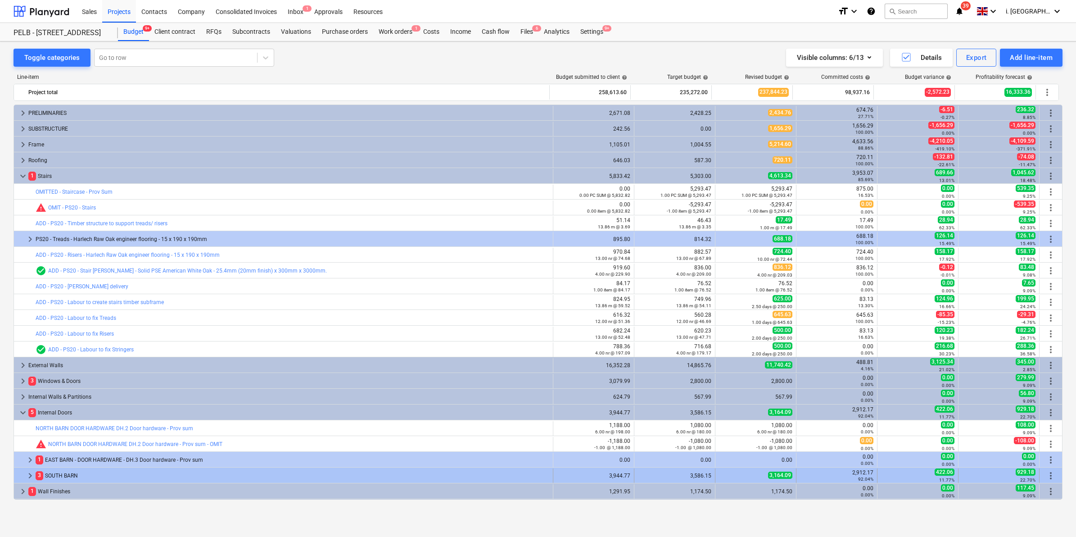
click at [28, 476] on span "keyboard_arrow_right" at bounding box center [30, 475] width 11 height 11
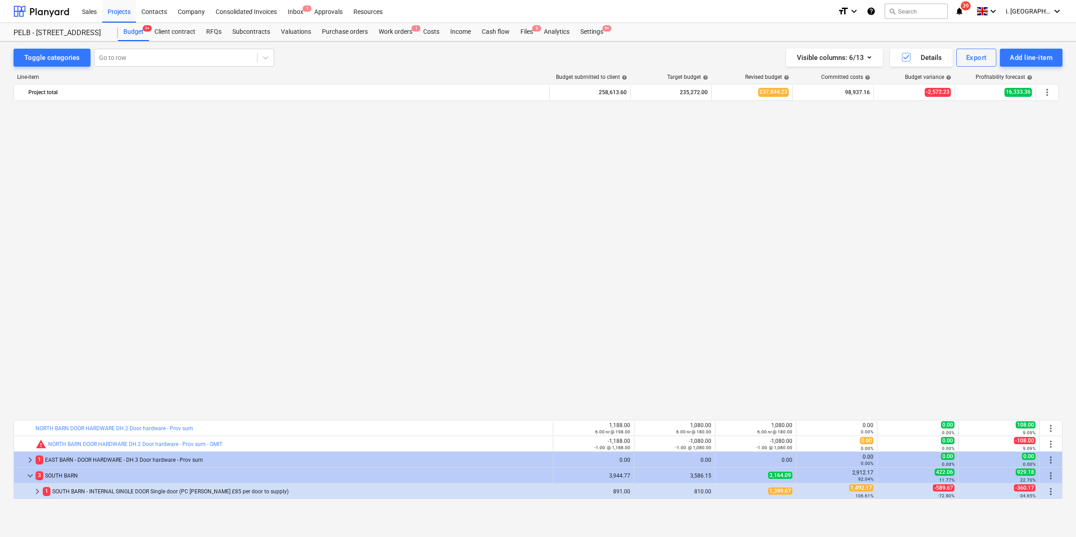
scroll to position [345, 0]
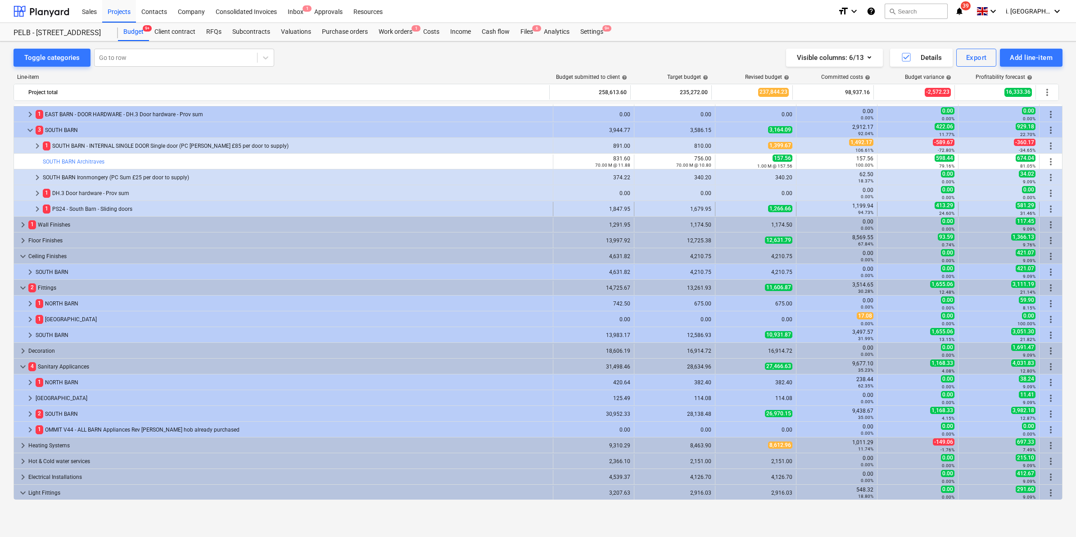
click at [95, 208] on div "1 PS24 - South Barn - Sliding doors" at bounding box center [296, 209] width 506 height 14
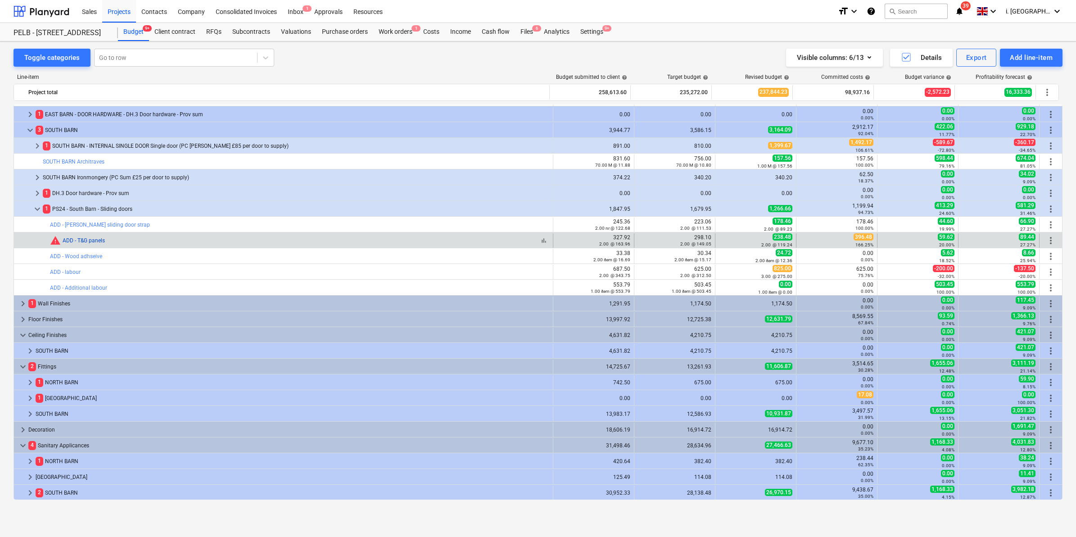
click at [95, 239] on link "ADD - T&G panels" at bounding box center [84, 240] width 42 height 6
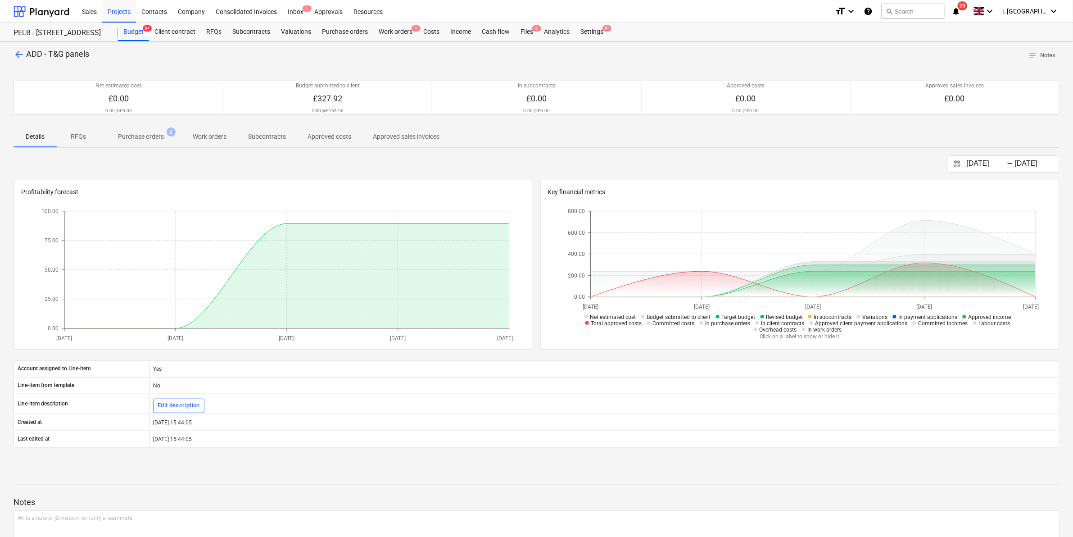
click at [155, 135] on p "Purchase orders" at bounding box center [141, 136] width 46 height 9
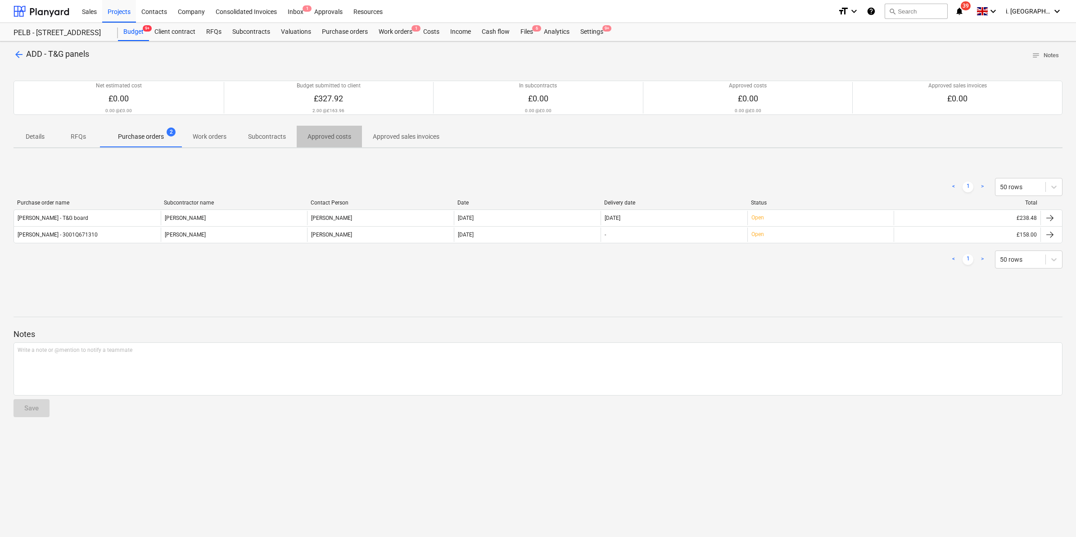
click at [329, 134] on p "Approved costs" at bounding box center [329, 136] width 44 height 9
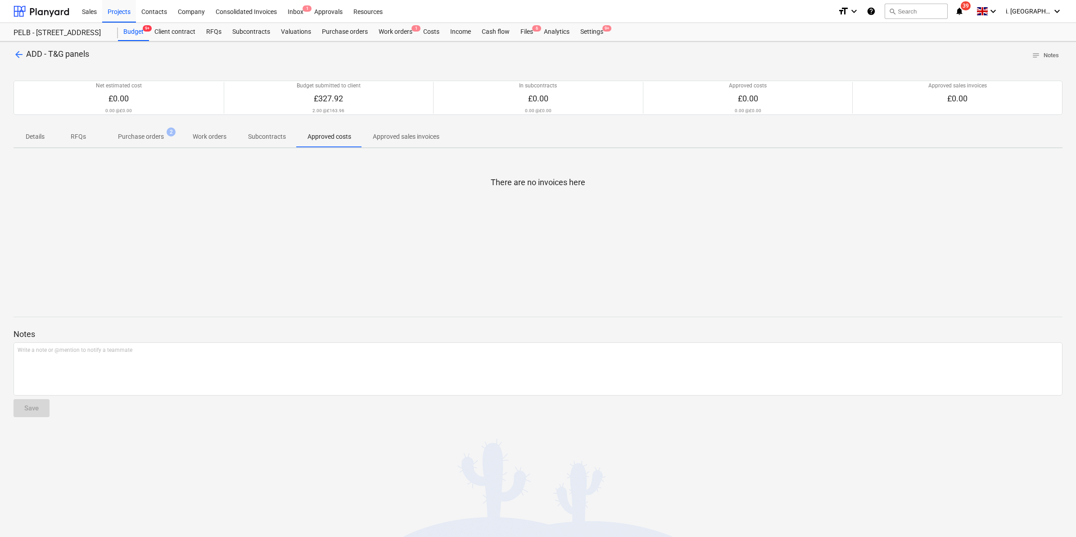
click at [163, 136] on p "Purchase orders" at bounding box center [141, 136] width 46 height 9
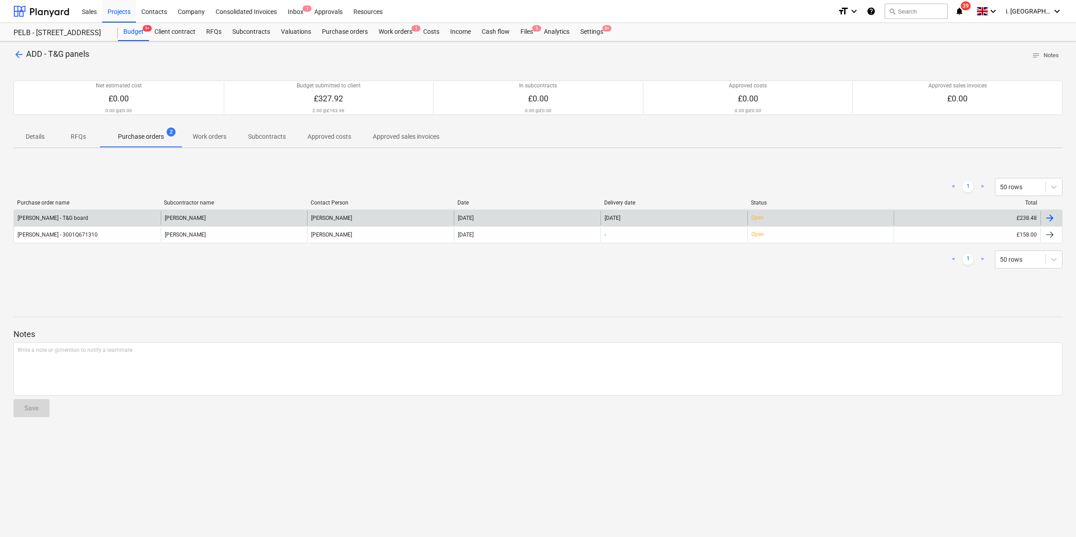
click at [104, 212] on div "[PERSON_NAME] - T&G board" at bounding box center [87, 218] width 147 height 14
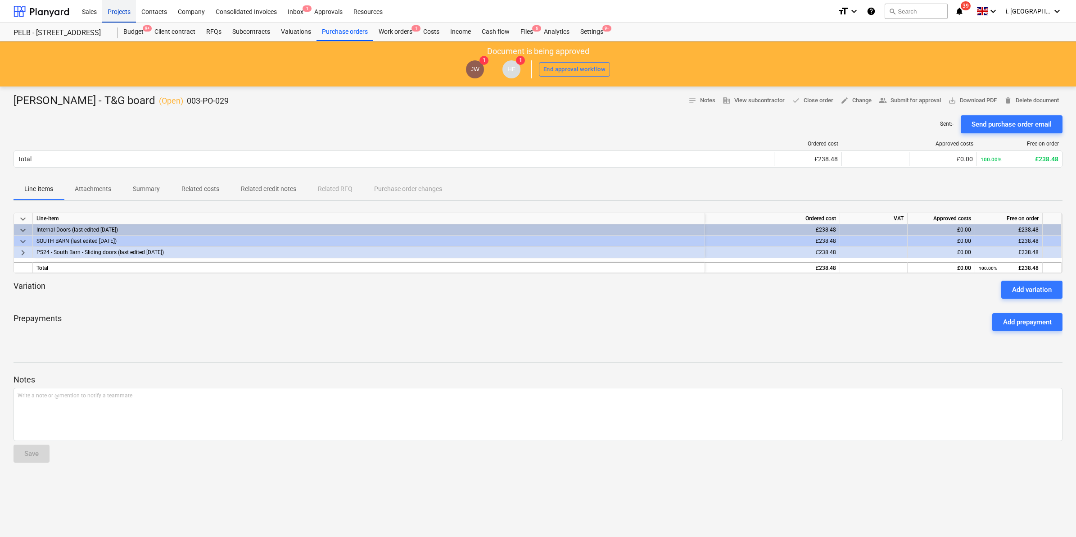
click at [134, 10] on div "Projects" at bounding box center [119, 11] width 34 height 23
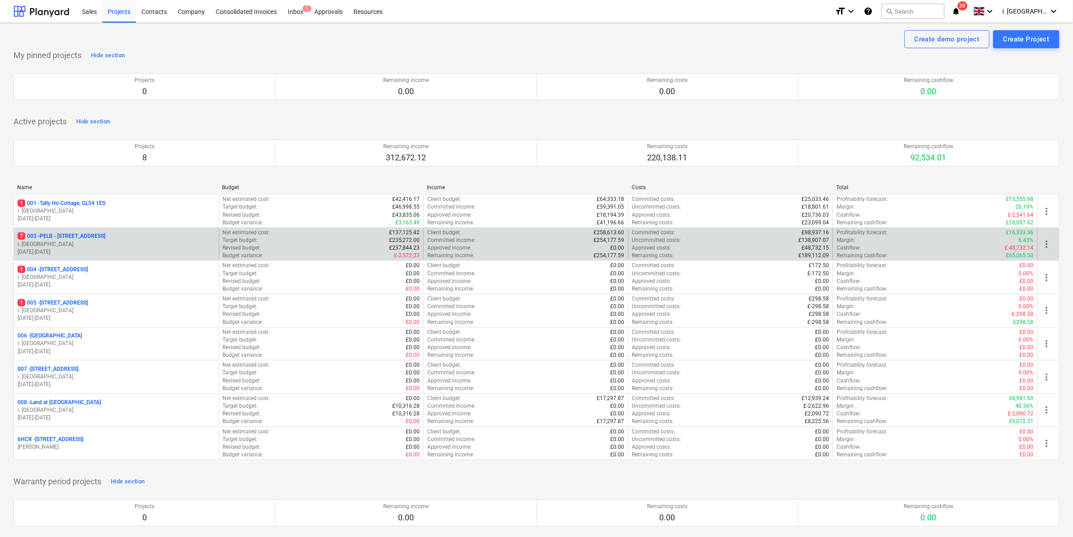
click at [79, 246] on p "i. [GEOGRAPHIC_DATA]" at bounding box center [117, 244] width 198 height 8
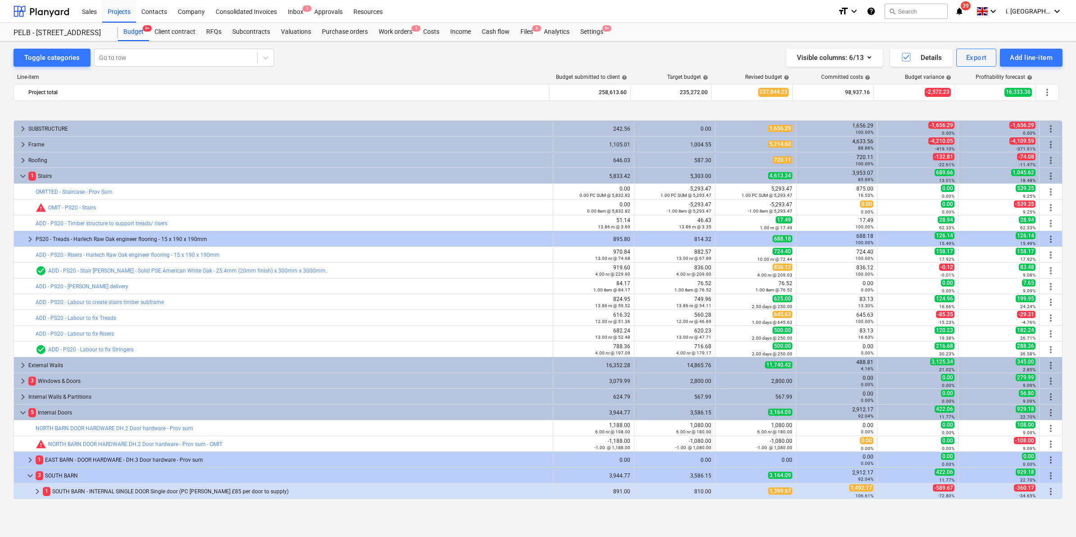
scroll to position [345, 0]
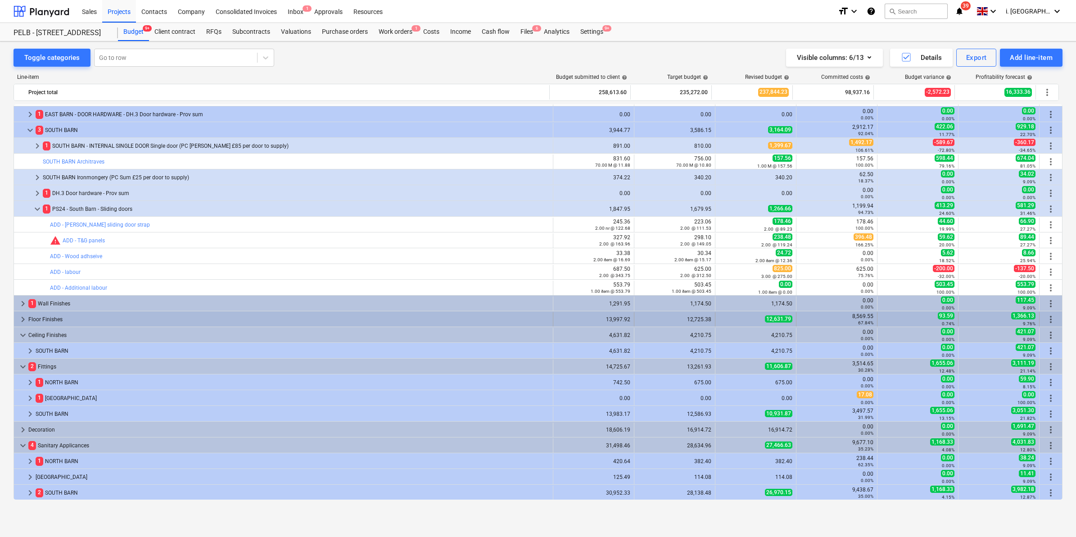
click at [22, 314] on span "keyboard_arrow_right" at bounding box center [23, 319] width 11 height 11
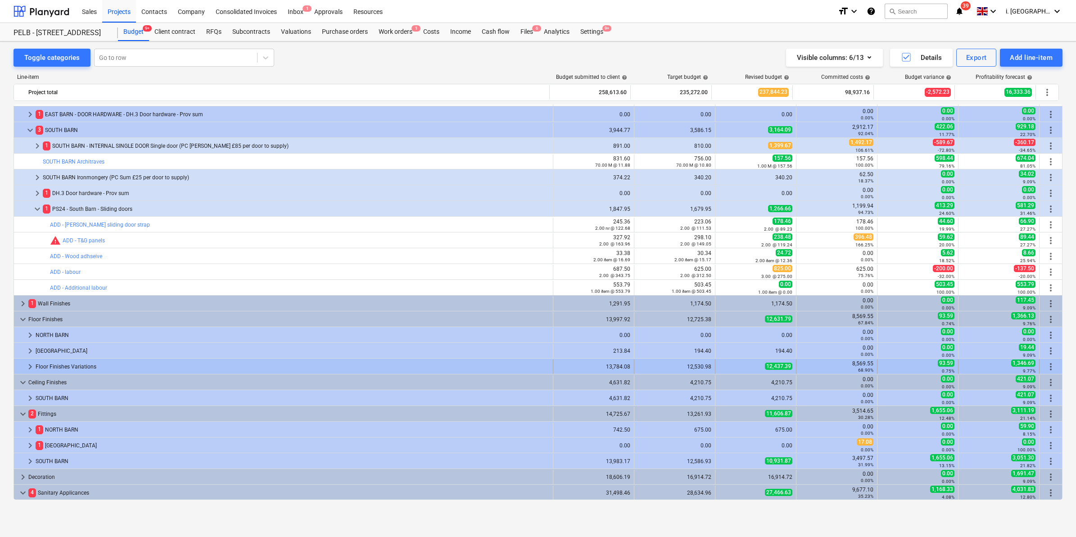
click at [75, 365] on div "Floor Finishes Variations" at bounding box center [293, 366] width 514 height 14
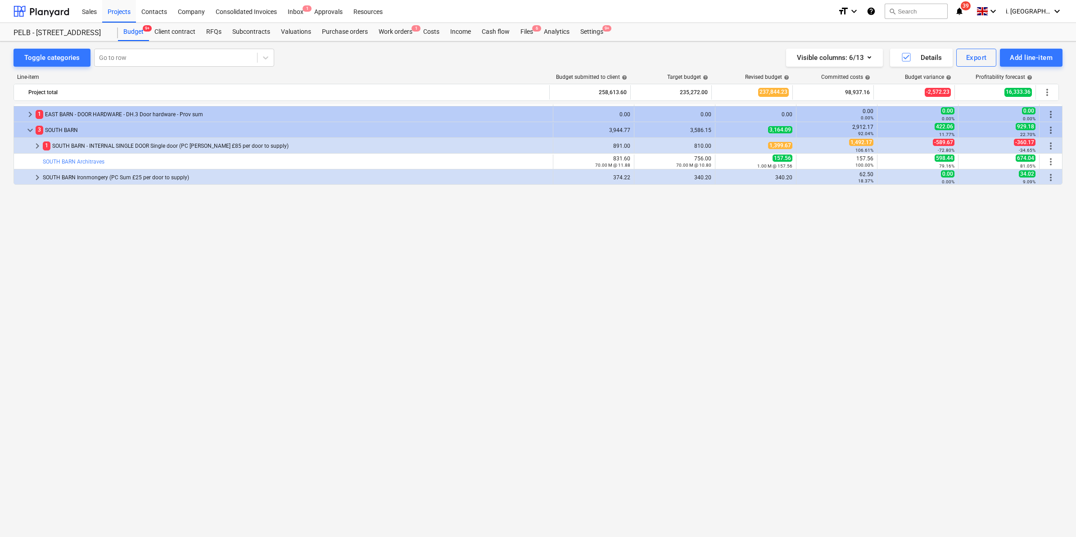
scroll to position [0, 0]
